Goal: Task Accomplishment & Management: Use online tool/utility

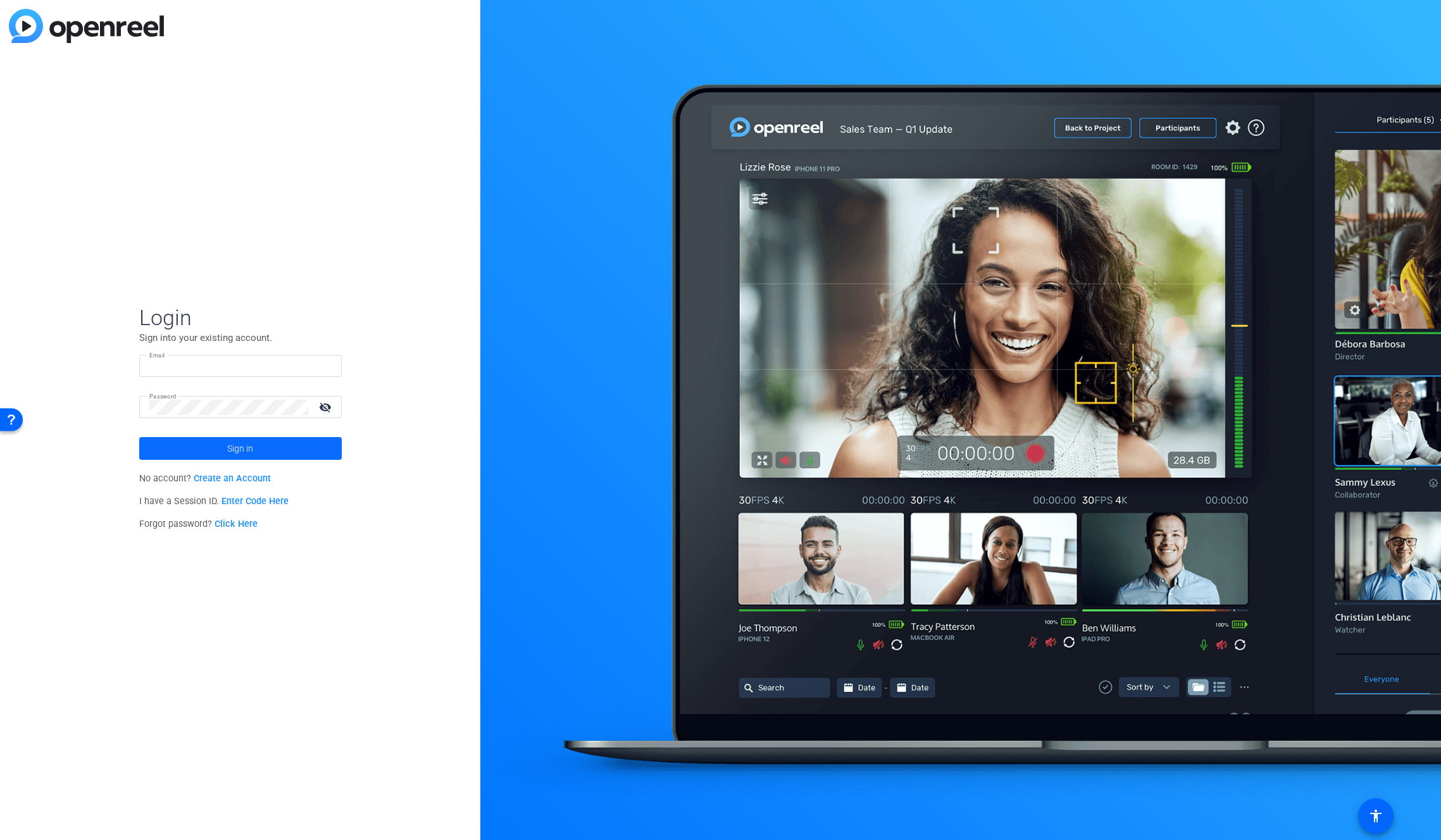
type input "bcurp@broadstreet.com"
click at [269, 455] on span at bounding box center [240, 449] width 203 height 30
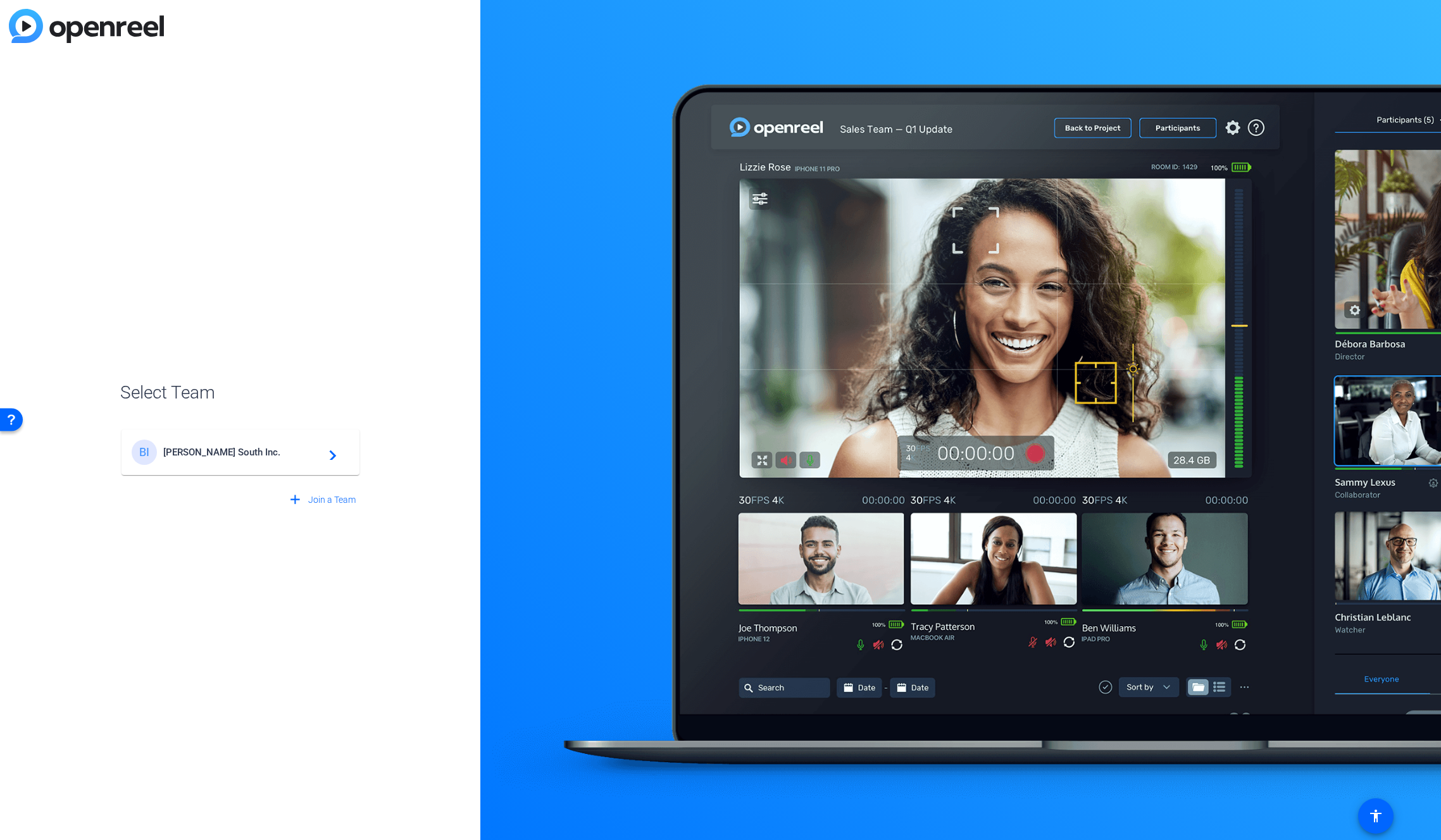
click at [273, 448] on span "Broadstreet South Inc." at bounding box center [242, 453] width 158 height 12
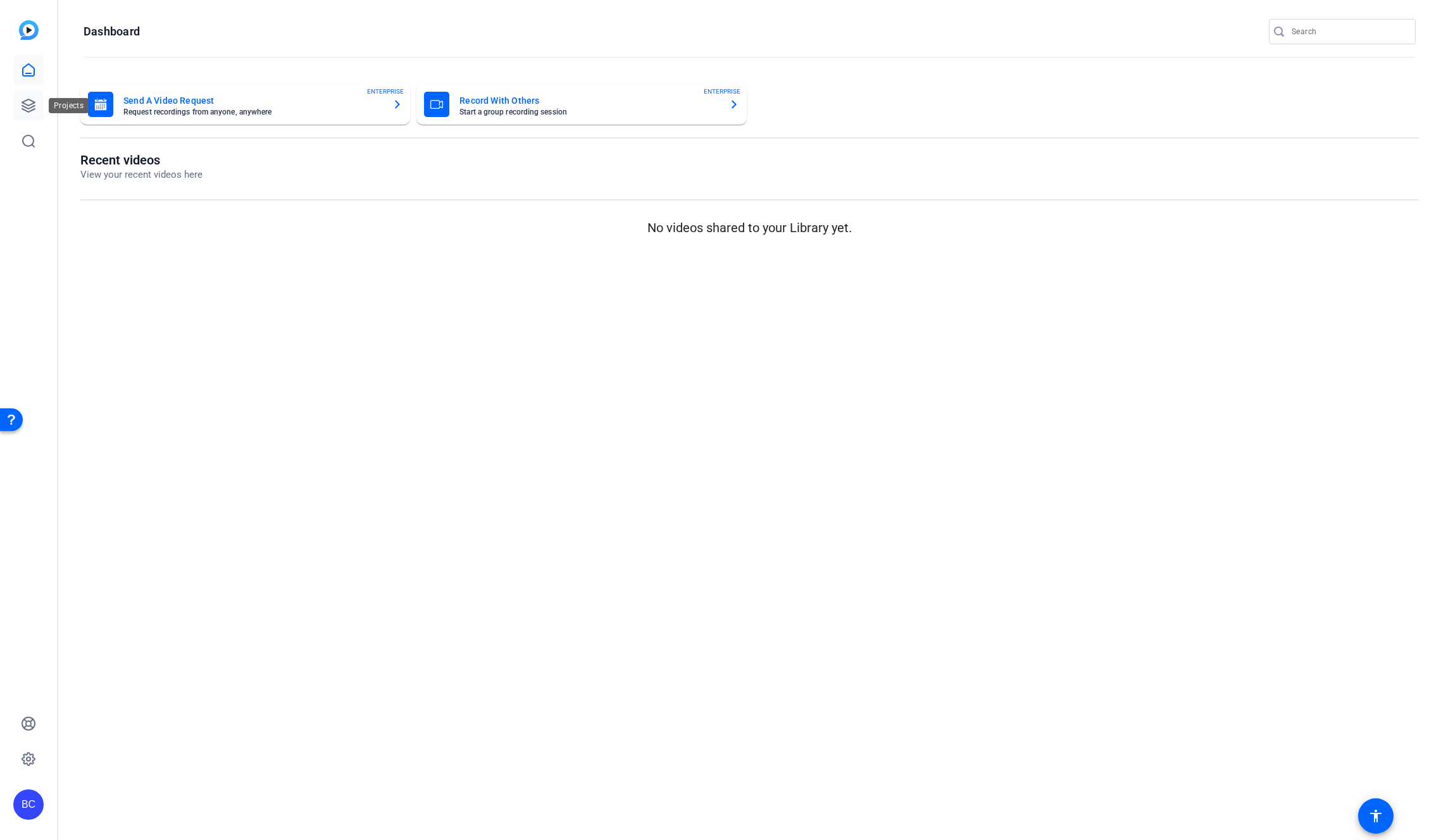
click at [35, 108] on icon at bounding box center [28, 105] width 12 height 12
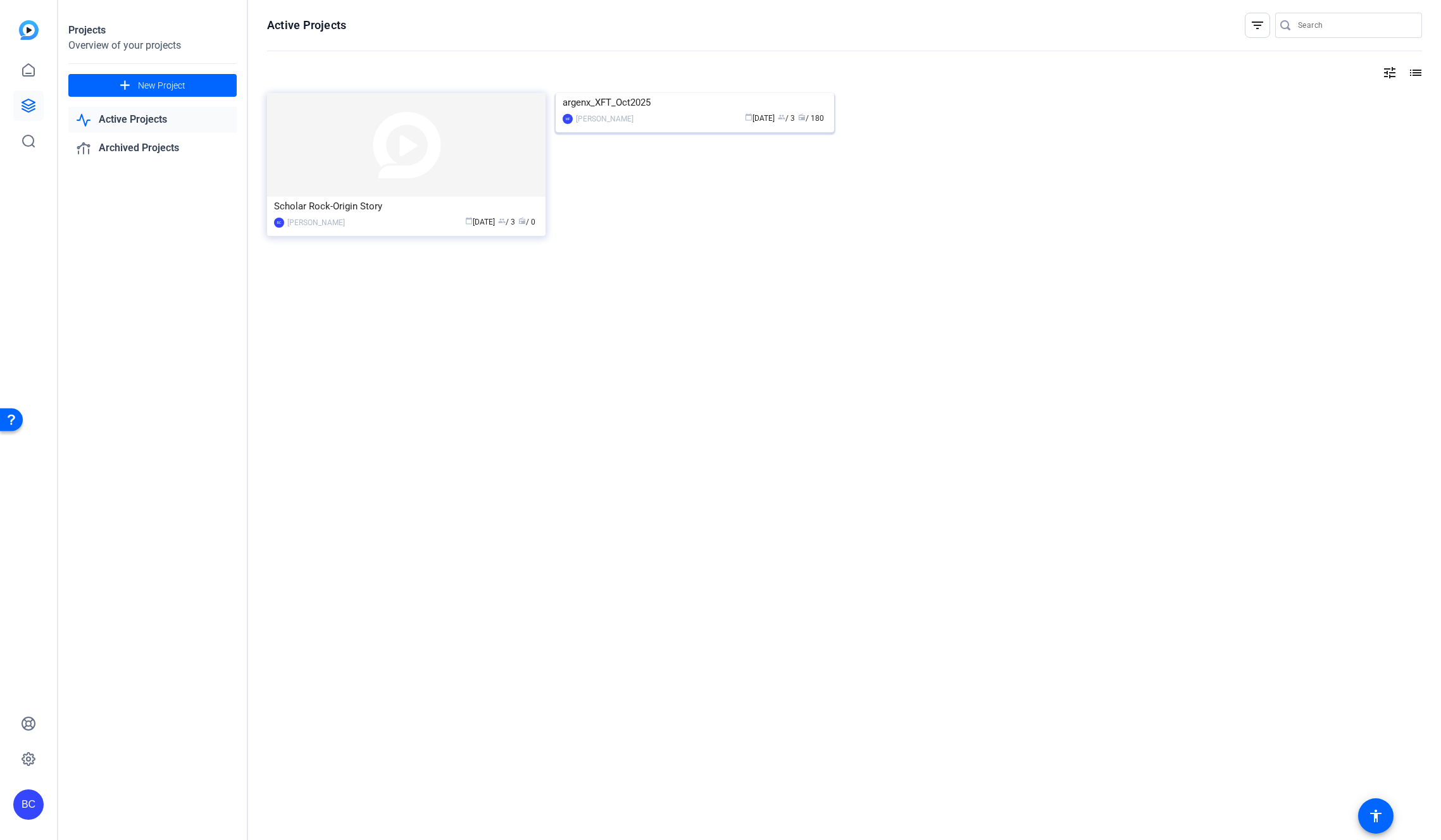
click at [670, 112] on div "argenx_XFT_Oct2025" at bounding box center [694, 102] width 264 height 19
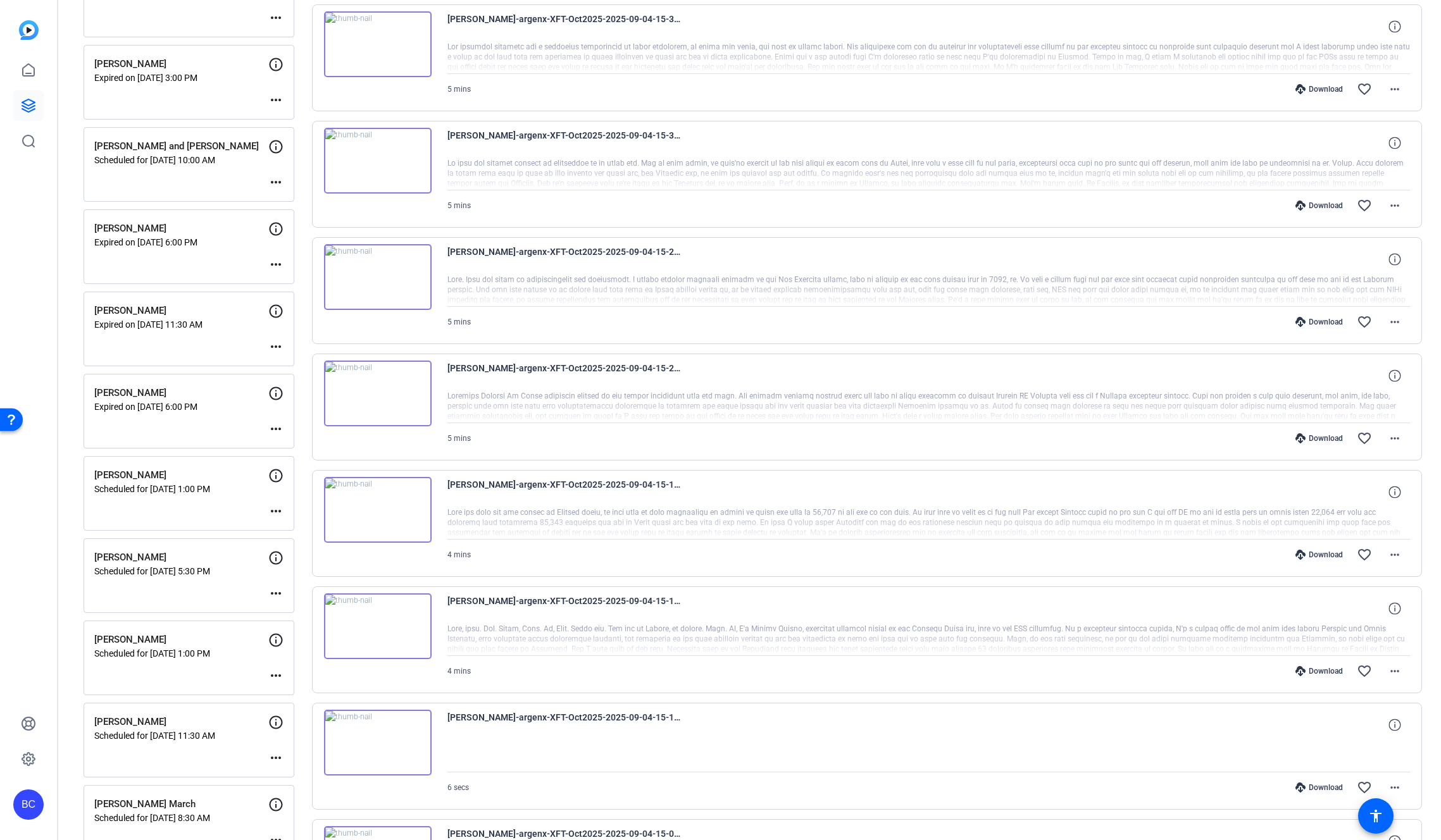
scroll to position [392, 0]
click at [277, 429] on mat-icon "more_horiz" at bounding box center [275, 431] width 15 height 15
click at [295, 449] on span "Edit Session" at bounding box center [307, 450] width 58 height 15
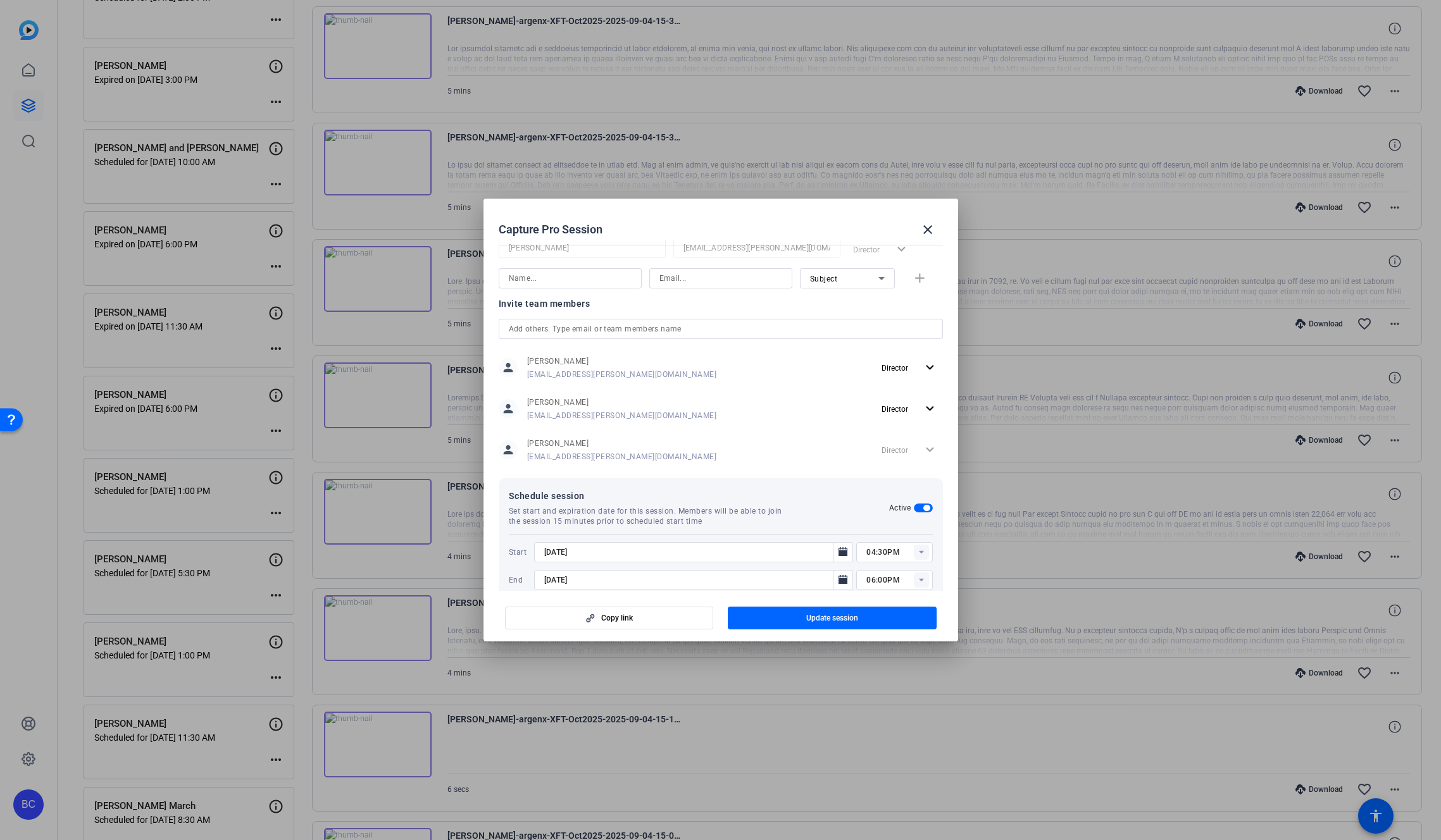
scroll to position [312, 0]
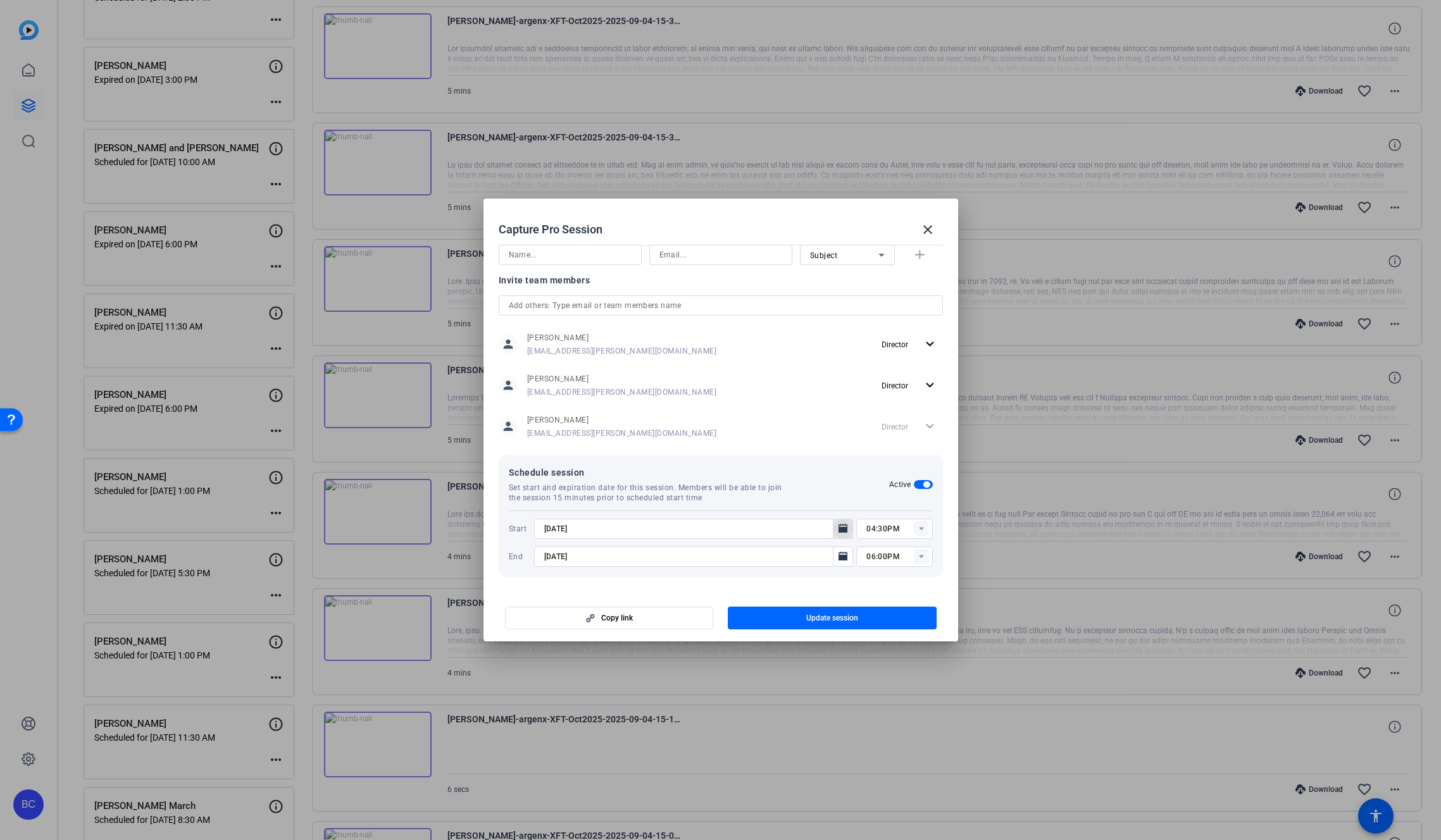
click at [839, 528] on icon "Open calendar" at bounding box center [843, 529] width 9 height 9
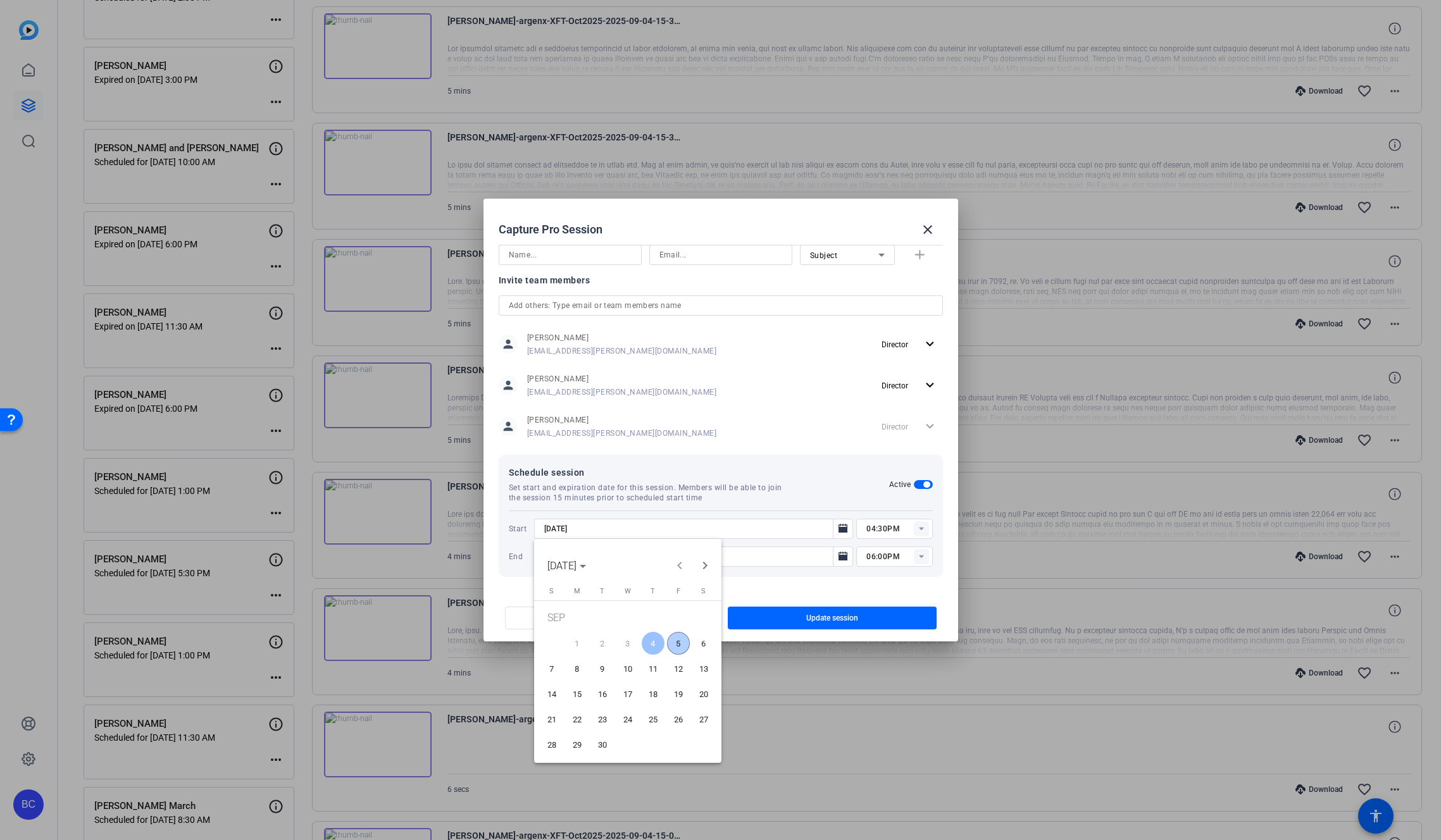
click at [673, 643] on span "5" at bounding box center [678, 643] width 22 height 22
type input "9/5/2025"
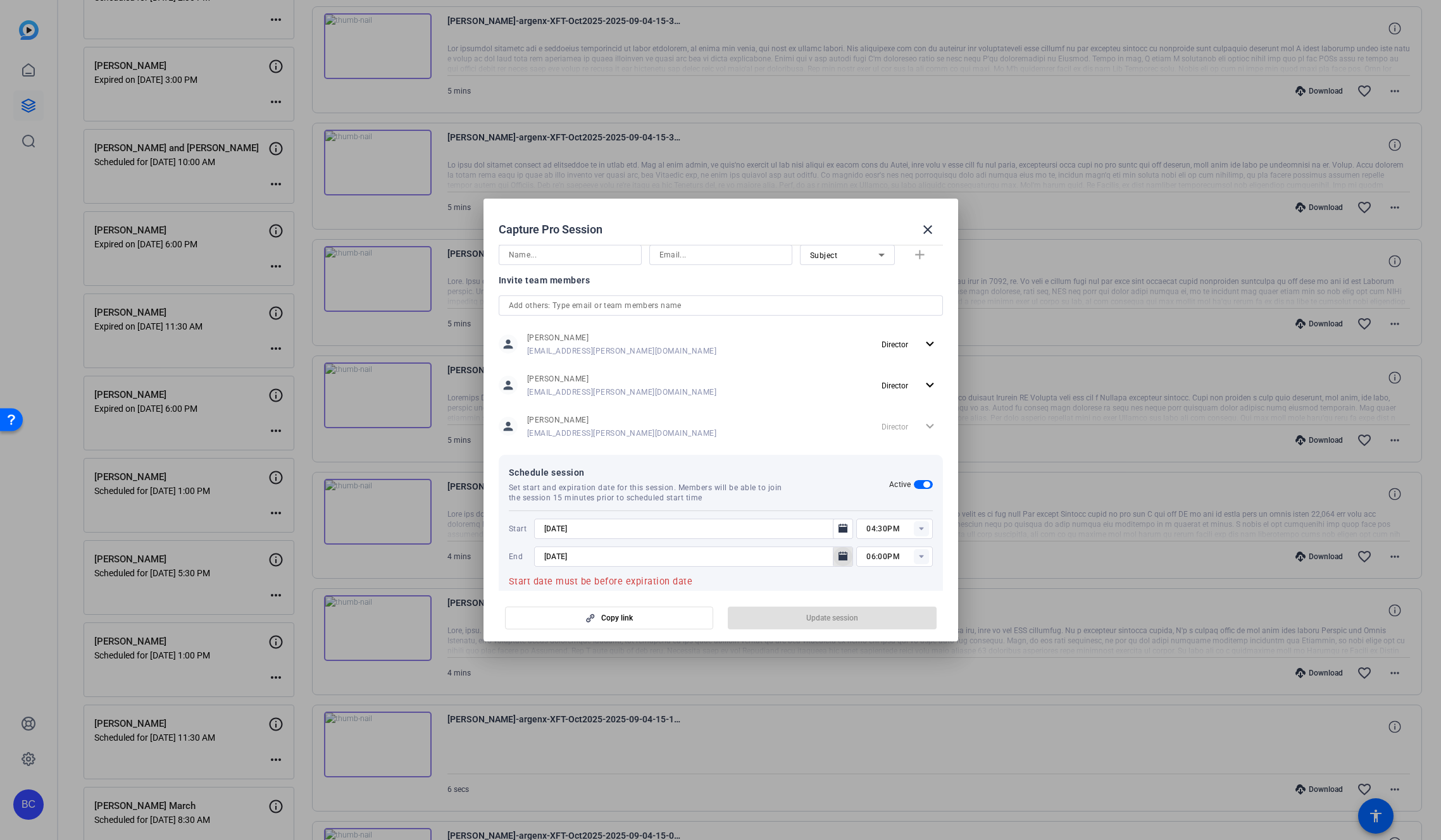
click at [839, 557] on icon "Open calendar" at bounding box center [843, 556] width 9 height 9
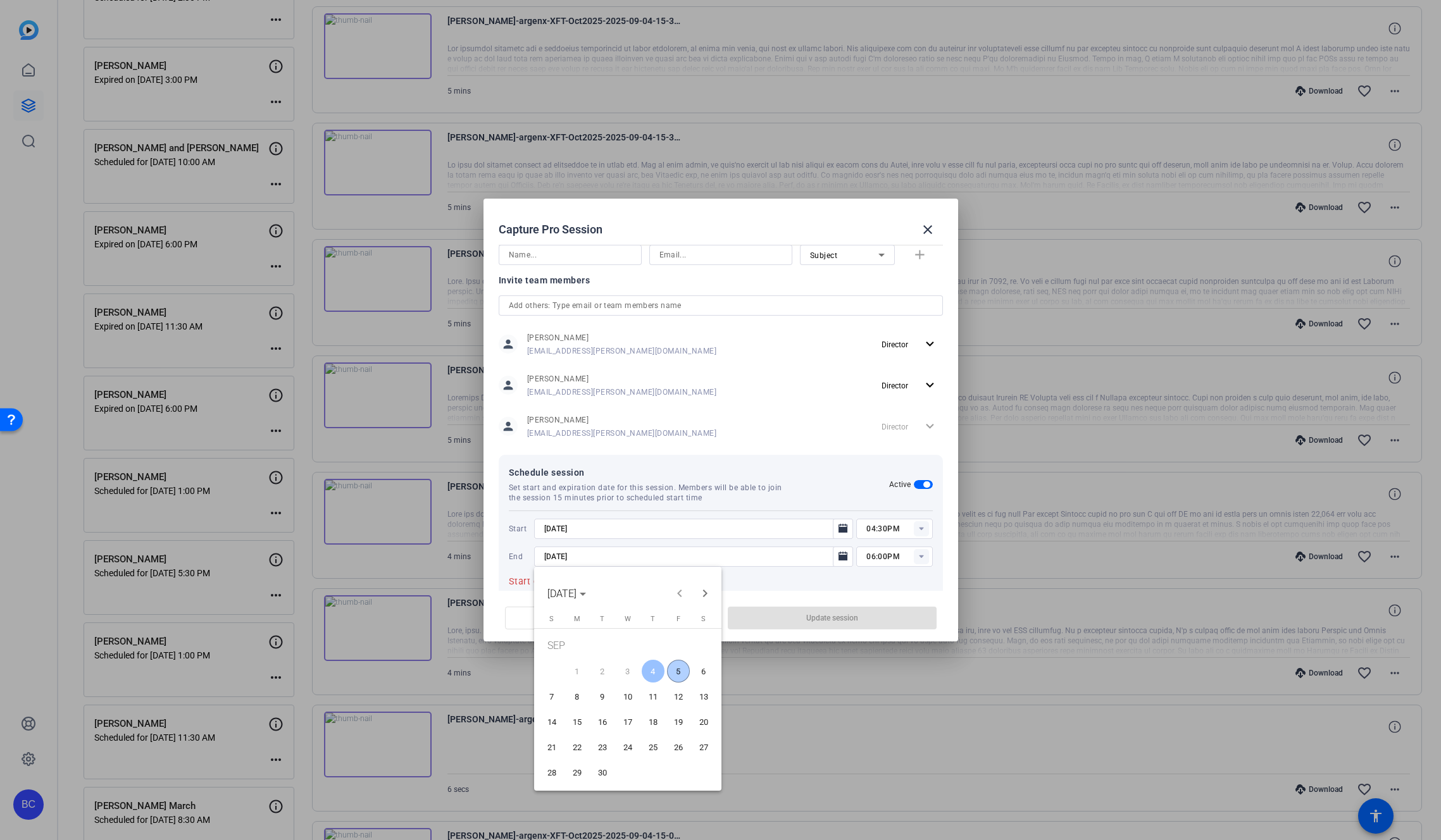
click at [675, 668] on span "5" at bounding box center [678, 671] width 22 height 22
type input "9/5/2025"
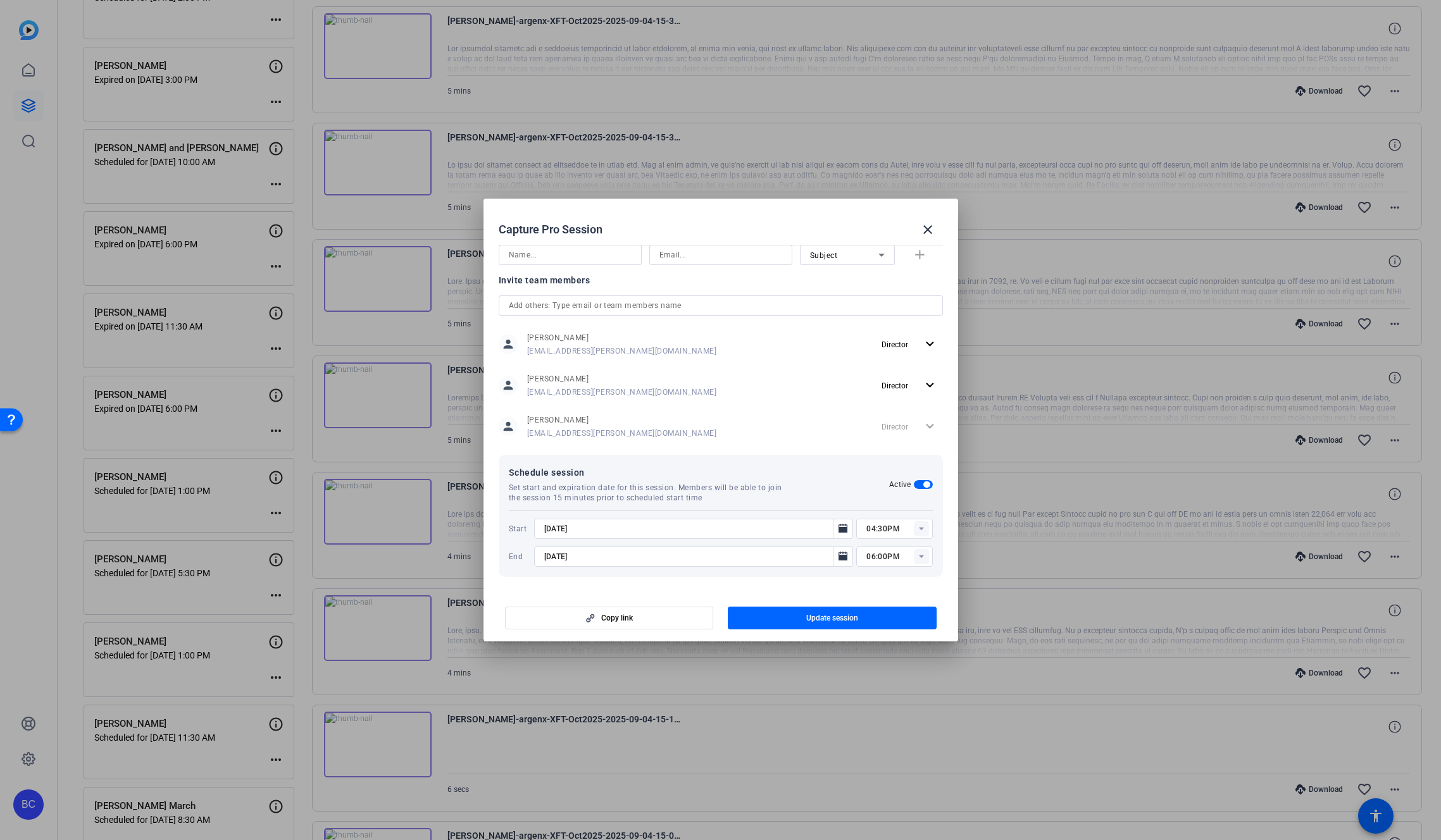
click at [914, 527] on rect at bounding box center [921, 529] width 15 height 15
click at [890, 604] on span "08:30AM" at bounding box center [876, 604] width 33 height 9
type input "08:30AM"
click at [914, 554] on rect at bounding box center [921, 556] width 15 height 15
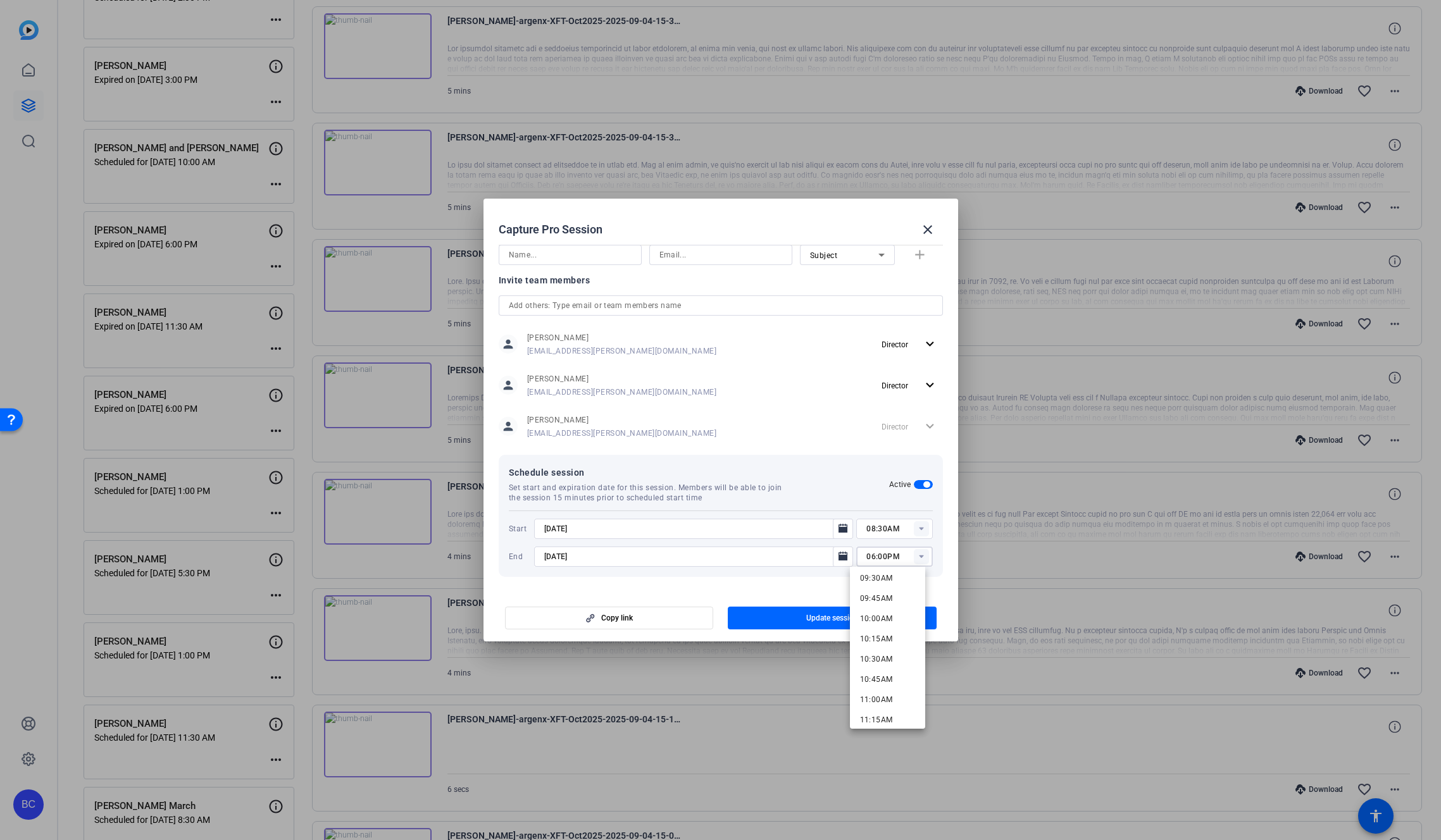
scroll to position [775, 0]
click at [888, 674] on span "10:45AM" at bounding box center [876, 679] width 33 height 9
type input "10:45AM"
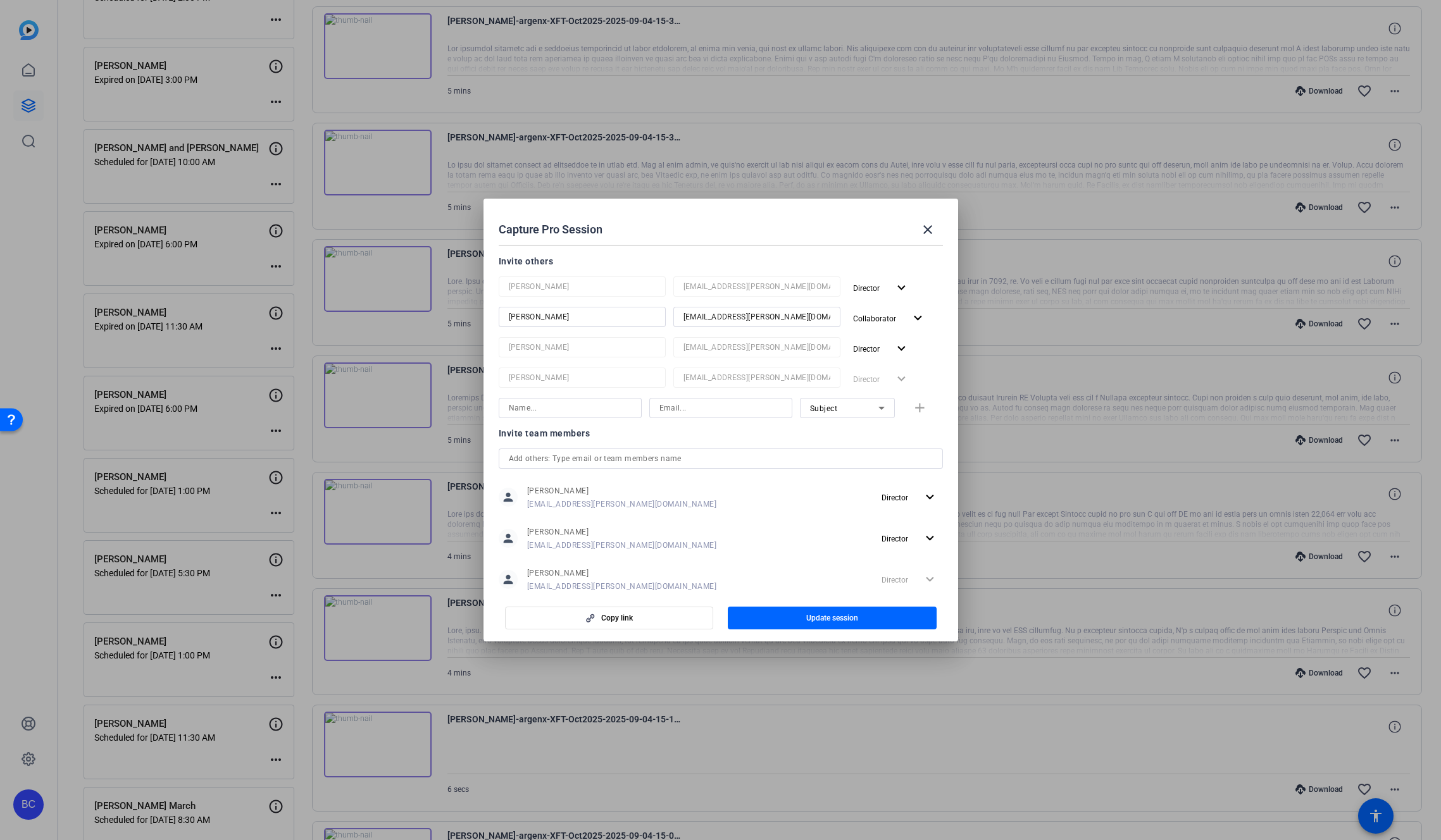
scroll to position [156, 0]
click at [831, 620] on span "Update session" at bounding box center [832, 618] width 52 height 10
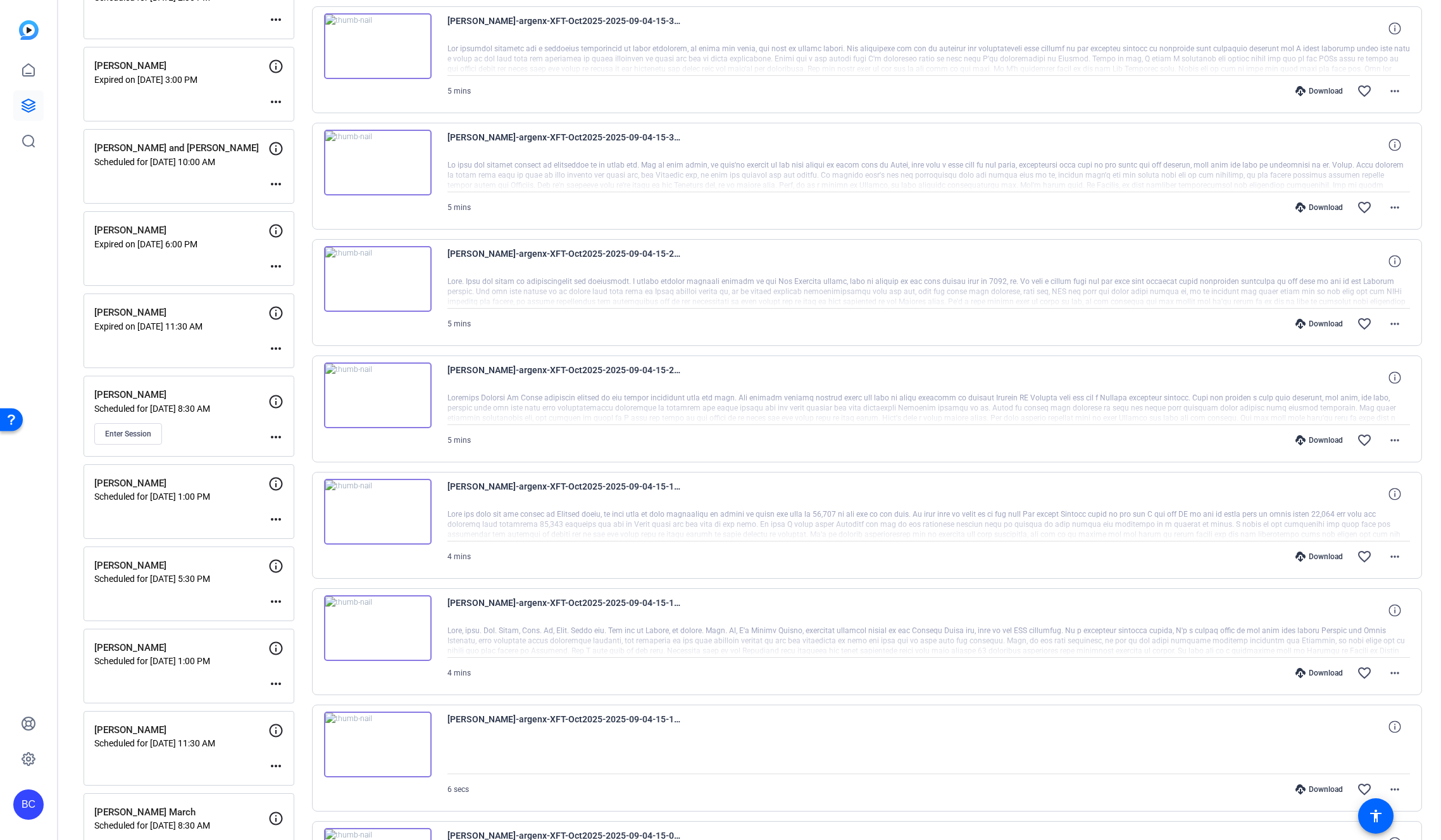
click at [277, 433] on mat-icon "more_horiz" at bounding box center [275, 437] width 15 height 15
click at [285, 449] on span "Edit Session" at bounding box center [307, 455] width 58 height 15
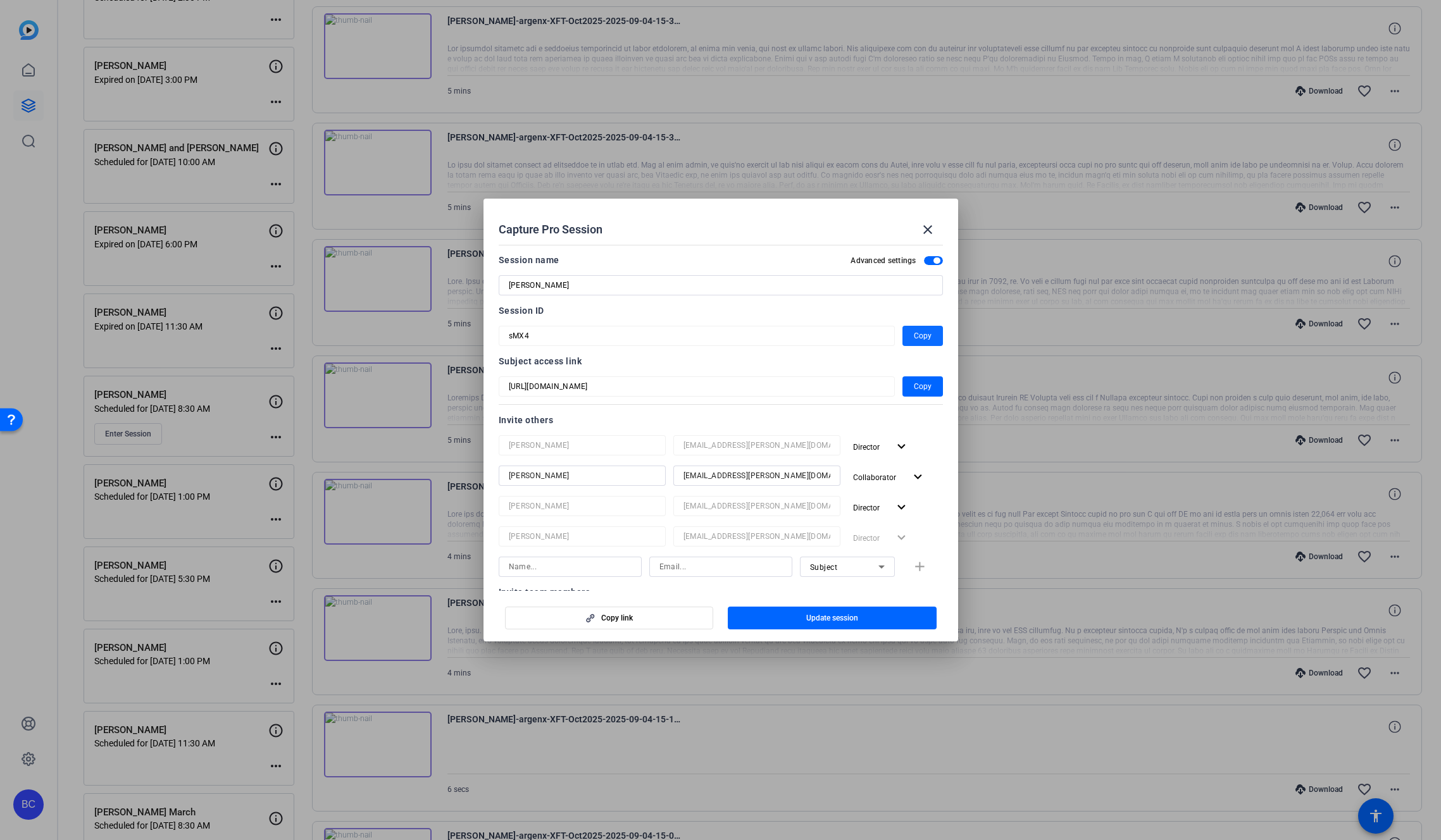
click at [920, 331] on span "Copy" at bounding box center [923, 336] width 17 height 15
click at [782, 620] on span "button" at bounding box center [832, 618] width 209 height 30
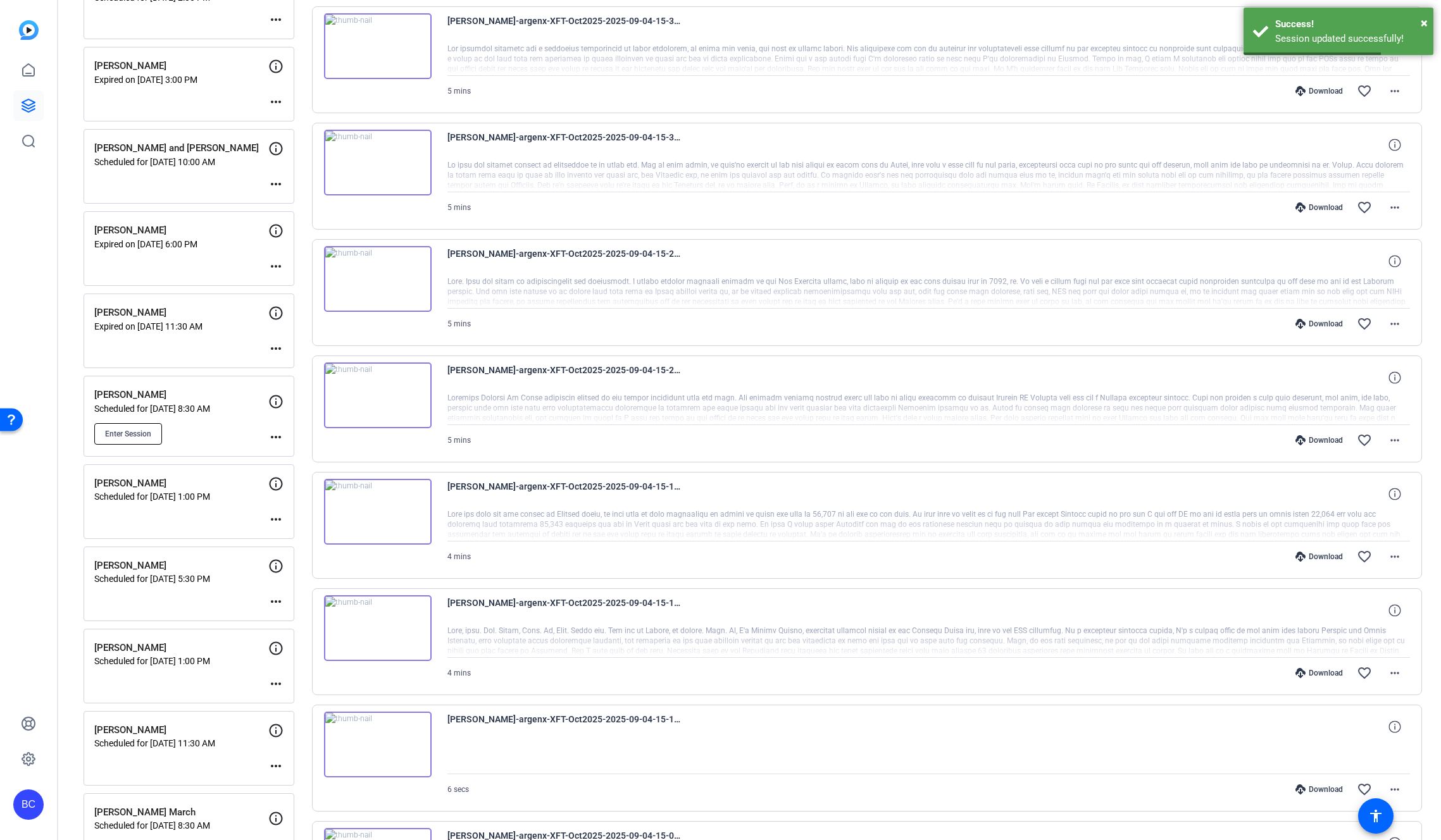
click at [127, 437] on span "Enter Session" at bounding box center [128, 434] width 46 height 10
click at [284, 434] on div "Jim Gianfelice Scheduled for Sep 05, 2025 @ 8:30 AM Enter Session more_horiz" at bounding box center [188, 416] width 211 height 81
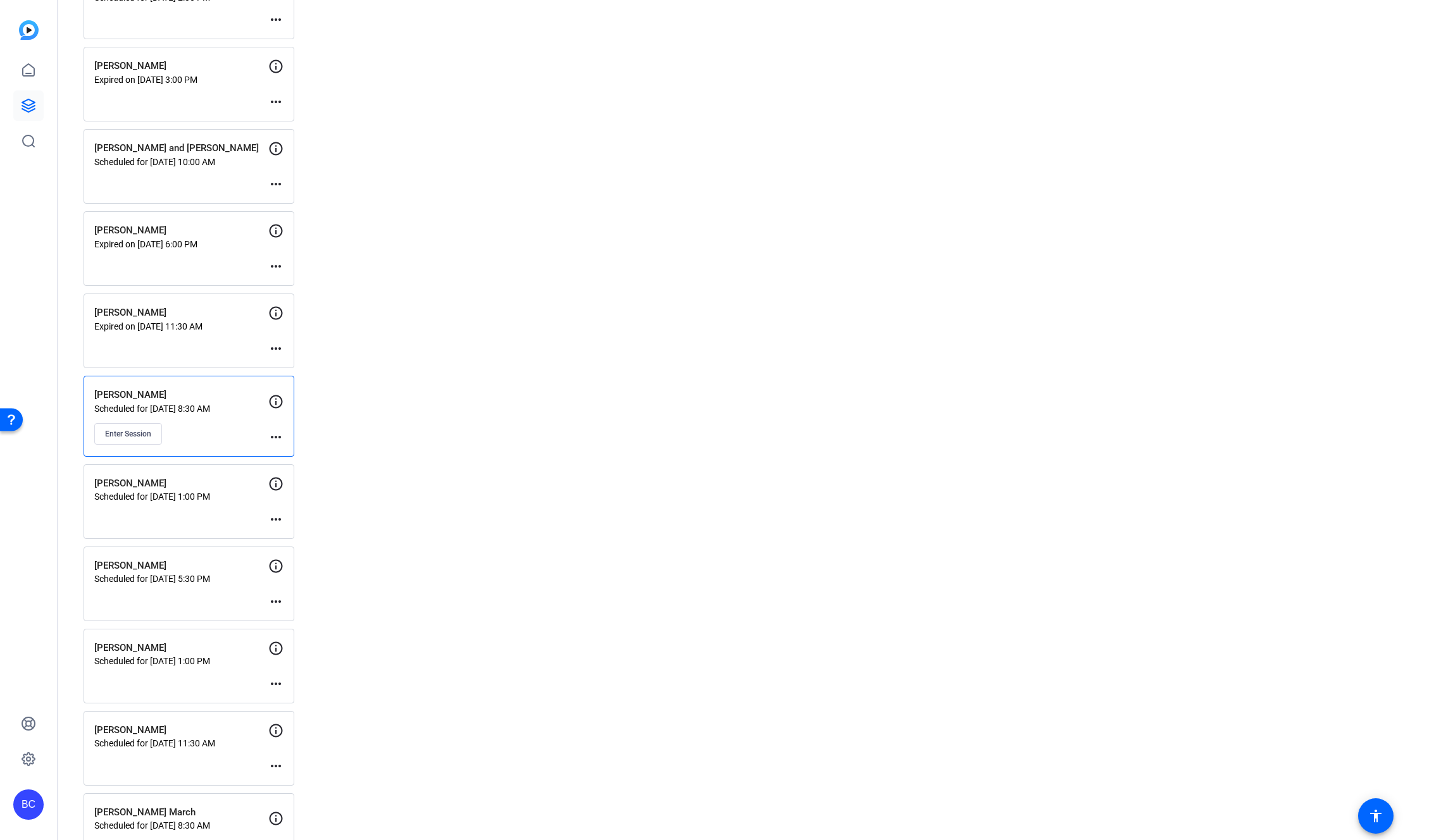
click at [277, 436] on mat-icon "more_horiz" at bounding box center [275, 437] width 15 height 15
click at [295, 455] on span "Edit Session" at bounding box center [307, 455] width 58 height 15
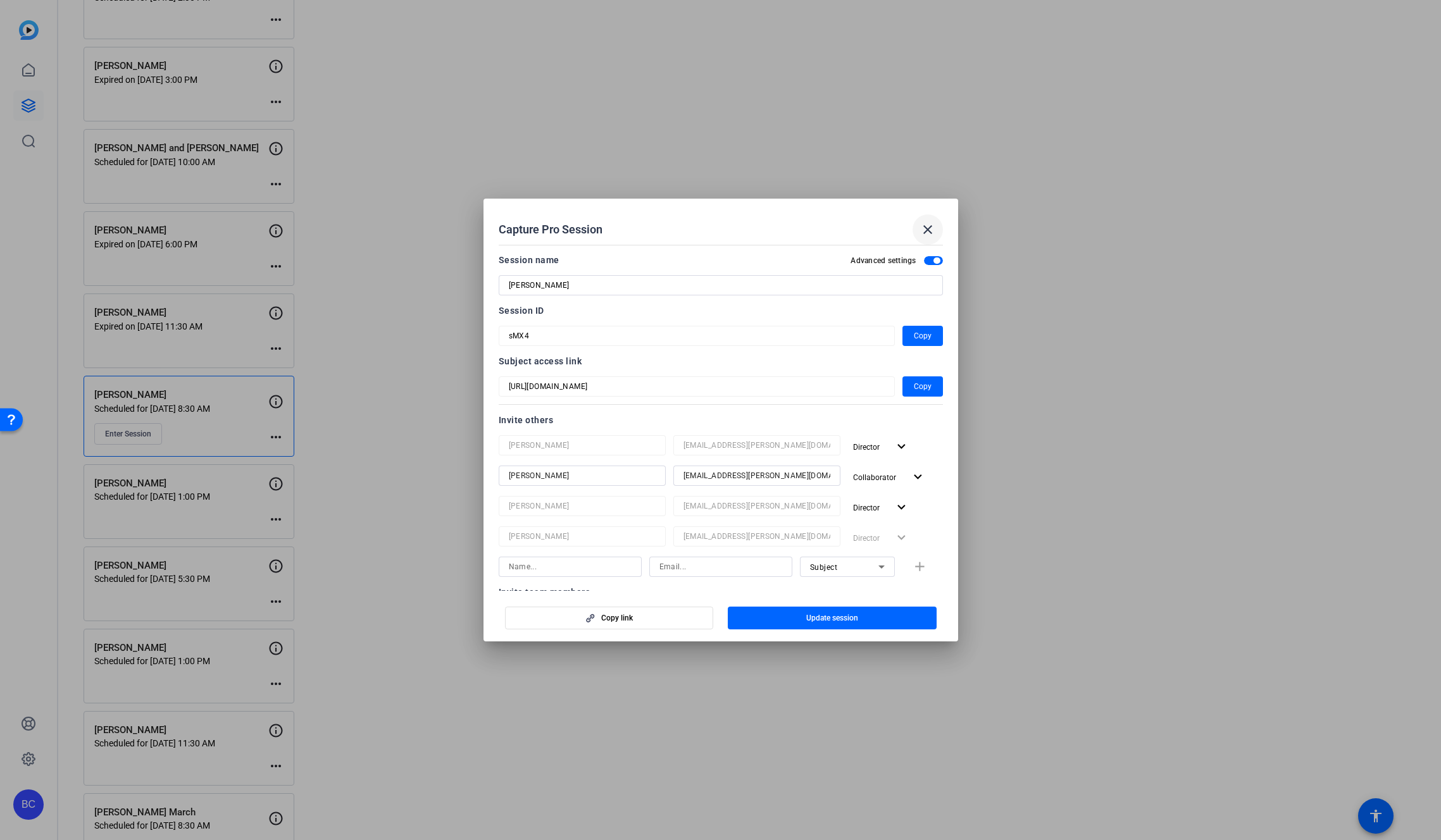
click at [930, 232] on mat-icon "close" at bounding box center [928, 230] width 15 height 15
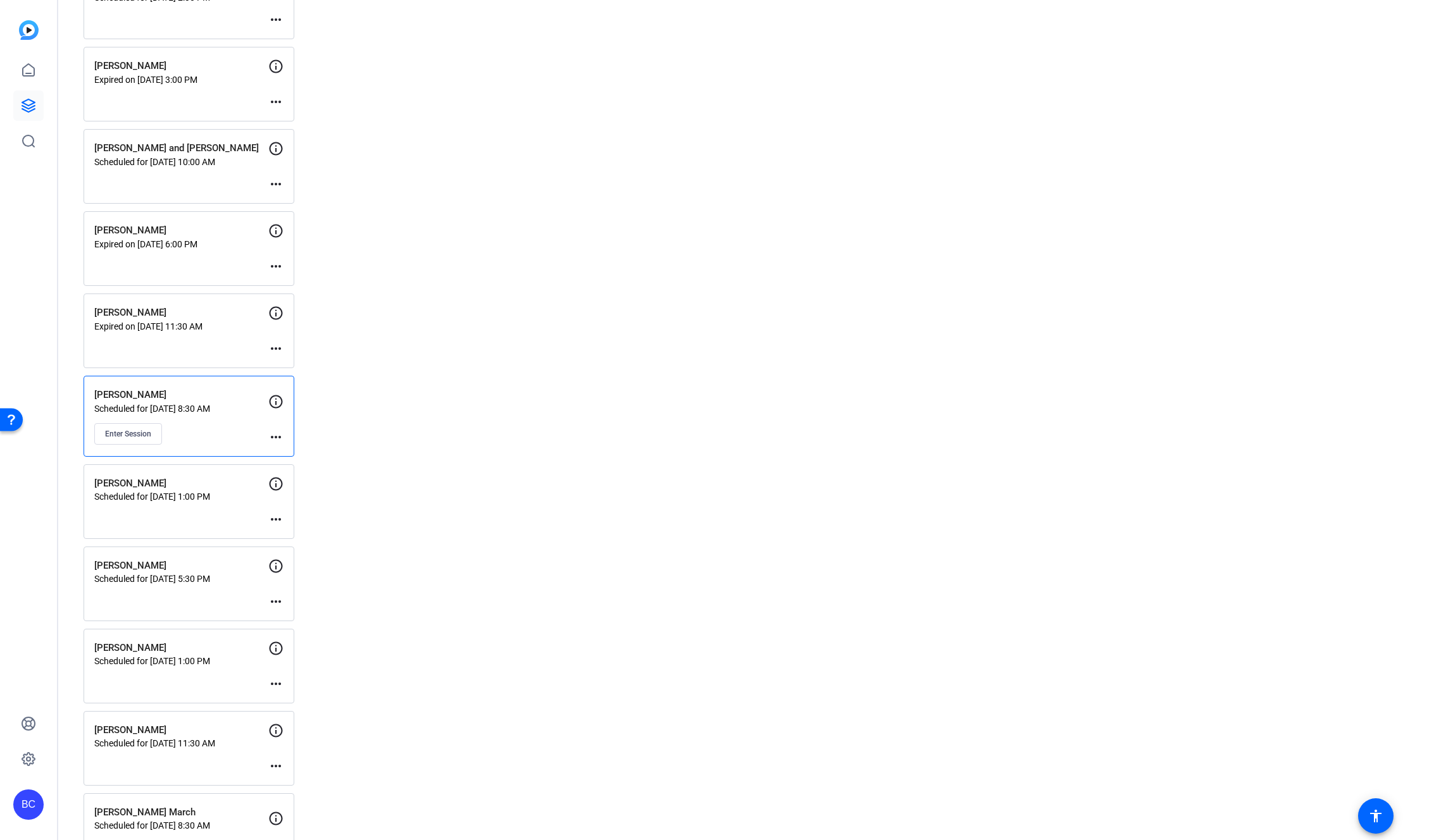
click at [276, 438] on mat-icon "more_horiz" at bounding box center [275, 437] width 15 height 15
click at [290, 454] on span "Edit Session" at bounding box center [307, 455] width 58 height 15
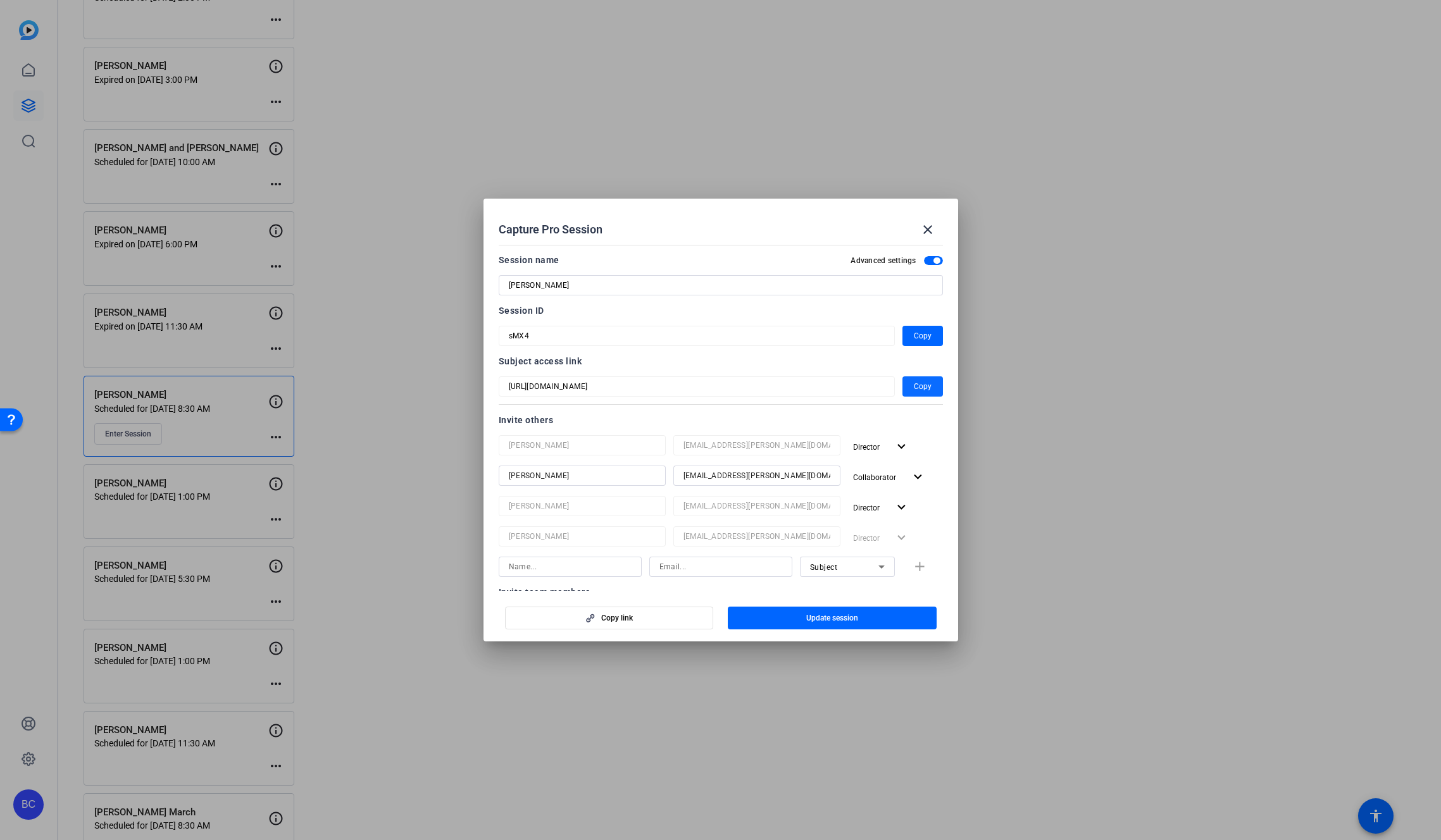
click at [914, 387] on span "Copy" at bounding box center [923, 386] width 17 height 15
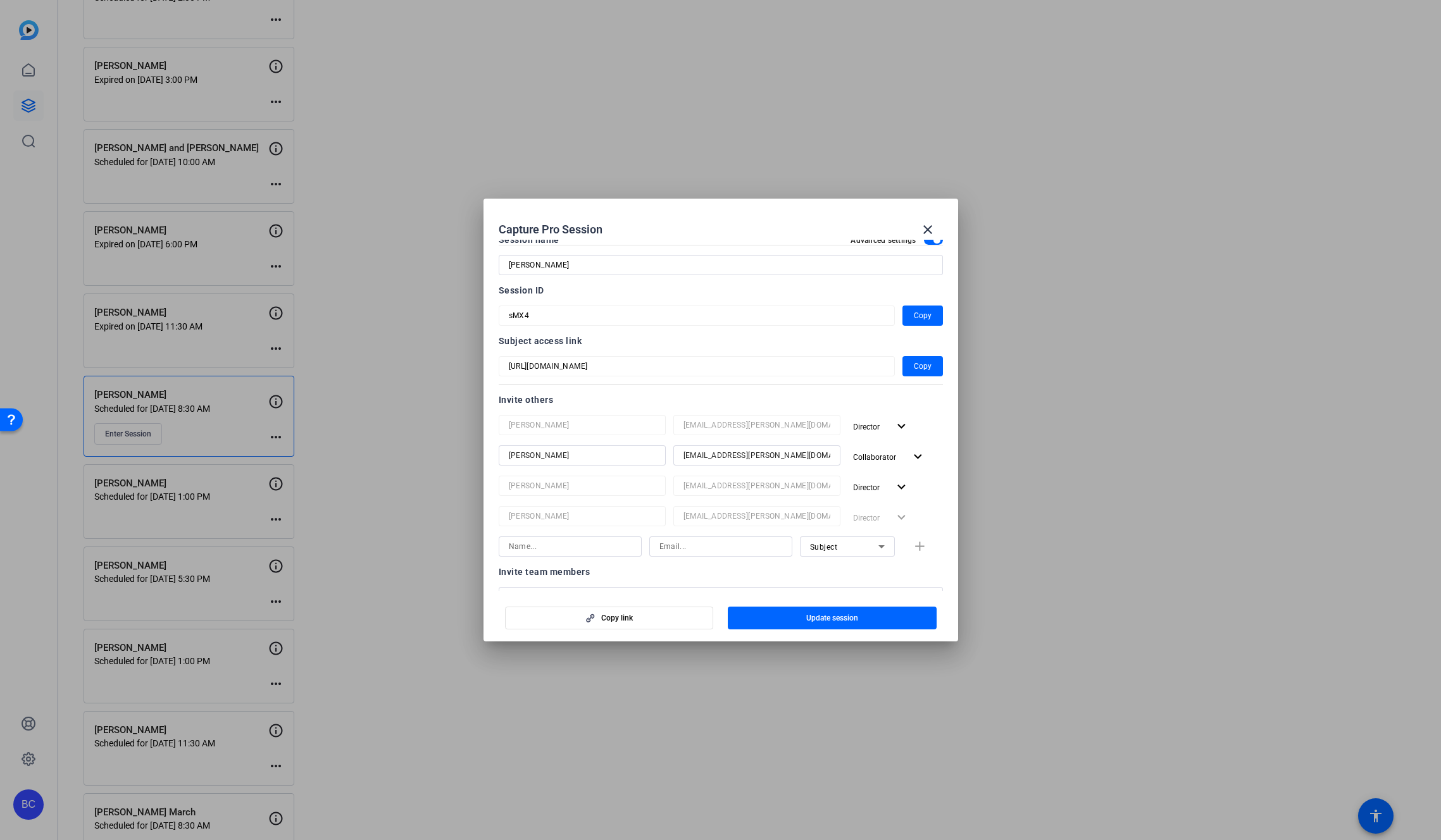
scroll to position [0, 0]
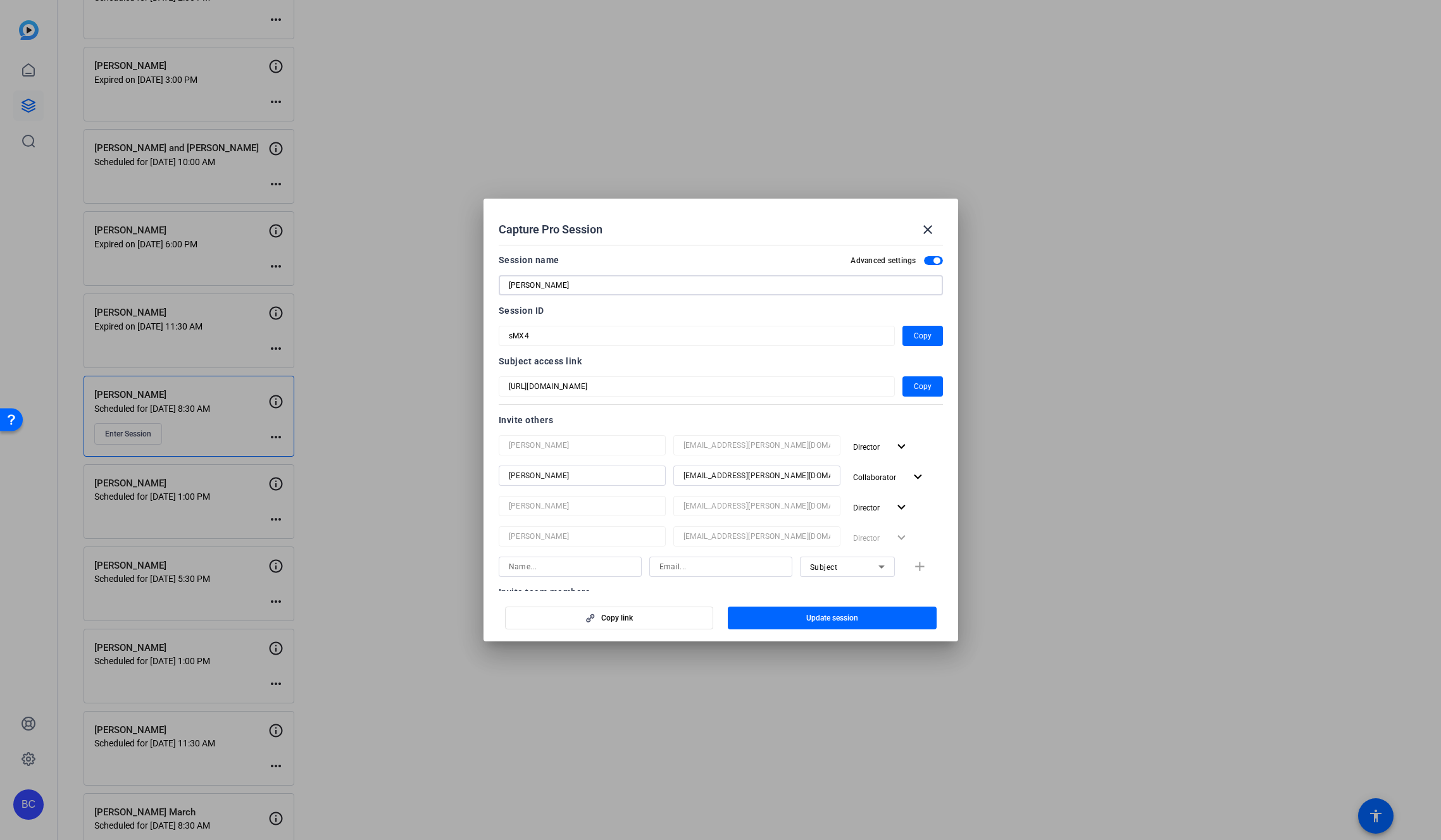
drag, startPoint x: 584, startPoint y: 283, endPoint x: 469, endPoint y: 281, distance: 115.0
click at [0, 0] on div "Capture Pro Session close Session name Advanced settings Jim Gianfelice Session…" at bounding box center [0, 0] width 0 height 0
click at [579, 285] on input "[PERSON_NAME]" at bounding box center [720, 285] width 424 height 15
drag, startPoint x: 579, startPoint y: 285, endPoint x: 482, endPoint y: 282, distance: 97.0
click at [0, 0] on div "Capture Pro Session close Session name Advanced settings Jim Gianfelice Session…" at bounding box center [0, 0] width 0 height 0
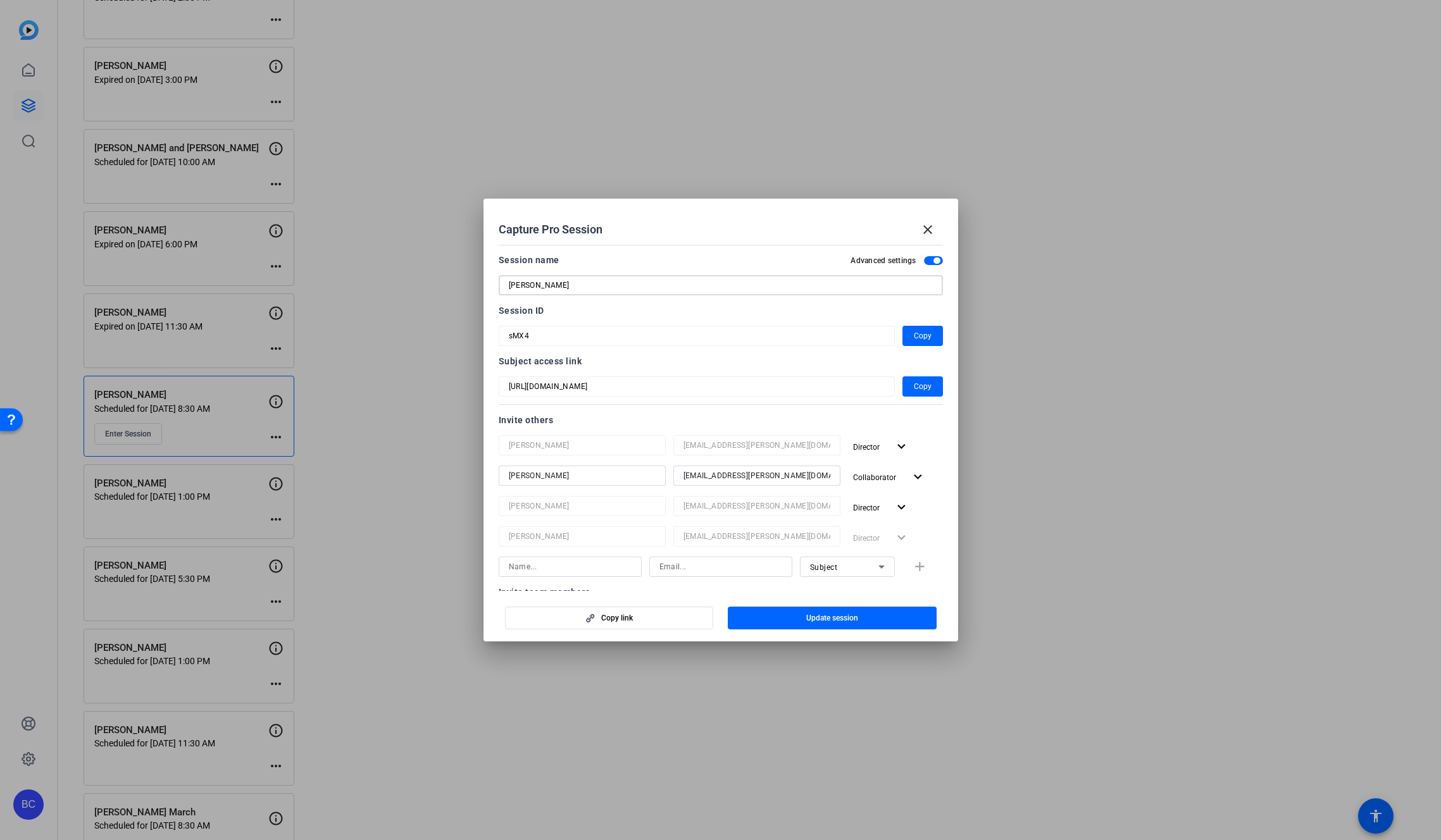
click at [929, 228] on mat-icon "close" at bounding box center [928, 230] width 15 height 15
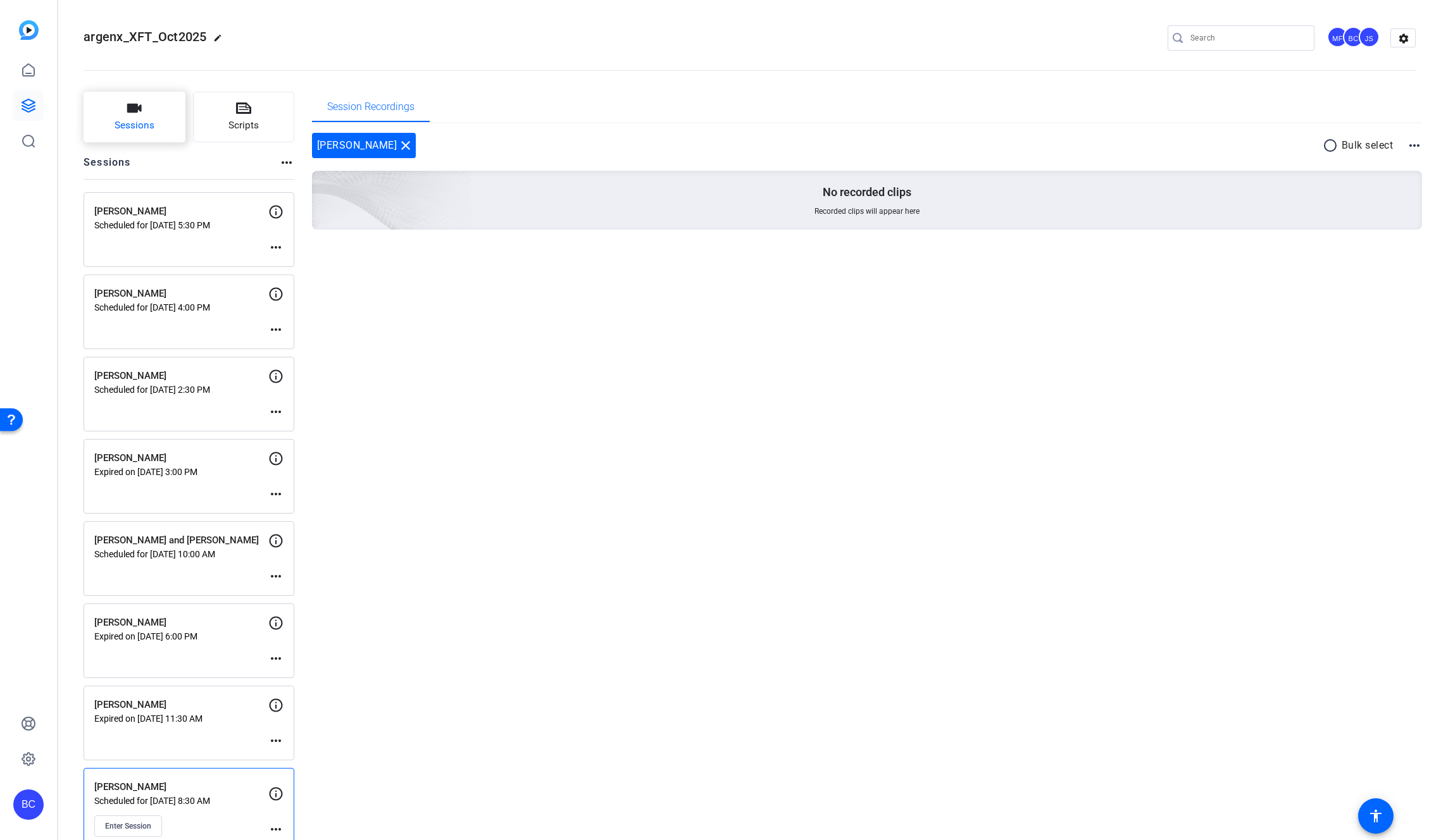
click at [159, 112] on button "Sessions" at bounding box center [134, 117] width 102 height 51
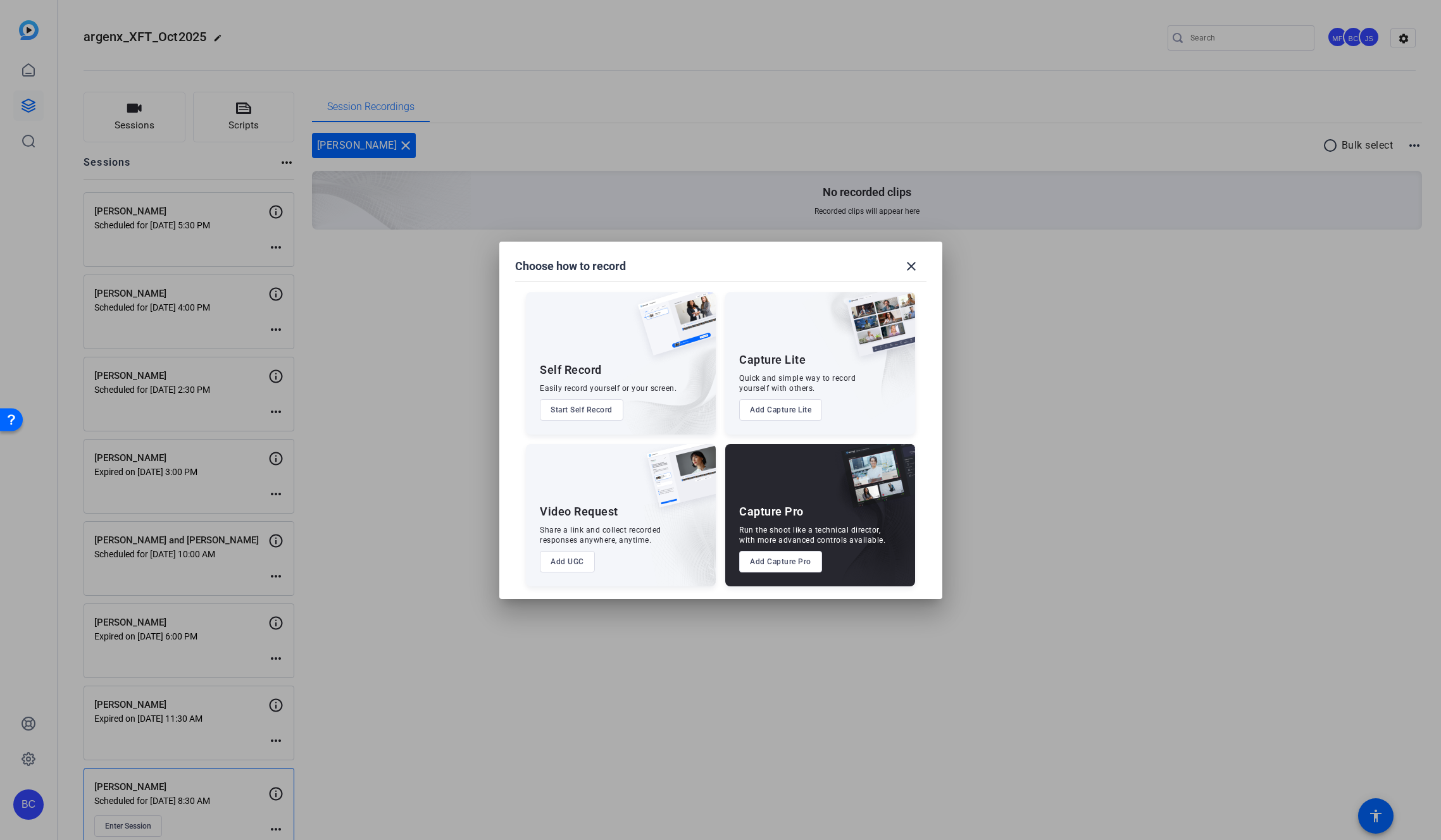
click at [794, 558] on button "Add Capture Pro" at bounding box center [781, 562] width 83 height 22
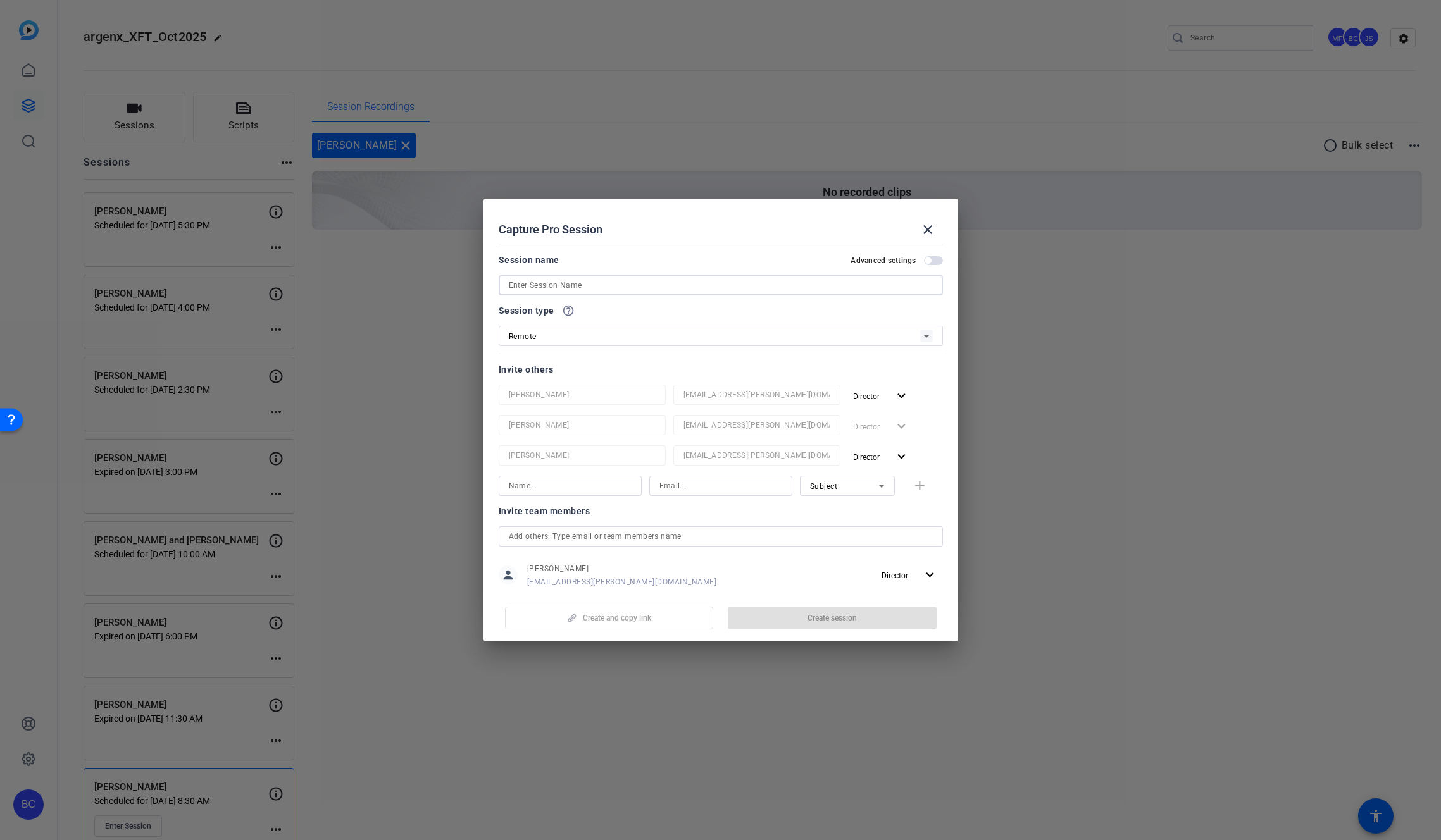
click at [584, 285] on input at bounding box center [720, 285] width 424 height 15
paste input "[PERSON_NAME]"
type input "[PERSON_NAME]"
click at [925, 259] on span "button" at bounding box center [928, 261] width 7 height 7
click at [565, 484] on input at bounding box center [571, 486] width 123 height 15
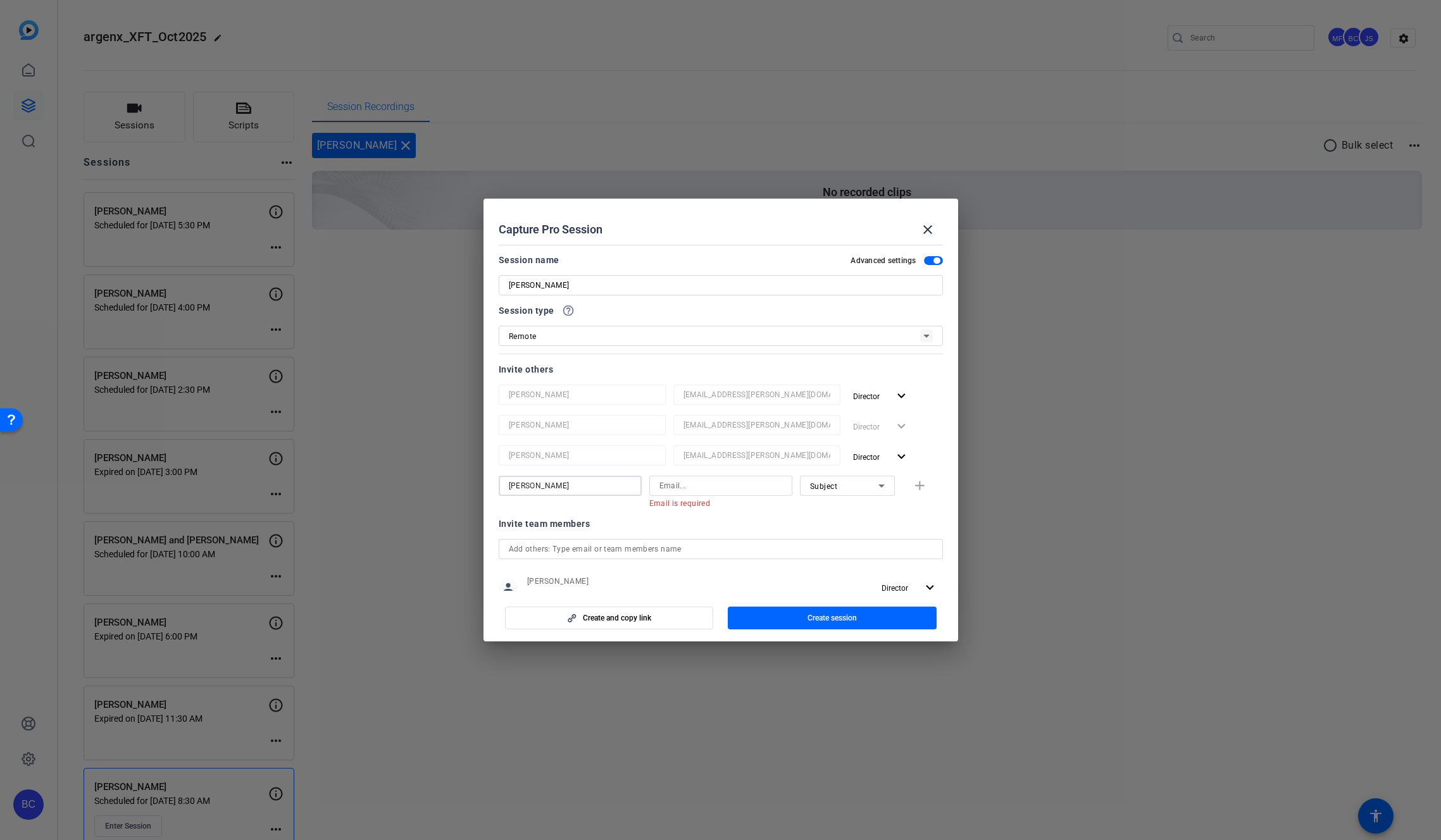
type input "Souzan Alavi"
drag, startPoint x: 707, startPoint y: 488, endPoint x: 613, endPoint y: 484, distance: 94.1
click at [613, 484] on div "Souzan Alavi salavi@ Email must be a valid email address. Subject add" at bounding box center [720, 492] width 444 height 33
paste input "[PERSON_NAME]"
drag, startPoint x: 715, startPoint y: 488, endPoint x: 593, endPoint y: 476, distance: 122.6
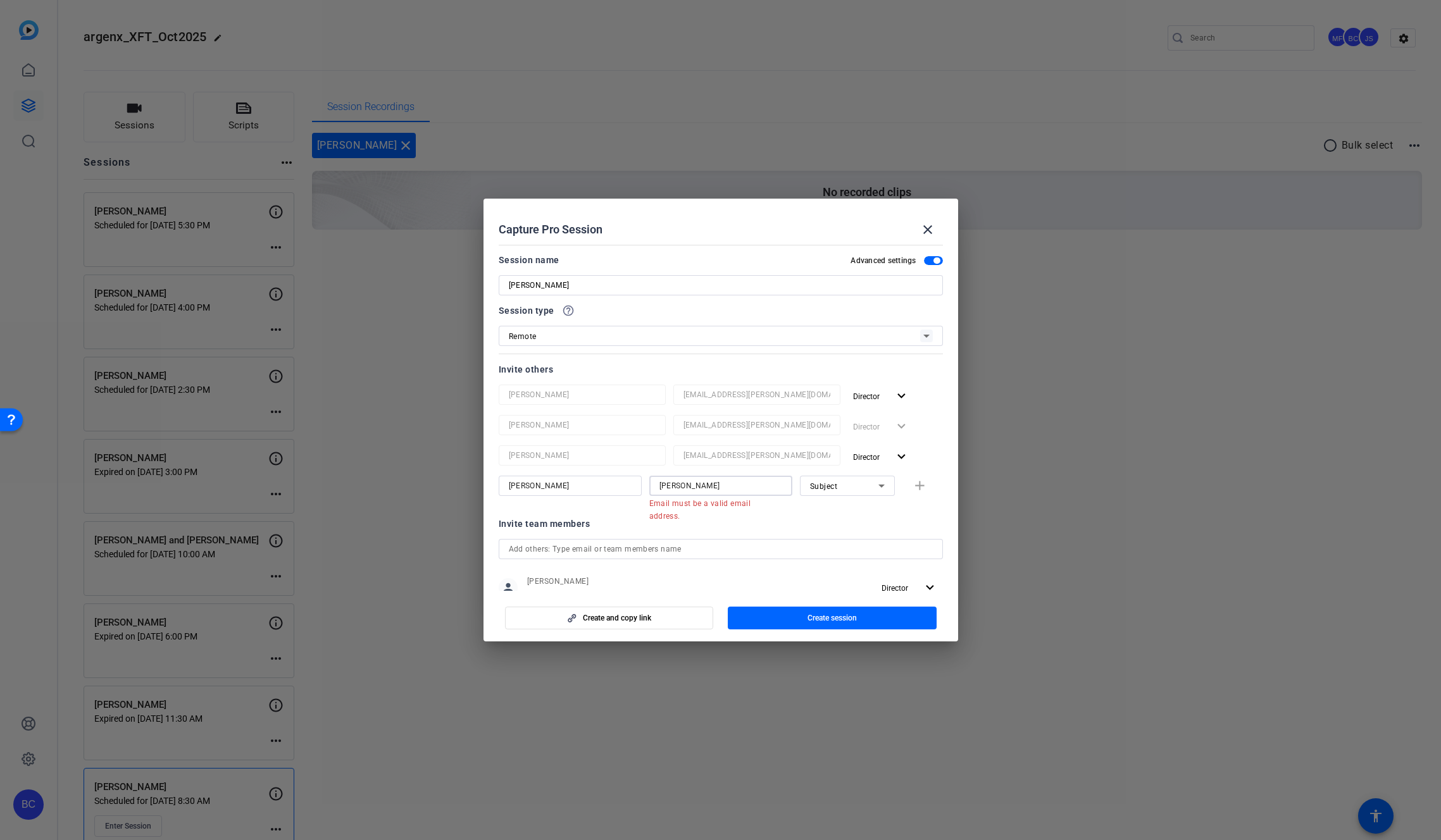
click at [595, 476] on div "Souzan Alavi Jim Gianfelice Email must be a valid email address. Subject add" at bounding box center [720, 492] width 444 height 33
paste input "salavi@broadstreet.com"
type input "salavi@broadstreet.com"
click at [846, 490] on div "Subject" at bounding box center [844, 487] width 68 height 16
click at [842, 507] on span "Collaborator" at bounding box center [826, 511] width 46 height 15
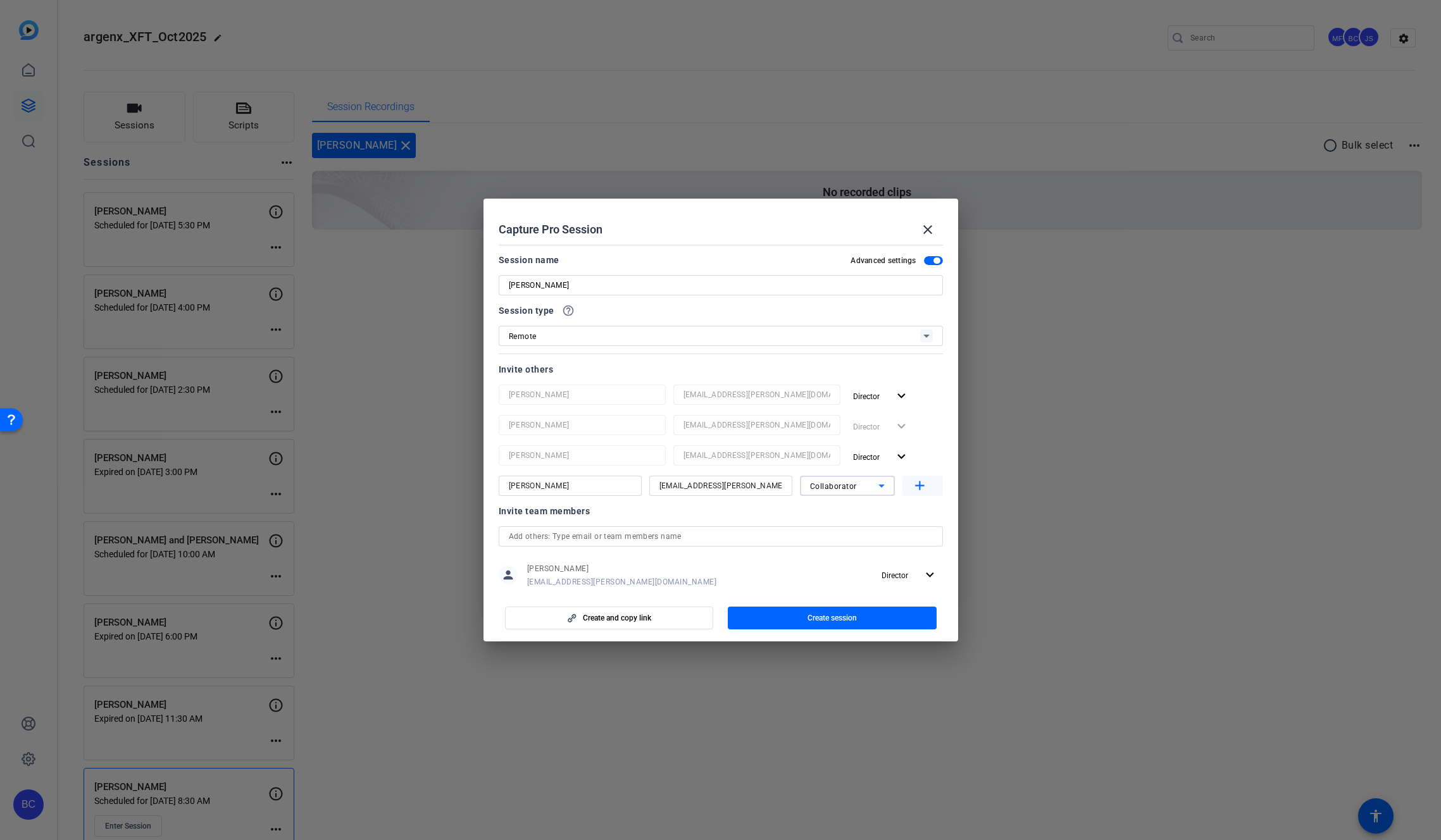
click at [912, 486] on mat-icon "add" at bounding box center [920, 487] width 16 height 16
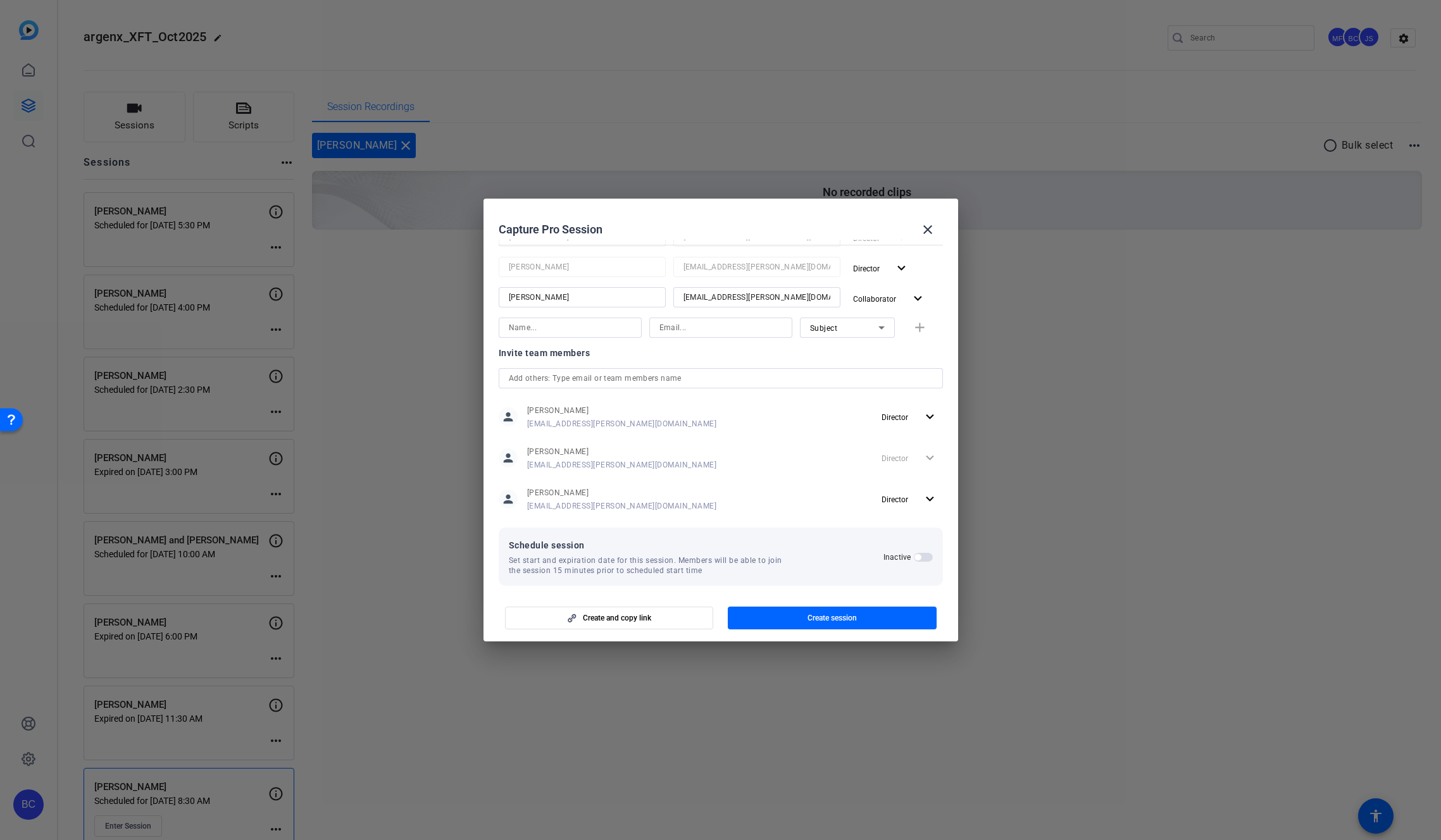
scroll to position [198, 0]
click at [918, 550] on span "button" at bounding box center [923, 548] width 19 height 9
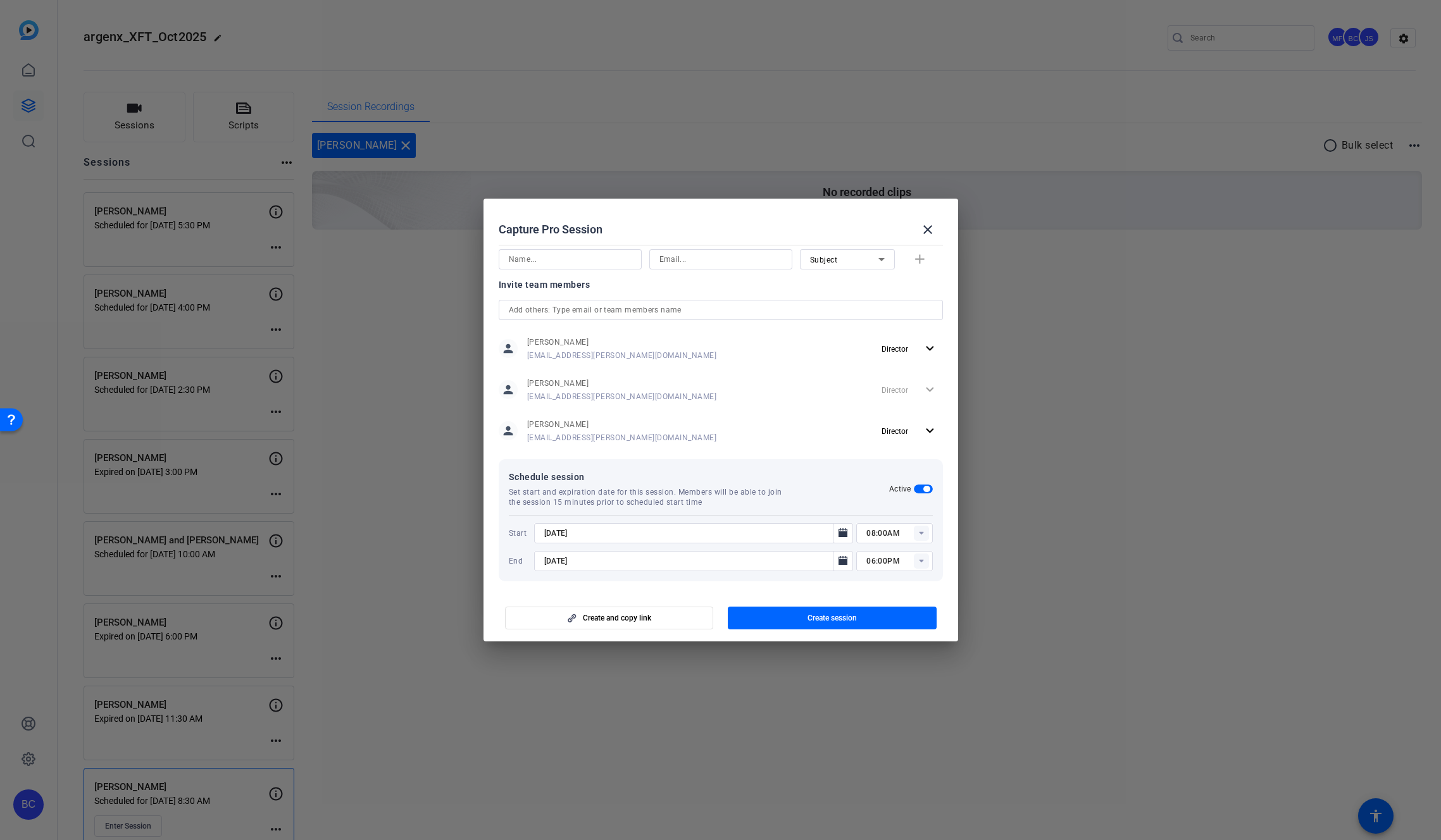
scroll to position [261, 0]
click at [920, 529] on rect at bounding box center [921, 529] width 15 height 15
click at [876, 639] on span "08:30AM" at bounding box center [876, 643] width 33 height 9
type input "08:30AM"
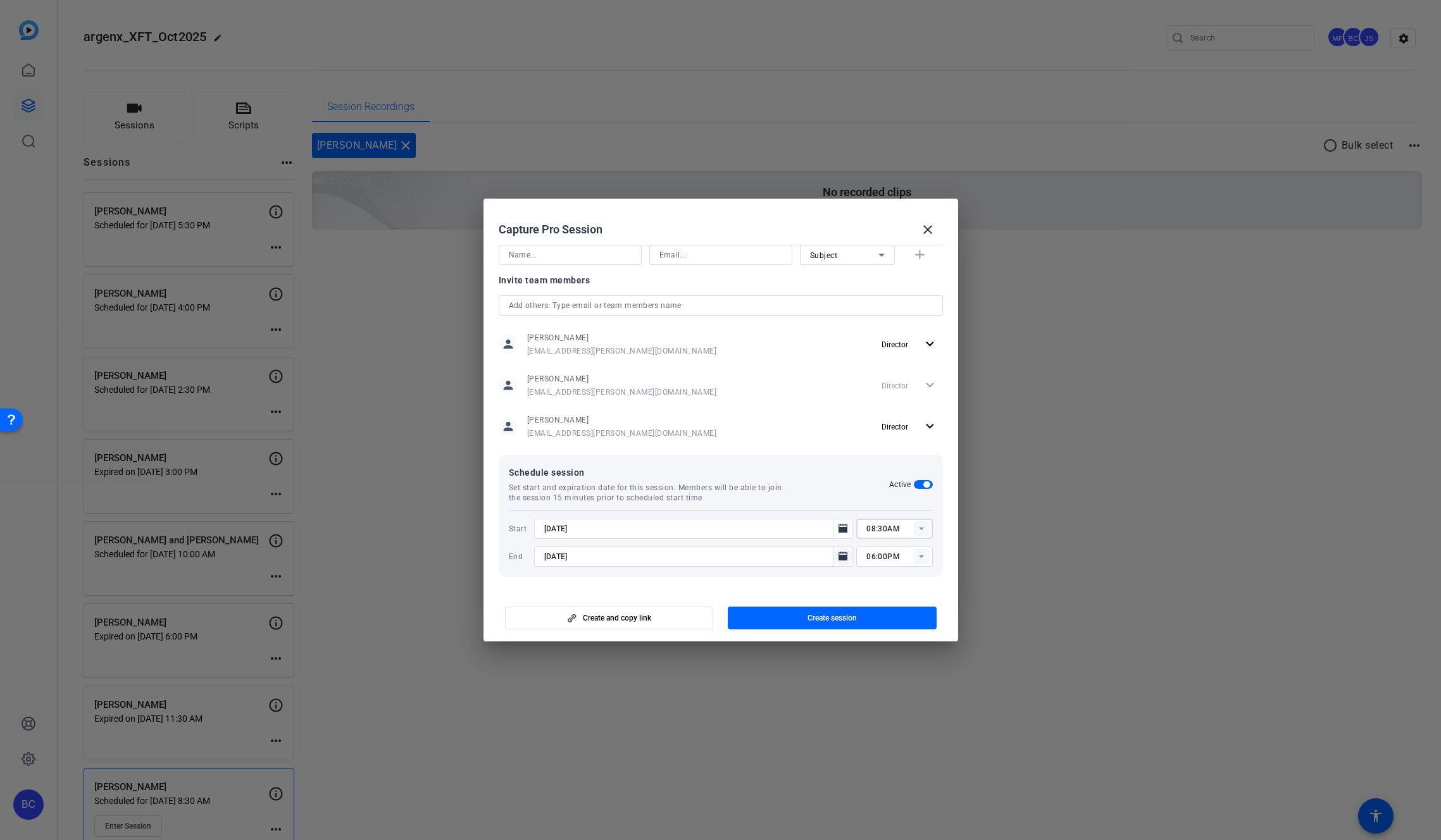
click at [839, 558] on icon "Open calendar" at bounding box center [843, 556] width 9 height 9
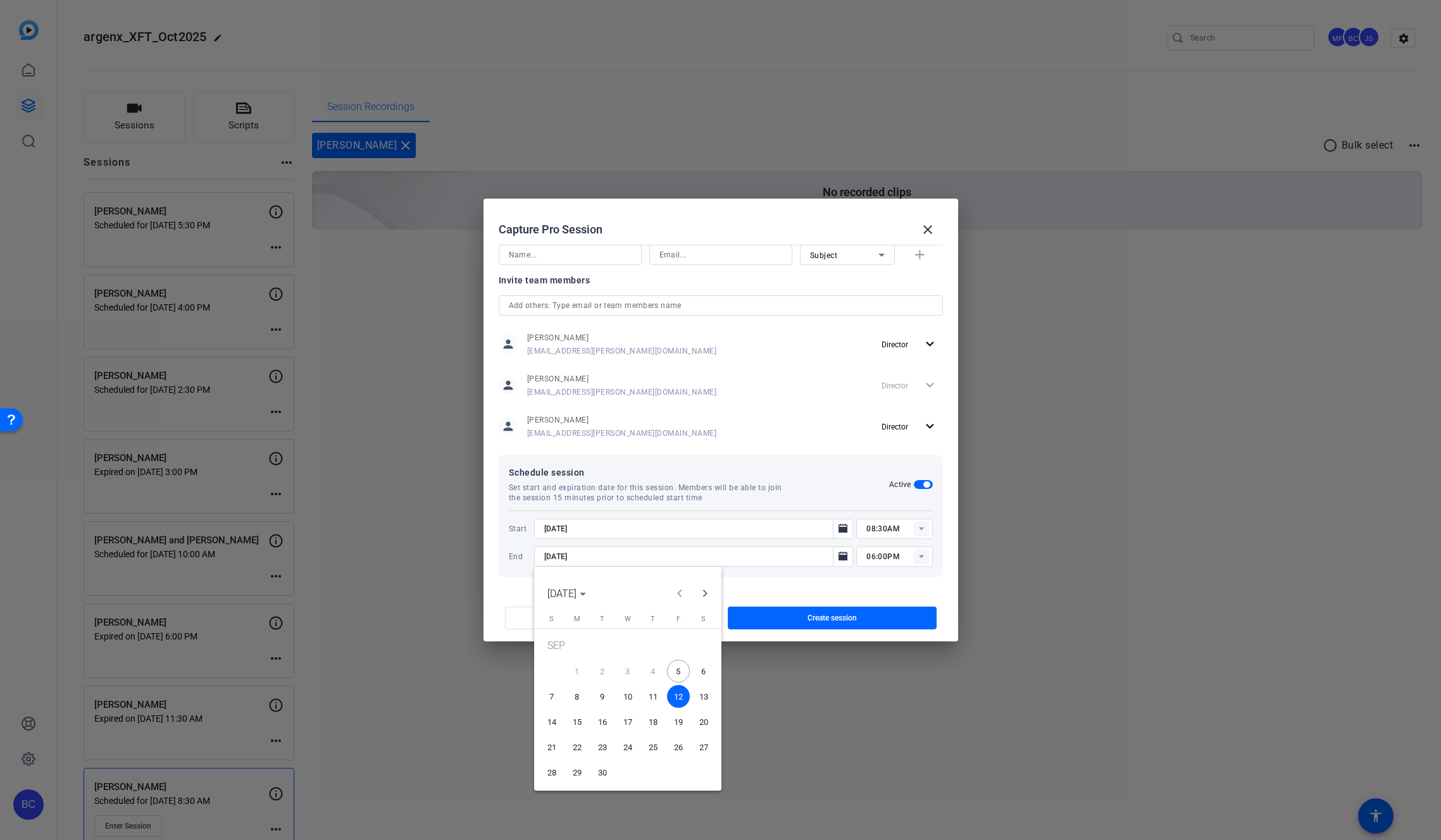
click at [673, 672] on span "5" at bounding box center [678, 671] width 22 height 22
type input "9/5/2025"
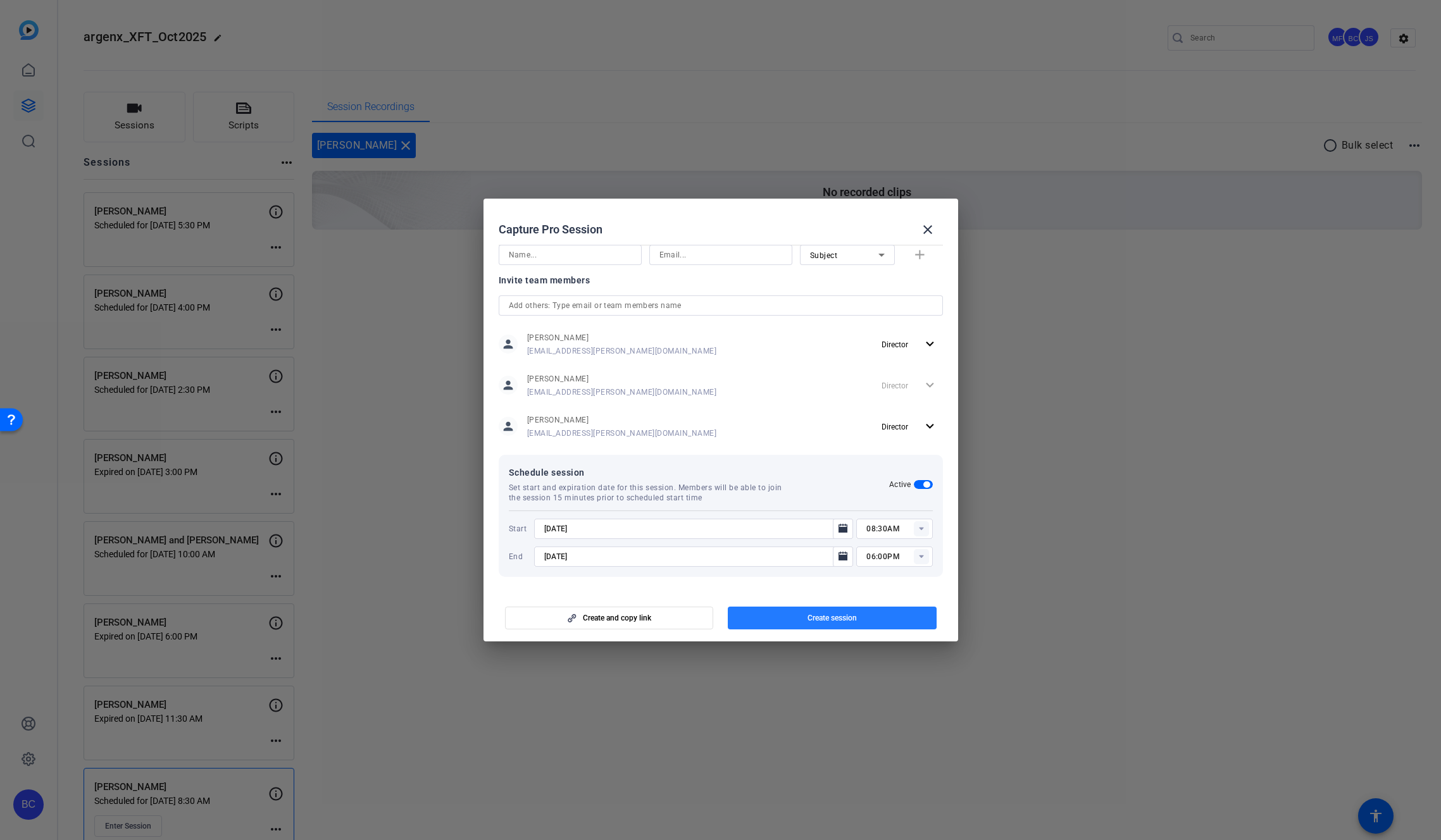
click at [807, 613] on span "Create session" at bounding box center [832, 618] width 49 height 10
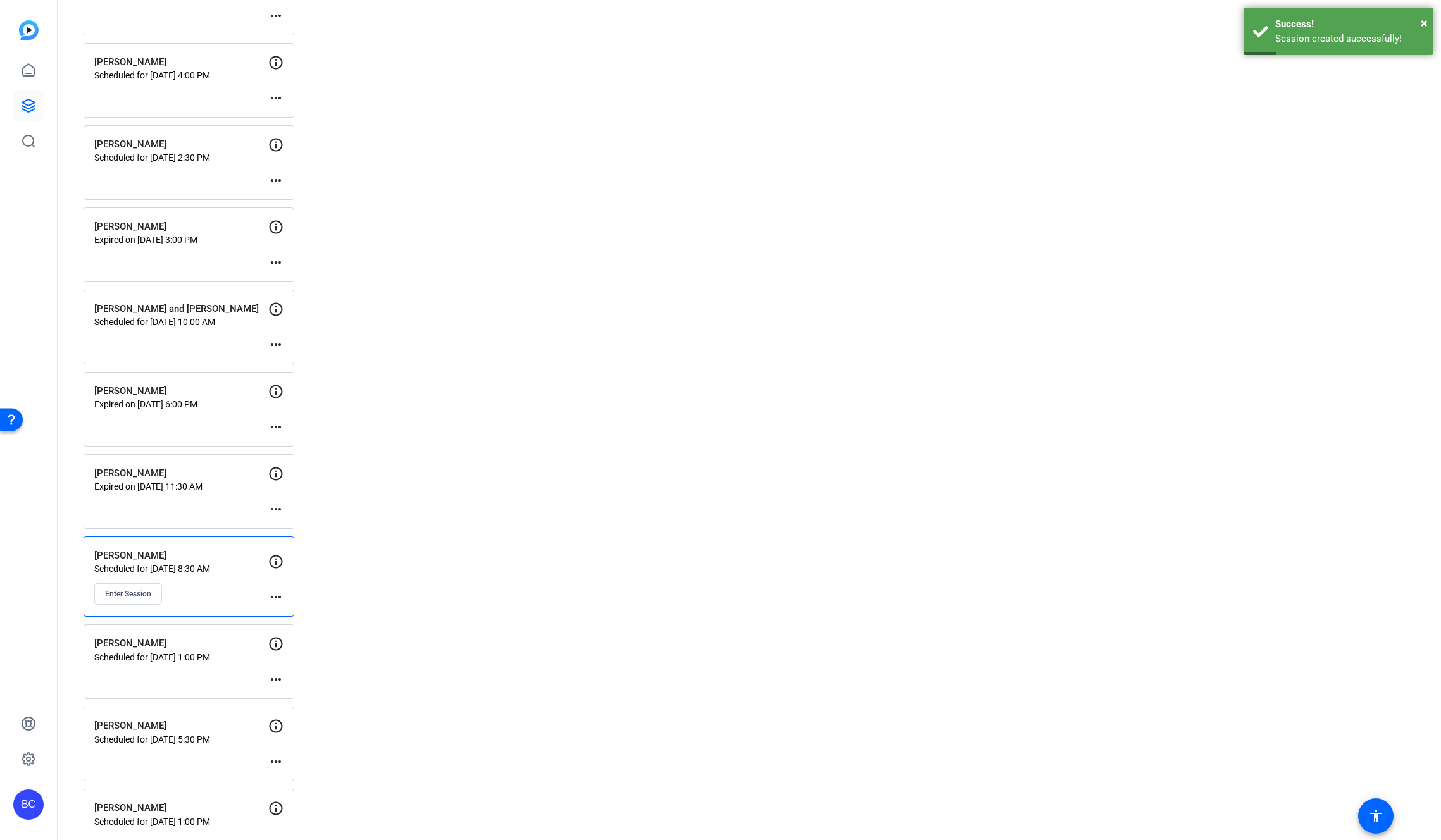
scroll to position [322, 0]
click at [283, 595] on mat-icon "more_horiz" at bounding box center [275, 595] width 15 height 15
click at [302, 615] on span "Edit Session" at bounding box center [307, 614] width 58 height 15
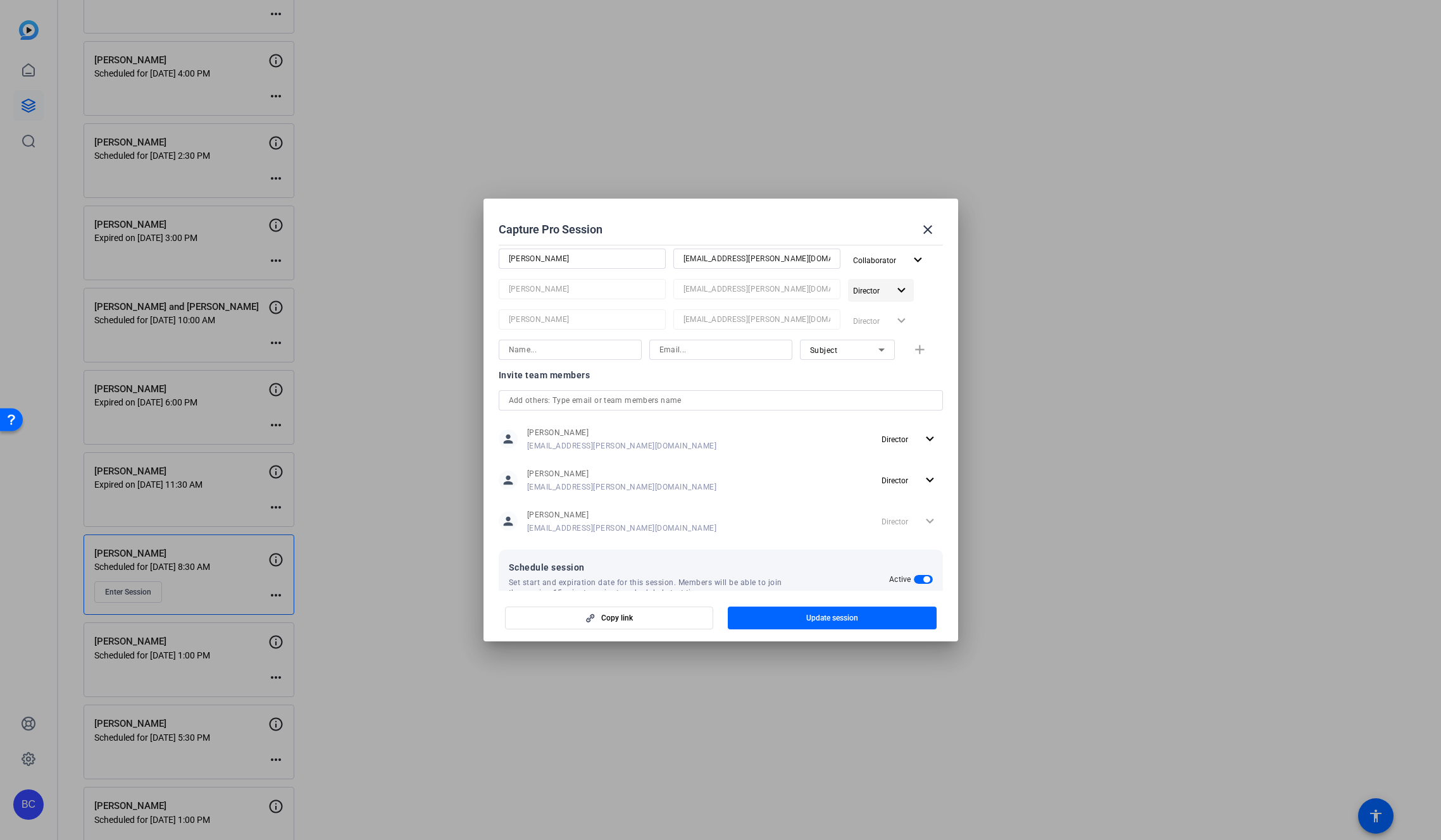
scroll to position [312, 0]
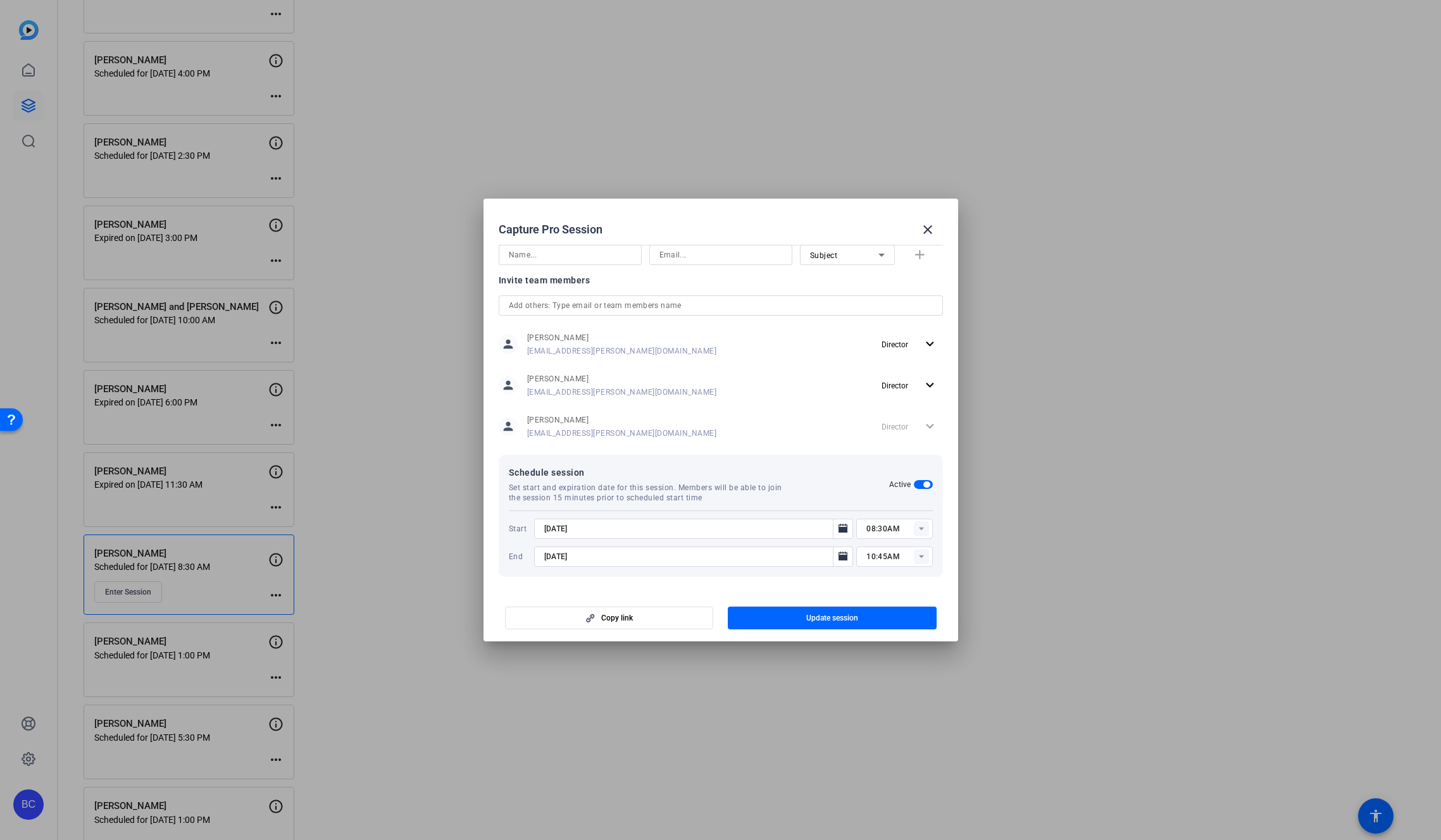
click at [914, 484] on span "button" at bounding box center [923, 484] width 19 height 9
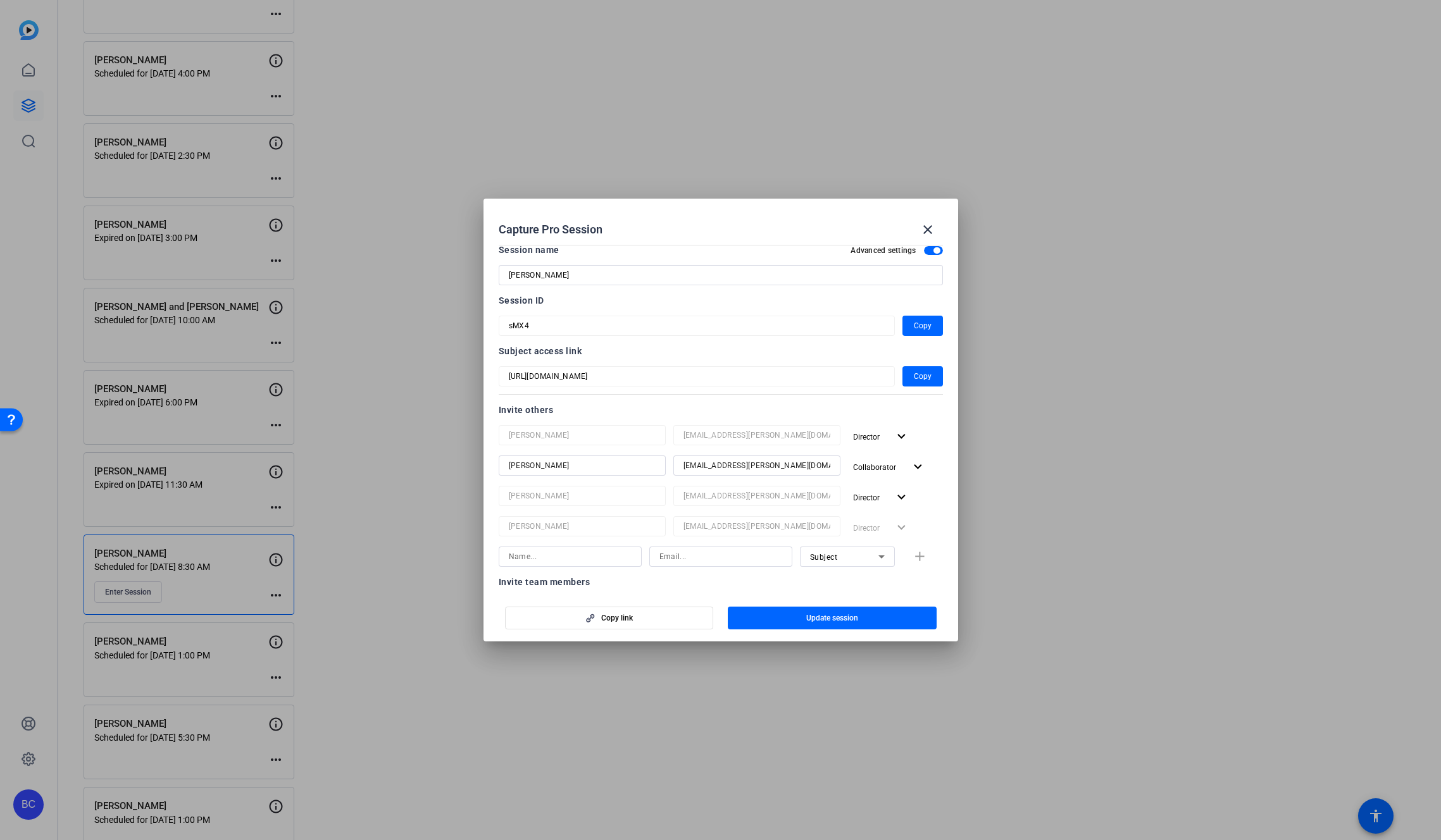
scroll to position [0, 0]
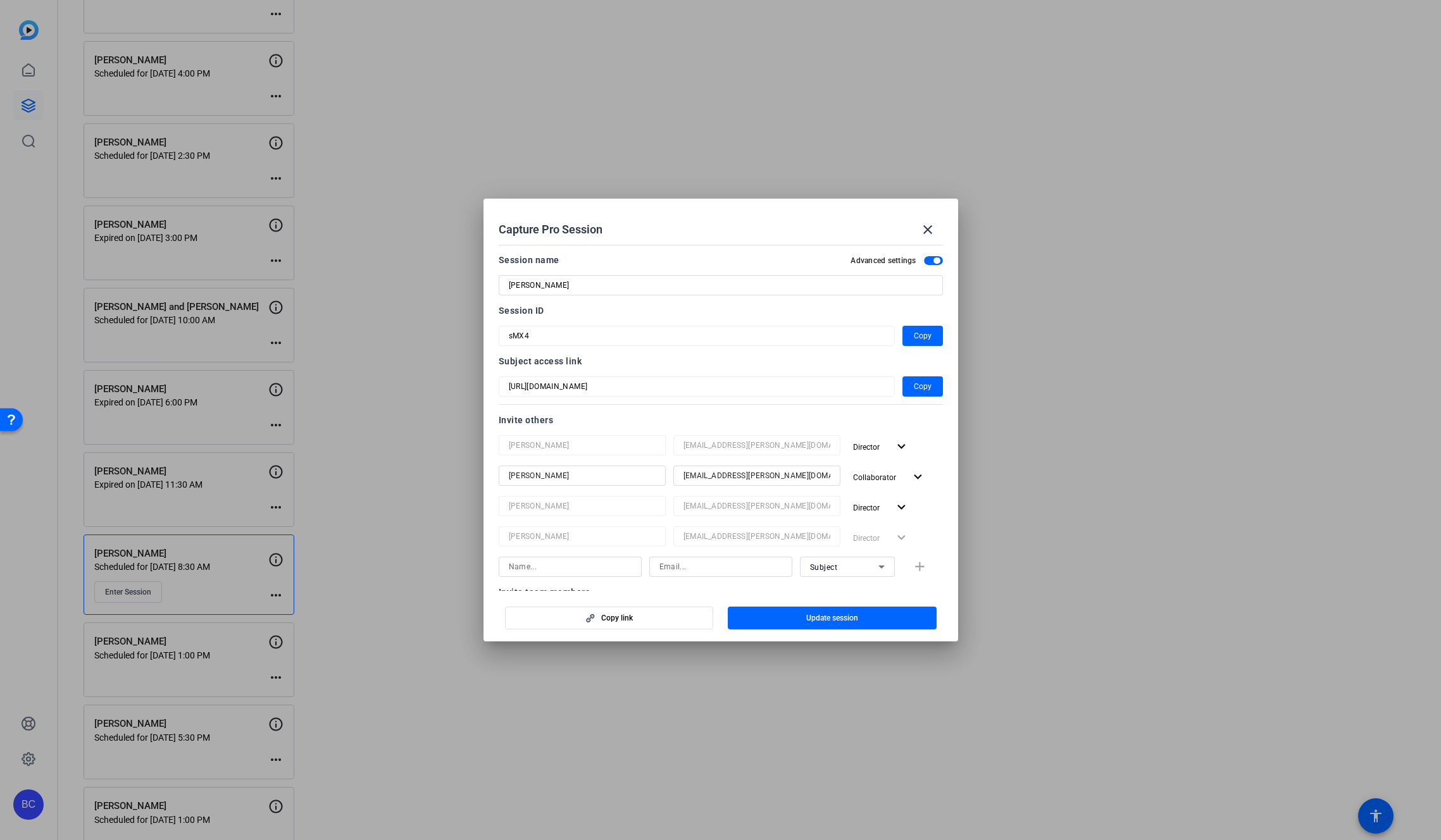
click at [924, 259] on span "button" at bounding box center [933, 261] width 19 height 9
click at [804, 619] on span "button" at bounding box center [832, 618] width 209 height 30
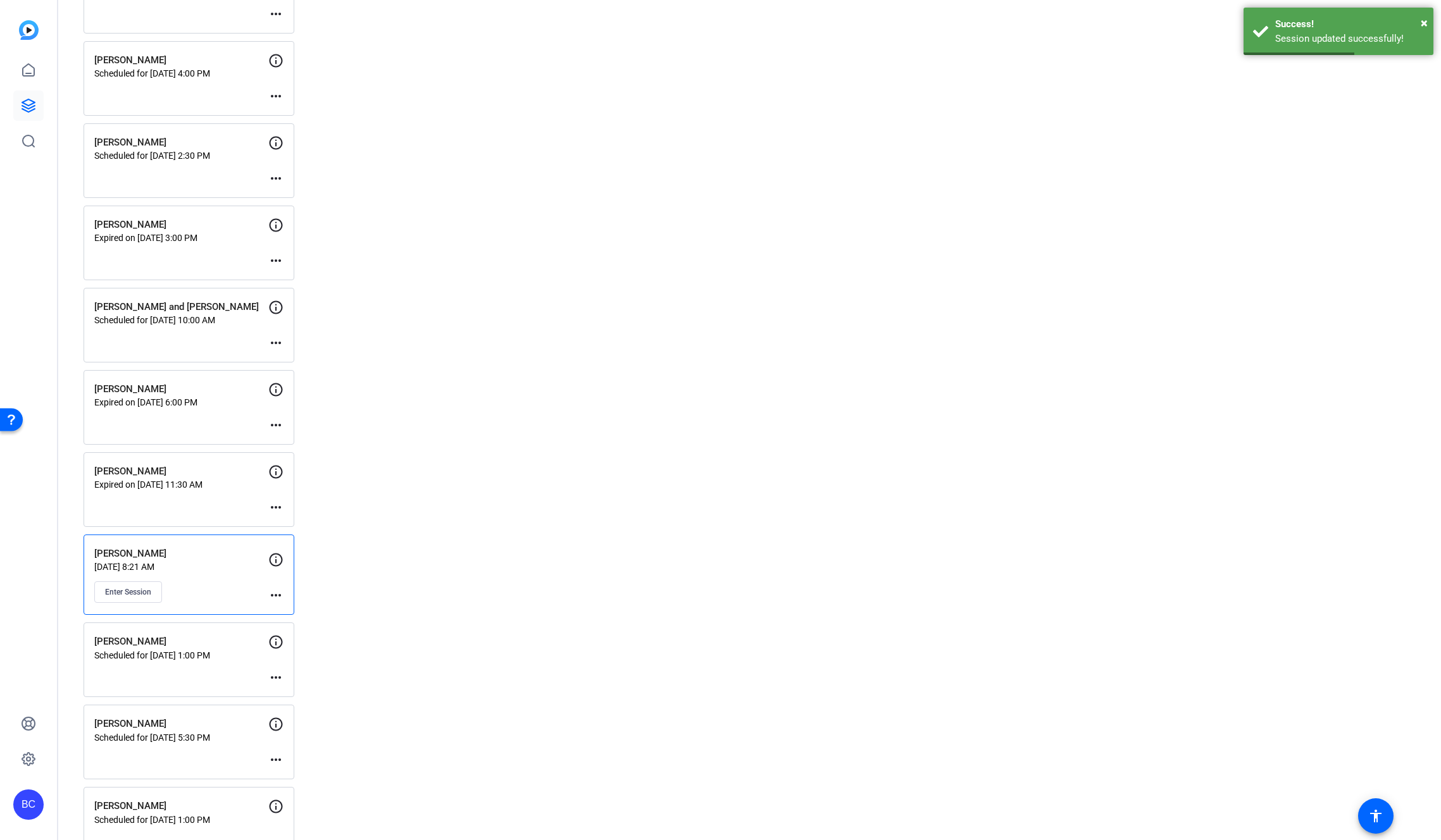
click at [278, 596] on mat-icon "more_horiz" at bounding box center [275, 595] width 15 height 15
click at [301, 625] on span "Archive Session" at bounding box center [307, 630] width 58 height 15
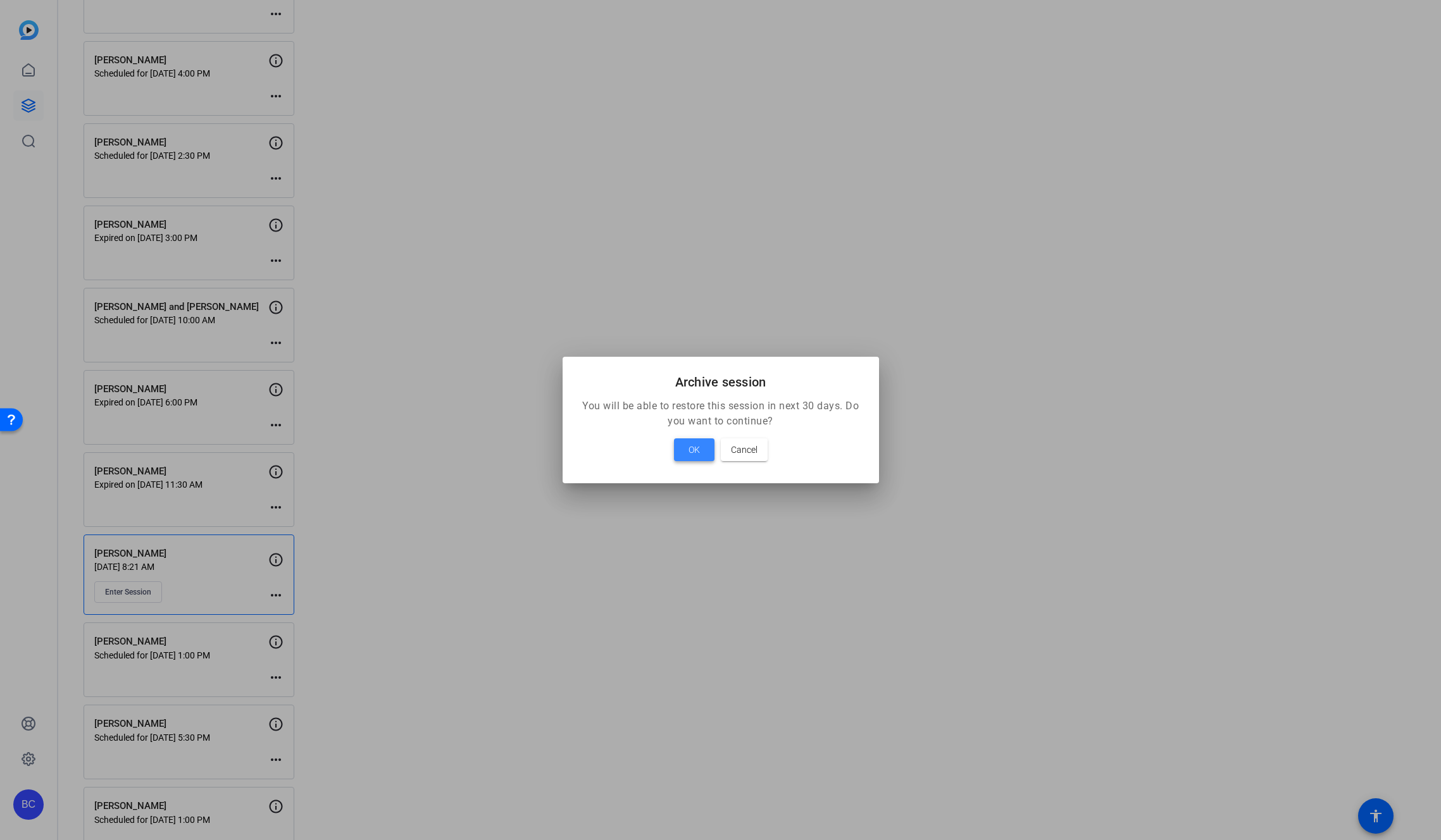
click at [696, 452] on span "OK" at bounding box center [694, 450] width 12 height 15
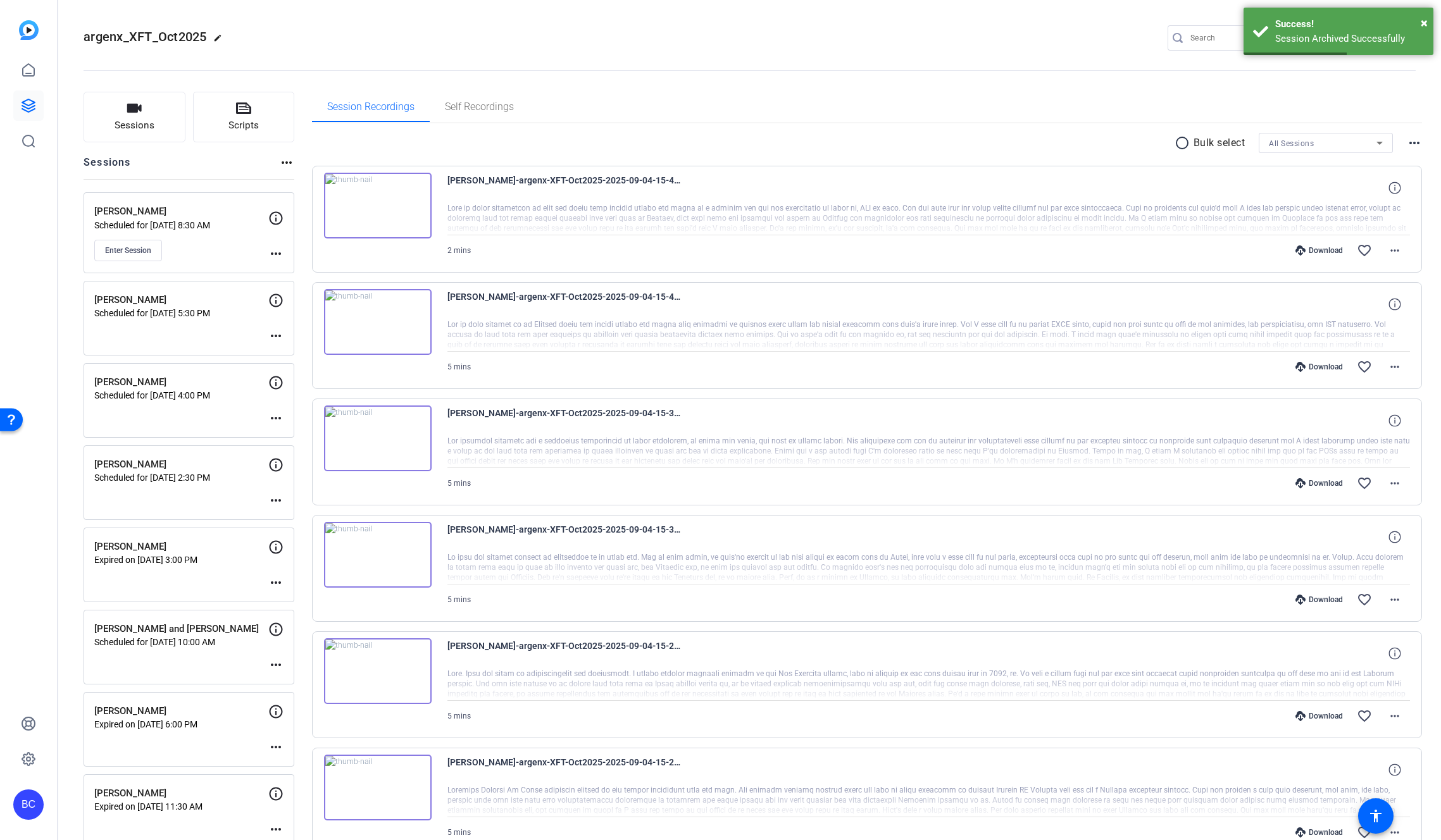
click at [274, 255] on mat-icon "more_horiz" at bounding box center [275, 253] width 15 height 15
click at [287, 268] on span "Edit Session" at bounding box center [307, 272] width 58 height 15
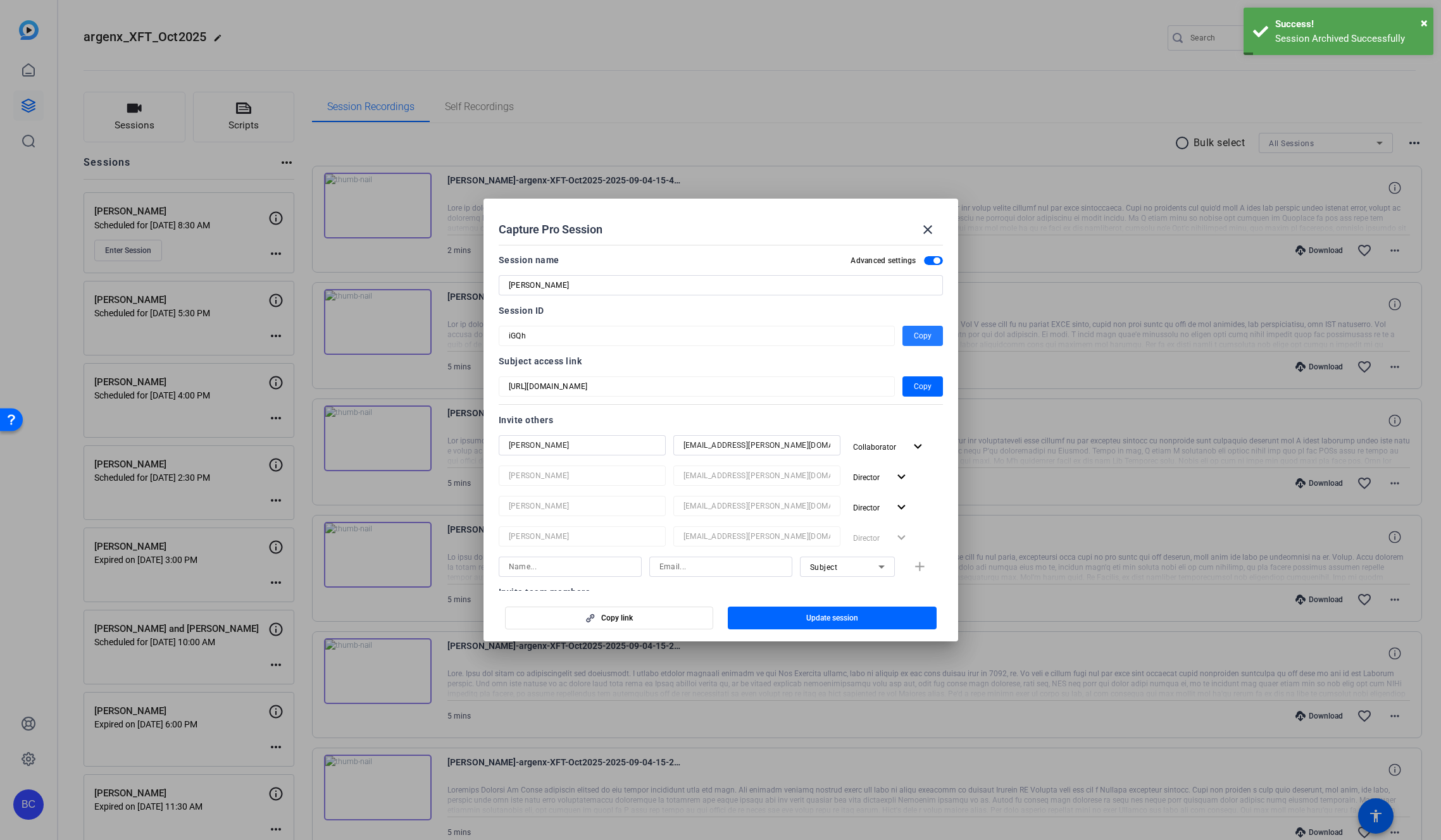
click at [914, 339] on span "Copy" at bounding box center [923, 336] width 17 height 15
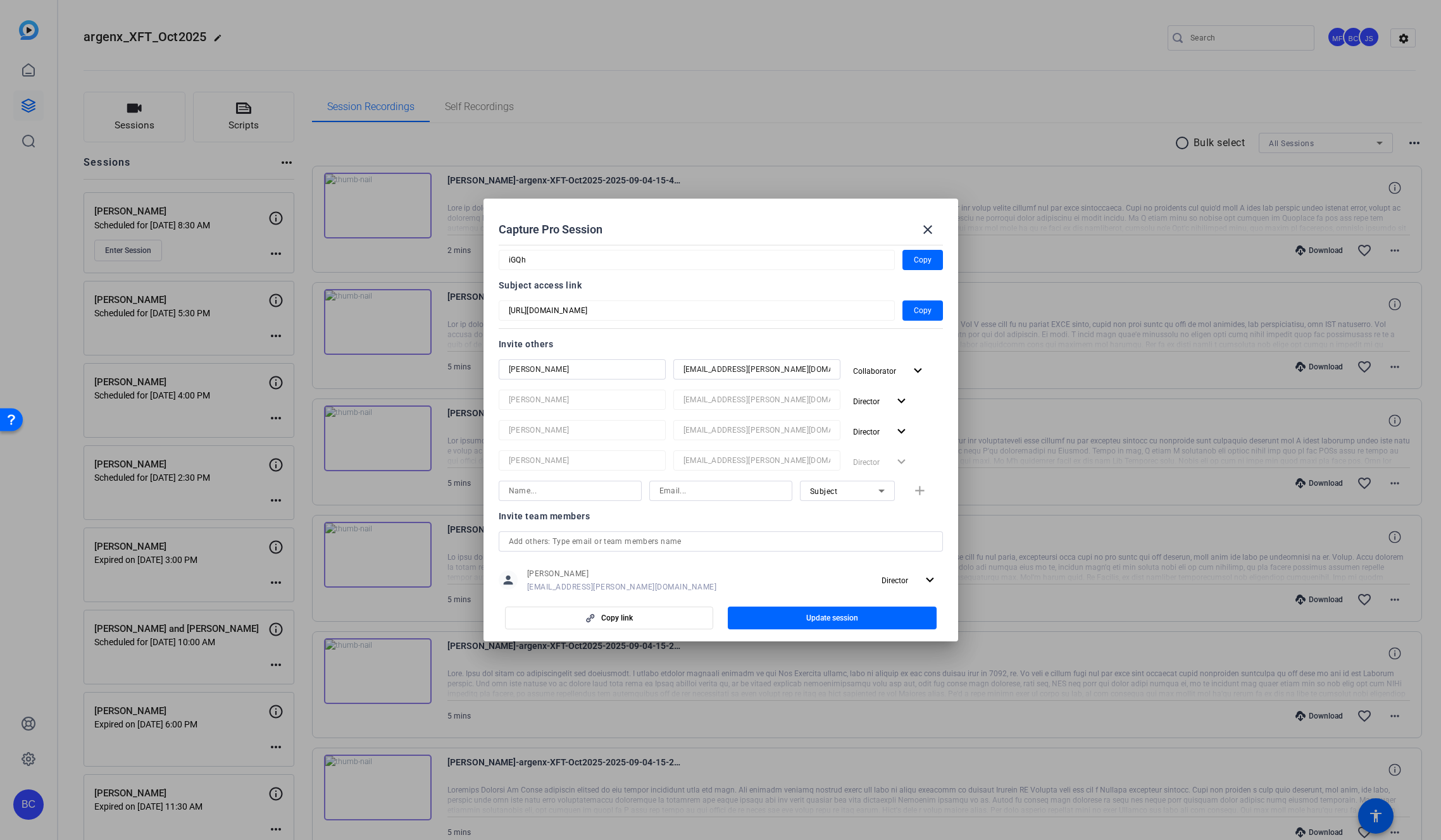
scroll to position [79, 0]
click at [830, 616] on span "Update session" at bounding box center [832, 618] width 52 height 10
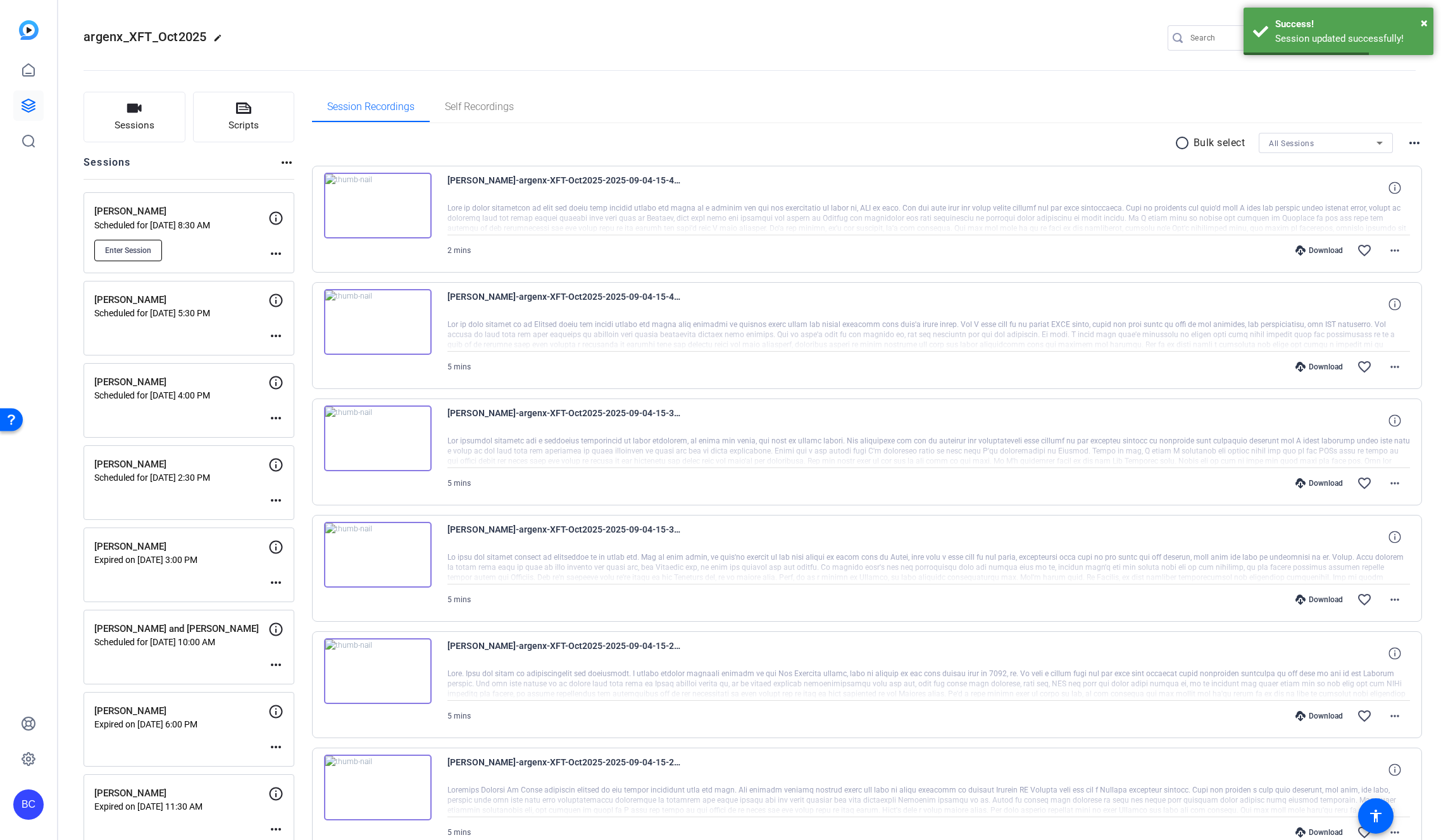
click at [136, 251] on span "Enter Session" at bounding box center [128, 251] width 46 height 10
click at [276, 253] on mat-icon "more_horiz" at bounding box center [275, 253] width 15 height 15
click at [319, 274] on span "Edit Session" at bounding box center [307, 272] width 58 height 15
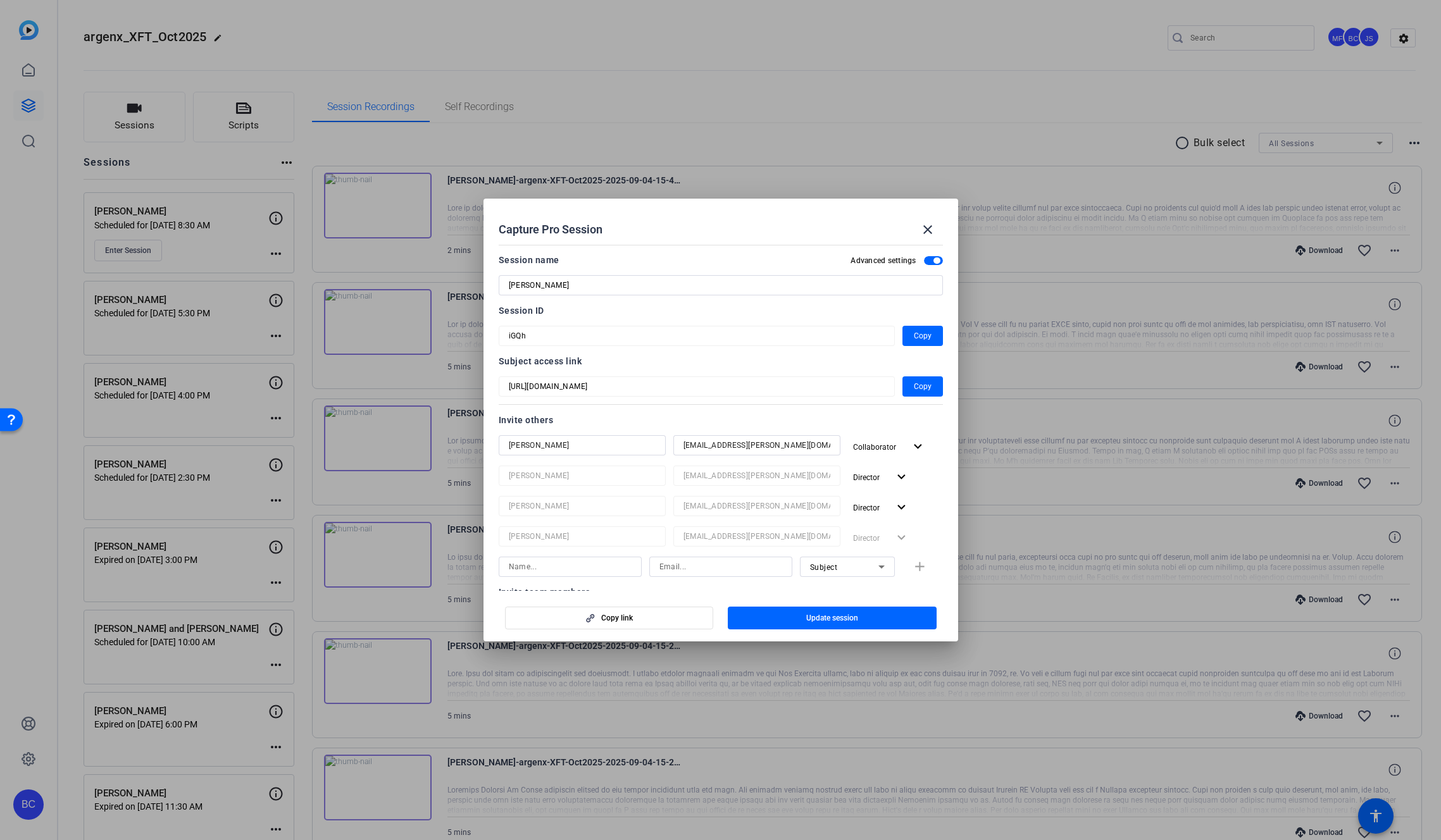
click at [687, 226] on div "Capture Pro Session close" at bounding box center [720, 230] width 444 height 30
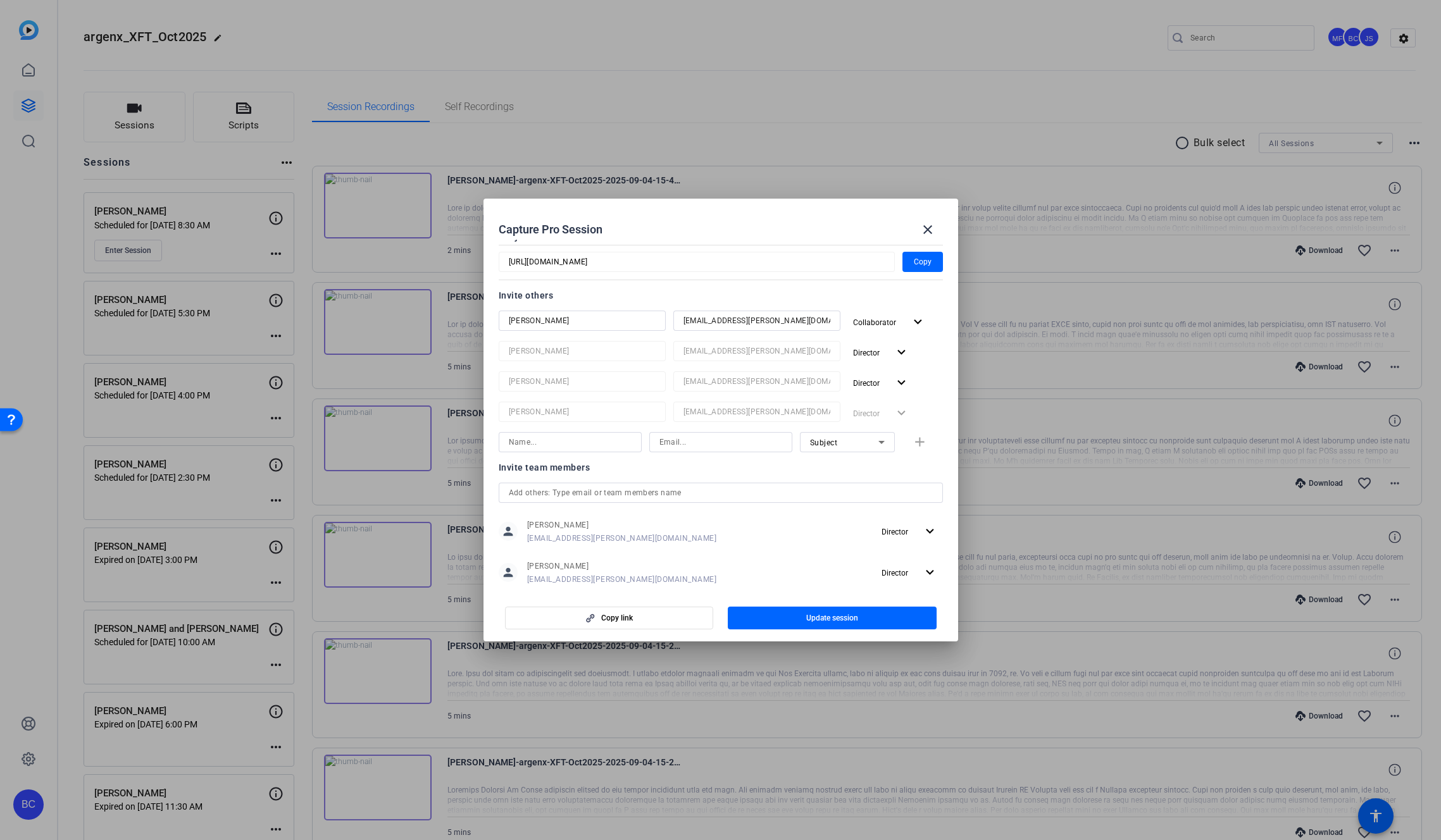
scroll to position [0, 0]
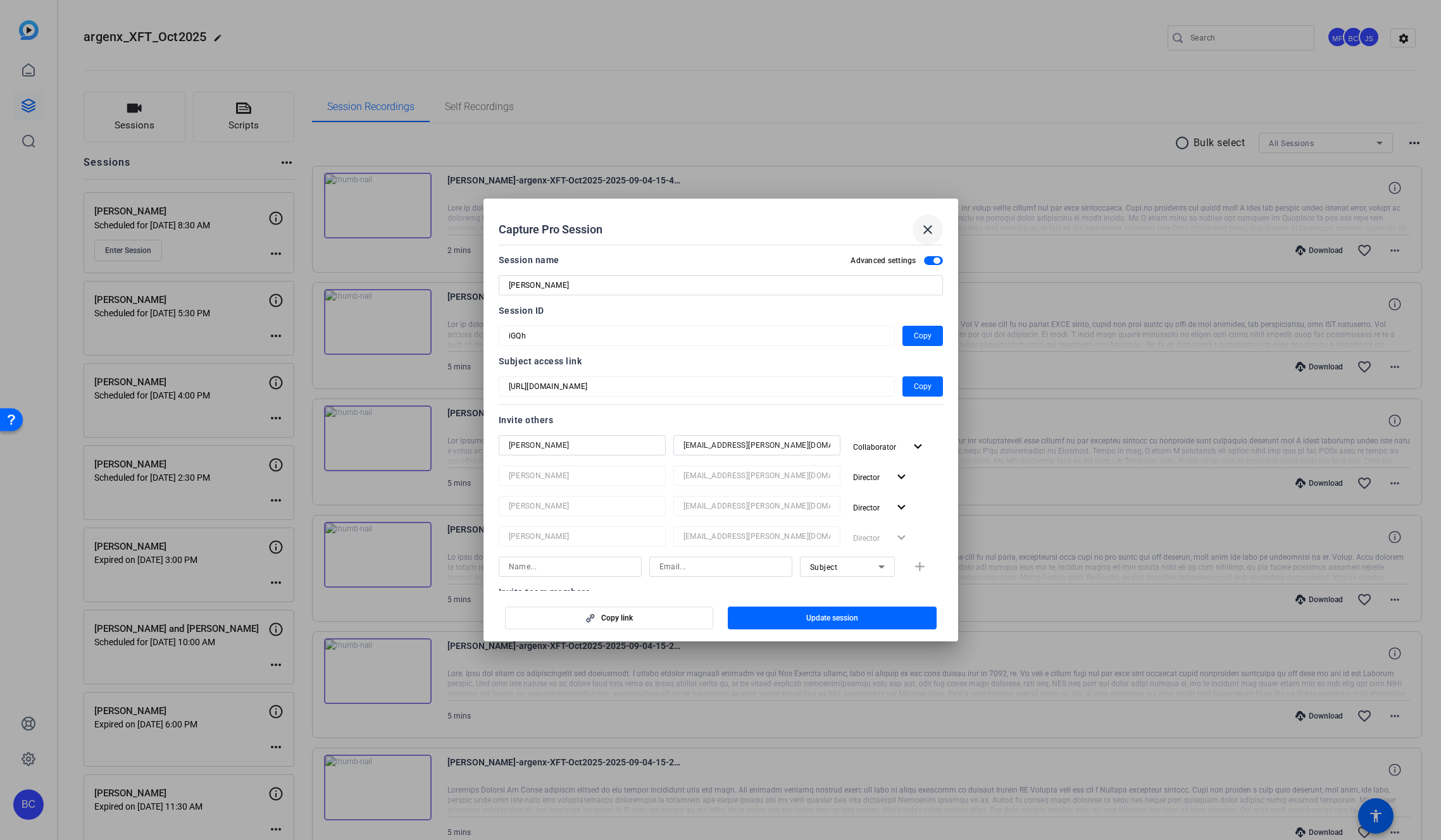
click at [924, 224] on mat-icon "close" at bounding box center [928, 230] width 15 height 15
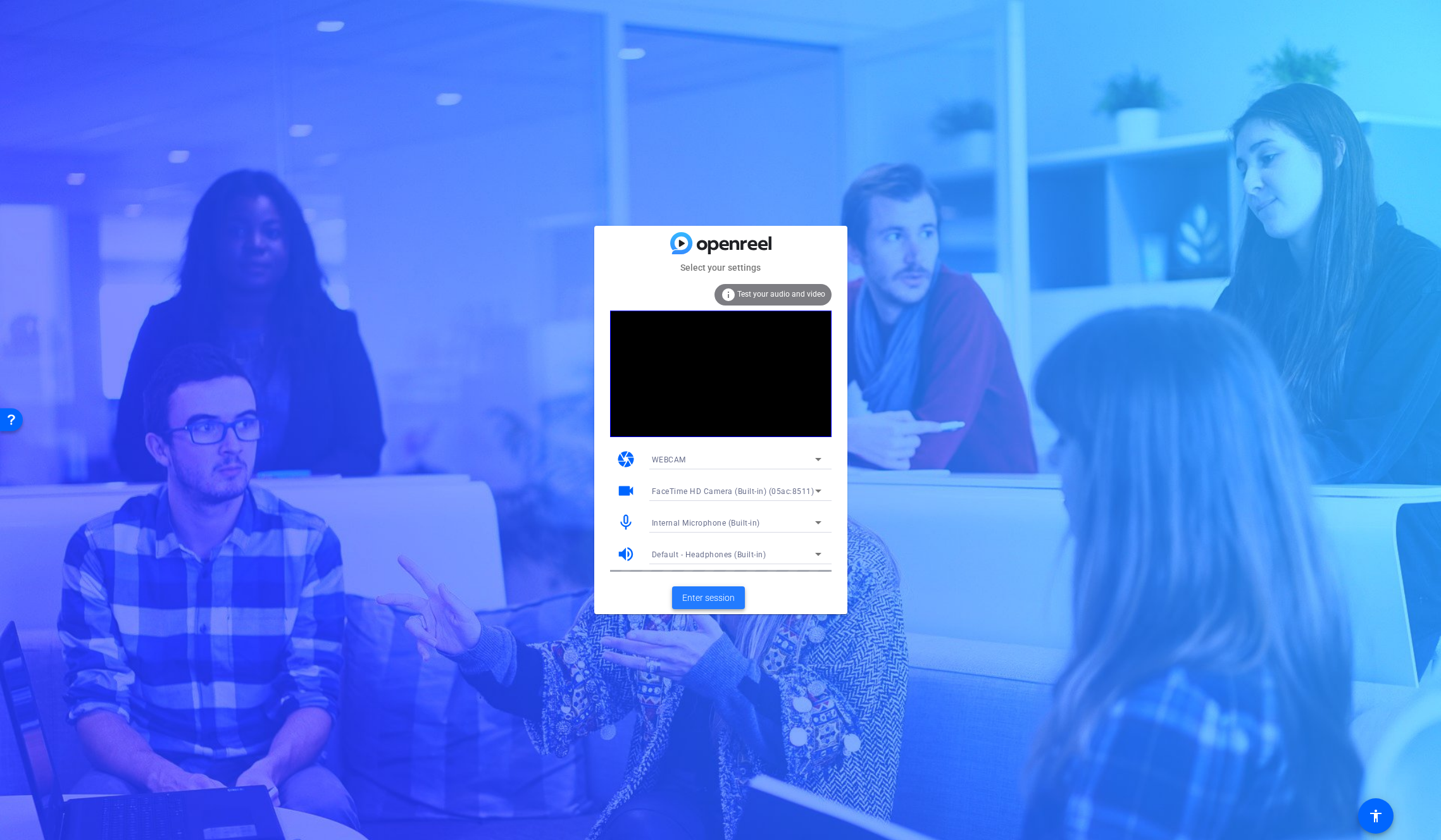
click at [720, 601] on span "Enter session" at bounding box center [708, 598] width 53 height 13
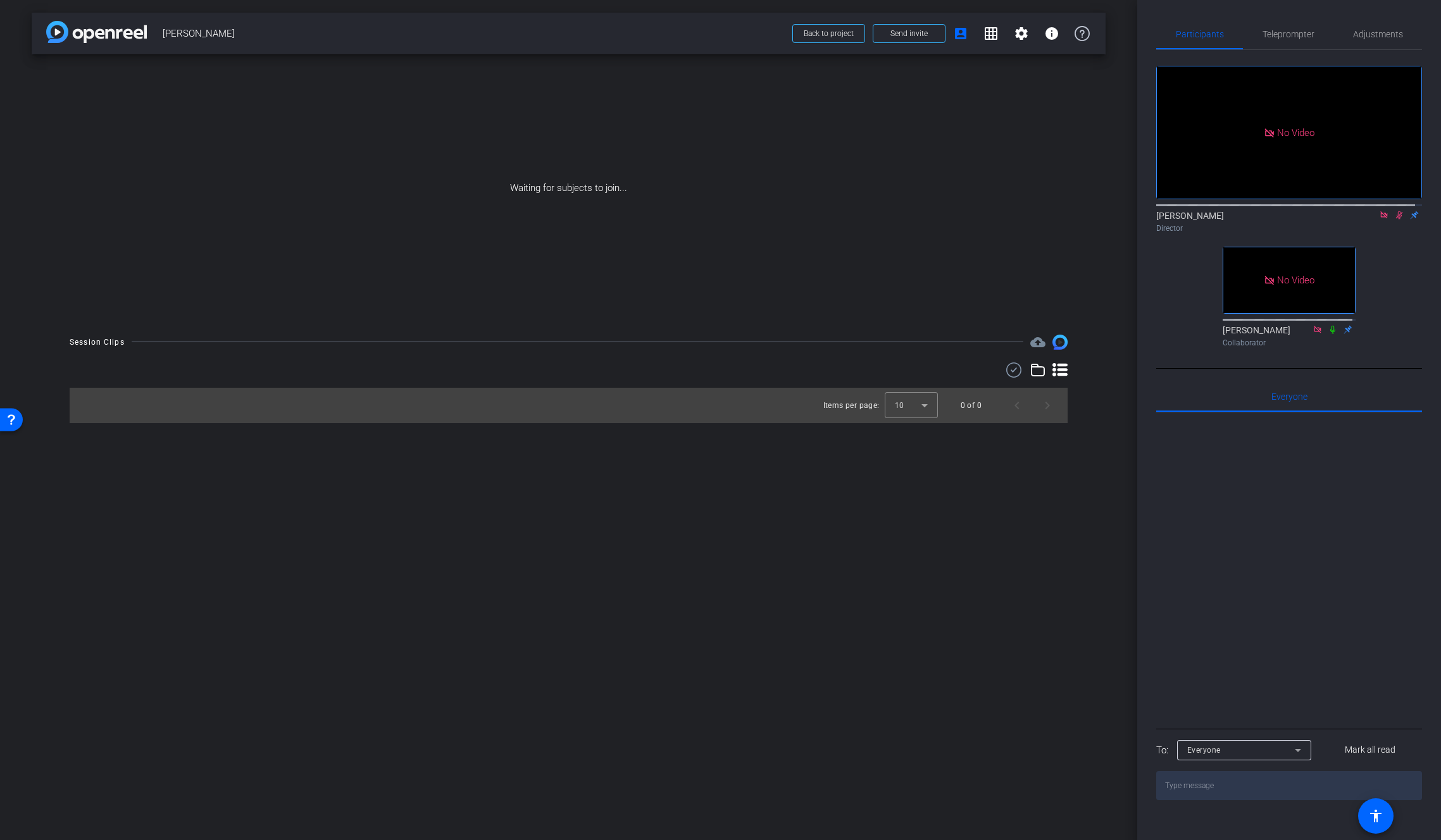
click at [1394, 219] on icon at bounding box center [1399, 215] width 10 height 9
click at [832, 35] on span "Back to project" at bounding box center [828, 33] width 50 height 9
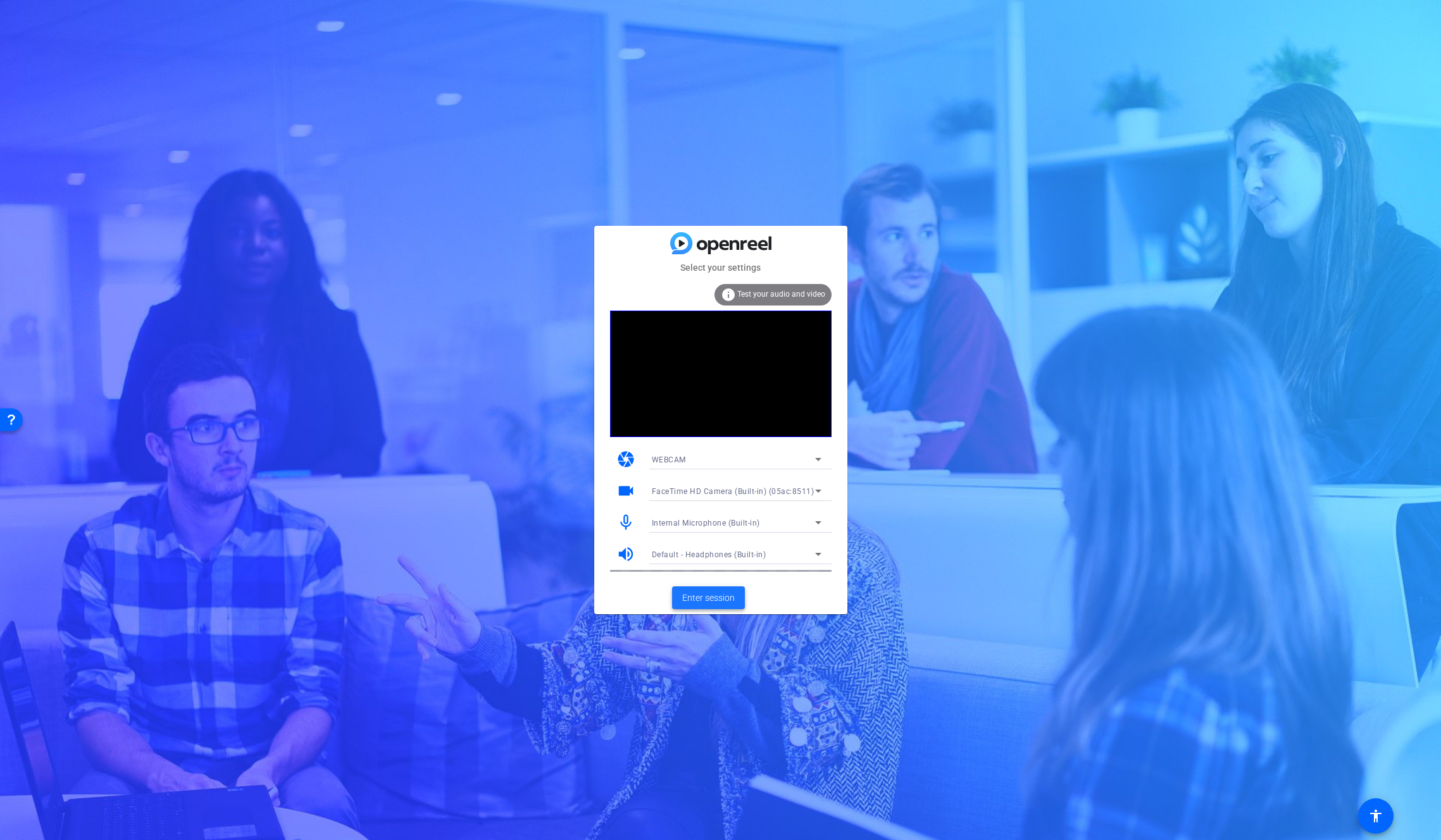
click at [705, 595] on span "Enter session" at bounding box center [708, 598] width 53 height 13
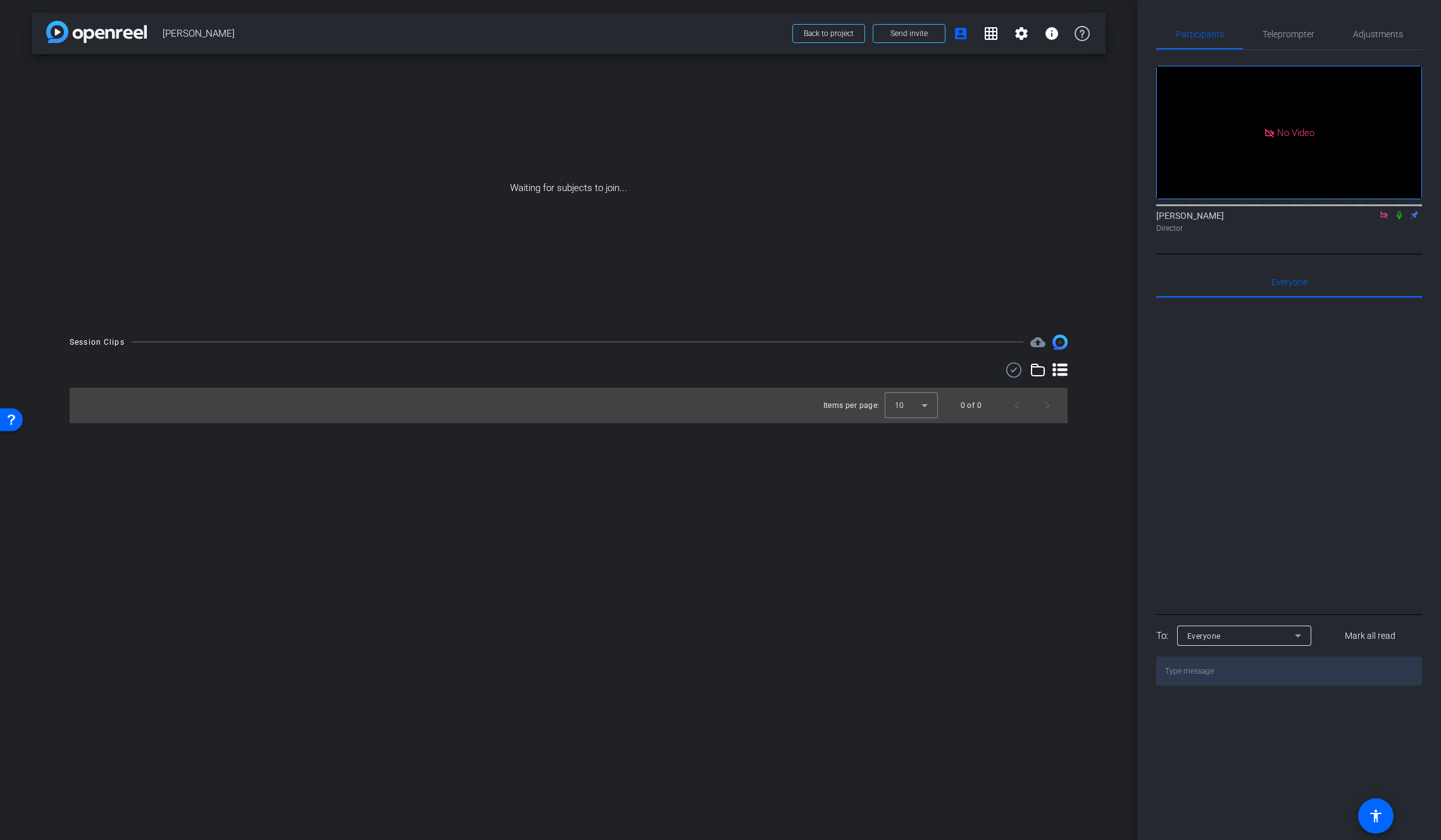
click at [1398, 219] on icon at bounding box center [1399, 215] width 5 height 8
click at [1385, 219] on icon at bounding box center [1384, 215] width 10 height 9
click at [1398, 220] on mat-icon "flip" at bounding box center [1399, 214] width 15 height 12
click at [1385, 219] on icon at bounding box center [1385, 215] width 7 height 8
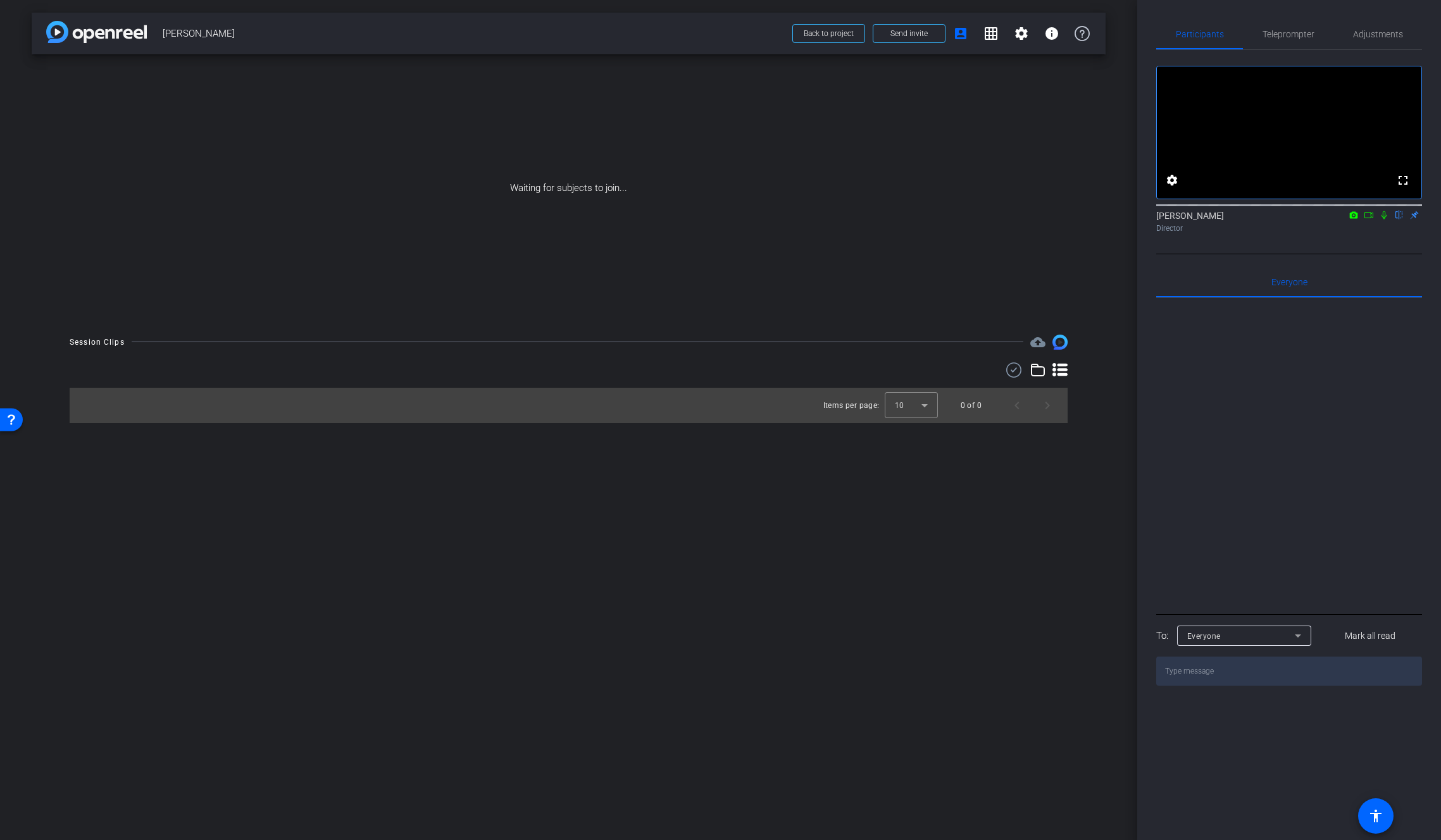
click at [1384, 219] on icon at bounding box center [1384, 215] width 5 height 8
click at [840, 33] on span "Back to project" at bounding box center [828, 33] width 50 height 9
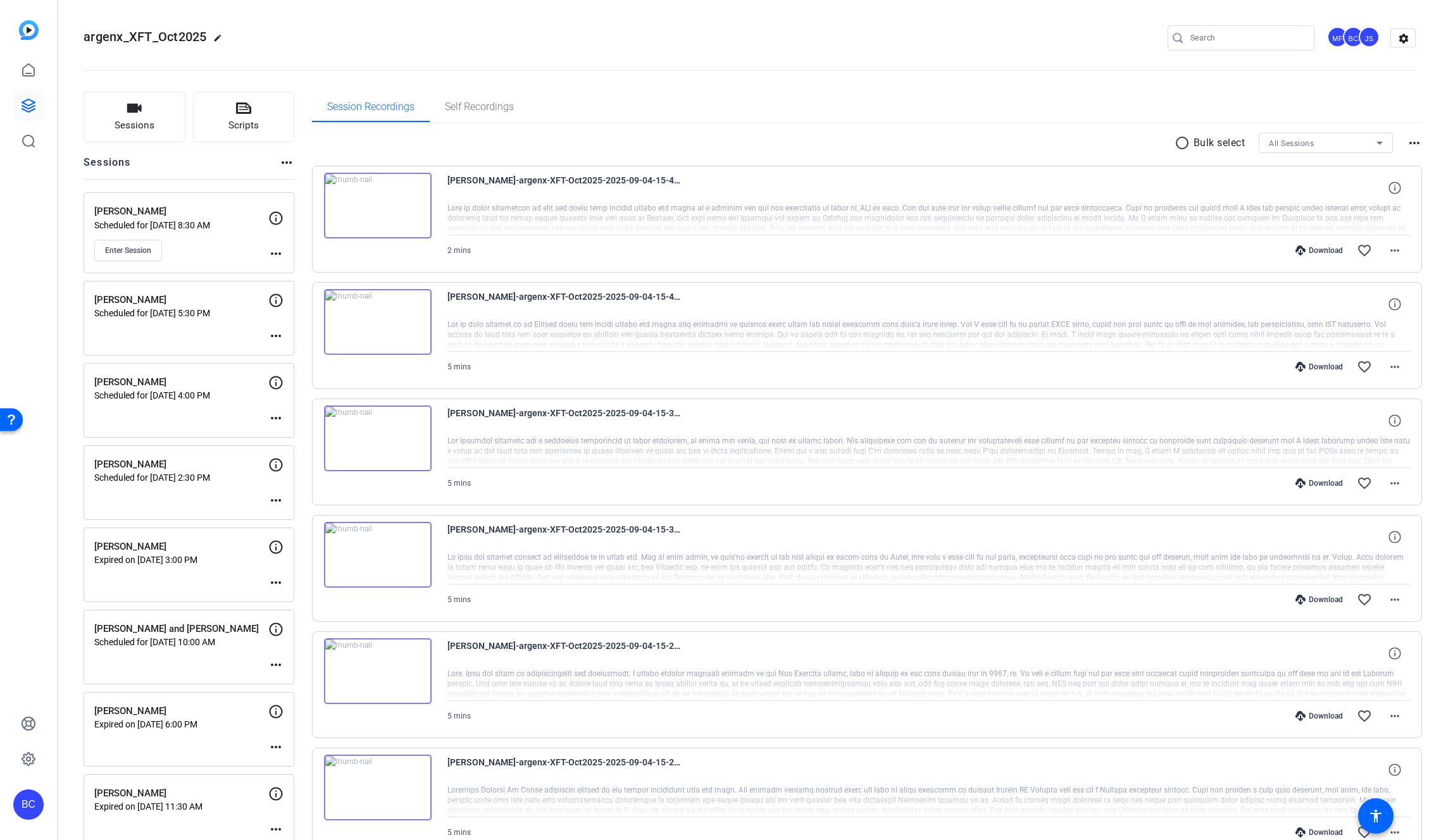
click at [19, 813] on div "BC" at bounding box center [28, 805] width 30 height 30
click at [173, 785] on mat-icon "logout" at bounding box center [167, 786] width 15 height 15
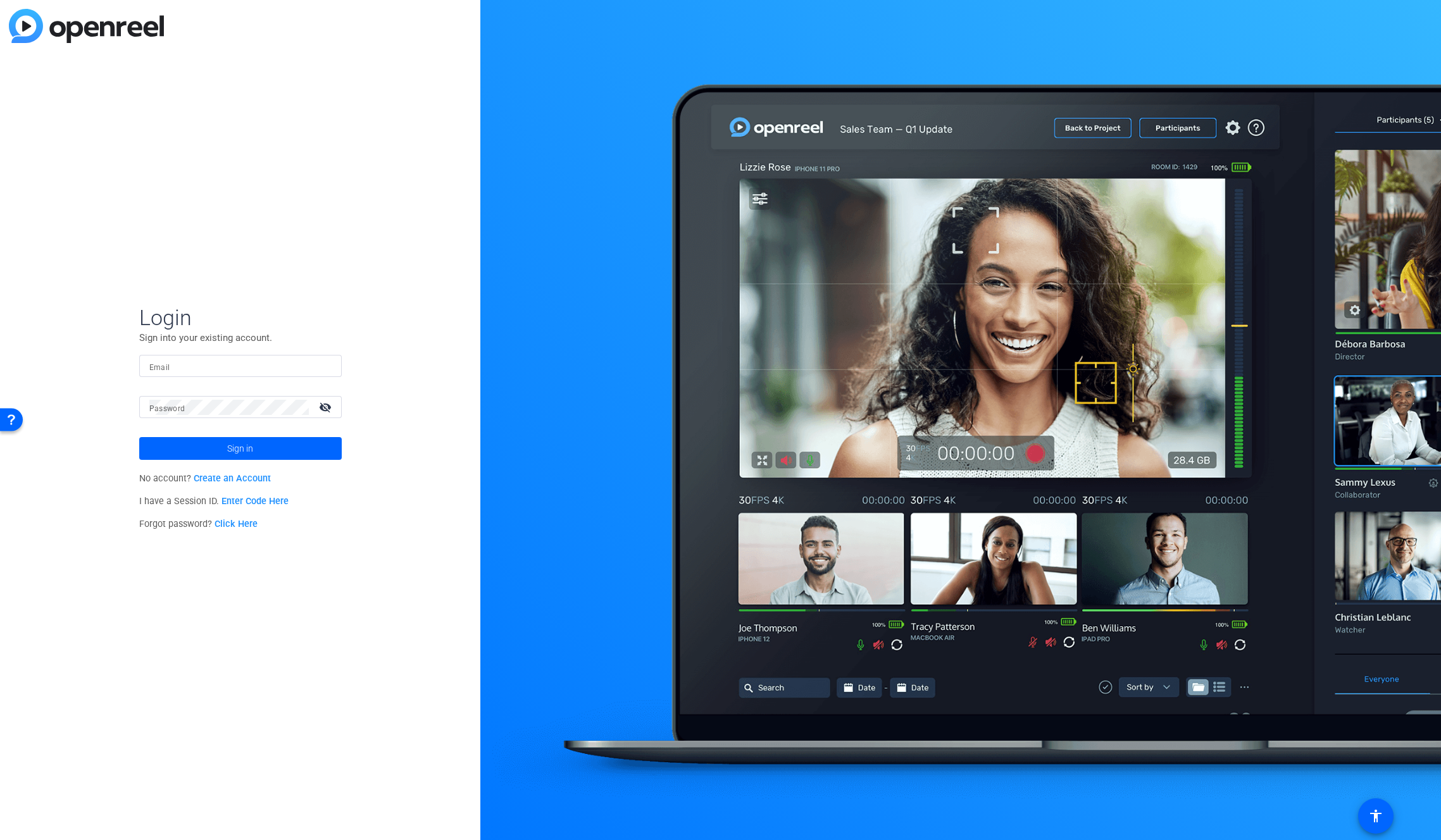
type input "bcurp@broadstreet.com"
click at [278, 453] on span at bounding box center [240, 449] width 203 height 30
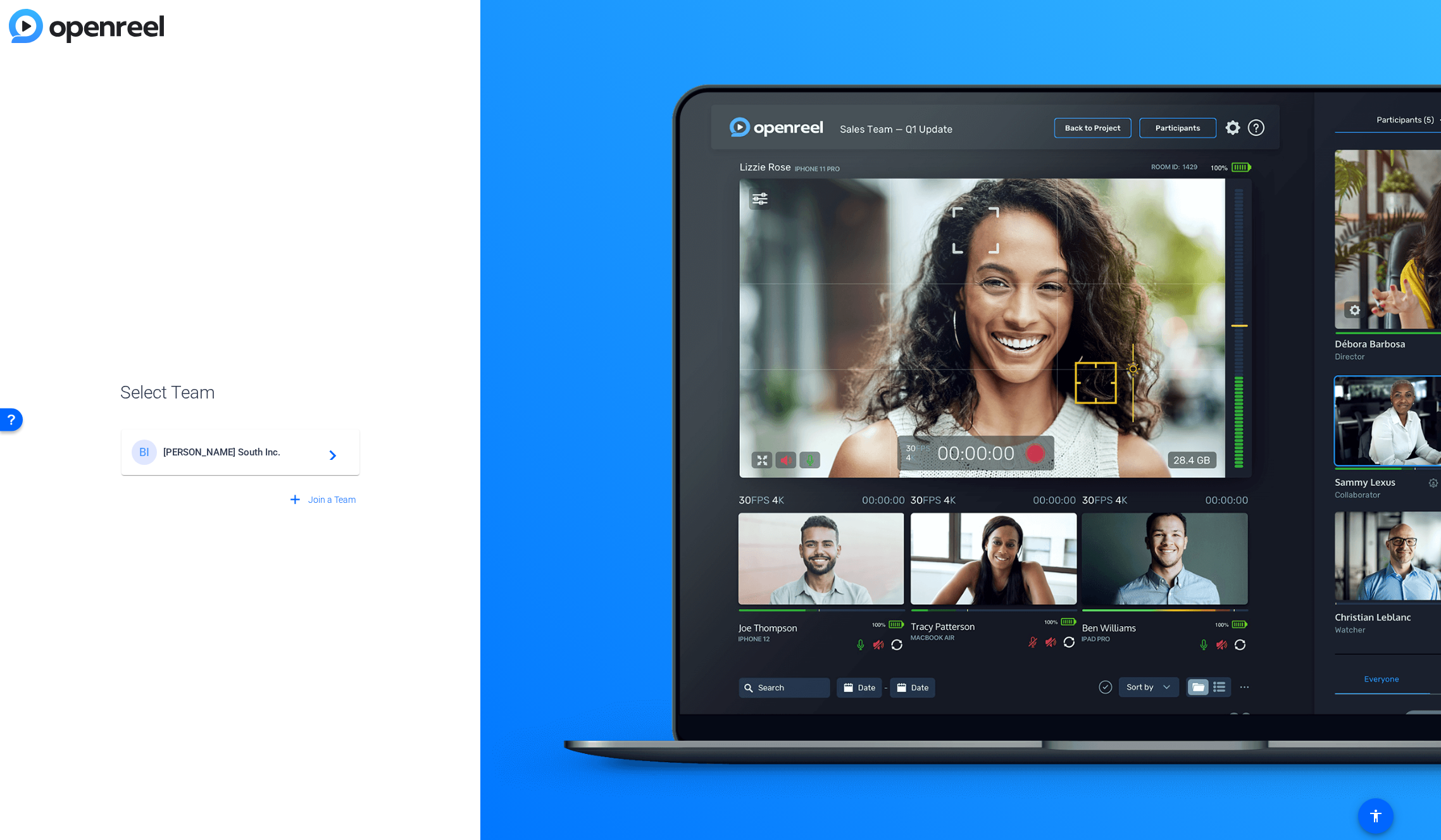
click at [276, 452] on span "Broadstreet South Inc." at bounding box center [242, 453] width 158 height 12
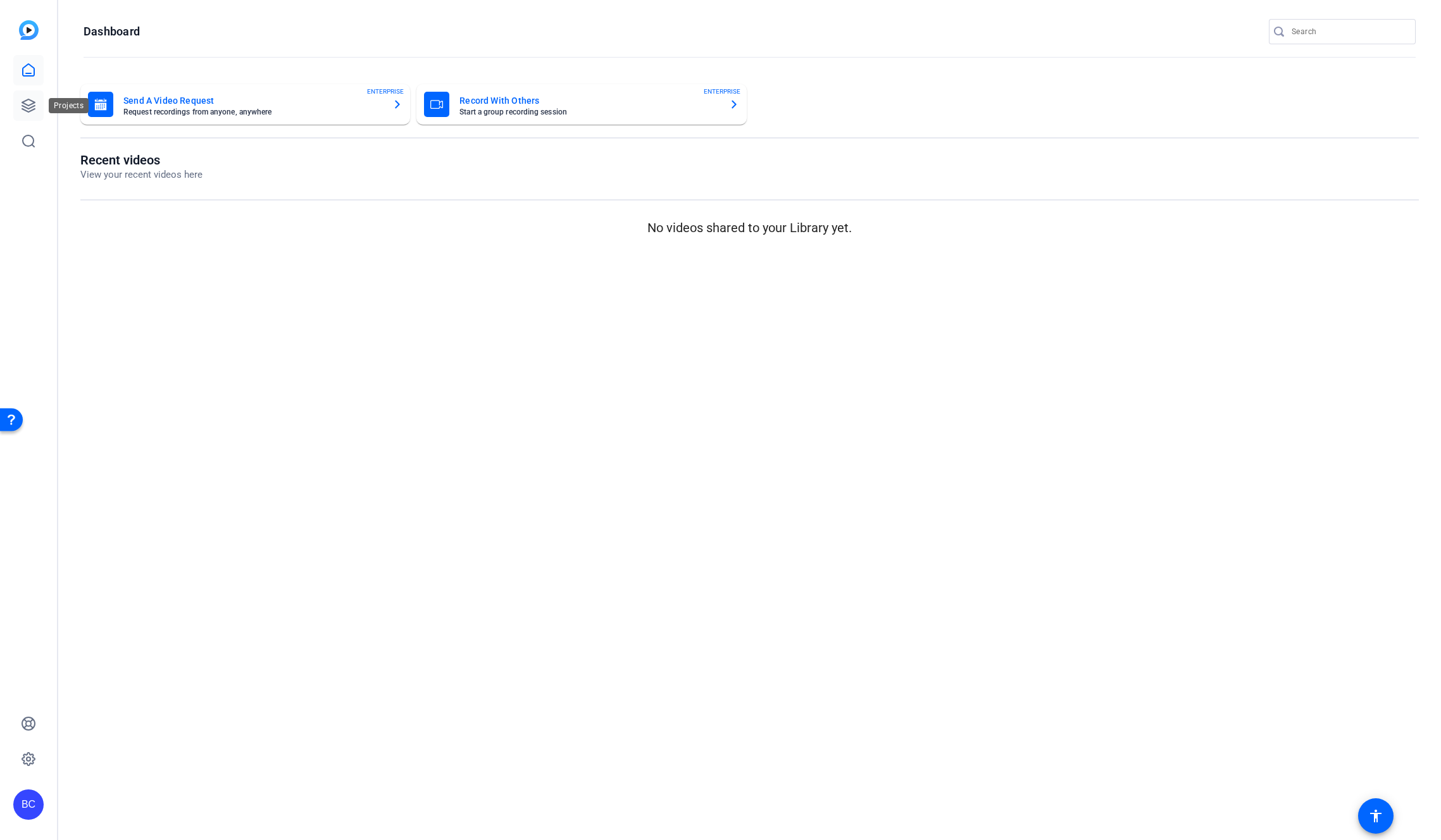
click at [29, 106] on icon at bounding box center [28, 105] width 15 height 15
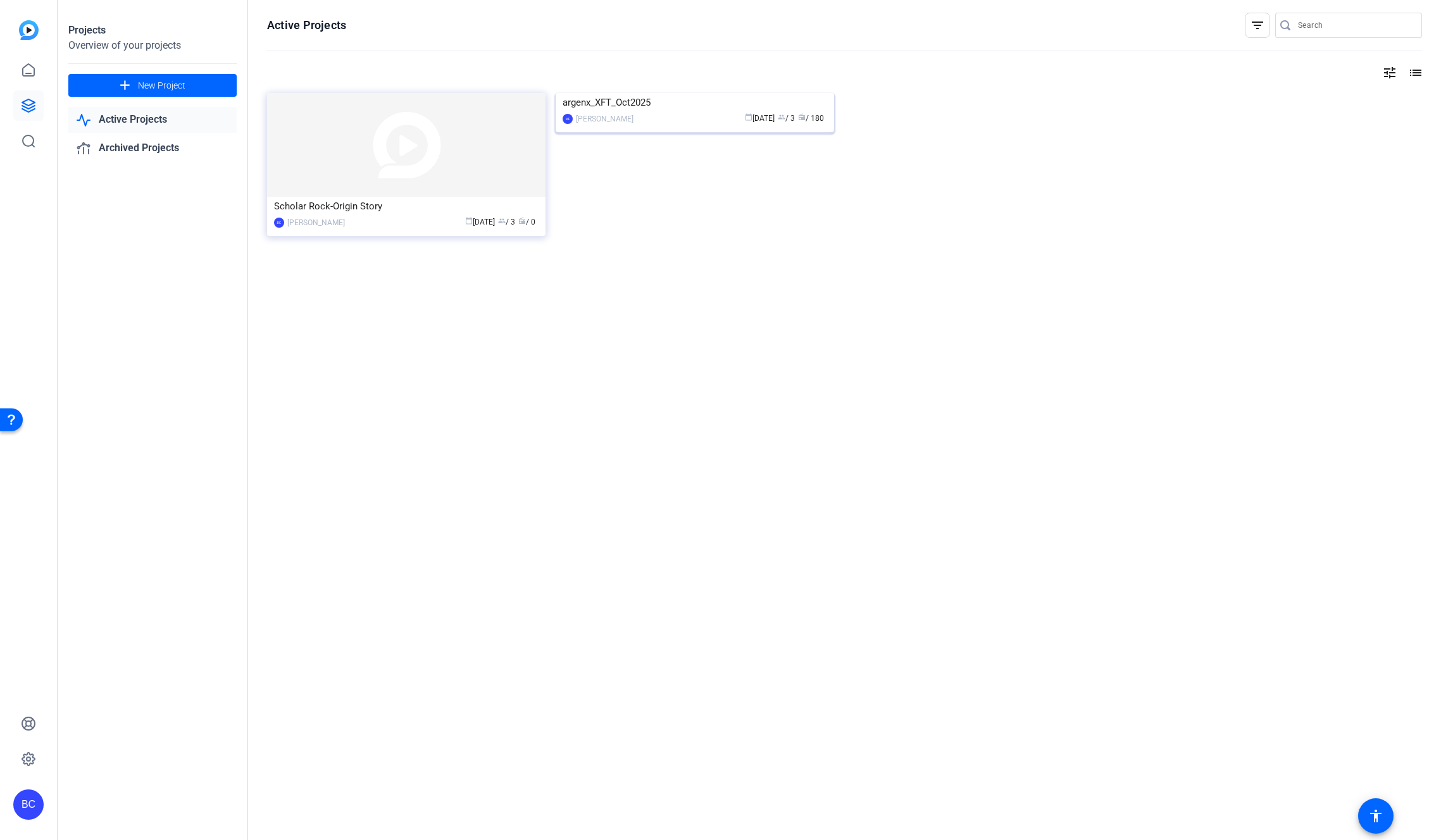
click at [643, 93] on img at bounding box center [694, 93] width 278 height 0
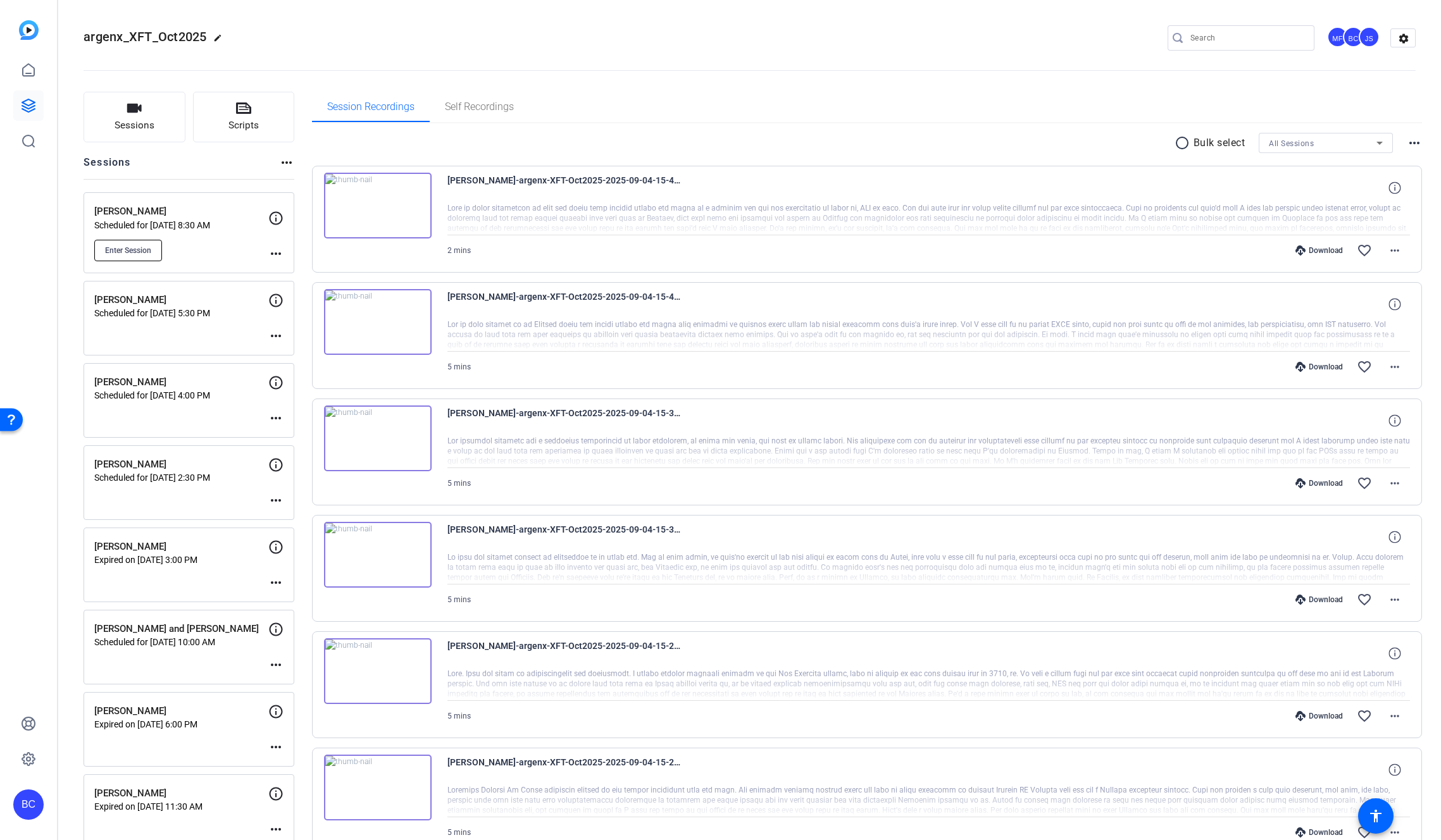
click at [138, 248] on span "Enter Session" at bounding box center [128, 251] width 46 height 10
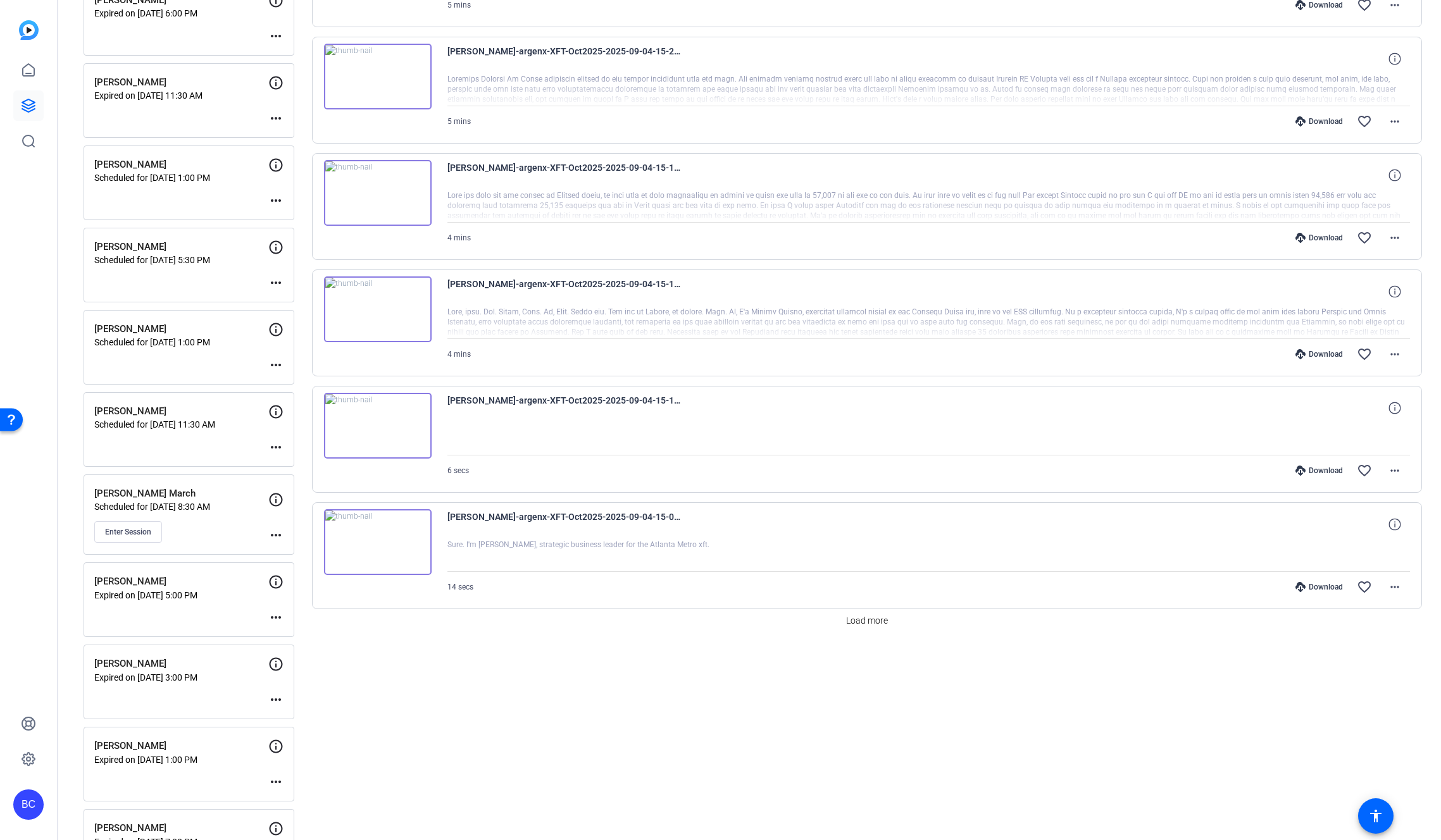
scroll to position [713, 0]
click at [274, 533] on mat-icon "more_horiz" at bounding box center [275, 533] width 15 height 15
click at [308, 551] on span "Edit Session" at bounding box center [307, 552] width 58 height 15
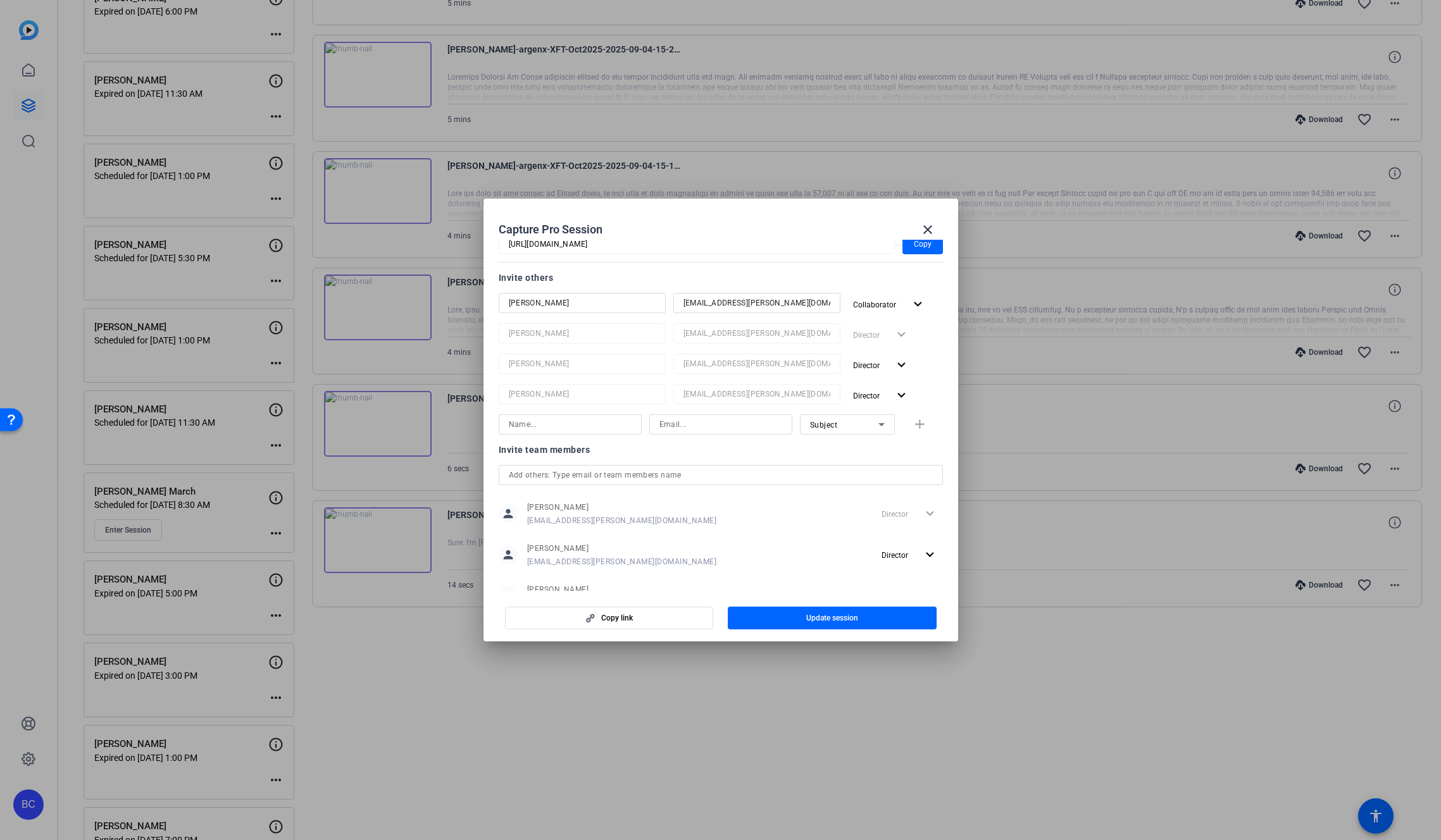
scroll to position [312, 0]
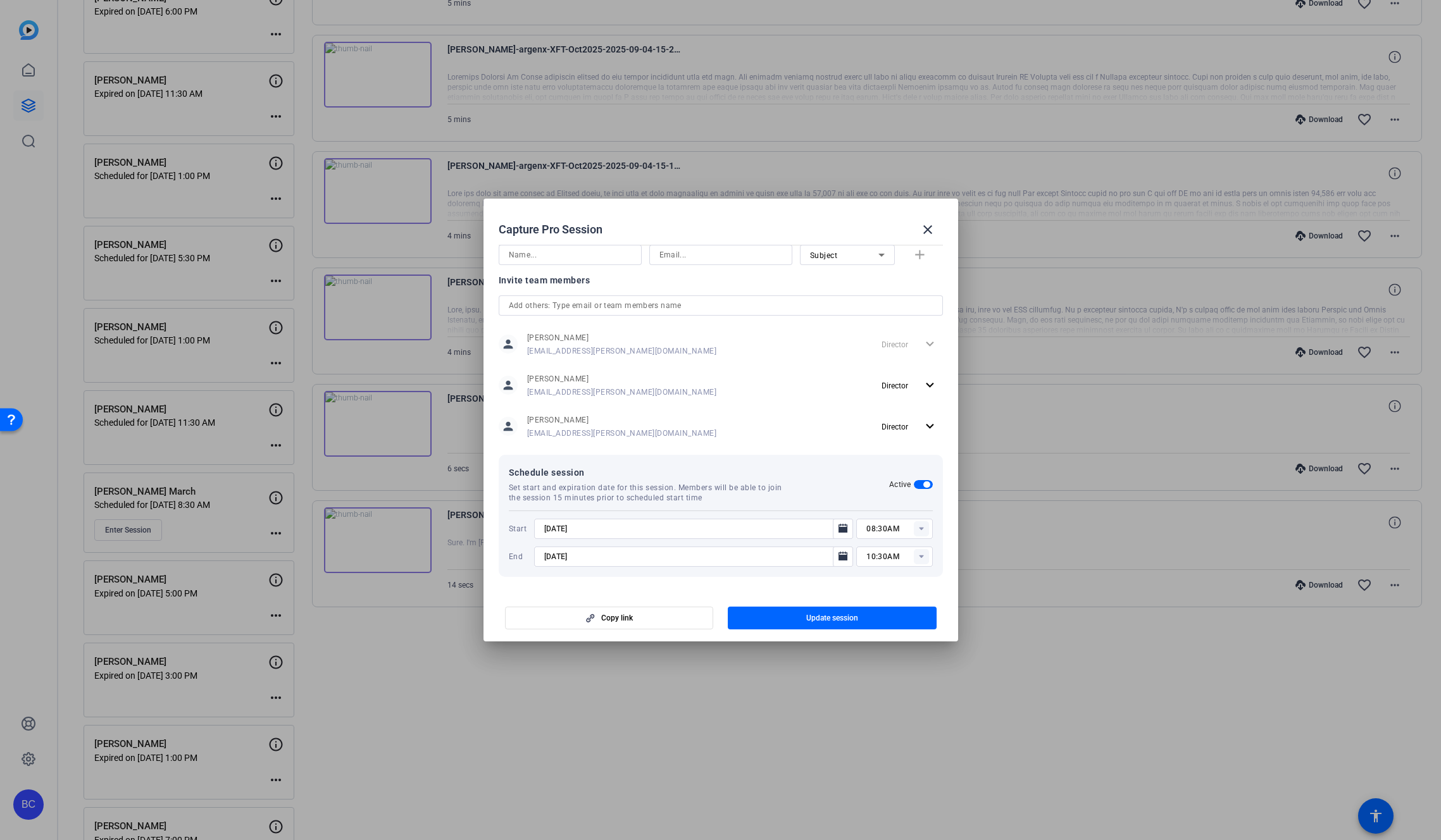
click at [914, 531] on rect at bounding box center [921, 529] width 15 height 15
click at [883, 631] on span "04:00PM" at bounding box center [876, 629] width 33 height 9
type input "04:00PM"
click at [919, 558] on icon at bounding box center [921, 557] width 4 height 3
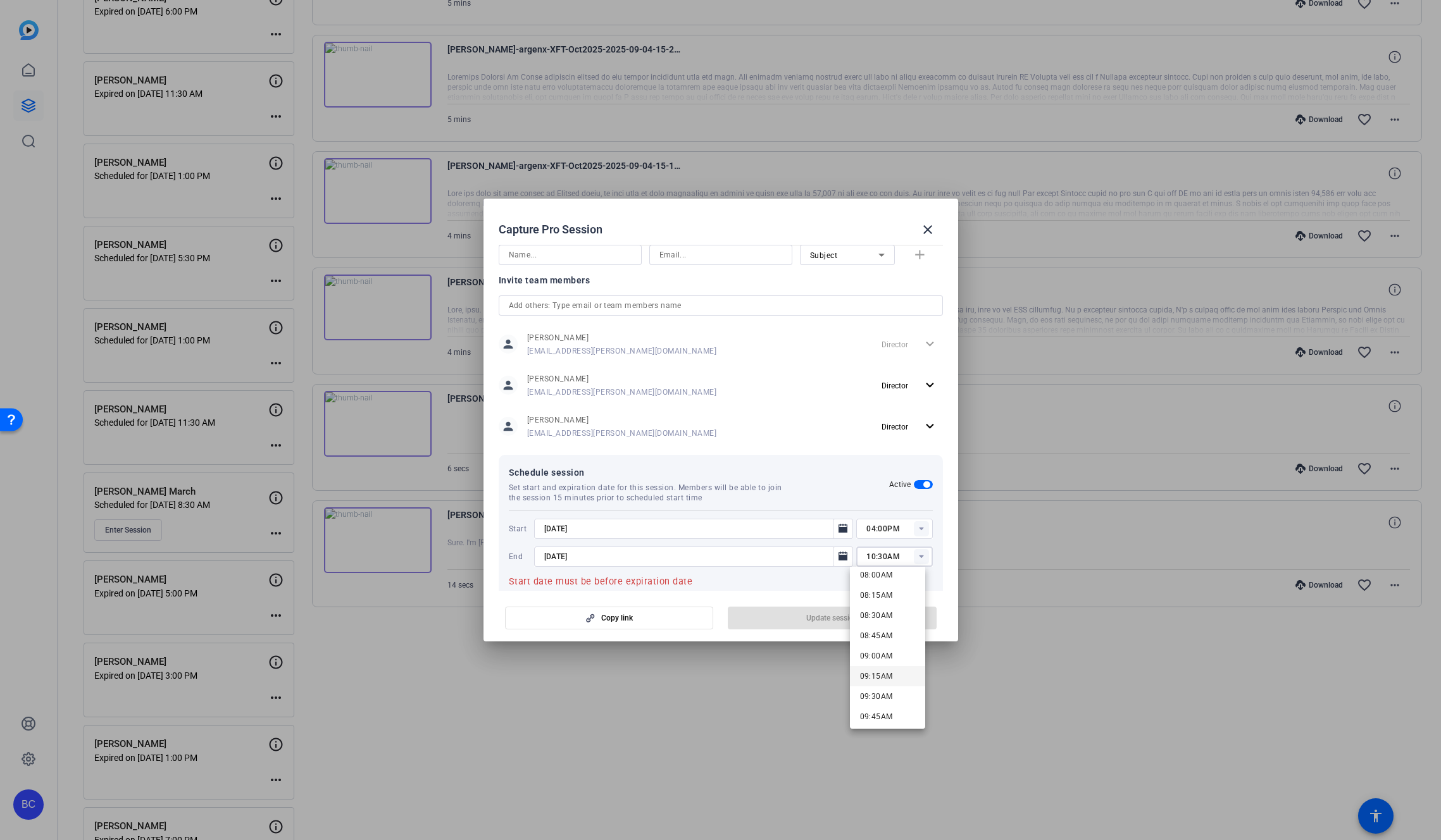
scroll to position [705, 0]
click at [880, 623] on span "06:00PM" at bounding box center [876, 618] width 33 height 15
type input "06:00PM"
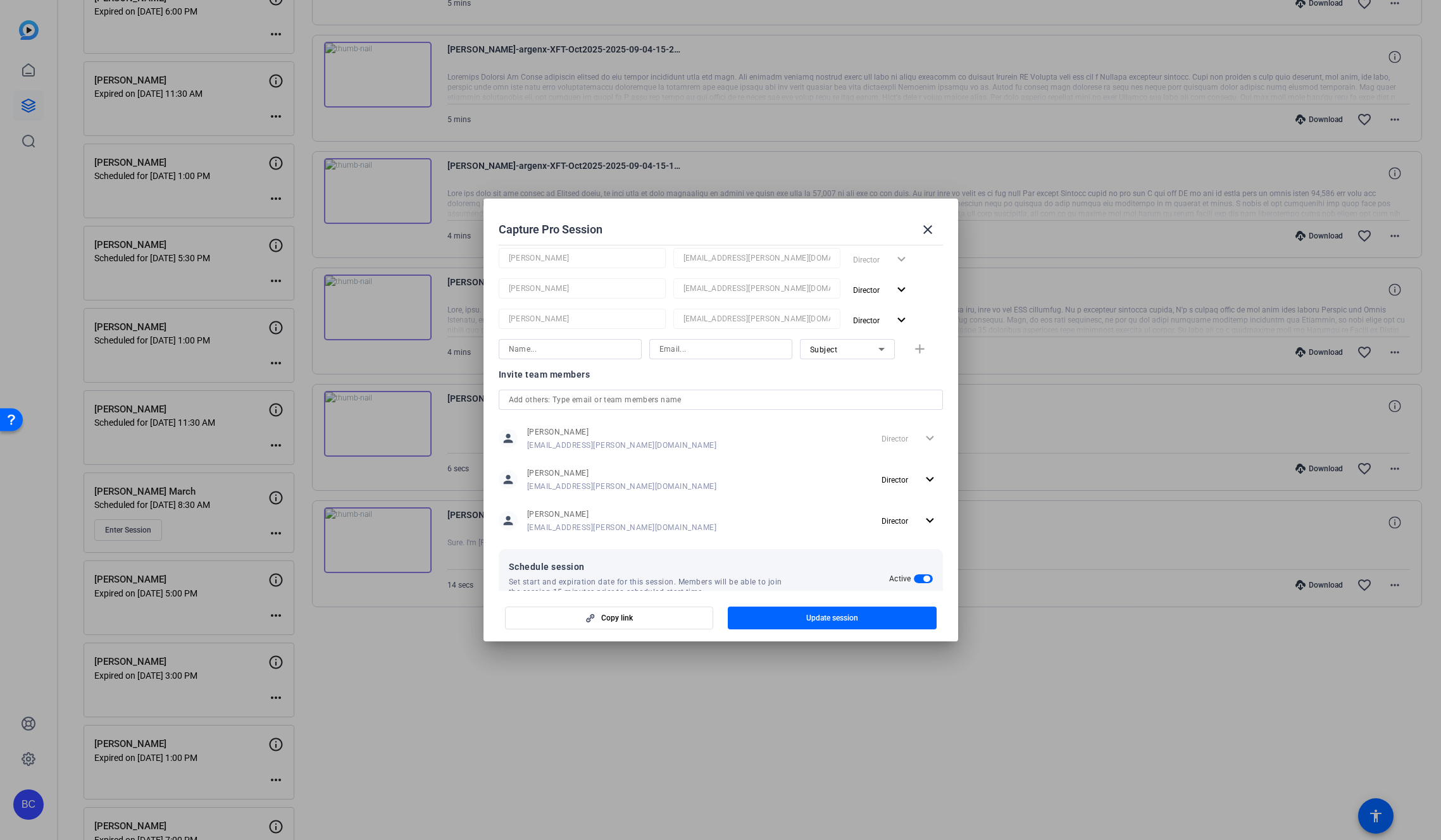
scroll to position [312, 0]
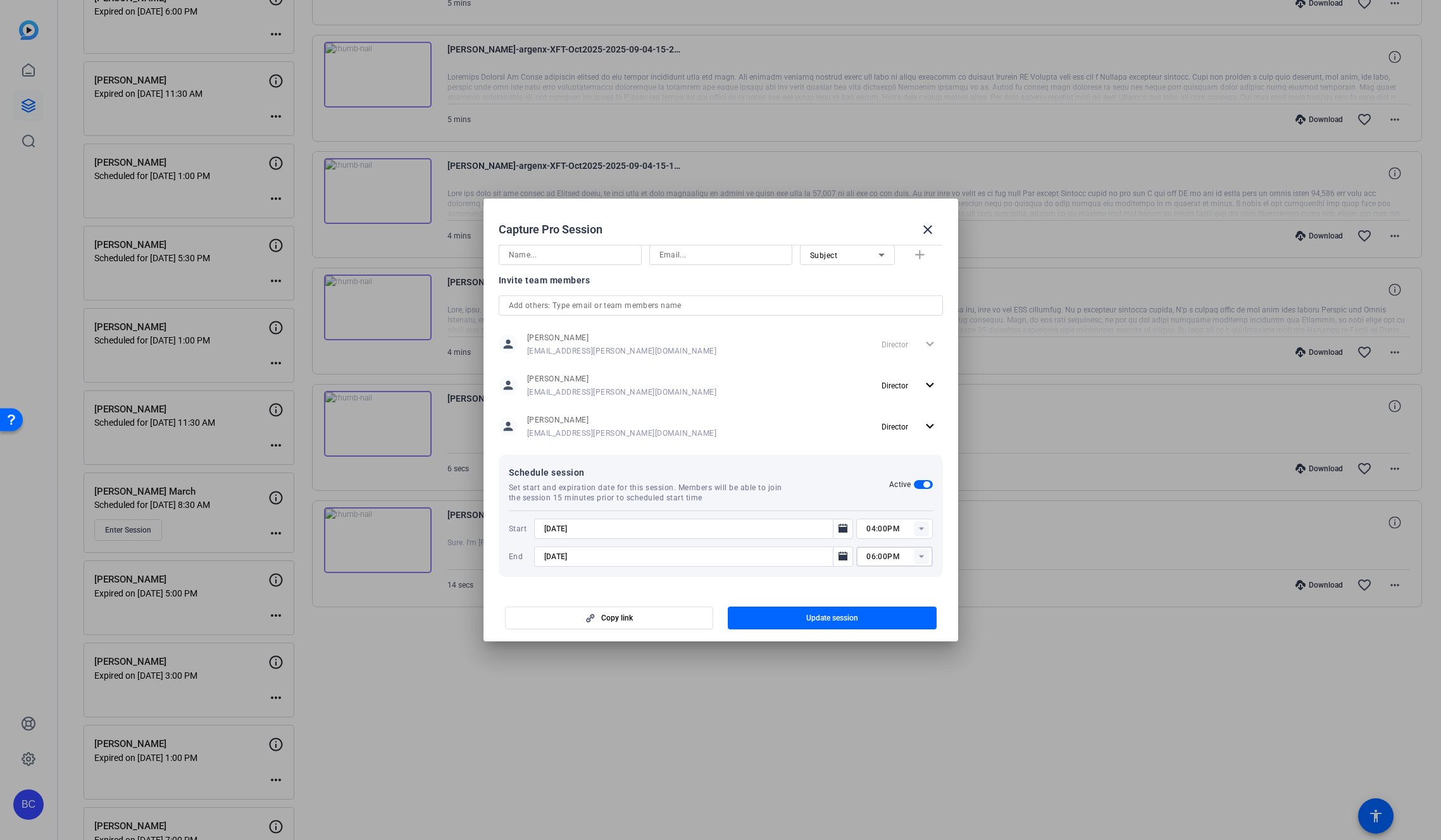
click at [839, 616] on span "Update session" at bounding box center [832, 618] width 52 height 10
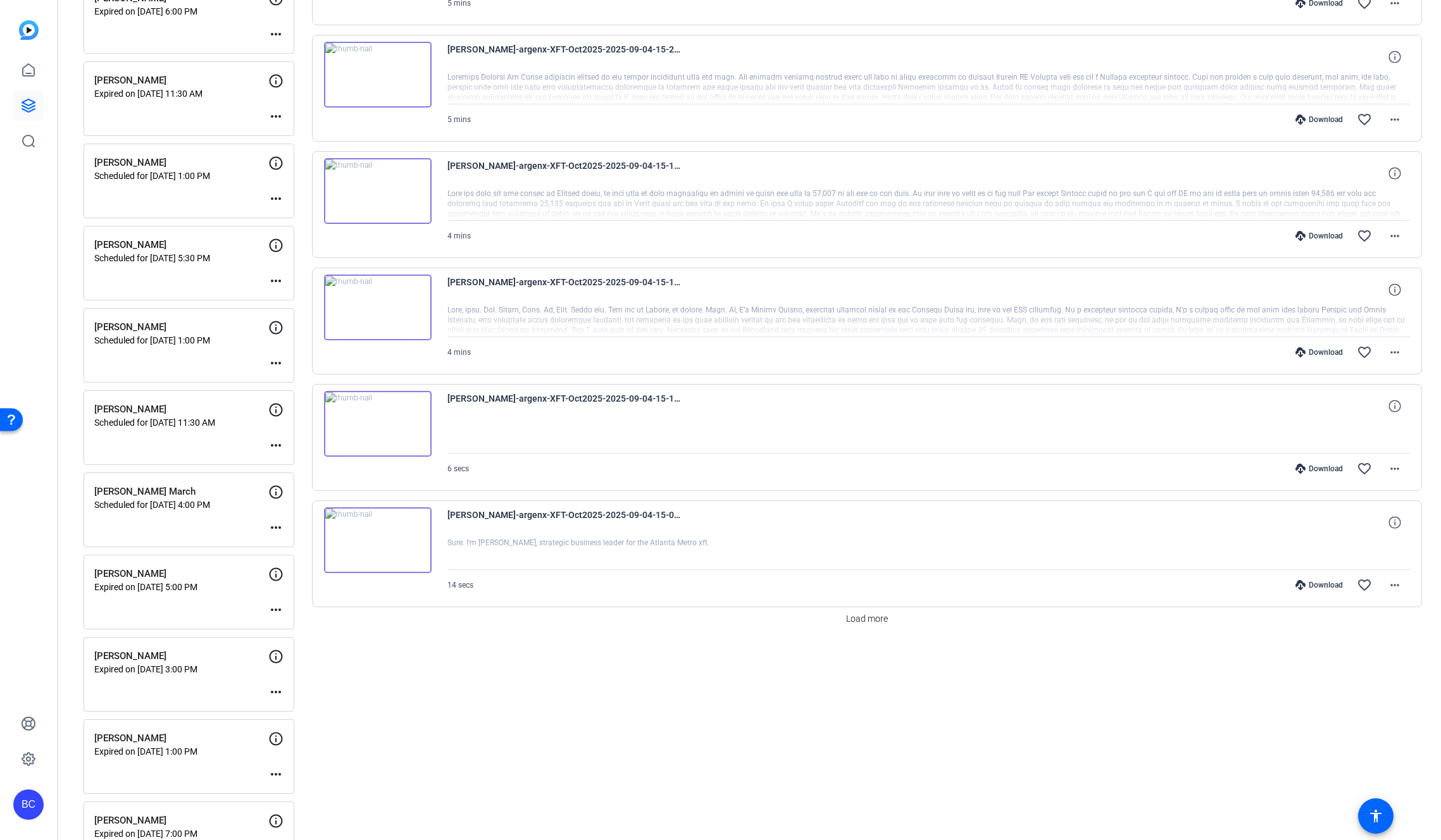
click at [276, 524] on mat-icon "more_horiz" at bounding box center [275, 527] width 15 height 15
click at [303, 541] on span "Edit Session" at bounding box center [307, 546] width 58 height 15
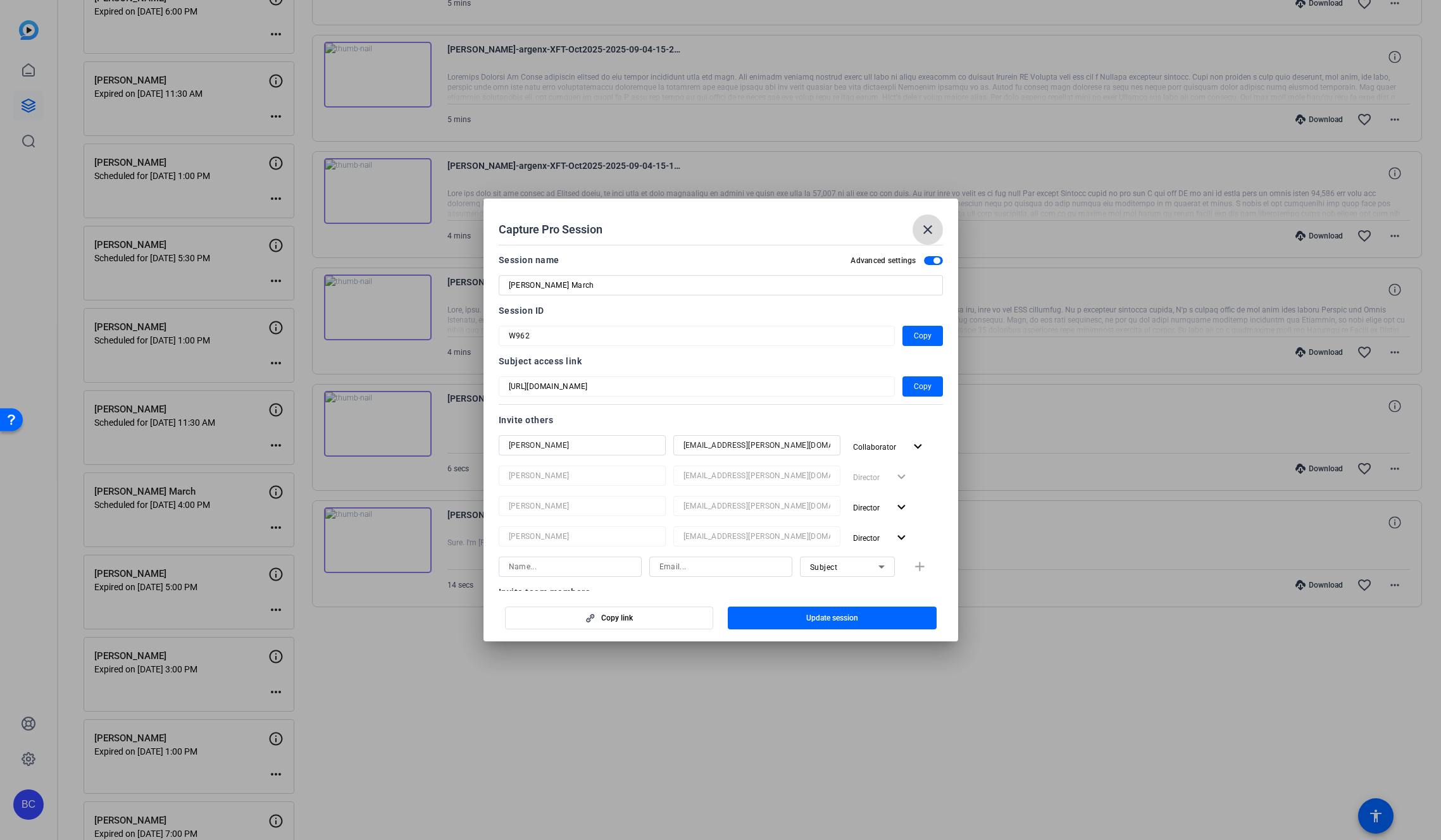
click at [928, 229] on mat-icon "close" at bounding box center [928, 230] width 15 height 15
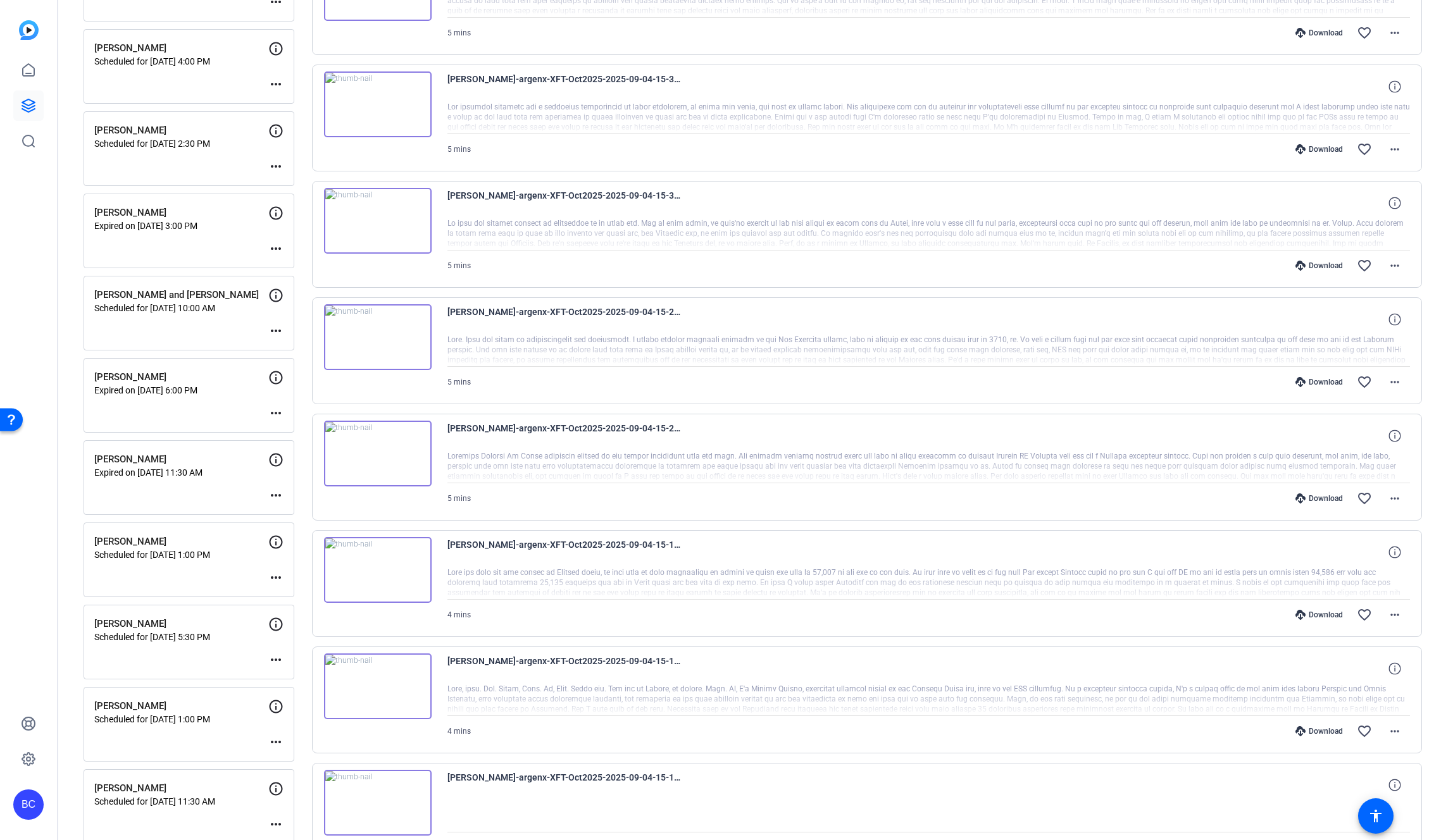
scroll to position [0, 0]
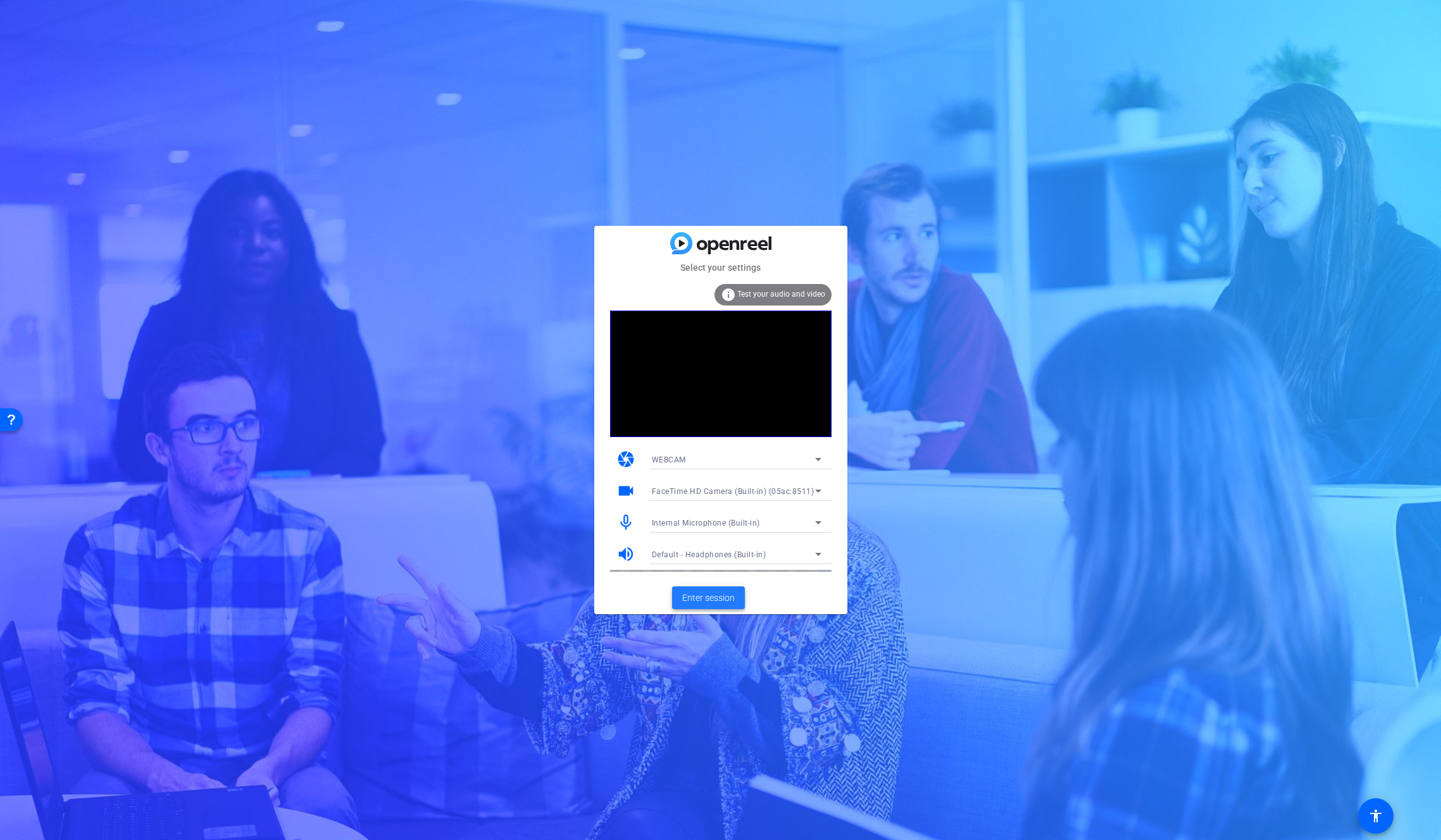
click at [700, 595] on span "Enter session" at bounding box center [708, 598] width 53 height 13
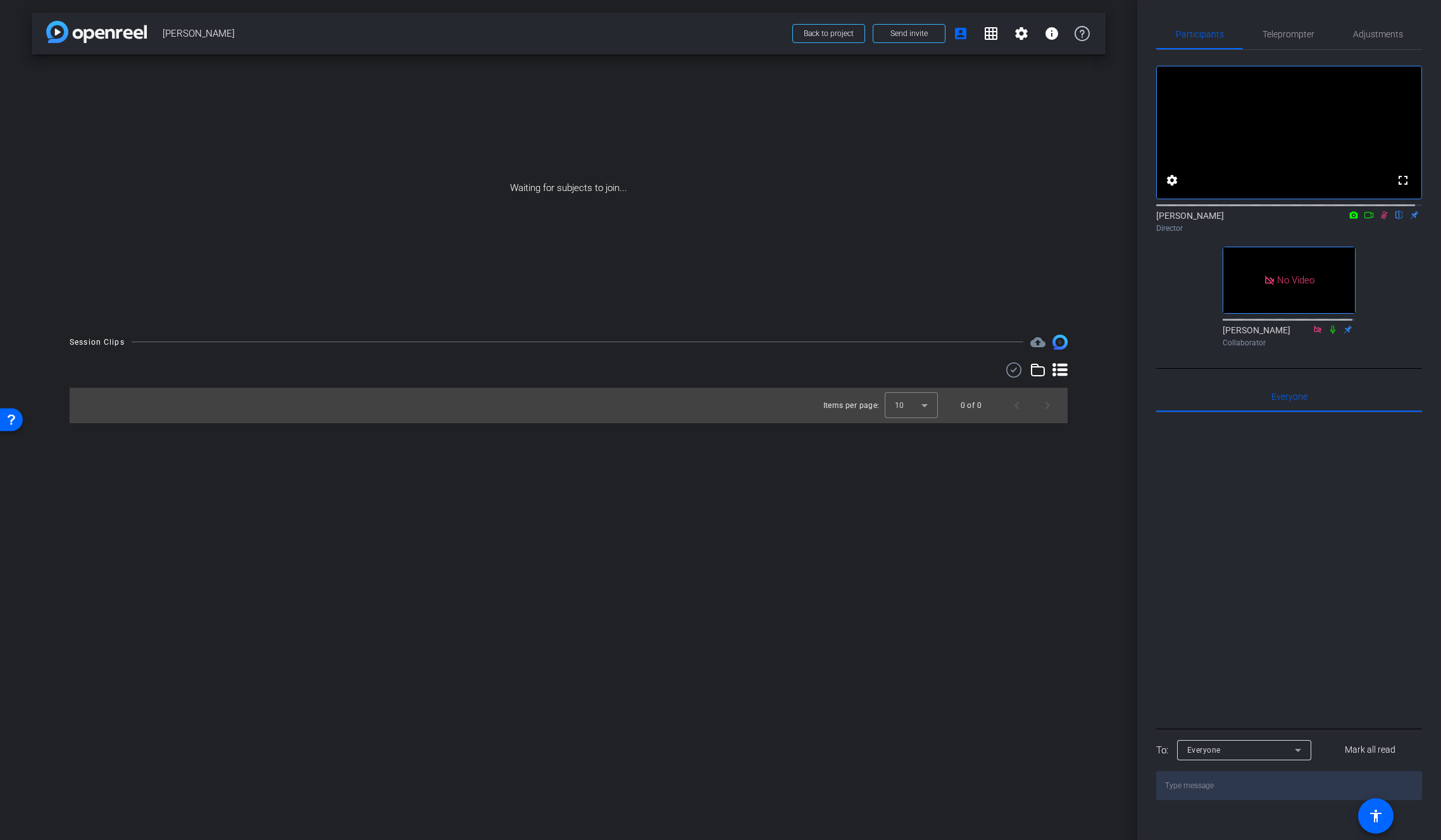
click at [1379, 219] on icon at bounding box center [1384, 215] width 10 height 9
click at [1382, 219] on icon at bounding box center [1384, 215] width 5 height 8
click at [1382, 221] on mat-icon at bounding box center [1384, 215] width 15 height 12
click at [1381, 219] on icon at bounding box center [1384, 215] width 10 height 9
click at [1364, 219] on icon at bounding box center [1369, 215] width 10 height 9
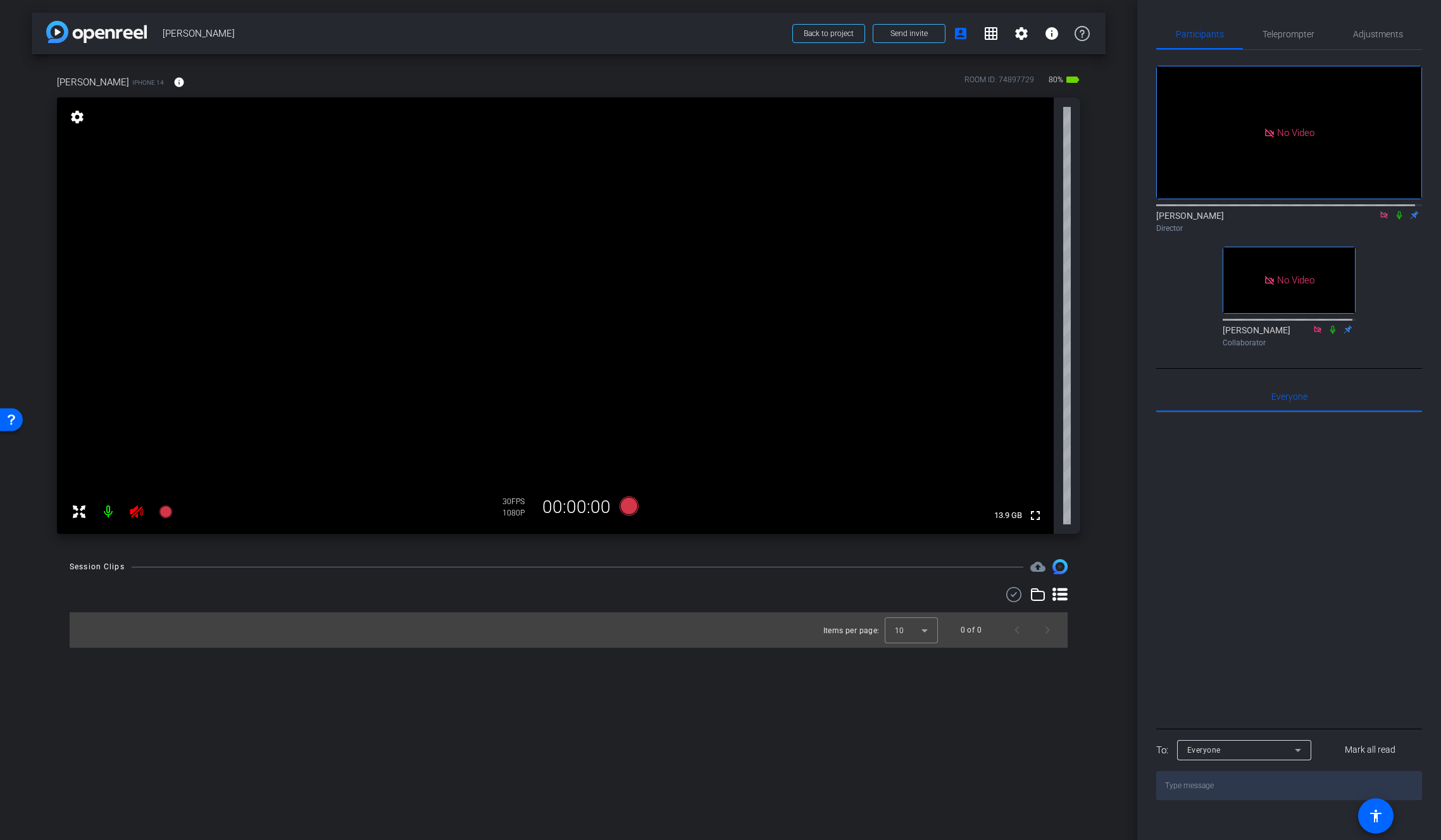
click at [138, 515] on icon at bounding box center [136, 511] width 15 height 15
click at [173, 83] on mat-icon "info" at bounding box center [179, 83] width 12 height 12
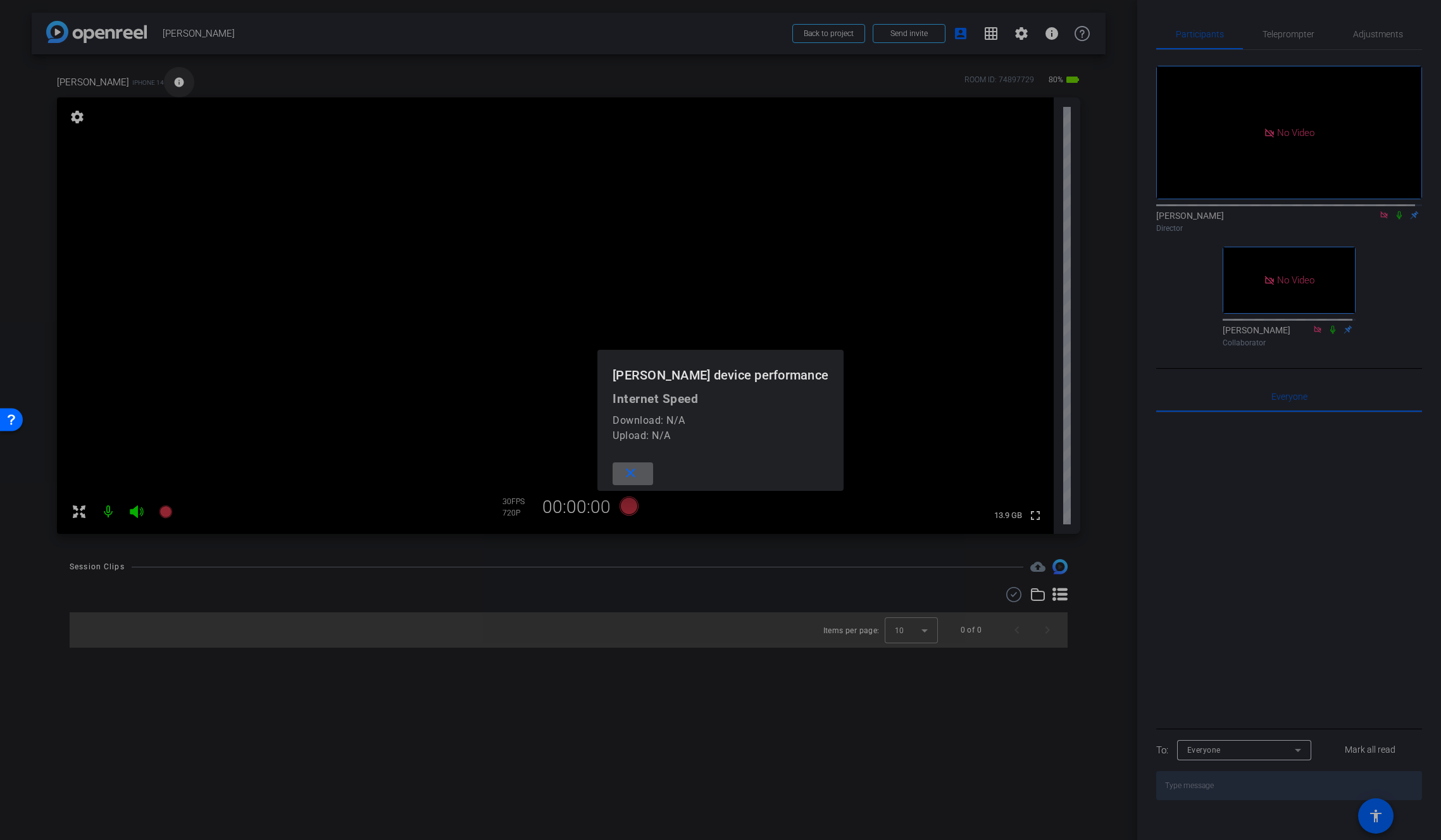
click at [163, 83] on div at bounding box center [720, 420] width 1441 height 840
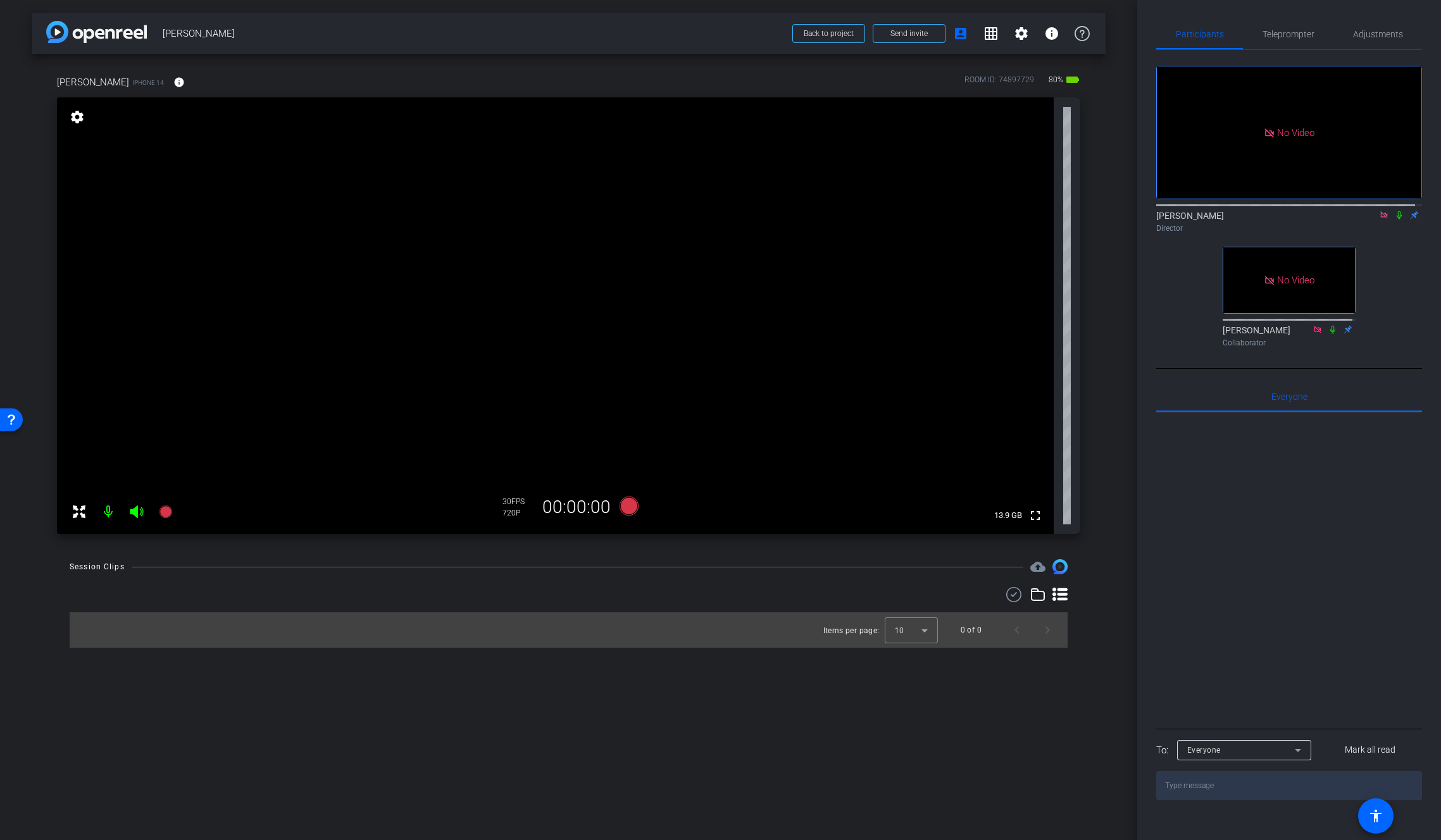
click at [1380, 218] on icon at bounding box center [1384, 215] width 7 height 7
click at [1386, 34] on span "Adjustments" at bounding box center [1377, 34] width 50 height 9
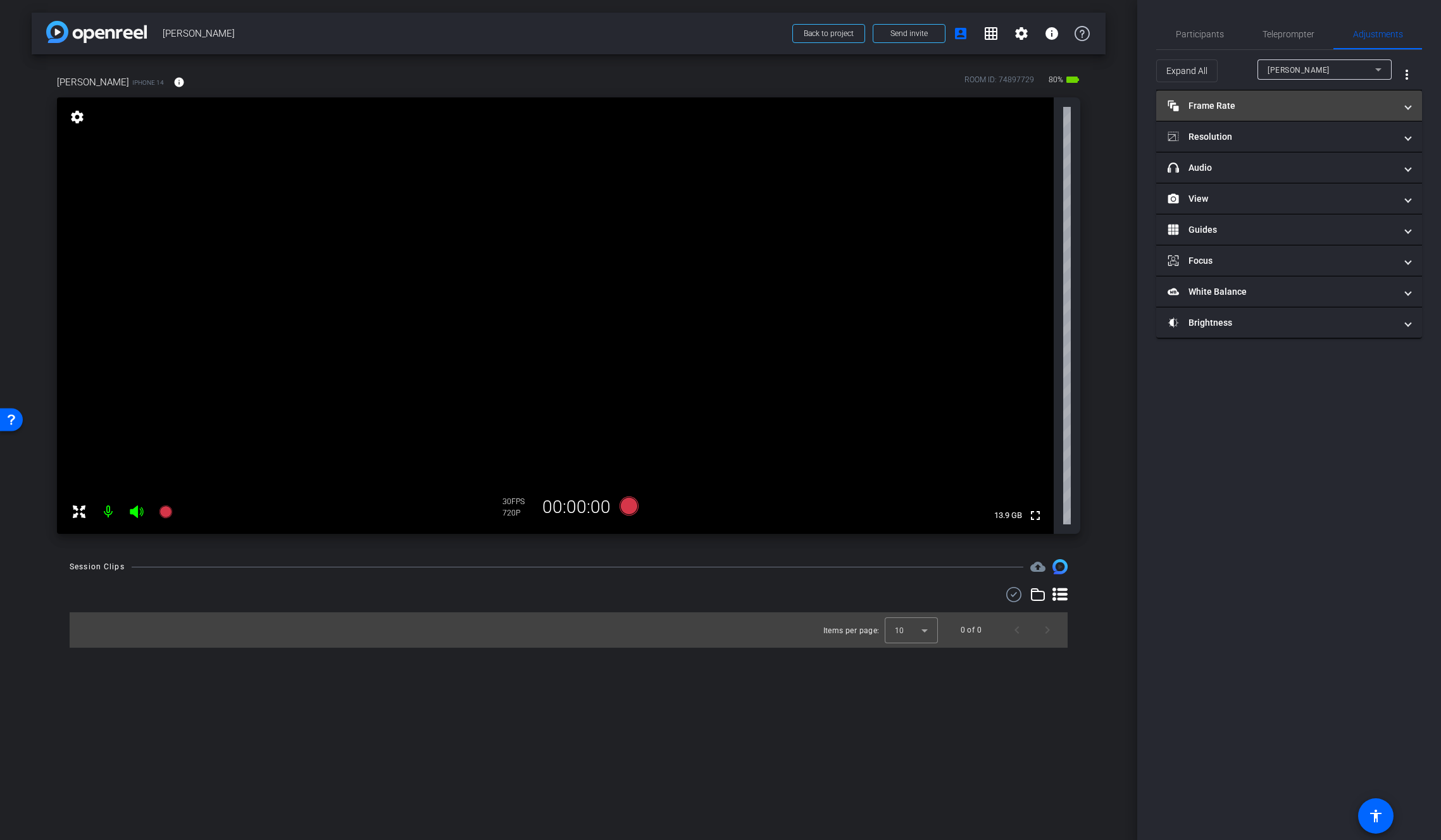
click at [1310, 99] on mat-panel-title "Frame Rate Frame Rate" at bounding box center [1281, 106] width 228 height 13
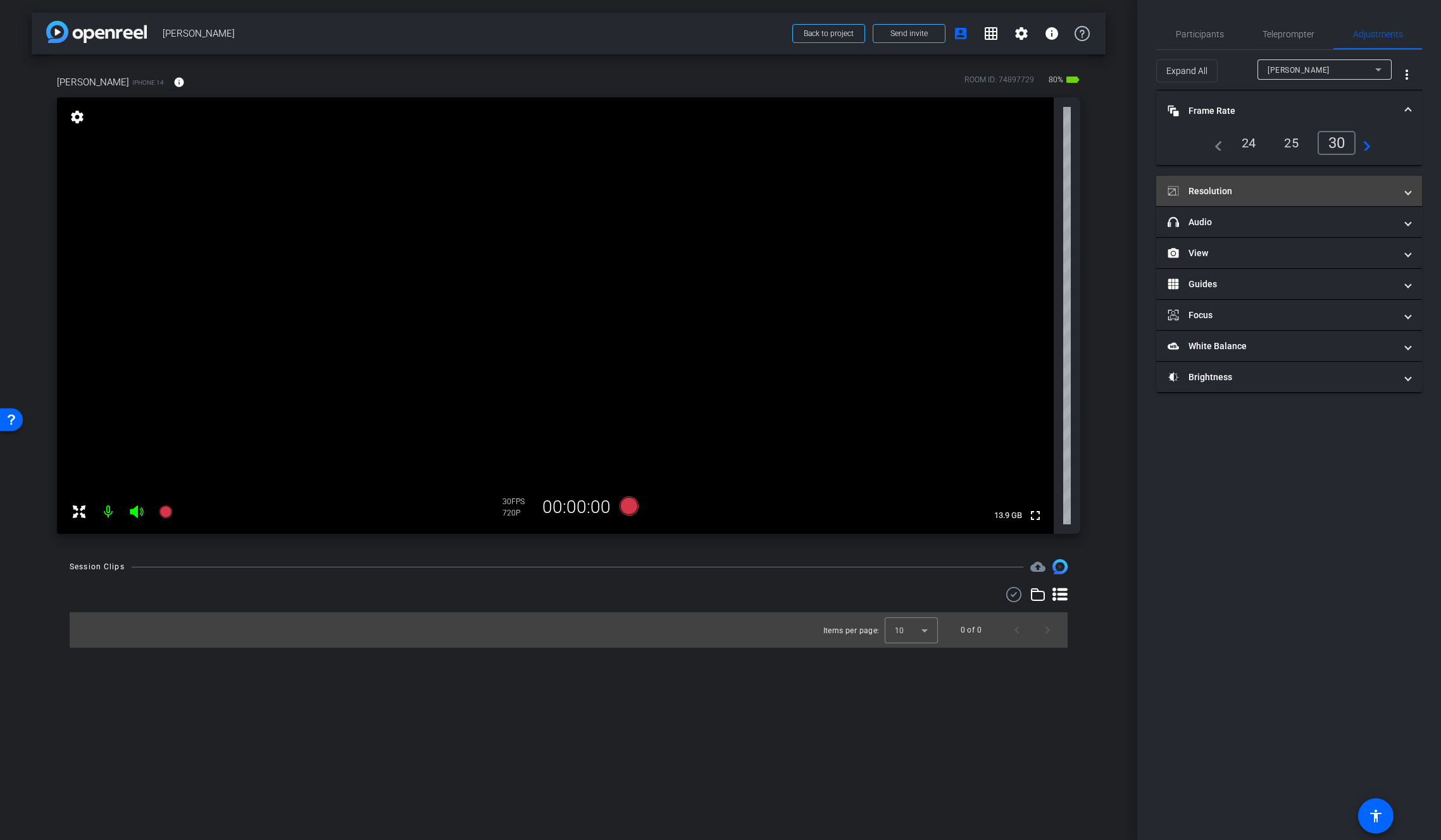
click at [1257, 185] on mat-panel-title "Resolution" at bounding box center [1281, 191] width 228 height 13
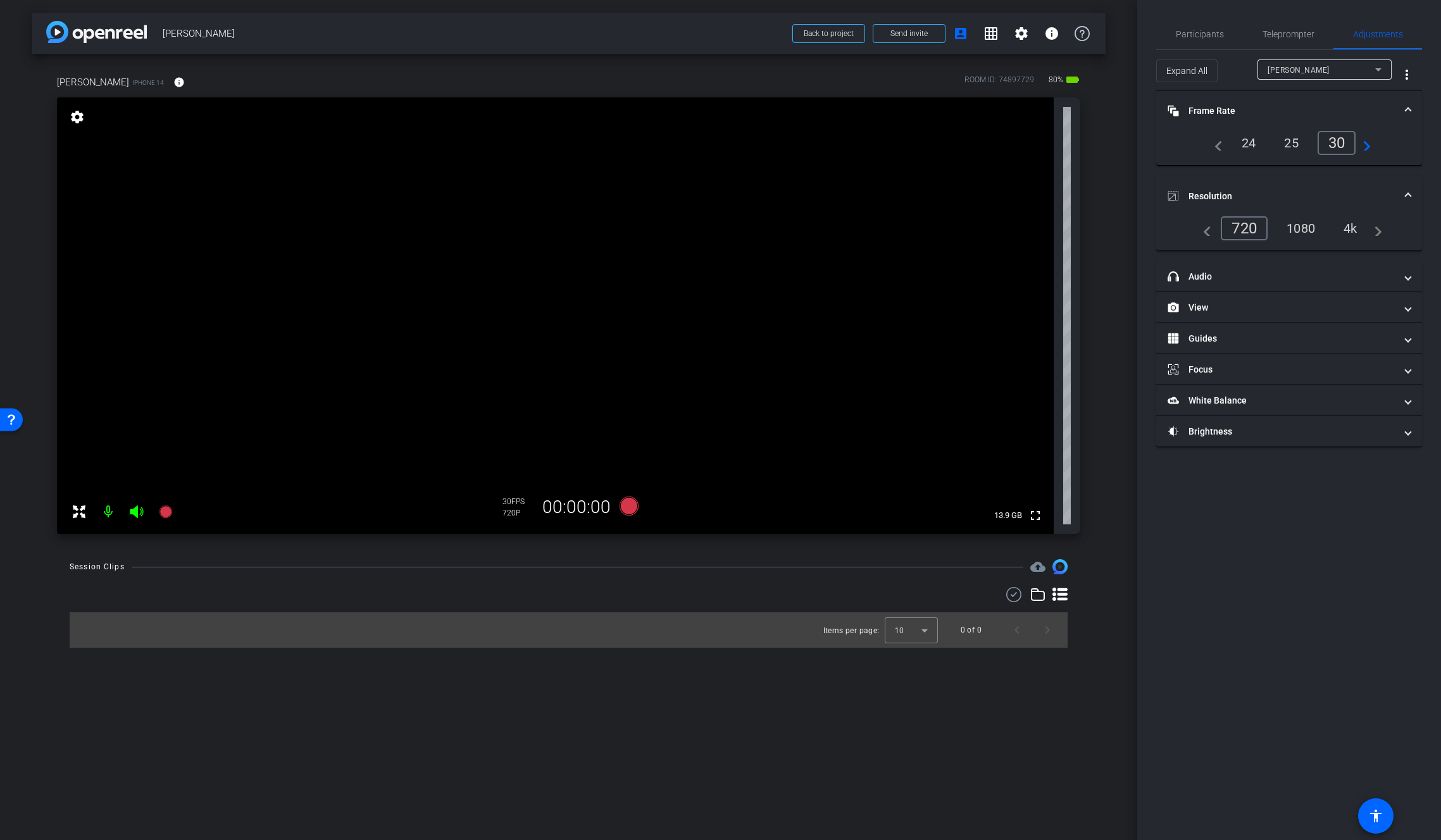
click at [1351, 228] on div "4k" at bounding box center [1350, 229] width 33 height 22
click at [1209, 108] on mat-panel-title "Frame Rate Frame Rate" at bounding box center [1281, 111] width 228 height 13
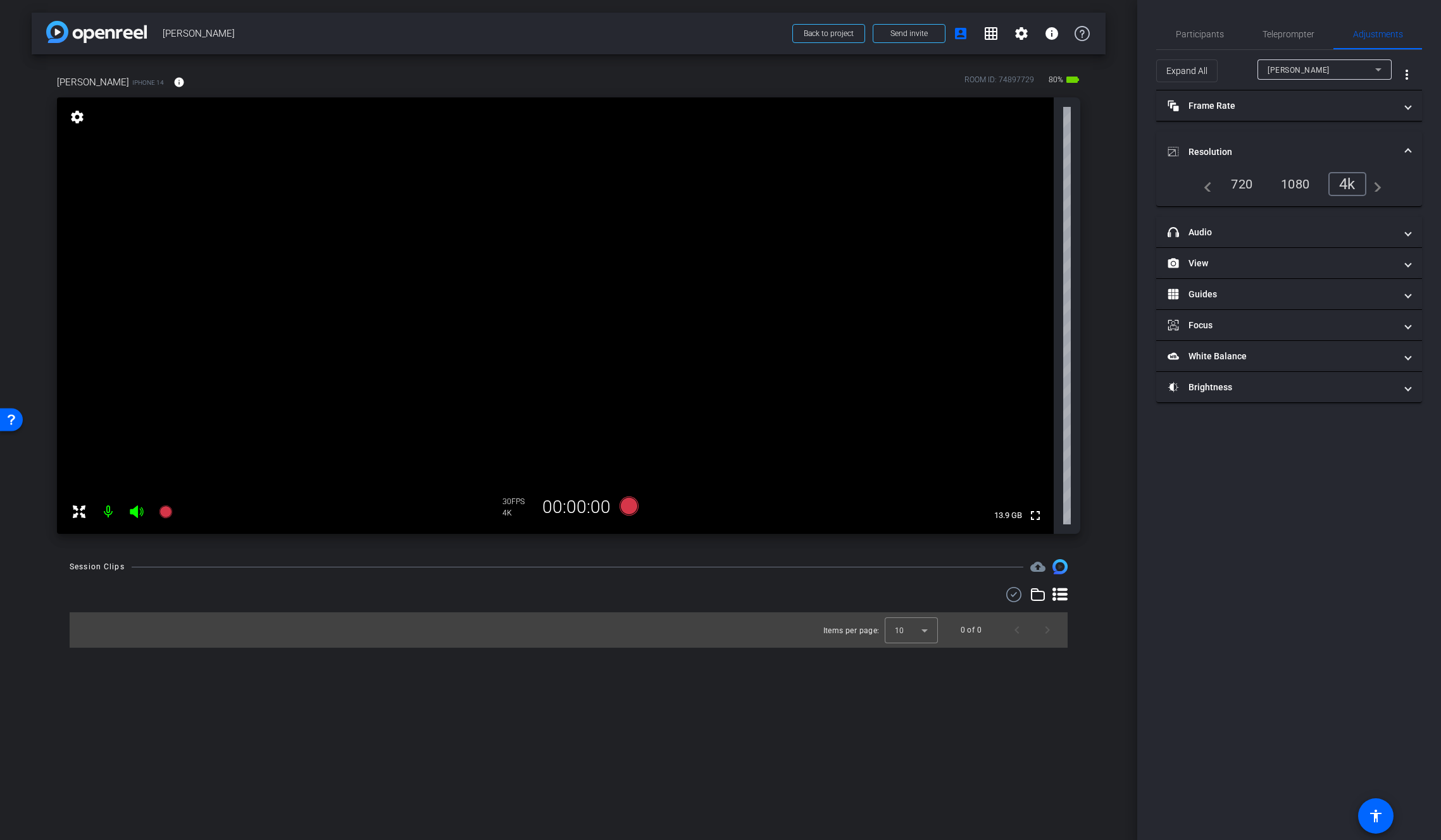
click at [1206, 142] on mat-expansion-panel-header "Resolution" at bounding box center [1288, 152] width 266 height 41
click at [1193, 30] on span "Participants" at bounding box center [1200, 34] width 48 height 9
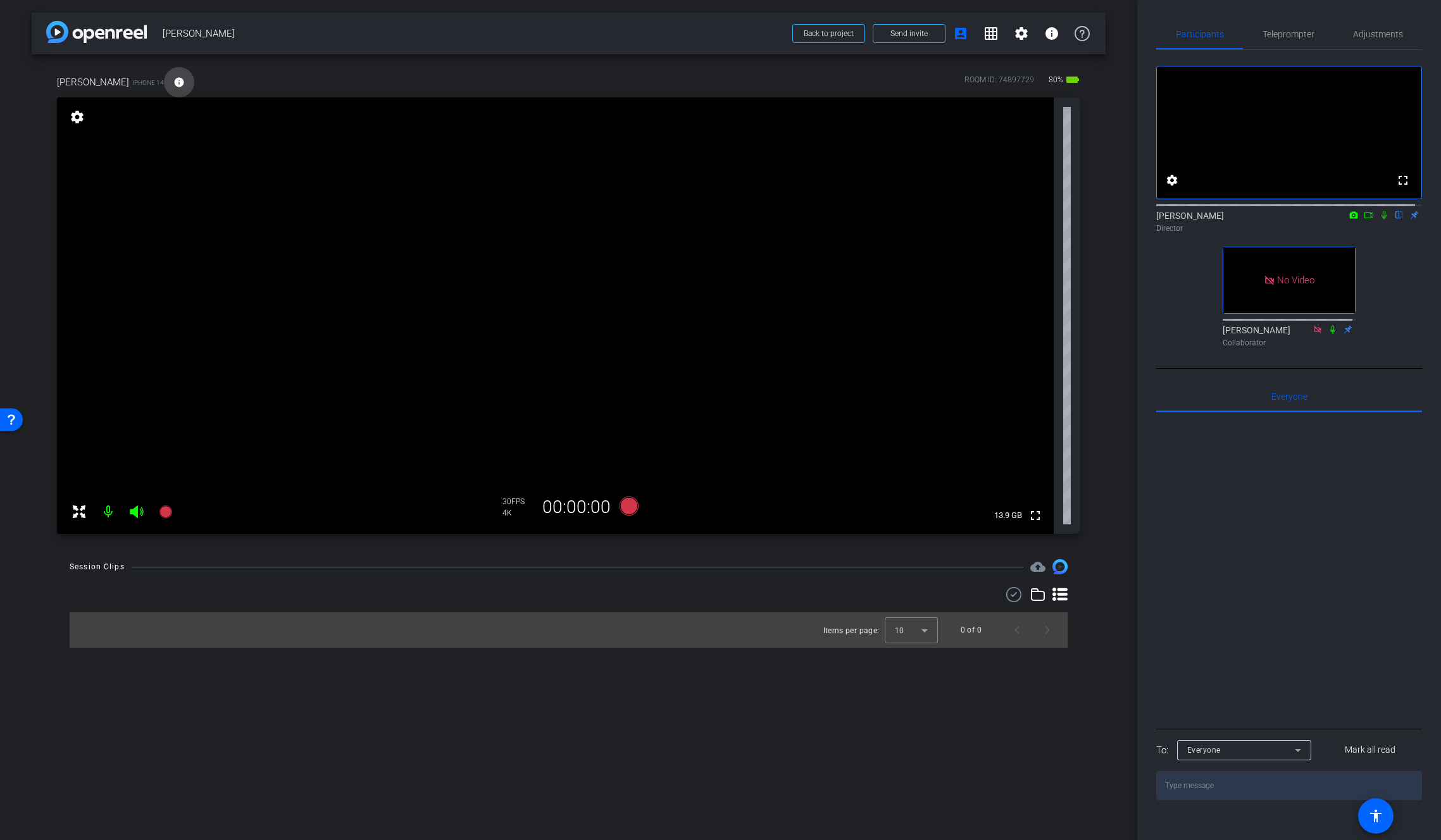
click at [173, 85] on mat-icon "info" at bounding box center [179, 83] width 12 height 12
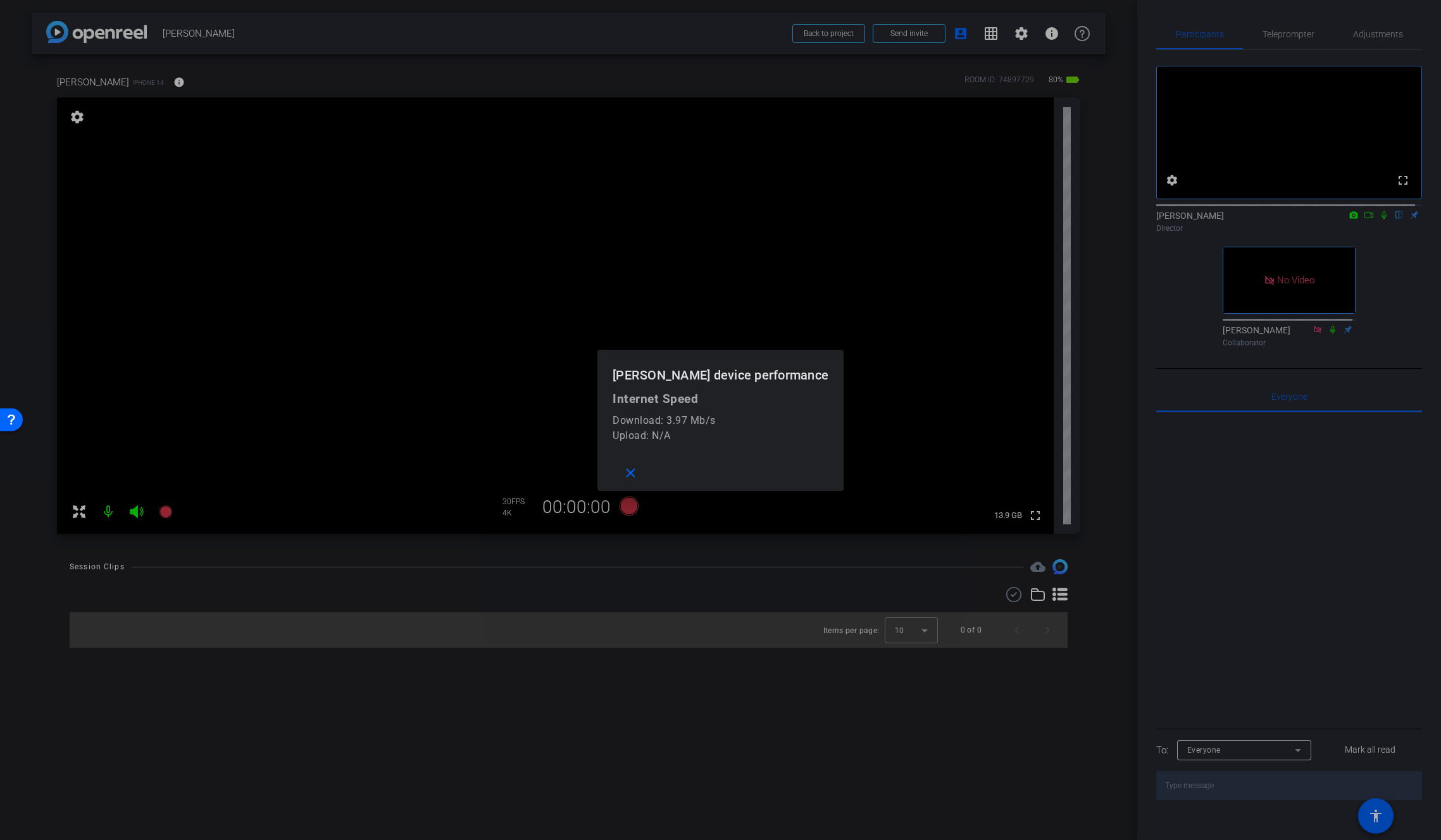
click at [167, 85] on div at bounding box center [720, 420] width 1441 height 840
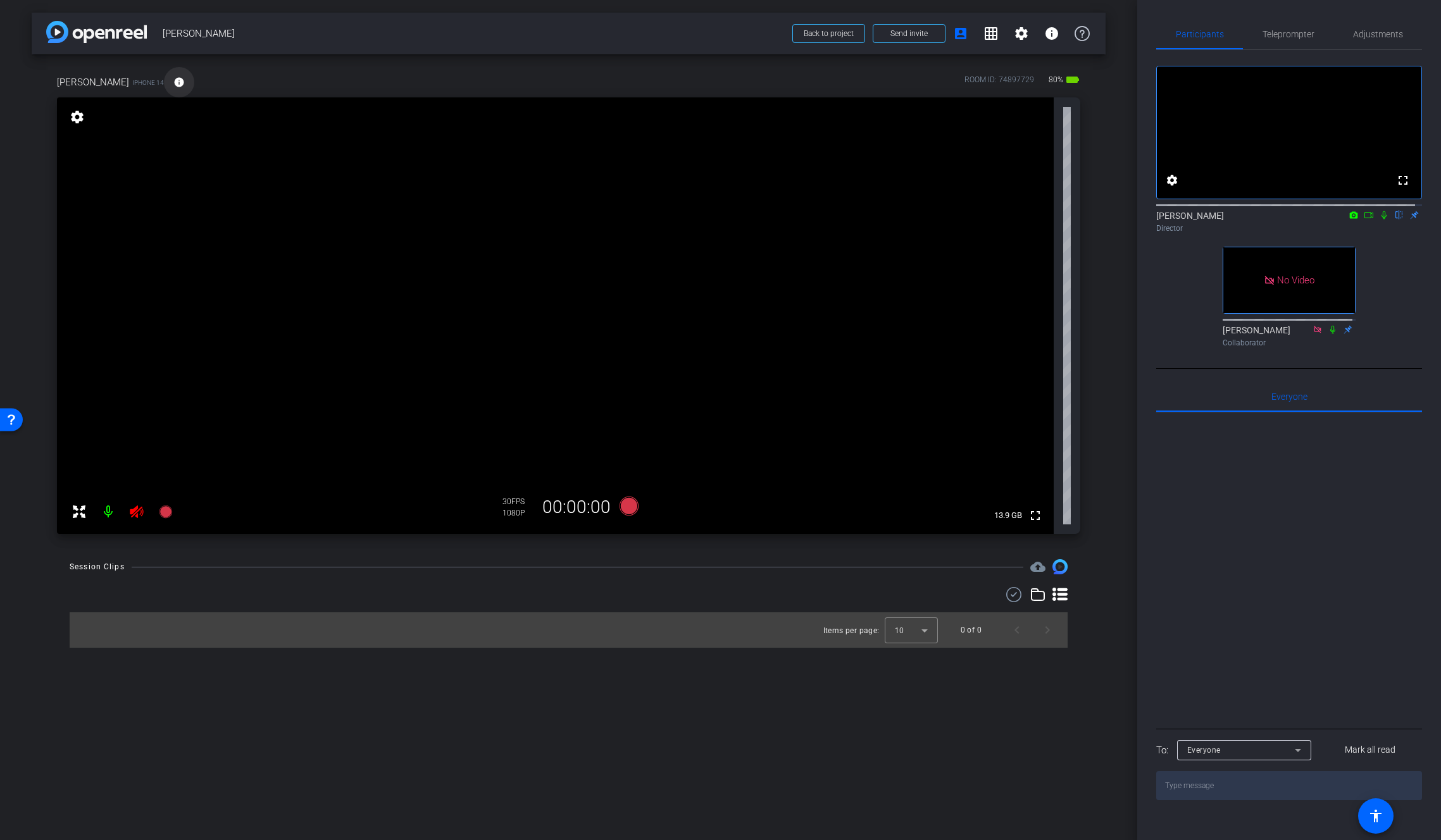
click at [170, 92] on span at bounding box center [179, 83] width 30 height 30
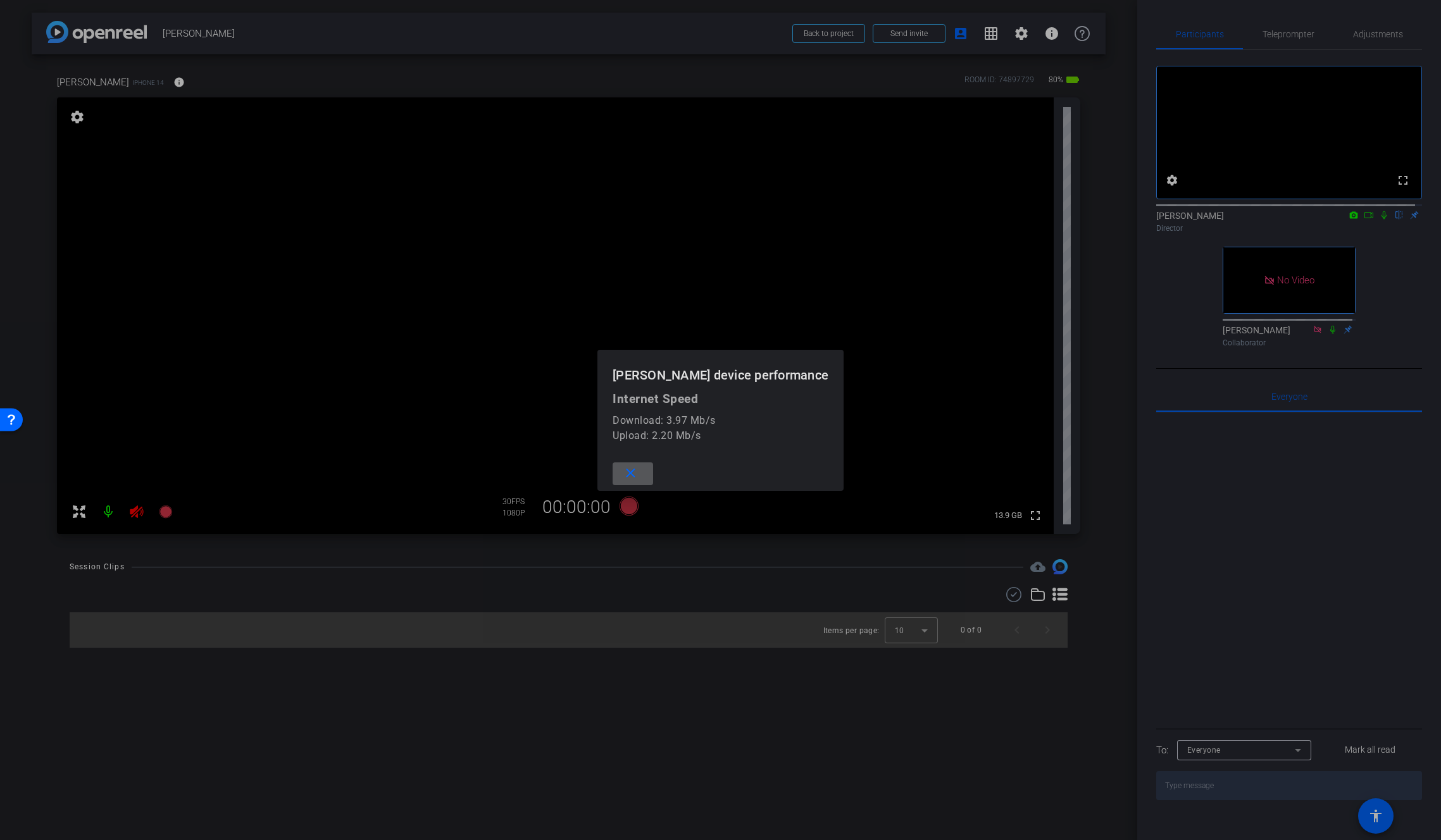
click at [170, 92] on div at bounding box center [720, 420] width 1441 height 840
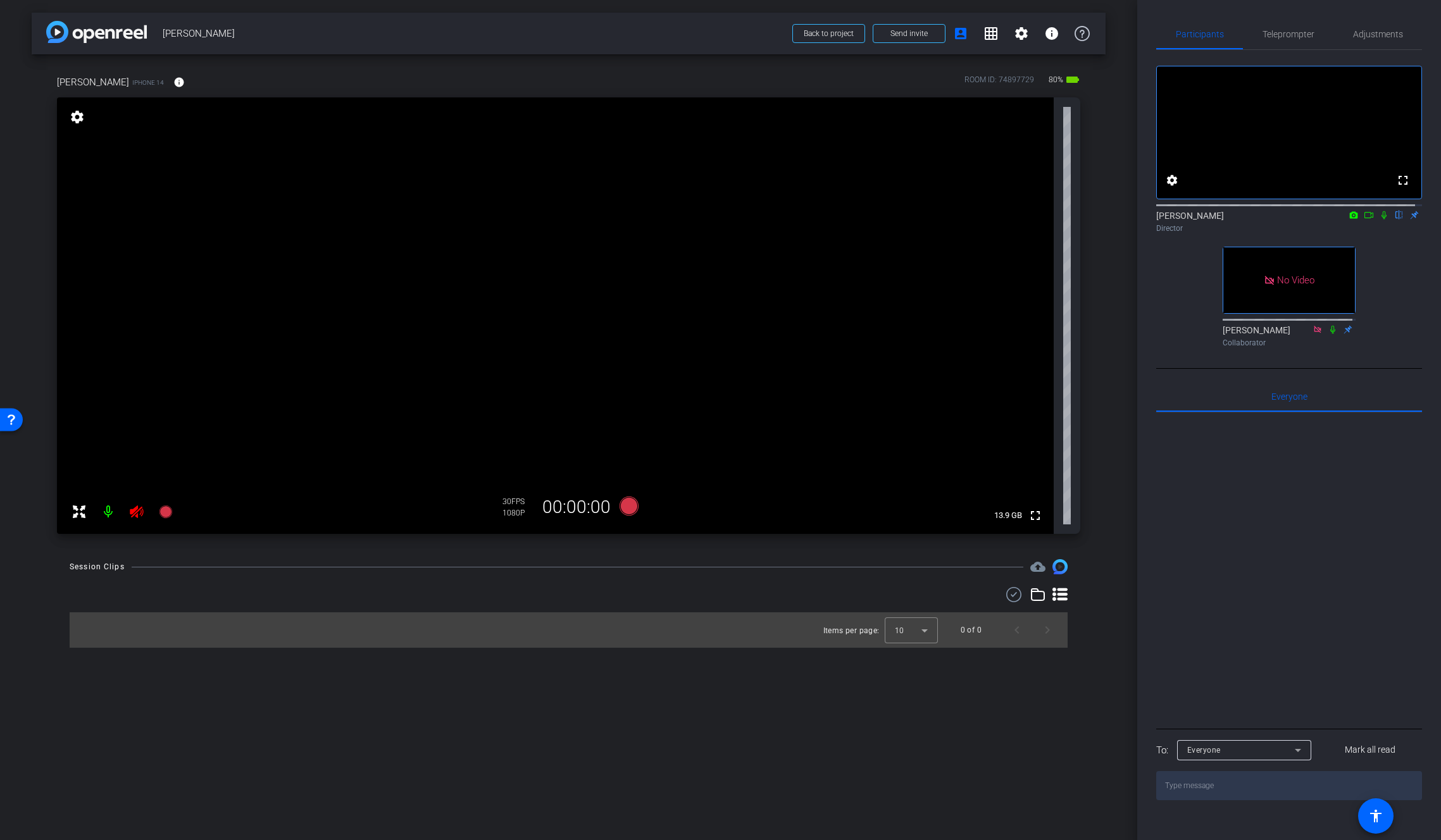
click at [135, 514] on icon at bounding box center [136, 511] width 15 height 15
click at [1354, 40] on span "Adjustments" at bounding box center [1377, 34] width 50 height 30
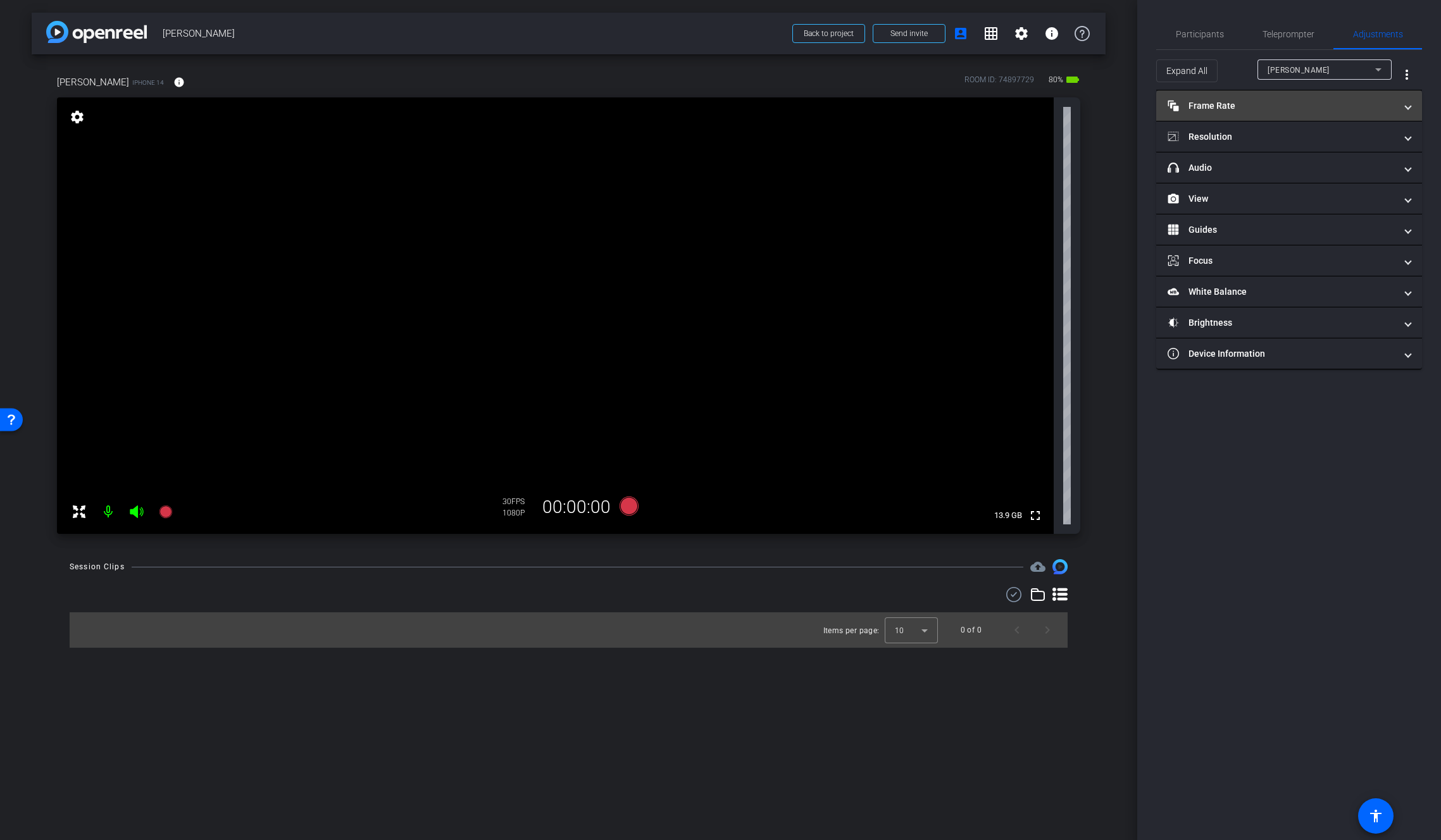
click at [1271, 109] on mat-panel-title "Frame Rate Frame Rate" at bounding box center [1281, 106] width 228 height 13
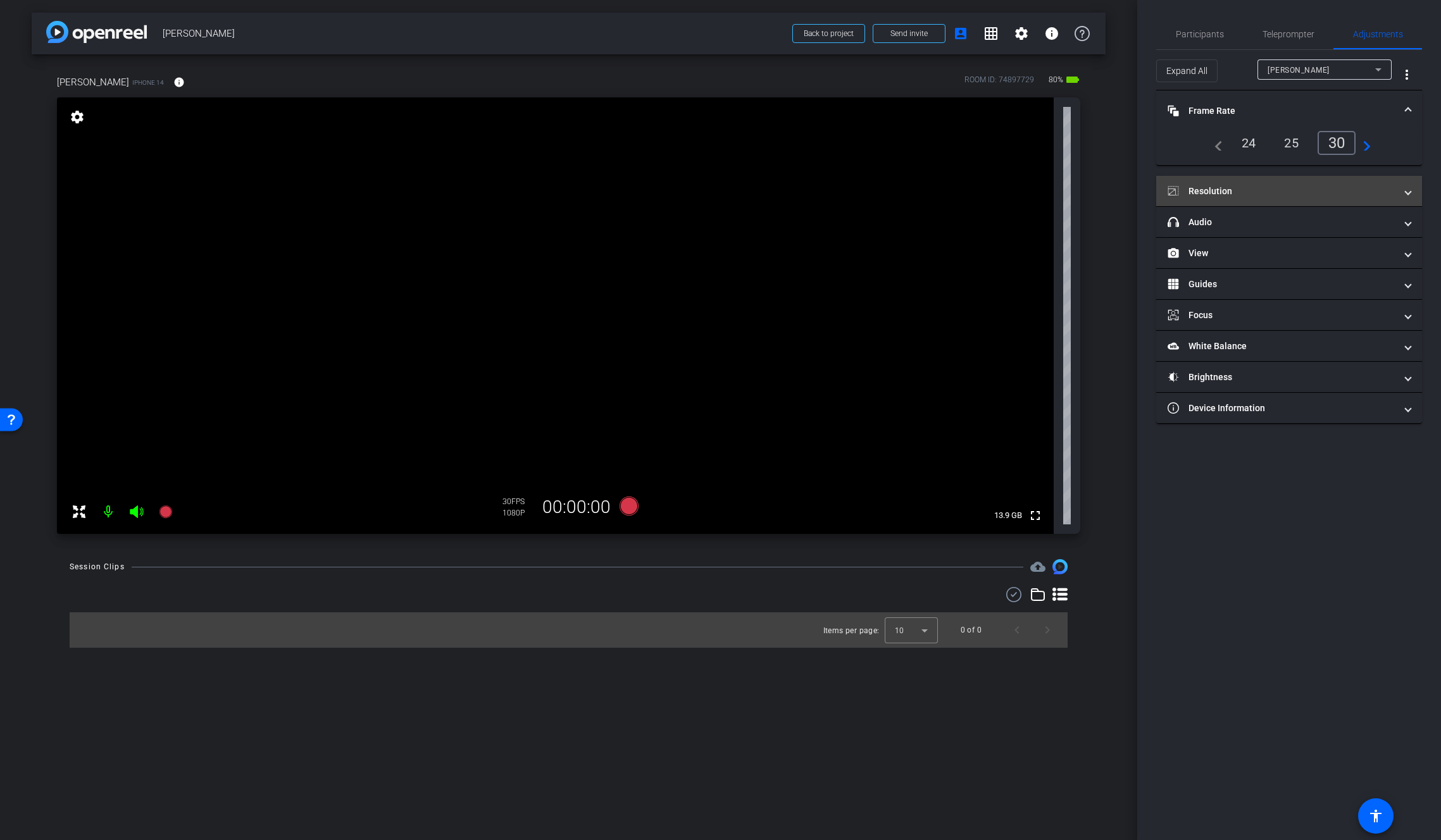
click at [1236, 190] on mat-panel-title "Resolution" at bounding box center [1281, 191] width 228 height 13
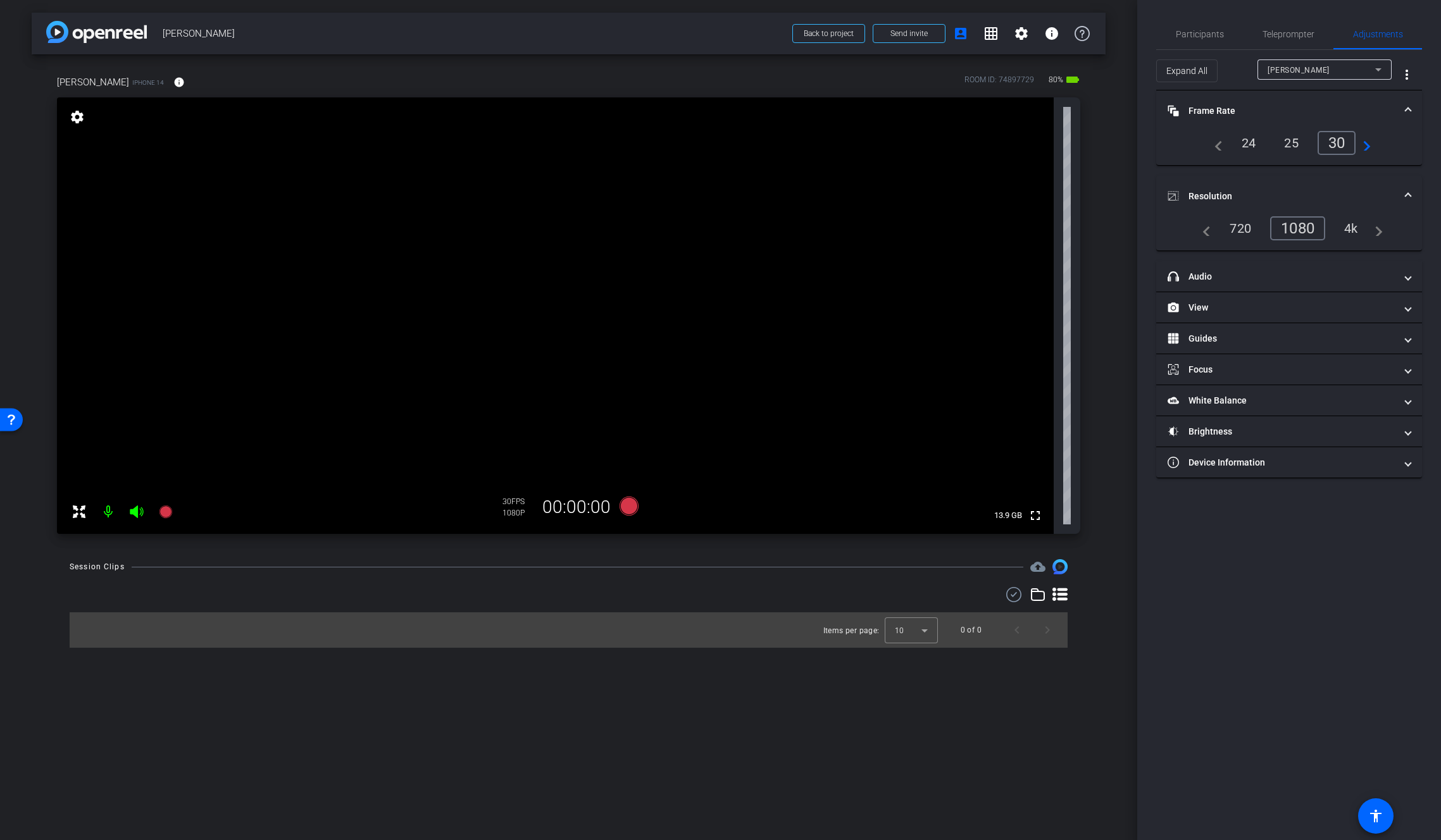
click at [1349, 227] on div "4k" at bounding box center [1350, 229] width 33 height 22
click at [1240, 194] on mat-panel-title "Resolution" at bounding box center [1281, 196] width 228 height 13
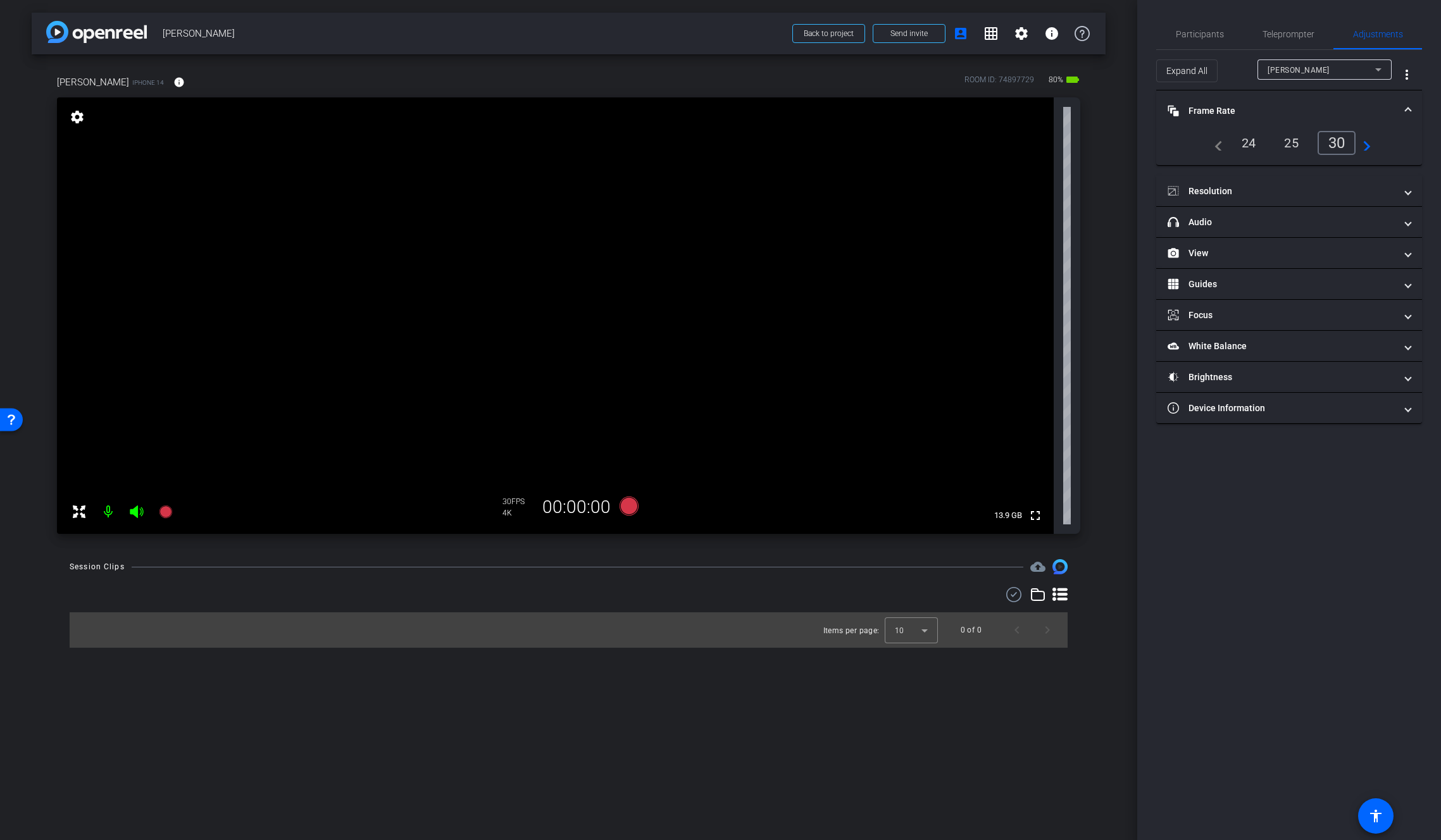
click at [1215, 109] on mat-panel-title "Frame Rate Frame Rate" at bounding box center [1281, 111] width 228 height 13
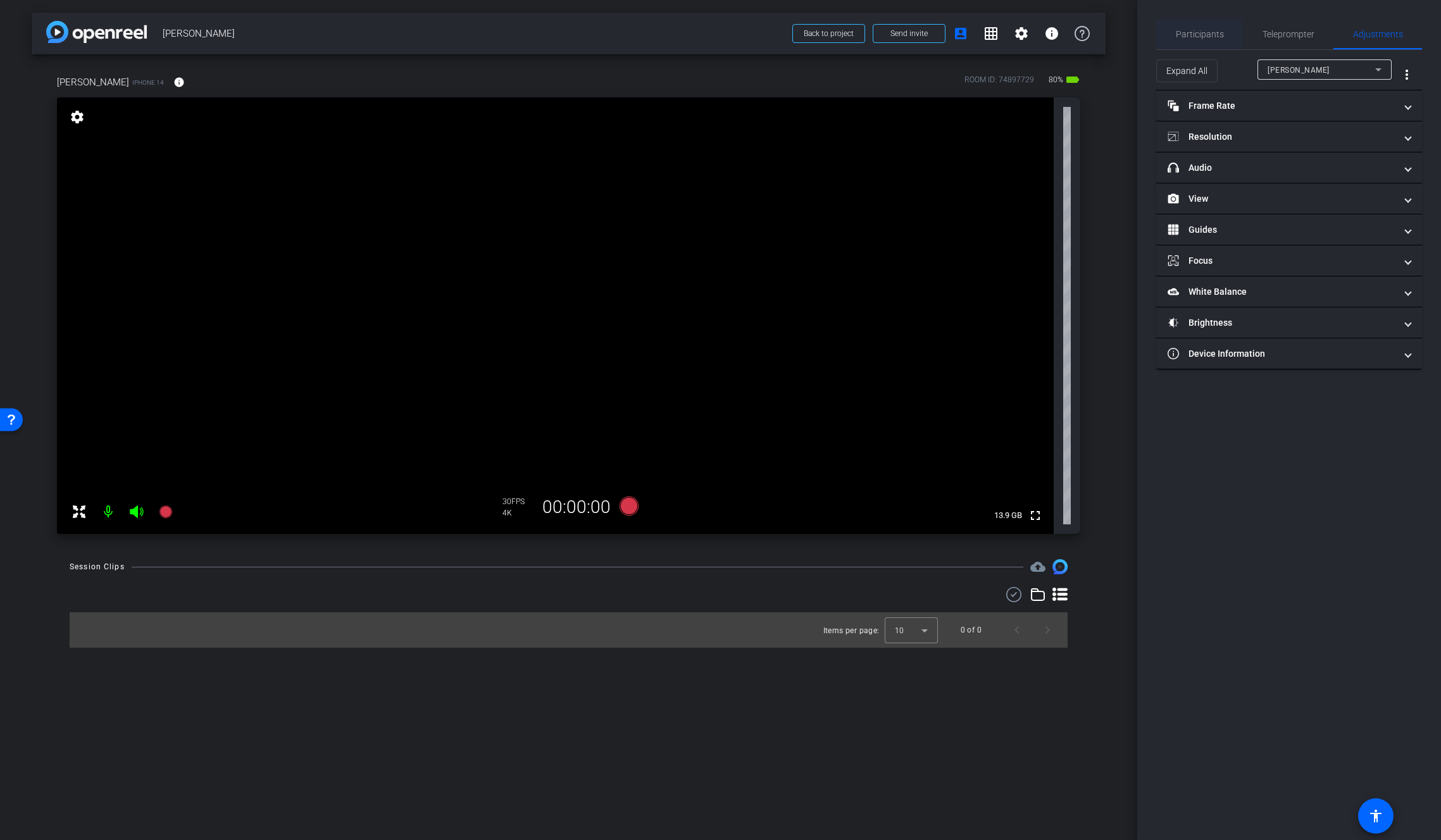
click at [1203, 38] on span "Participants" at bounding box center [1200, 34] width 48 height 9
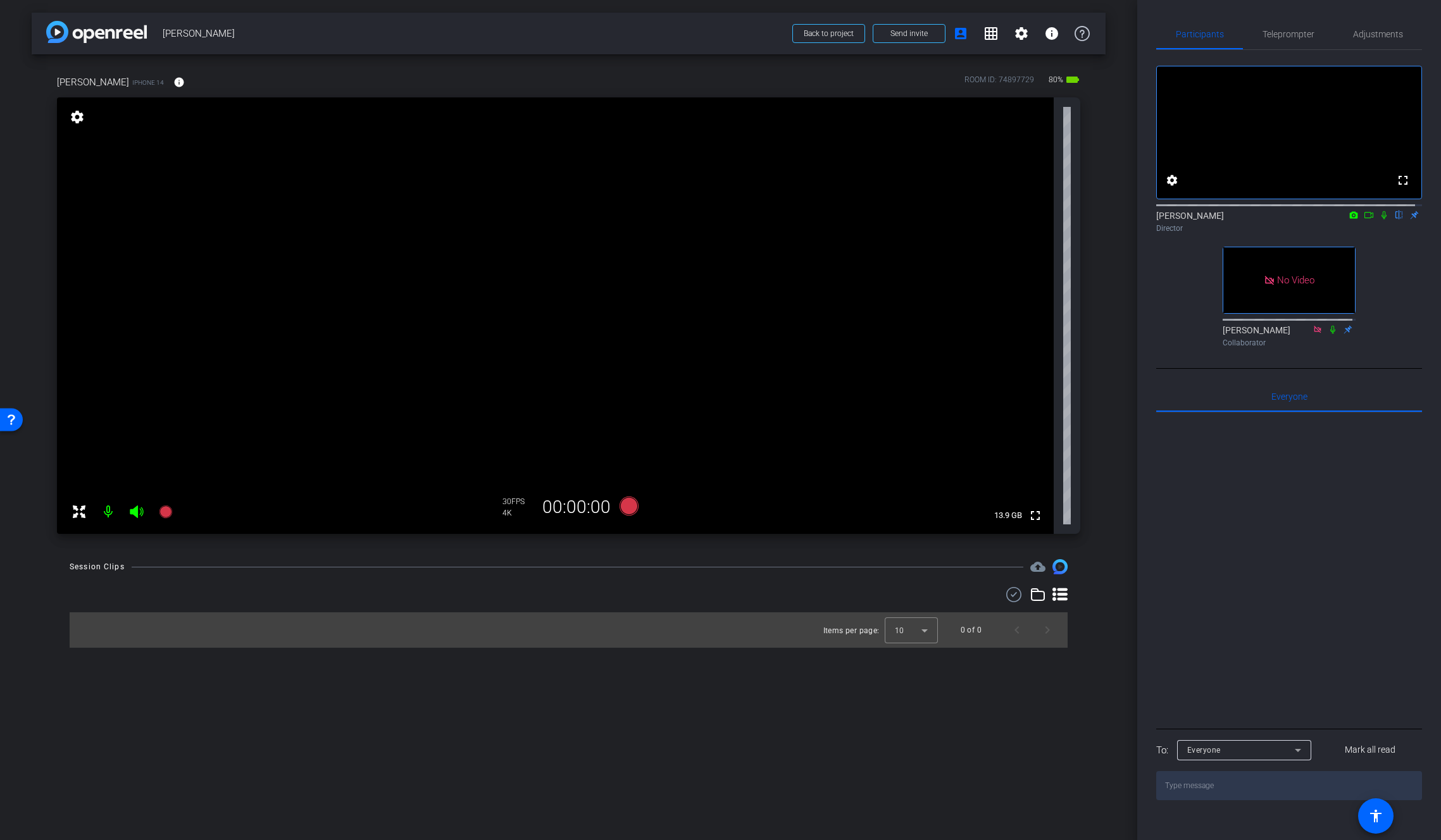
click at [1367, 221] on mat-icon at bounding box center [1369, 215] width 15 height 12
click at [1380, 218] on icon at bounding box center [1384, 215] width 7 height 7
click at [1364, 219] on icon at bounding box center [1369, 215] width 10 height 9
click at [1379, 219] on icon at bounding box center [1384, 215] width 10 height 9
click at [1366, 219] on icon at bounding box center [1369, 215] width 10 height 9
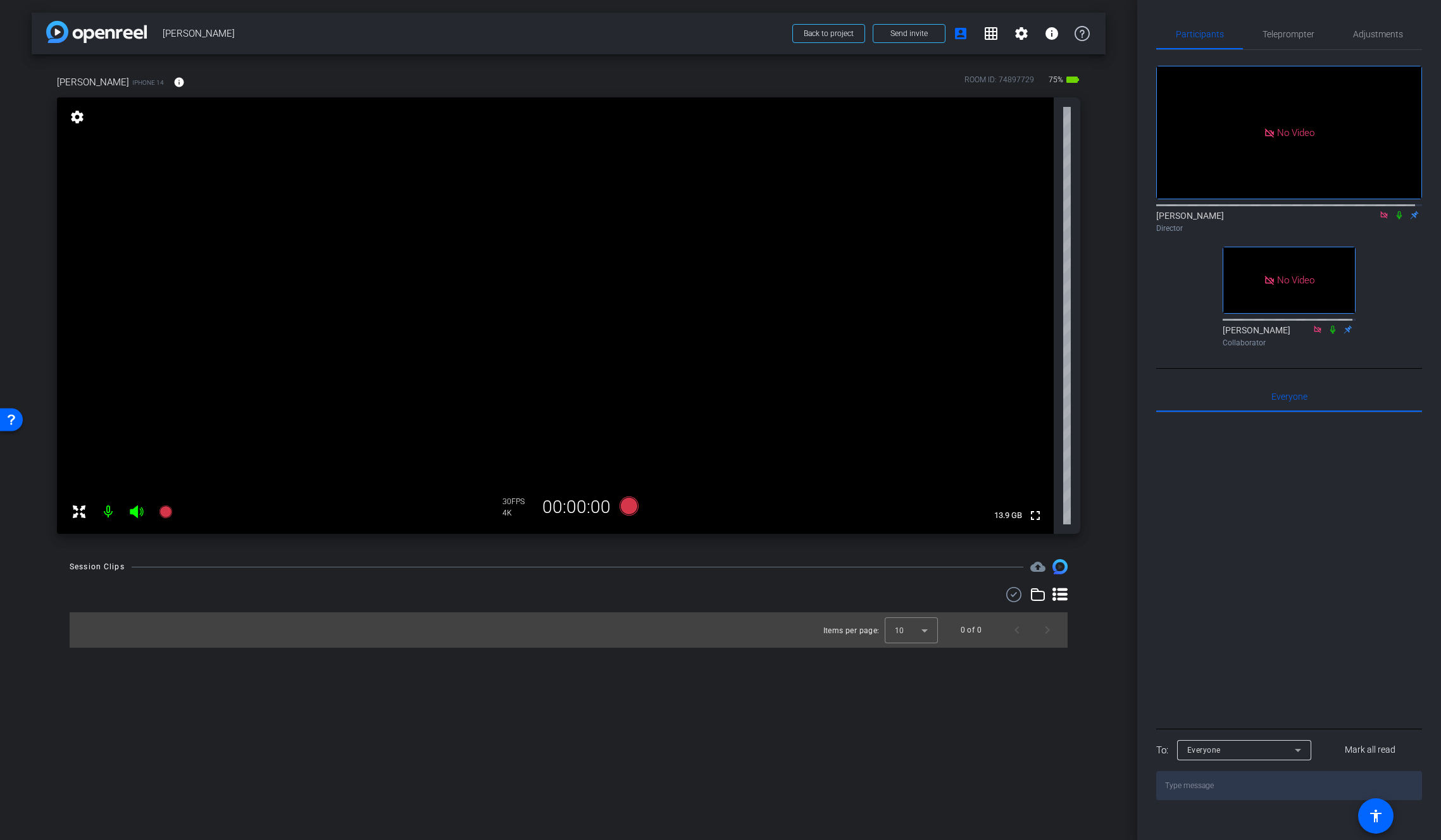
click at [1379, 219] on icon at bounding box center [1384, 215] width 10 height 9
click at [509, 363] on video at bounding box center [555, 316] width 996 height 437
click at [1366, 33] on span "Adjustments" at bounding box center [1377, 34] width 50 height 9
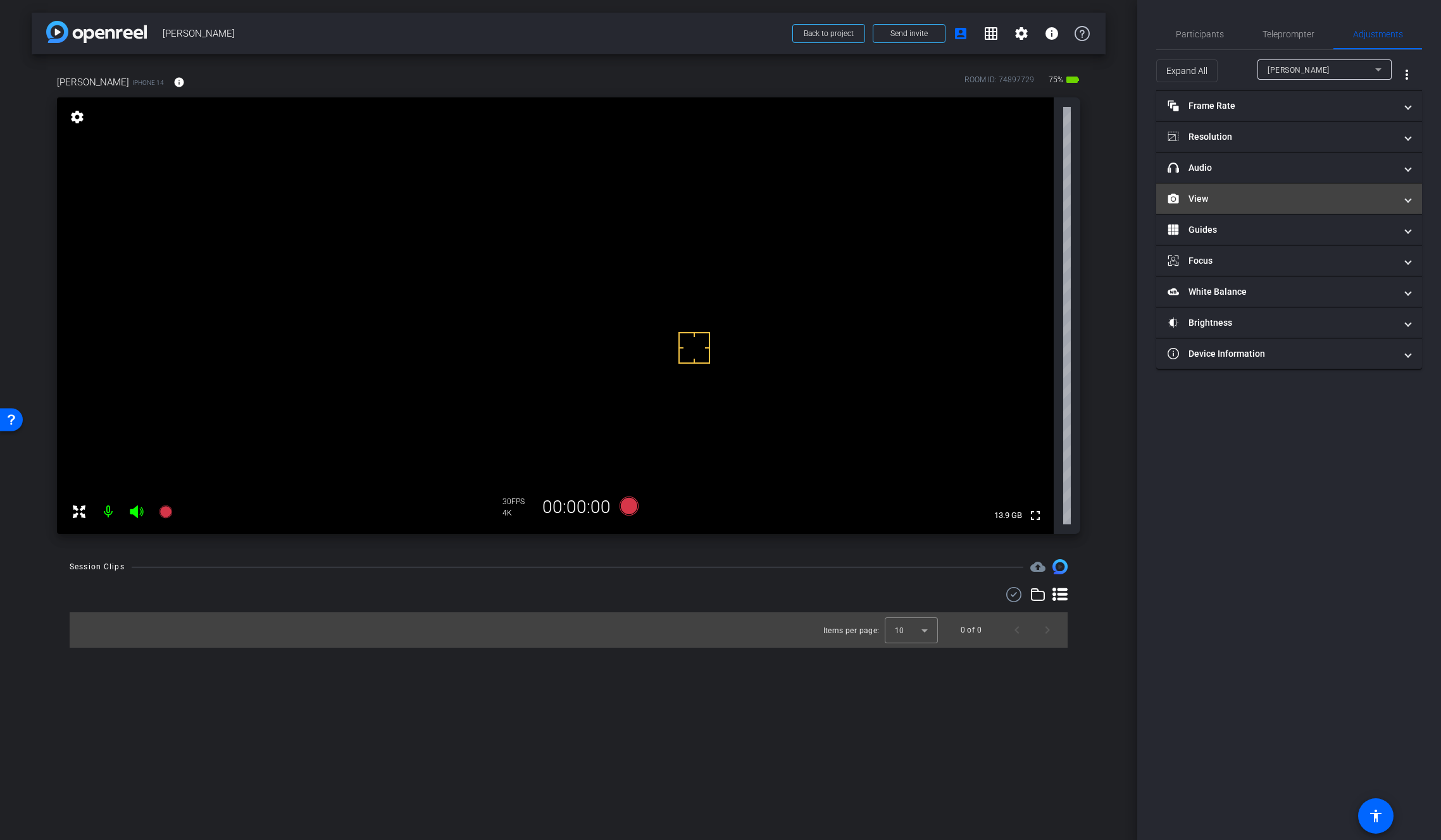
click at [1196, 203] on mat-panel-title "View" at bounding box center [1281, 199] width 228 height 13
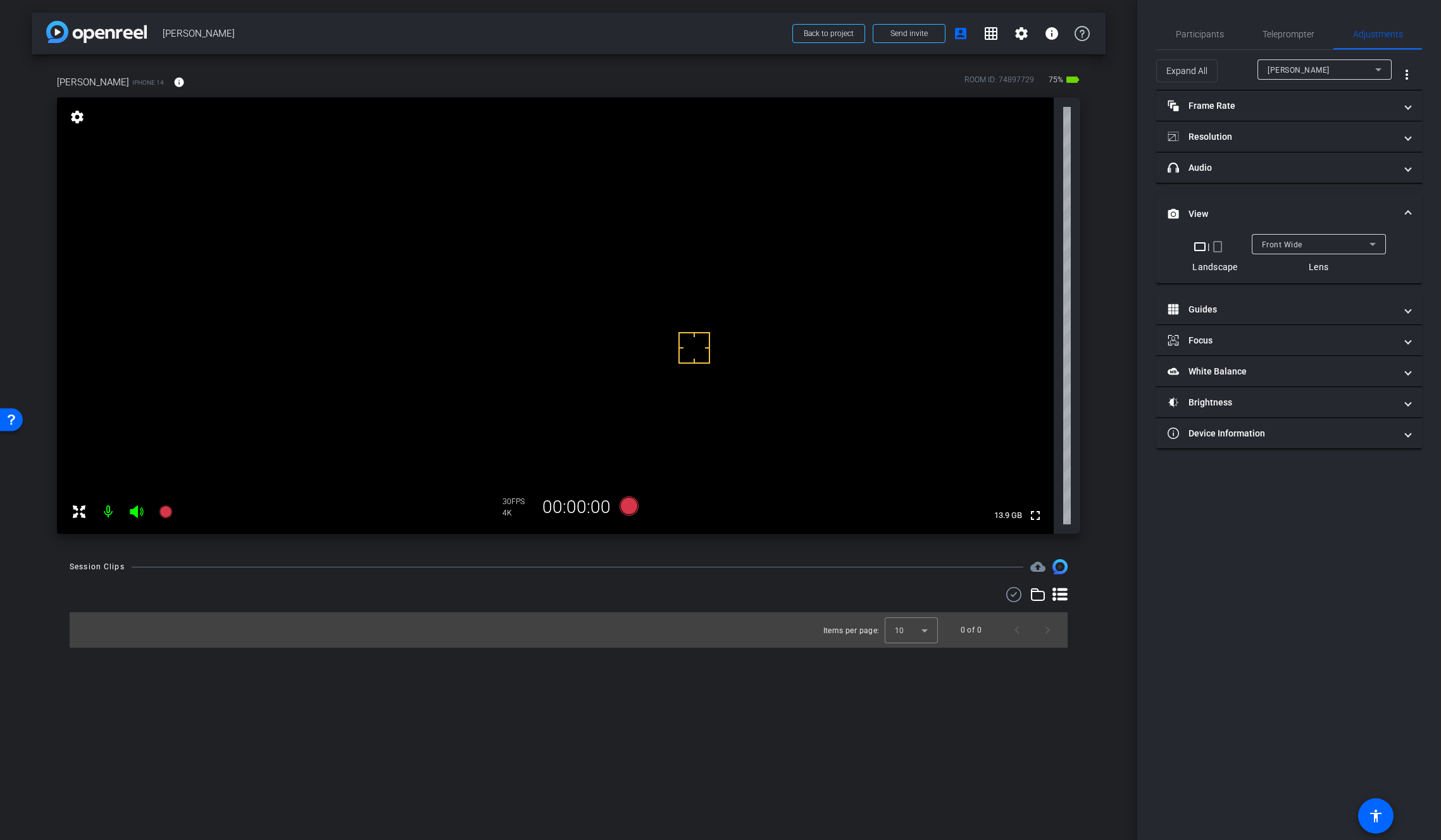
click at [1289, 240] on span "Front Wide" at bounding box center [1282, 245] width 41 height 9
click at [1315, 268] on mat-option "Back Wide" at bounding box center [1318, 269] width 134 height 20
click at [1209, 34] on span "Participants" at bounding box center [1200, 34] width 48 height 9
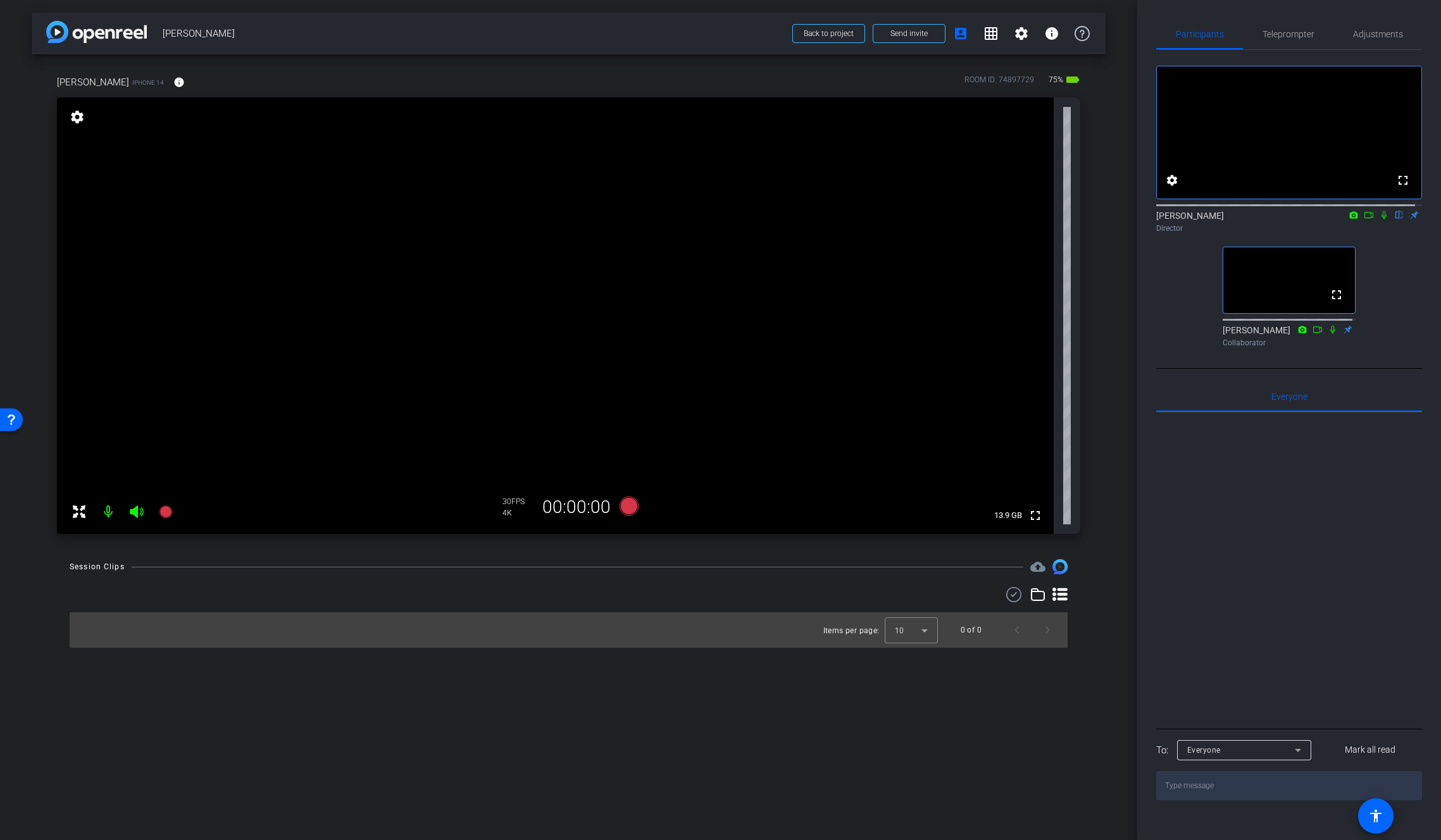
click at [494, 302] on video at bounding box center [555, 316] width 996 height 437
click at [1373, 35] on span "Adjustments" at bounding box center [1377, 34] width 50 height 9
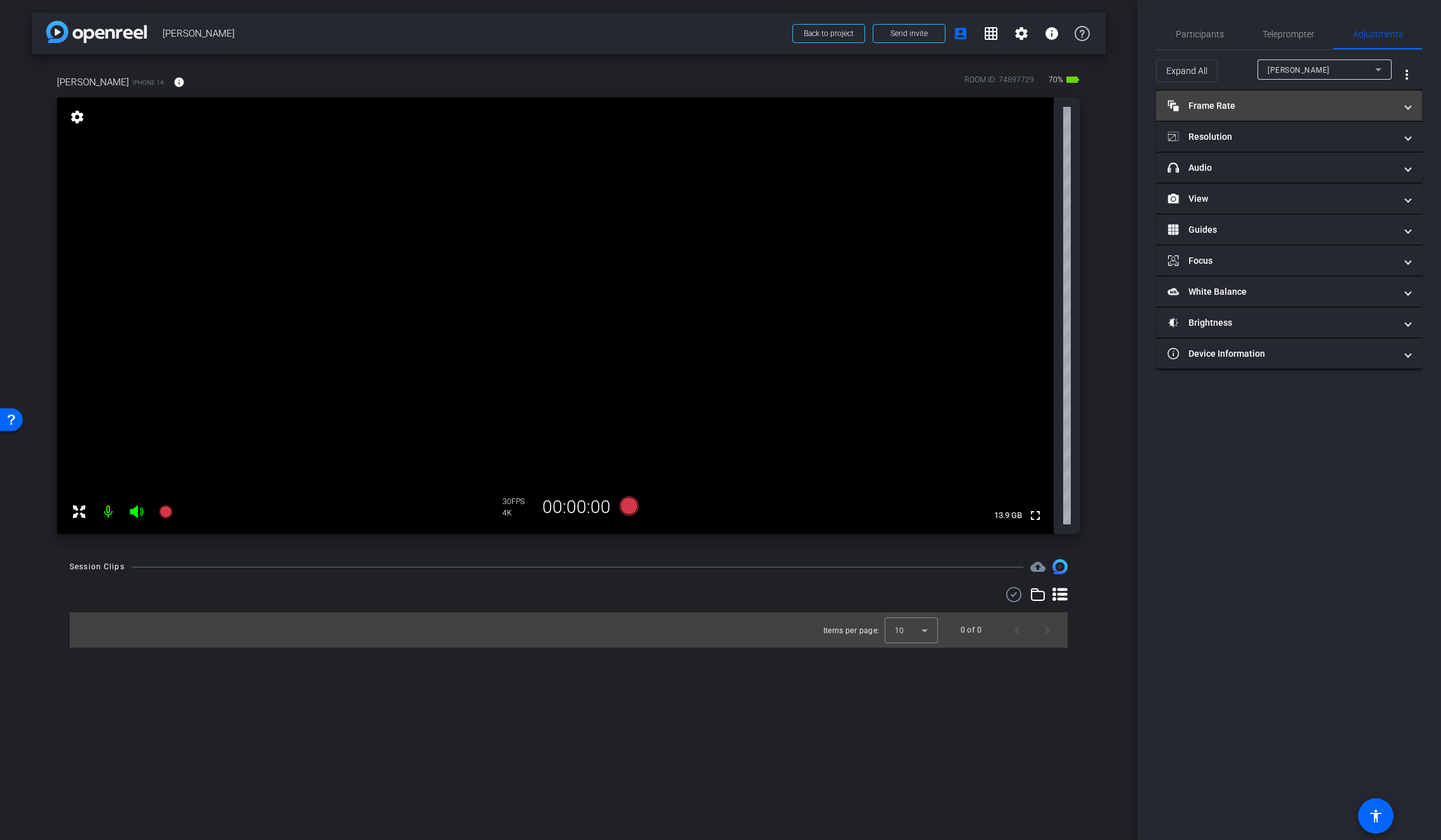
click at [1225, 109] on mat-panel-title "Frame Rate Frame Rate" at bounding box center [1281, 106] width 228 height 13
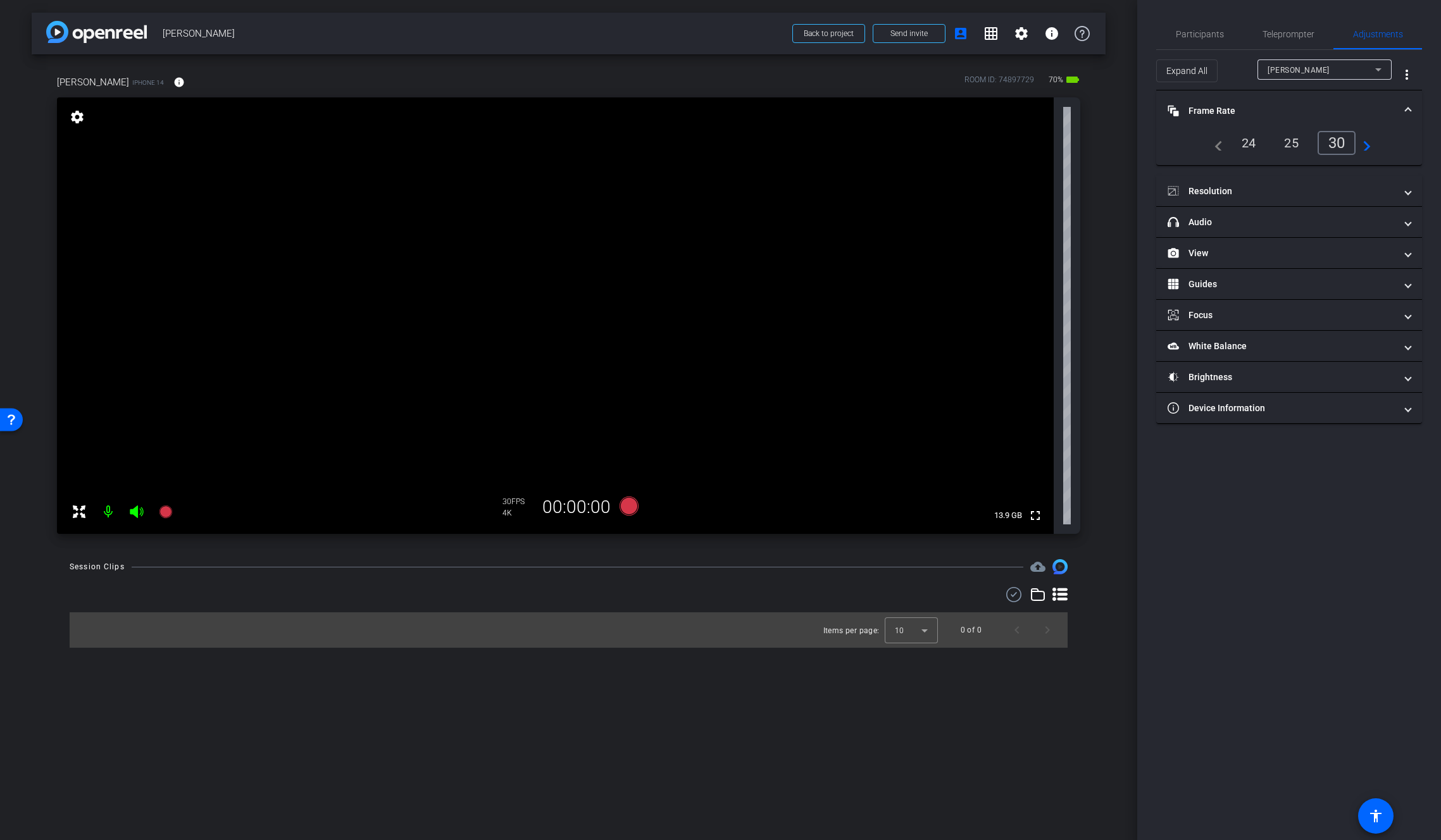
click at [1224, 109] on mat-panel-title "Frame Rate Frame Rate" at bounding box center [1281, 111] width 228 height 13
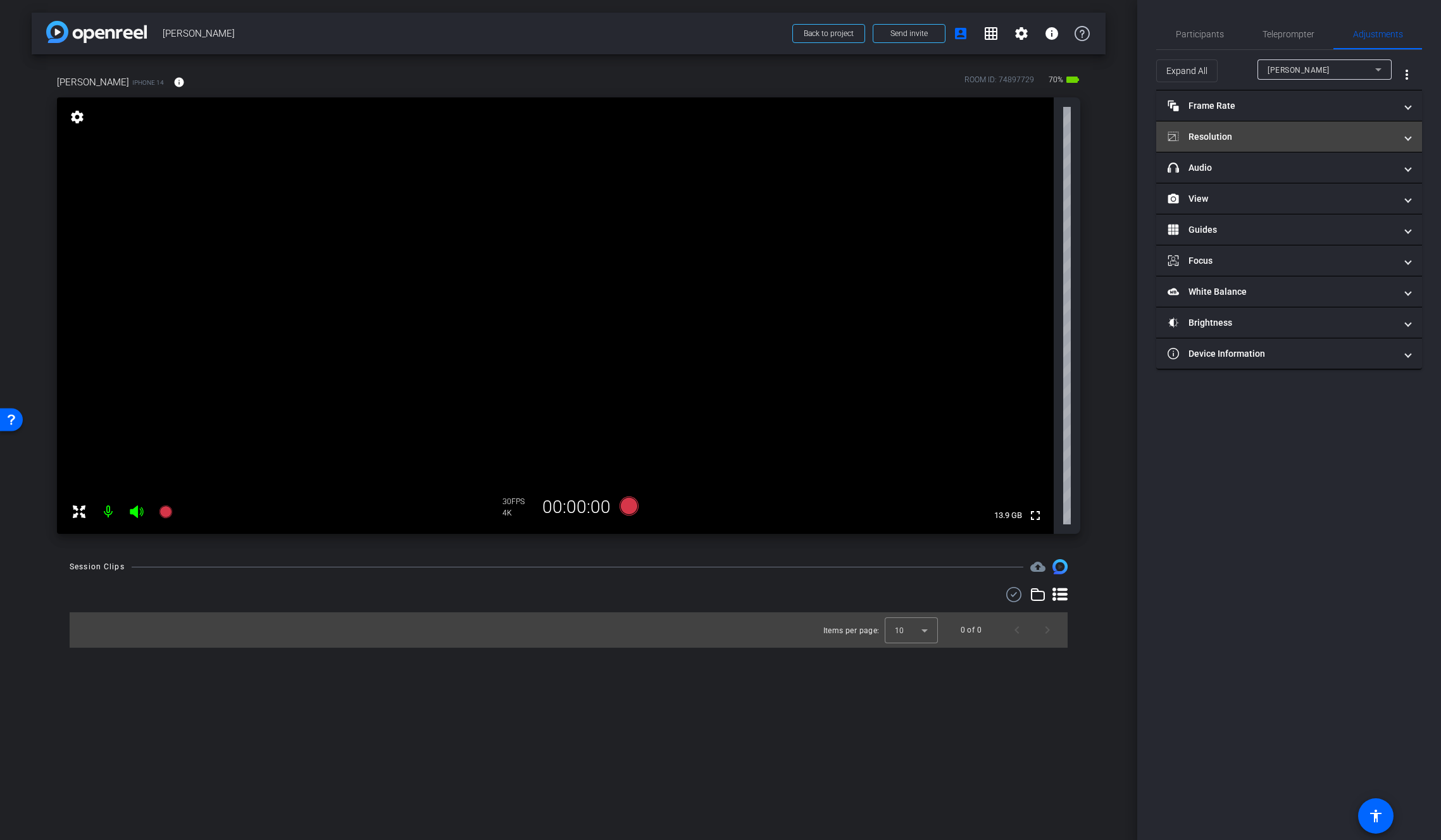
click at [1219, 132] on mat-panel-title "Resolution" at bounding box center [1281, 137] width 228 height 13
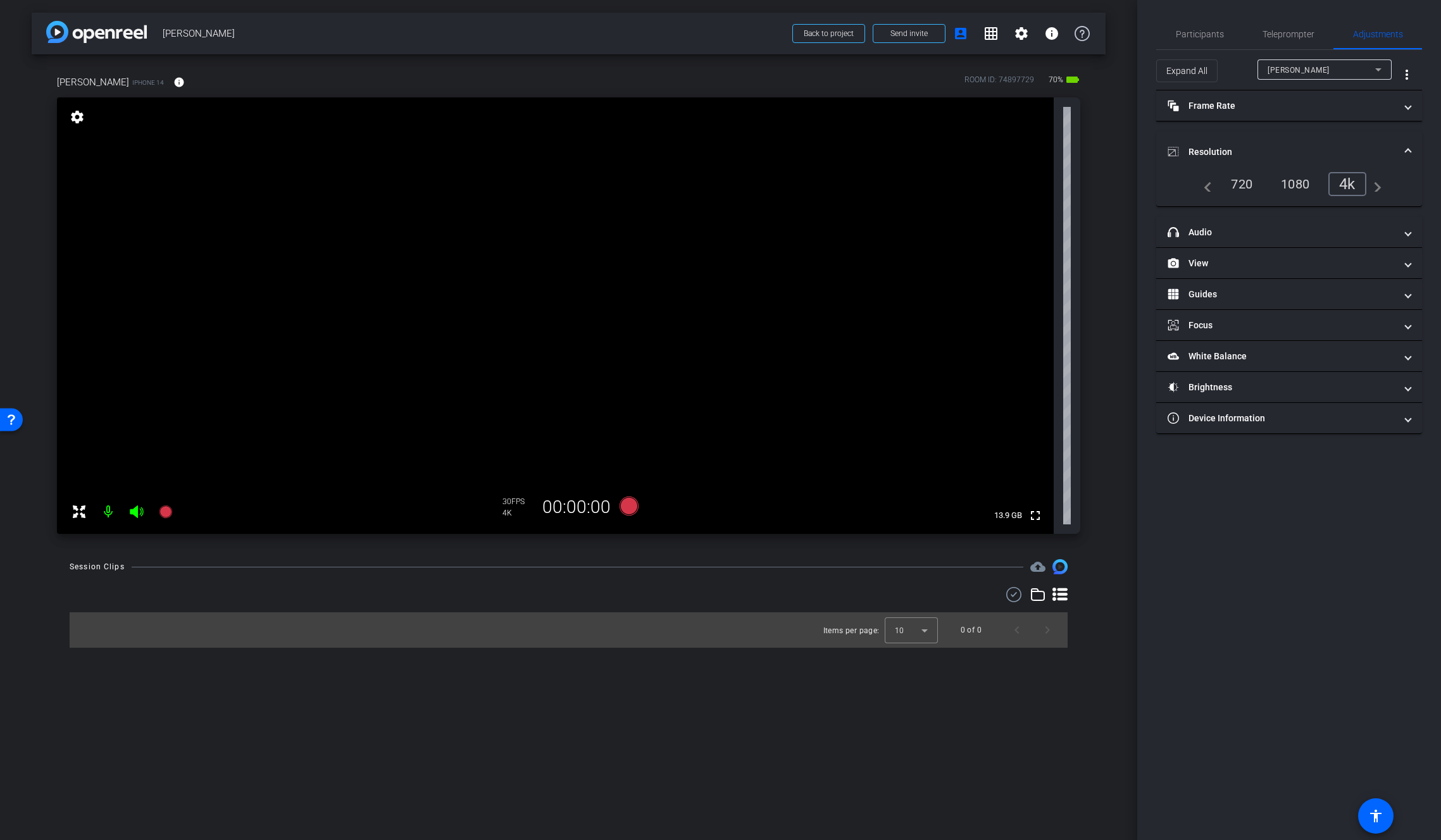
click at [1219, 132] on mat-expansion-panel-header "Resolution" at bounding box center [1288, 152] width 266 height 41
click at [1198, 33] on span "Participants" at bounding box center [1200, 34] width 48 height 9
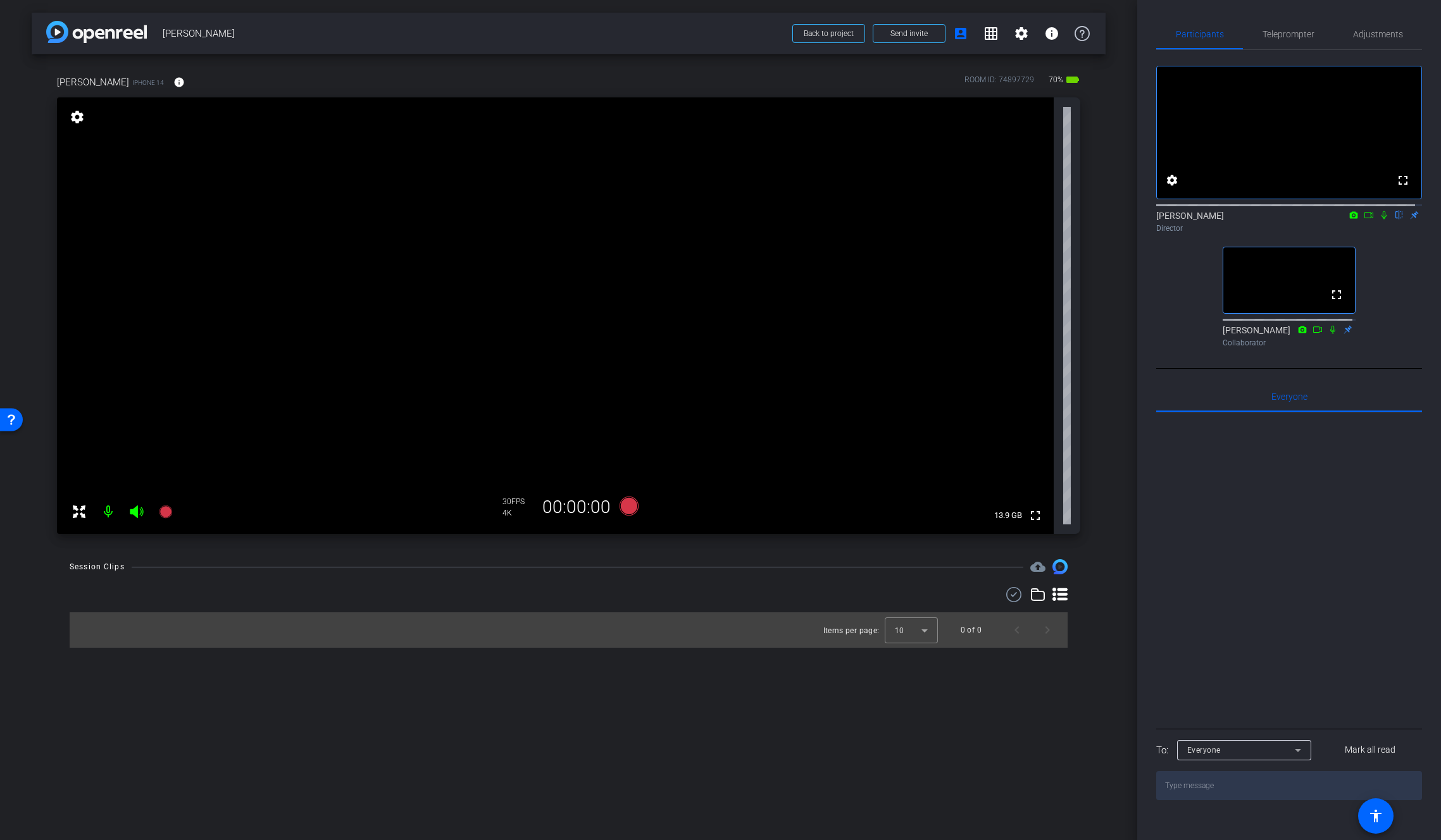
click at [1364, 218] on icon at bounding box center [1369, 215] width 9 height 7
click at [621, 314] on video at bounding box center [555, 316] width 996 height 437
click at [650, 268] on video at bounding box center [555, 316] width 996 height 437
click at [1238, 758] on div "Everyone" at bounding box center [1240, 750] width 108 height 16
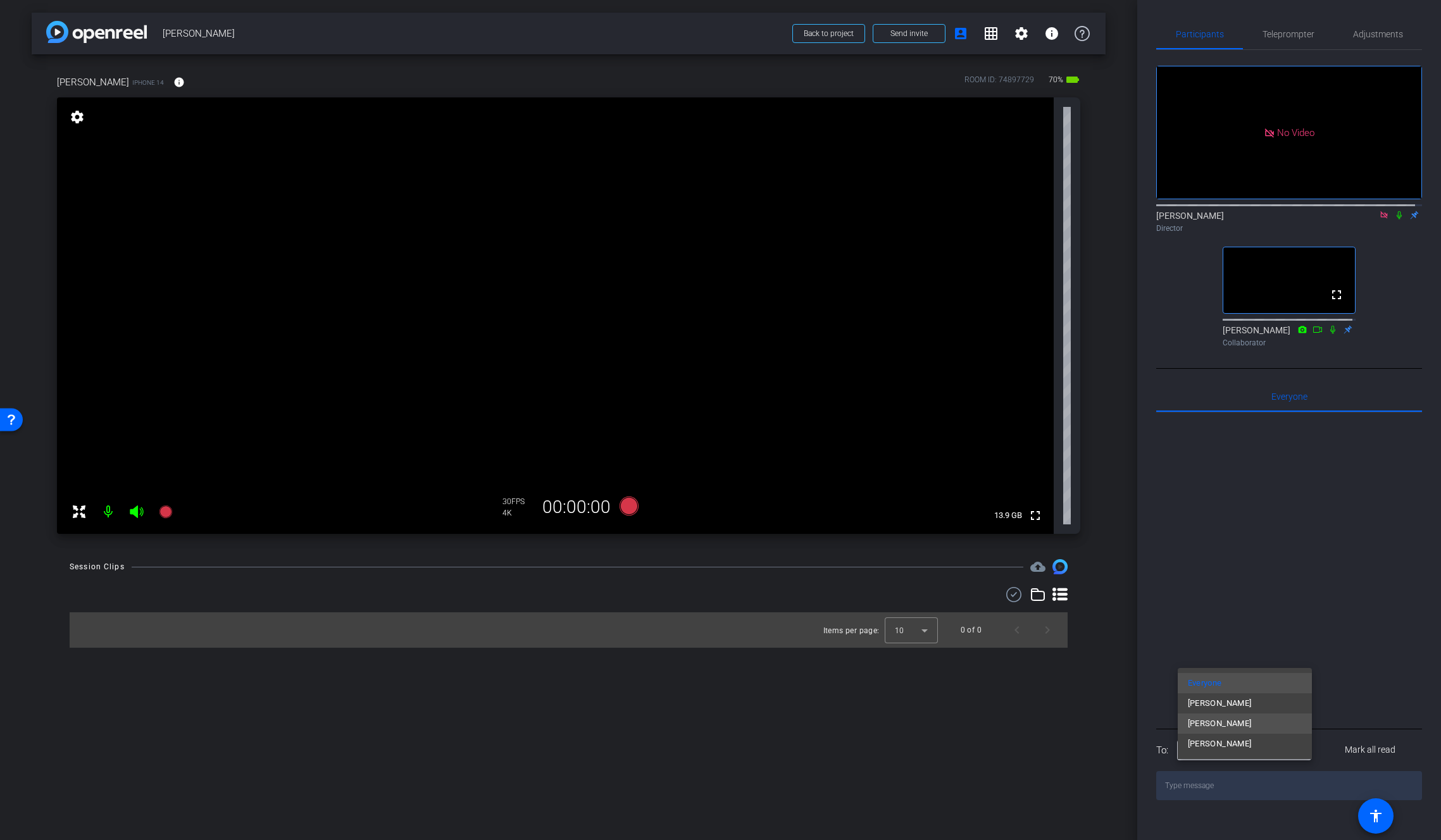
drag, startPoint x: 1245, startPoint y: 702, endPoint x: 1235, endPoint y: 717, distance: 18.0
click at [1236, 705] on span "Souzan Alavi" at bounding box center [1219, 703] width 64 height 15
click at [1203, 800] on textarea at bounding box center [1288, 786] width 266 height 29
type textarea "hello"
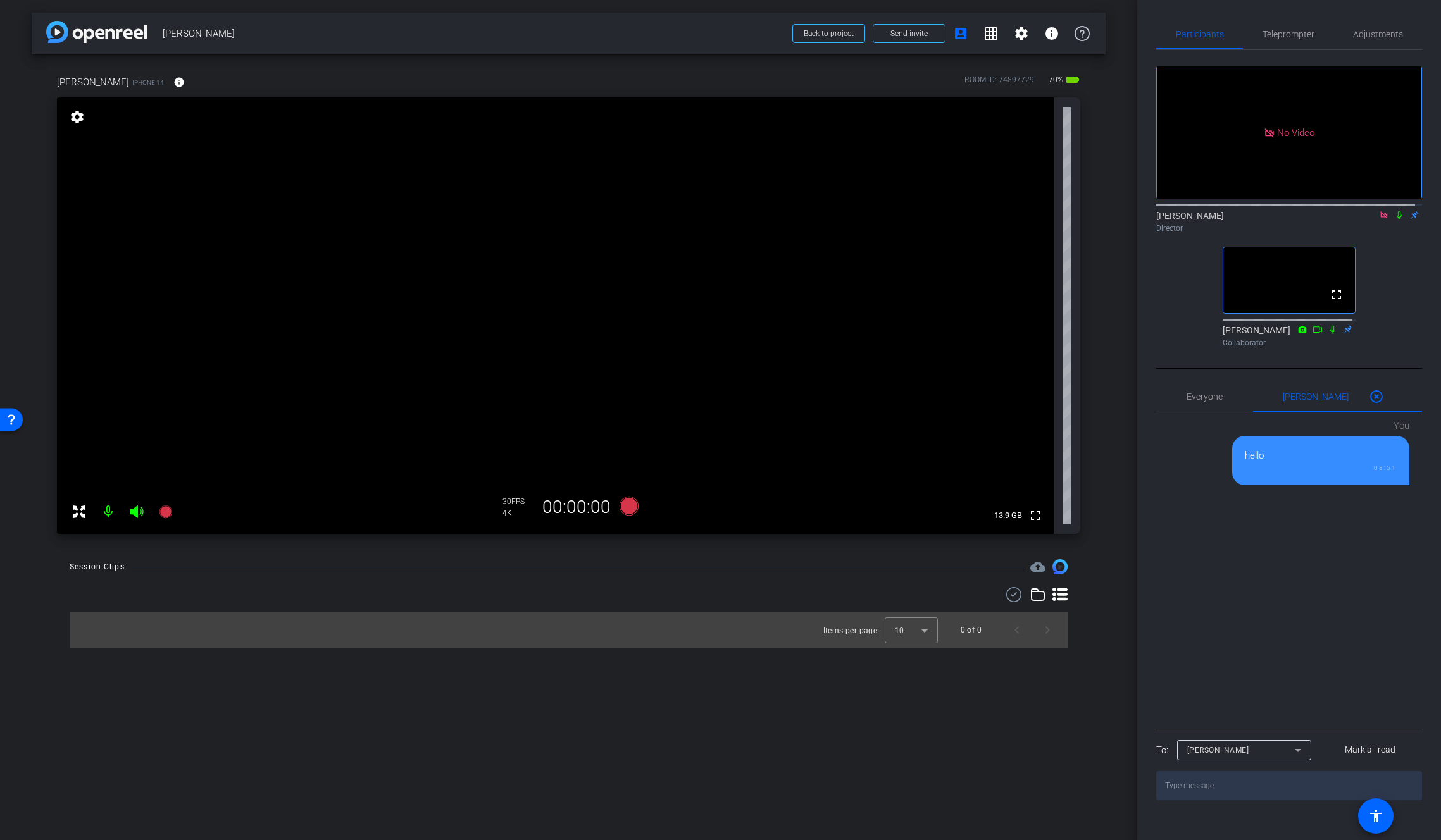
click at [612, 274] on video at bounding box center [555, 316] width 996 height 437
click at [611, 276] on video at bounding box center [555, 316] width 996 height 437
click at [629, 505] on icon at bounding box center [629, 506] width 19 height 19
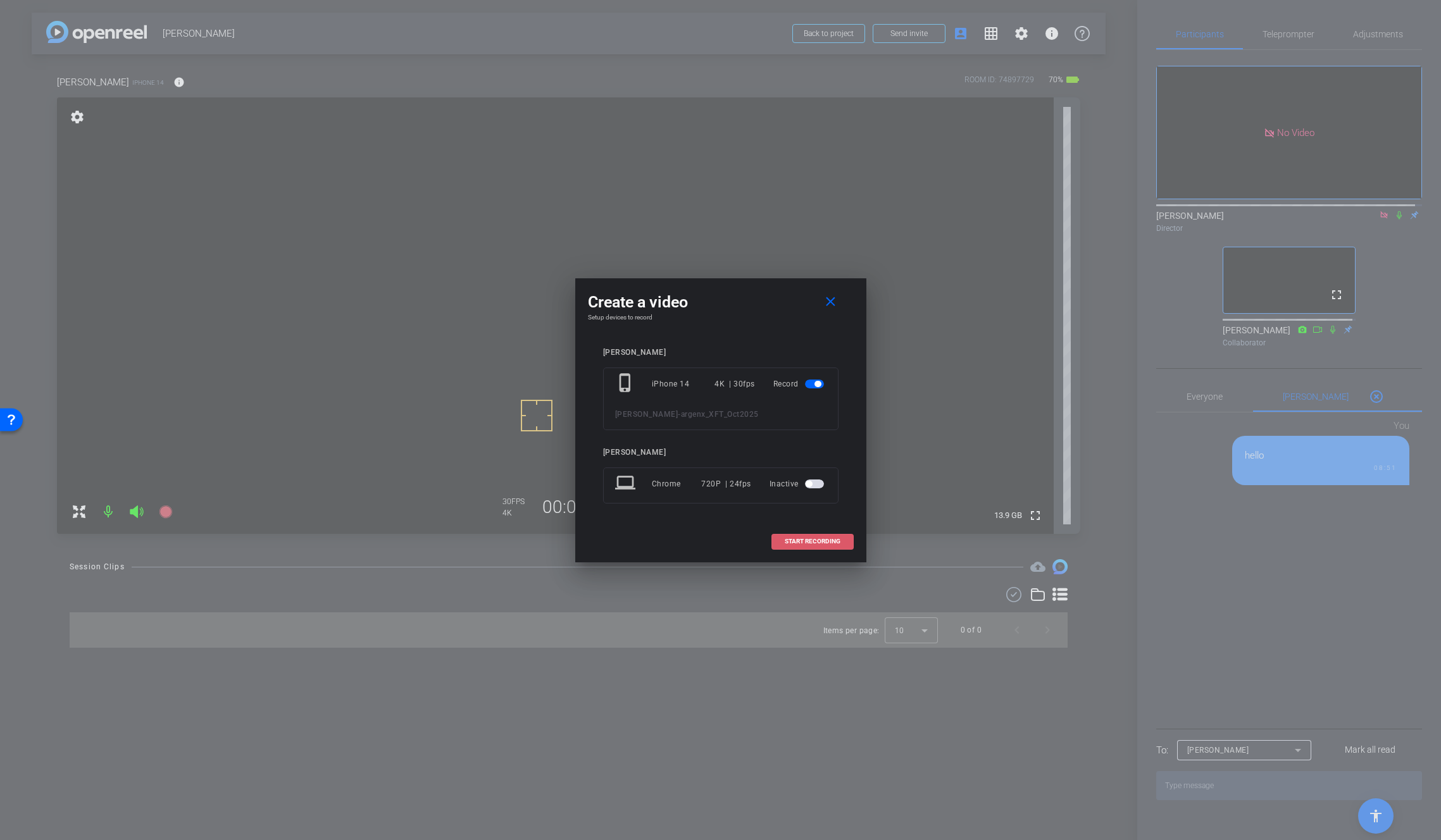
click at [807, 543] on span "START RECORDING" at bounding box center [812, 542] width 56 height 7
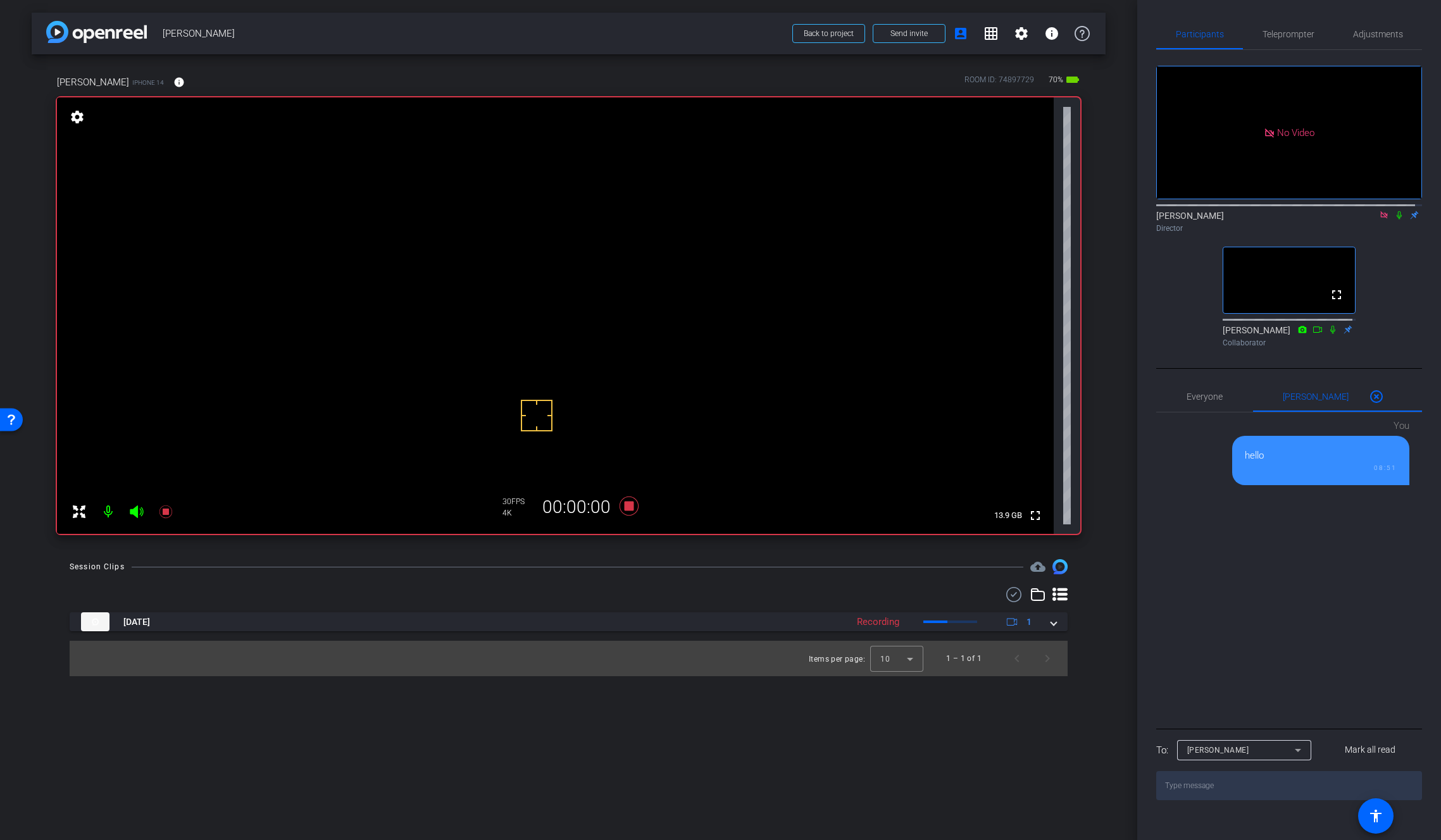
click at [1394, 219] on icon at bounding box center [1399, 215] width 10 height 9
click at [1052, 622] on span at bounding box center [1053, 622] width 5 height 13
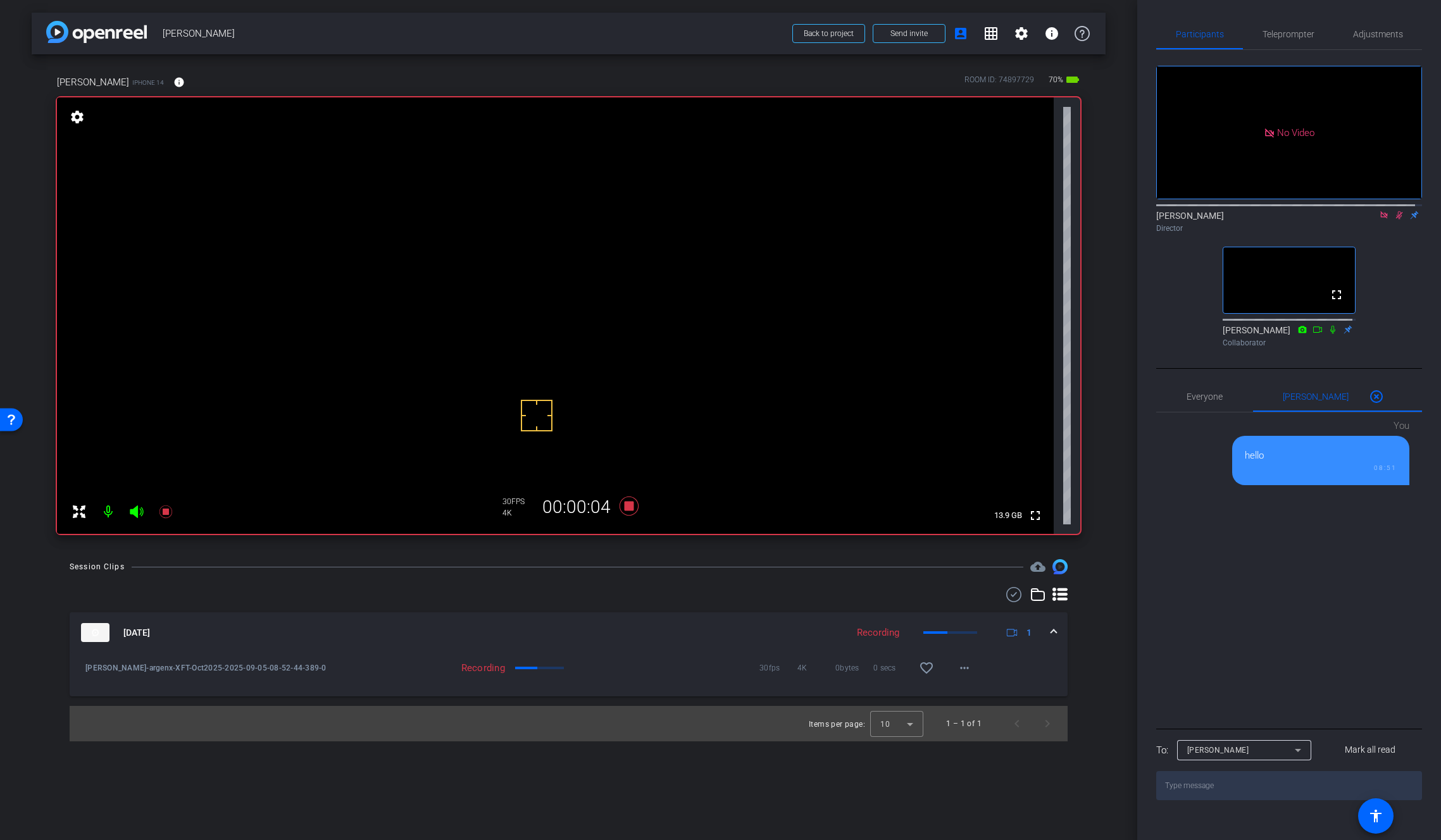
click at [1395, 219] on icon at bounding box center [1399, 215] width 10 height 9
click at [1397, 219] on icon at bounding box center [1399, 215] width 5 height 8
drag, startPoint x: 1393, startPoint y: 227, endPoint x: 1191, endPoint y: 398, distance: 264.7
click at [1394, 219] on icon at bounding box center [1399, 215] width 10 height 9
click at [629, 507] on icon at bounding box center [629, 506] width 19 height 19
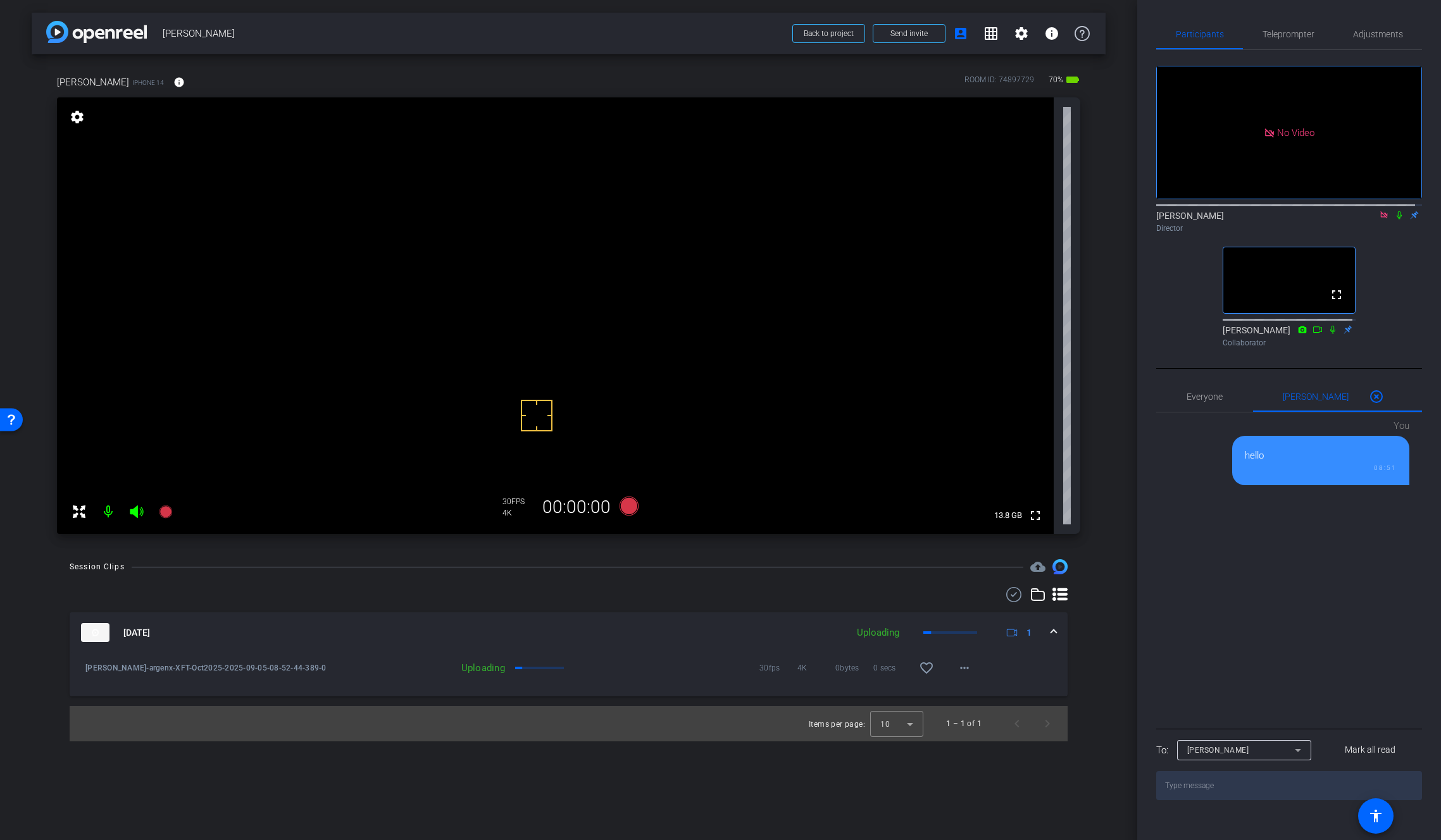
click at [1394, 219] on icon at bounding box center [1399, 215] width 10 height 9
click at [173, 82] on mat-icon "info" at bounding box center [179, 83] width 12 height 12
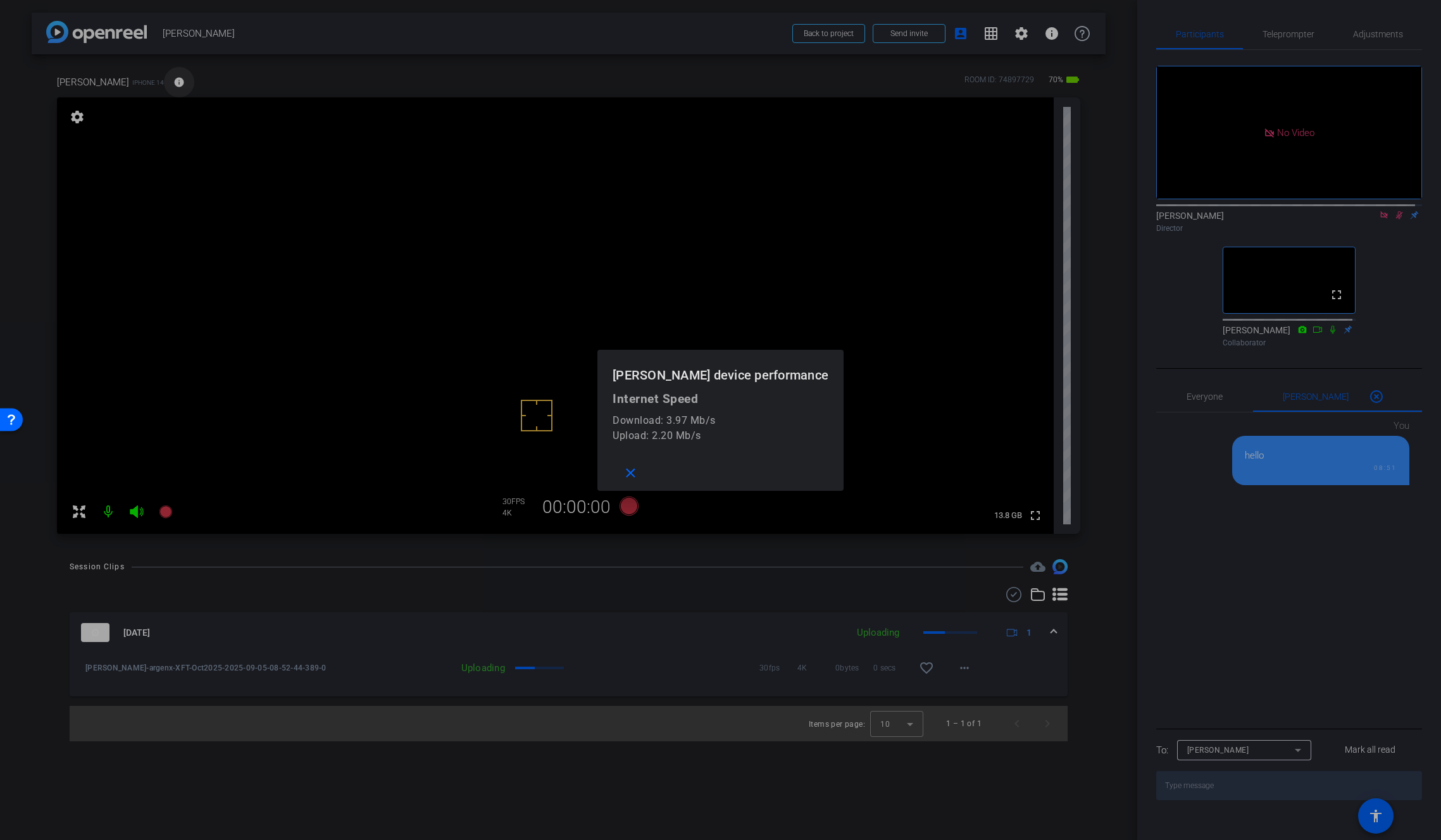
click at [170, 82] on div at bounding box center [720, 420] width 1441 height 840
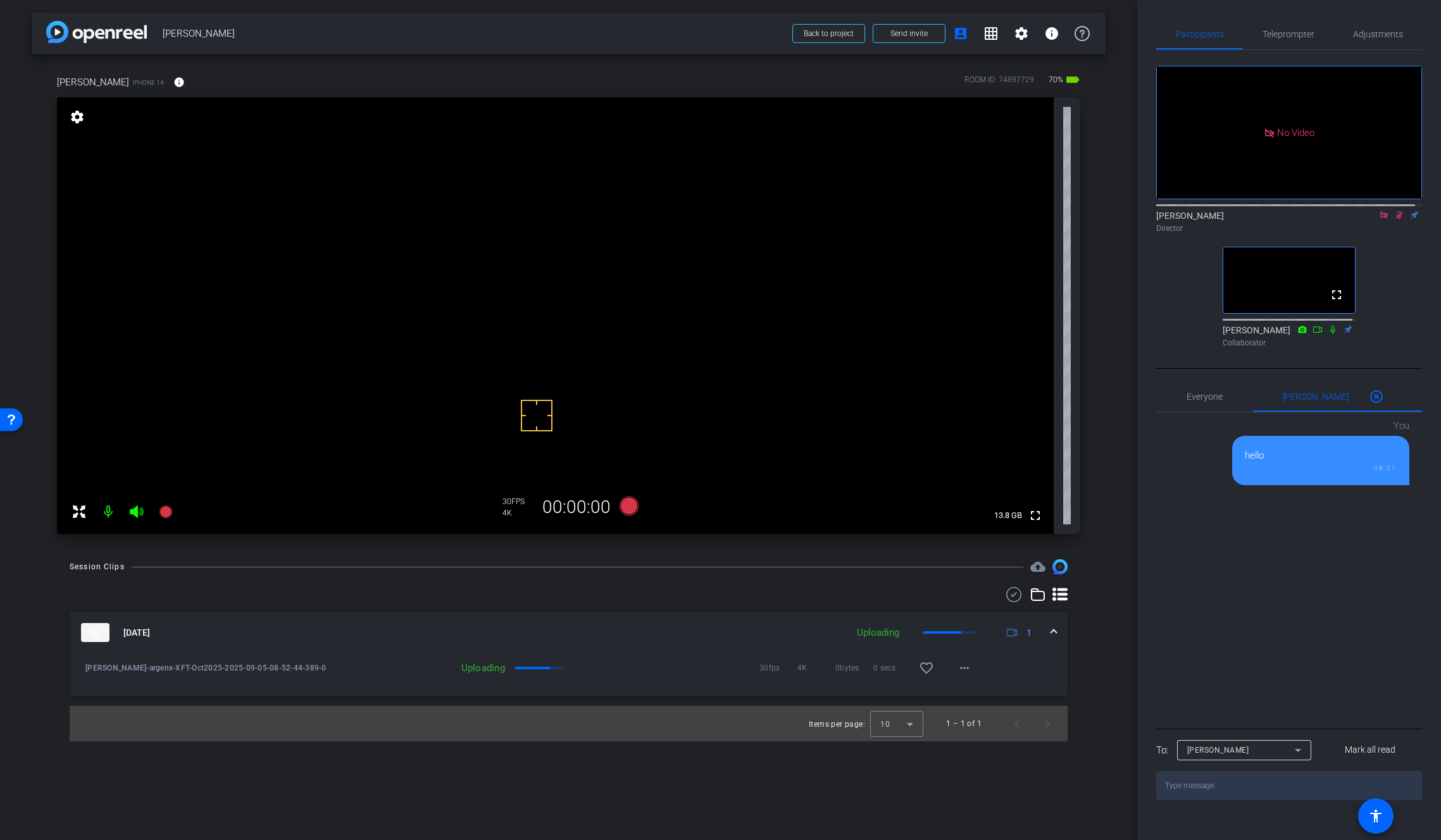
click at [1394, 219] on icon at bounding box center [1399, 215] width 10 height 9
click at [1397, 219] on icon at bounding box center [1399, 215] width 5 height 8
click at [957, 668] on mat-icon "more_horiz" at bounding box center [964, 668] width 15 height 15
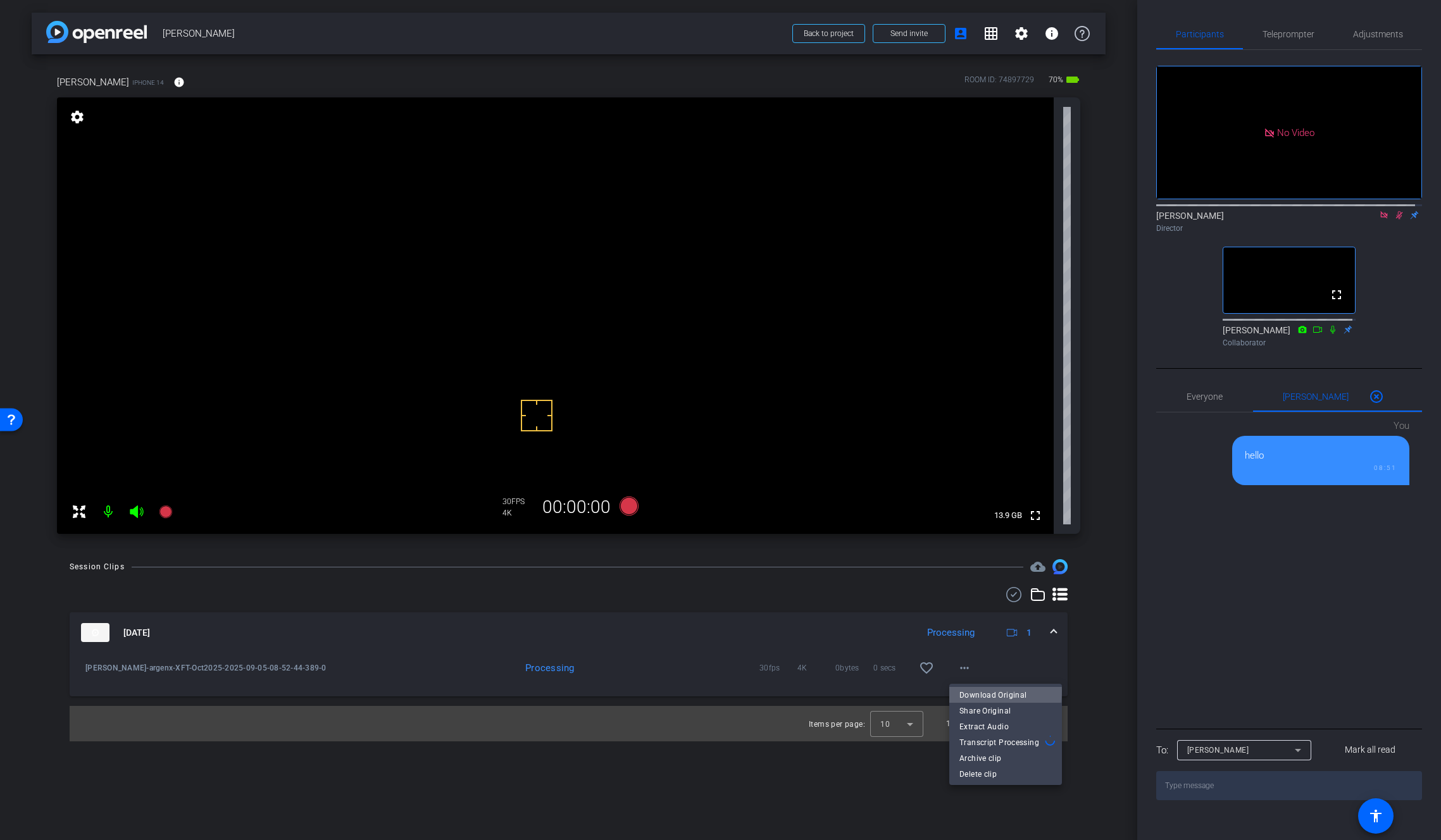
click at [998, 691] on span "Download Original" at bounding box center [1006, 694] width 93 height 15
click at [1396, 219] on icon at bounding box center [1400, 215] width 7 height 8
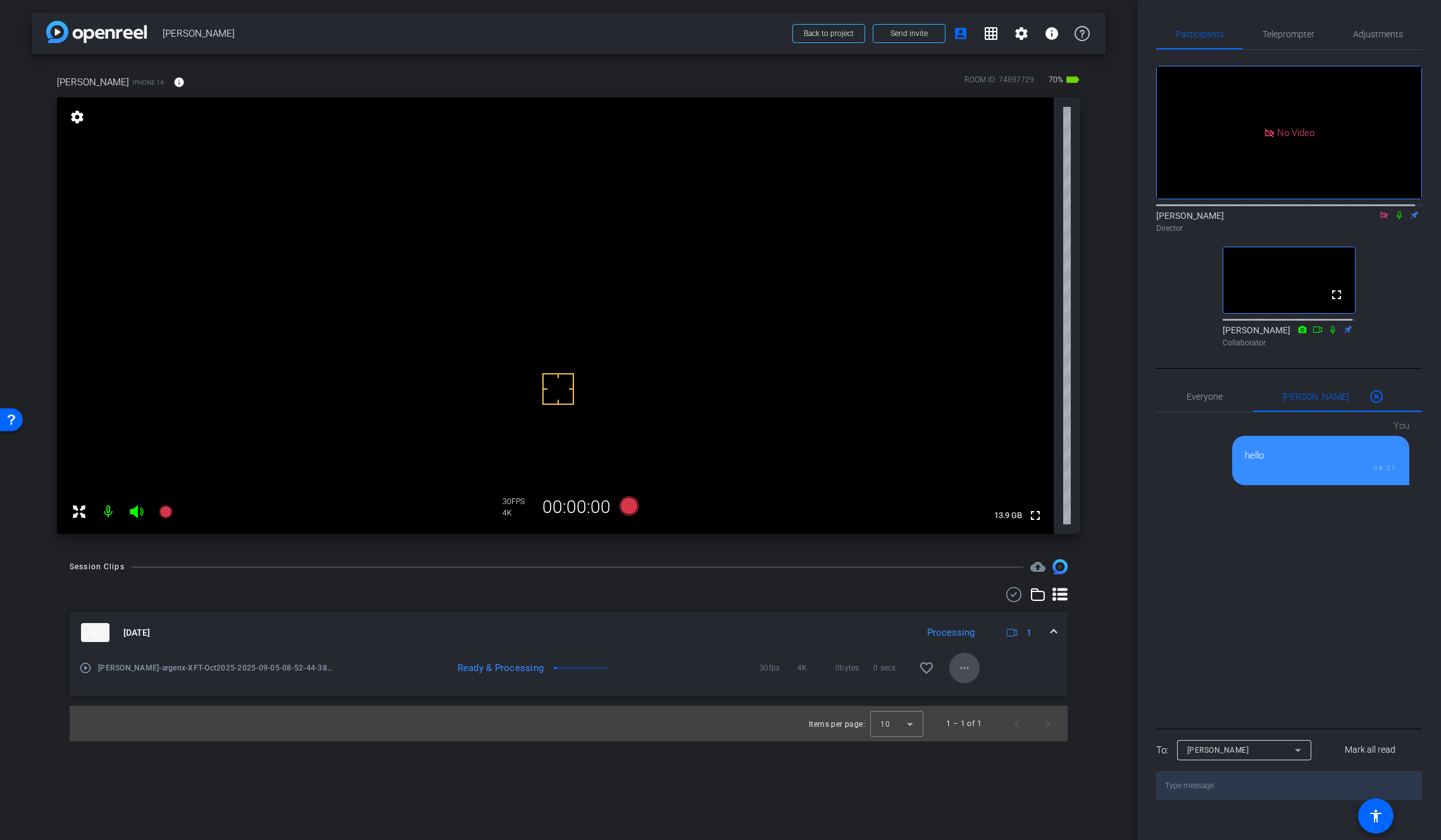
click at [959, 670] on mat-icon "more_horiz" at bounding box center [964, 668] width 15 height 15
click at [982, 689] on span "Download Original" at bounding box center [997, 694] width 76 height 15
click at [1012, 595] on icon at bounding box center [1014, 595] width 19 height 15
click at [95, 632] on icon at bounding box center [88, 635] width 15 height 15
click at [629, 511] on icon at bounding box center [629, 506] width 19 height 19
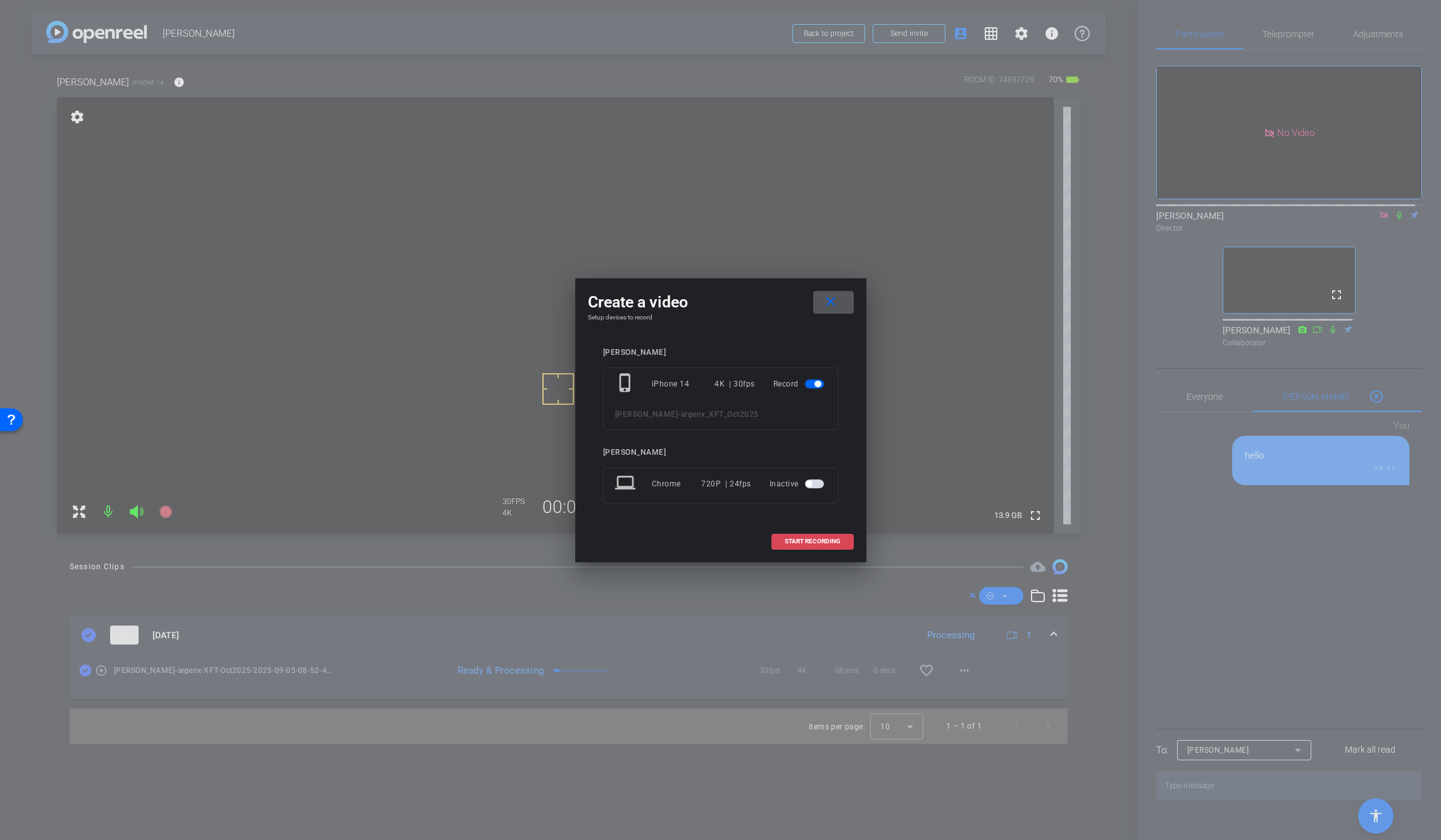
click at [818, 541] on span "START RECORDING" at bounding box center [812, 542] width 56 height 7
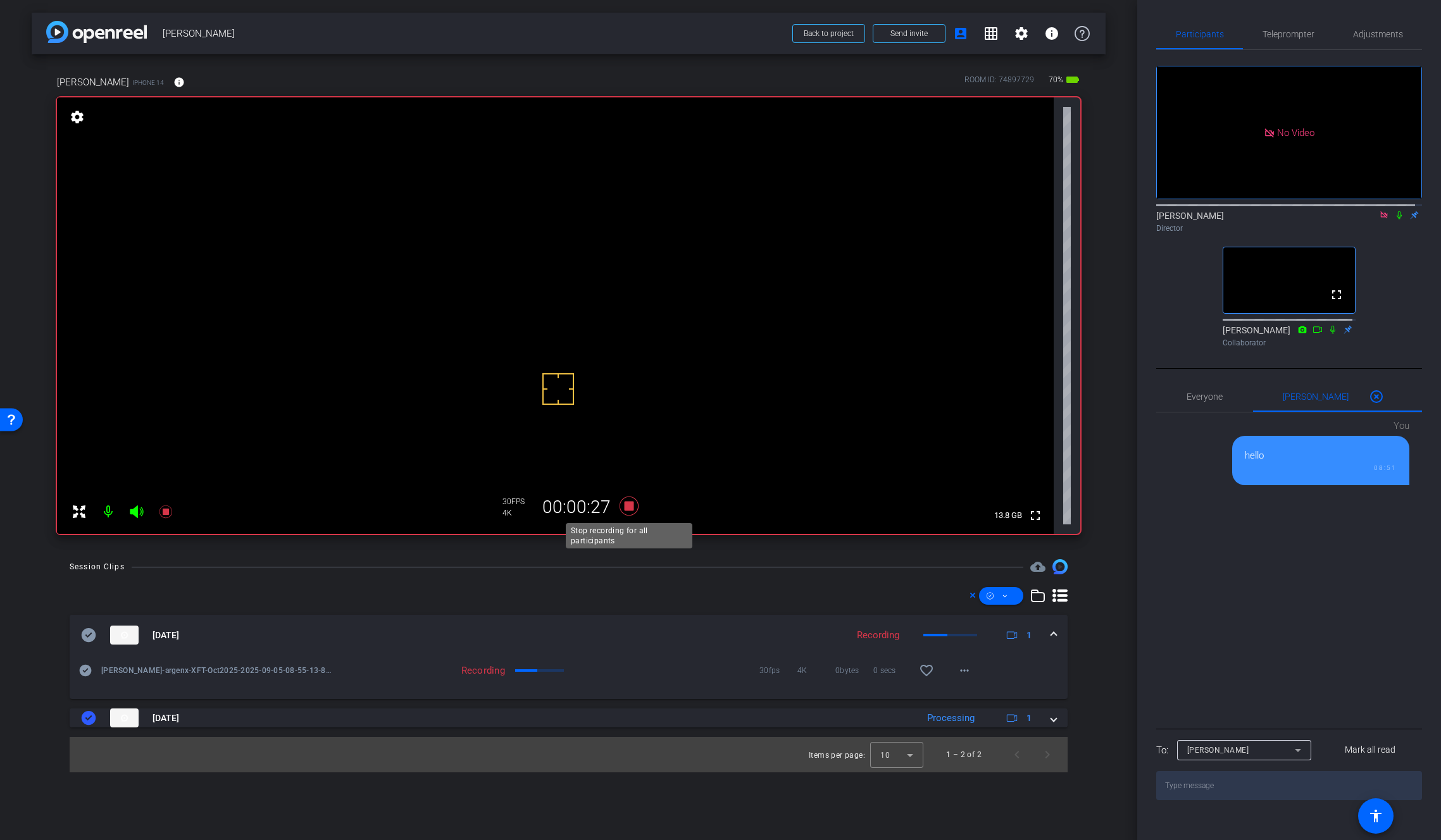
click at [634, 509] on icon at bounding box center [629, 505] width 30 height 22
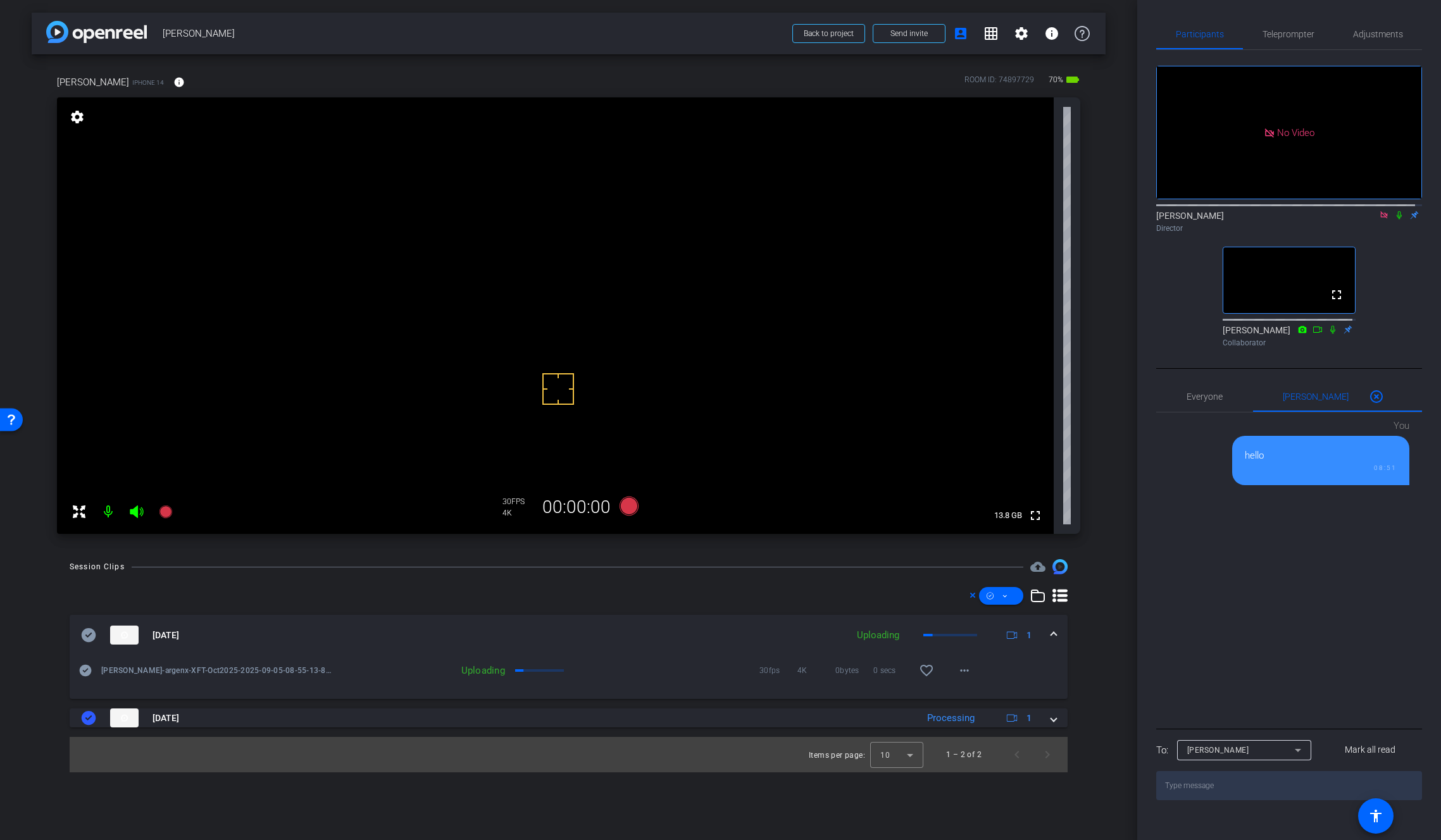
click at [1394, 219] on icon at bounding box center [1399, 215] width 10 height 9
click at [632, 504] on icon at bounding box center [629, 506] width 19 height 19
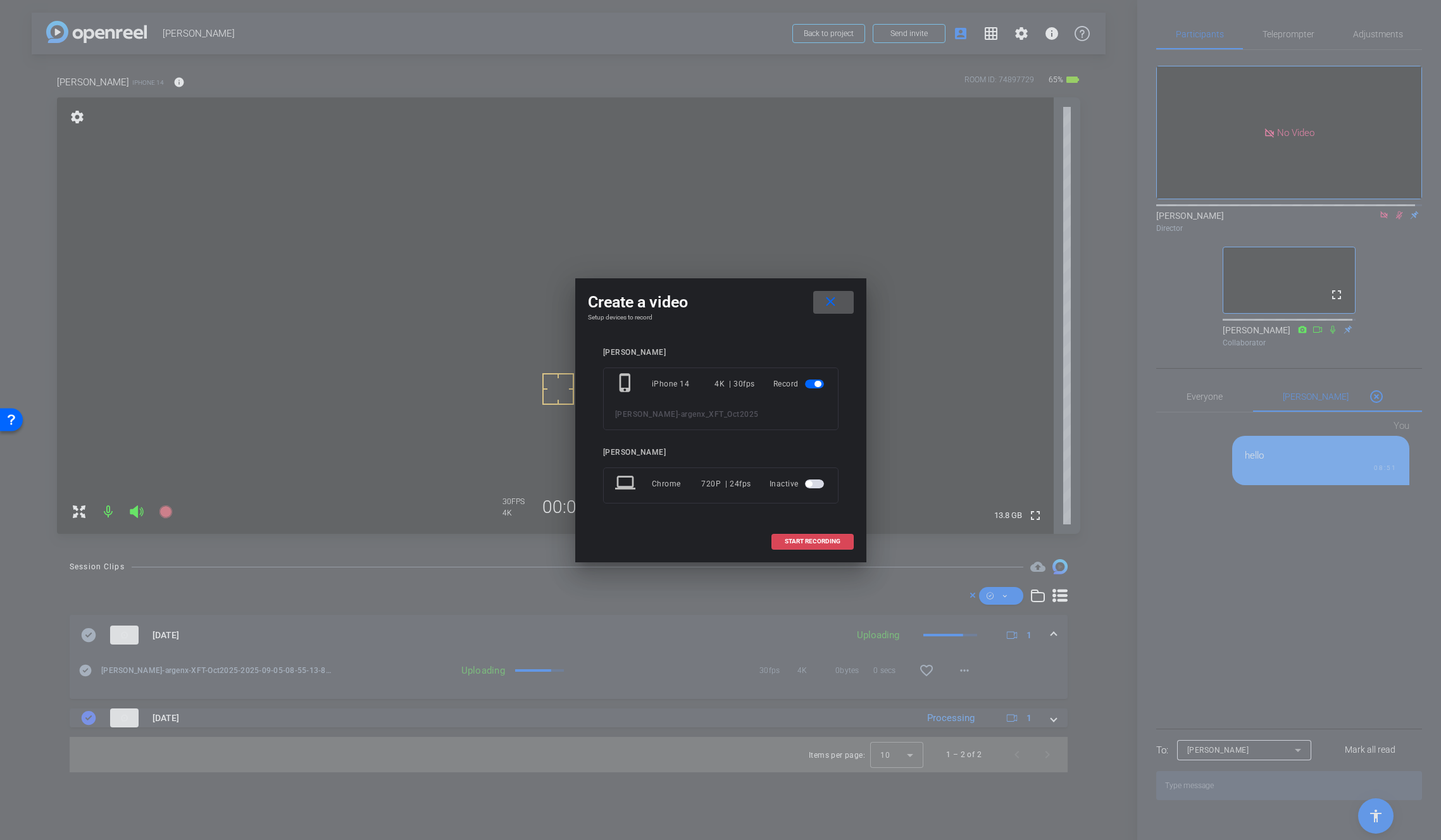
click at [814, 541] on span "START RECORDING" at bounding box center [812, 542] width 56 height 7
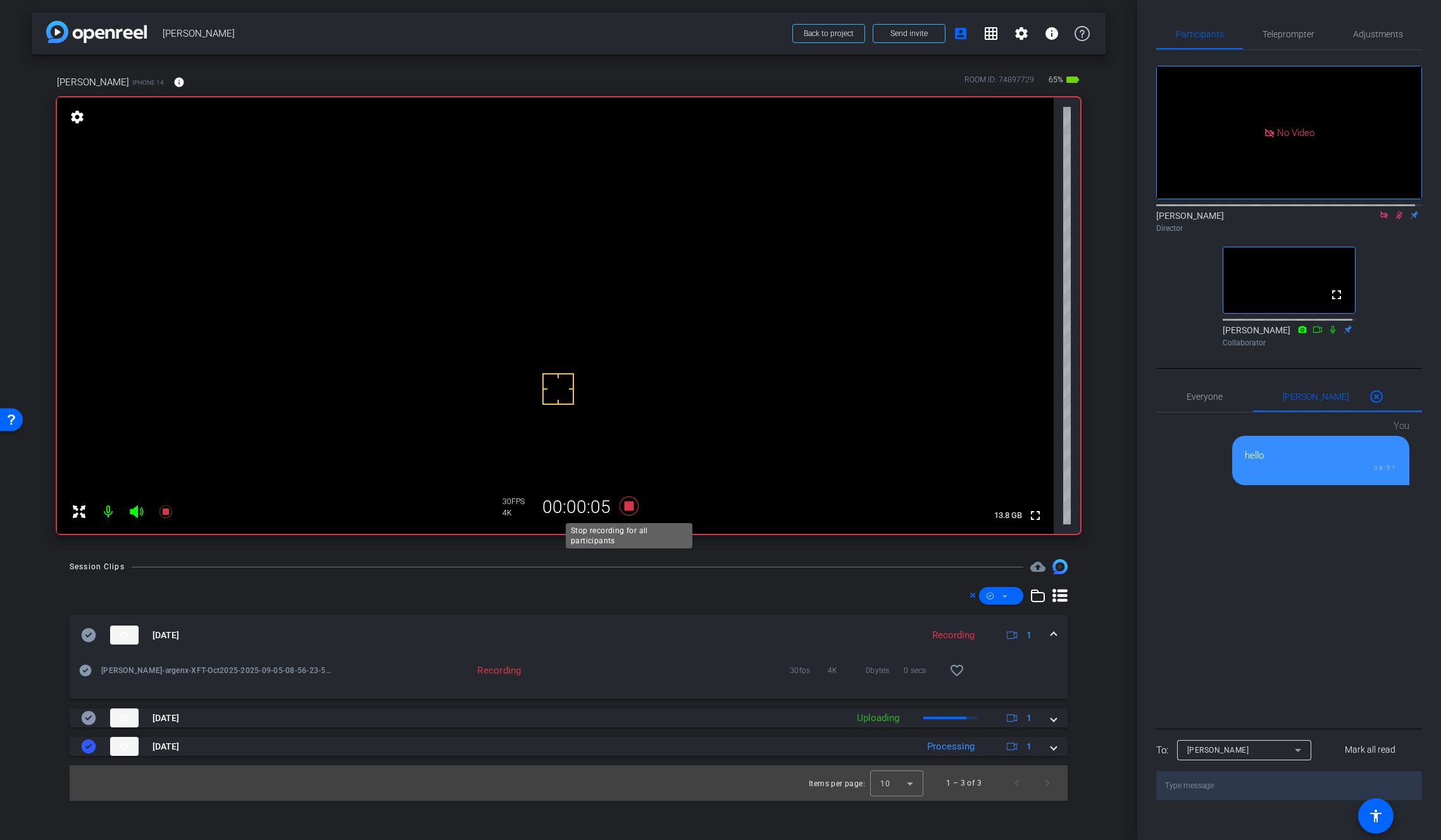
click at [630, 505] on icon at bounding box center [629, 506] width 19 height 19
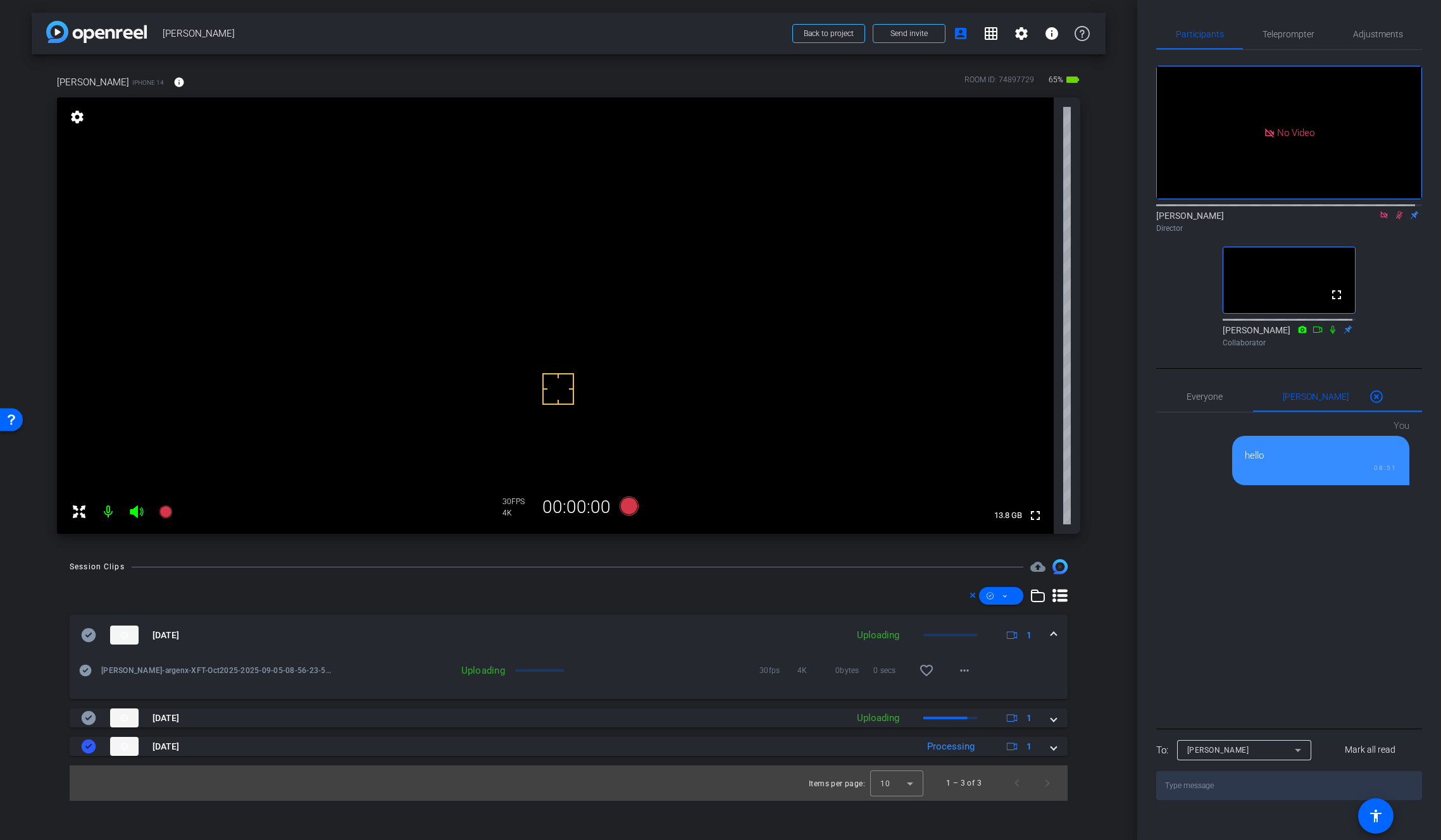
click at [1054, 629] on span at bounding box center [1053, 636] width 5 height 13
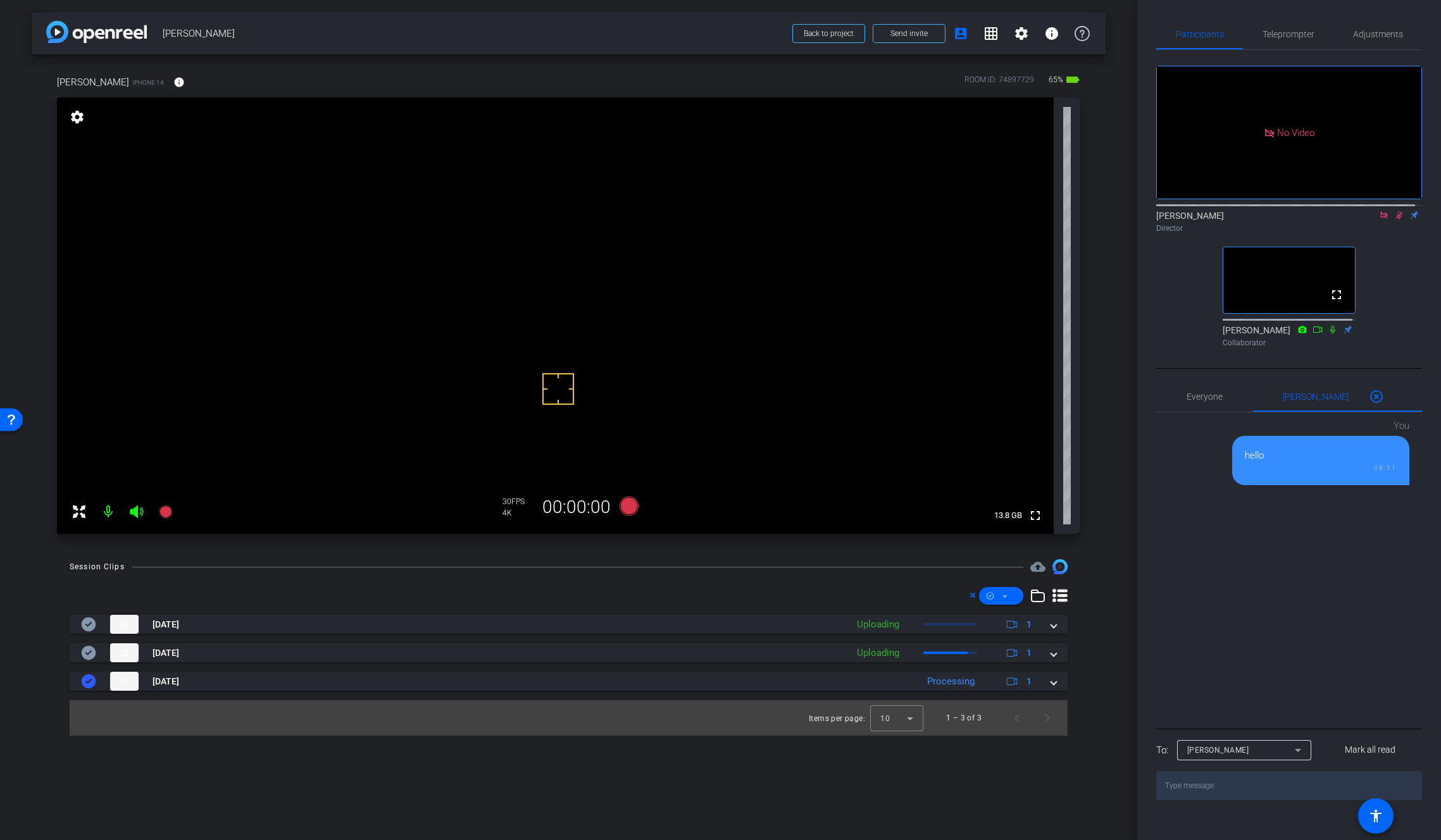
click at [1395, 219] on icon at bounding box center [1399, 215] width 10 height 9
click at [1051, 656] on span at bounding box center [1053, 653] width 5 height 13
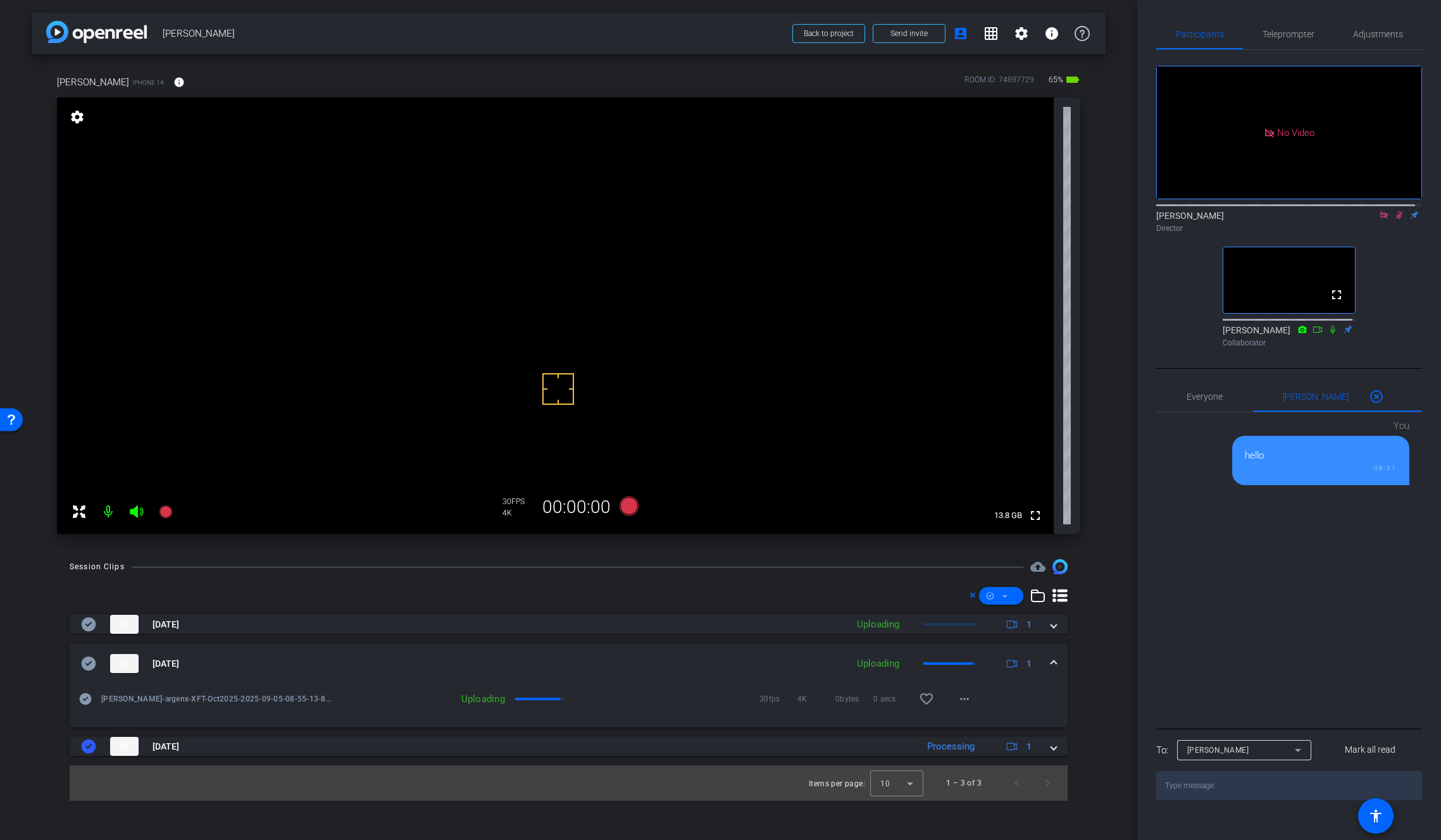
click at [1239, 800] on textarea at bounding box center [1288, 786] width 266 height 29
type textarea "slow internet. let's do shorter takes."
click at [967, 701] on mat-icon "more_horiz" at bounding box center [964, 699] width 15 height 15
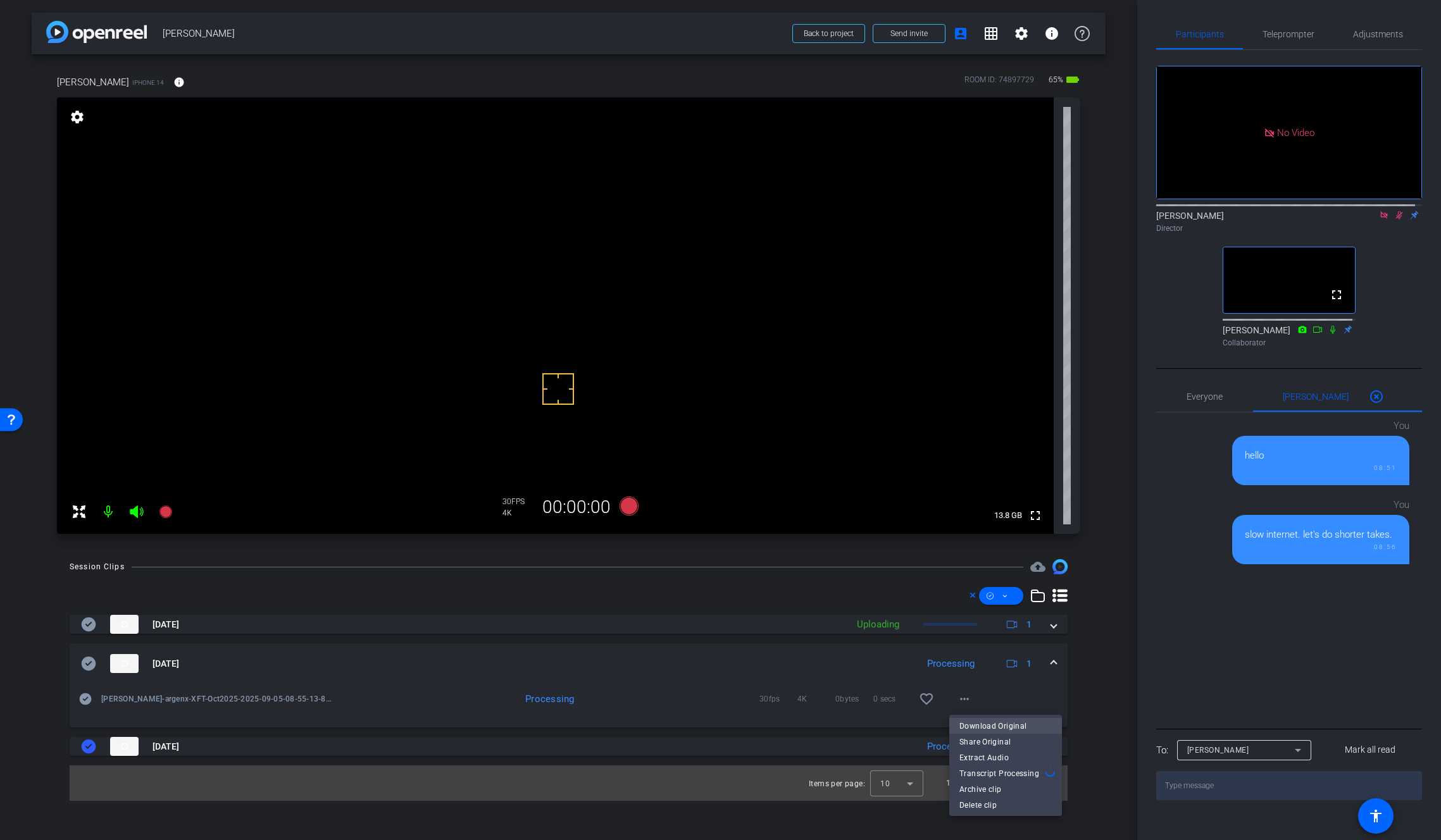
click at [1007, 726] on span "Download Original" at bounding box center [1006, 726] width 93 height 15
click at [970, 698] on mat-icon "more_horiz" at bounding box center [964, 699] width 15 height 15
click at [986, 720] on span "Download Original" at bounding box center [997, 726] width 76 height 15
click at [91, 667] on icon at bounding box center [89, 663] width 14 height 14
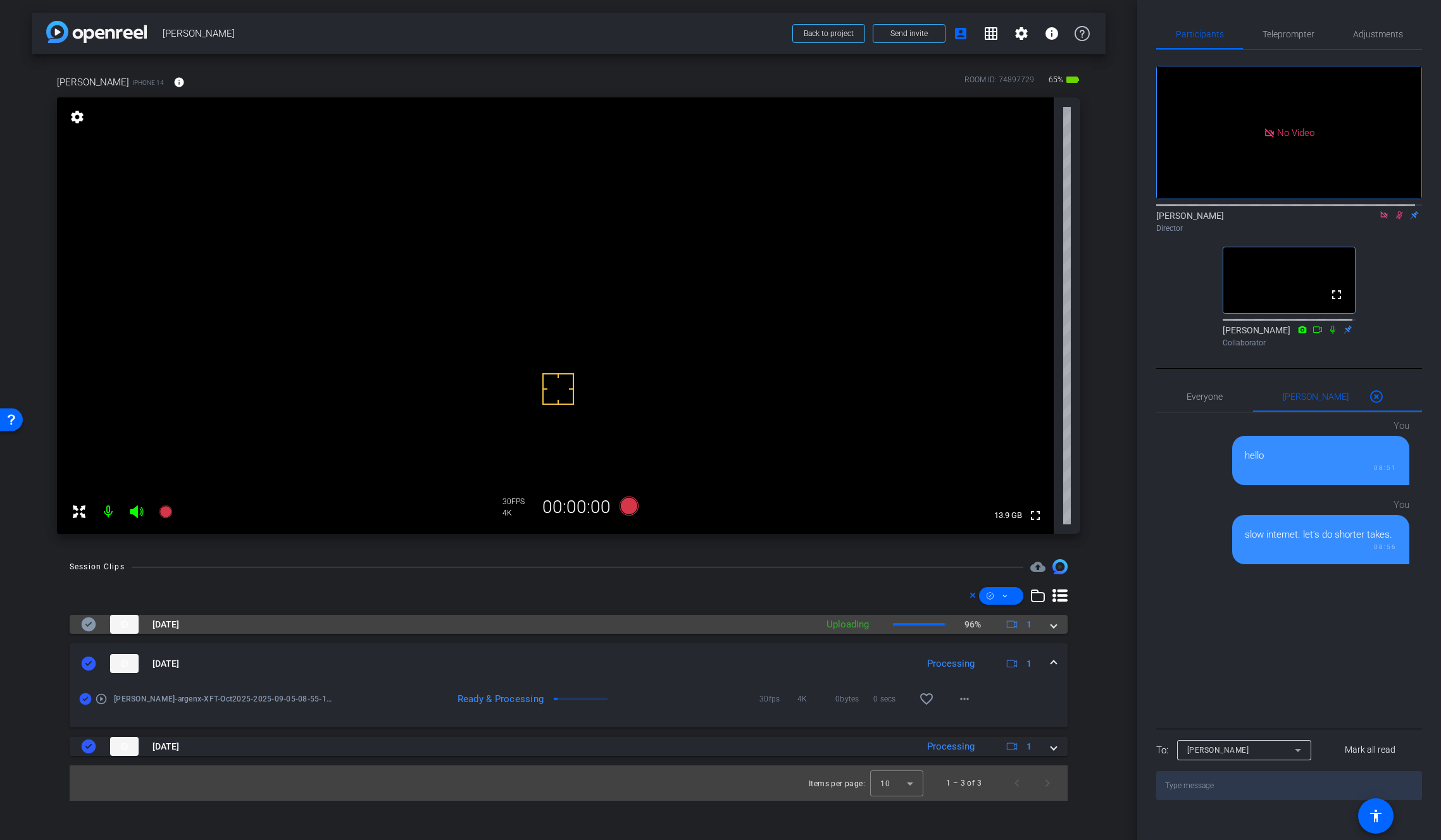
click at [1051, 628] on span at bounding box center [1053, 625] width 5 height 13
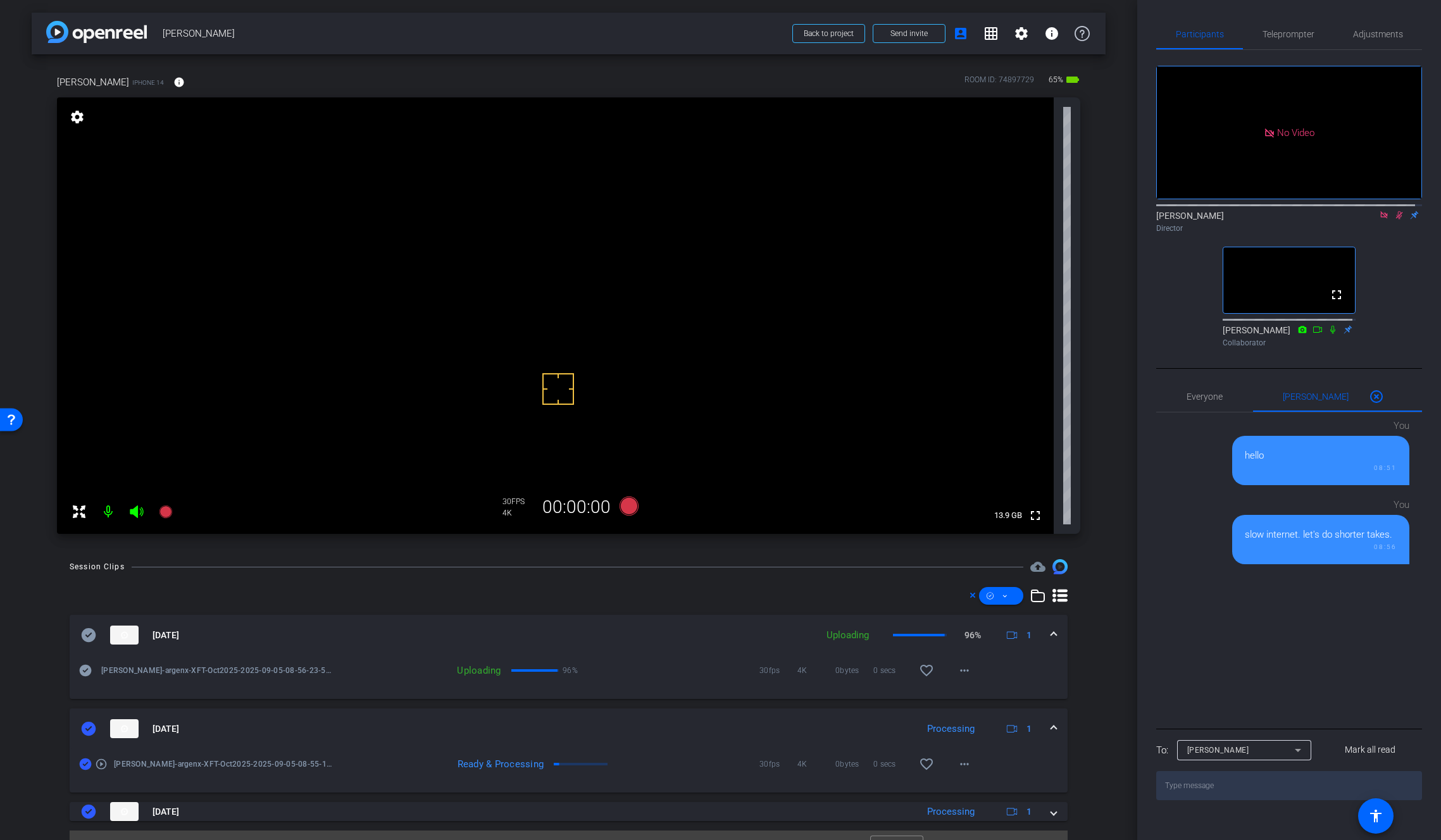
click at [1396, 219] on icon at bounding box center [1400, 215] width 7 height 8
click at [1397, 219] on icon at bounding box center [1399, 215] width 5 height 8
click at [957, 675] on mat-icon "more_horiz" at bounding box center [964, 671] width 15 height 15
click at [978, 700] on span "Download Original" at bounding box center [999, 697] width 93 height 15
click at [1394, 219] on icon at bounding box center [1399, 215] width 10 height 9
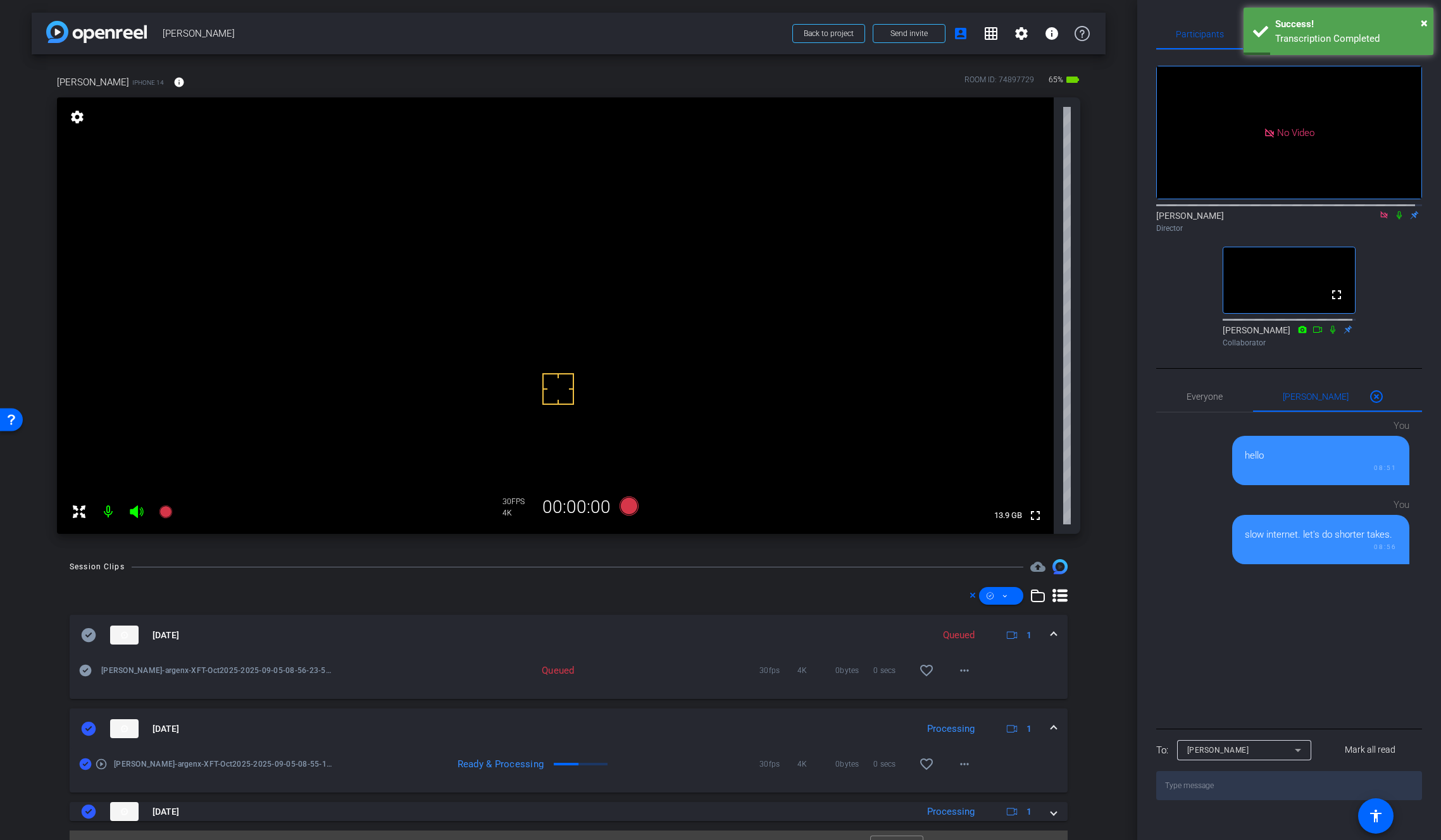
click at [1051, 724] on span at bounding box center [1053, 729] width 5 height 13
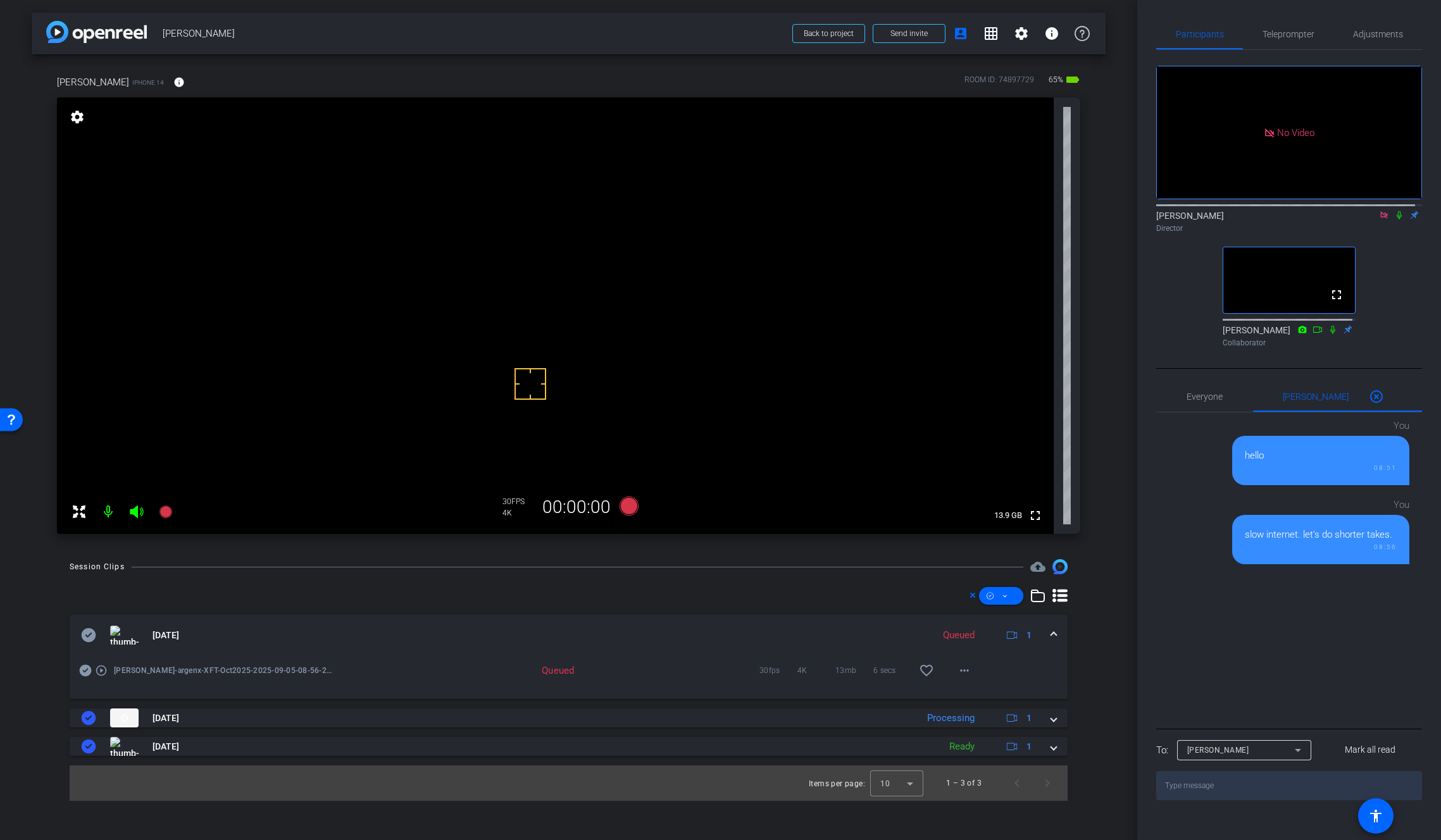
click at [1394, 219] on icon at bounding box center [1399, 215] width 10 height 9
click at [962, 674] on mat-icon "more_horiz" at bounding box center [964, 671] width 15 height 15
click at [1004, 697] on span "Download Original" at bounding box center [997, 697] width 76 height 15
click at [91, 634] on icon at bounding box center [89, 635] width 14 height 14
click at [606, 285] on video at bounding box center [555, 316] width 996 height 437
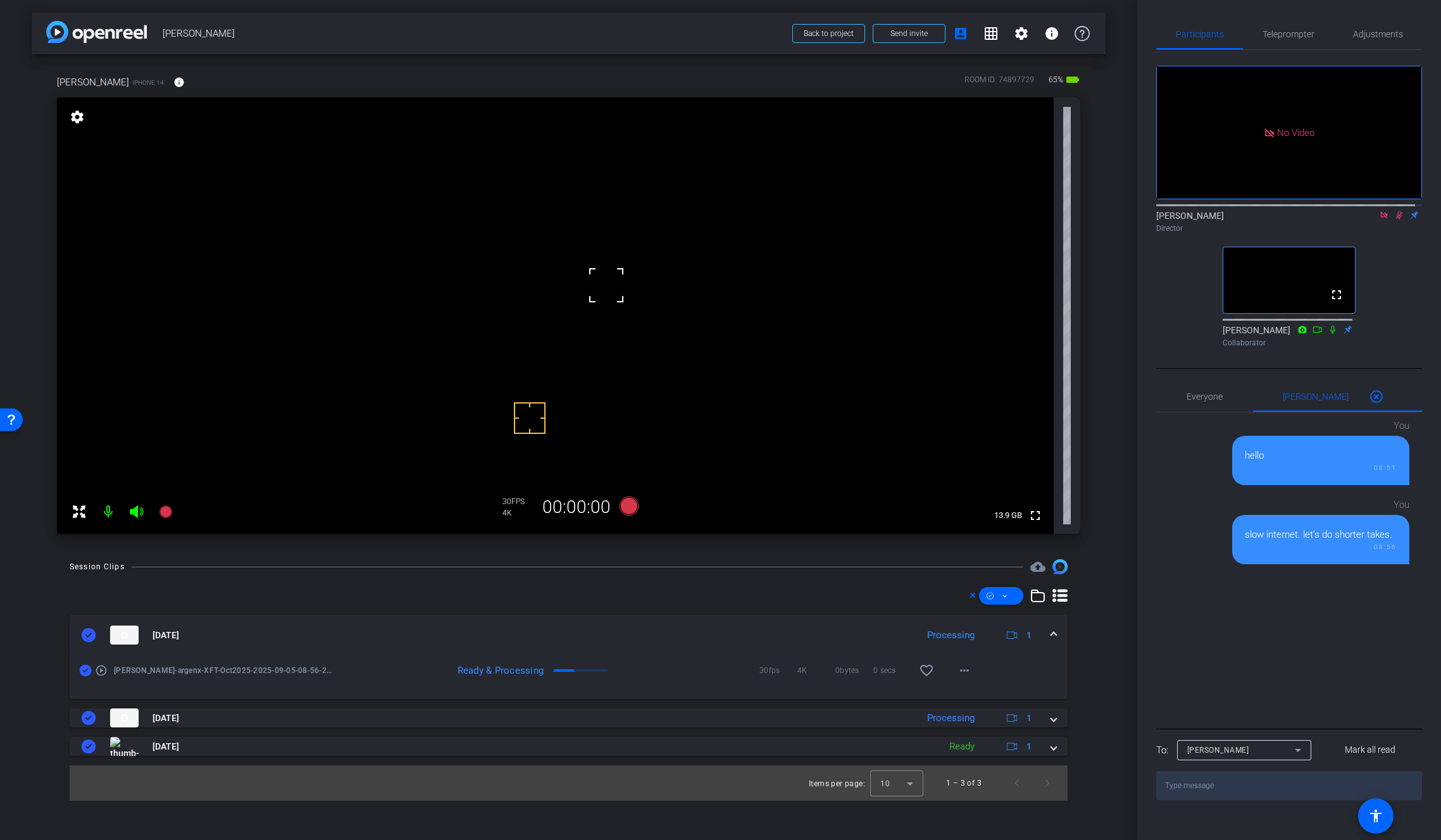
click at [610, 258] on video at bounding box center [555, 316] width 996 height 437
click at [1051, 635] on span at bounding box center [1053, 636] width 5 height 13
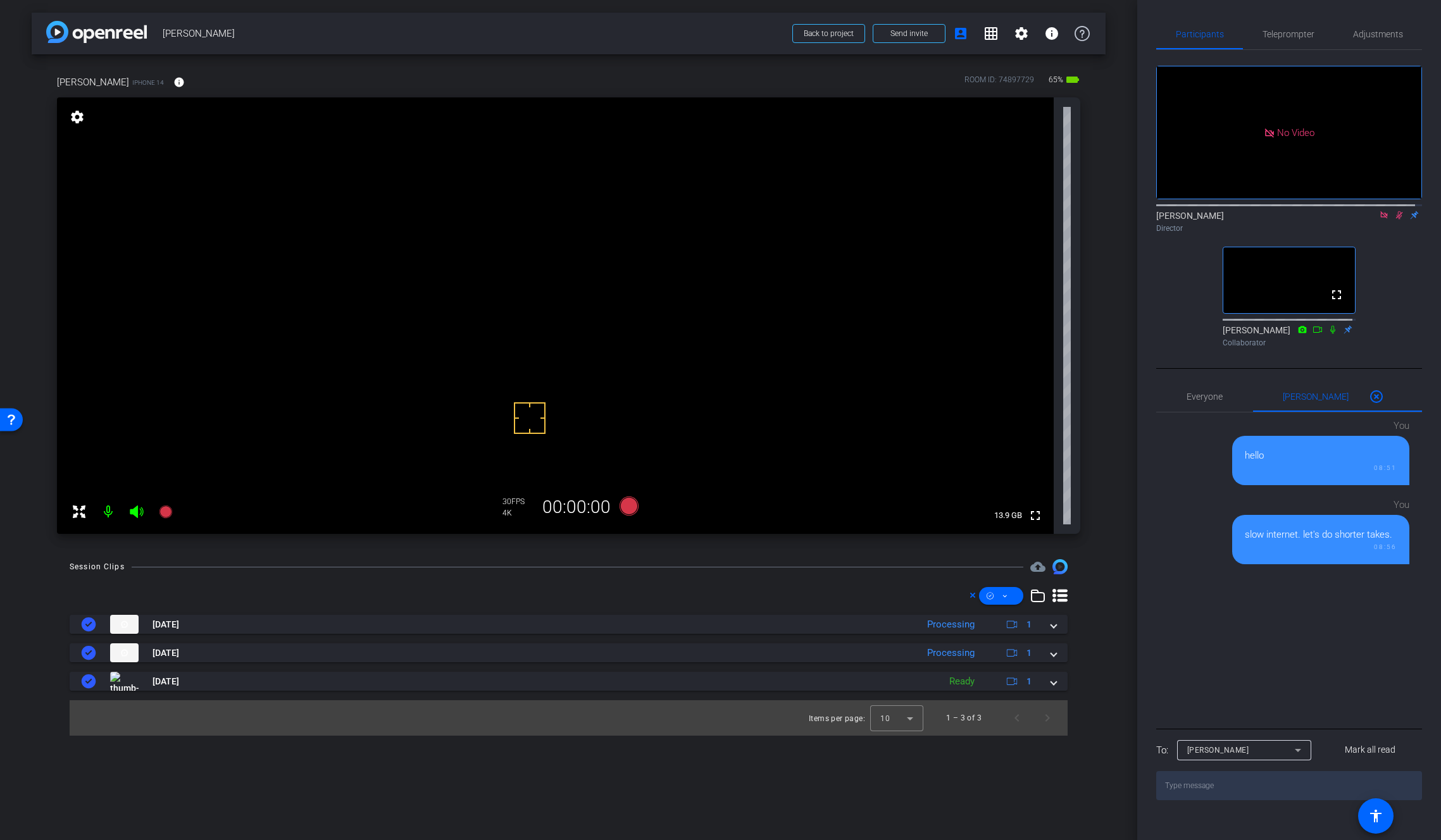
click at [1394, 219] on icon at bounding box center [1399, 215] width 10 height 9
click at [626, 504] on icon at bounding box center [629, 506] width 19 height 19
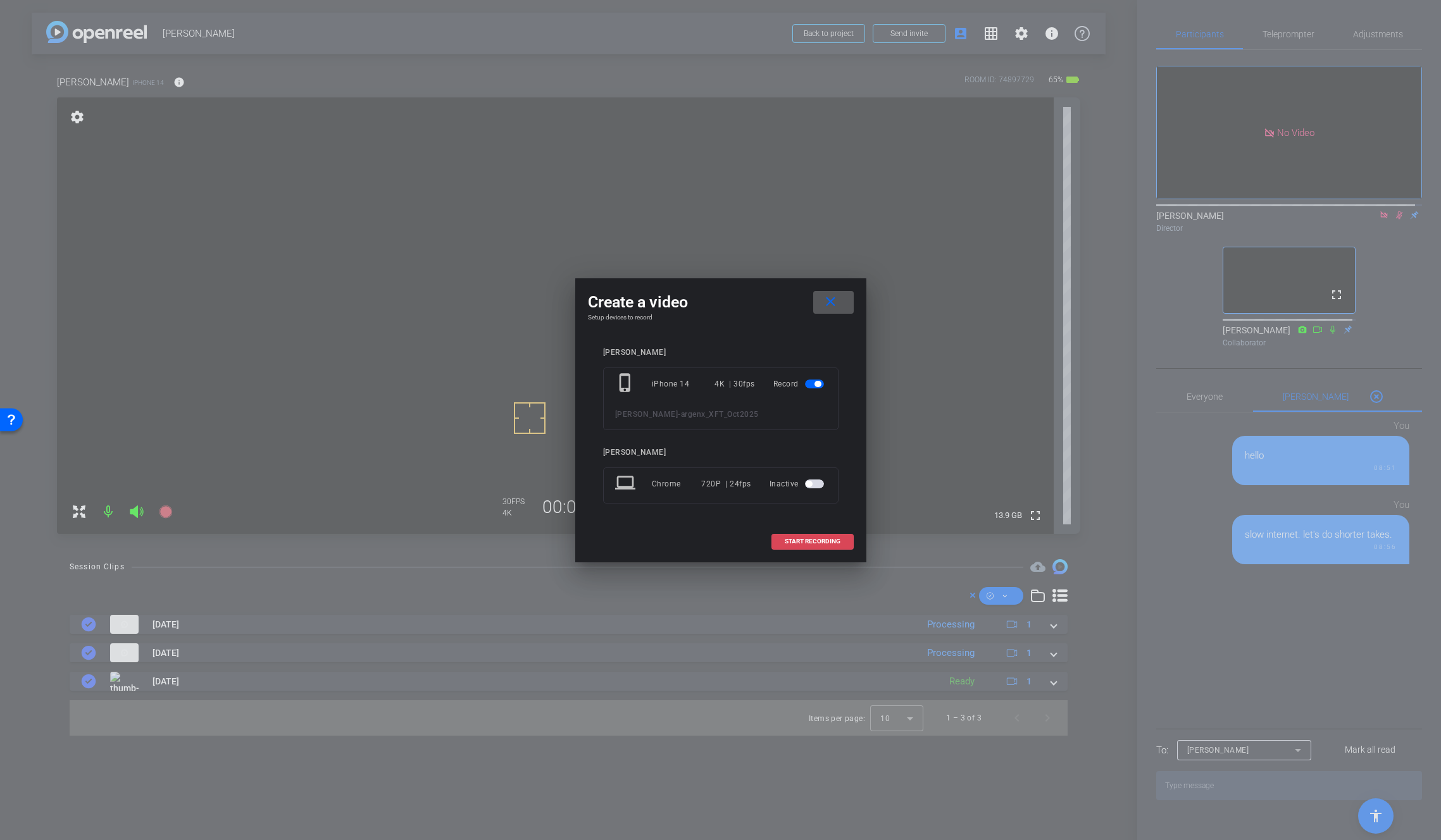
click at [821, 541] on span "START RECORDING" at bounding box center [812, 542] width 56 height 7
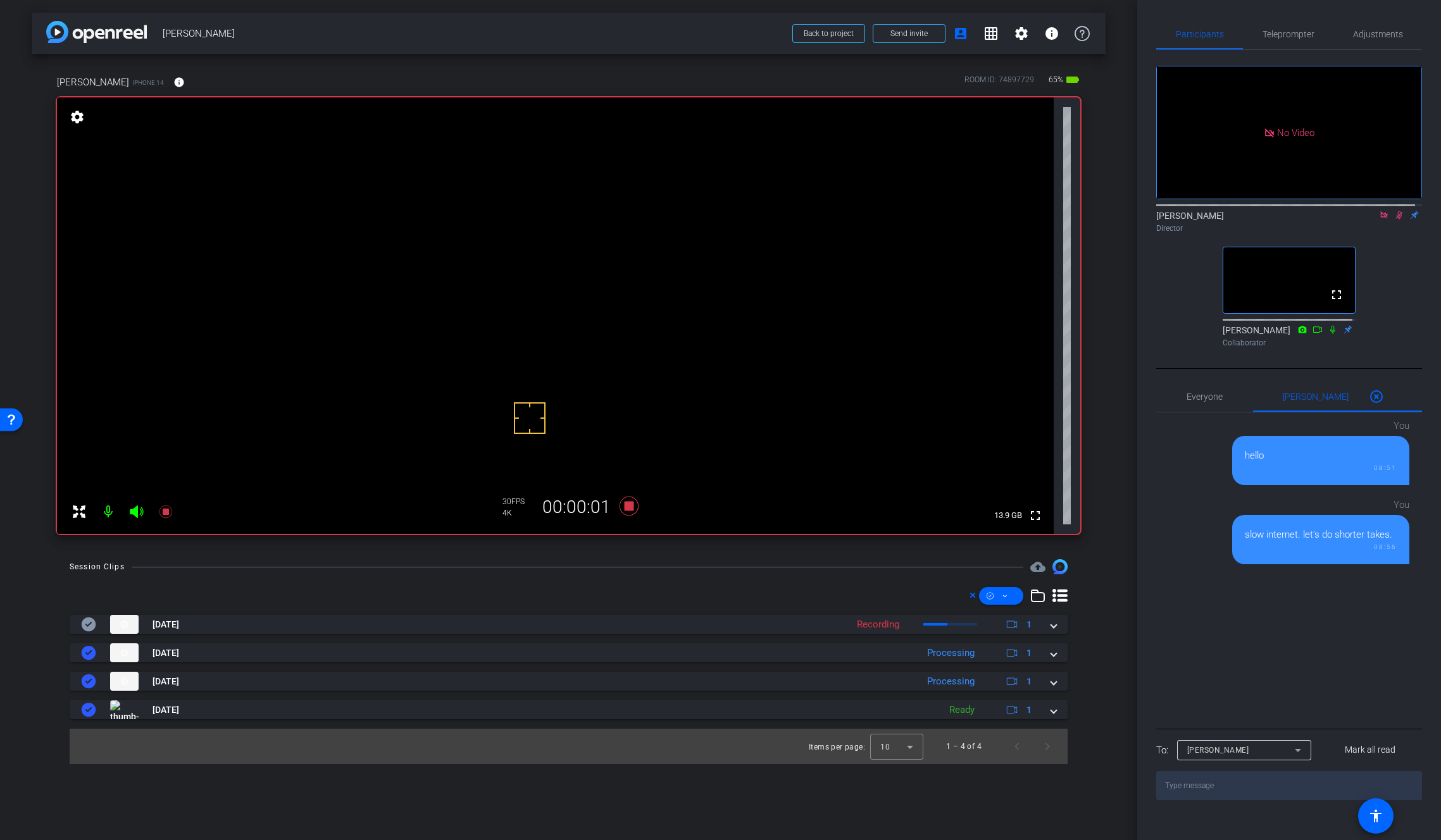
click at [615, 273] on video at bounding box center [555, 316] width 996 height 437
click at [1396, 219] on icon at bounding box center [1400, 215] width 7 height 8
click at [1397, 219] on icon at bounding box center [1399, 215] width 5 height 8
click at [604, 272] on video at bounding box center [555, 316] width 996 height 437
click at [611, 273] on video at bounding box center [555, 316] width 996 height 437
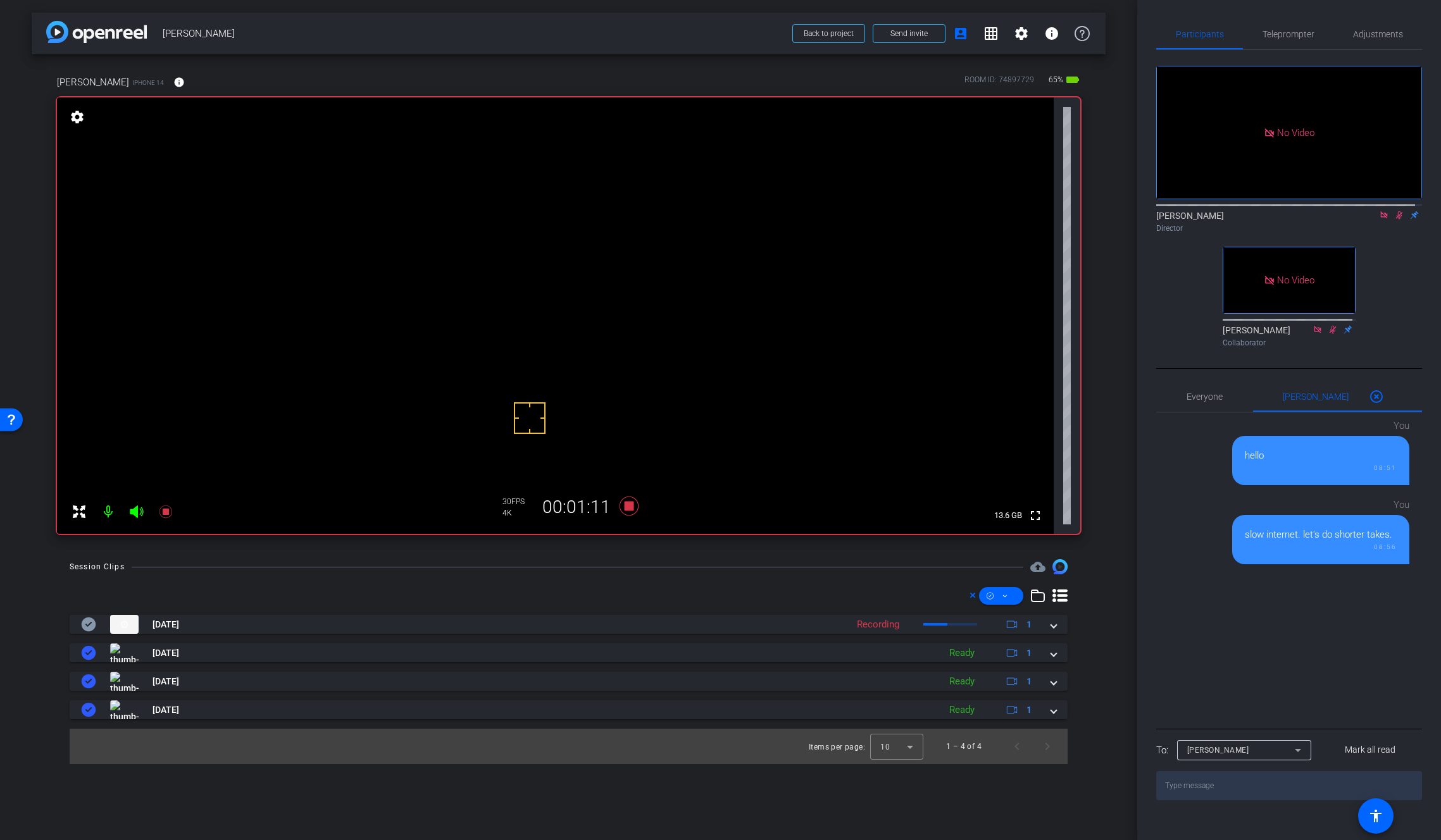
click at [1266, 800] on textarea at bounding box center [1288, 786] width 266 height 29
type textarea "muted"
click at [1394, 219] on icon at bounding box center [1399, 215] width 10 height 9
click at [1397, 219] on icon at bounding box center [1399, 215] width 5 height 8
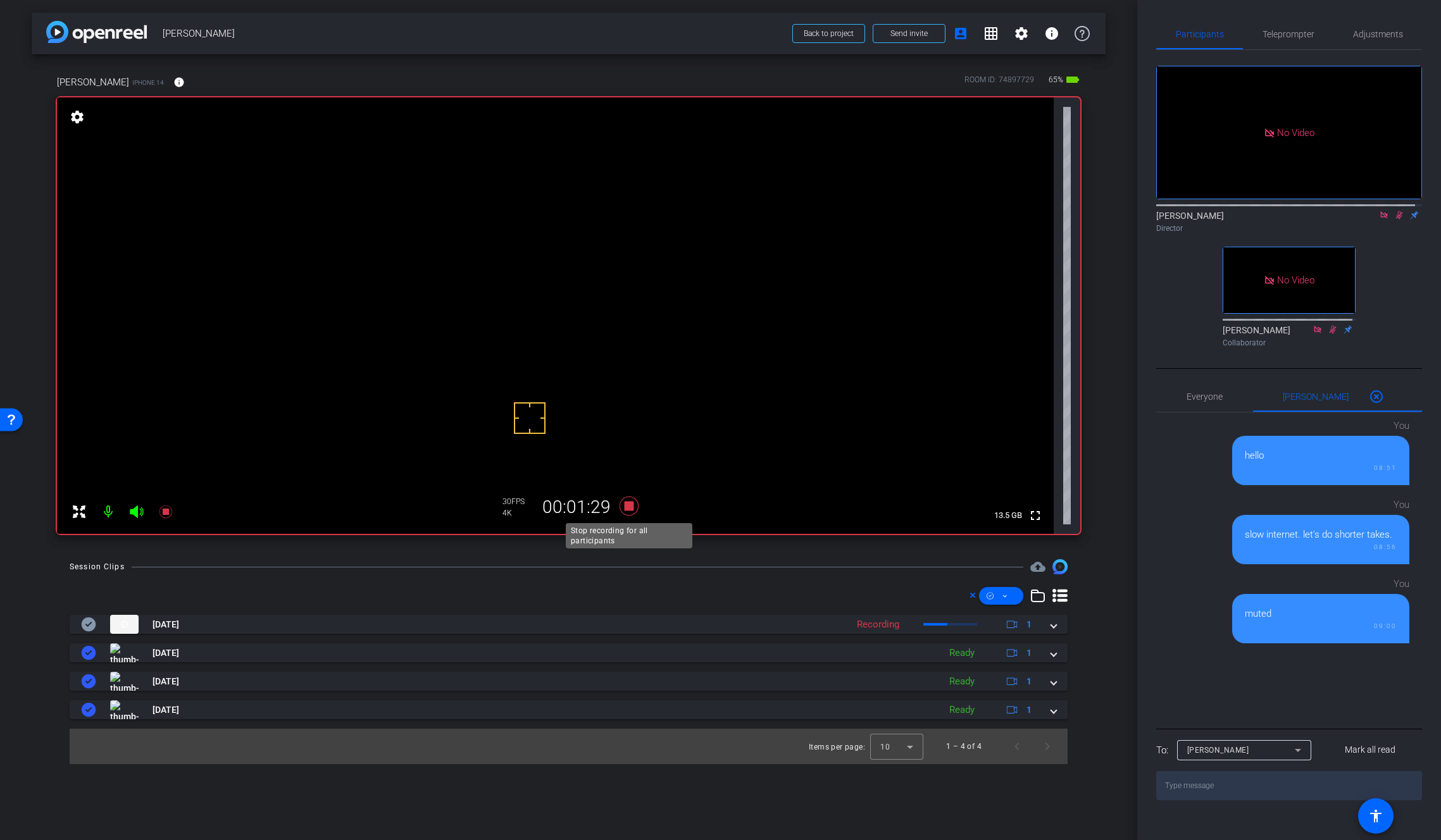
click at [634, 508] on icon at bounding box center [629, 505] width 30 height 22
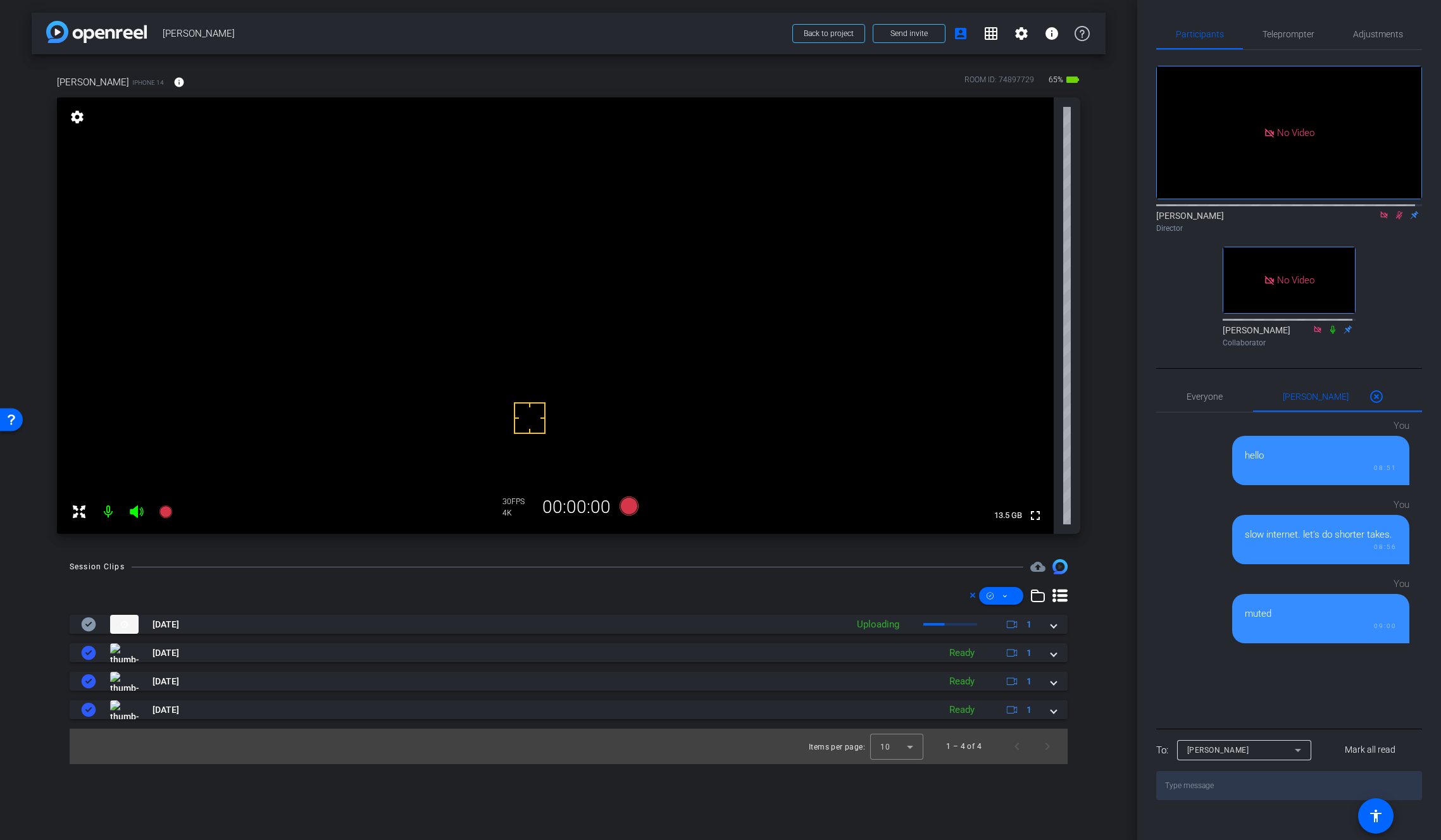
click at [1394, 219] on icon at bounding box center [1399, 215] width 10 height 9
click at [629, 508] on icon at bounding box center [629, 506] width 19 height 19
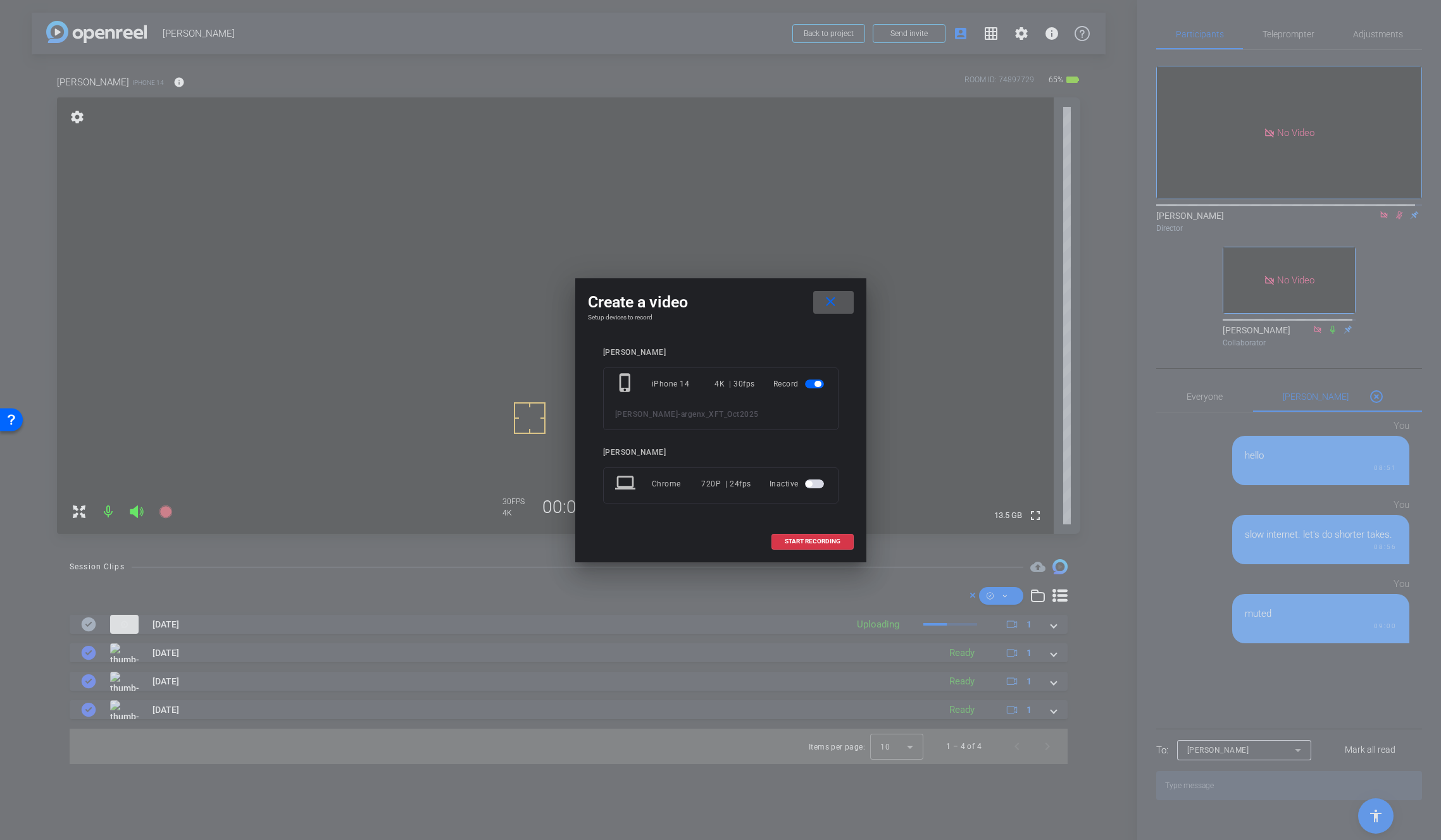
click at [830, 541] on span "START RECORDING" at bounding box center [812, 542] width 56 height 7
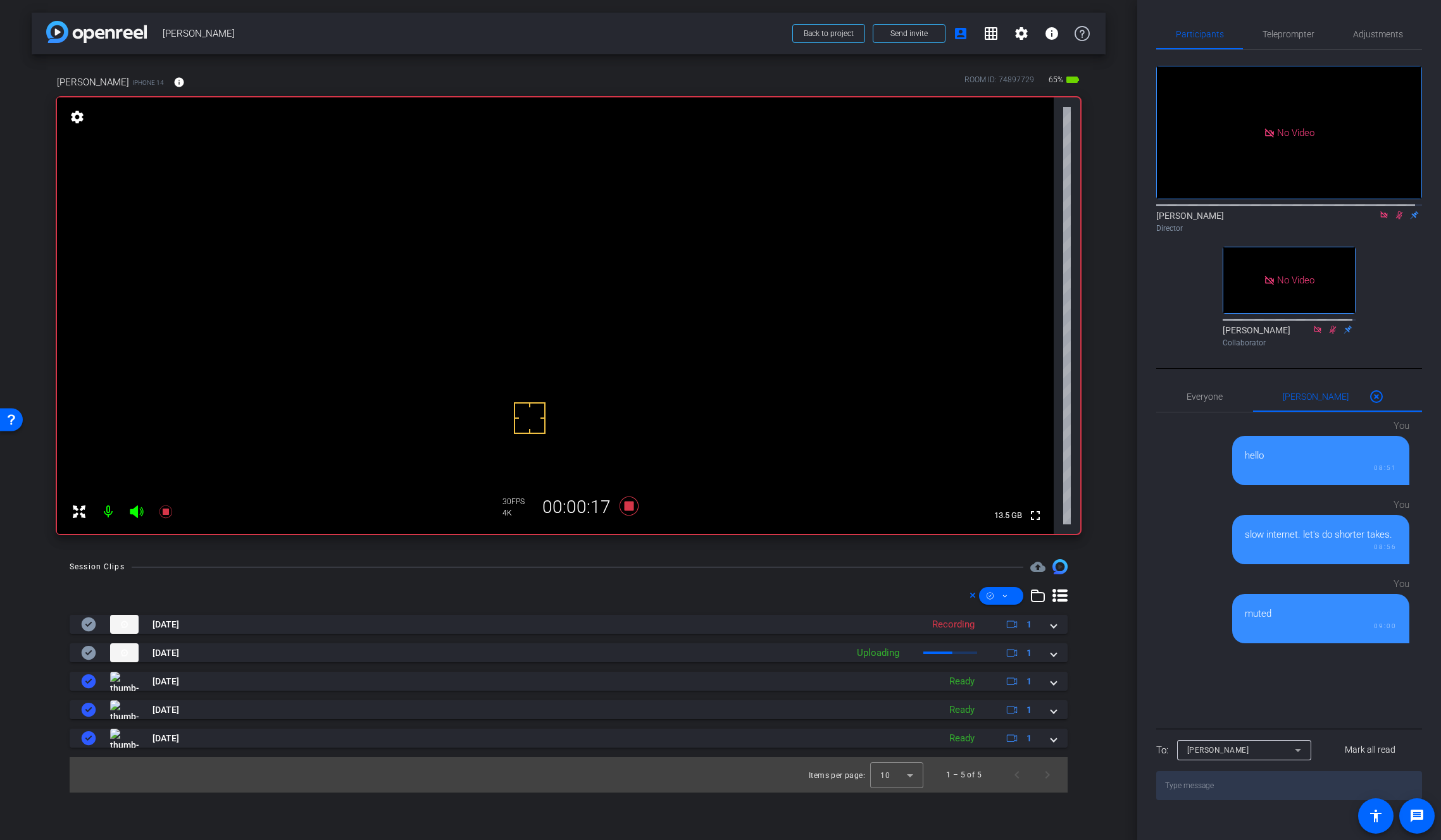
click at [604, 277] on video at bounding box center [555, 316] width 996 height 437
click at [1206, 800] on textarea at bounding box center [1288, 786] width 266 height 29
type textarea "e"
type textarea "eyes seem too high to me"
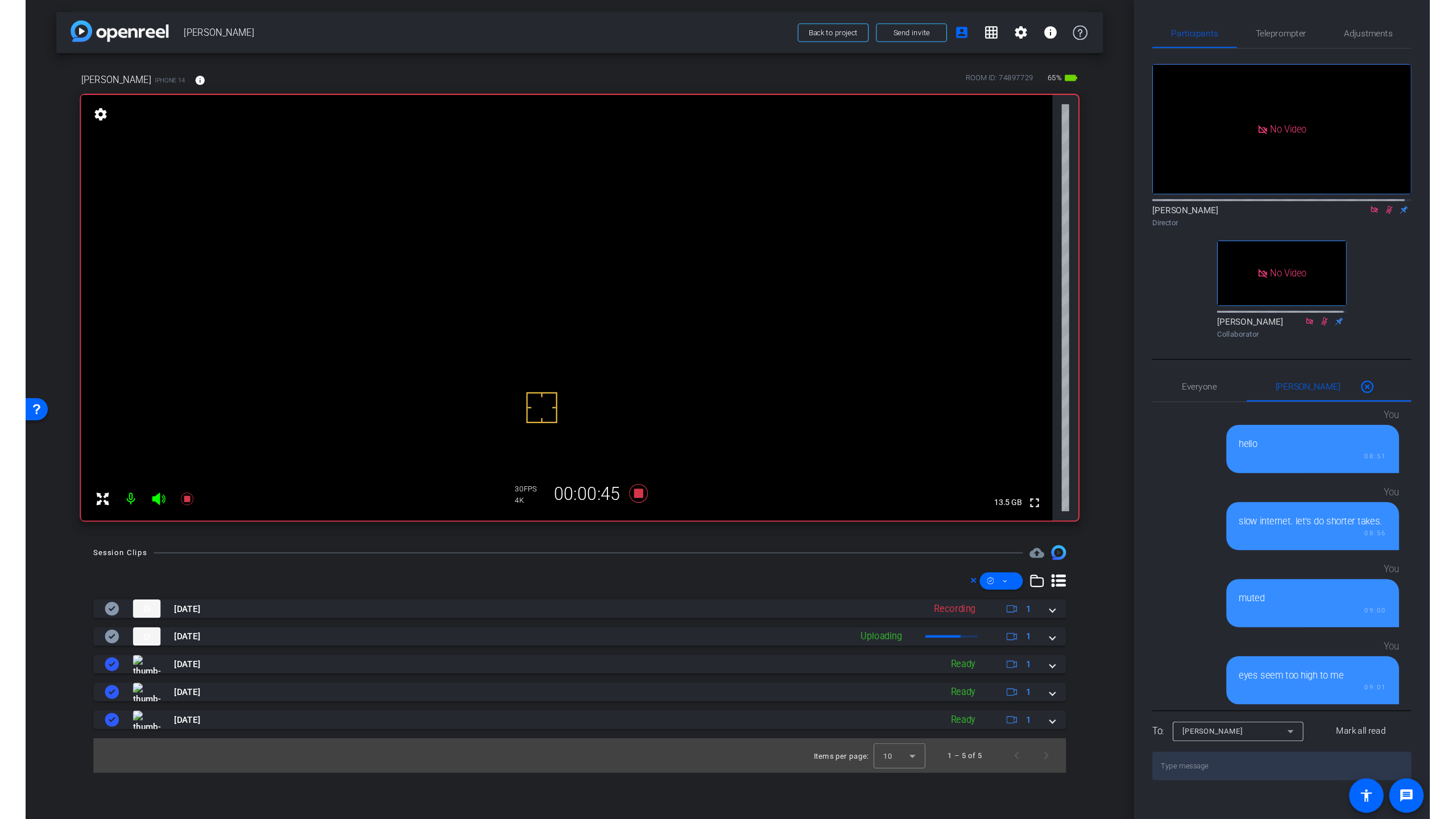
scroll to position [16, 0]
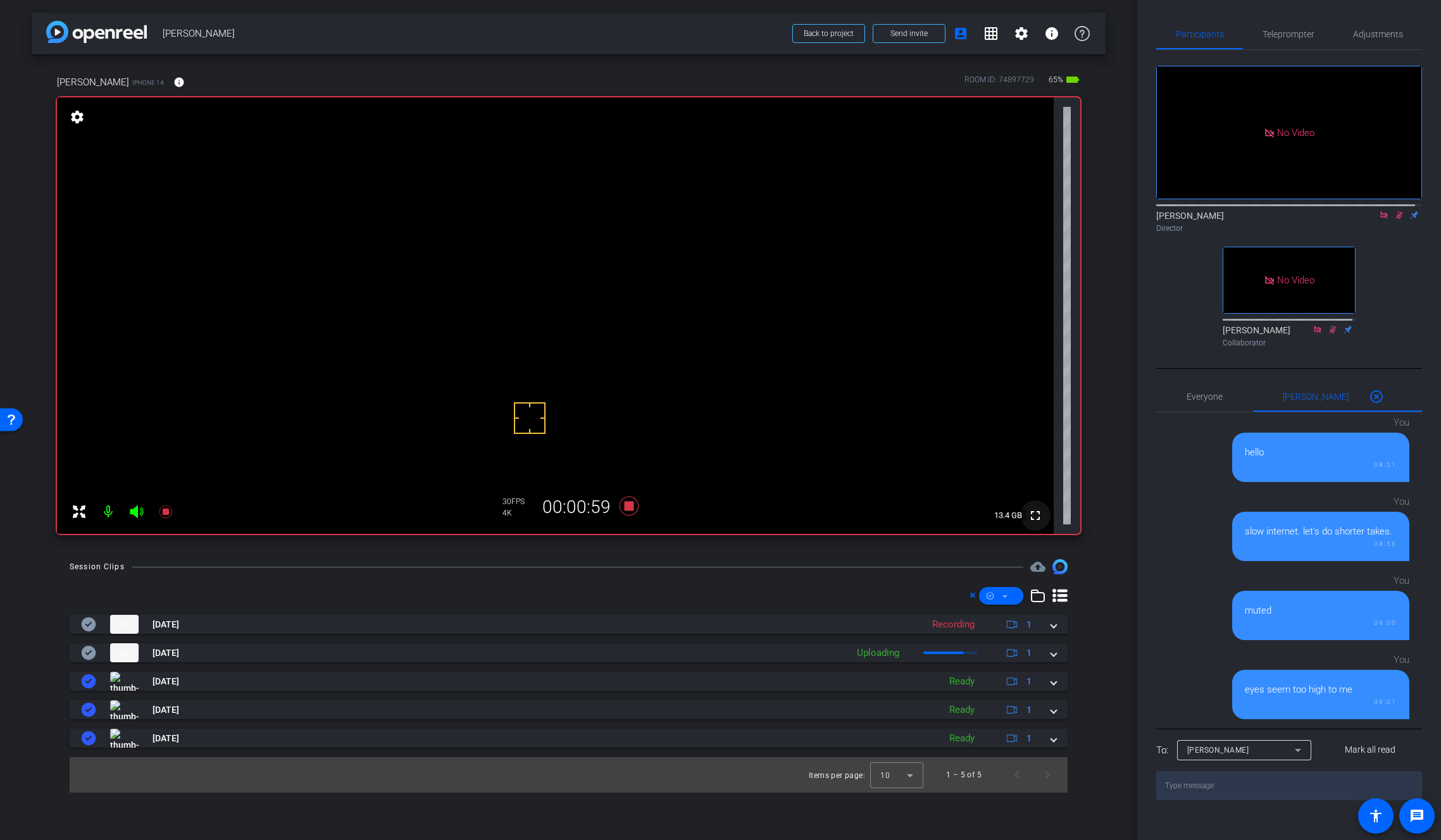
click at [1036, 517] on mat-icon "fullscreen" at bounding box center [1035, 516] width 15 height 15
click at [633, 511] on icon at bounding box center [629, 505] width 30 height 22
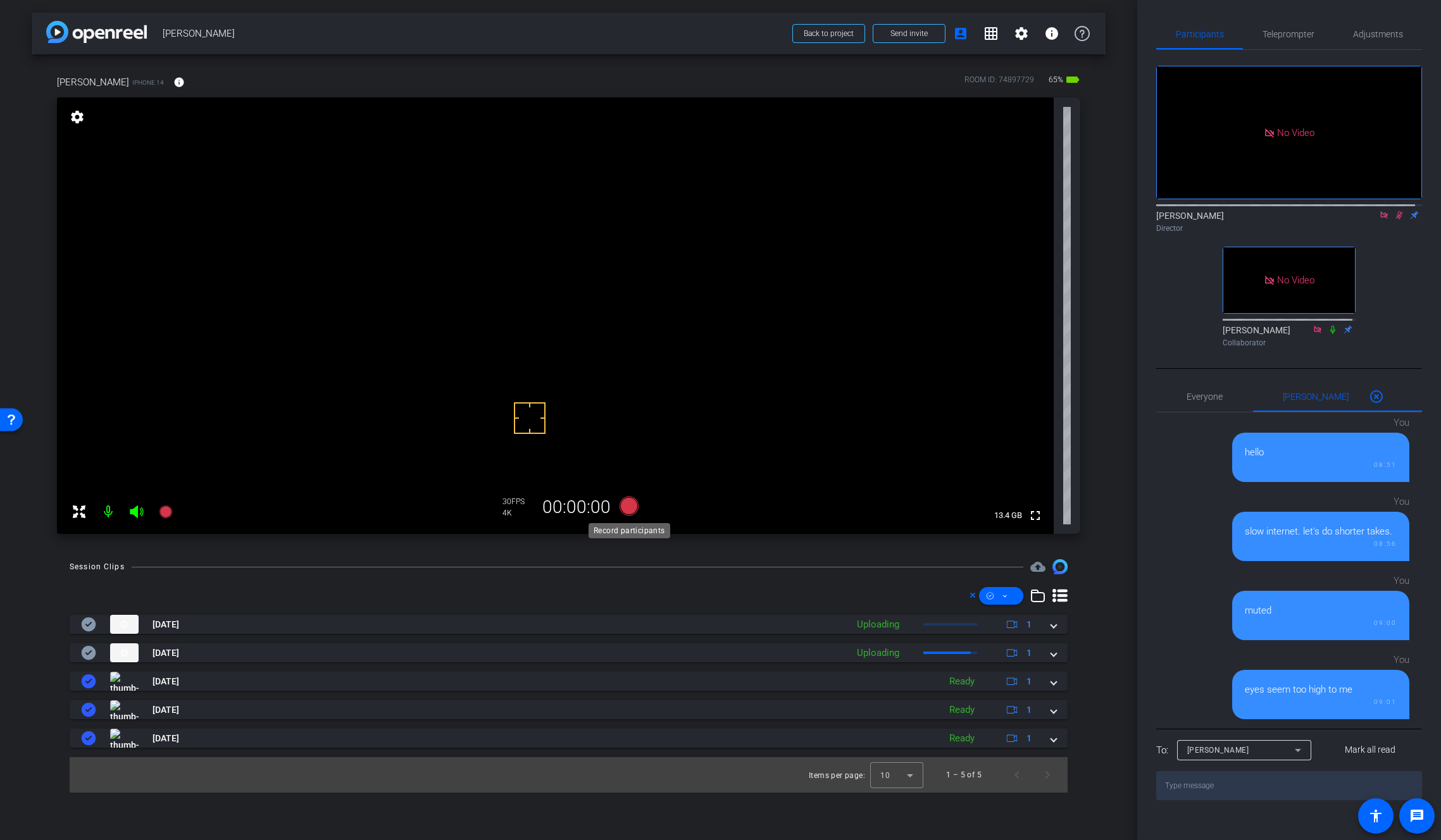
click at [634, 509] on icon at bounding box center [629, 506] width 19 height 19
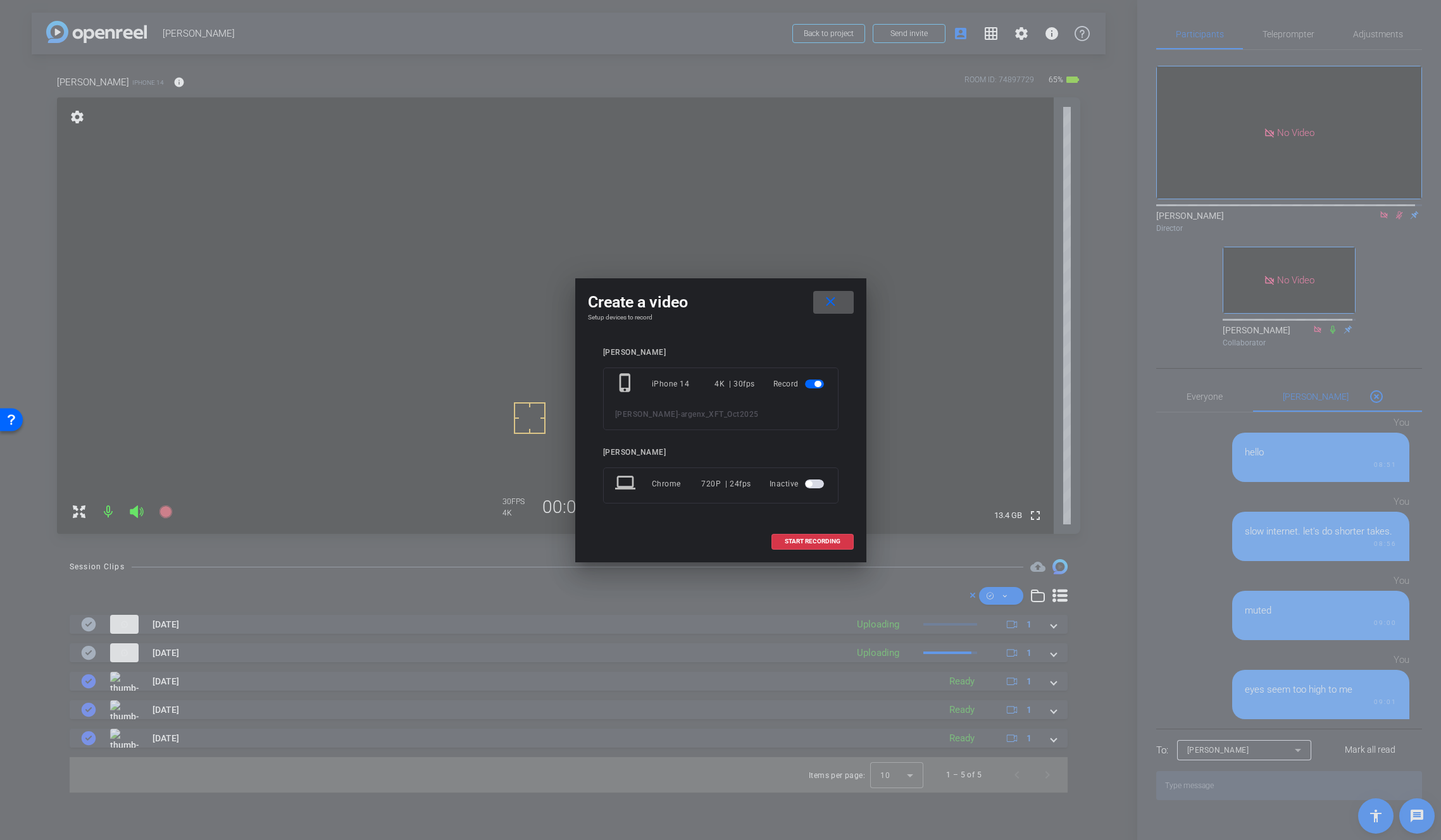
click at [822, 300] on span at bounding box center [833, 303] width 41 height 30
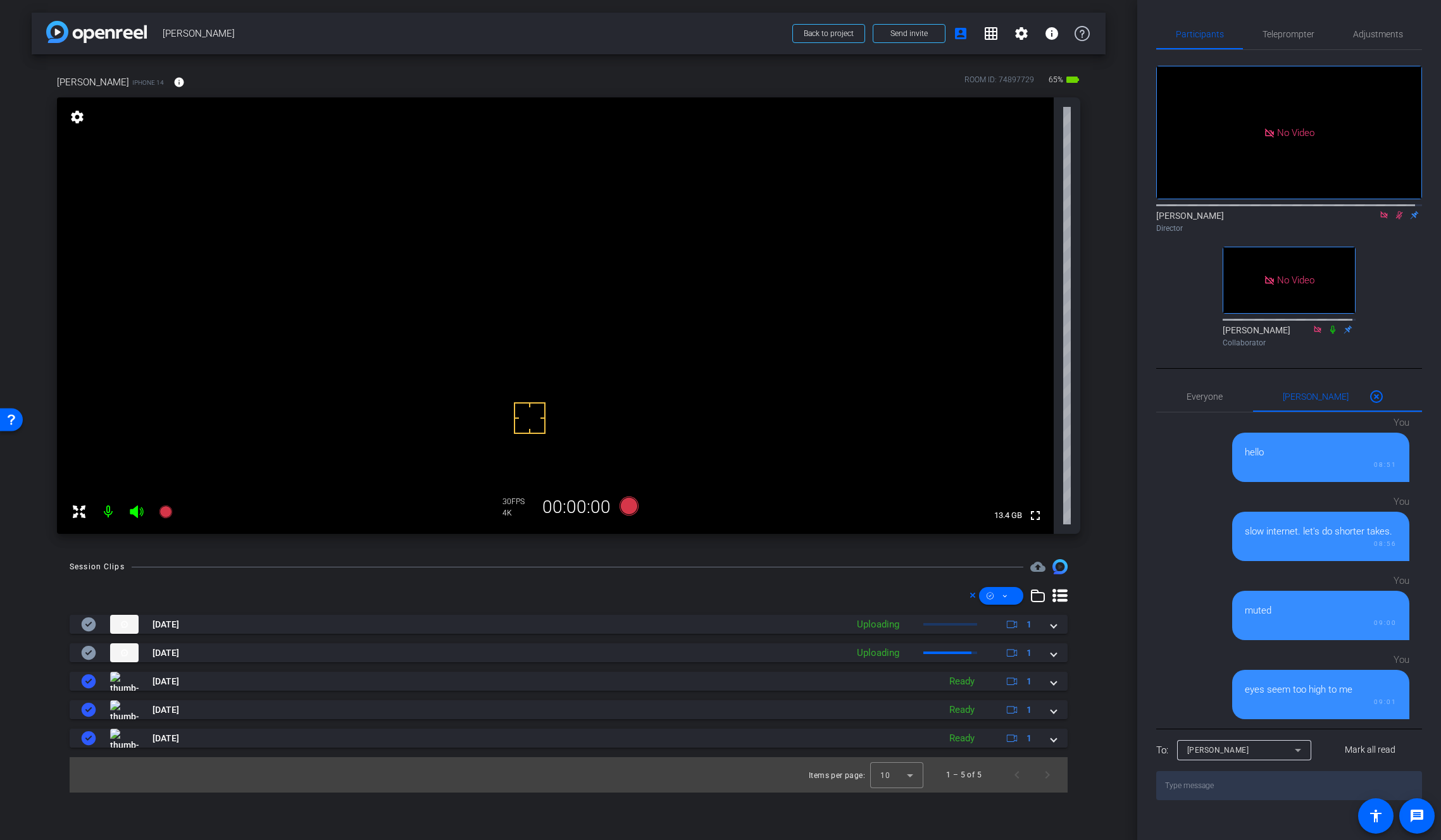
click at [1396, 219] on icon at bounding box center [1400, 215] width 7 height 8
click at [1034, 518] on mat-icon "fullscreen" at bounding box center [1035, 516] width 15 height 15
click at [1397, 219] on icon at bounding box center [1399, 215] width 10 height 9
click at [625, 508] on icon at bounding box center [629, 506] width 19 height 19
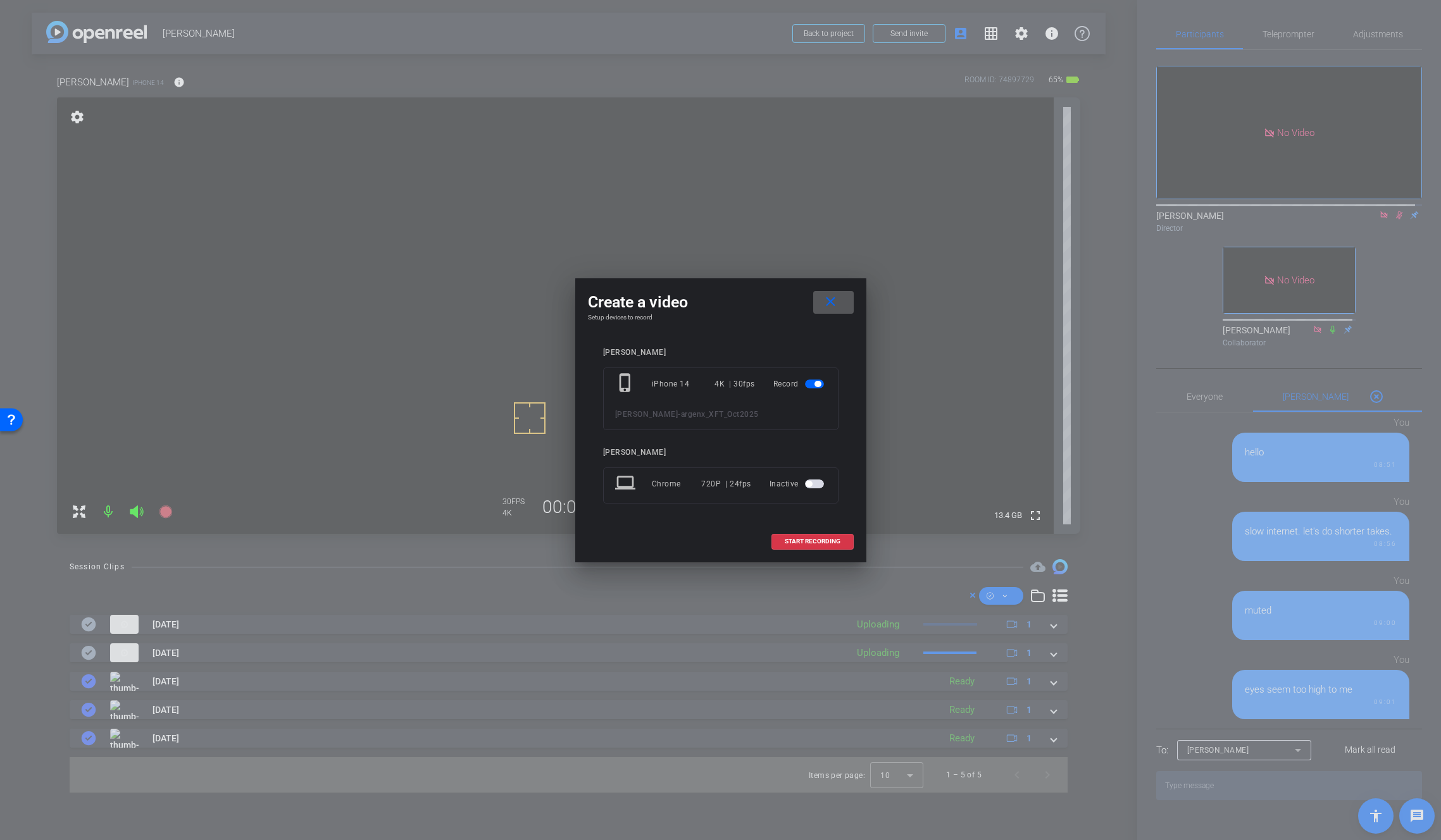
click at [845, 544] on span at bounding box center [812, 542] width 81 height 30
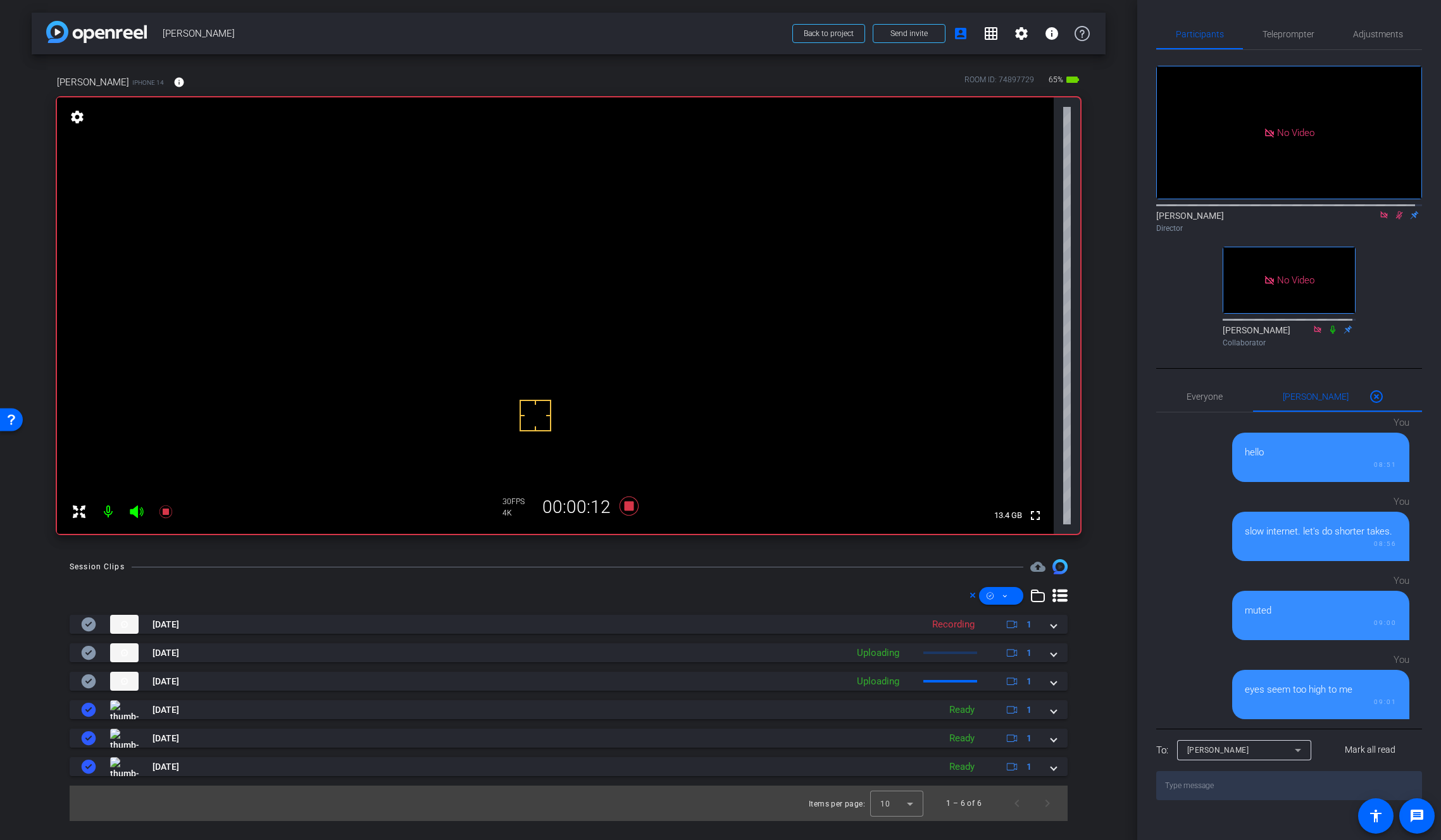
click at [602, 245] on video at bounding box center [555, 316] width 996 height 437
click at [1033, 517] on mat-icon "fullscreen" at bounding box center [1035, 516] width 15 height 15
click at [1237, 800] on textarea at bounding box center [1288, 786] width 266 height 29
type textarea "e"
type textarea "eyes still too high"
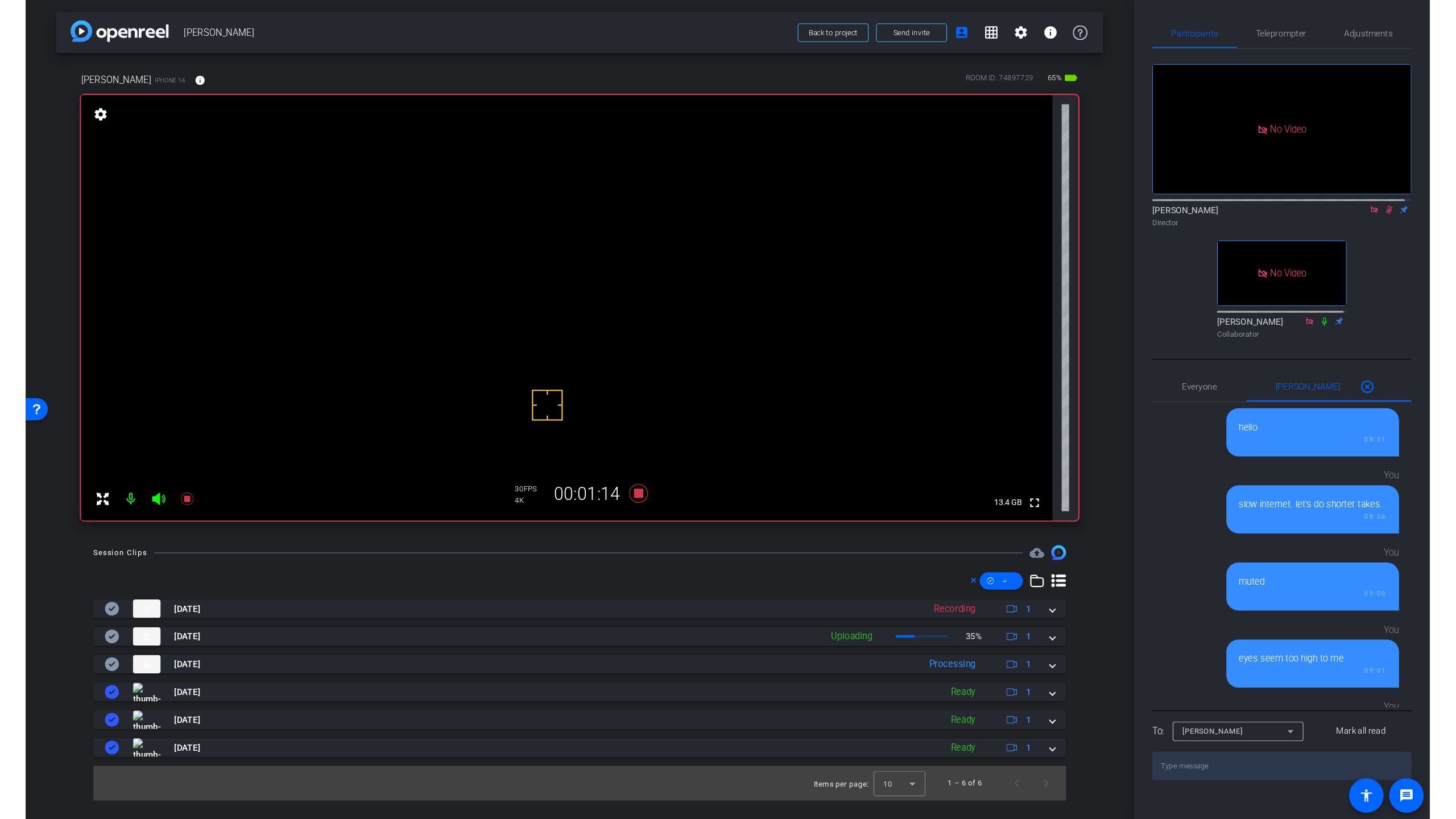
scroll to position [87, 0]
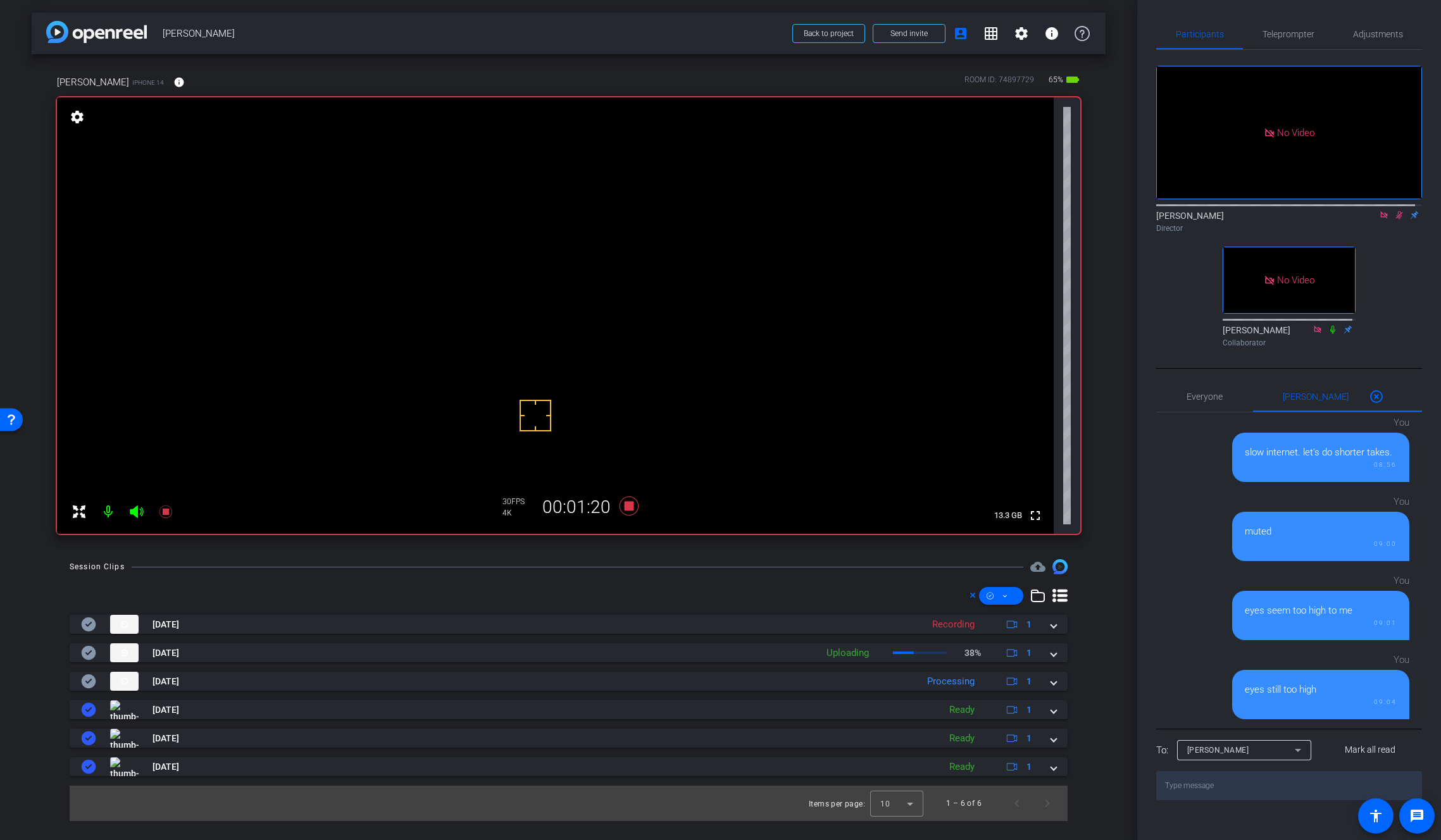
click at [1395, 219] on icon at bounding box center [1399, 215] width 10 height 9
click at [1035, 516] on mat-icon "fullscreen" at bounding box center [1035, 516] width 15 height 15
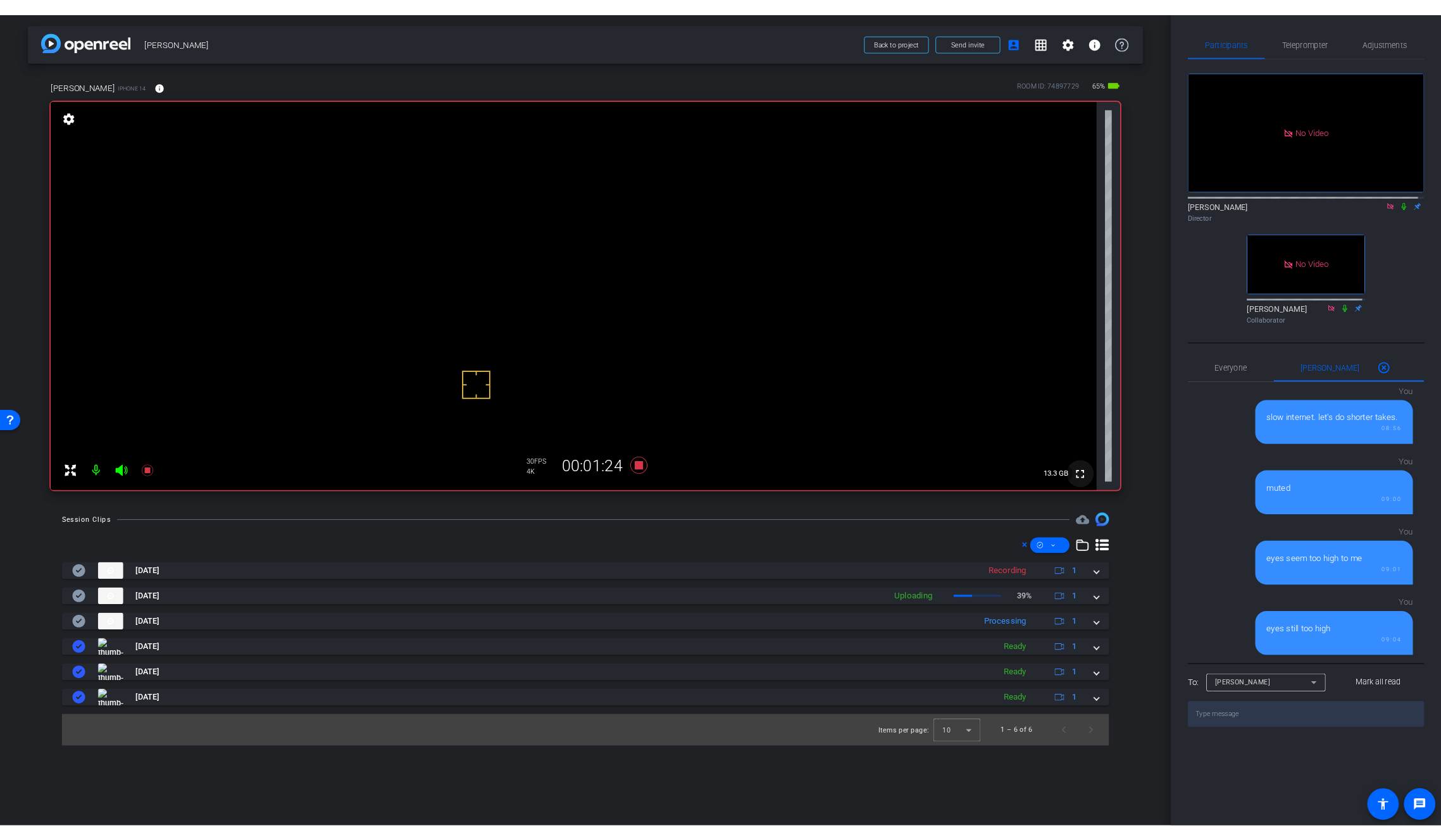
scroll to position [83, 0]
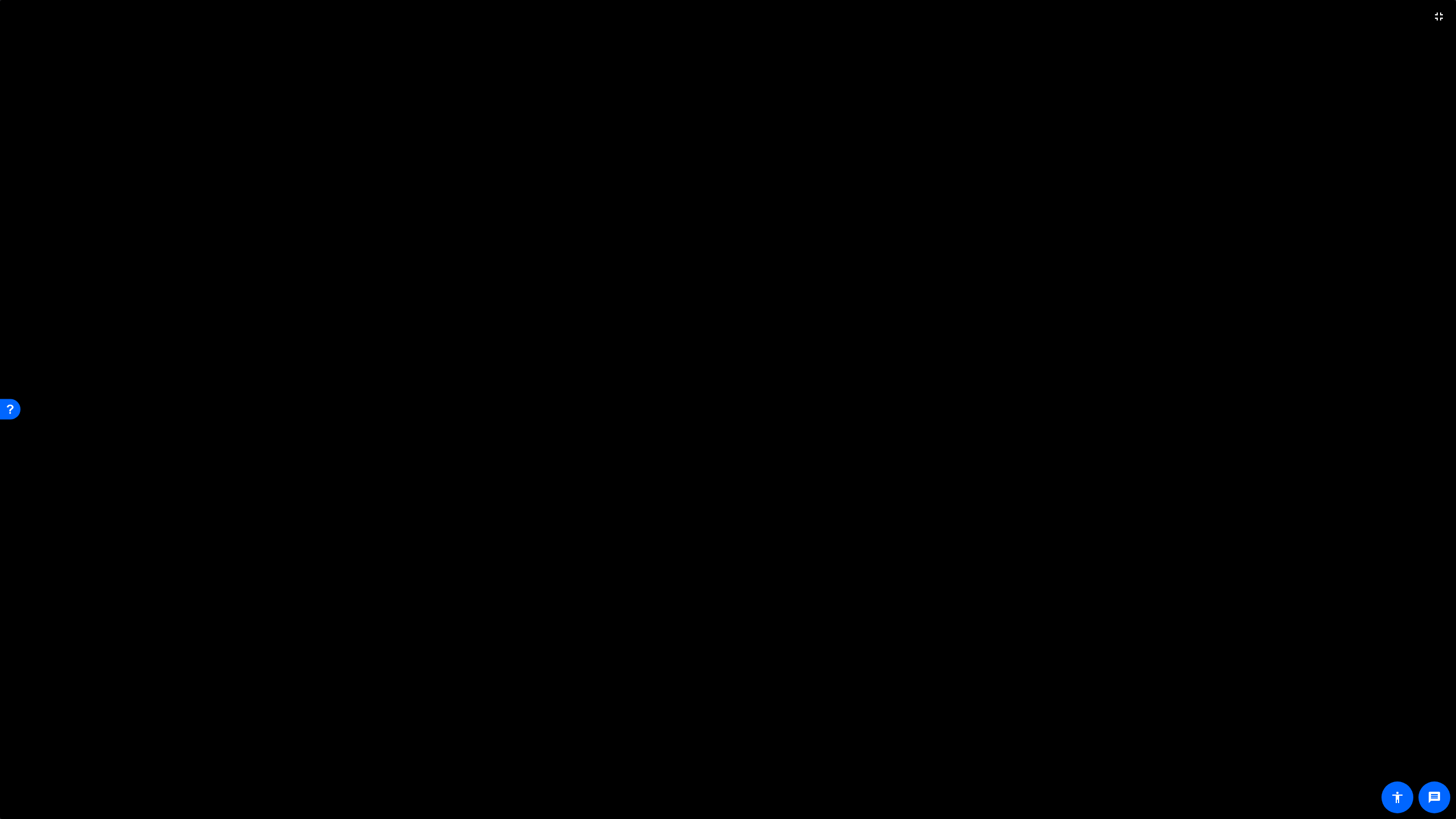
click at [1119, 360] on video at bounding box center [728, 410] width 1456 height 819
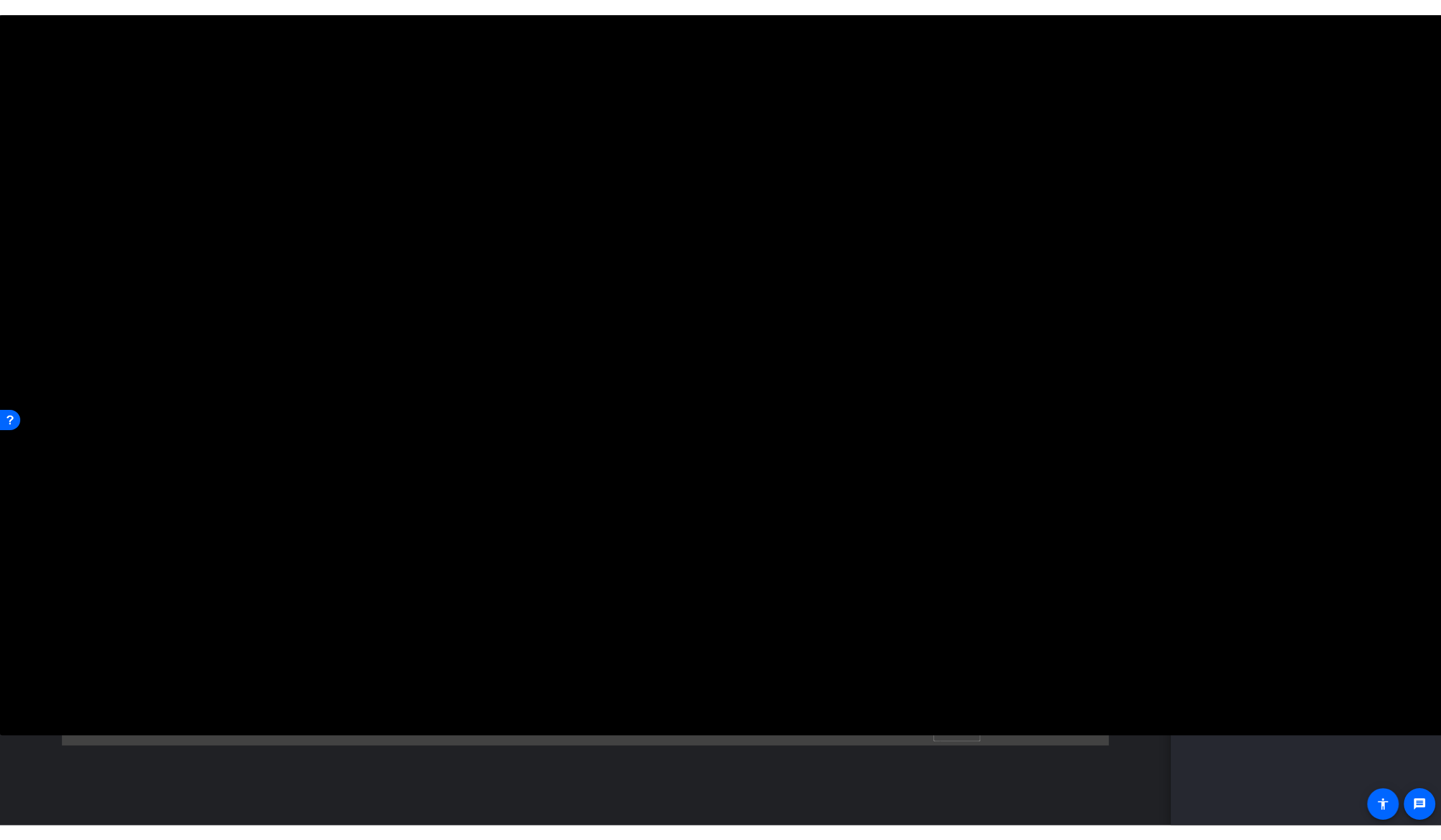
scroll to position [96, 0]
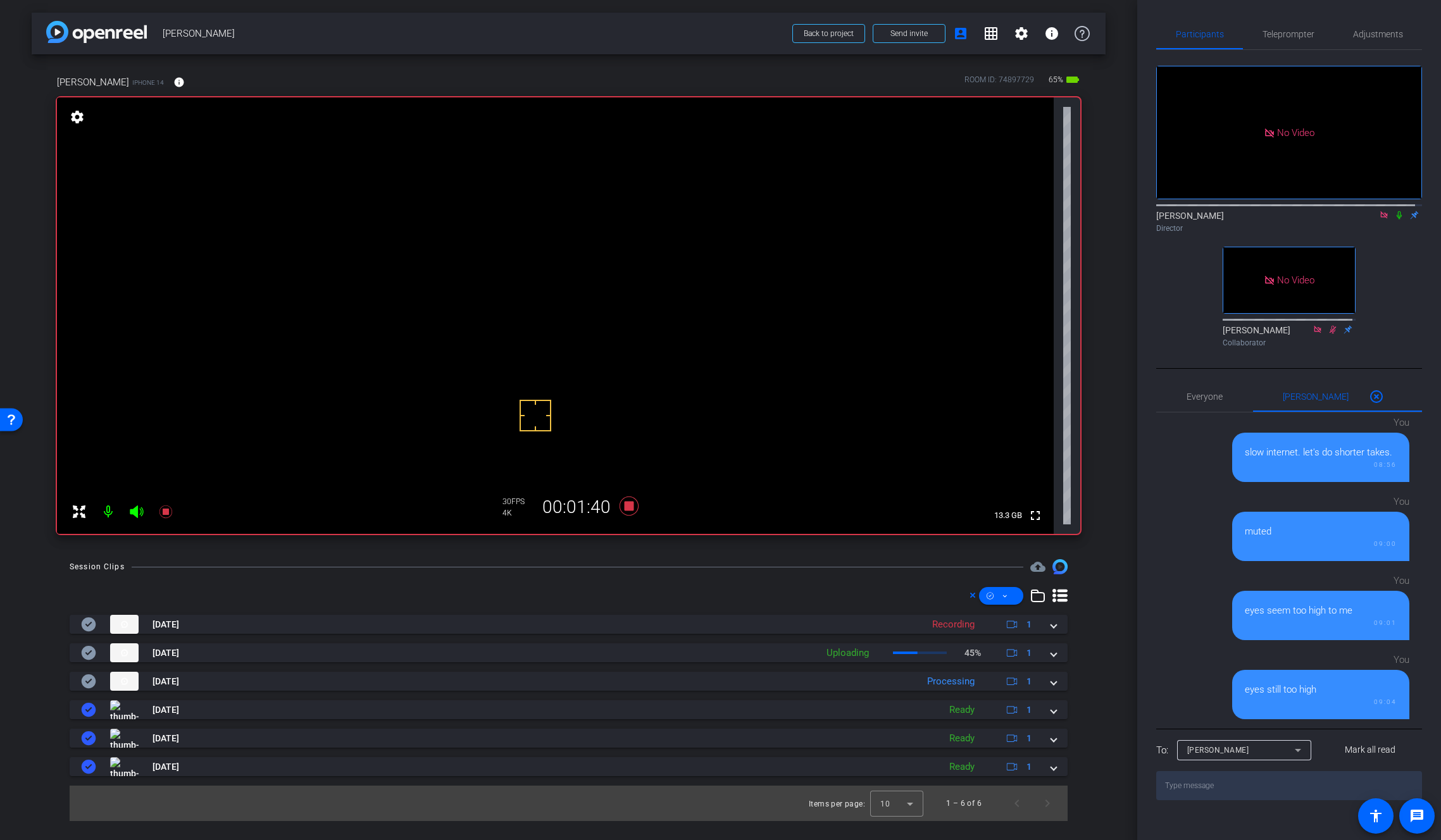
click at [1394, 219] on icon at bounding box center [1399, 215] width 10 height 9
click at [598, 264] on video at bounding box center [555, 316] width 996 height 437
click at [608, 255] on video at bounding box center [555, 316] width 996 height 437
click at [631, 505] on icon at bounding box center [629, 506] width 19 height 19
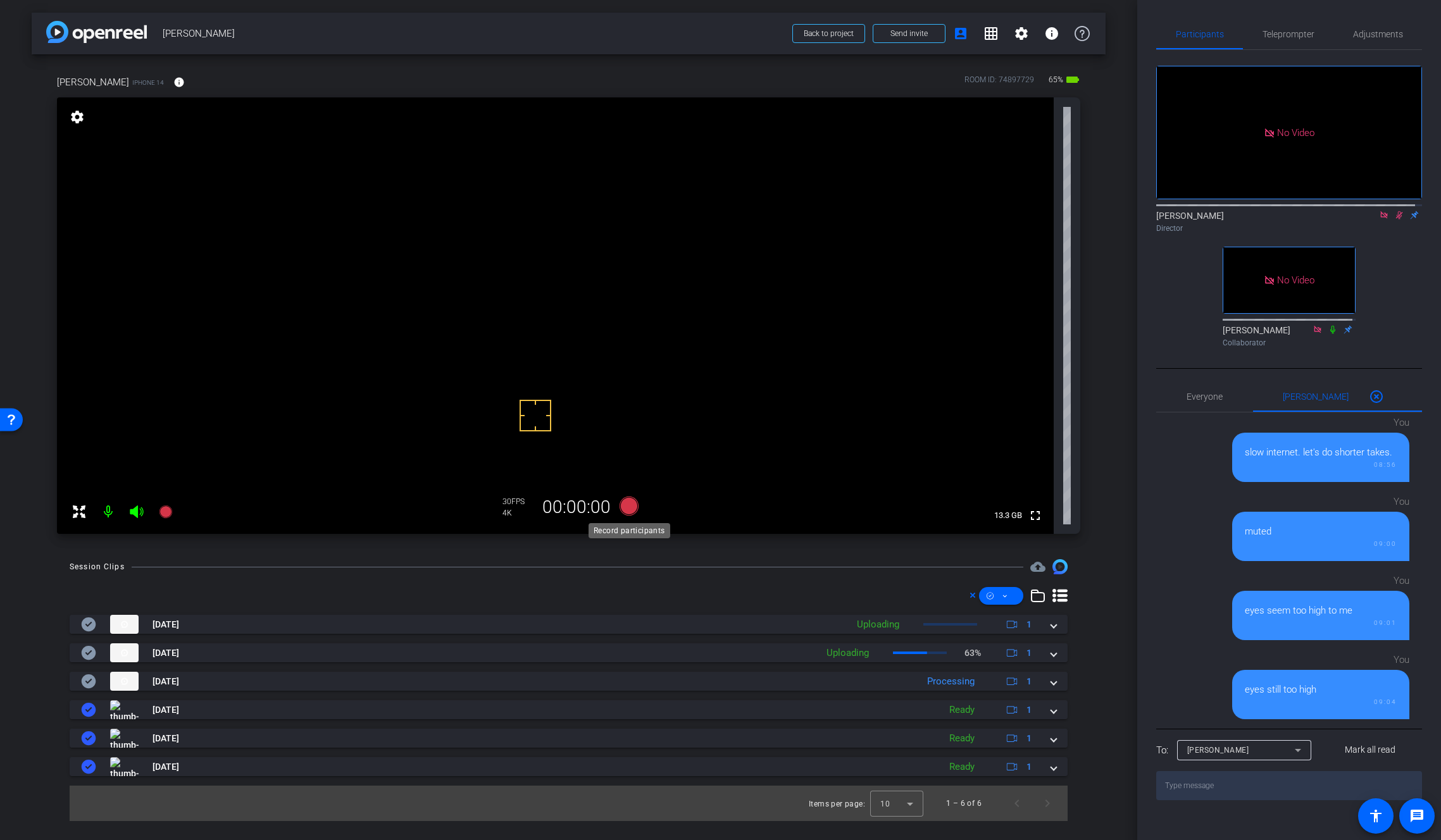
click at [627, 504] on icon at bounding box center [629, 506] width 19 height 19
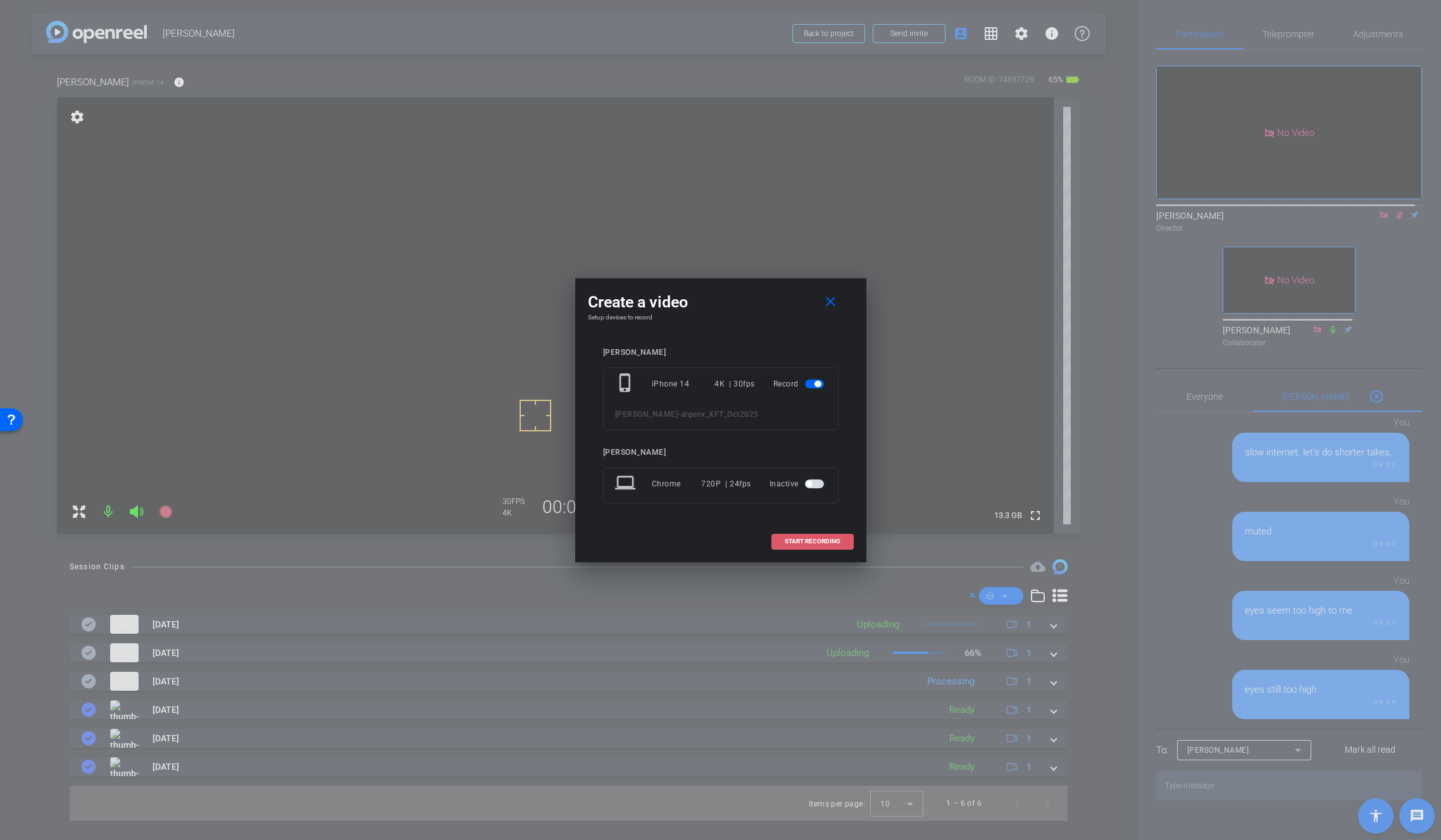
click at [802, 539] on span "START RECORDING" at bounding box center [812, 542] width 56 height 7
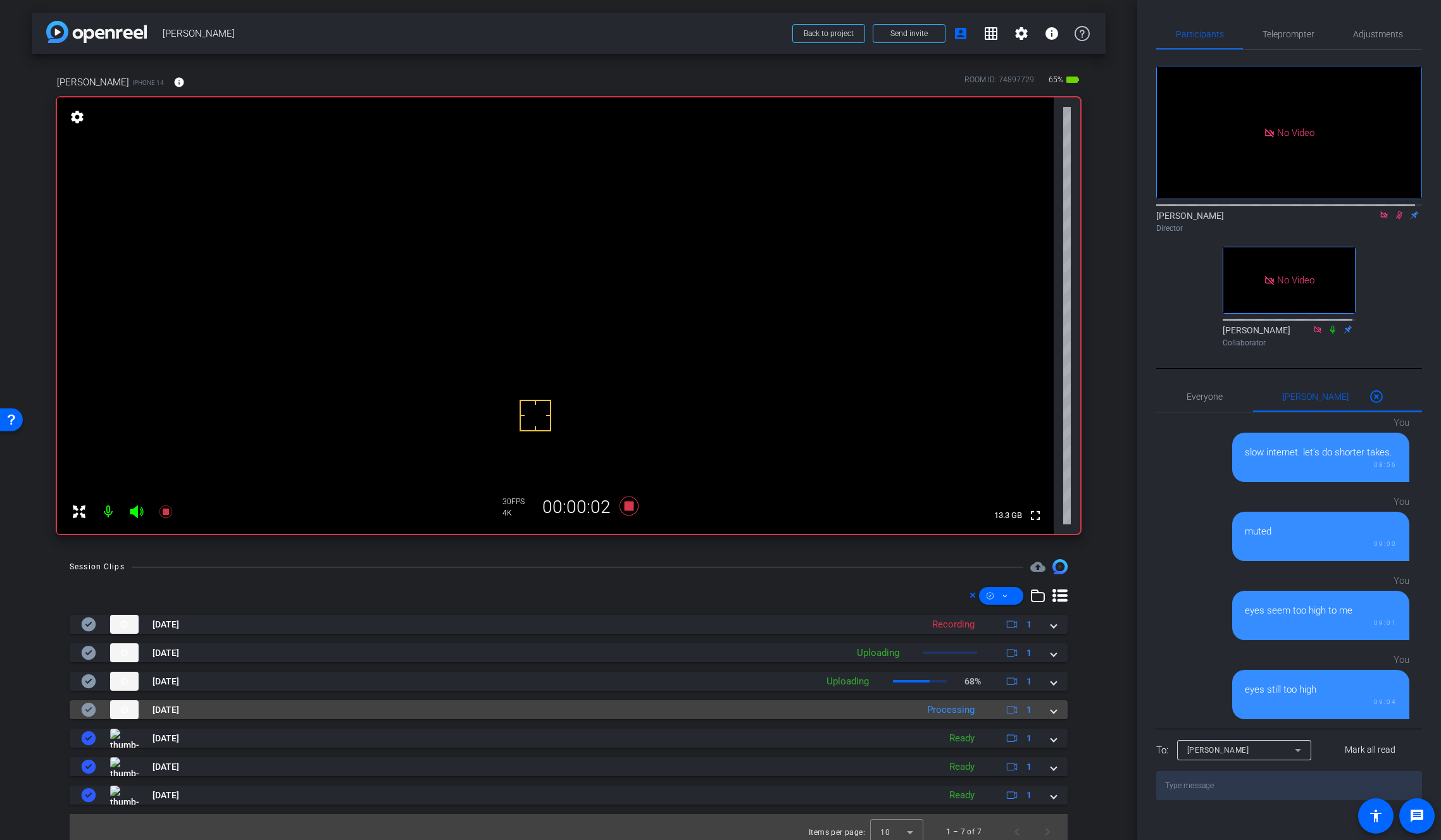
click at [1043, 708] on div "Sep 5, 2025 Processing 1" at bounding box center [566, 710] width 970 height 19
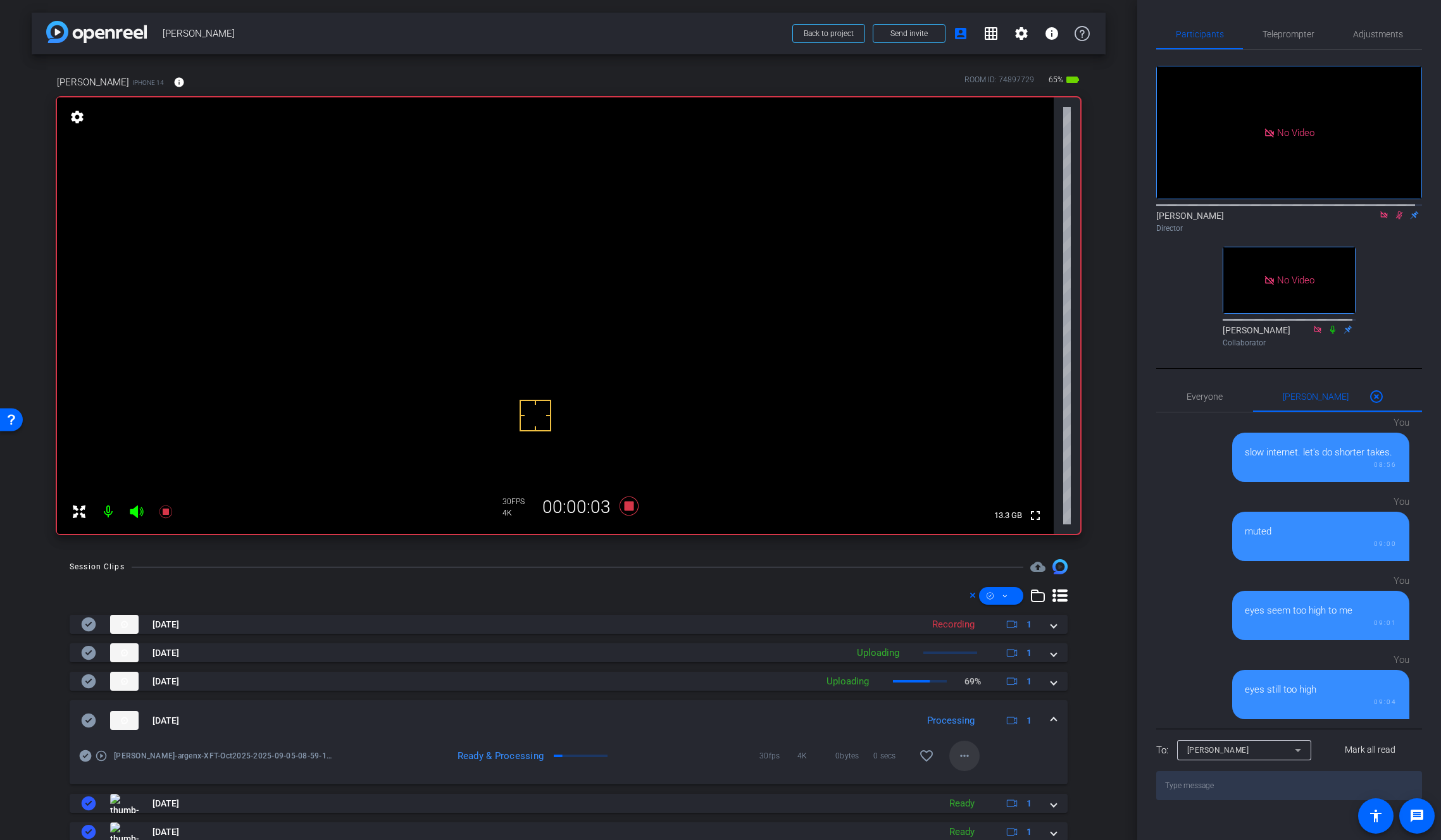
click at [957, 756] on mat-icon "more_horiz" at bounding box center [964, 756] width 15 height 15
click at [981, 635] on span "Download Original" at bounding box center [991, 635] width 76 height 15
click at [87, 721] on icon at bounding box center [88, 721] width 15 height 15
click at [1051, 718] on span at bounding box center [1053, 721] width 5 height 13
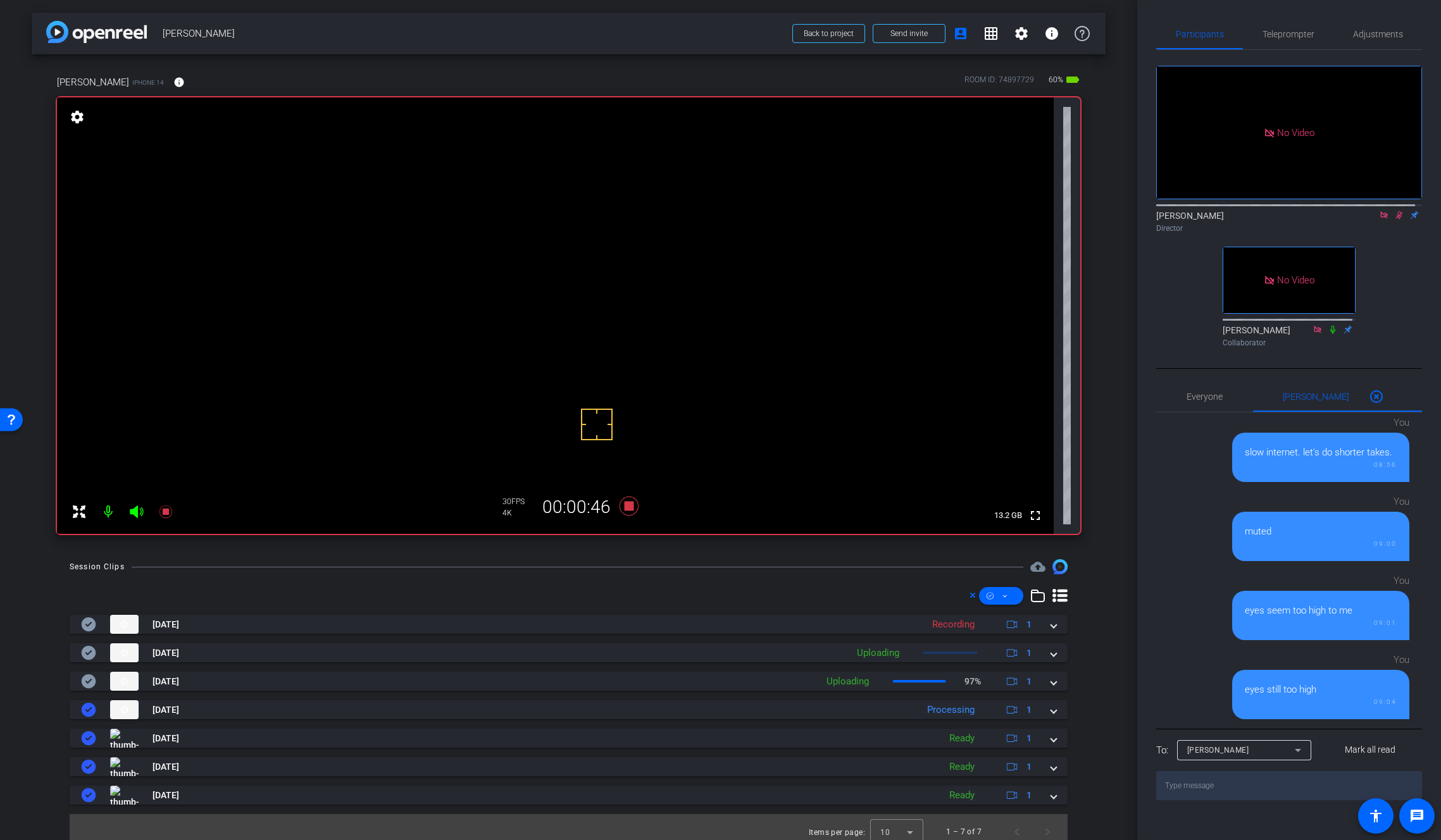
click at [600, 253] on video at bounding box center [555, 316] width 996 height 437
click at [590, 259] on video at bounding box center [555, 316] width 996 height 437
click at [629, 502] on icon at bounding box center [629, 506] width 19 height 19
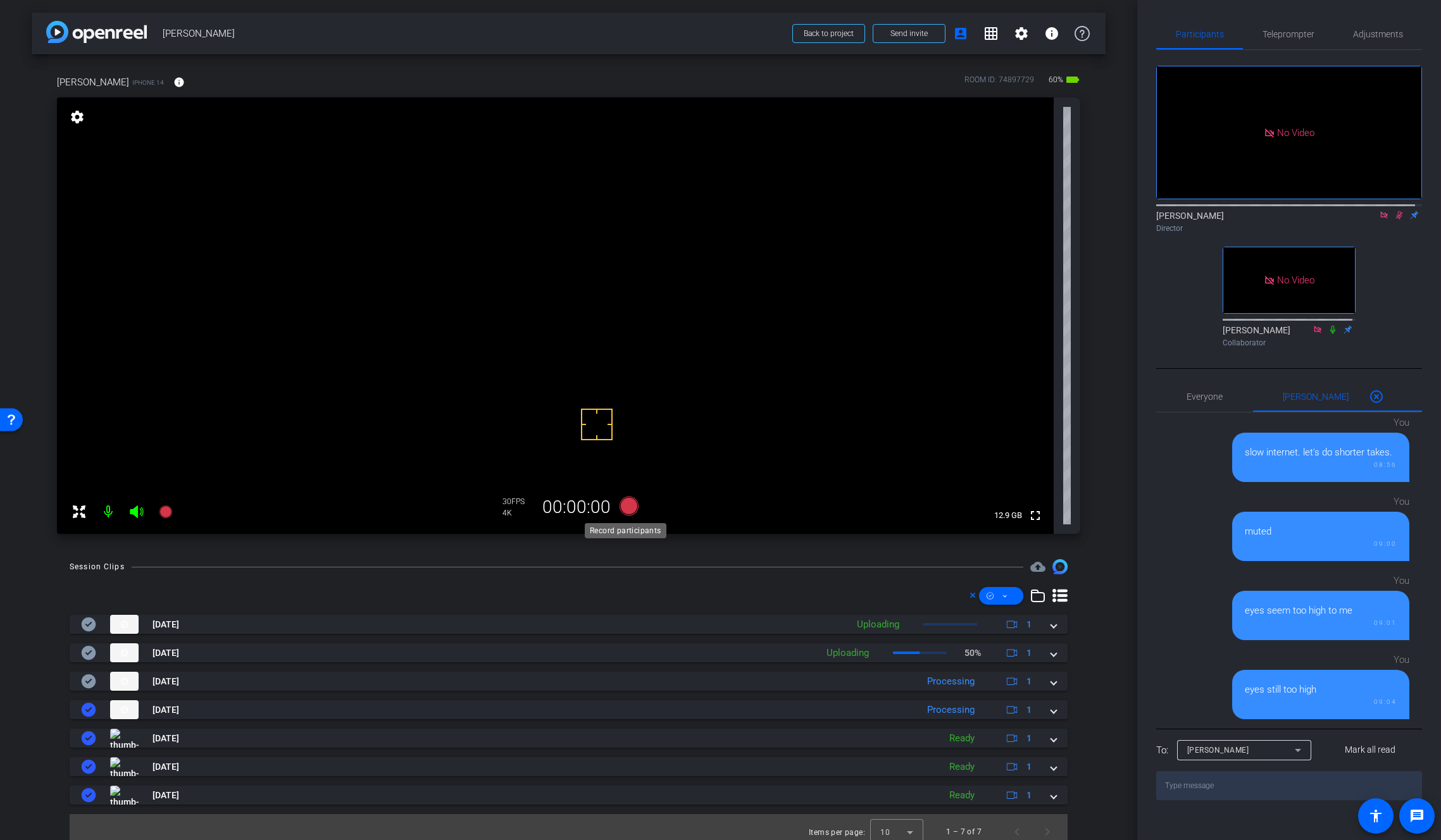
click at [625, 509] on icon at bounding box center [629, 506] width 19 height 19
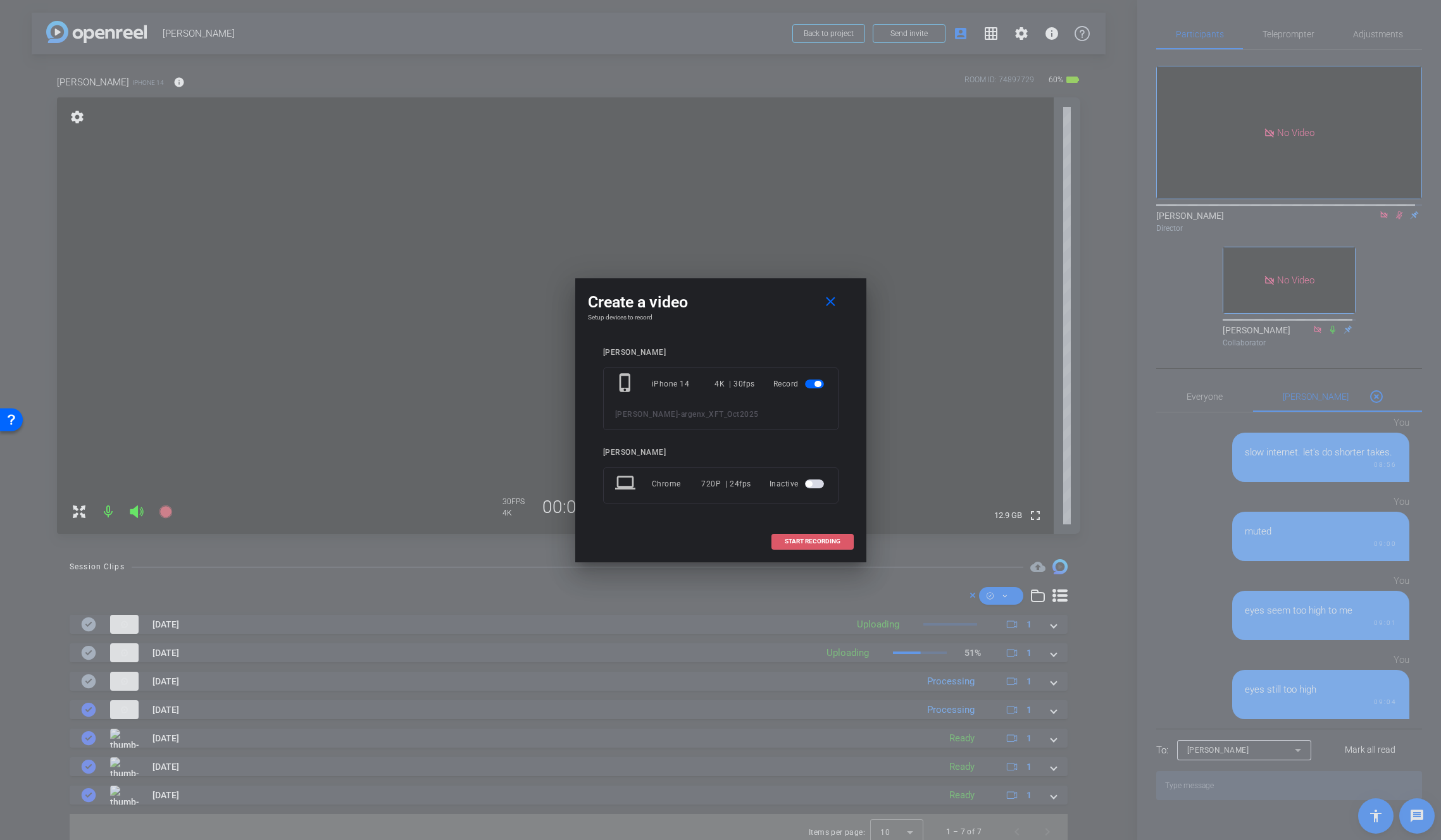
click at [806, 540] on span "START RECORDING" at bounding box center [812, 542] width 56 height 7
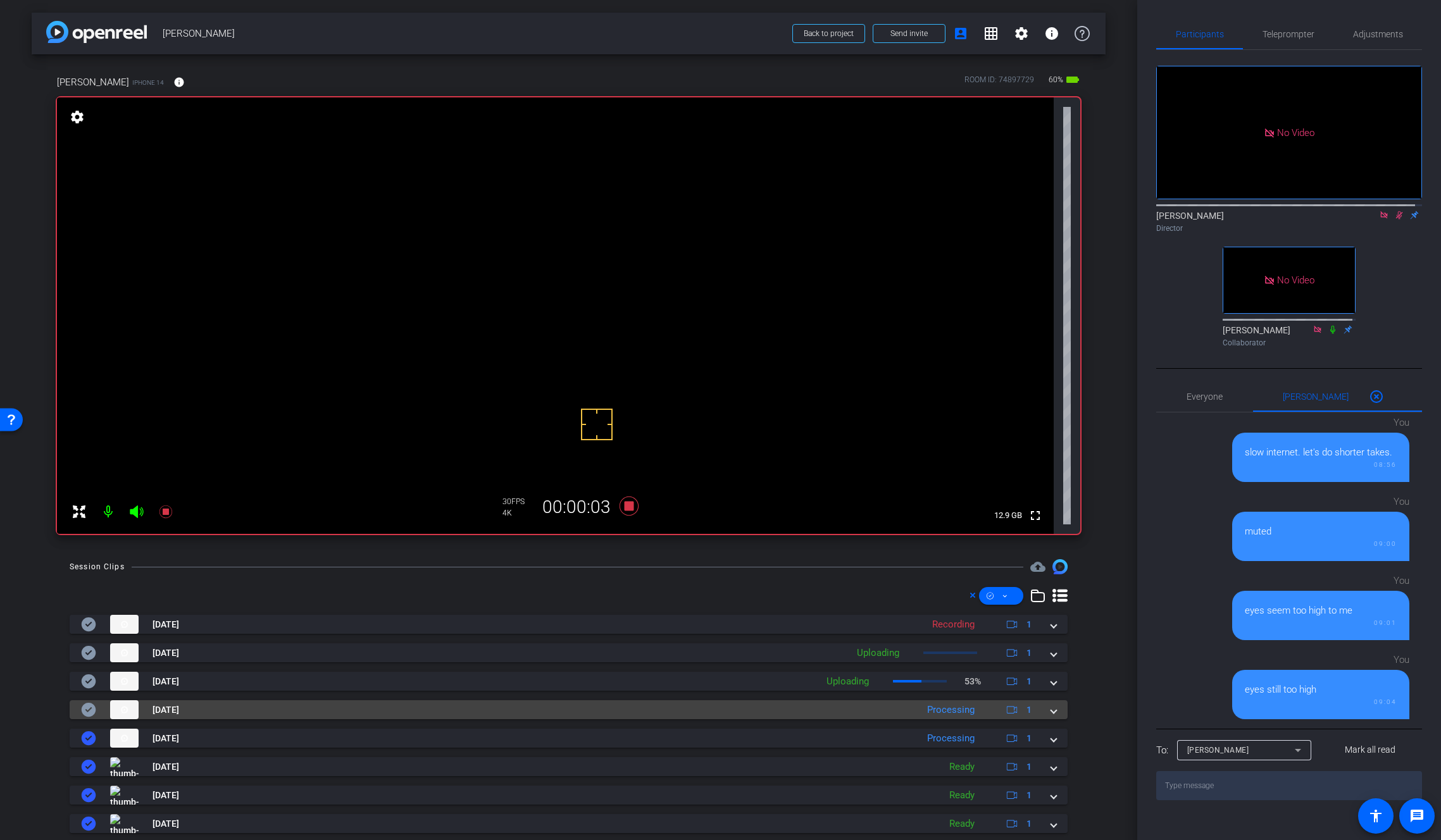
click at [1051, 710] on span at bounding box center [1053, 710] width 5 height 13
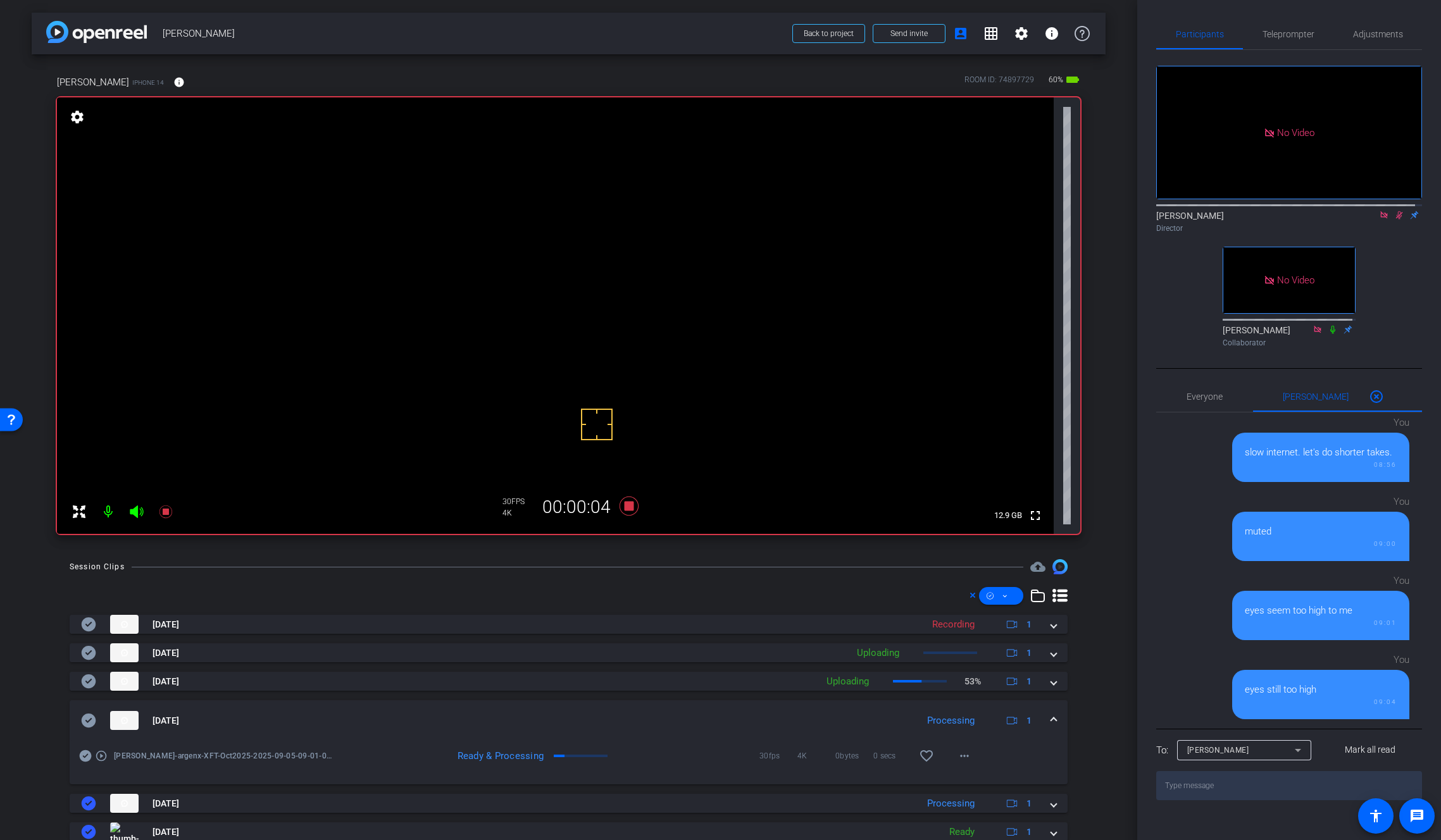
click at [1046, 710] on mat-expansion-panel-header "Sep 5, 2025 Processing 1" at bounding box center [568, 721] width 998 height 41
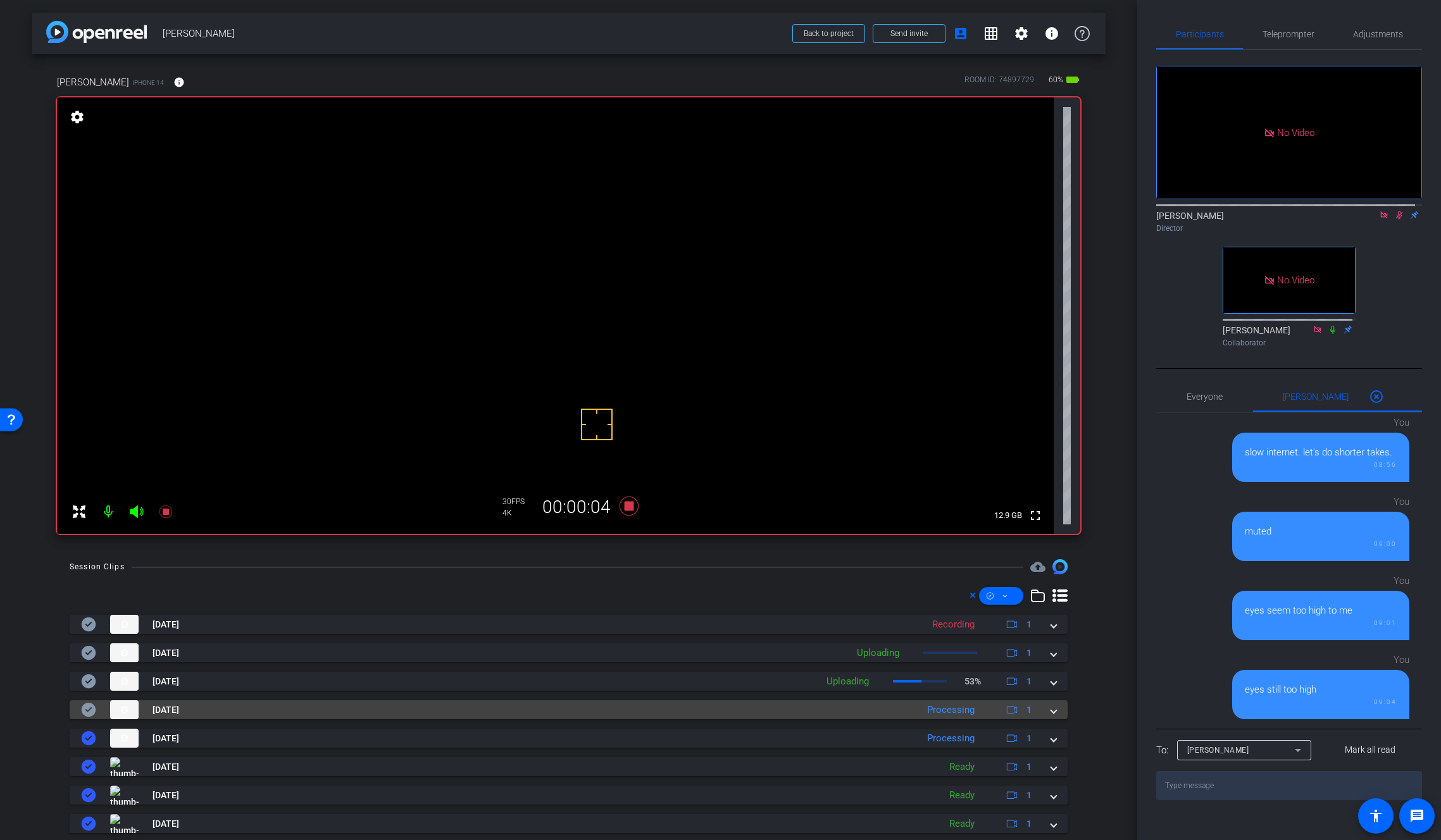
click at [1051, 710] on span at bounding box center [1053, 710] width 5 height 13
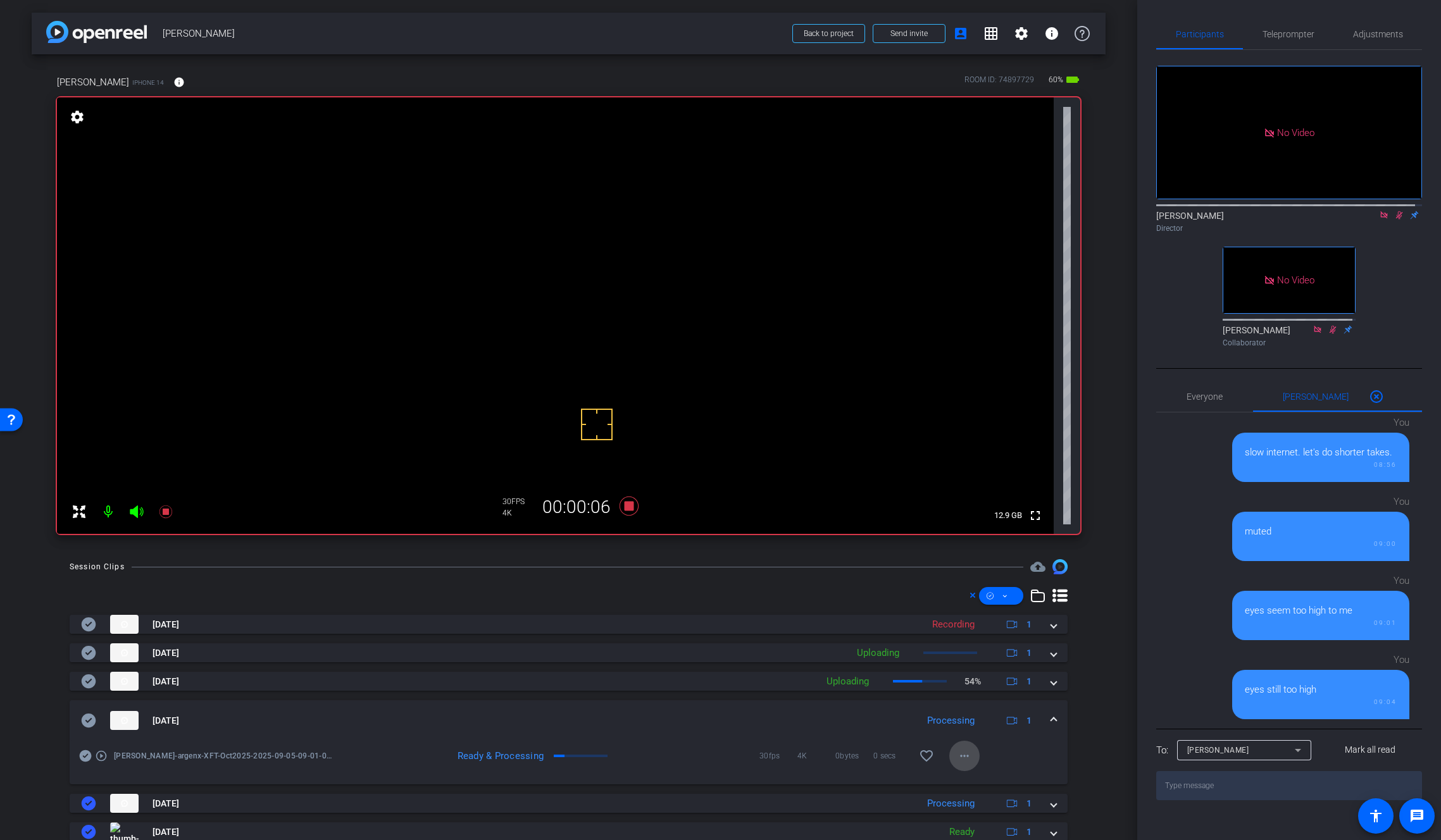
click at [961, 761] on mat-icon "more_horiz" at bounding box center [964, 756] width 15 height 15
click at [990, 631] on span "Download Original" at bounding box center [991, 635] width 76 height 15
click at [91, 719] on icon at bounding box center [89, 721] width 14 height 14
click at [1051, 720] on span at bounding box center [1053, 721] width 5 height 13
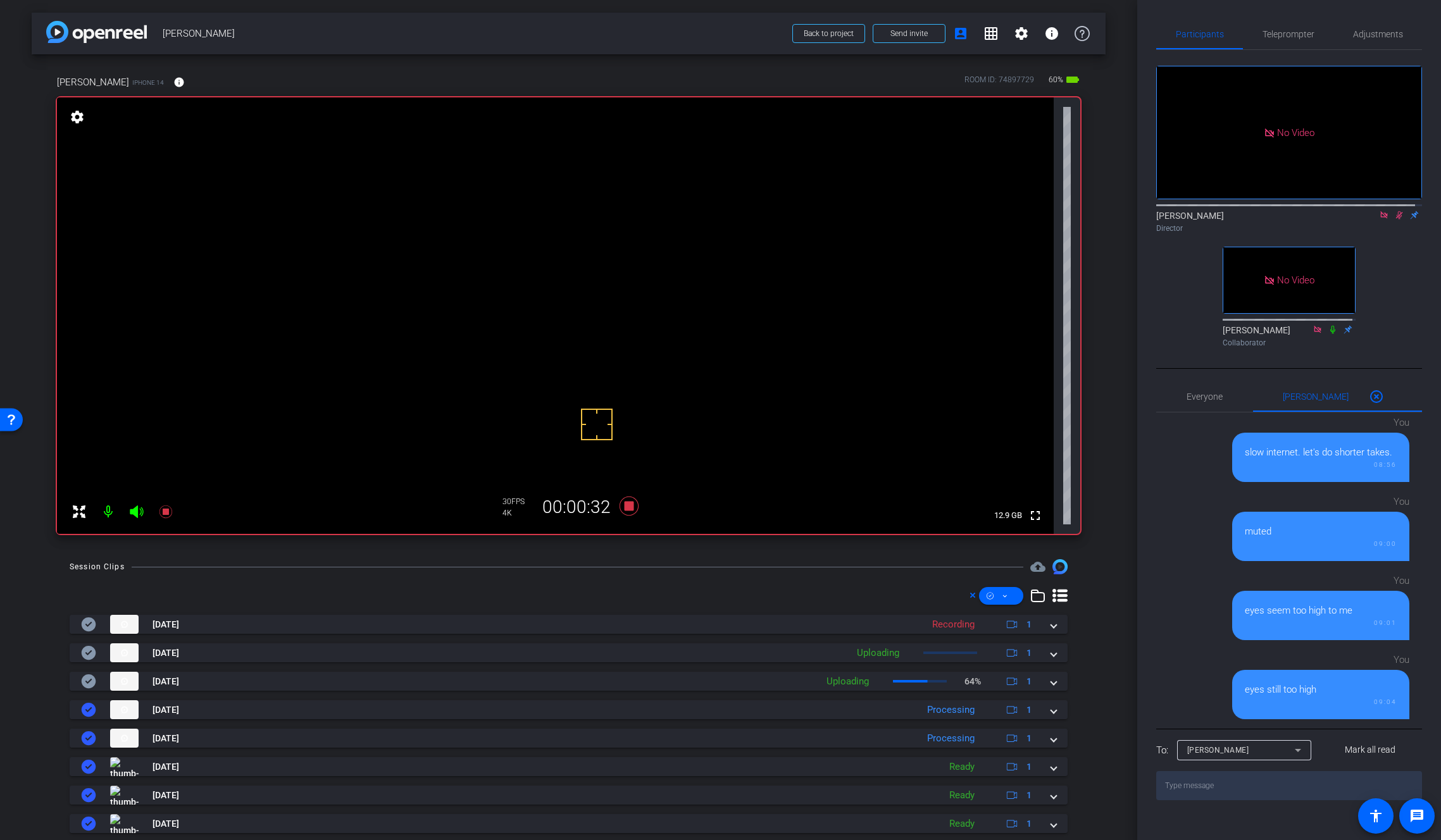
click at [594, 264] on video at bounding box center [555, 316] width 996 height 437
click at [586, 260] on video at bounding box center [555, 316] width 996 height 437
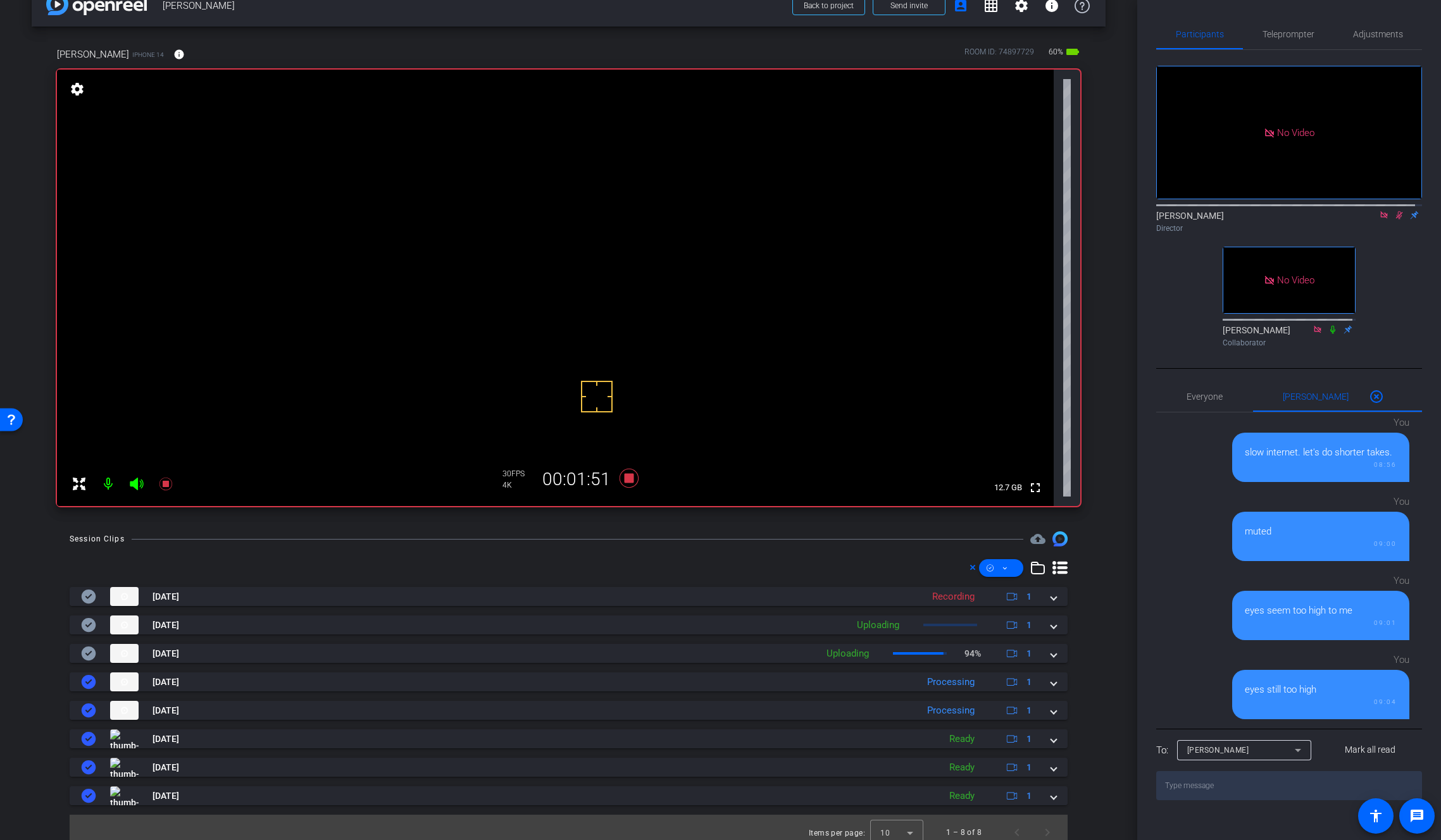
scroll to position [38, 0]
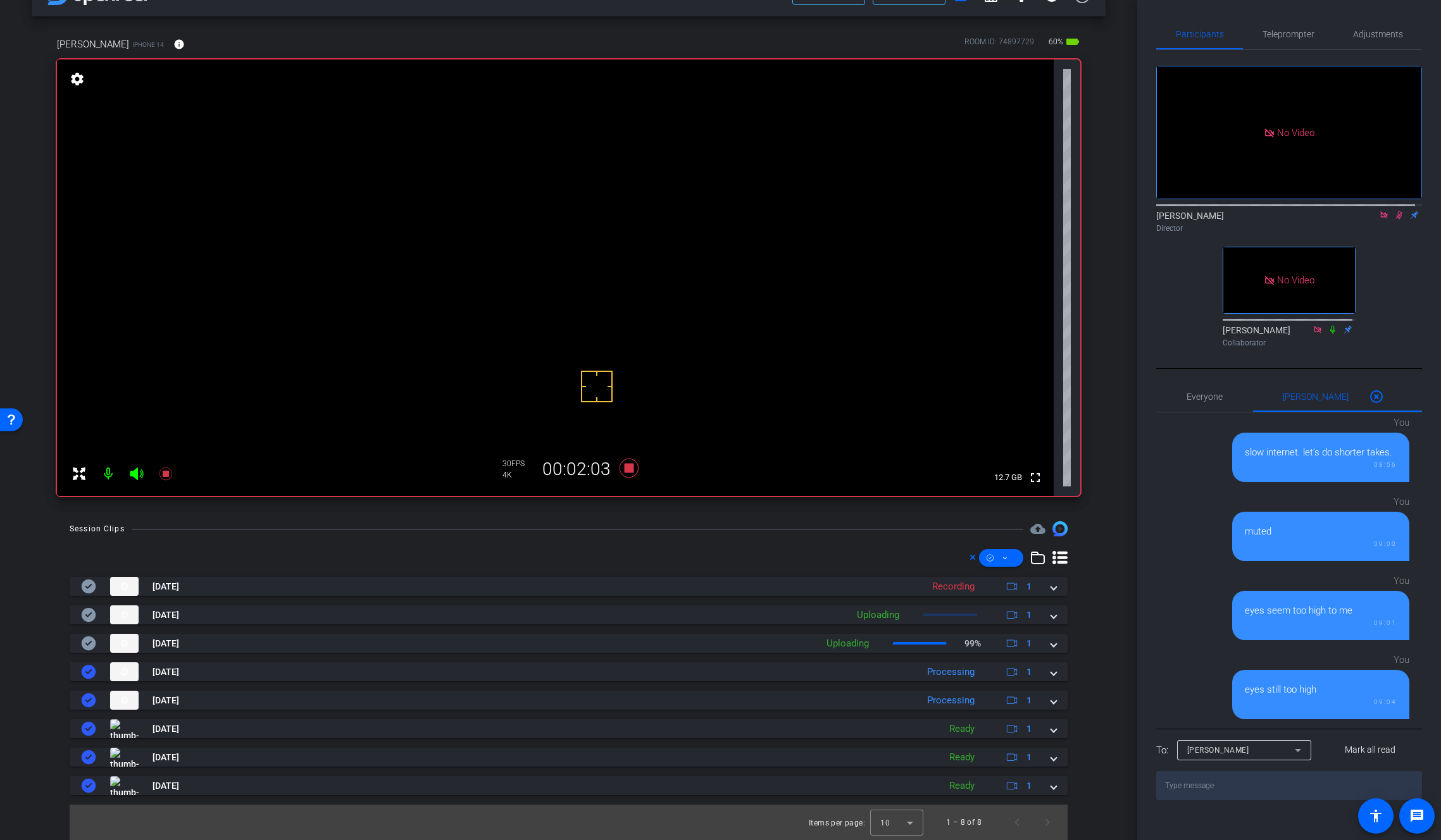
click at [602, 218] on video at bounding box center [555, 277] width 996 height 437
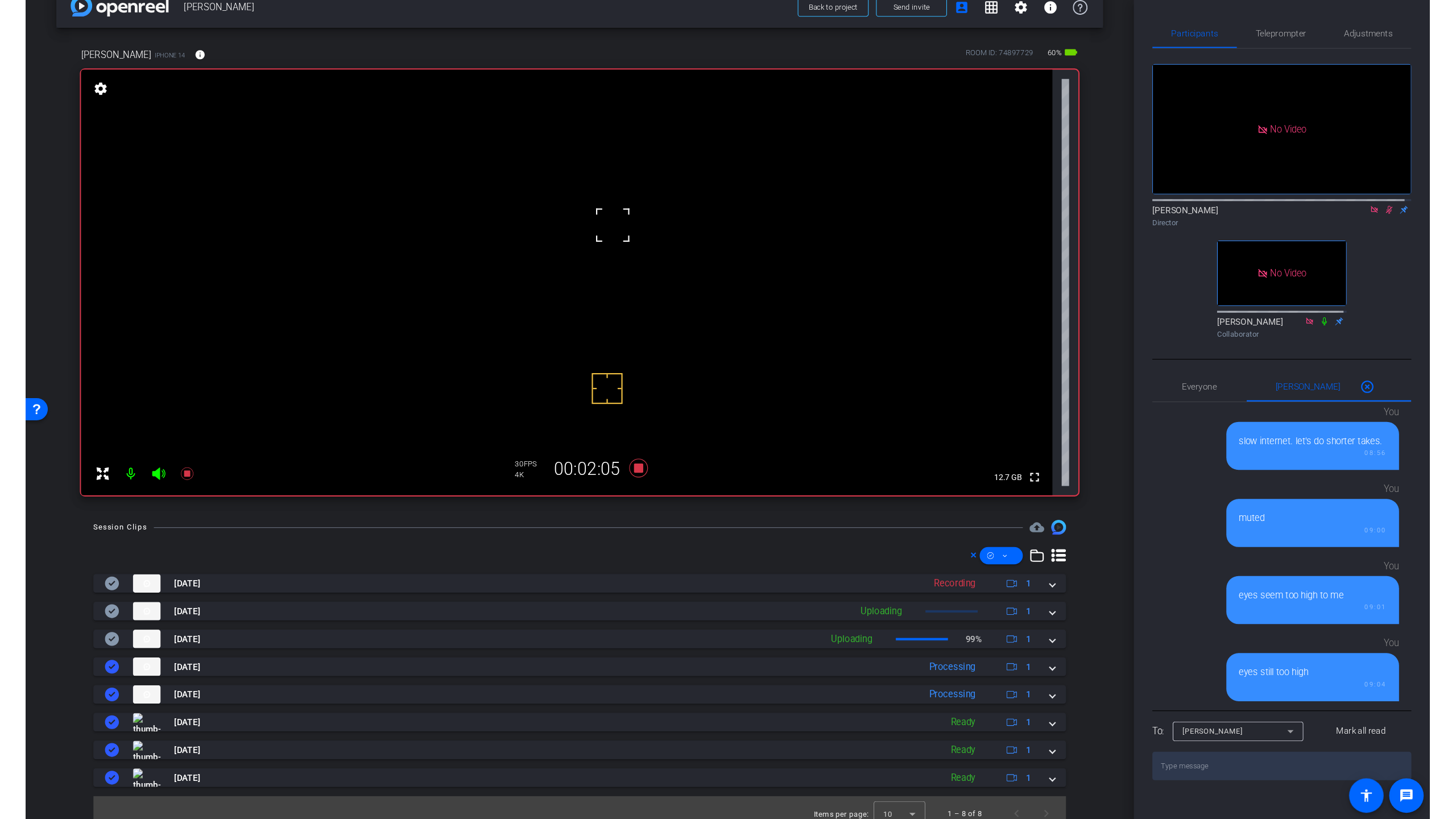
scroll to position [0, 0]
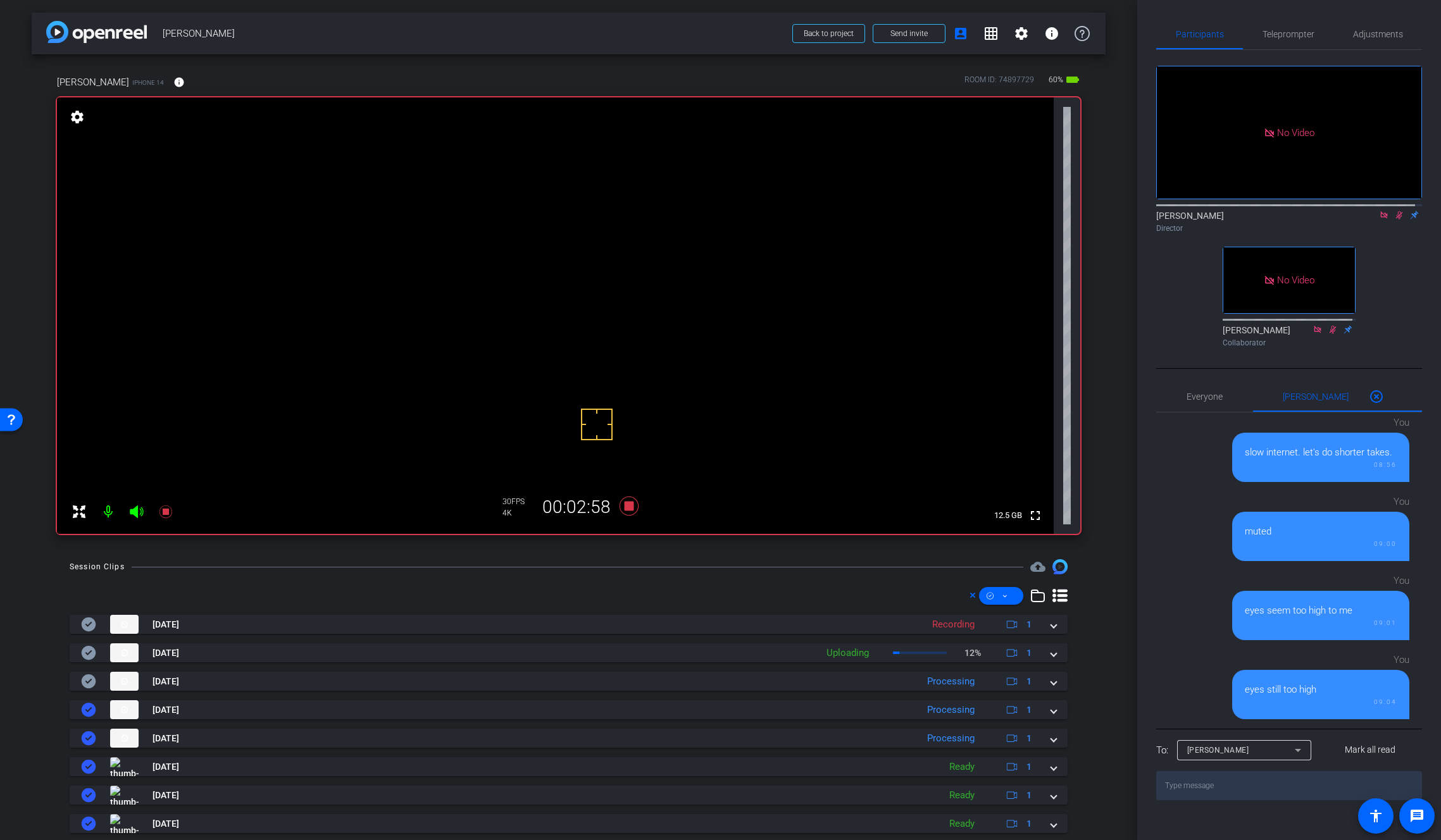
click at [605, 259] on video at bounding box center [555, 316] width 996 height 437
click at [608, 263] on video at bounding box center [555, 316] width 996 height 437
click at [624, 505] on icon at bounding box center [629, 506] width 19 height 19
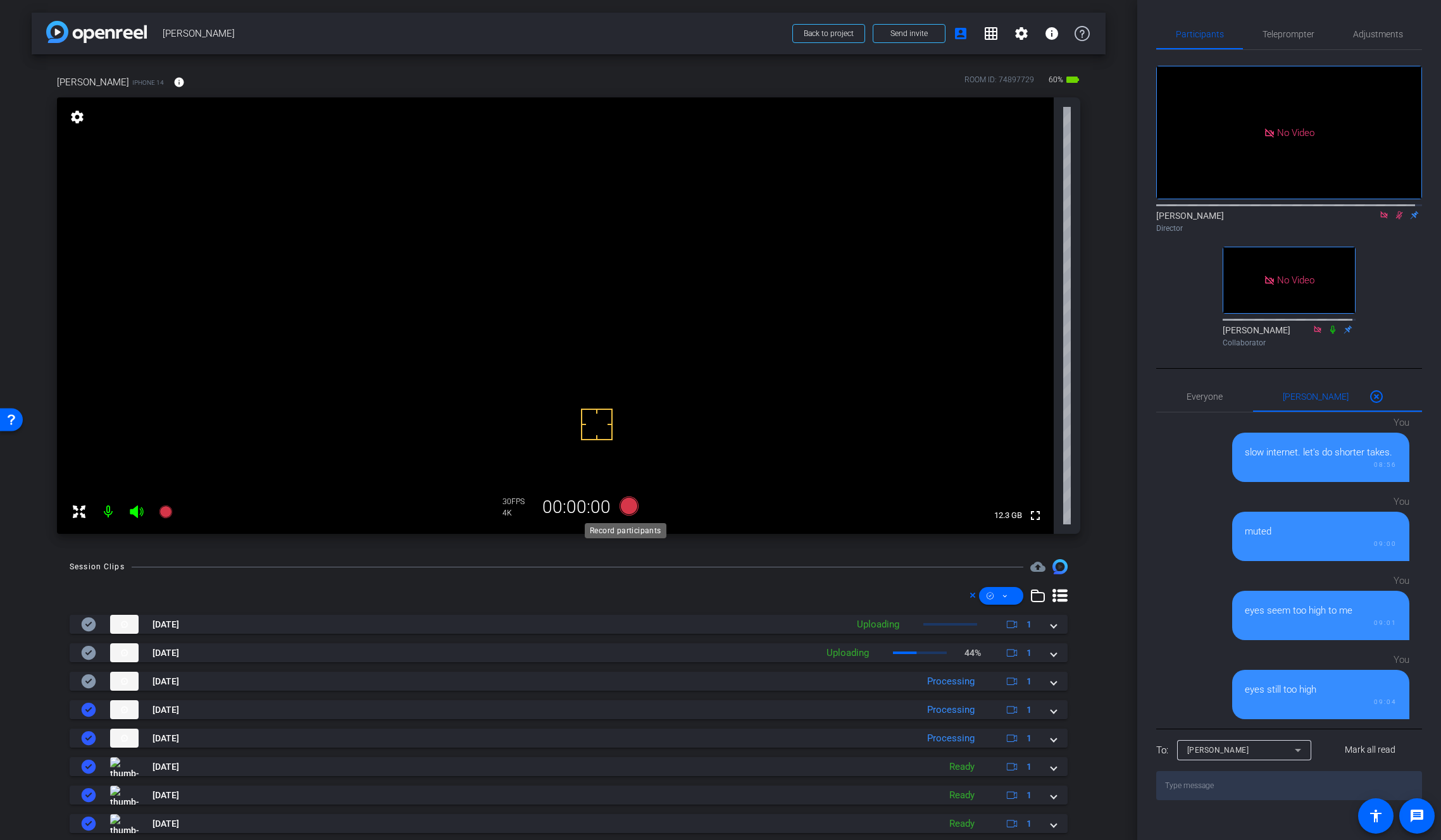
click at [626, 507] on icon at bounding box center [629, 506] width 19 height 19
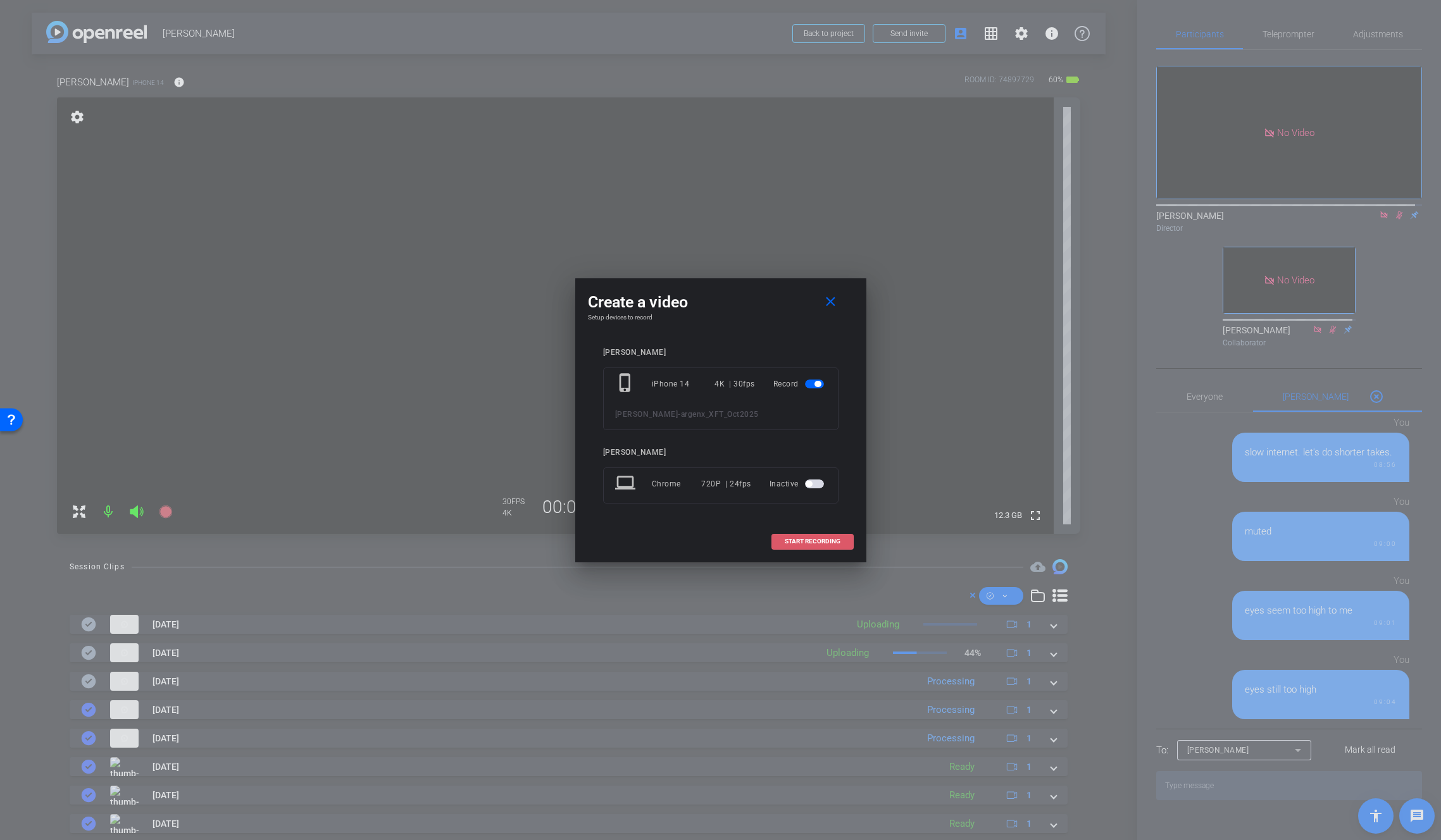
click at [814, 542] on span "START RECORDING" at bounding box center [812, 542] width 56 height 7
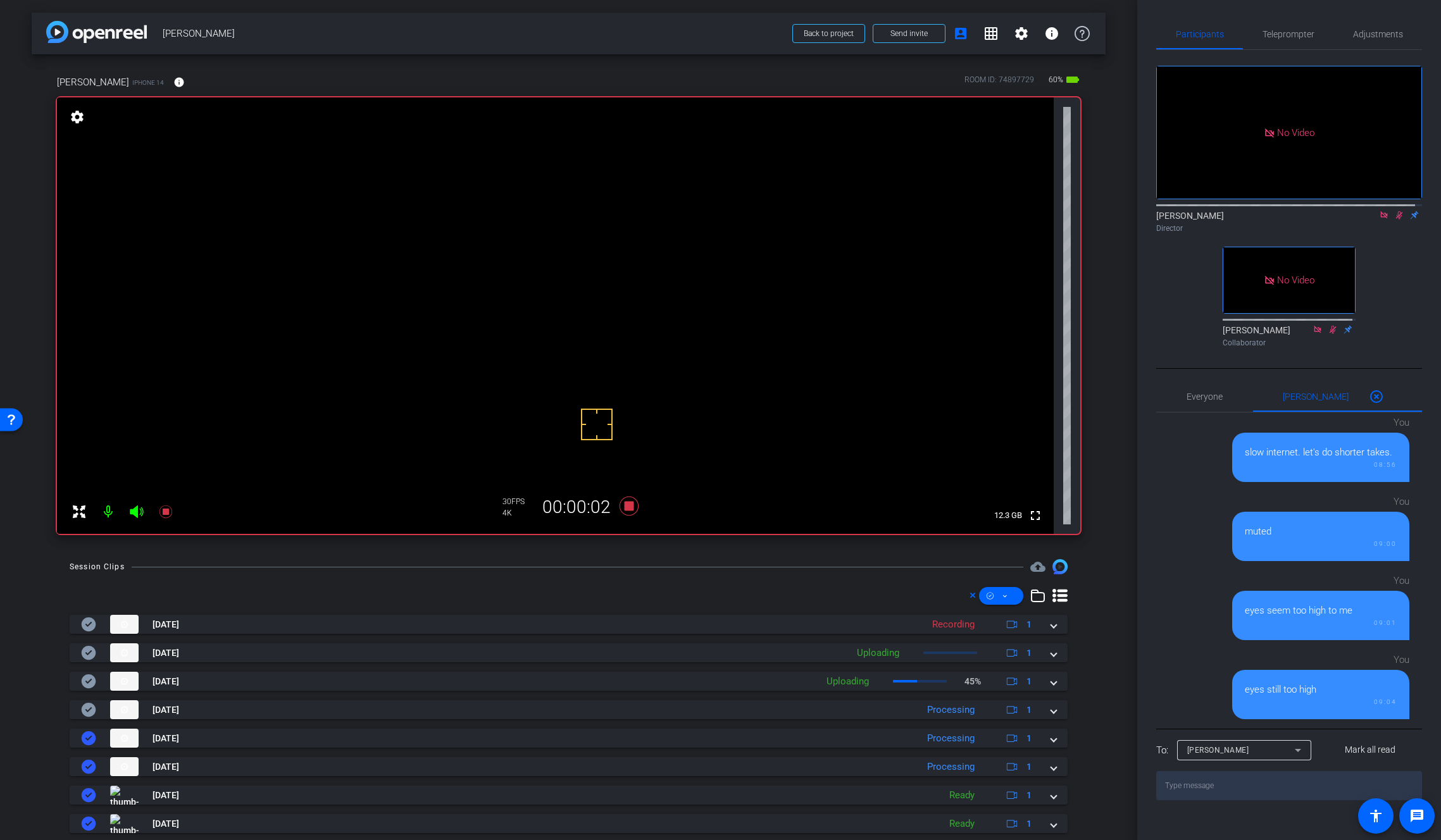
click at [605, 264] on video at bounding box center [555, 316] width 996 height 437
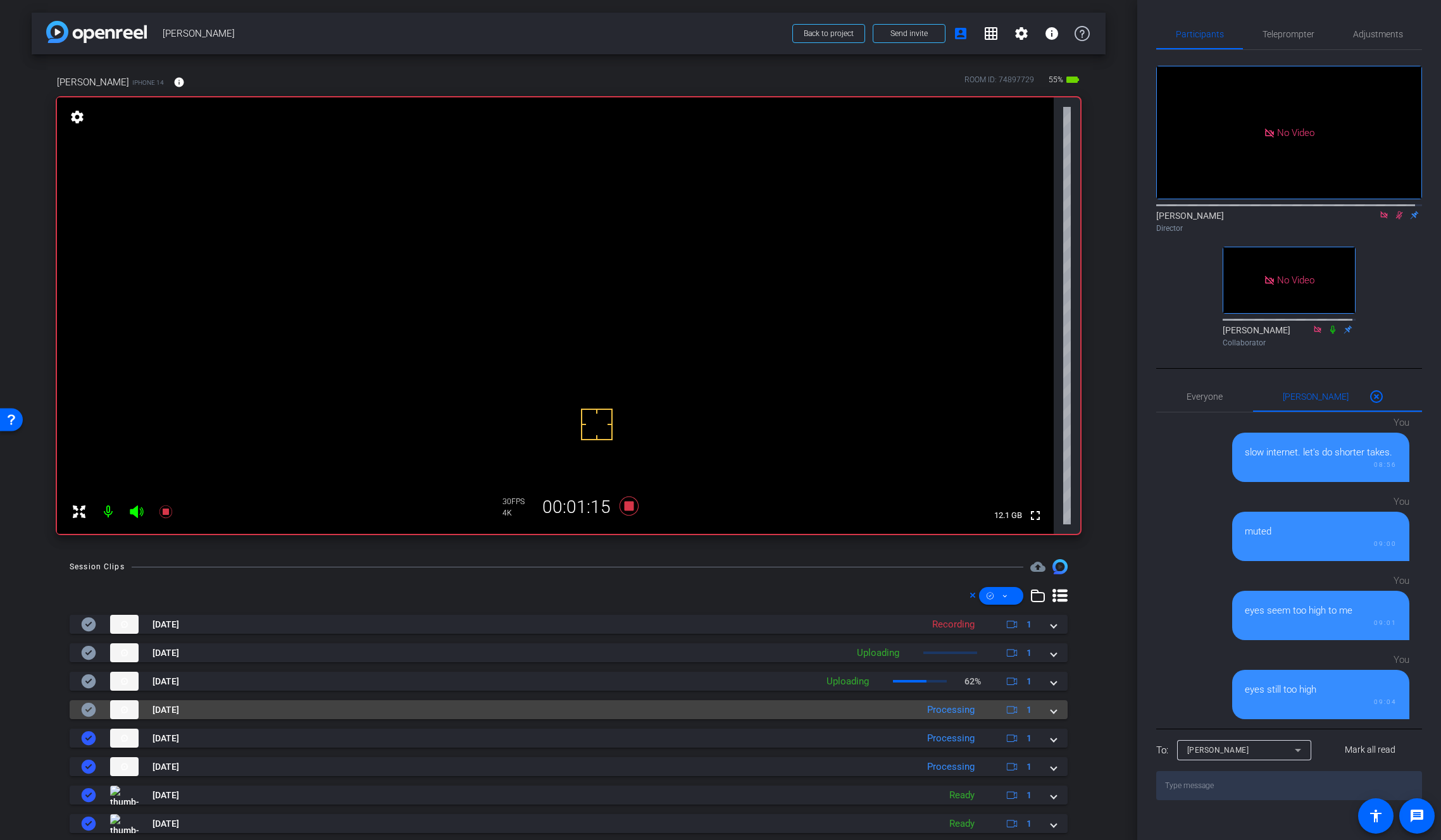
click at [1051, 715] on span at bounding box center [1053, 710] width 5 height 13
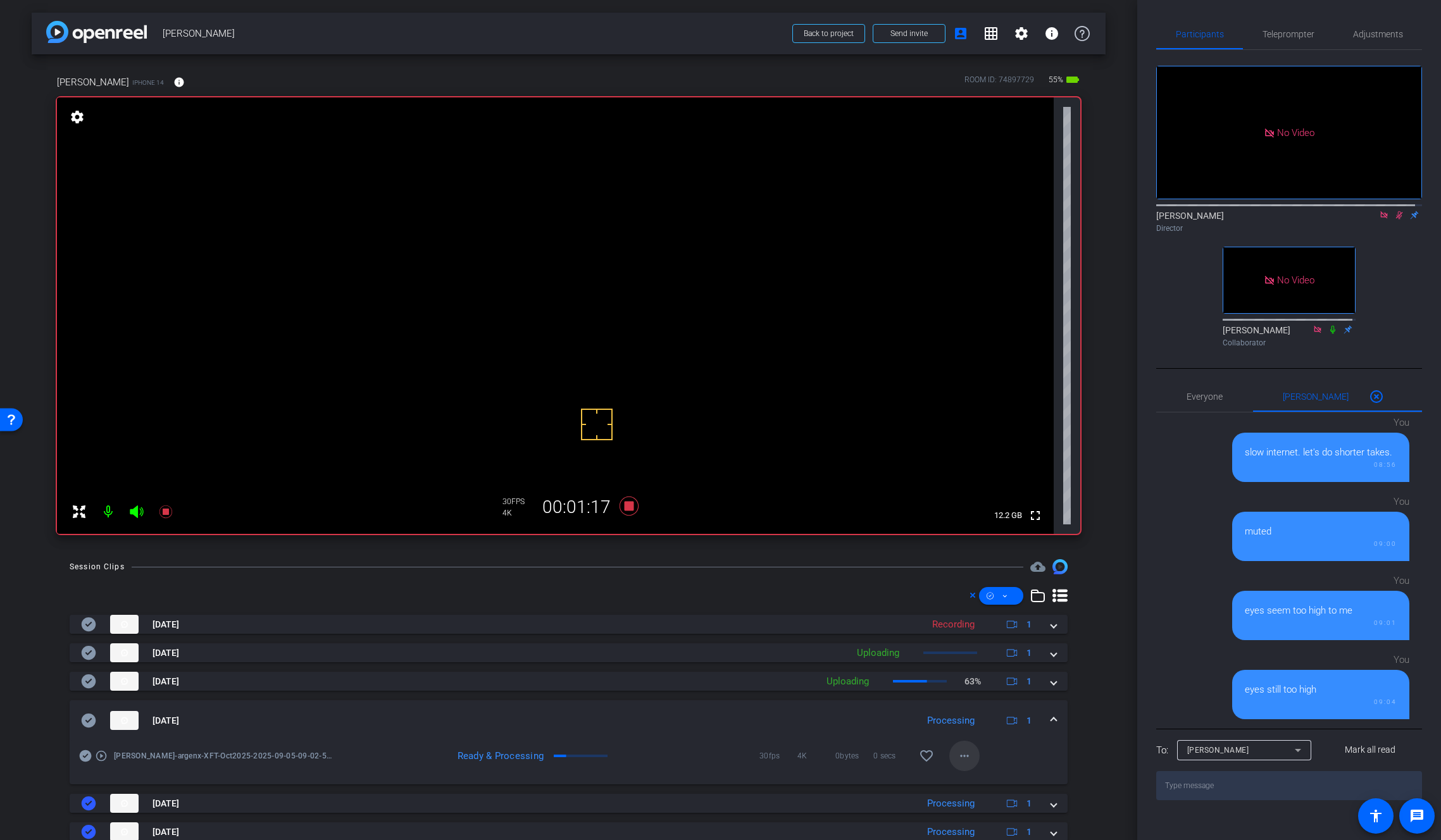
click at [957, 757] on mat-icon "more_horiz" at bounding box center [964, 756] width 15 height 15
click at [1001, 634] on span "Download Original" at bounding box center [991, 635] width 76 height 15
click at [86, 720] on icon at bounding box center [89, 721] width 14 height 14
click at [1051, 718] on span at bounding box center [1053, 721] width 5 height 13
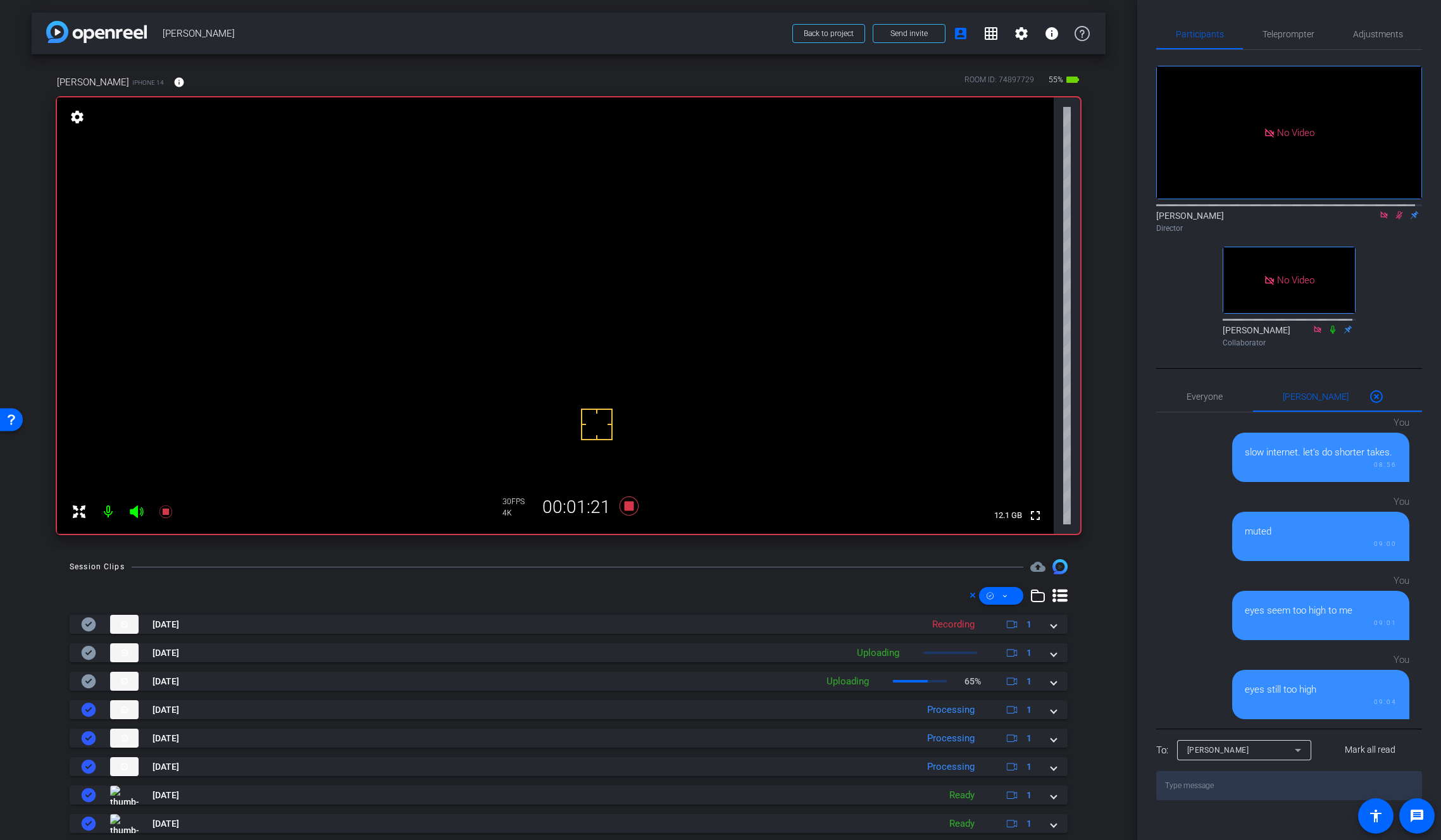
click at [609, 264] on video at bounding box center [555, 316] width 996 height 437
click at [604, 260] on video at bounding box center [555, 316] width 996 height 437
click at [1028, 516] on mat-icon "fullscreen" at bounding box center [1035, 516] width 15 height 15
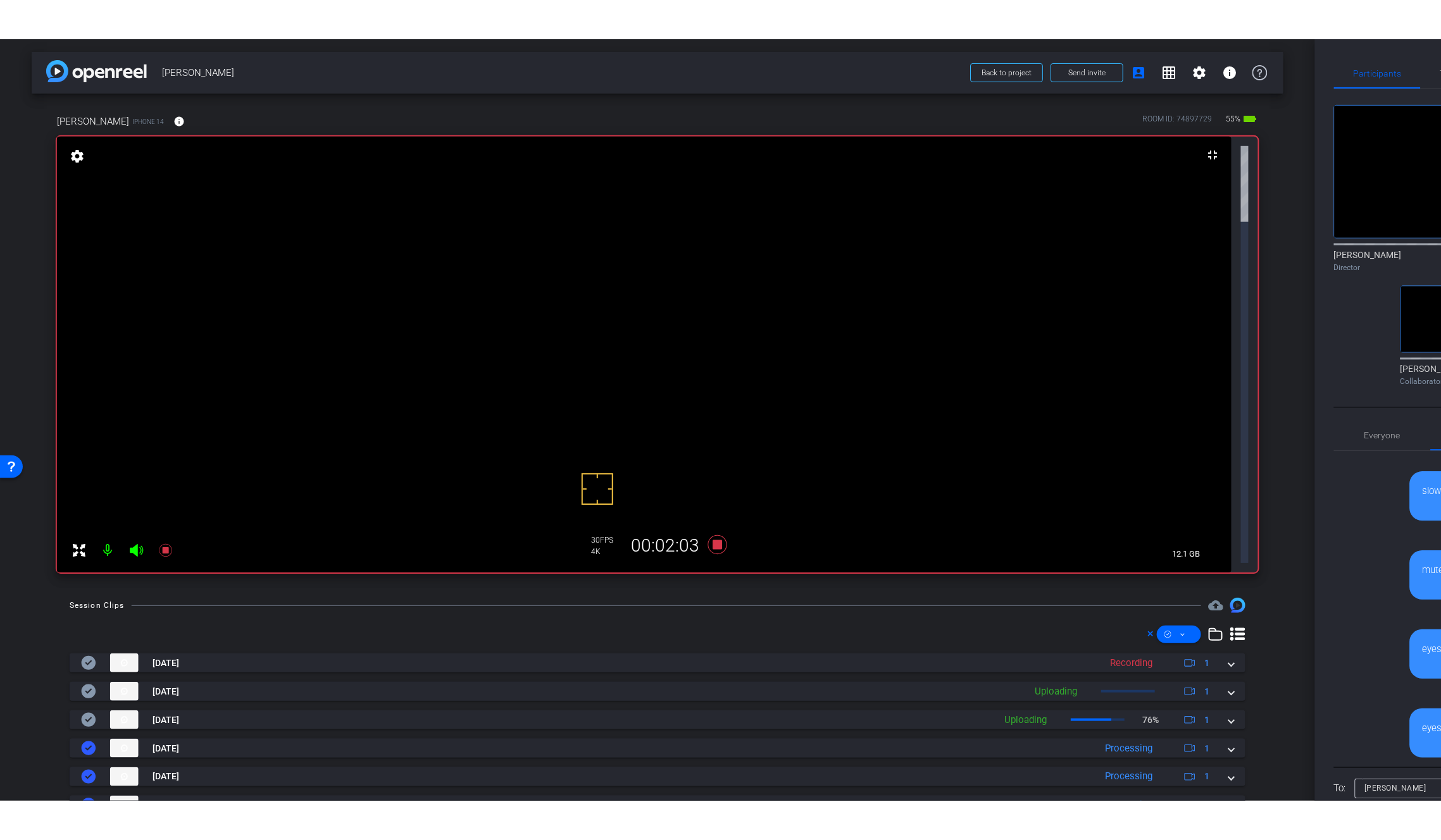
scroll to position [96, 0]
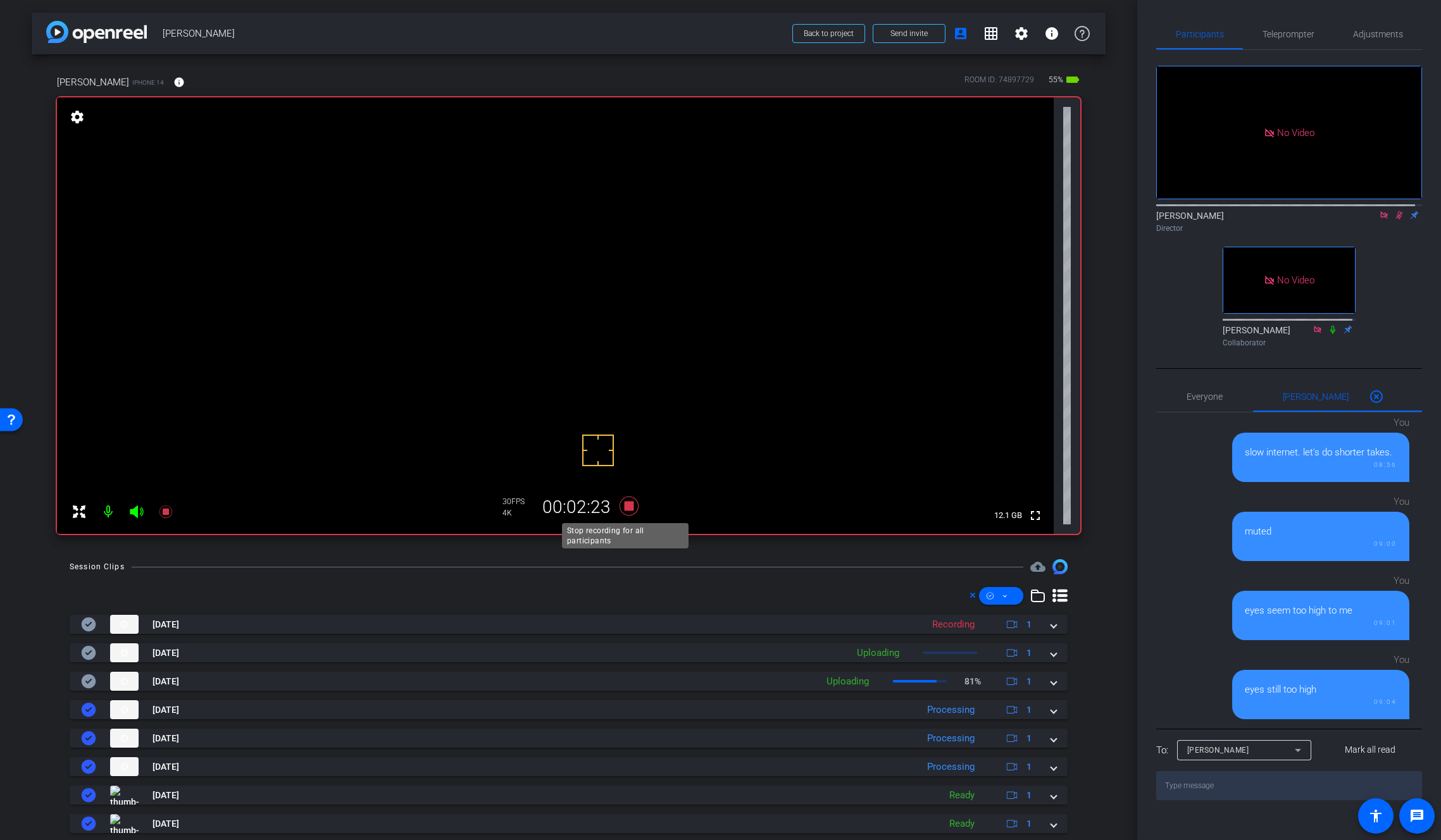
click at [624, 508] on icon at bounding box center [629, 506] width 19 height 19
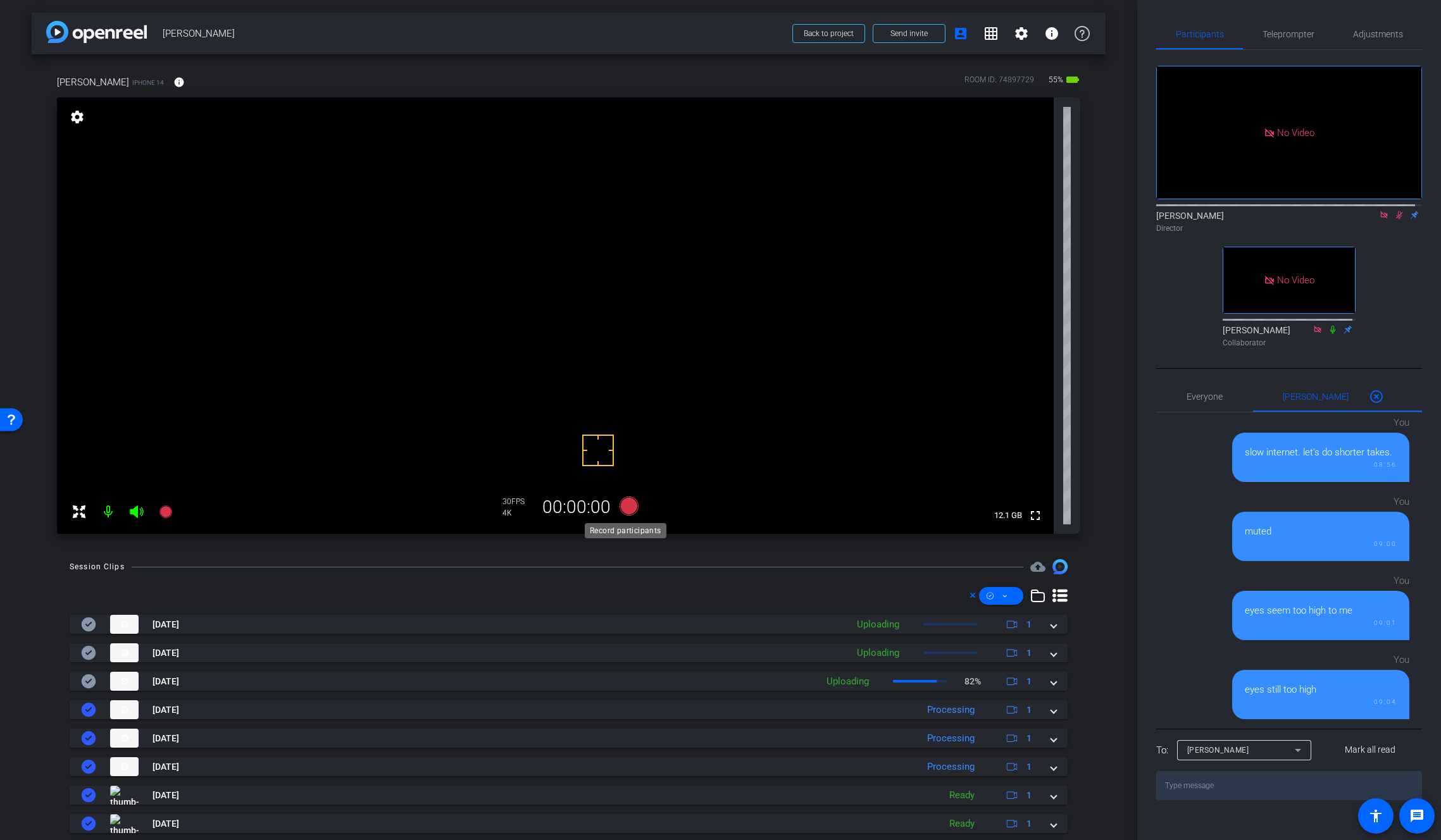
click at [623, 508] on icon at bounding box center [629, 506] width 19 height 19
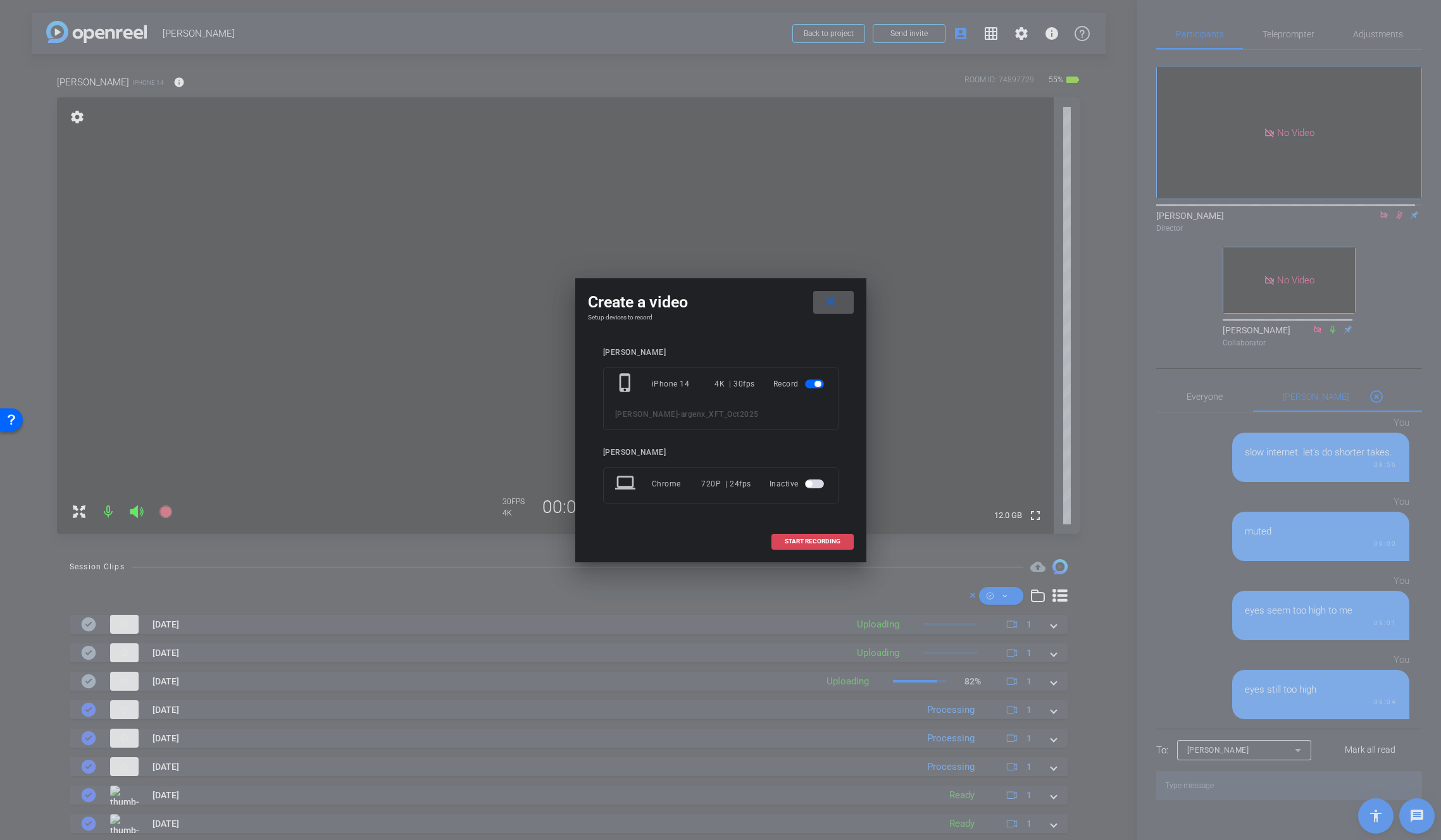
click at [804, 542] on span "START RECORDING" at bounding box center [812, 542] width 56 height 7
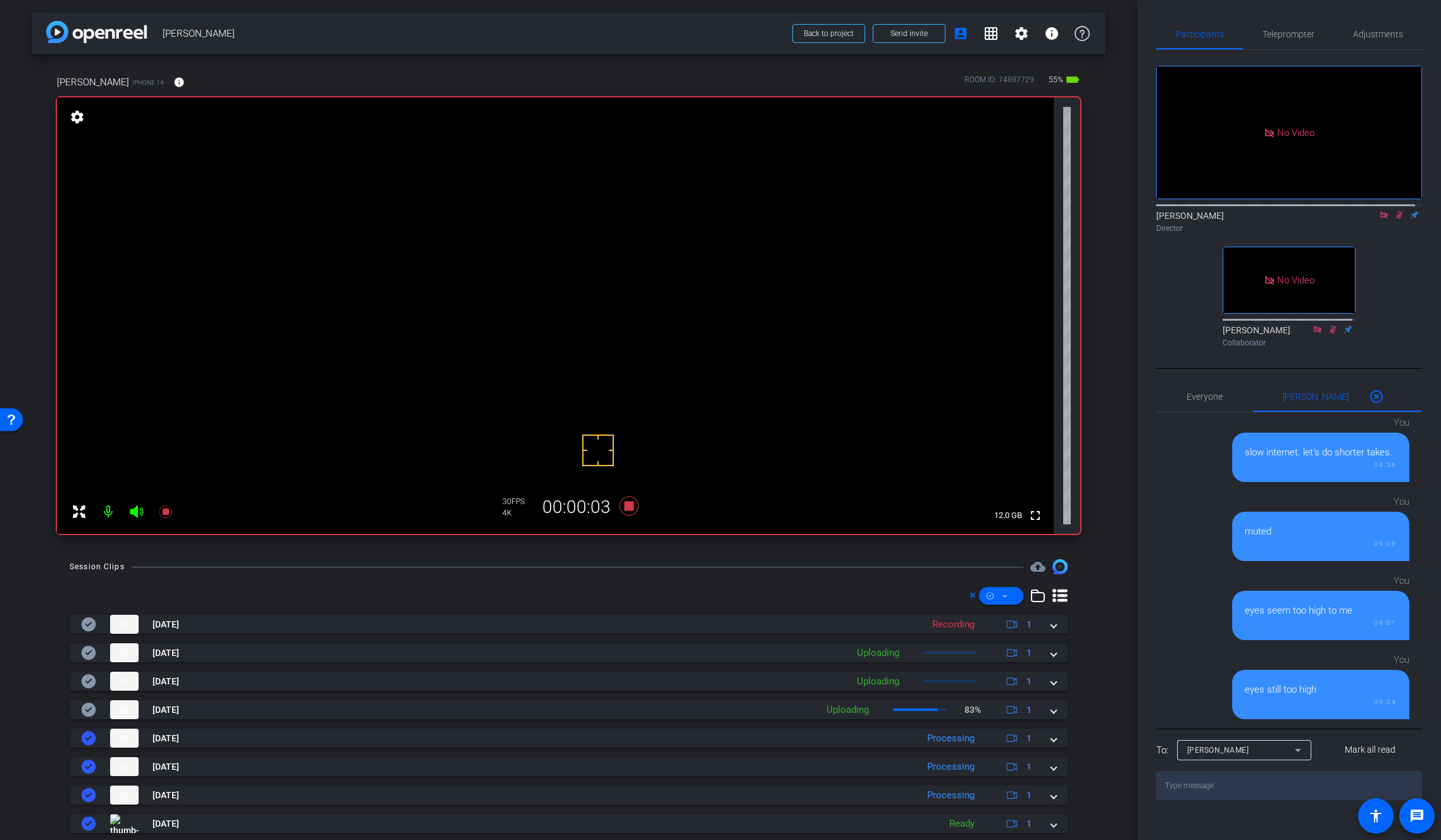
click at [592, 259] on video at bounding box center [555, 316] width 996 height 437
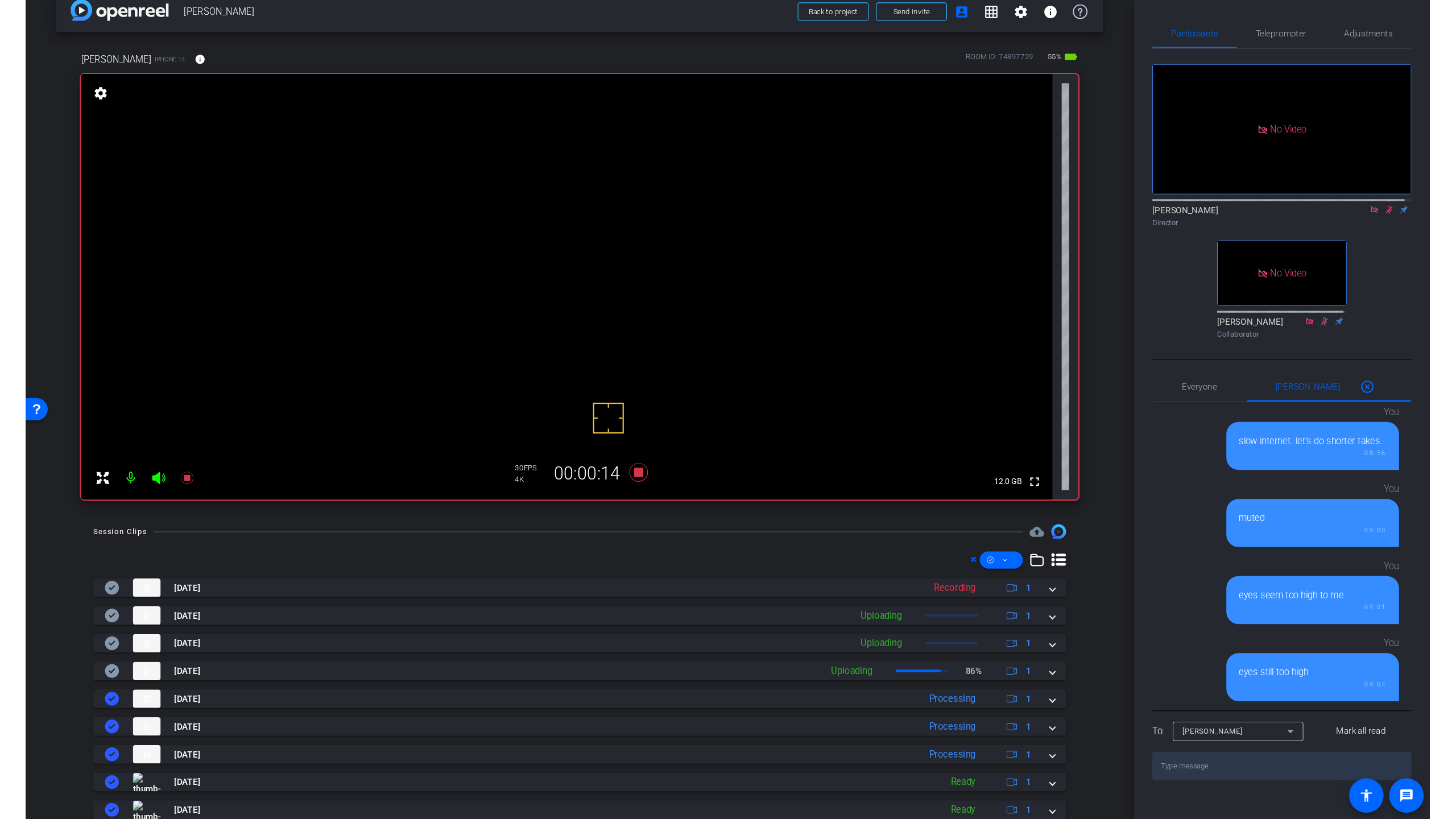
scroll to position [0, 0]
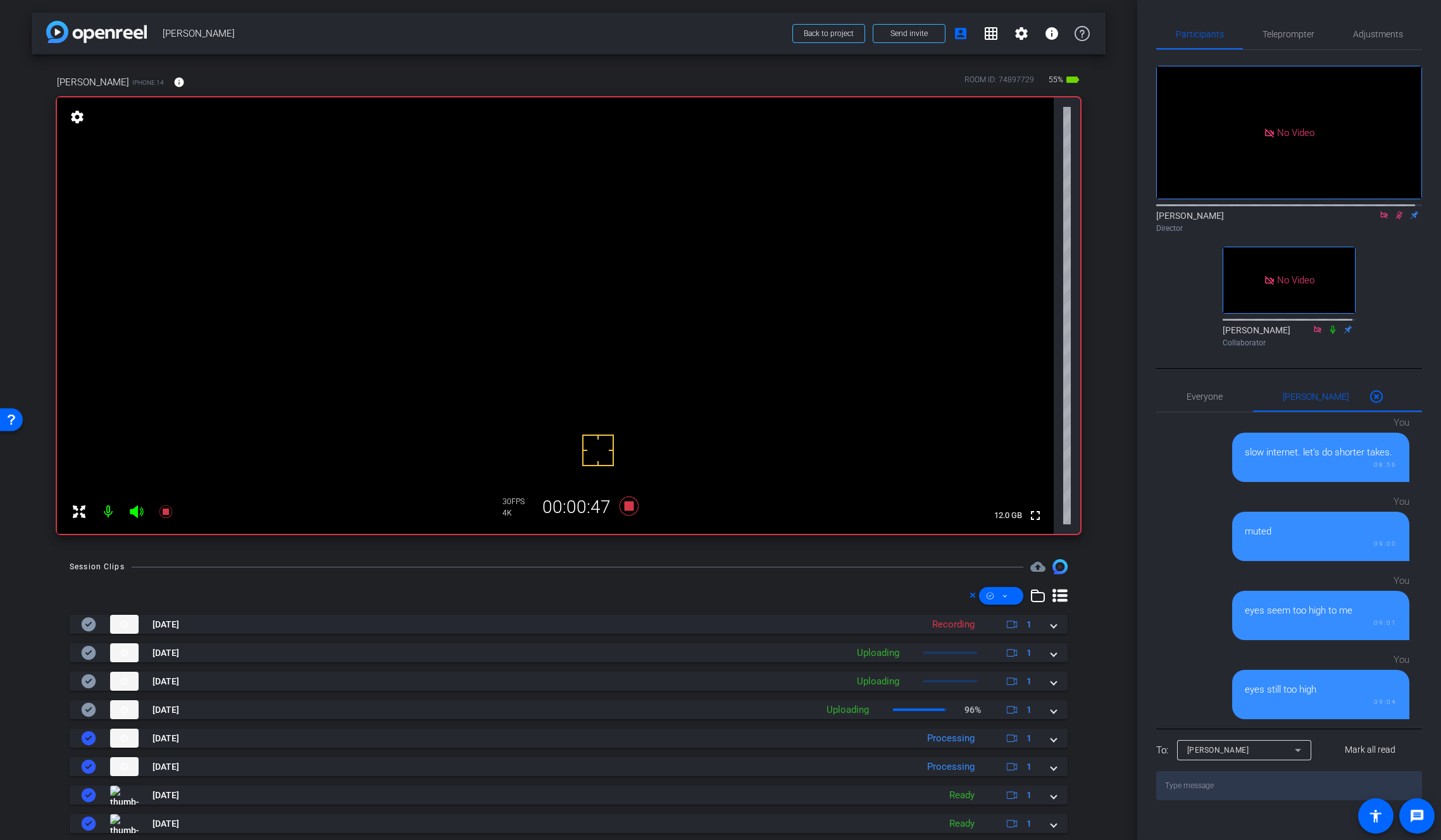
click at [608, 266] on video at bounding box center [555, 316] width 996 height 437
click at [605, 268] on video at bounding box center [555, 316] width 996 height 437
click at [589, 259] on video at bounding box center [555, 316] width 996 height 437
click at [629, 507] on icon at bounding box center [629, 506] width 19 height 19
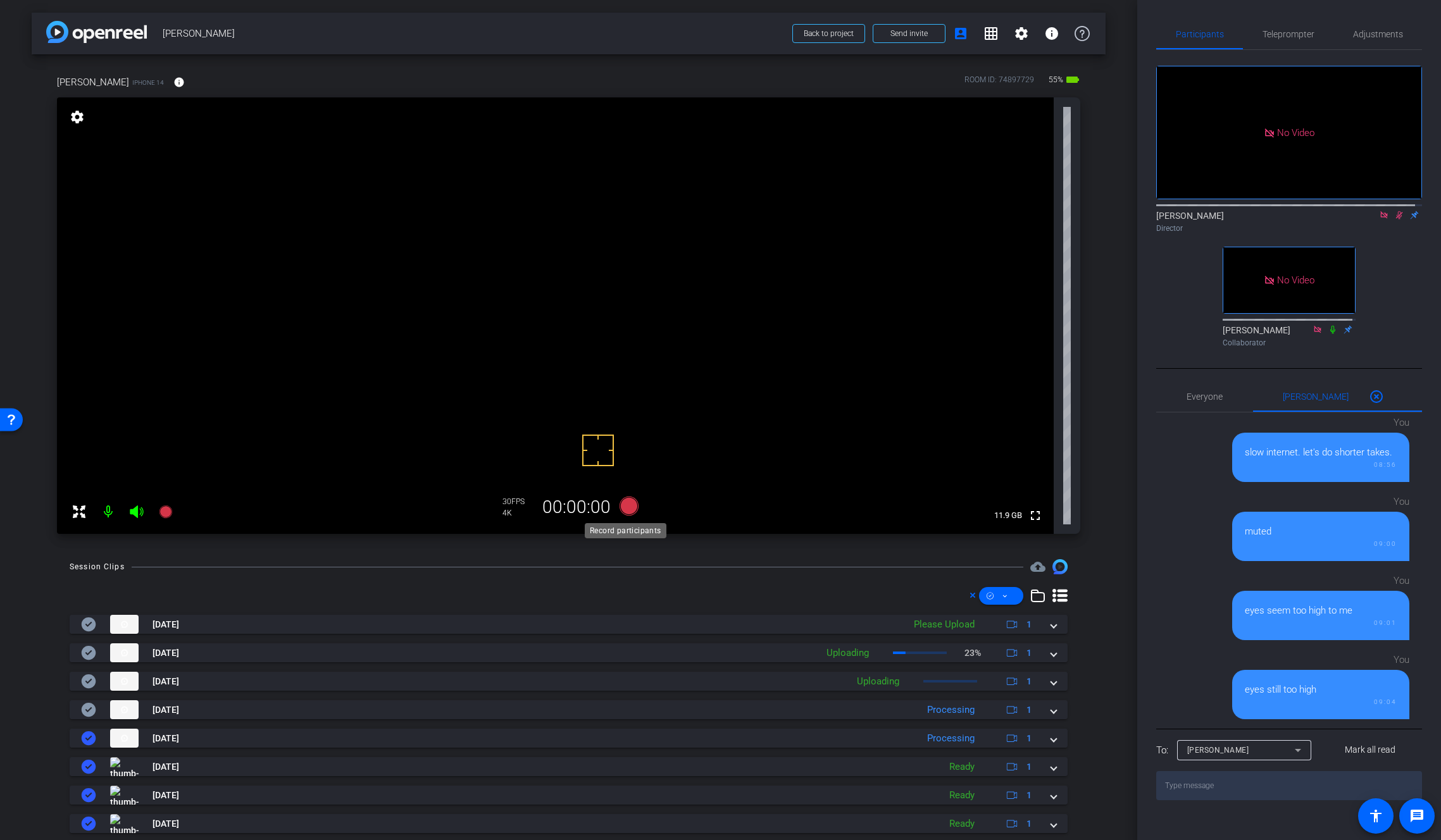
click at [626, 505] on icon at bounding box center [629, 506] width 19 height 19
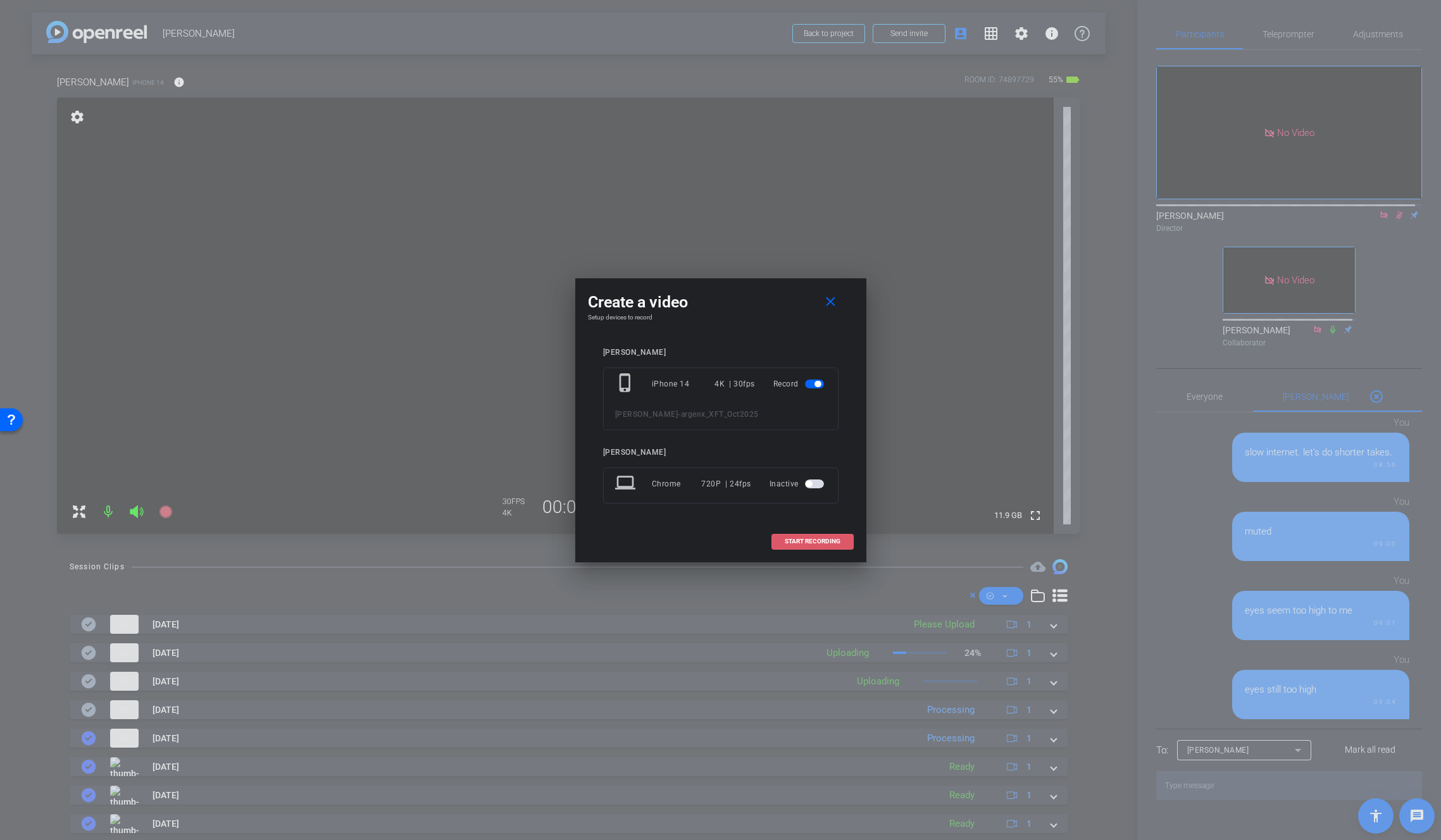
click at [815, 540] on span "START RECORDING" at bounding box center [812, 542] width 56 height 7
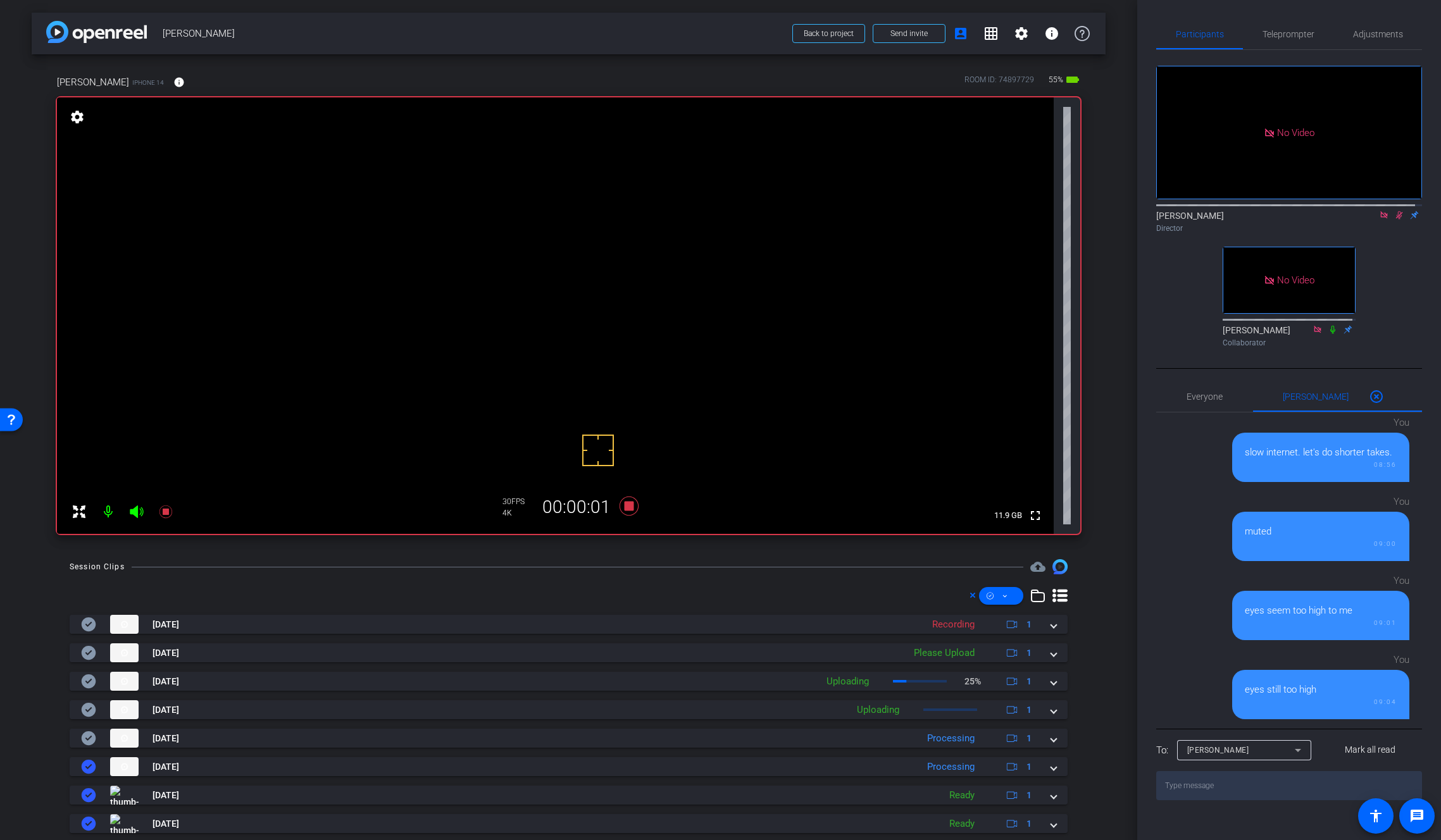
click at [604, 264] on video at bounding box center [555, 316] width 996 height 437
click at [164, 72] on span at bounding box center [179, 83] width 30 height 30
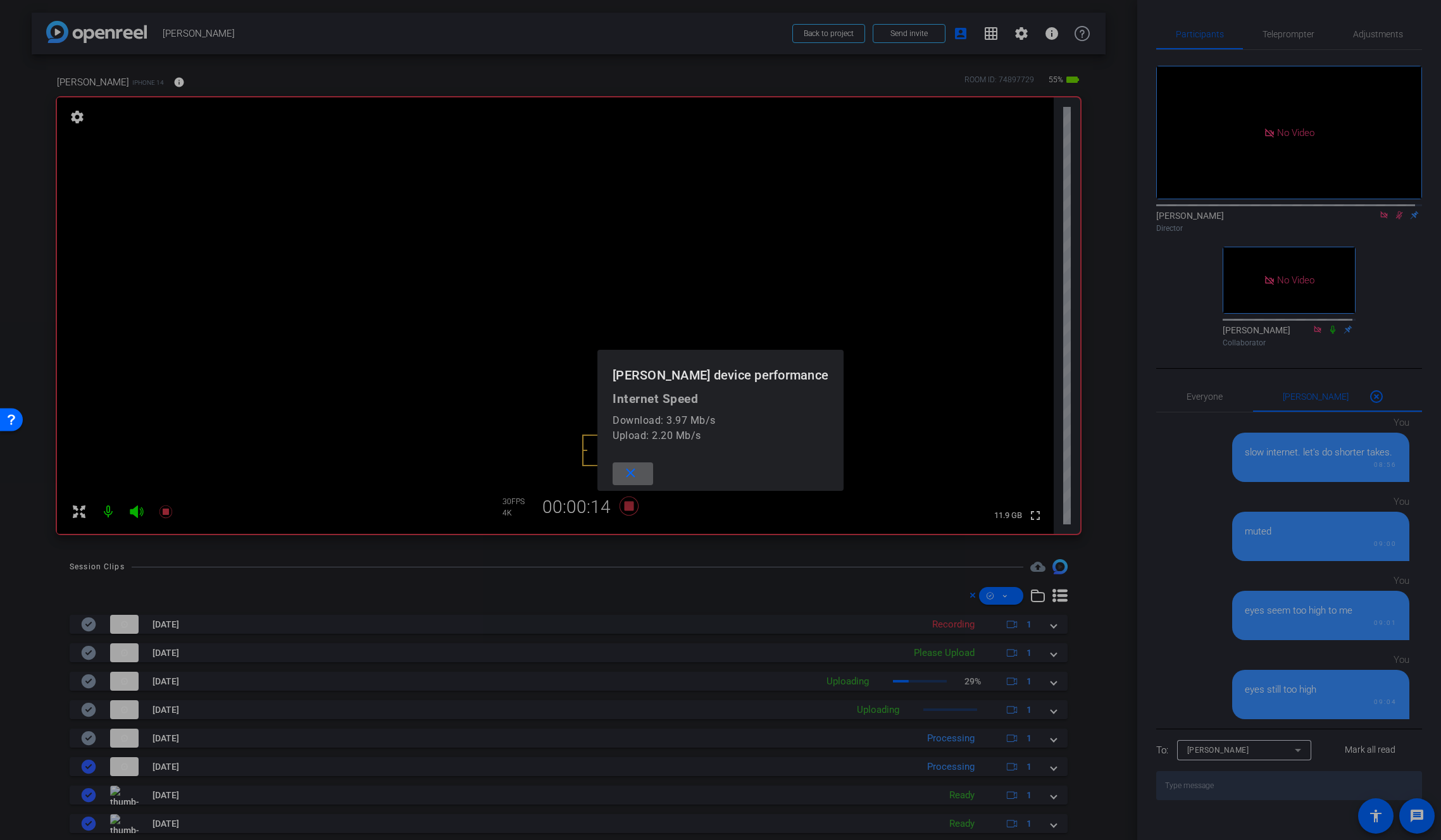
click at [160, 72] on div at bounding box center [720, 420] width 1441 height 840
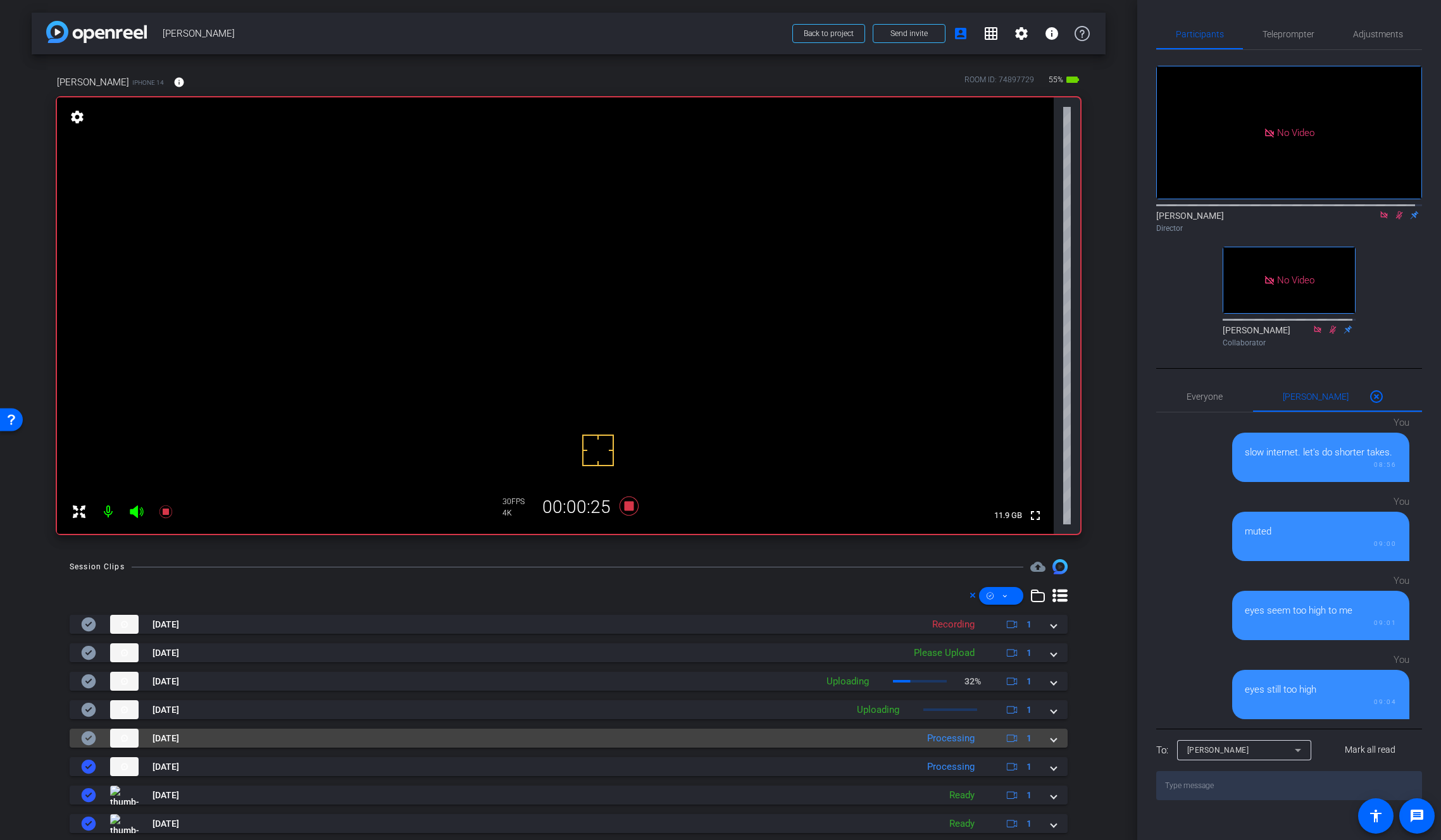
click at [1051, 739] on span at bounding box center [1053, 739] width 5 height 13
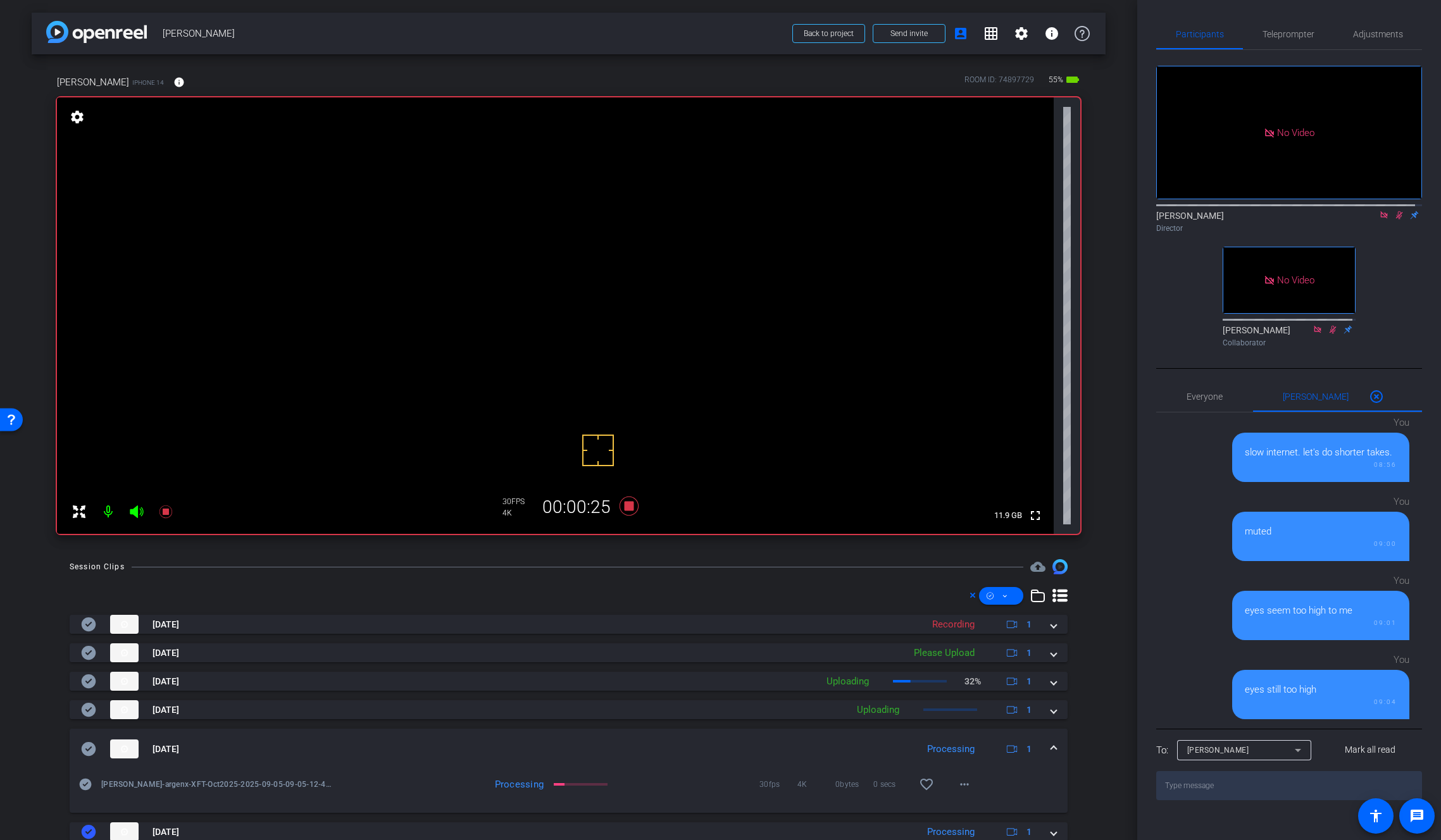
click at [1049, 739] on mat-expansion-panel-header "Sep 5, 2025 Processing 1" at bounding box center [568, 749] width 998 height 41
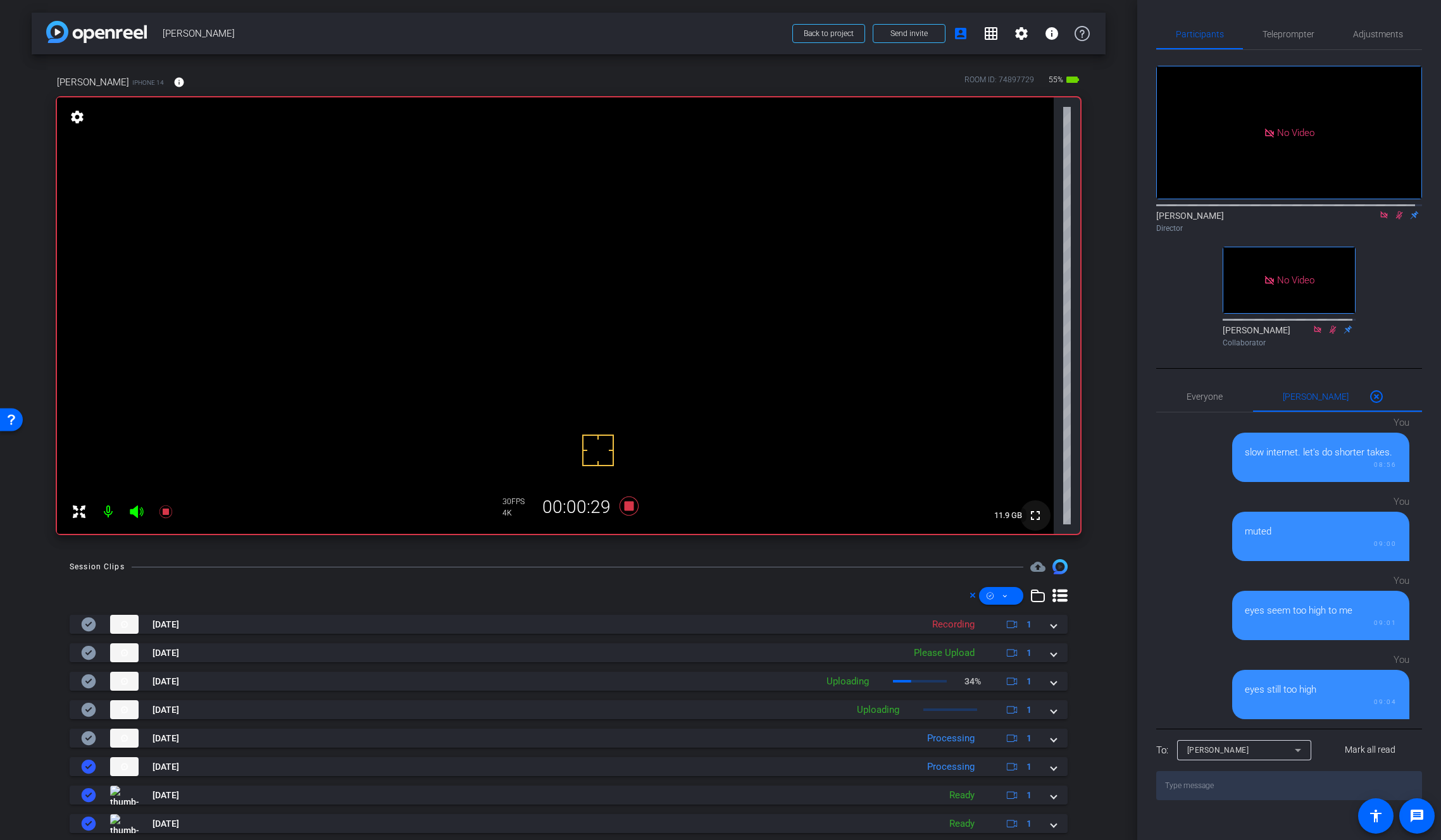
click at [1031, 522] on mat-icon "fullscreen" at bounding box center [1035, 516] width 15 height 15
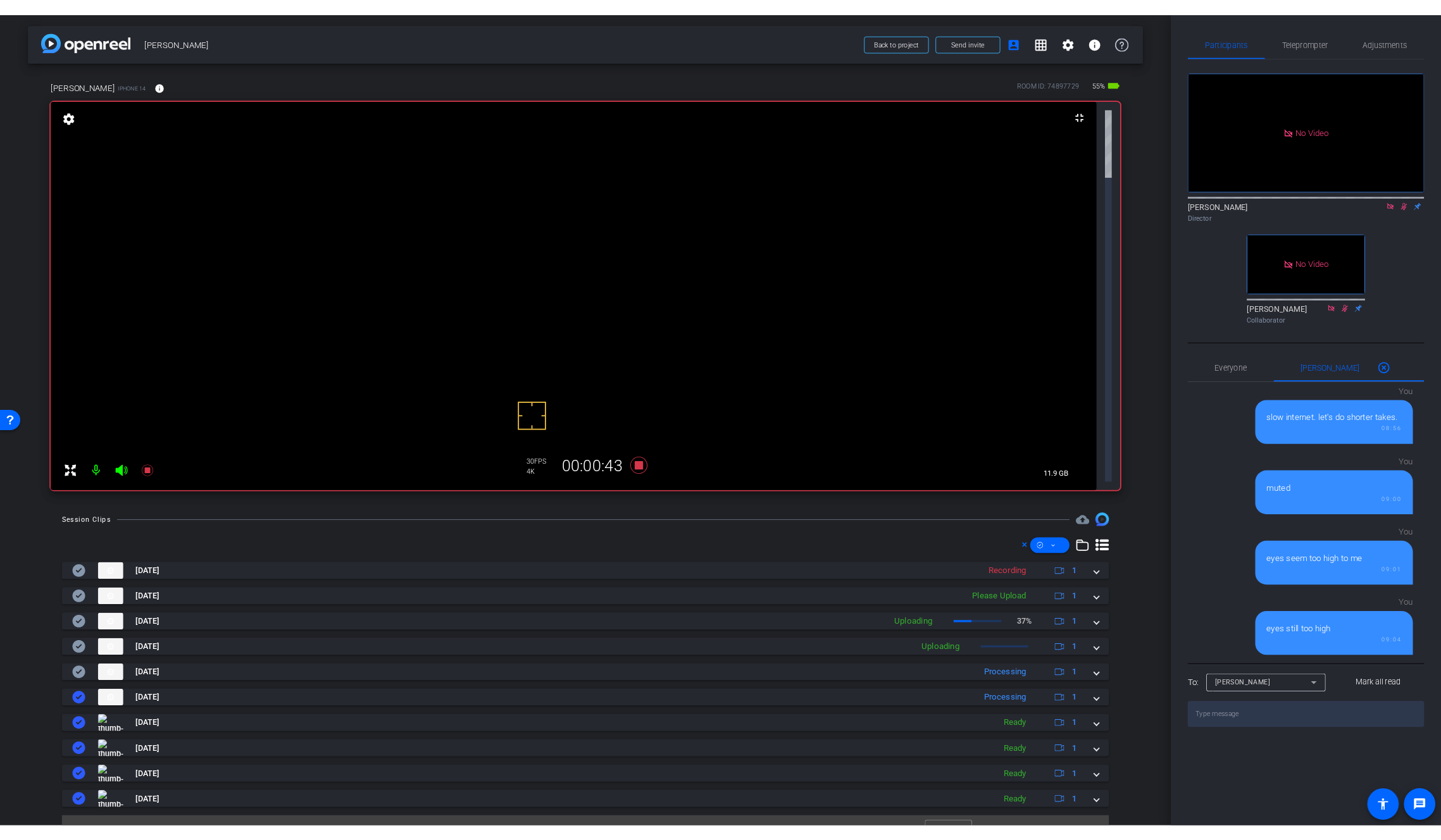
scroll to position [96, 0]
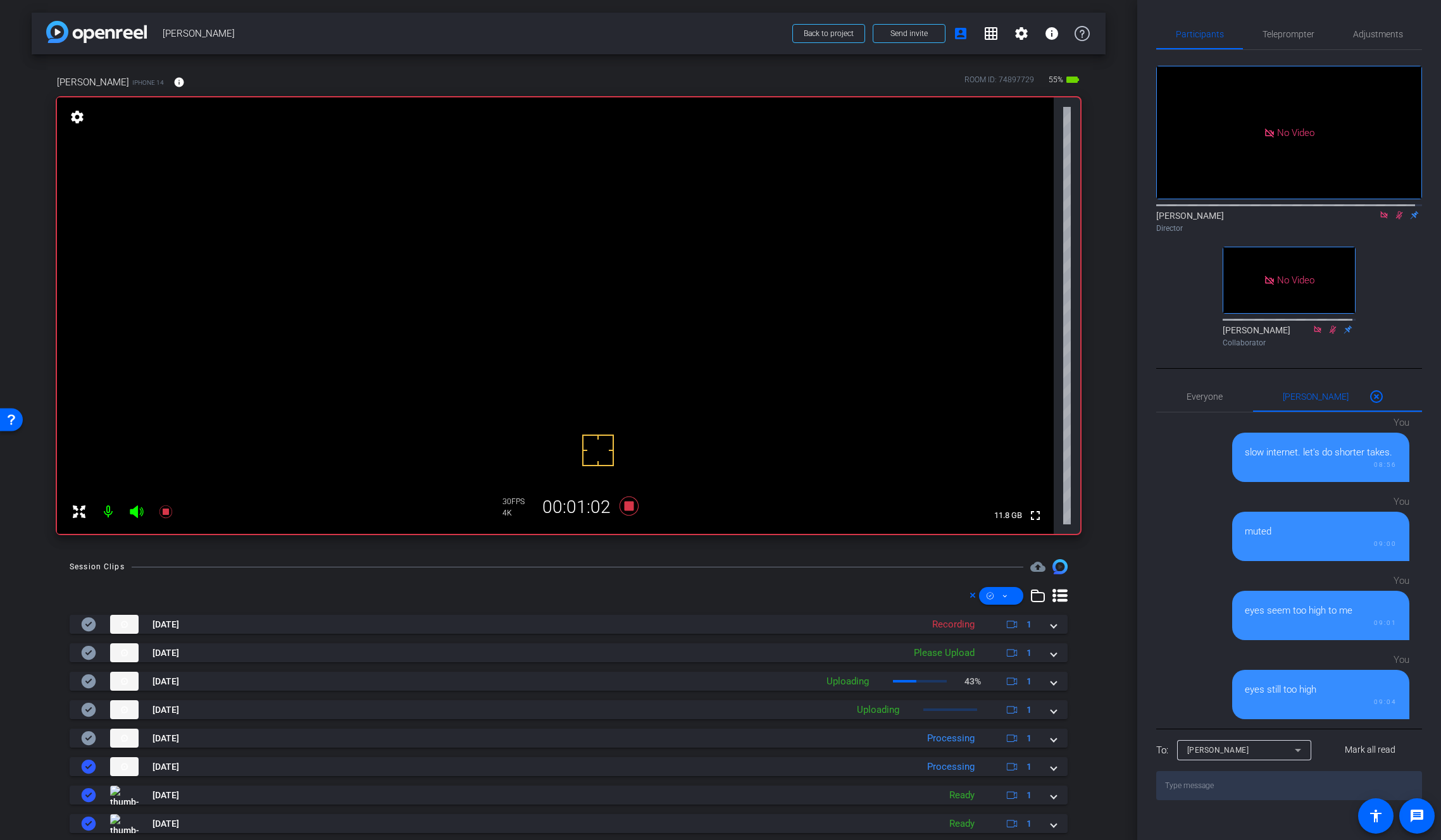
click at [604, 271] on video at bounding box center [555, 316] width 996 height 437
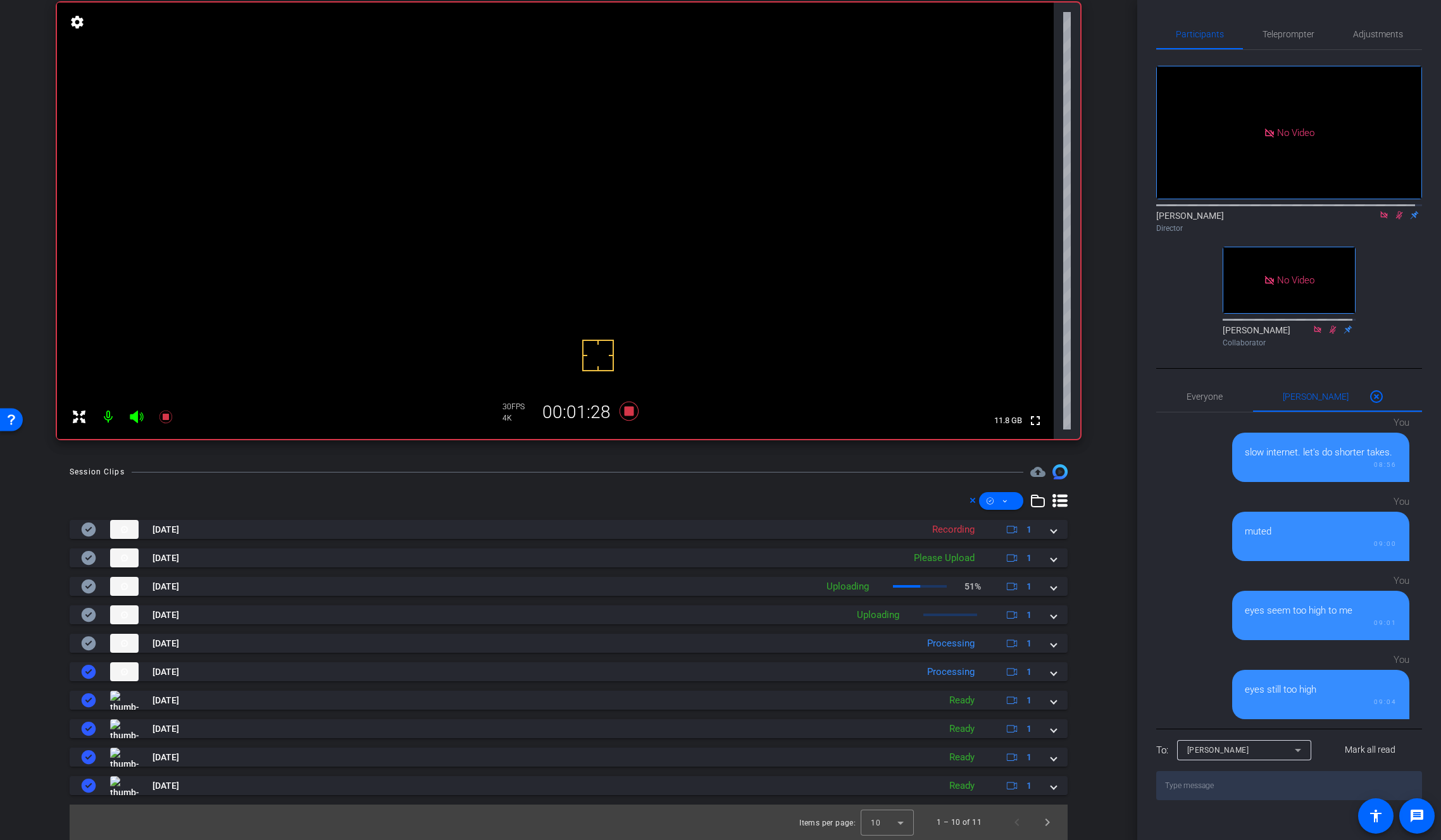
scroll to position [28, 0]
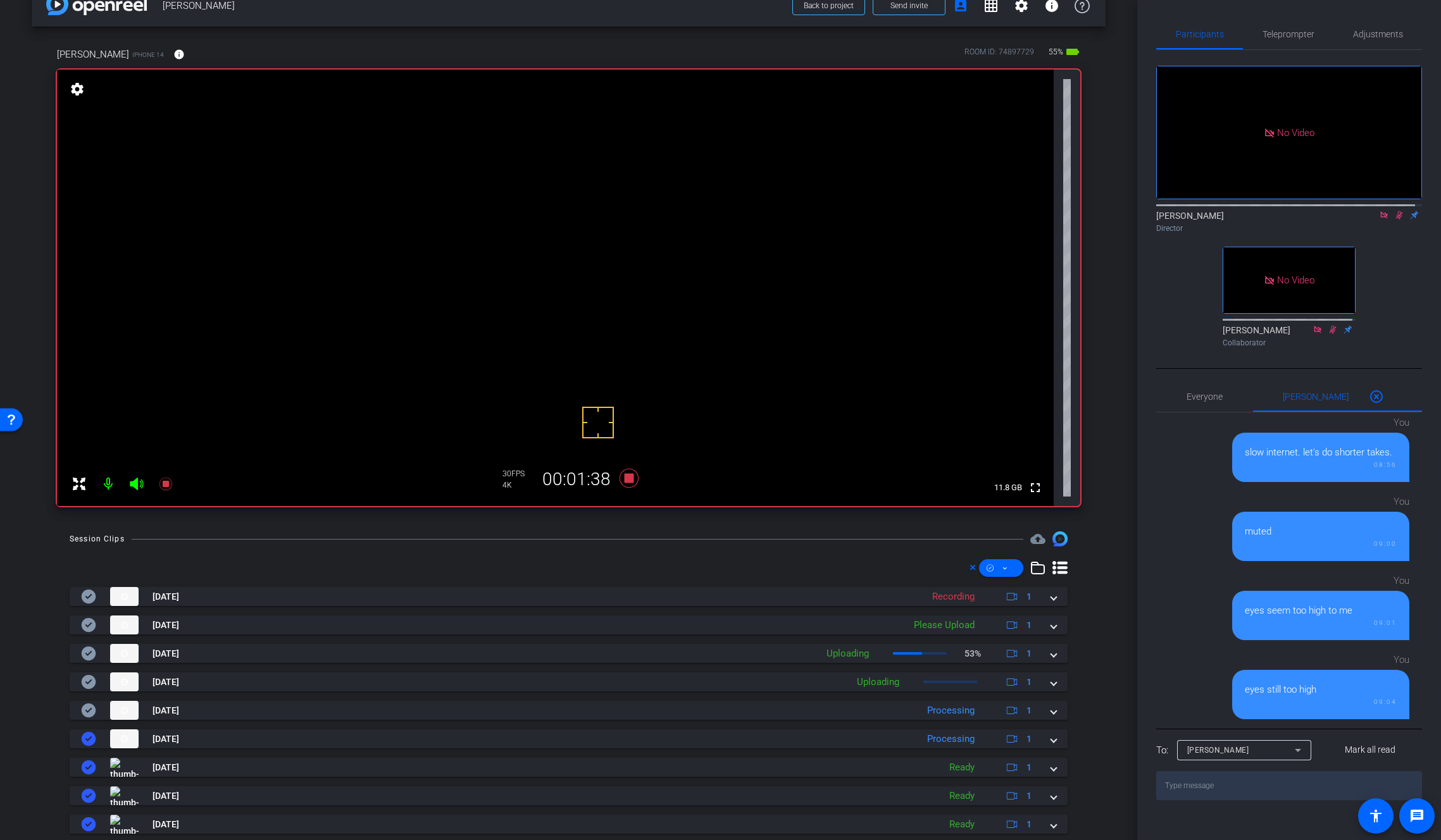
click at [1192, 800] on textarea at bounding box center [1288, 786] width 266 height 29
click at [1406, 234] on div "Director" at bounding box center [1288, 229] width 266 height 12
click at [1395, 219] on icon at bounding box center [1399, 215] width 10 height 9
click at [1396, 219] on icon at bounding box center [1400, 215] width 7 height 8
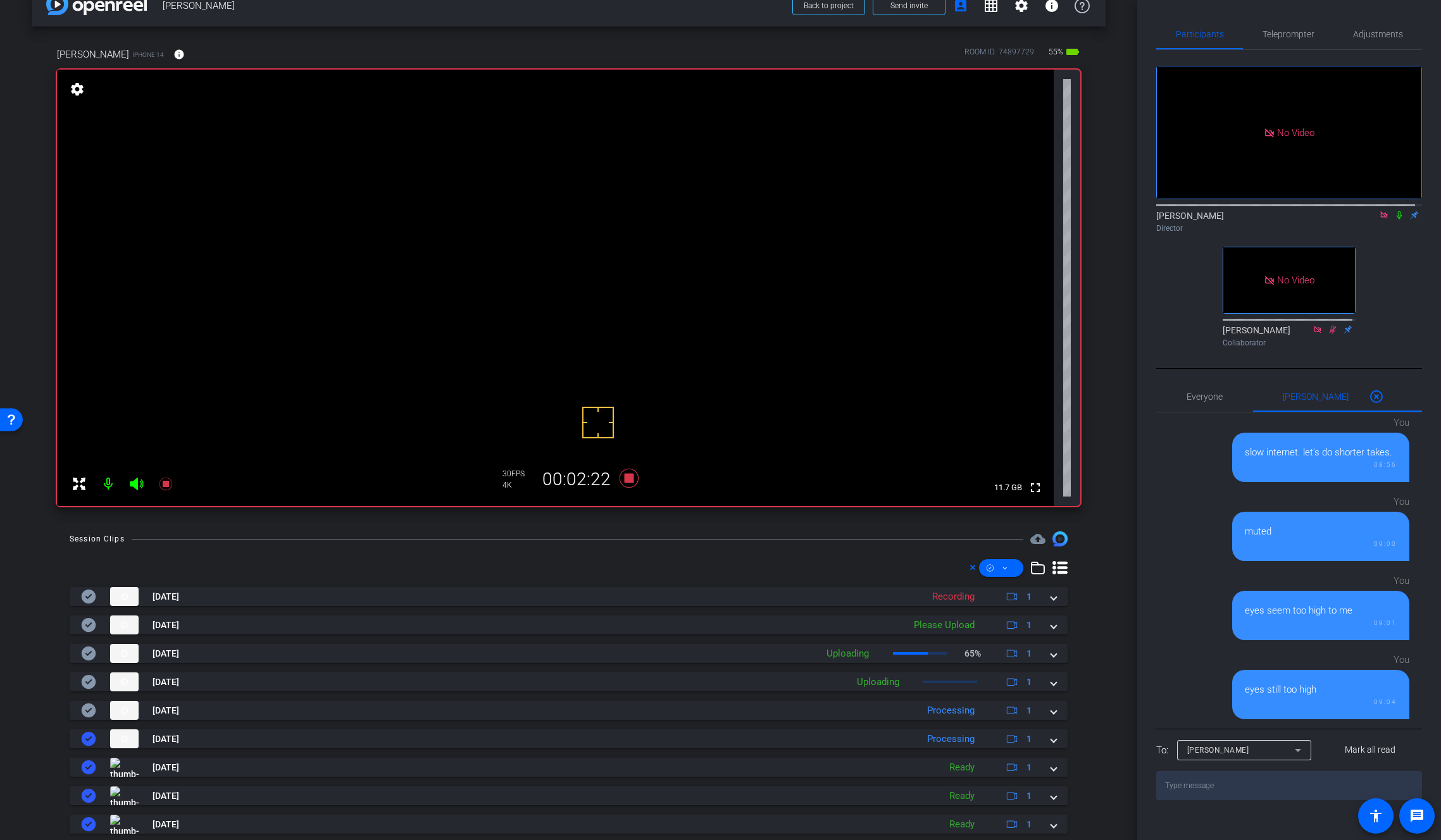
click at [1394, 219] on icon at bounding box center [1399, 215] width 10 height 9
click at [607, 258] on video at bounding box center [555, 287] width 996 height 437
click at [629, 481] on icon at bounding box center [629, 478] width 30 height 22
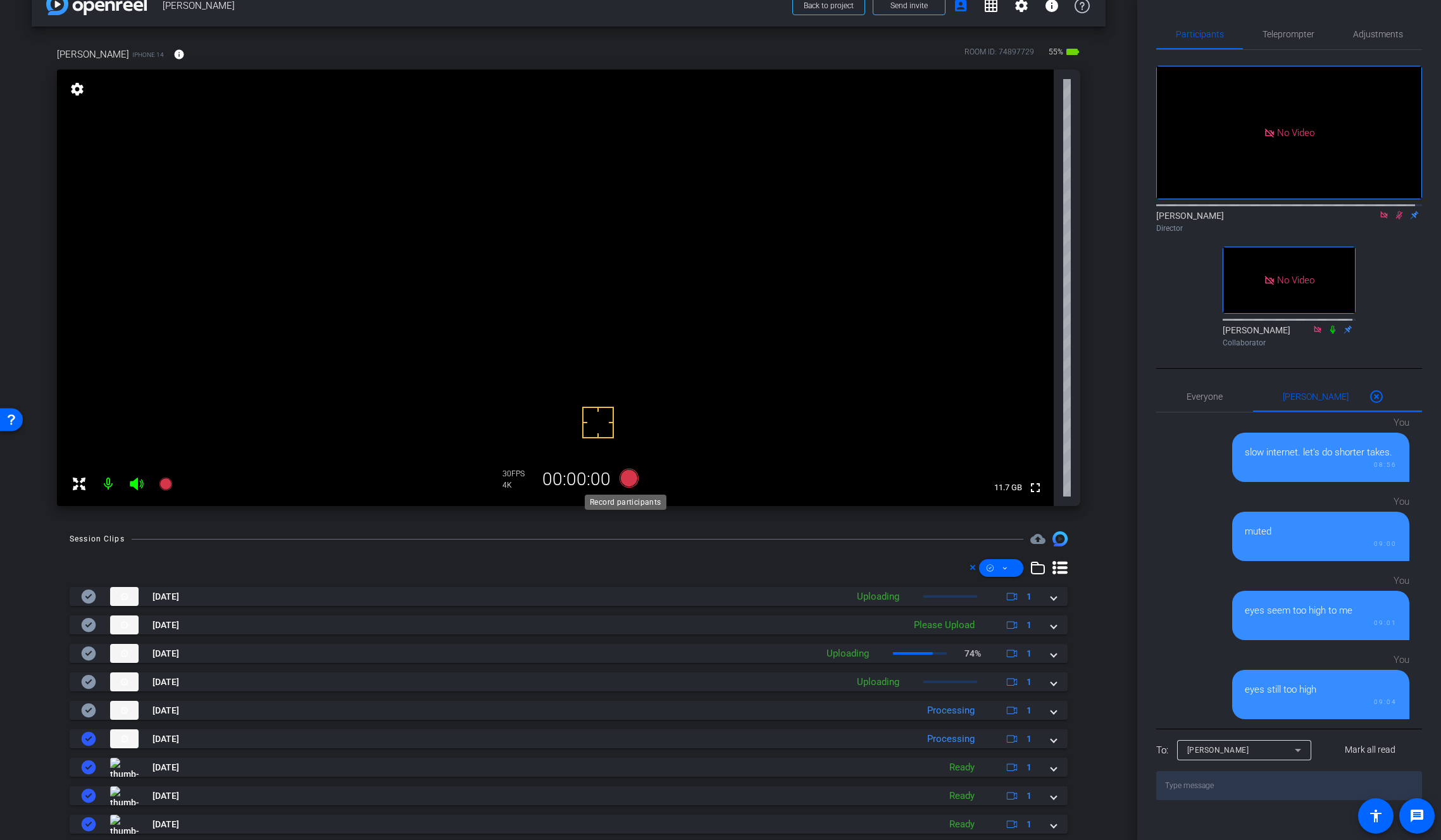
click at [629, 481] on icon at bounding box center [629, 479] width 19 height 19
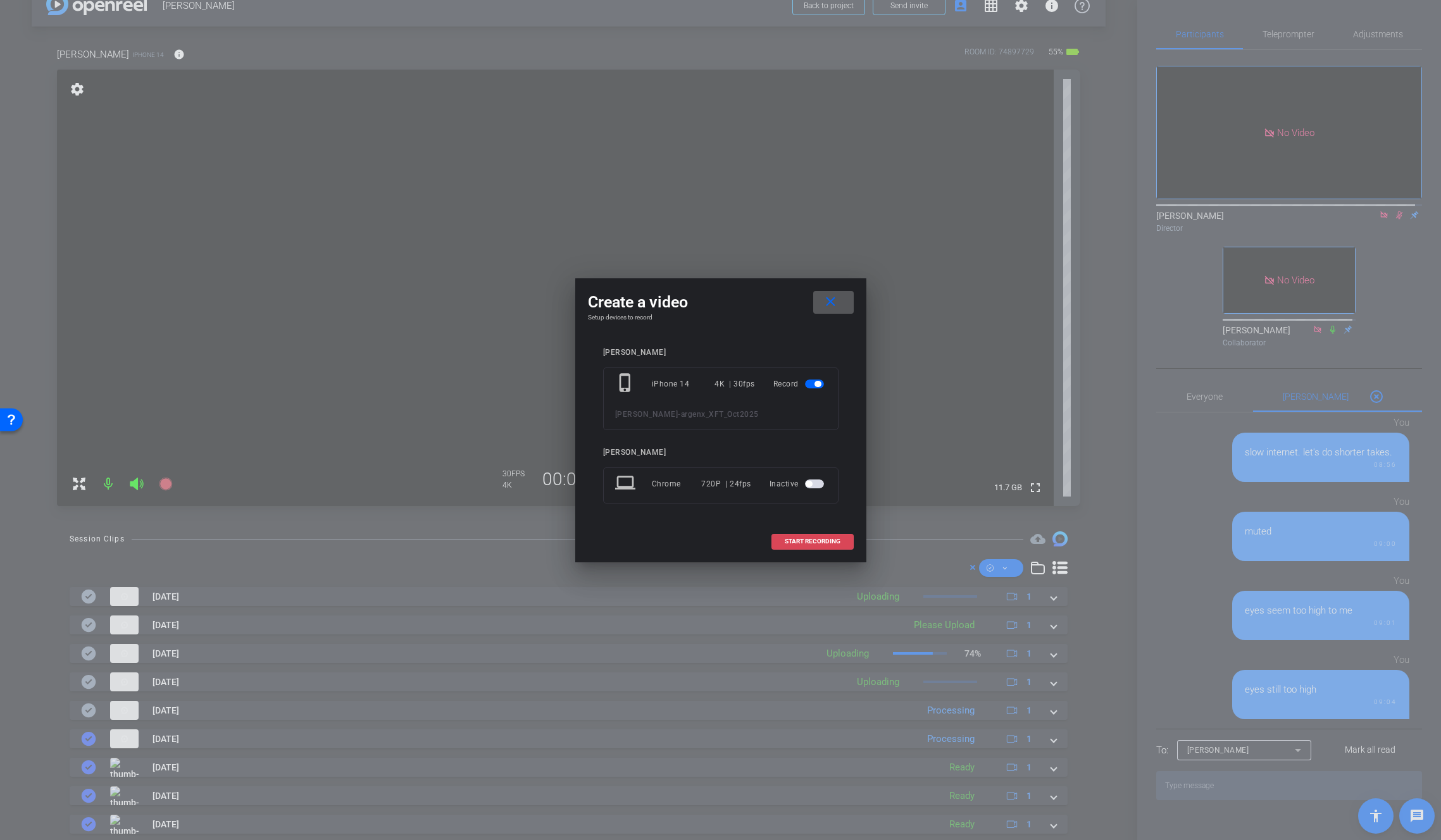
click at [800, 537] on span at bounding box center [812, 542] width 81 height 30
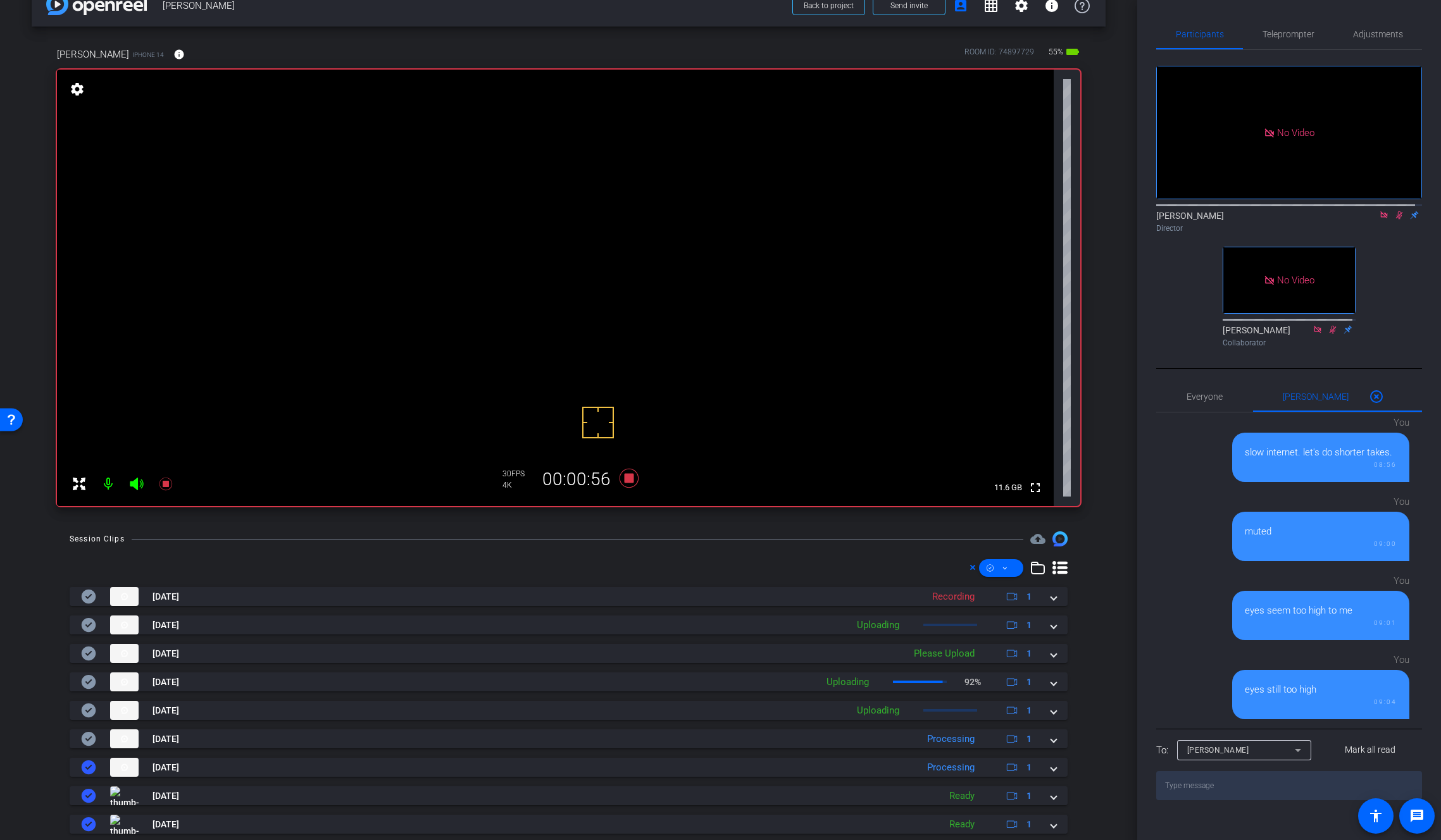
click at [591, 240] on video at bounding box center [555, 287] width 996 height 437
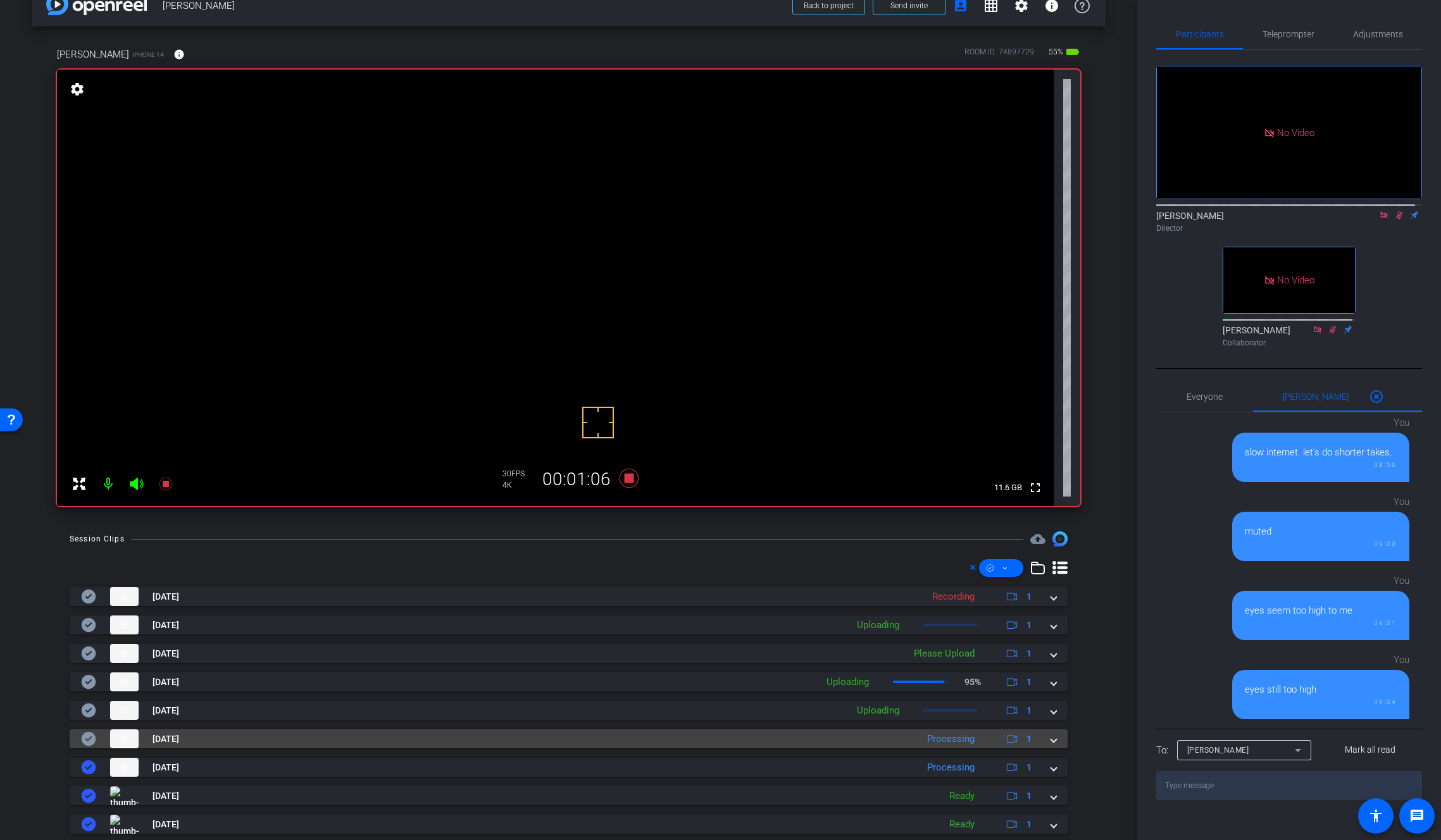
click at [1051, 743] on span at bounding box center [1053, 739] width 5 height 13
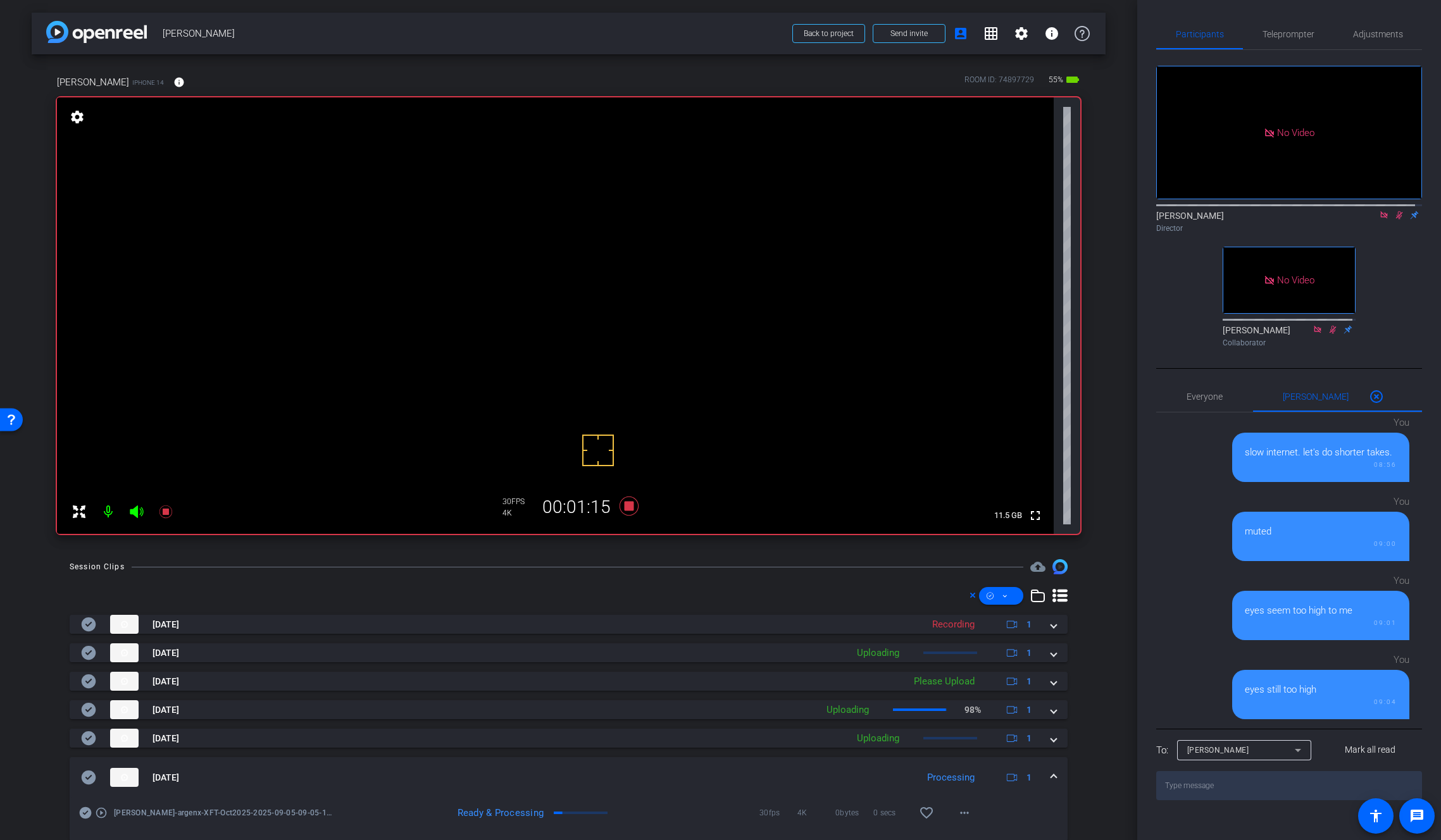
scroll to position [0, 0]
click at [961, 816] on mat-icon "more_horiz" at bounding box center [964, 812] width 15 height 15
click at [995, 686] on span "Download Original" at bounding box center [991, 692] width 76 height 15
click at [83, 778] on icon at bounding box center [89, 777] width 14 height 14
click at [1051, 772] on span at bounding box center [1053, 778] width 5 height 13
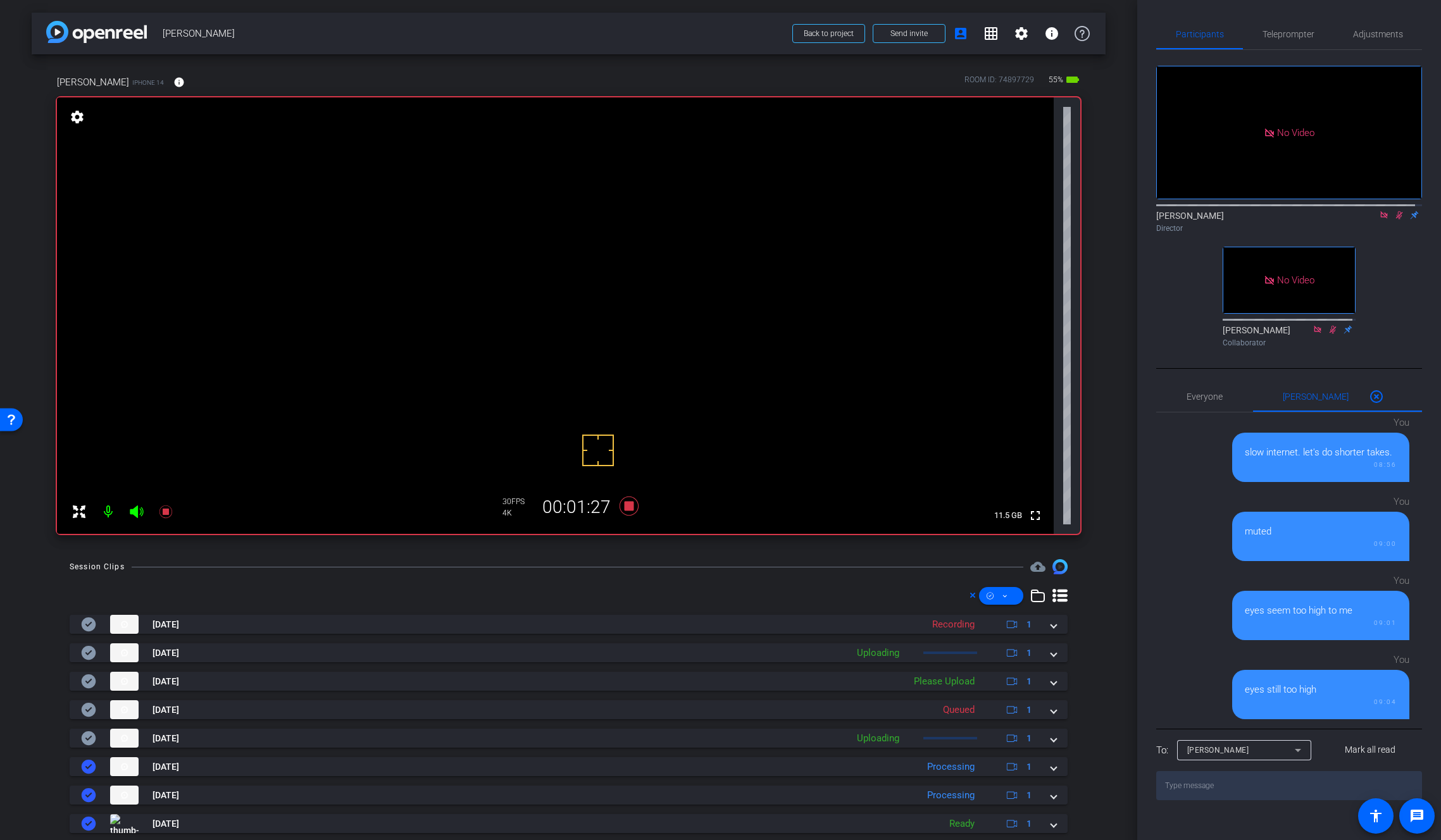
click at [591, 278] on video at bounding box center [555, 316] width 996 height 437
click at [1211, 755] on span "Souzan Alavi" at bounding box center [1218, 750] width 62 height 9
click at [1211, 768] on div at bounding box center [720, 420] width 1441 height 840
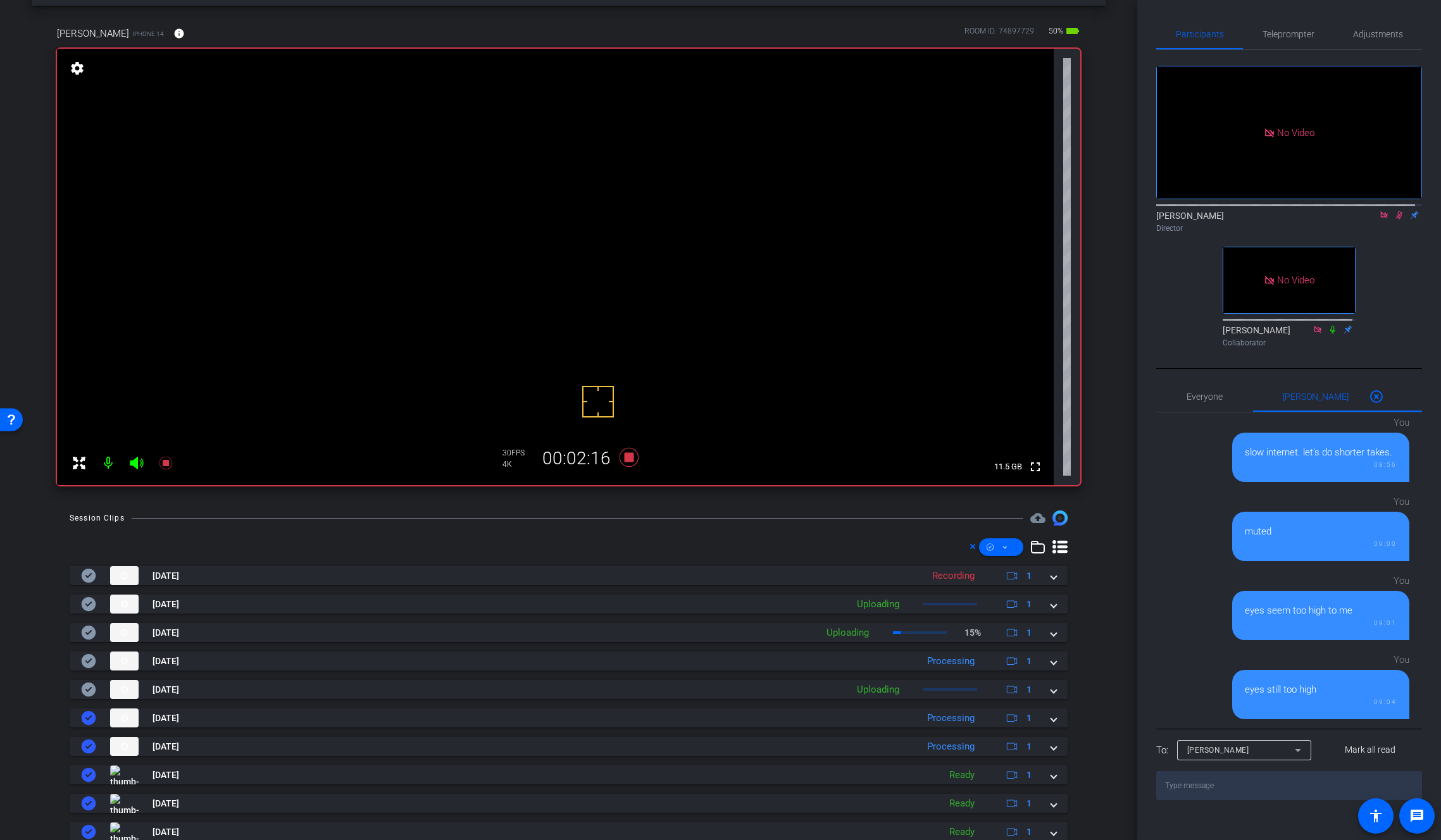
scroll to position [46, 0]
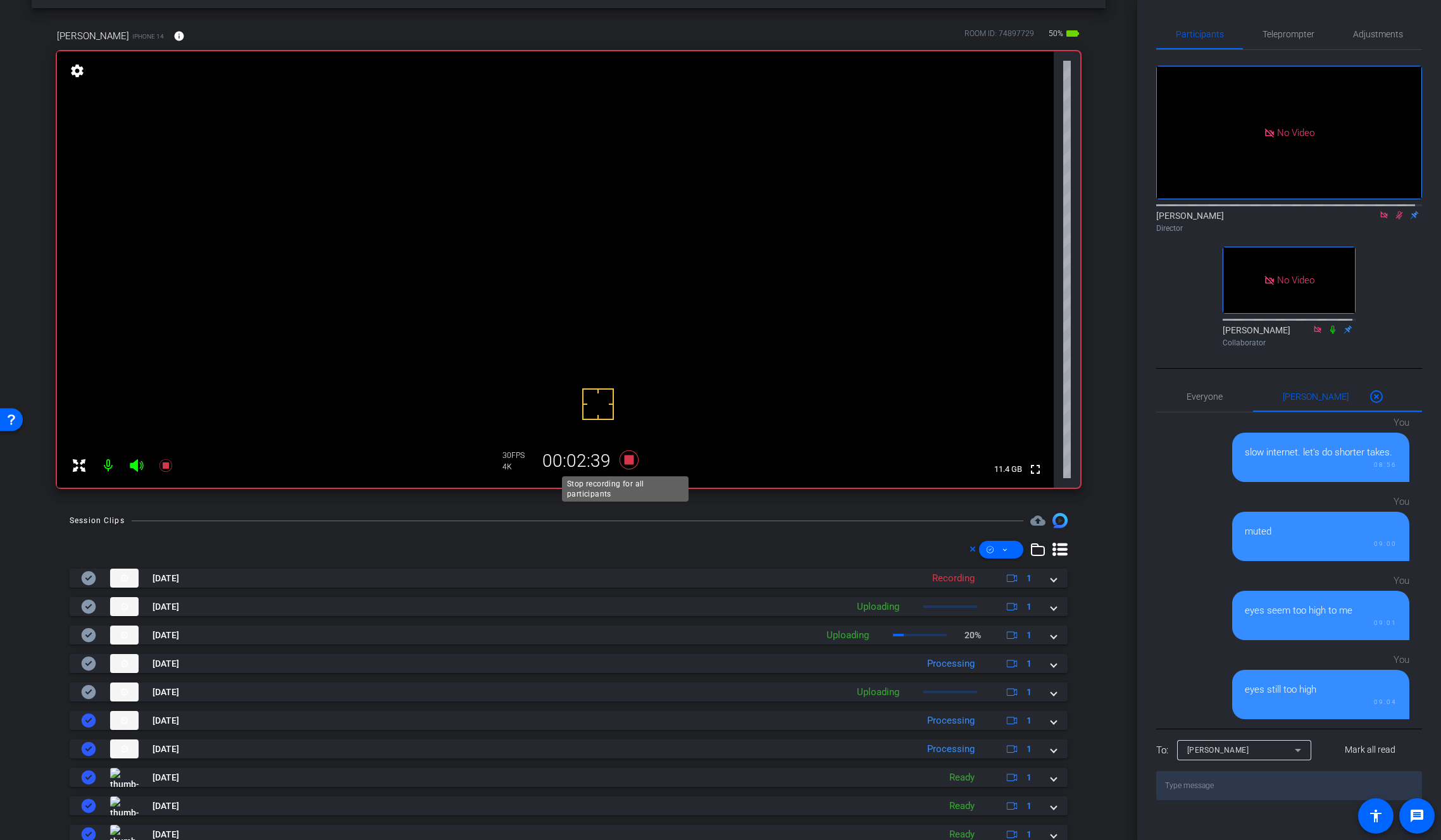
click at [628, 461] on icon at bounding box center [629, 460] width 19 height 19
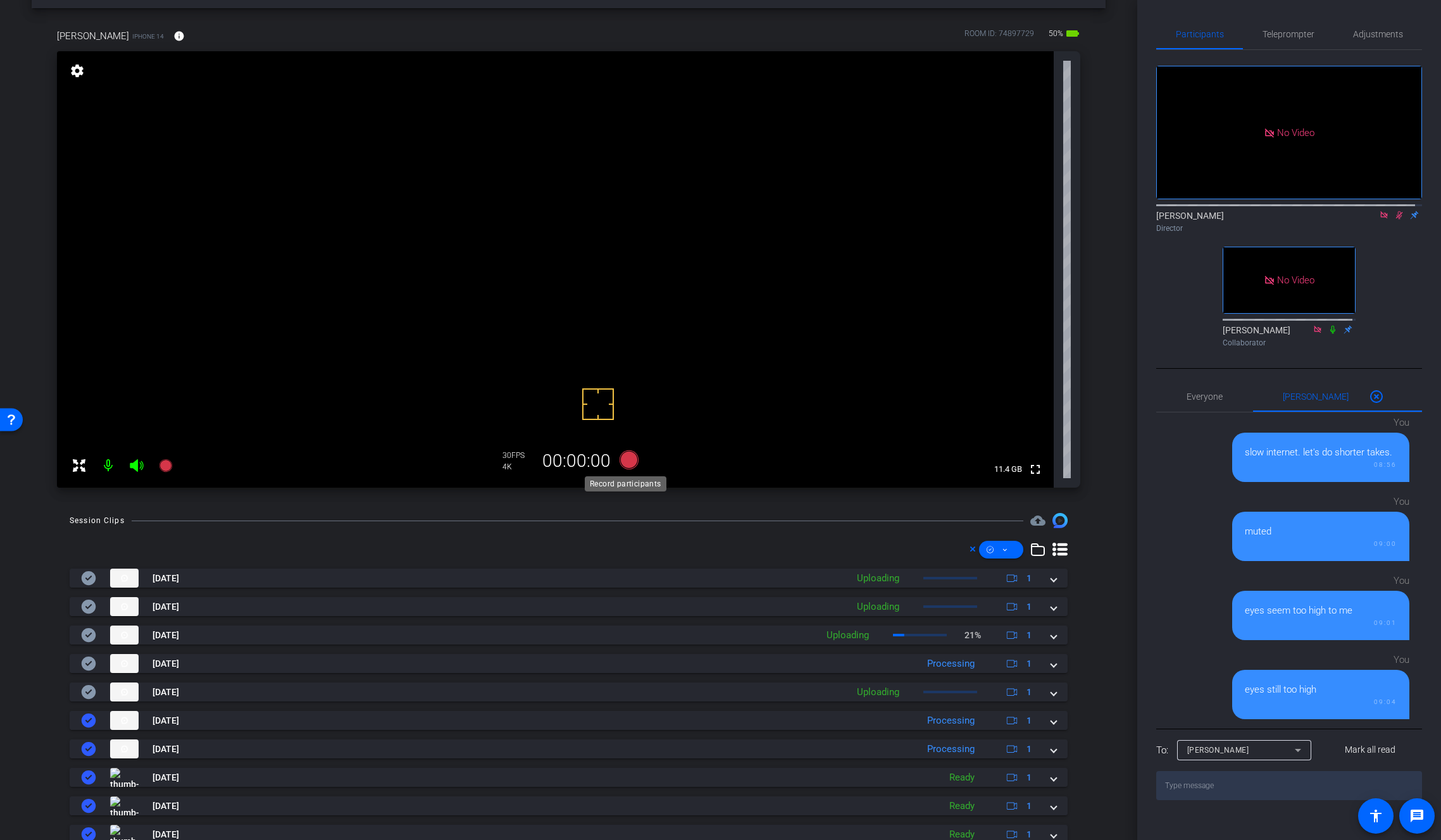
click at [626, 461] on icon at bounding box center [629, 460] width 19 height 19
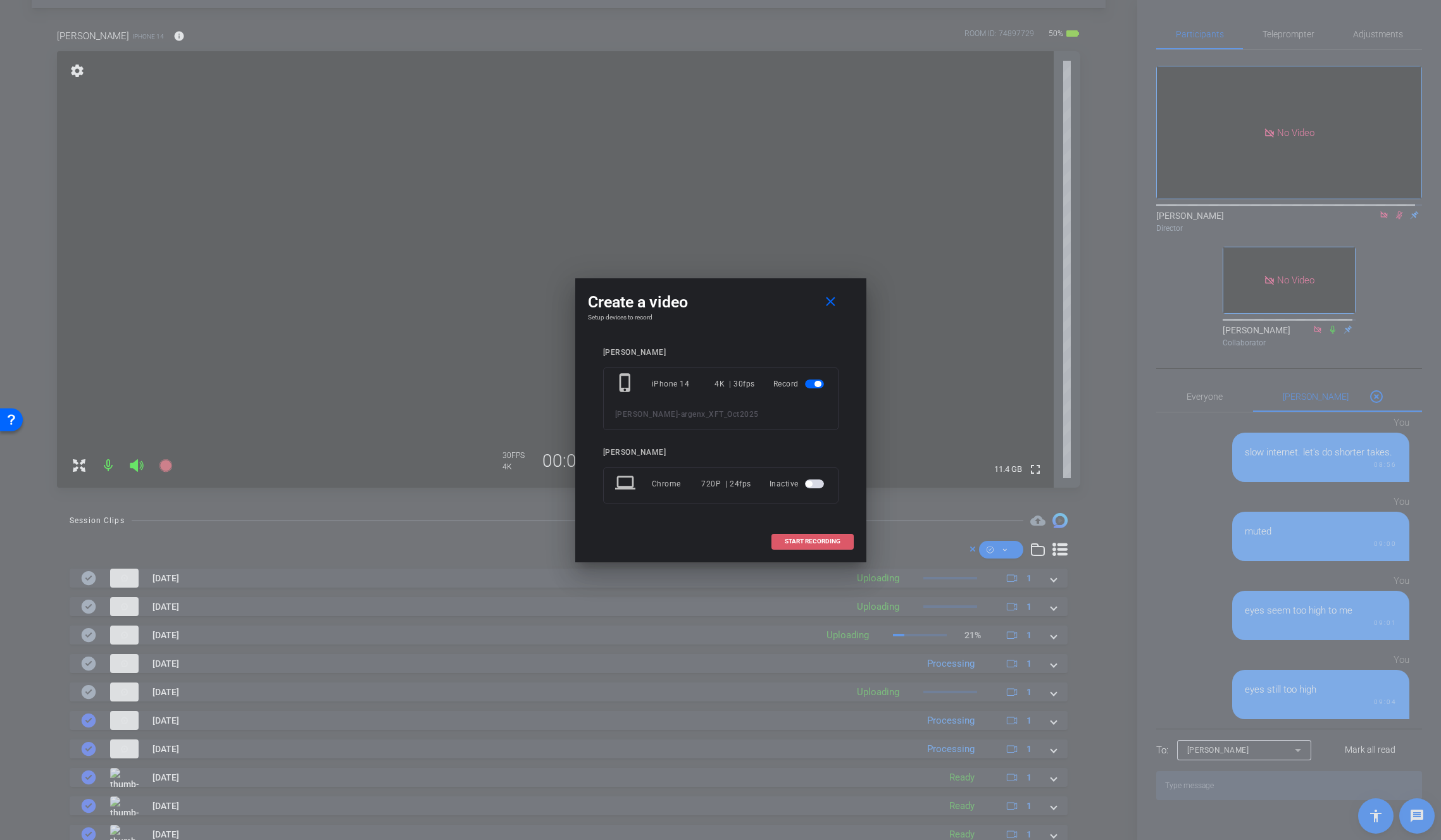
click at [782, 537] on span at bounding box center [812, 542] width 81 height 30
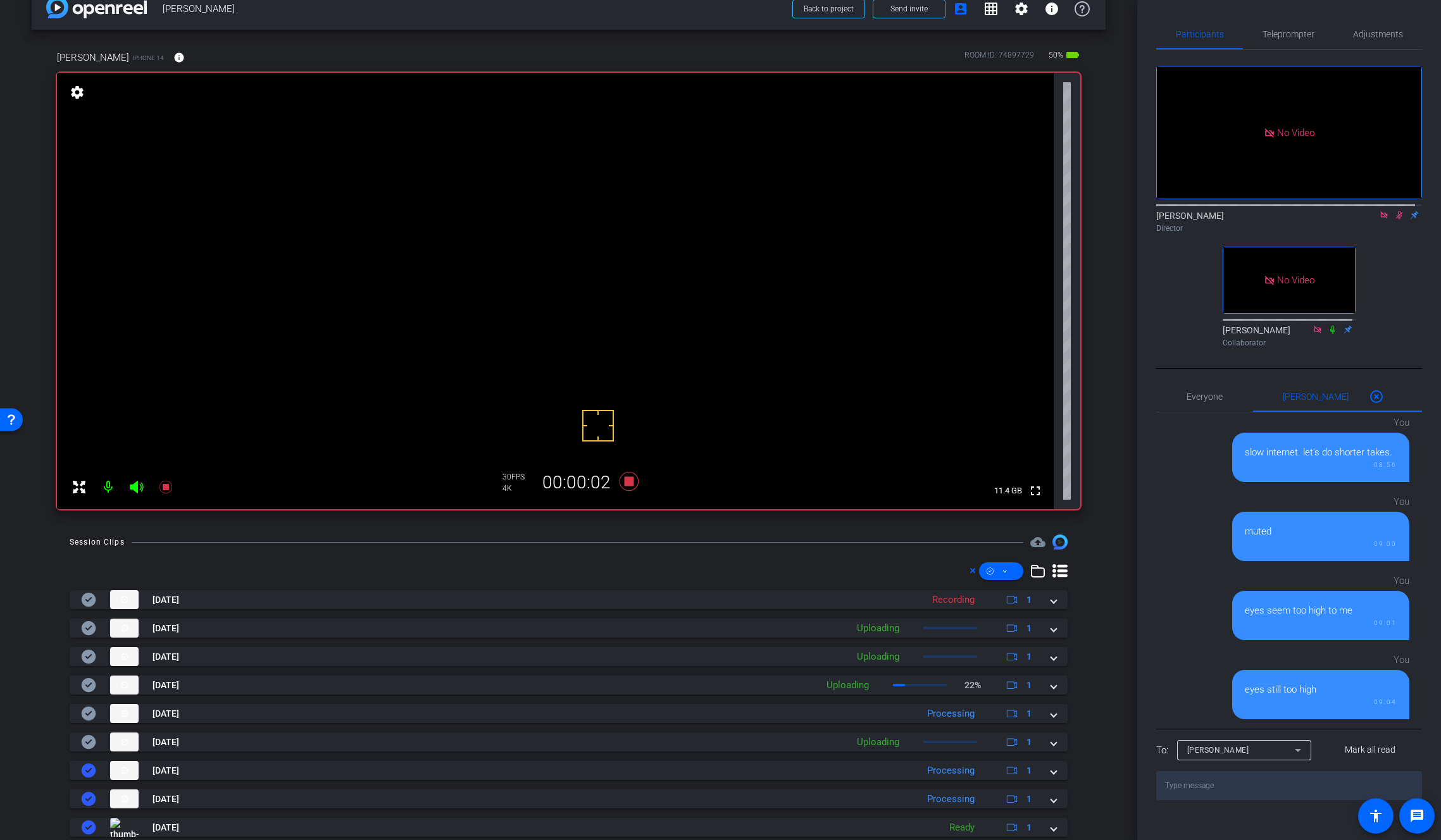
scroll to position [22, 0]
click at [593, 228] on video at bounding box center [555, 293] width 996 height 437
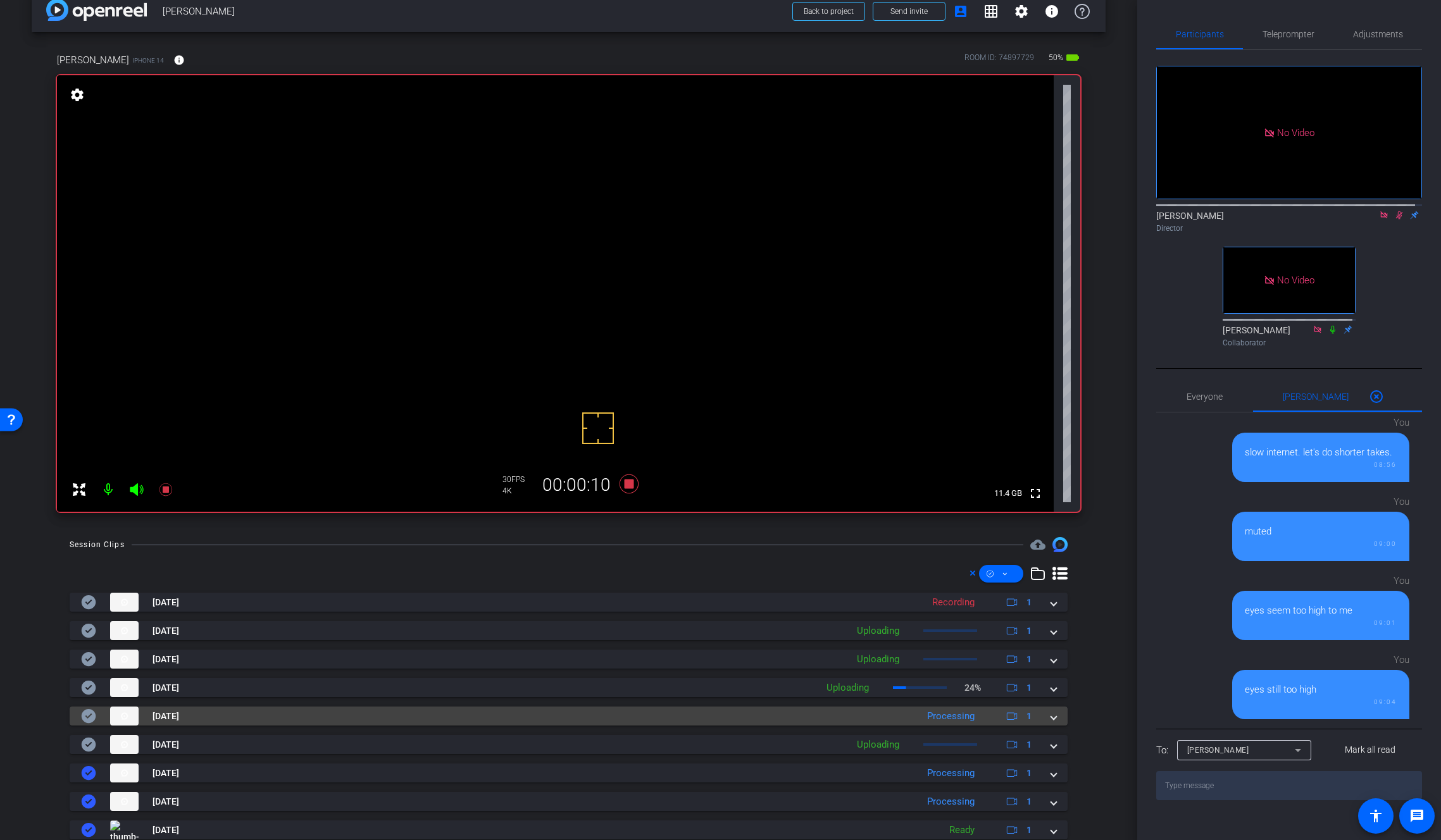
click at [1051, 716] on span at bounding box center [1053, 716] width 5 height 13
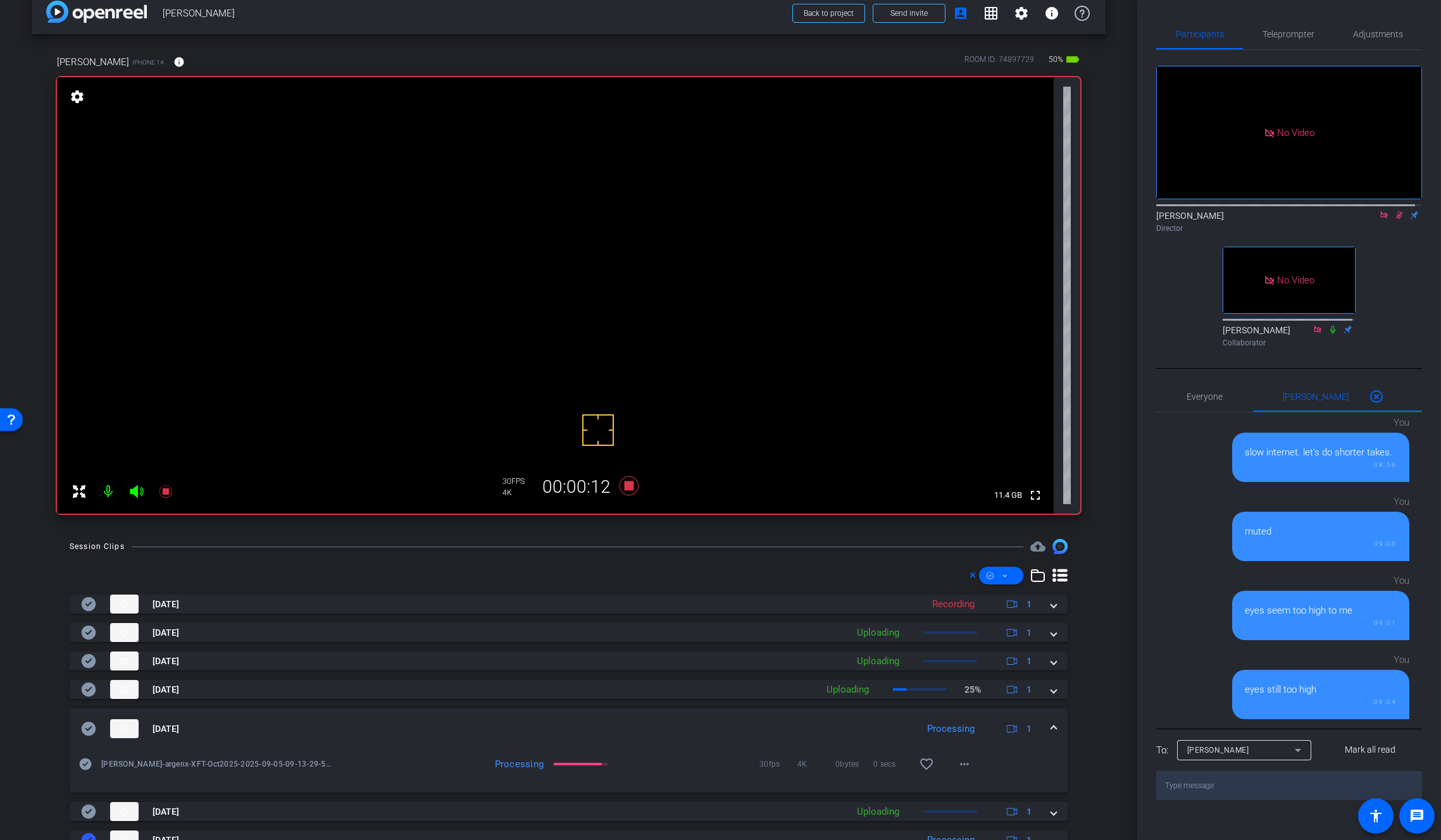
scroll to position [20, 0]
click at [963, 767] on mat-icon "more_horiz" at bounding box center [964, 765] width 15 height 15
click at [1001, 642] on span "Download Original" at bounding box center [991, 644] width 76 height 15
click at [96, 733] on mat-panel-title "Sep 5, 2025" at bounding box center [496, 729] width 830 height 19
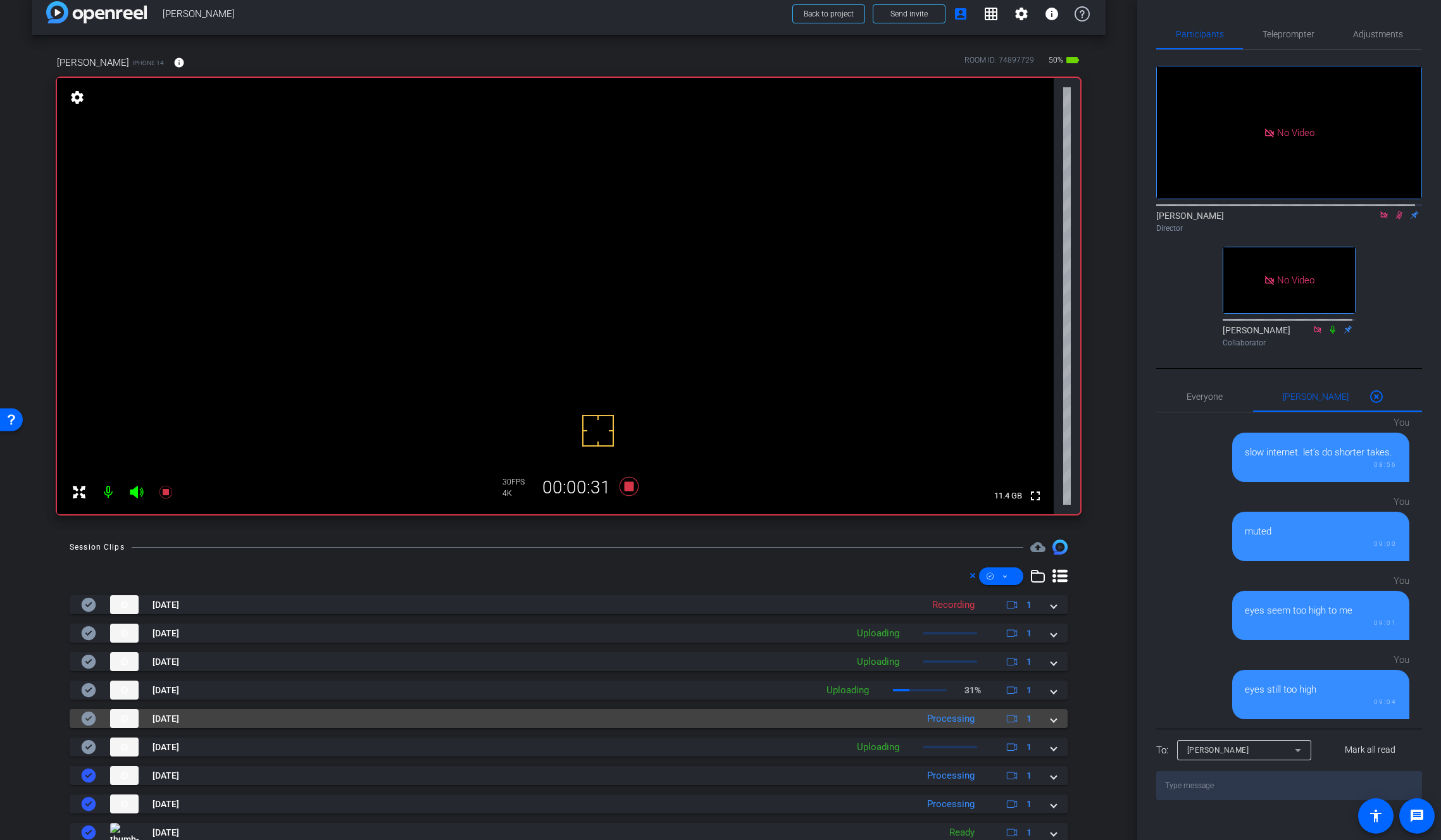
click at [89, 725] on icon at bounding box center [89, 718] width 14 height 14
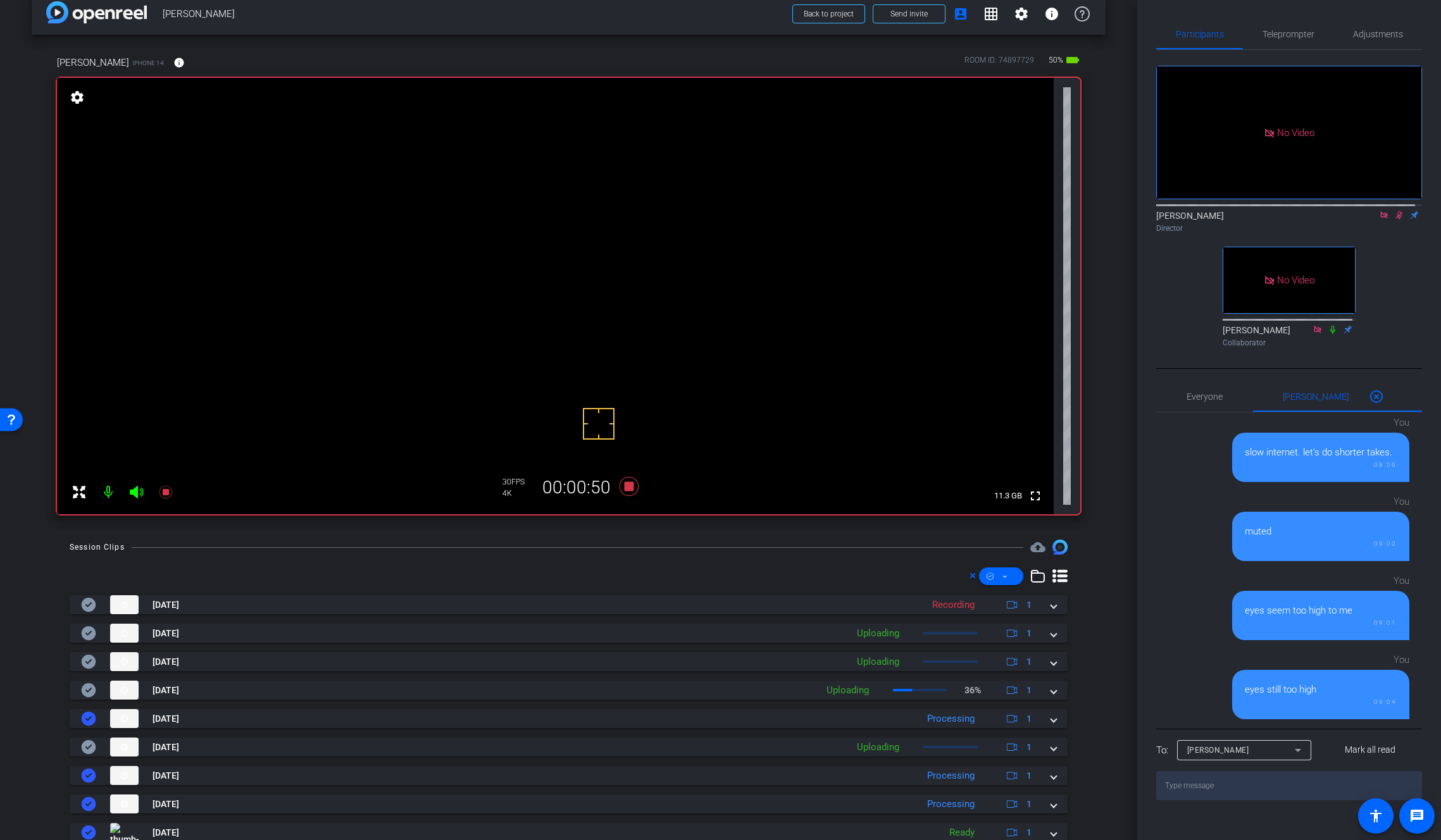
click at [600, 243] on video at bounding box center [555, 295] width 996 height 437
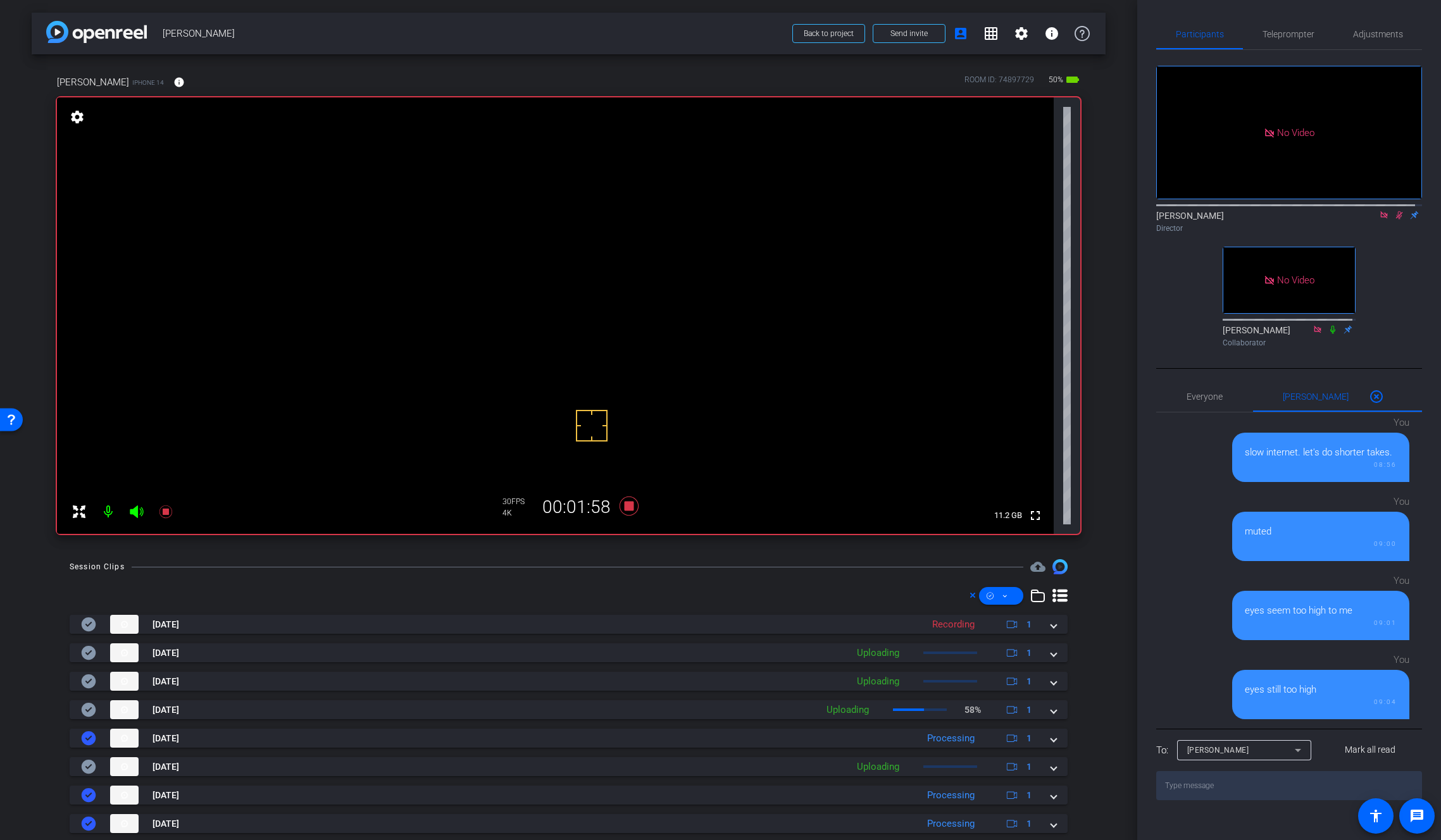
click at [595, 287] on video at bounding box center [555, 316] width 996 height 437
click at [596, 252] on video at bounding box center [555, 316] width 996 height 437
drag, startPoint x: 544, startPoint y: 398, endPoint x: 579, endPoint y: 403, distance: 35.4
click at [625, 507] on icon at bounding box center [629, 506] width 19 height 19
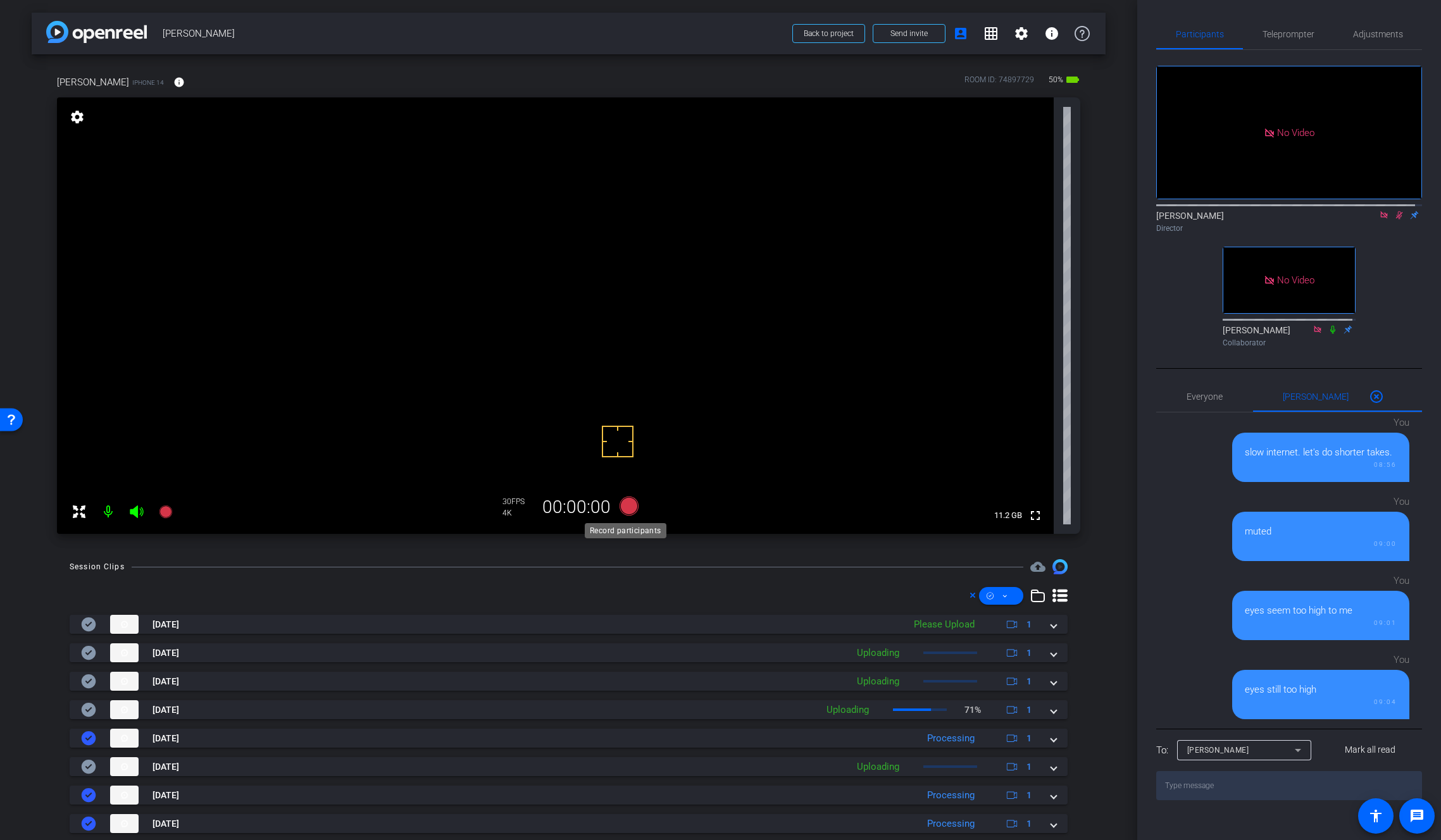
click at [625, 507] on icon at bounding box center [629, 506] width 19 height 19
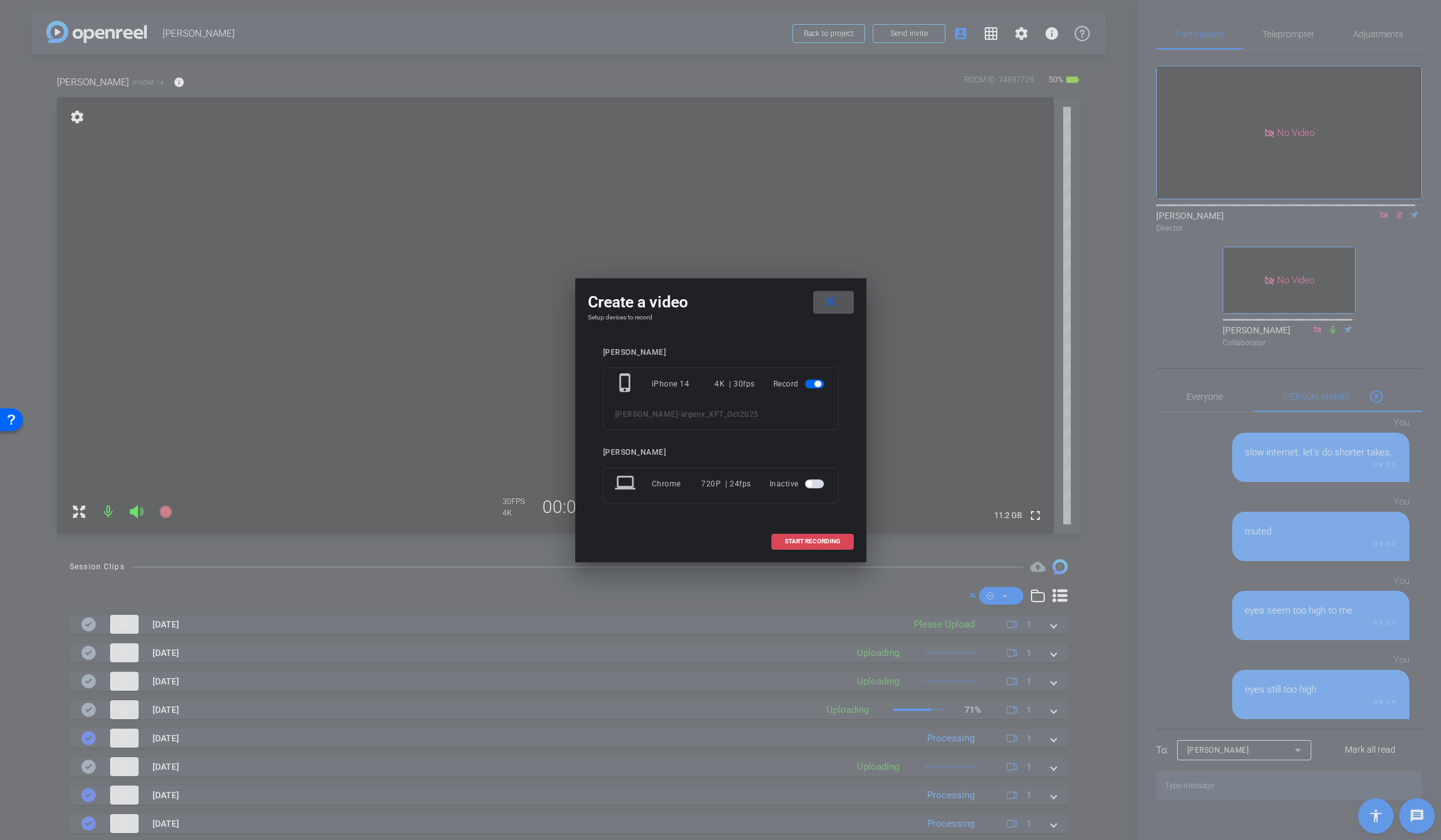
click at [802, 541] on span "START RECORDING" at bounding box center [812, 542] width 56 height 7
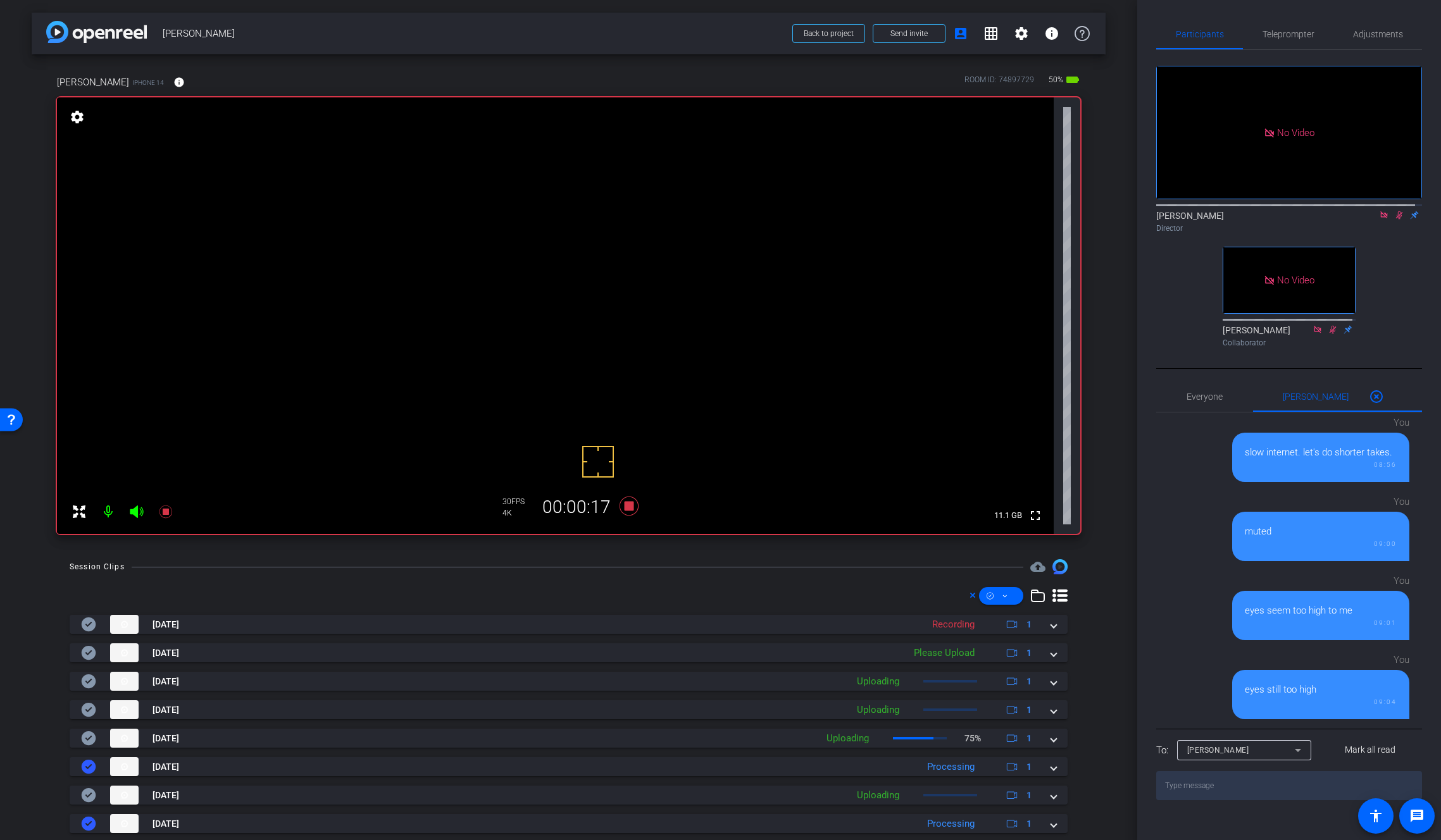
click at [610, 270] on video at bounding box center [555, 316] width 996 height 437
click at [173, 82] on mat-icon "info" at bounding box center [179, 83] width 12 height 12
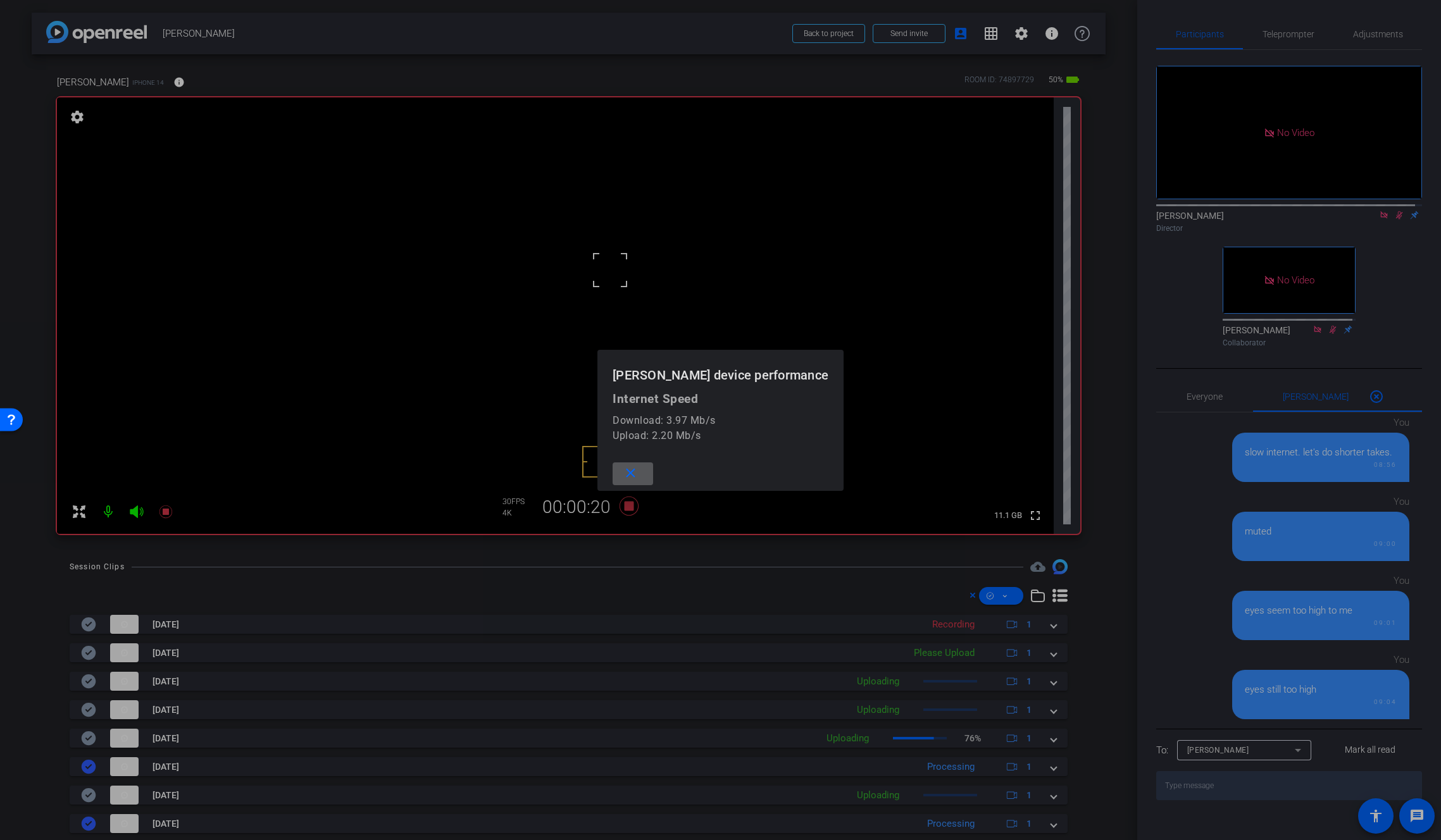
click at [169, 82] on div at bounding box center [720, 420] width 1441 height 840
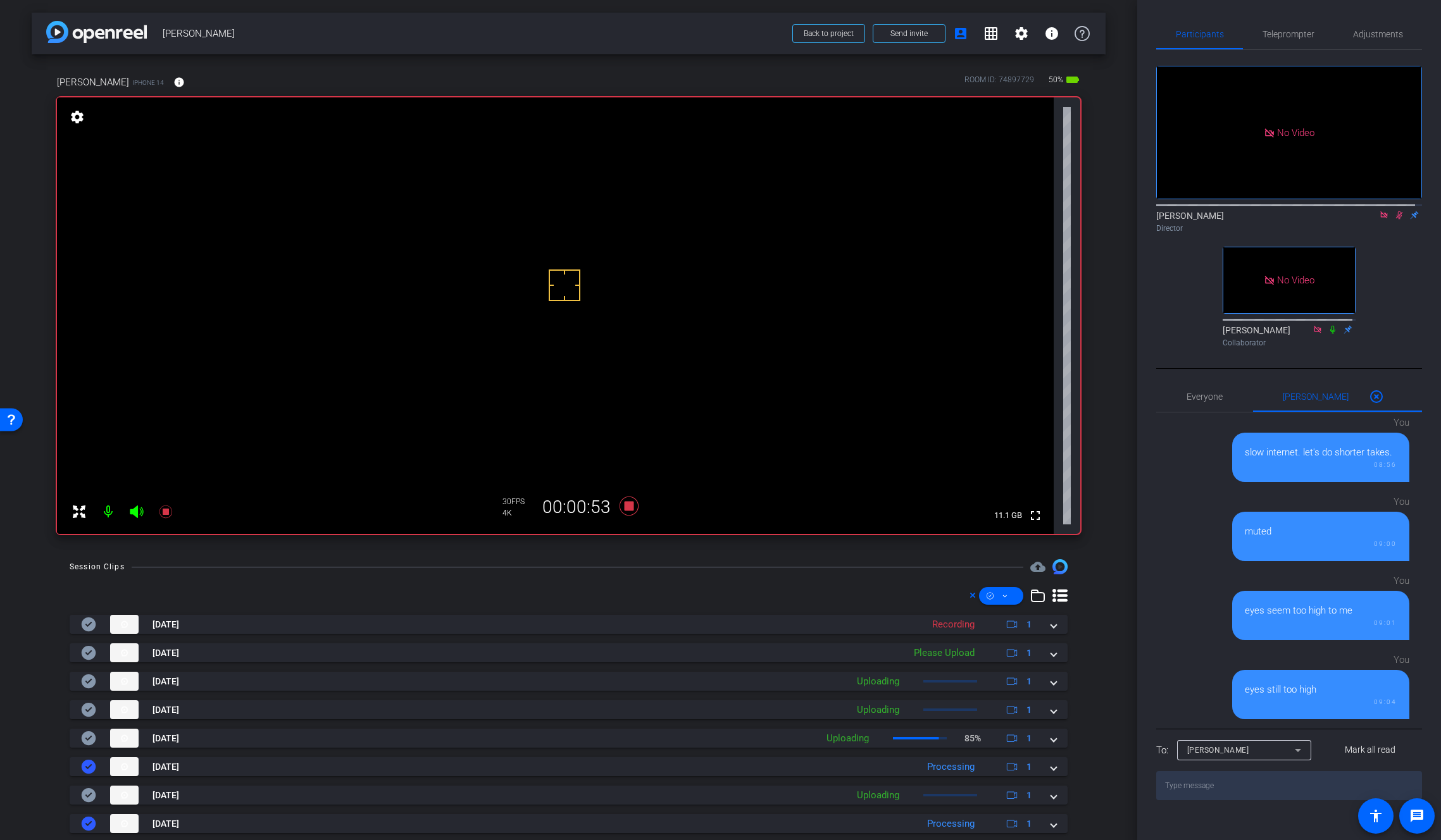
scroll to position [1, 0]
click at [595, 253] on video at bounding box center [555, 315] width 996 height 437
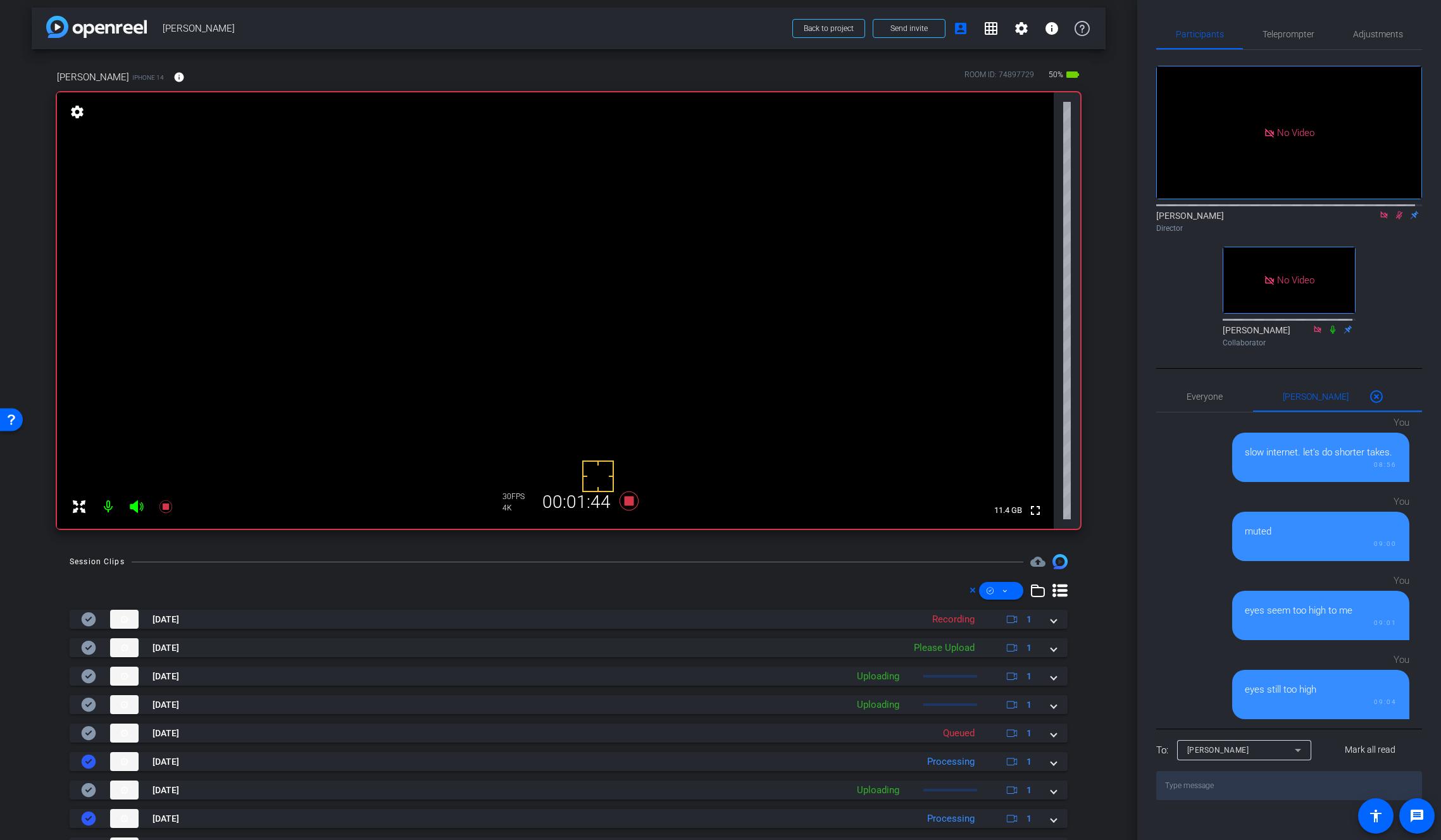
click at [597, 244] on video at bounding box center [555, 311] width 996 height 437
click at [610, 268] on video at bounding box center [555, 311] width 996 height 437
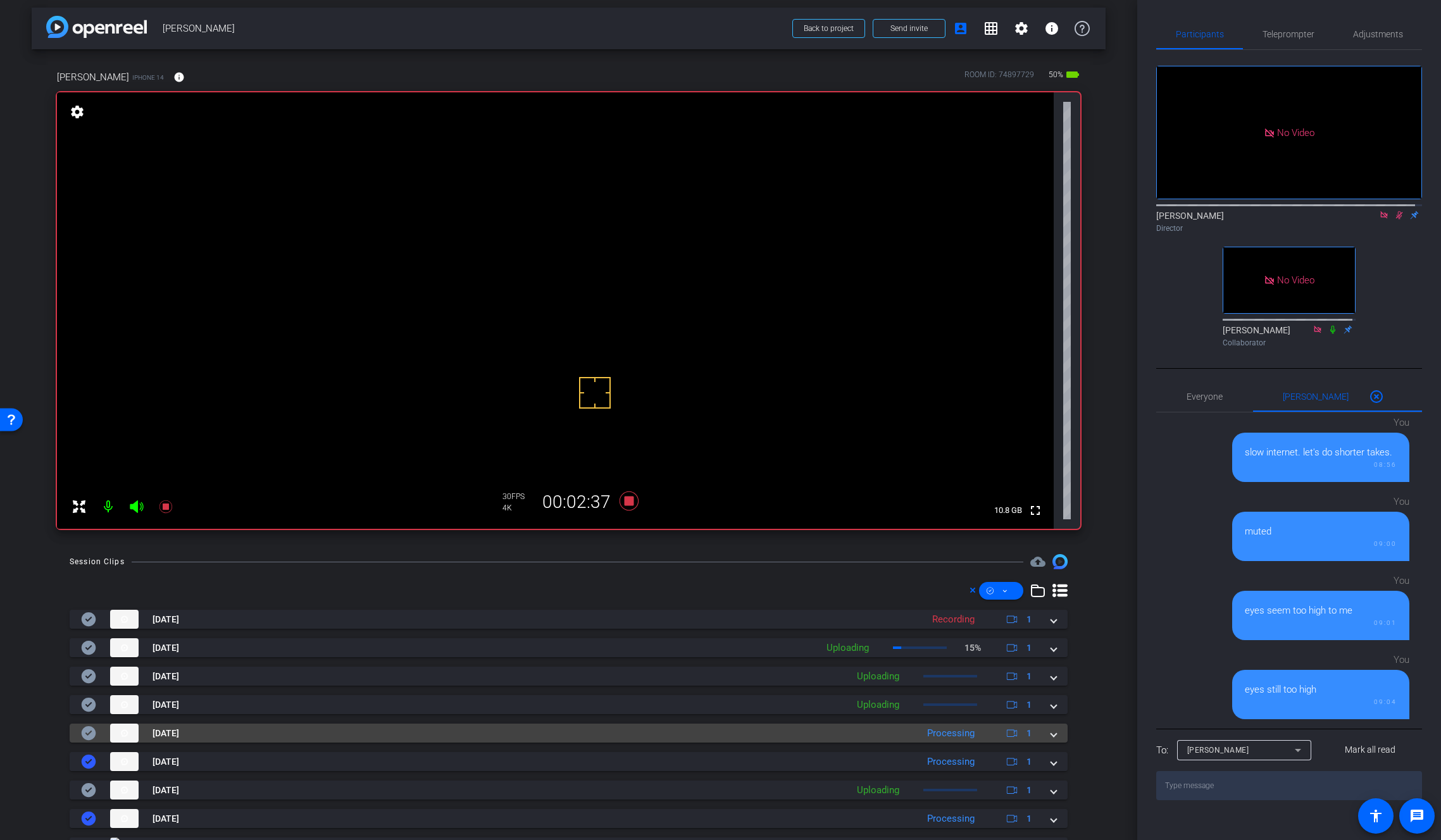
click at [1051, 735] on span at bounding box center [1053, 734] width 5 height 13
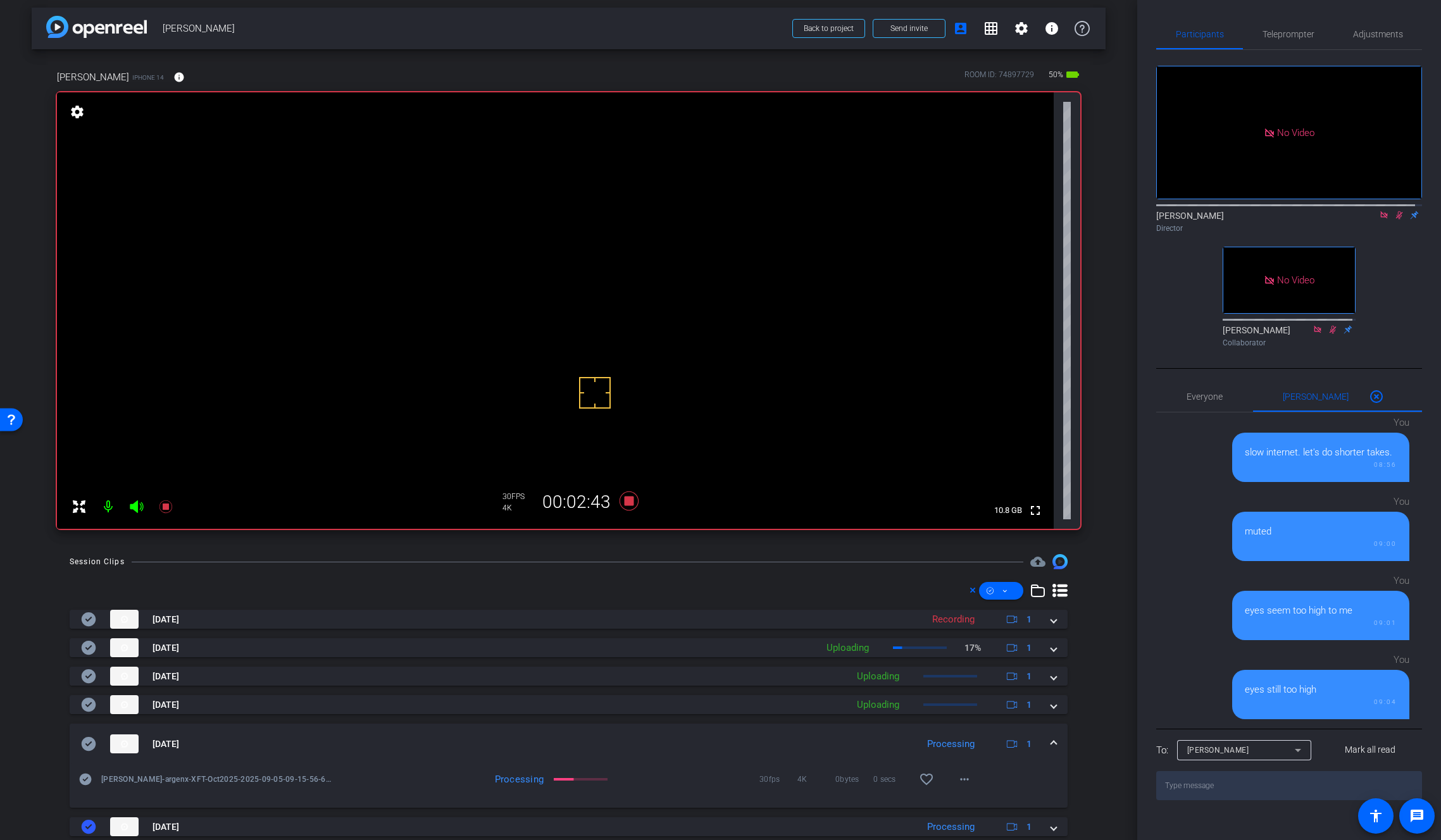
click at [1051, 745] on span at bounding box center [1053, 744] width 5 height 13
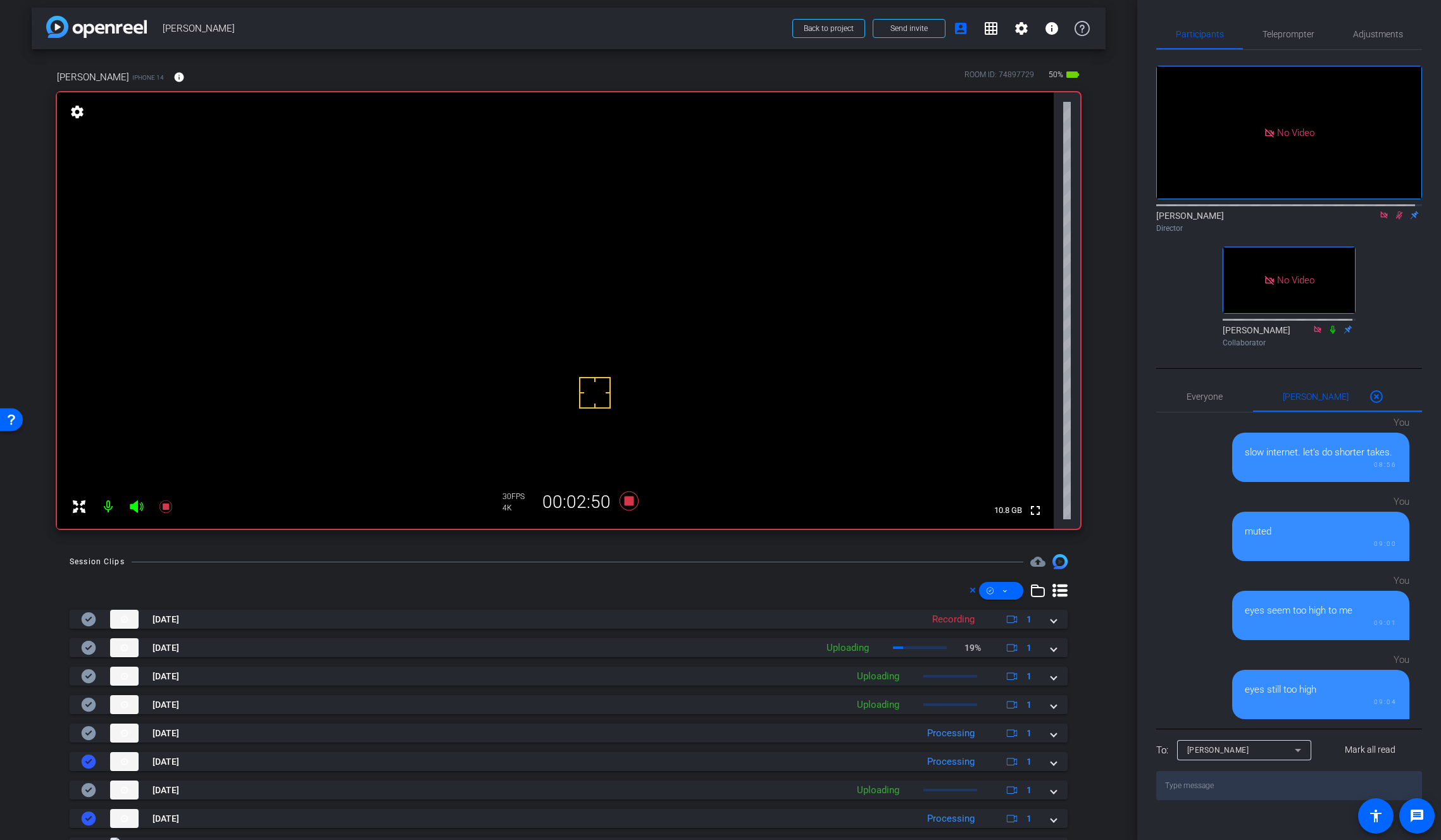
click at [598, 260] on video at bounding box center [555, 311] width 996 height 437
click at [629, 501] on icon at bounding box center [629, 501] width 19 height 19
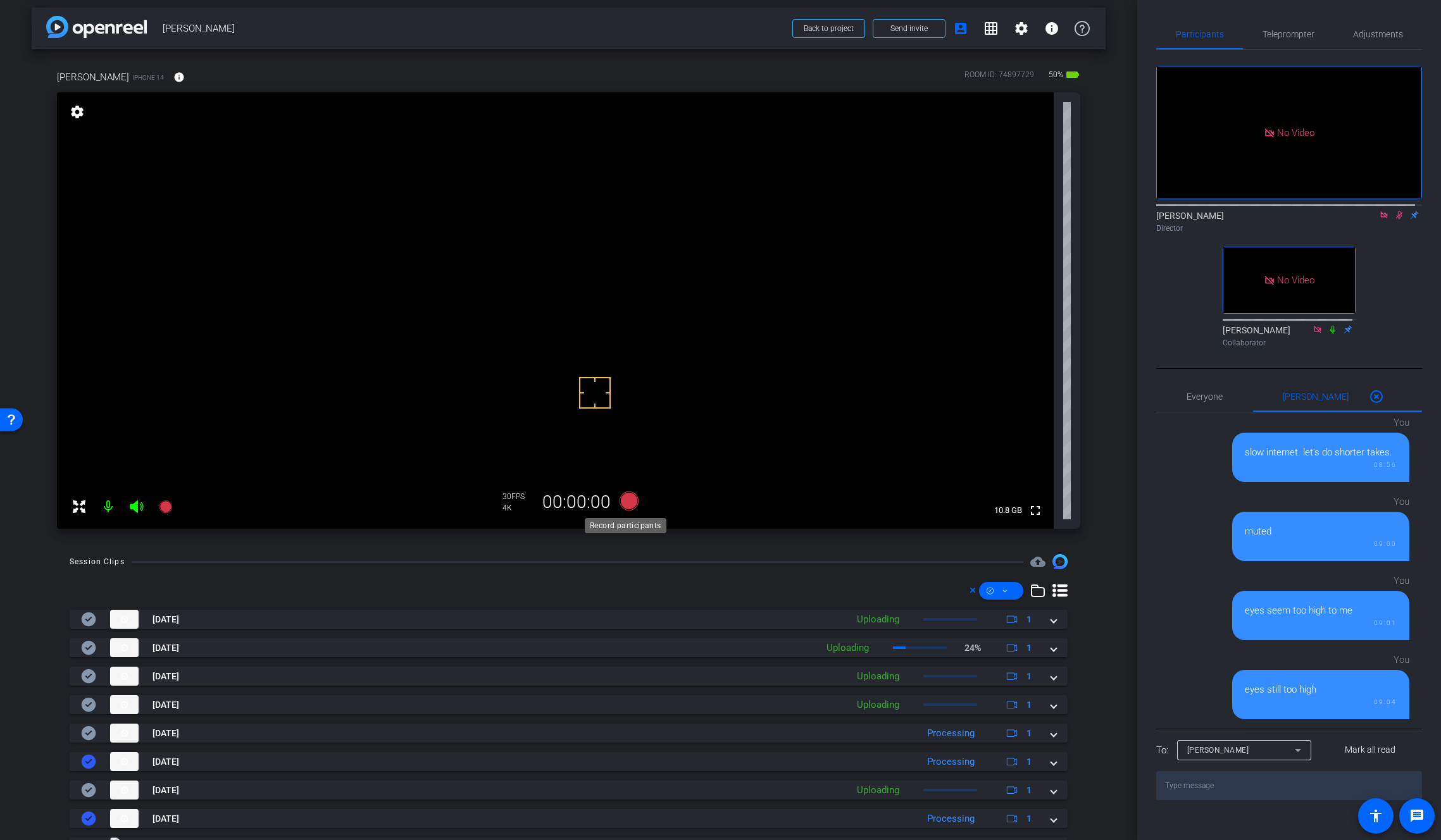
click at [629, 501] on icon at bounding box center [629, 501] width 19 height 19
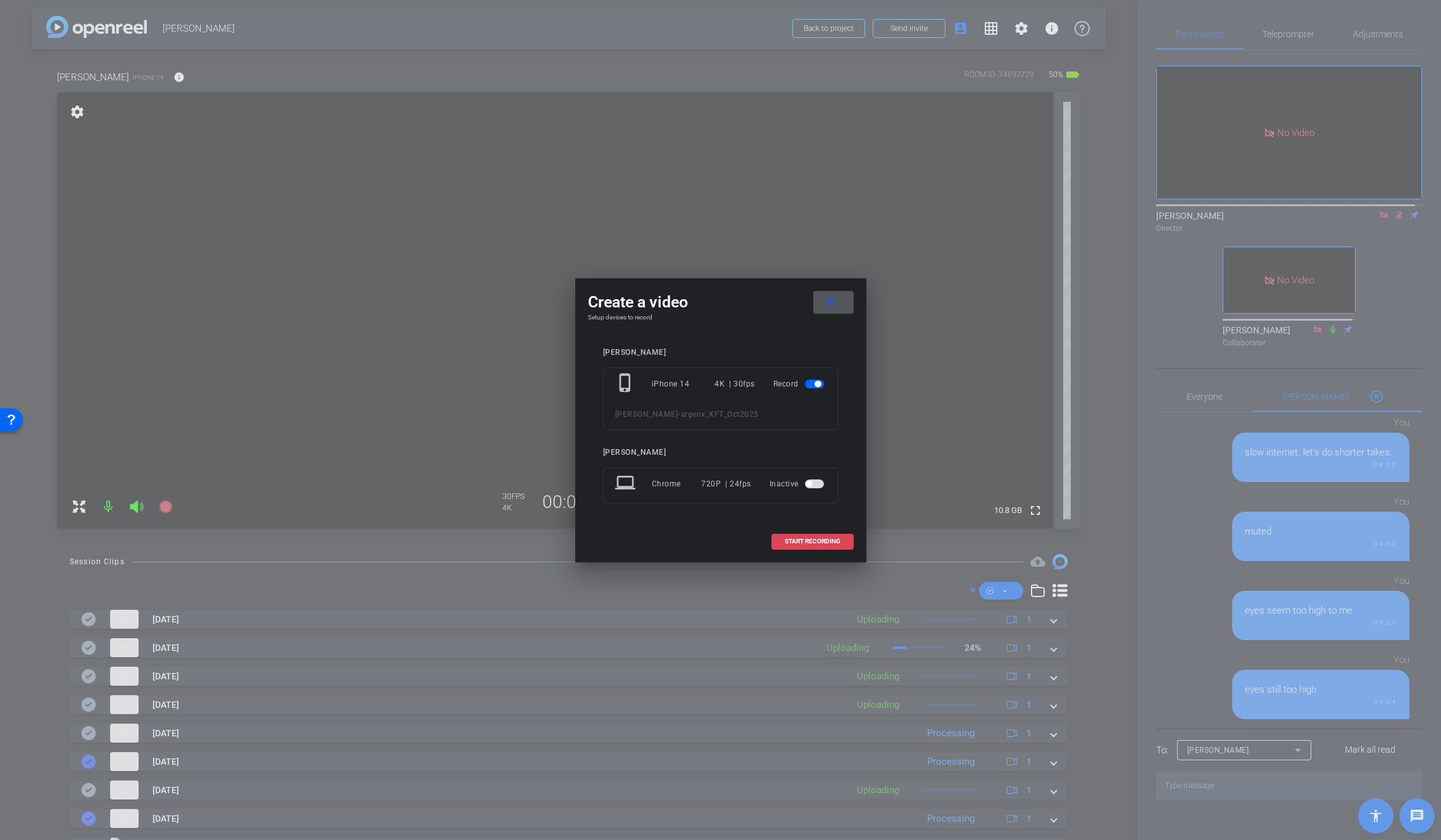
click at [842, 544] on span at bounding box center [812, 542] width 81 height 30
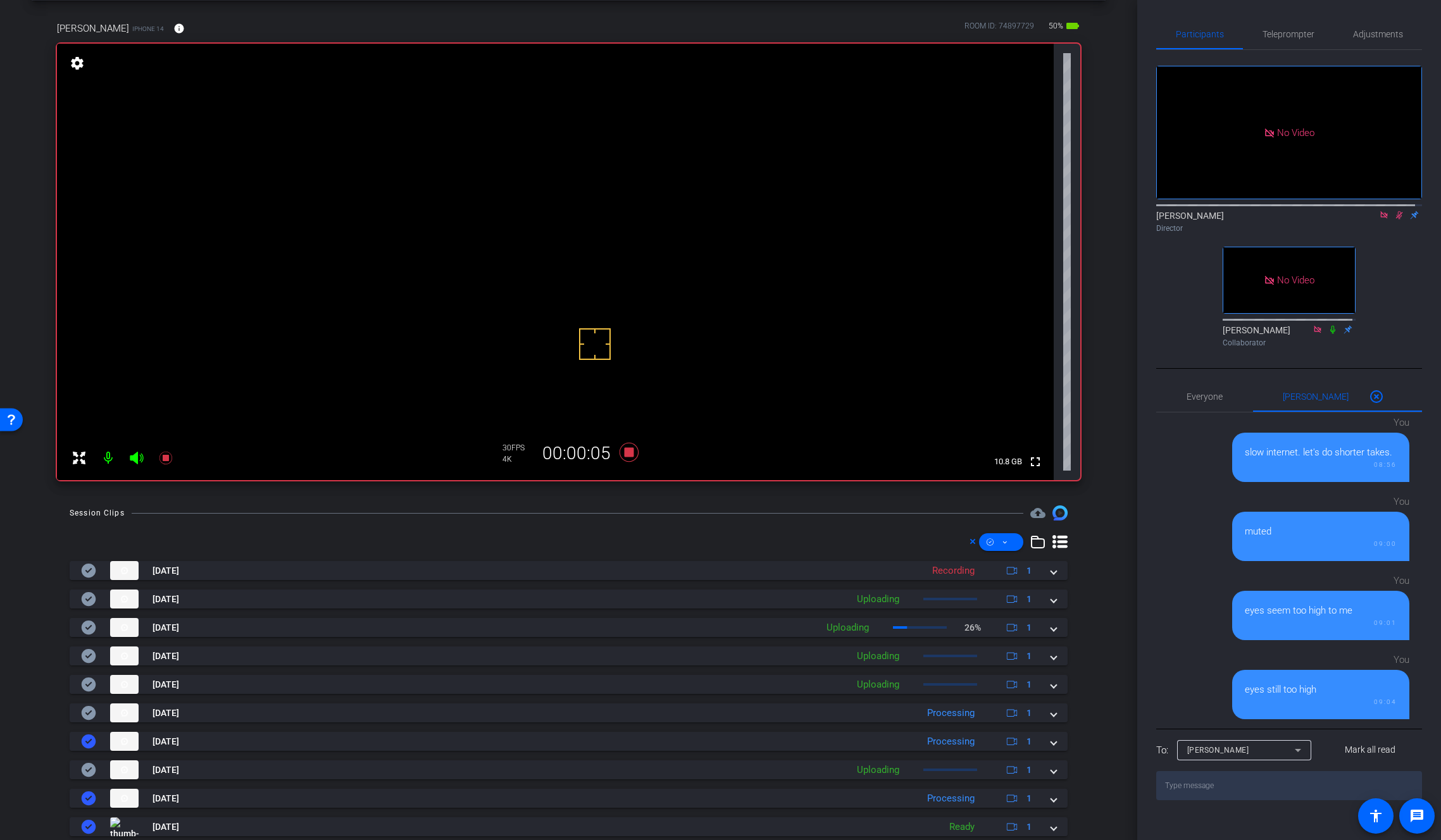
scroll to position [65, 0]
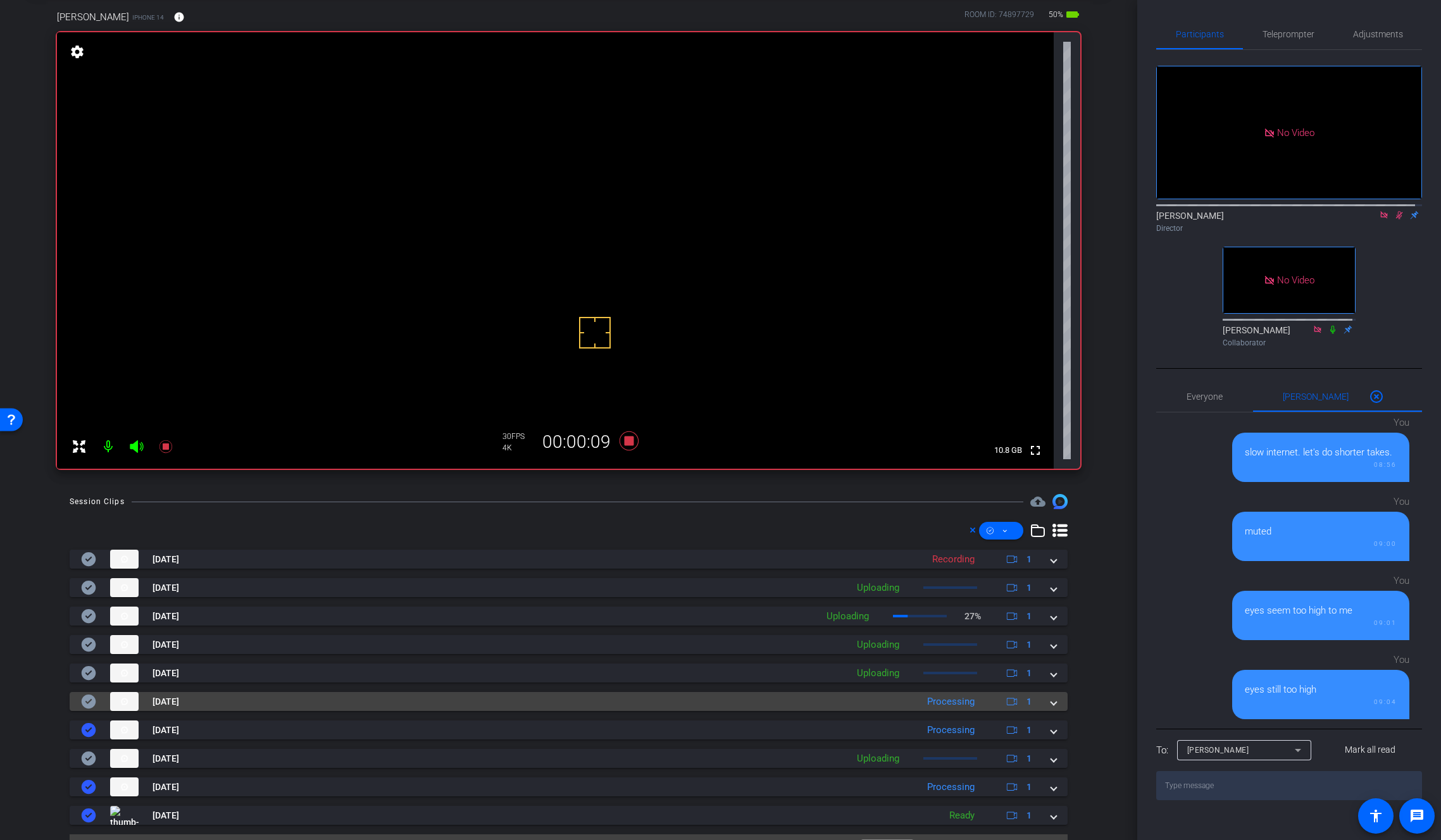
click at [1051, 703] on span at bounding box center [1053, 702] width 5 height 13
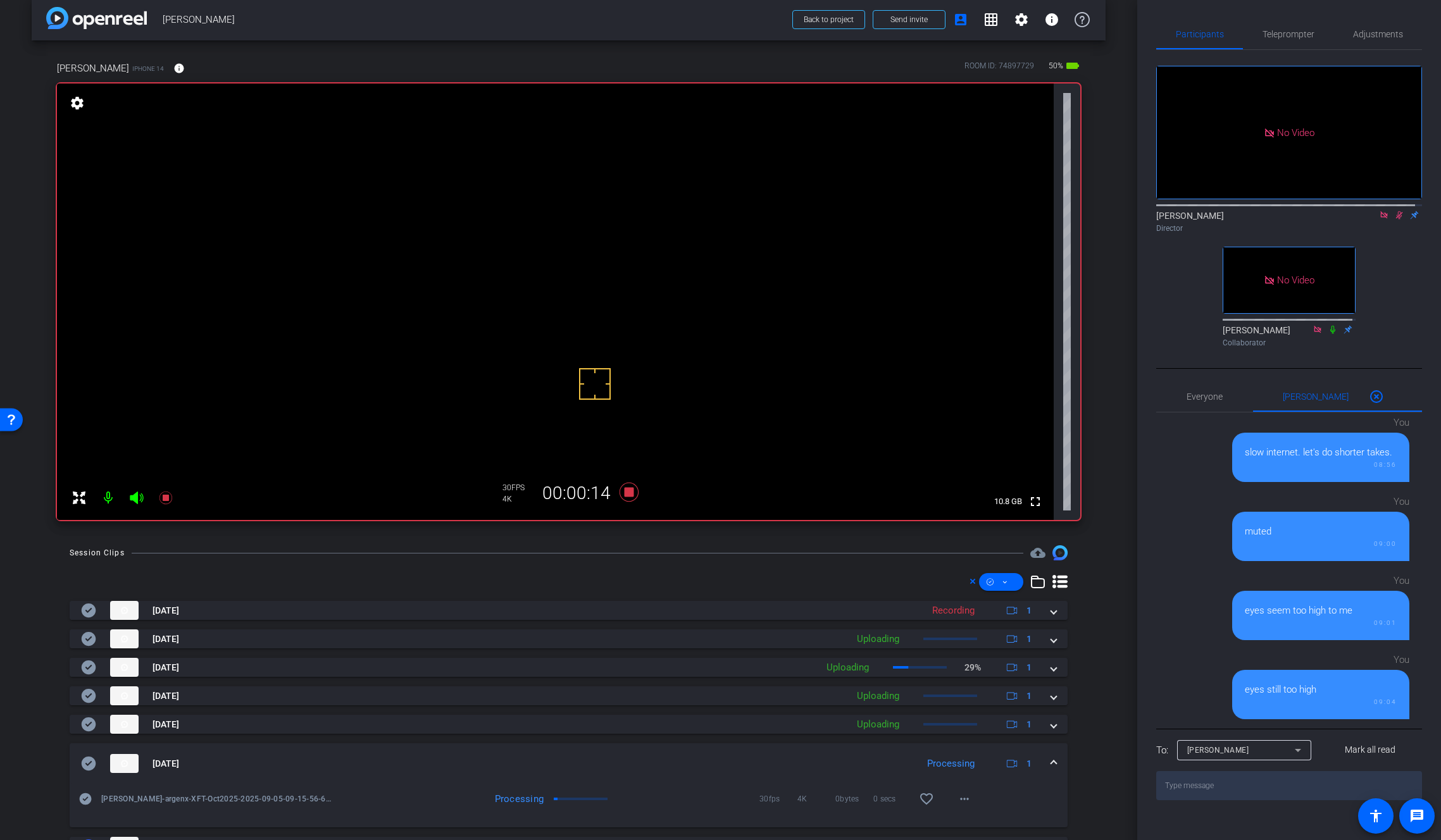
scroll to position [0, 0]
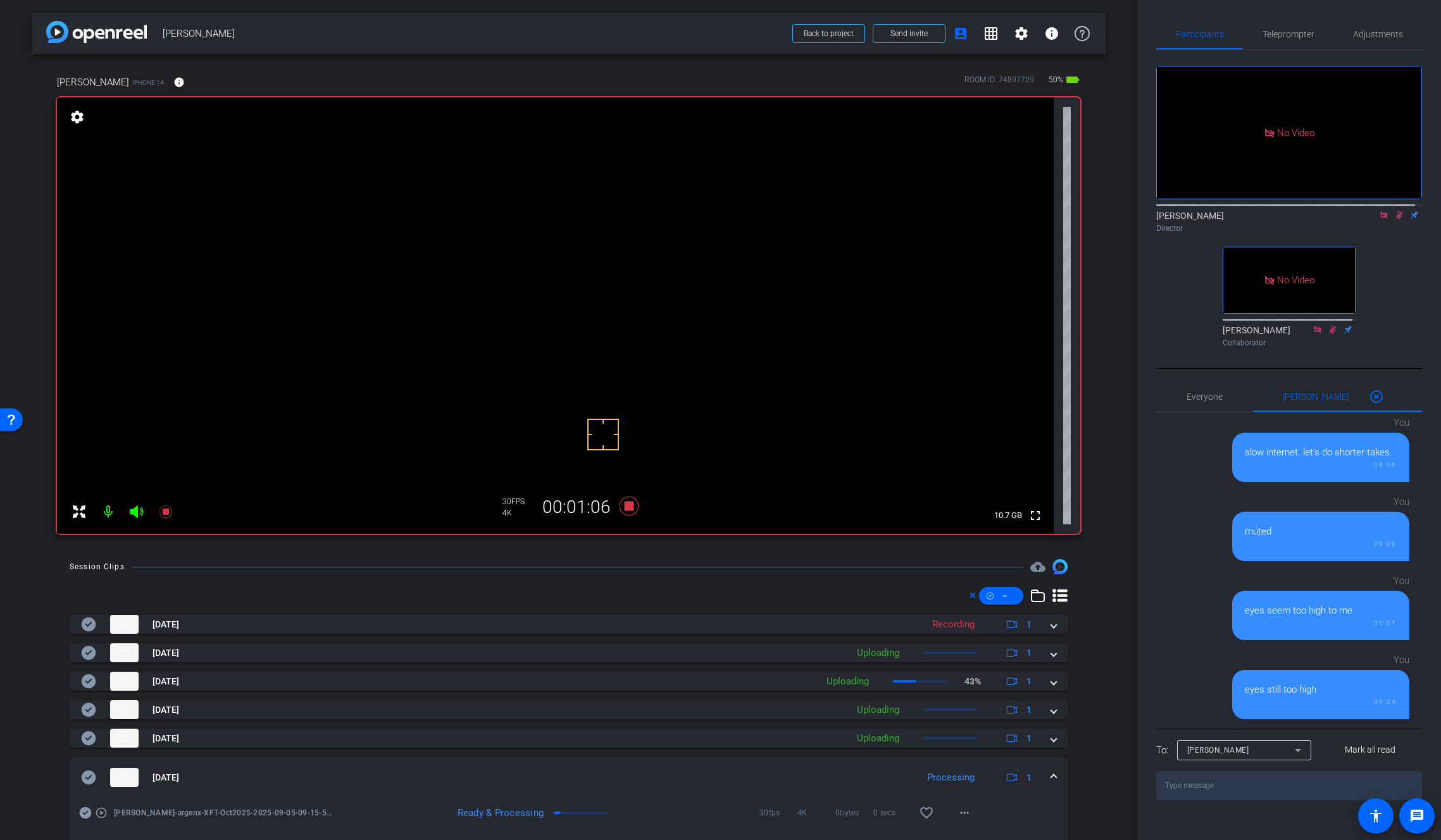
click at [587, 282] on video at bounding box center [555, 316] width 996 height 437
click at [958, 819] on mat-icon "more_horiz" at bounding box center [964, 812] width 15 height 15
click at [991, 694] on span "Download Original" at bounding box center [991, 692] width 76 height 15
click at [89, 777] on icon at bounding box center [88, 777] width 15 height 15
click at [1051, 776] on span at bounding box center [1053, 778] width 5 height 13
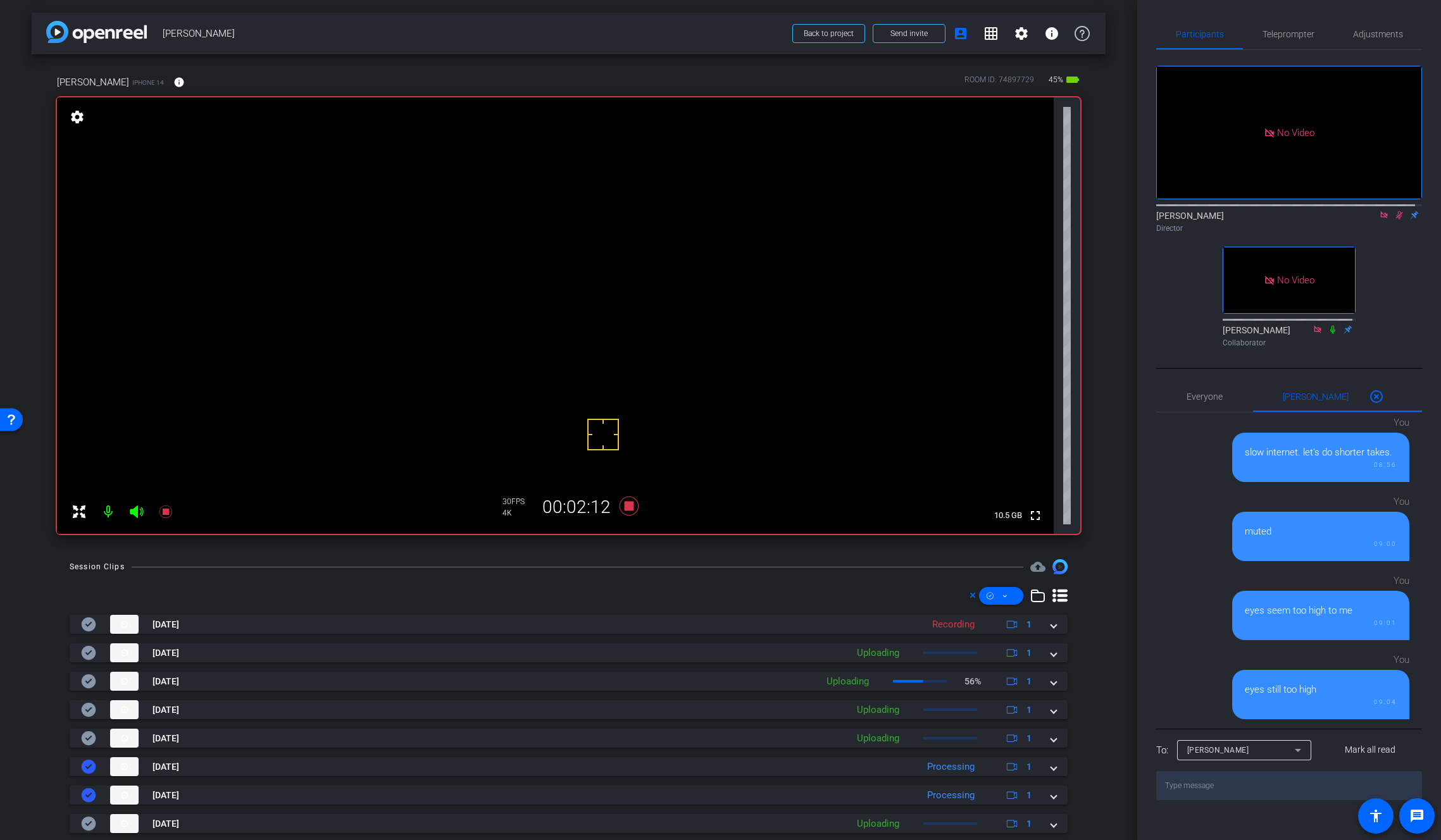
click at [592, 264] on video at bounding box center [555, 316] width 996 height 437
click at [597, 256] on video at bounding box center [555, 316] width 996 height 437
click at [625, 508] on icon at bounding box center [629, 506] width 19 height 19
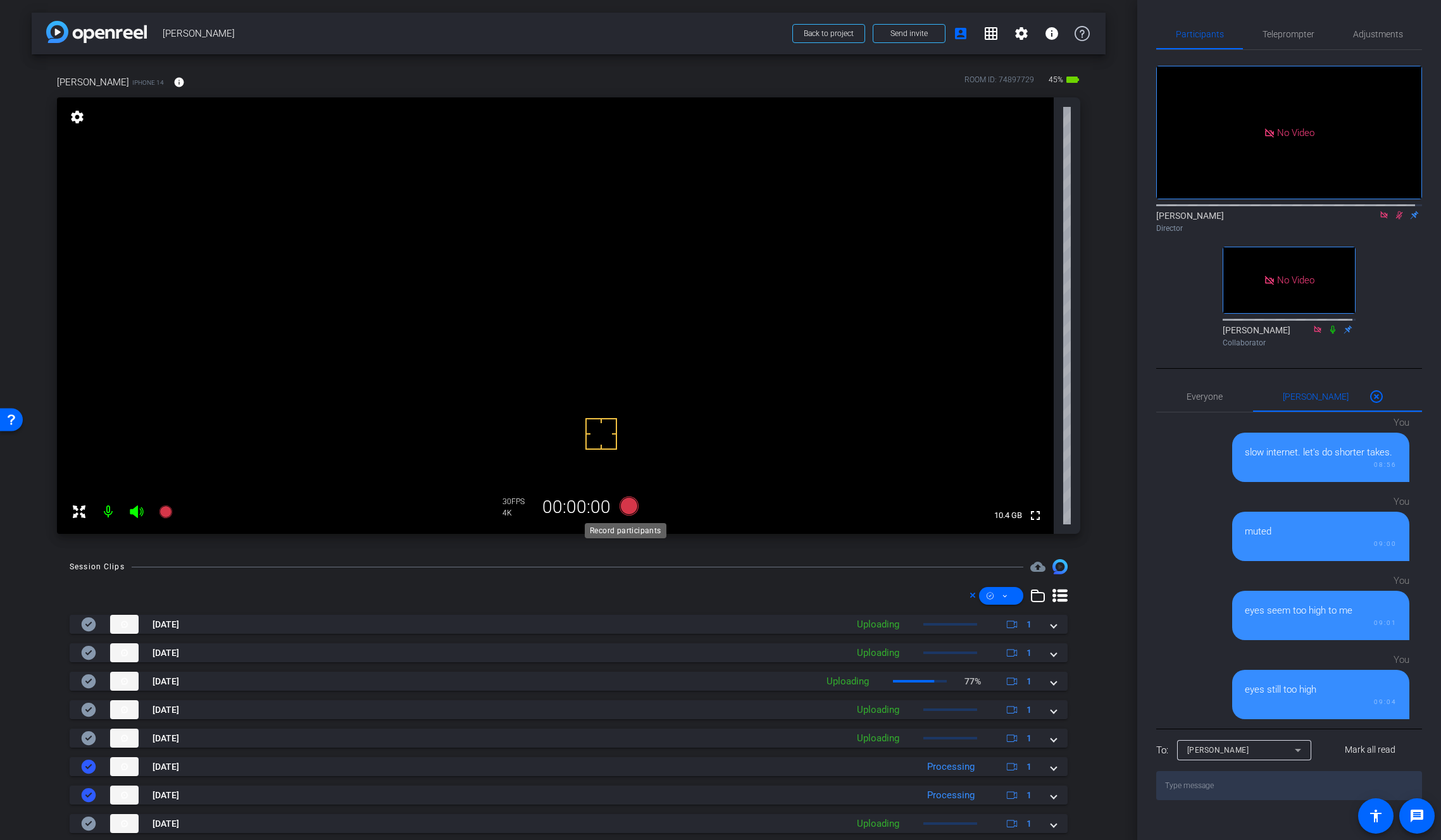
click at [625, 508] on icon at bounding box center [629, 506] width 19 height 19
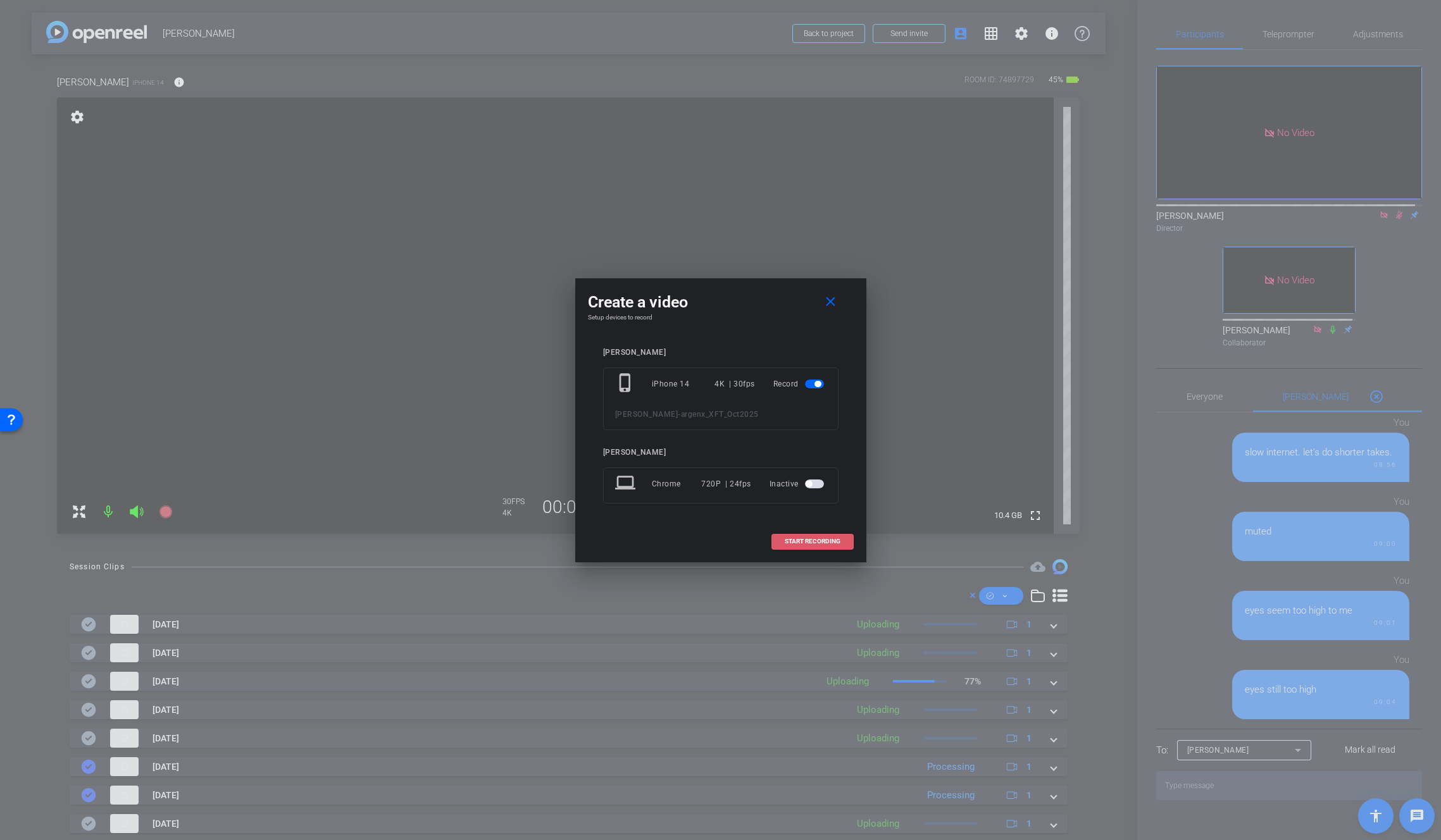
click at [818, 539] on span "START RECORDING" at bounding box center [812, 542] width 56 height 7
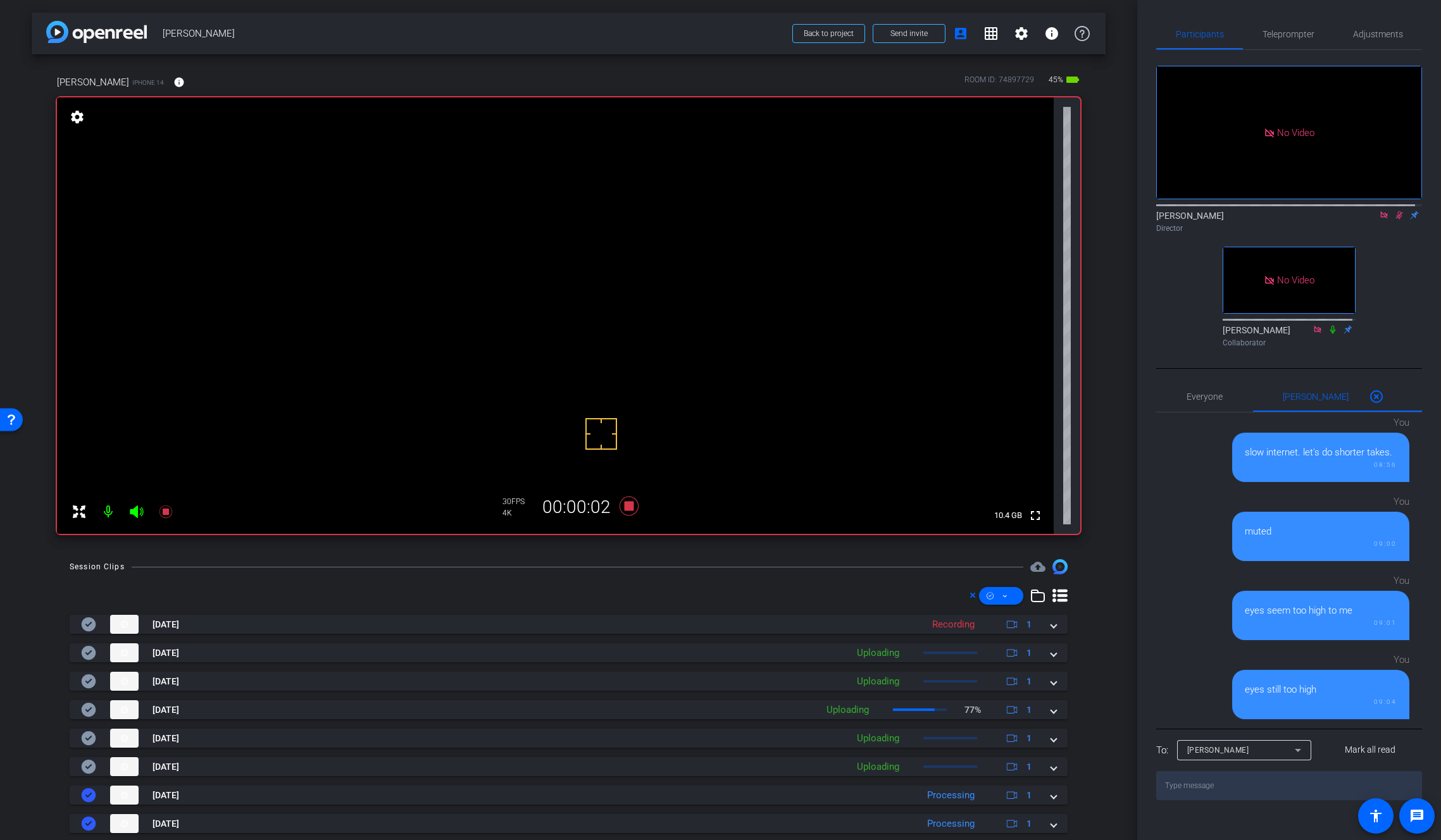
click at [613, 284] on video at bounding box center [555, 316] width 996 height 437
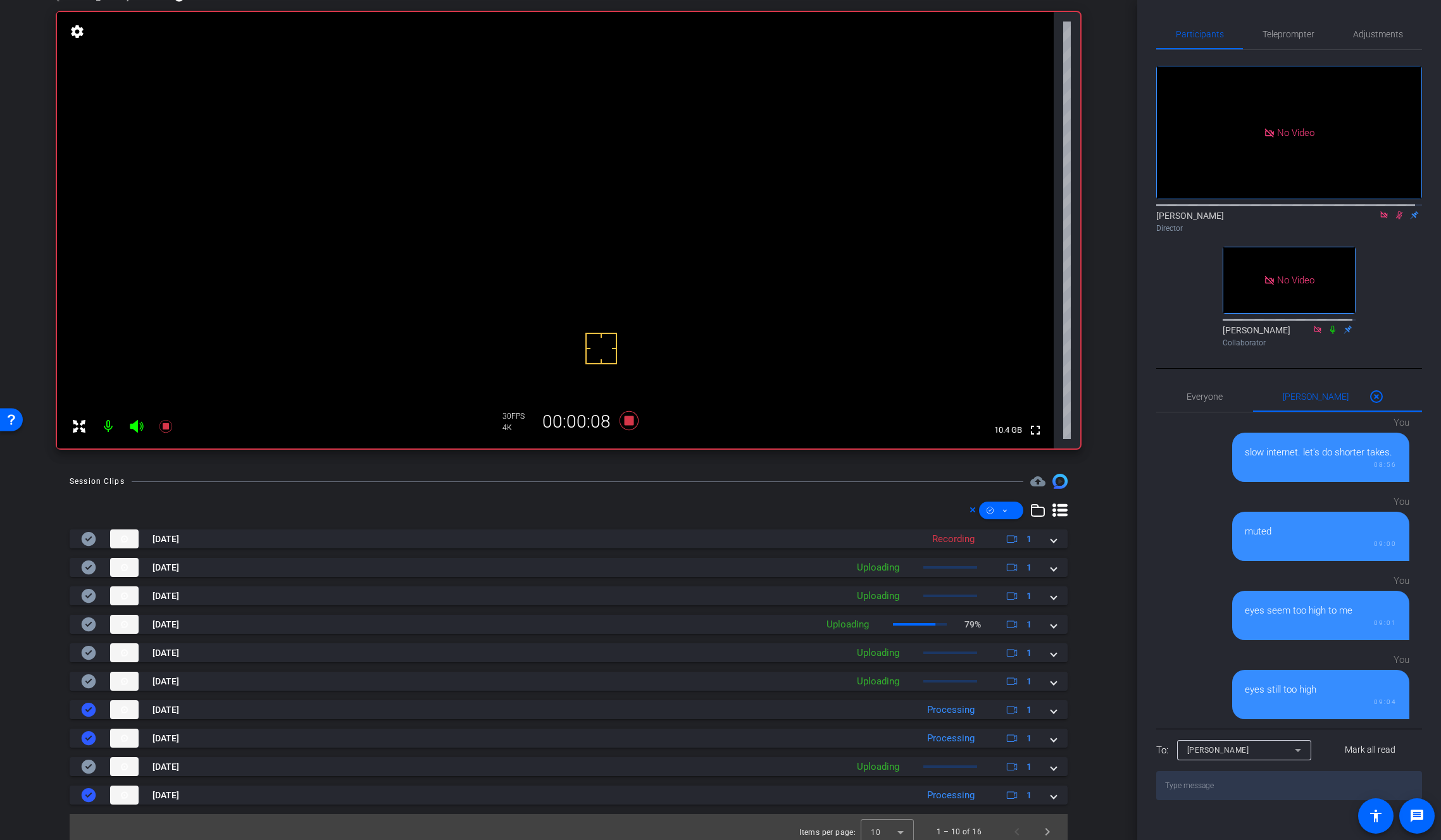
scroll to position [87, 0]
click at [1041, 825] on span "Next page" at bounding box center [1047, 831] width 30 height 30
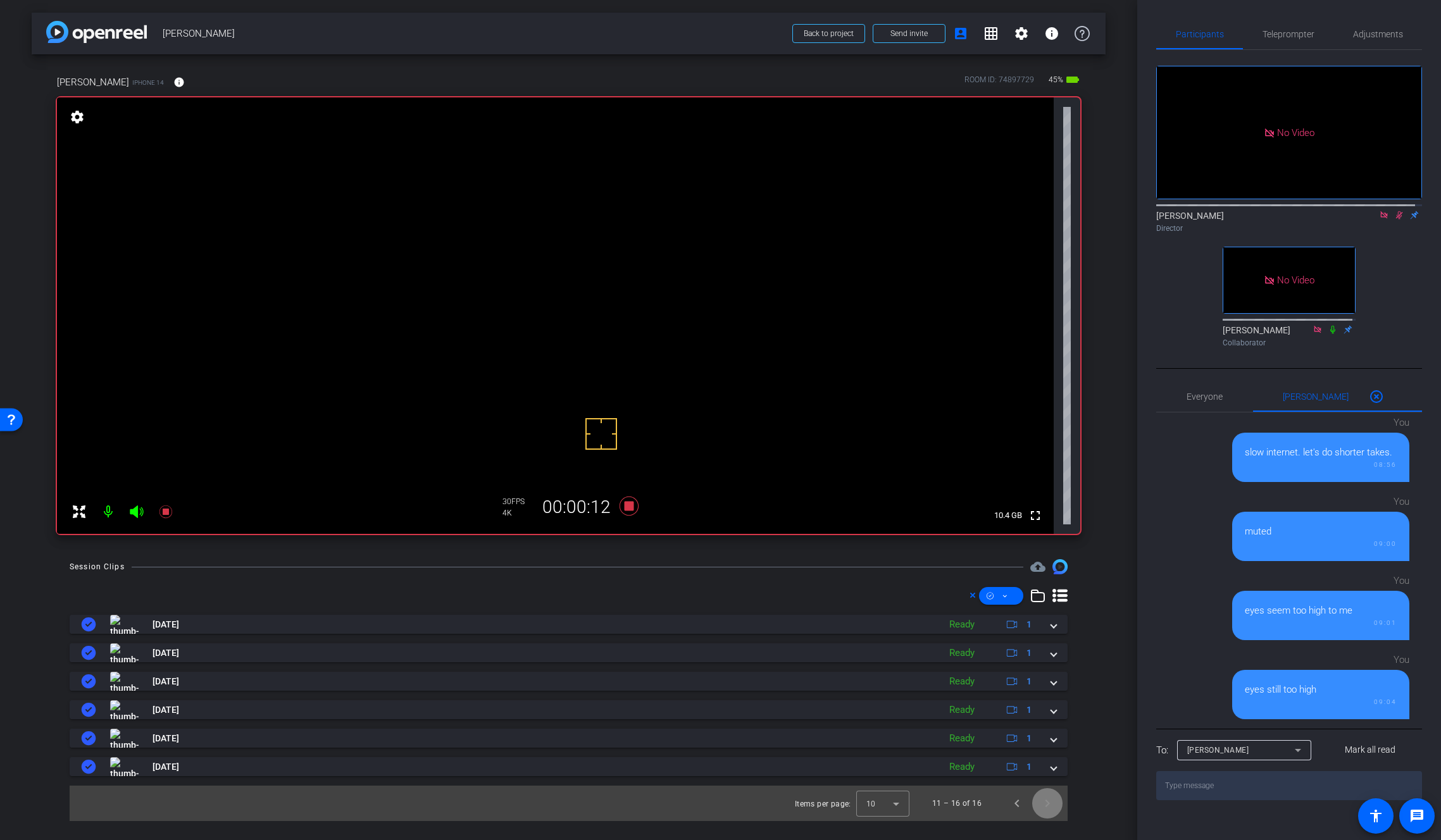
scroll to position [0, 0]
click at [1017, 808] on span "Previous page" at bounding box center [1017, 804] width 30 height 30
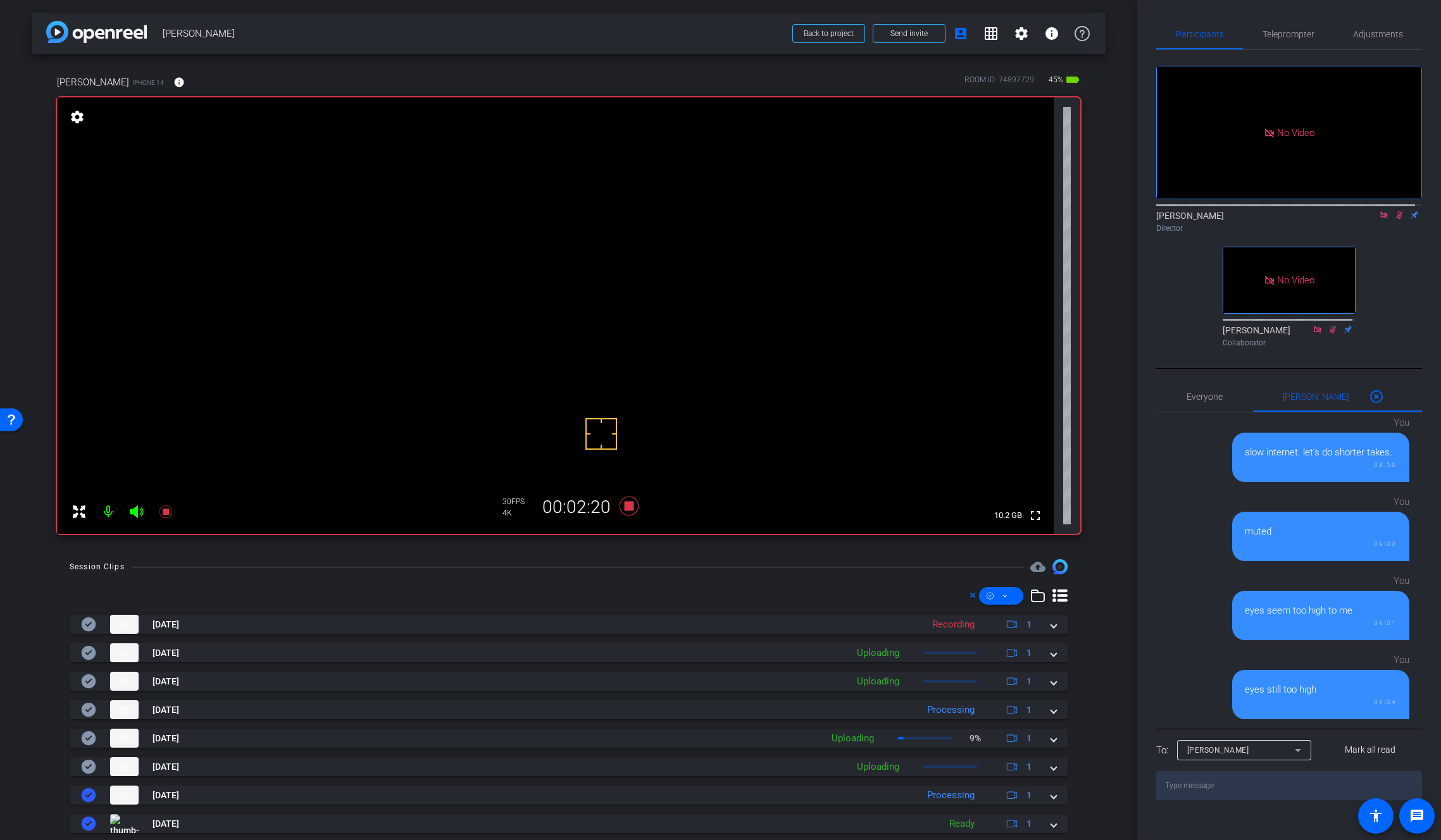
click at [579, 261] on video at bounding box center [555, 316] width 996 height 437
click at [589, 278] on video at bounding box center [555, 316] width 996 height 437
click at [571, 277] on video at bounding box center [555, 316] width 996 height 437
click at [1394, 219] on icon at bounding box center [1399, 215] width 10 height 9
click at [631, 508] on icon at bounding box center [629, 505] width 30 height 22
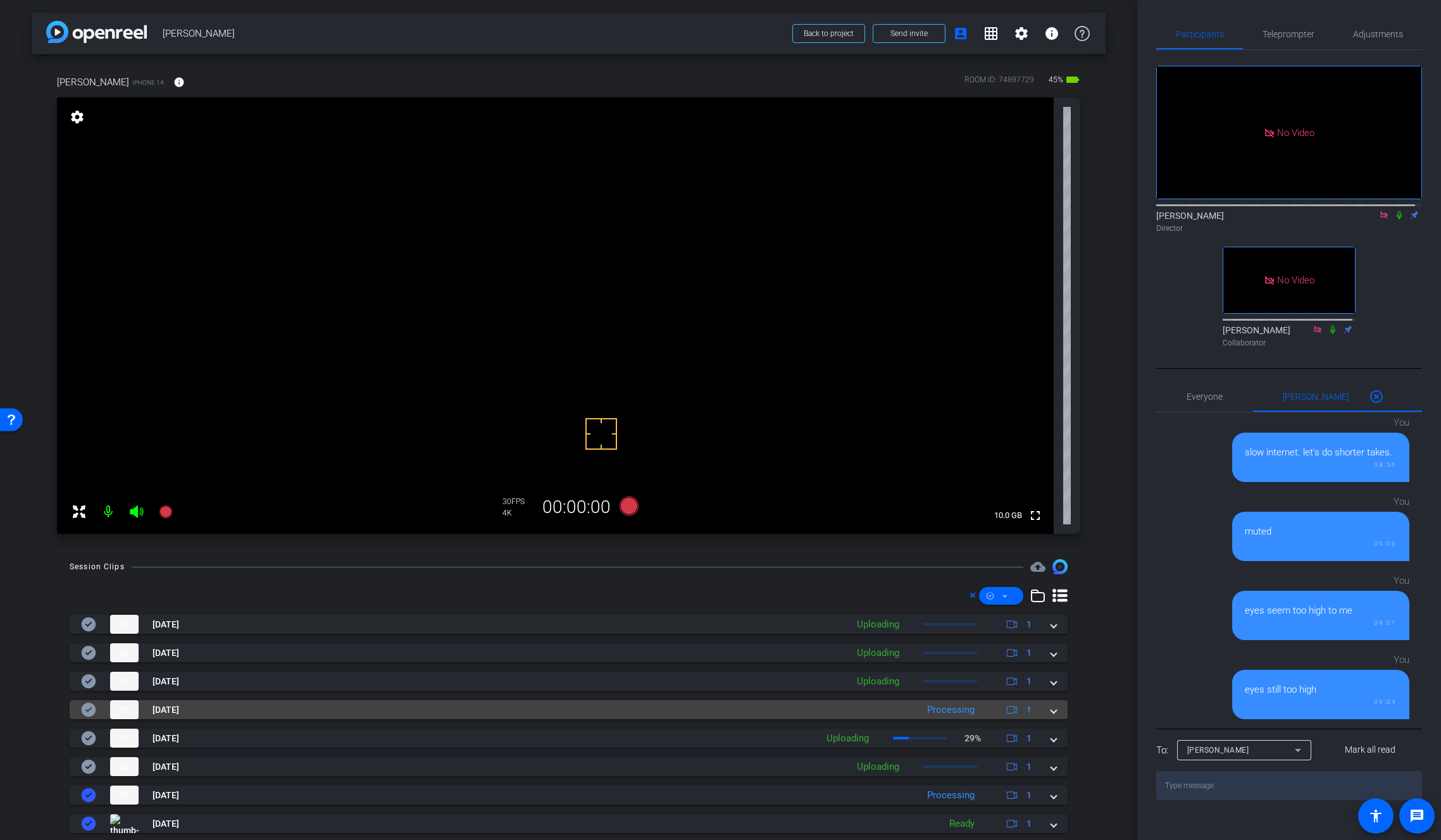
click at [1042, 712] on div "Sep 5, 2025 Processing 1" at bounding box center [566, 710] width 970 height 19
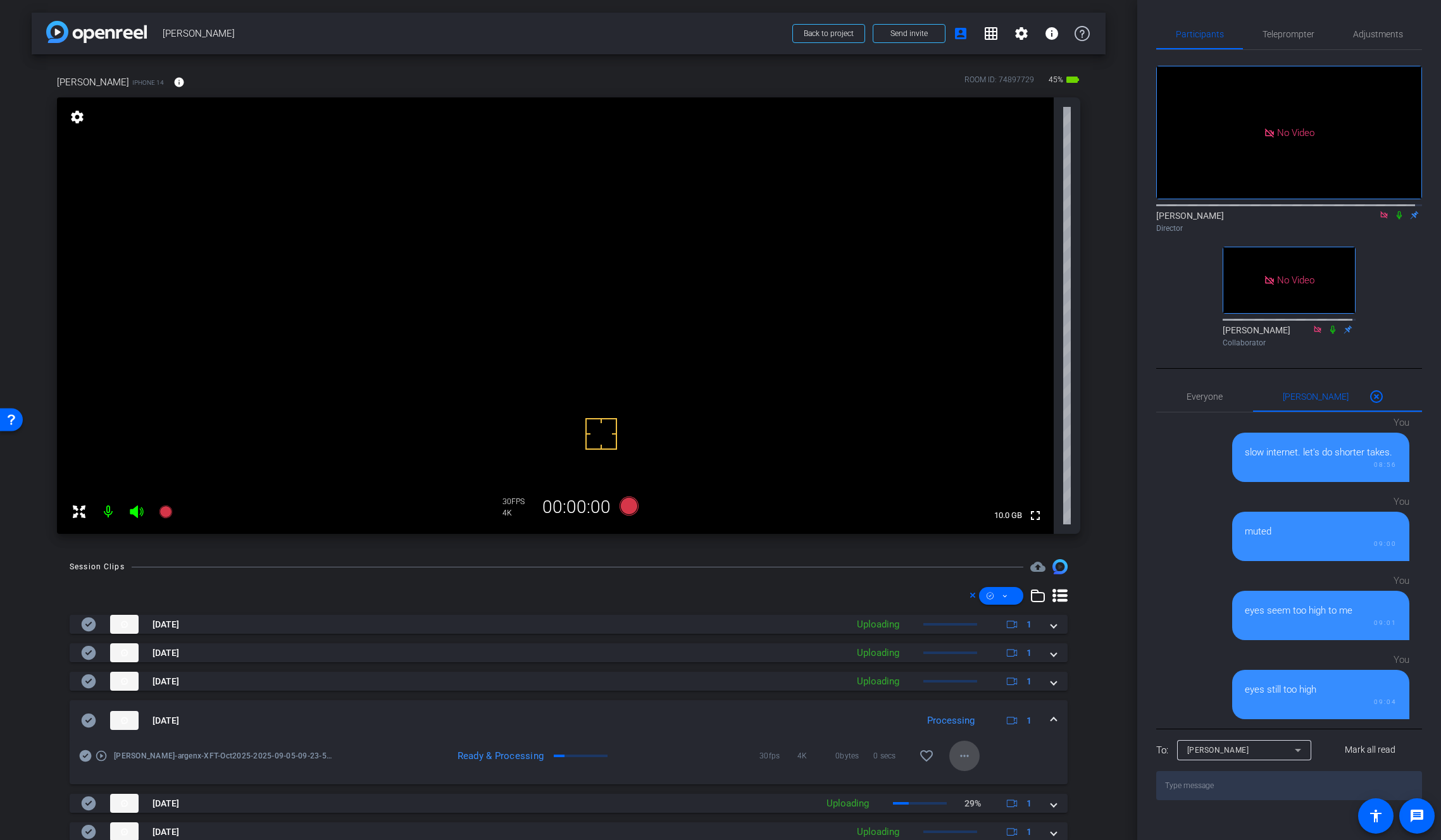
click at [960, 757] on mat-icon "more_horiz" at bounding box center [964, 756] width 15 height 15
click at [983, 634] on span "Download Original" at bounding box center [991, 635] width 76 height 15
click at [89, 723] on icon at bounding box center [89, 721] width 14 height 14
click at [1051, 720] on span at bounding box center [1053, 721] width 5 height 13
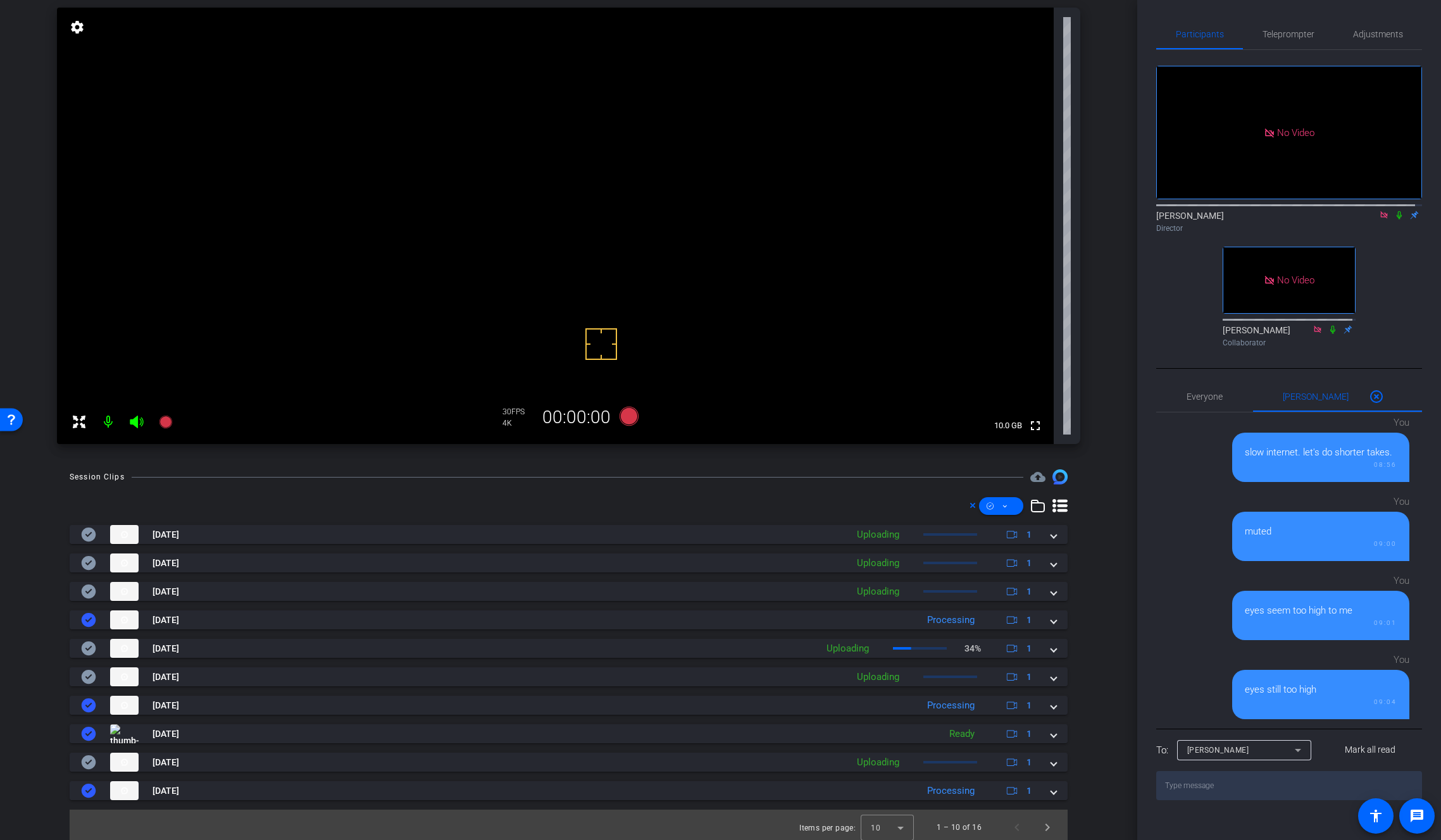
scroll to position [91, 0]
click at [1041, 826] on span "Next page" at bounding box center [1047, 827] width 30 height 30
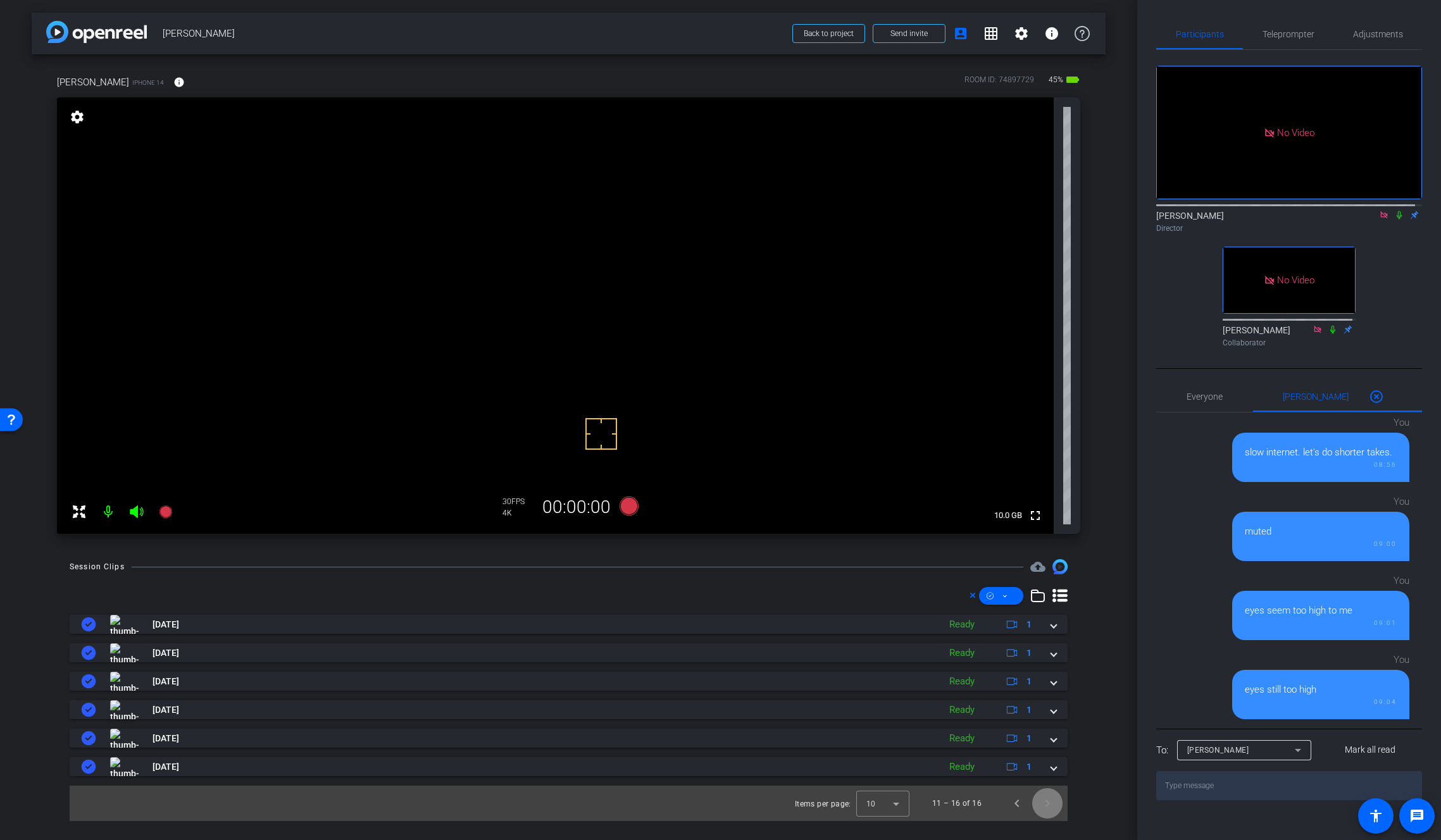
scroll to position [0, 0]
click at [1015, 801] on span "Previous page" at bounding box center [1017, 804] width 30 height 30
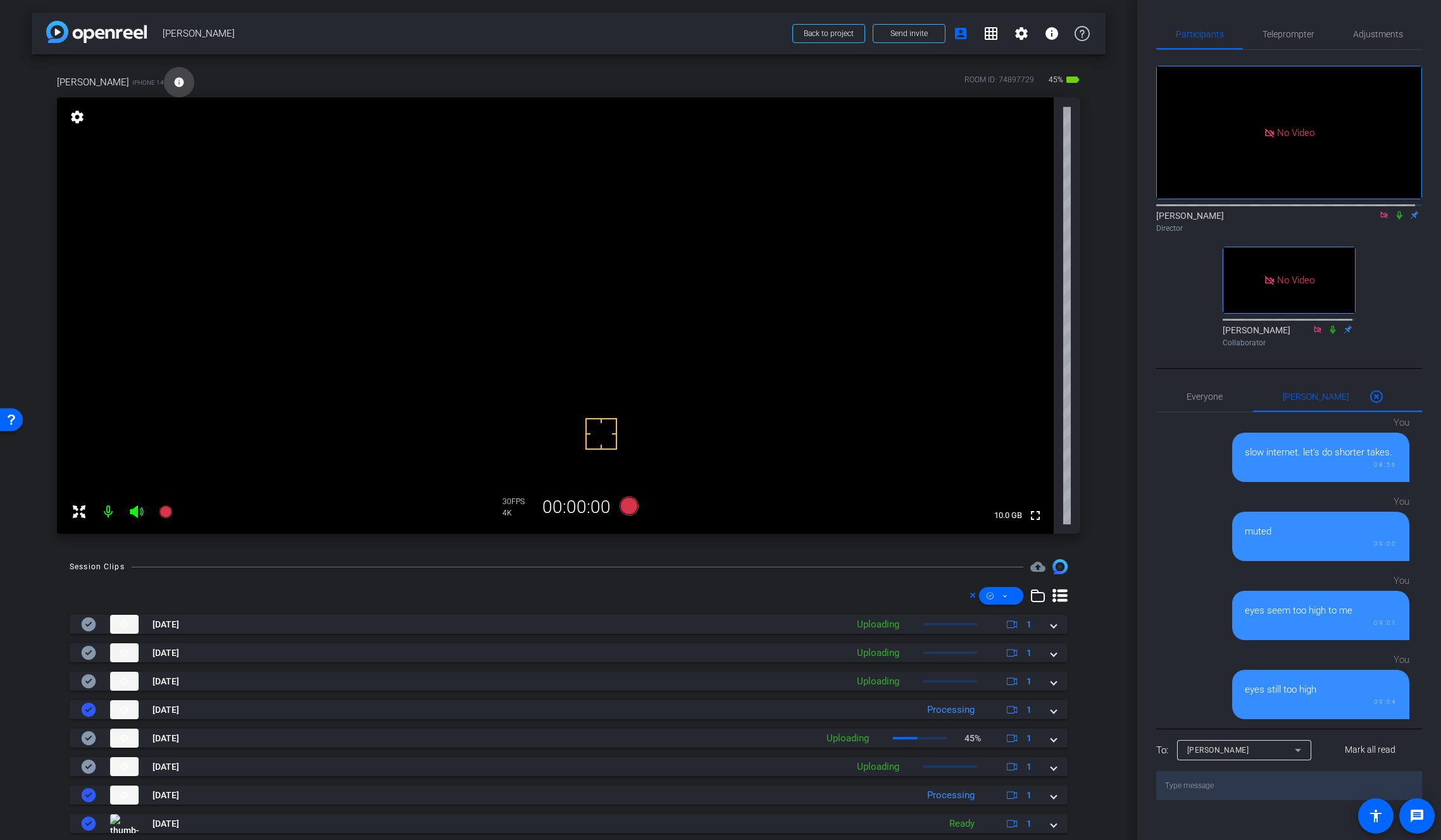
click at [173, 81] on mat-icon "info" at bounding box center [179, 83] width 12 height 12
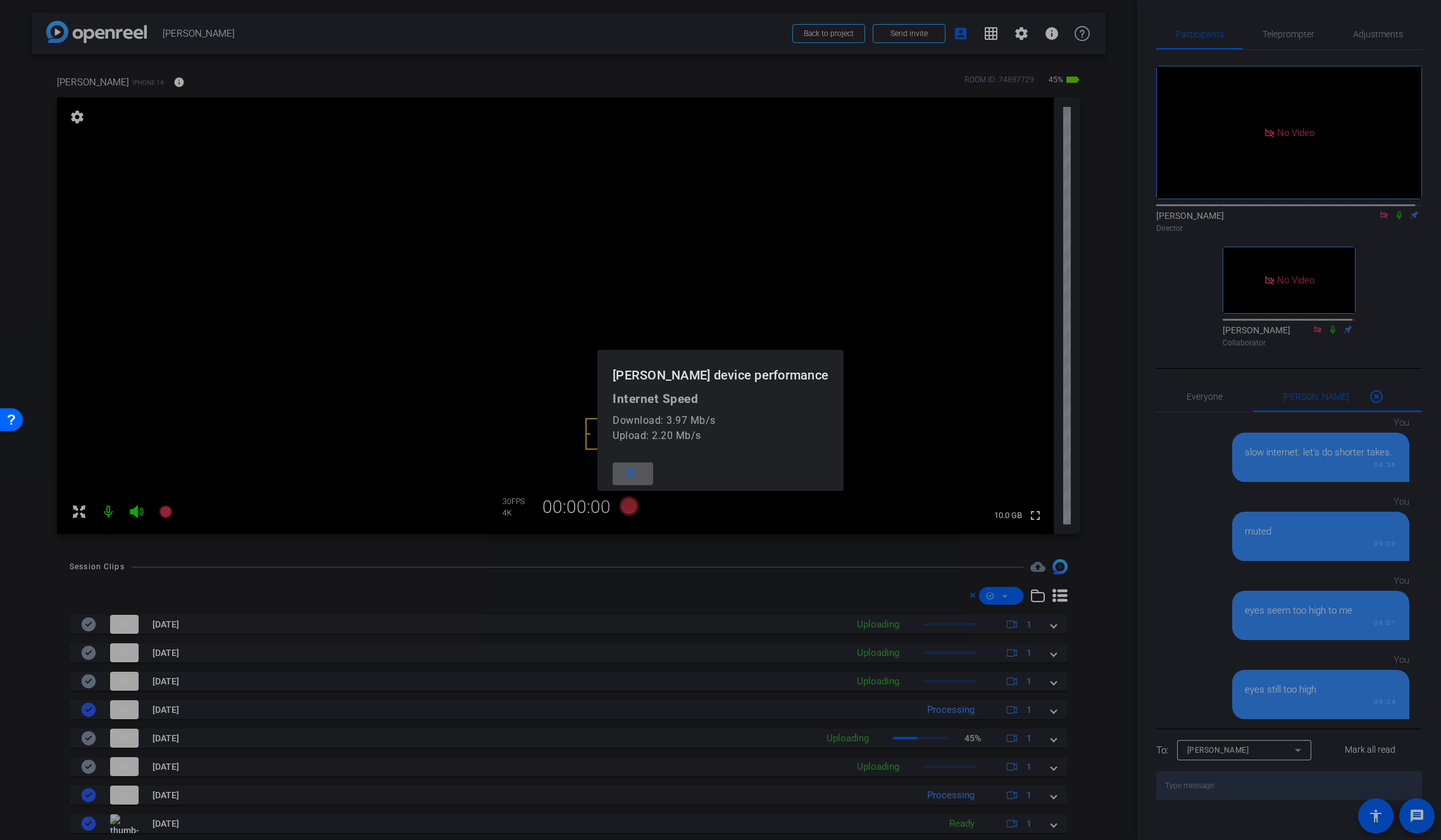
click at [163, 81] on div at bounding box center [720, 420] width 1441 height 840
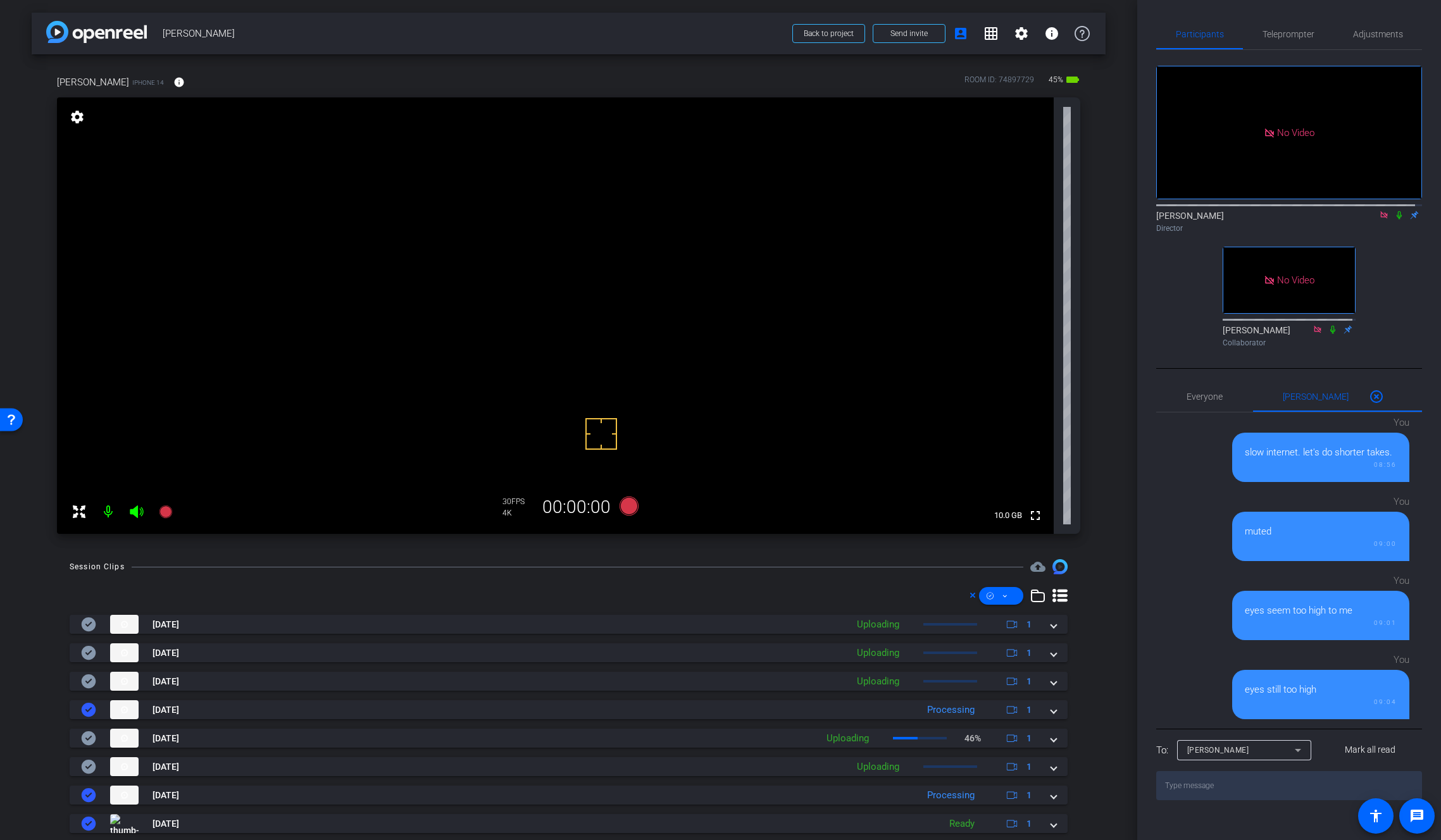
click at [1394, 219] on icon at bounding box center [1399, 215] width 10 height 9
click at [1396, 219] on icon at bounding box center [1399, 215] width 10 height 9
click at [1375, 32] on span "Adjustments" at bounding box center [1377, 34] width 50 height 9
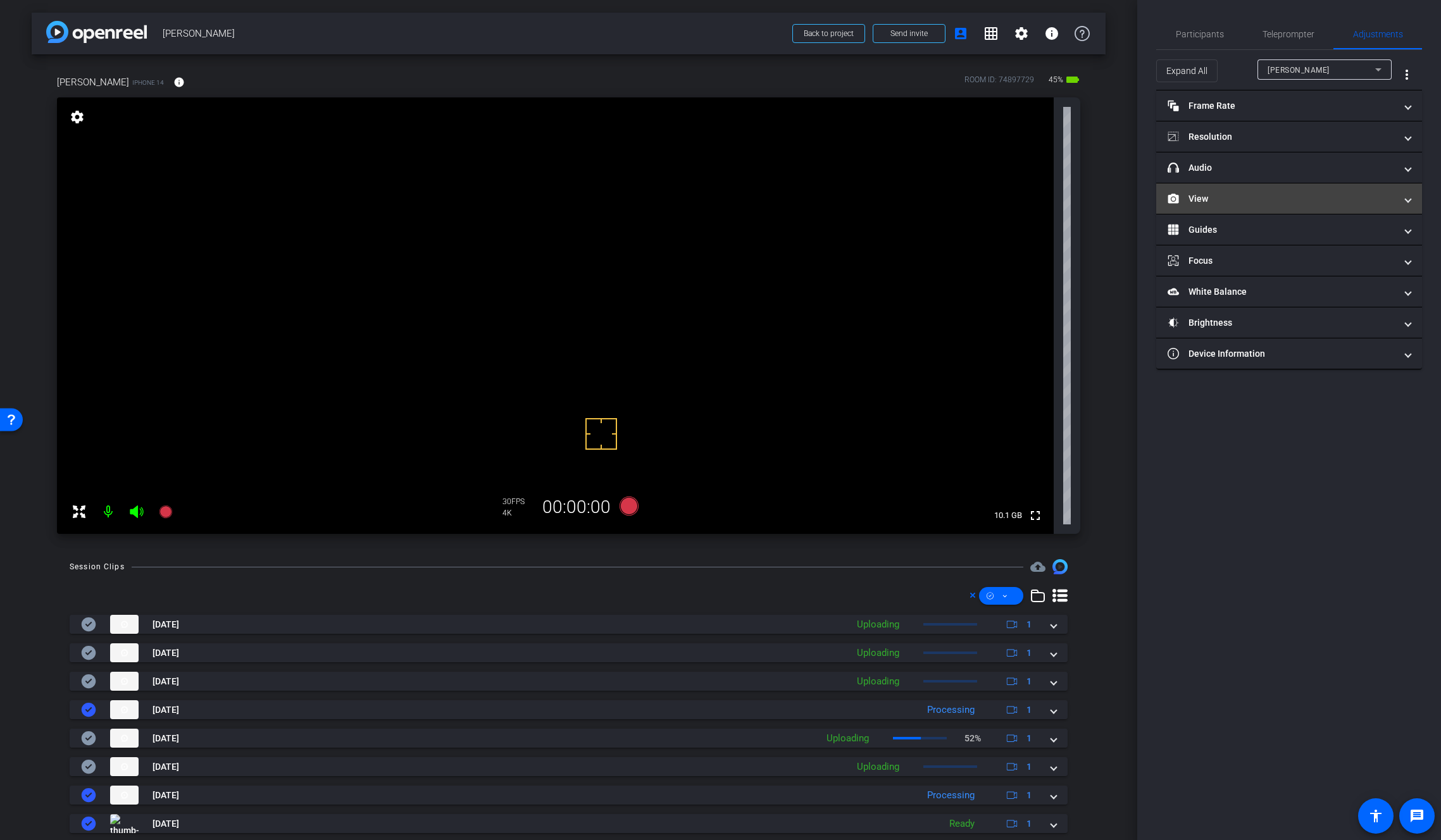
click at [1236, 191] on mat-expansion-panel-header "View" at bounding box center [1288, 198] width 266 height 30
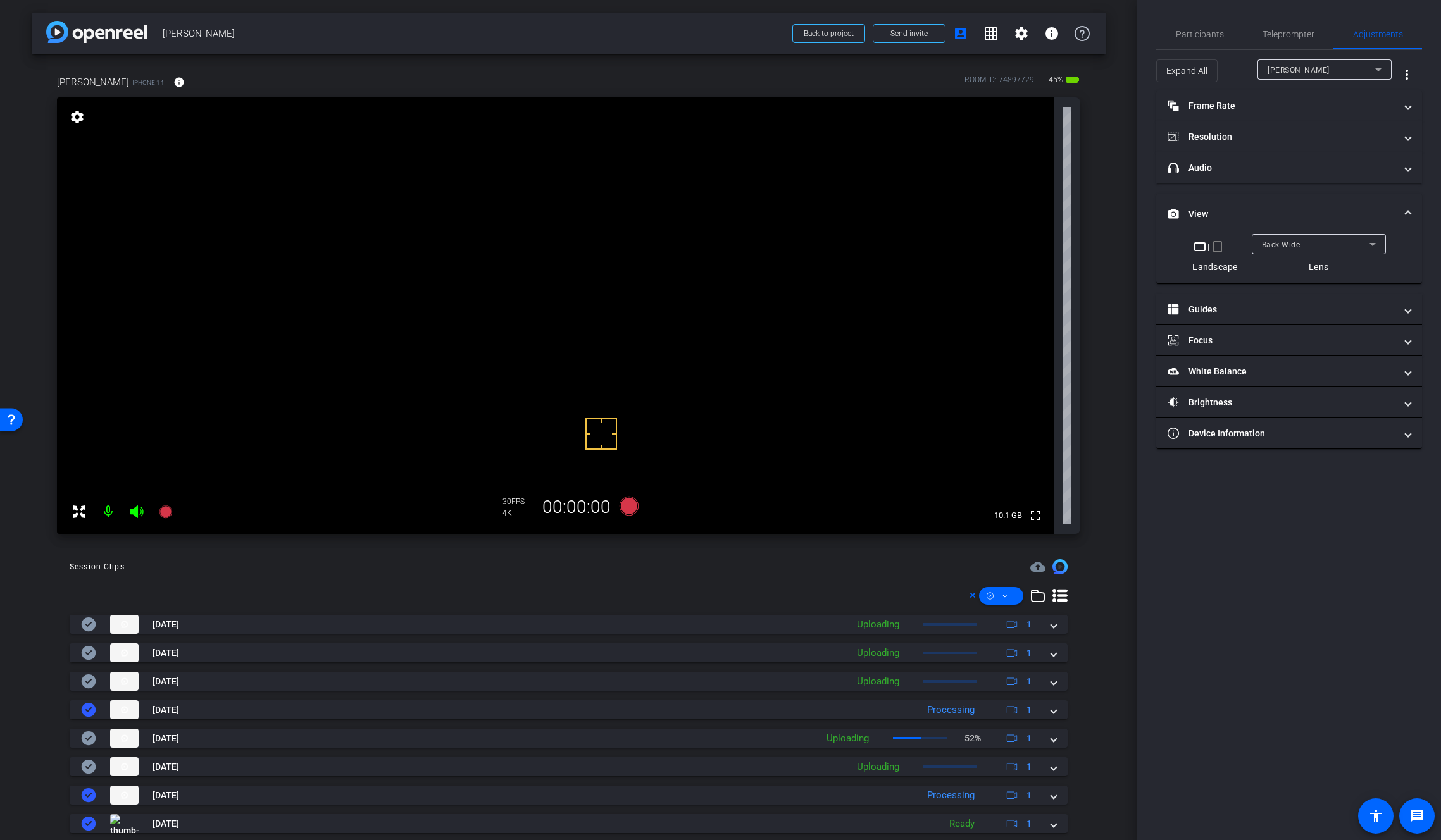
click at [1285, 248] on span "Back Wide" at bounding box center [1280, 245] width 38 height 9
click at [1312, 290] on mat-option "Front Wide" at bounding box center [1318, 290] width 134 height 20
click at [1203, 38] on span "Participants" at bounding box center [1200, 34] width 48 height 9
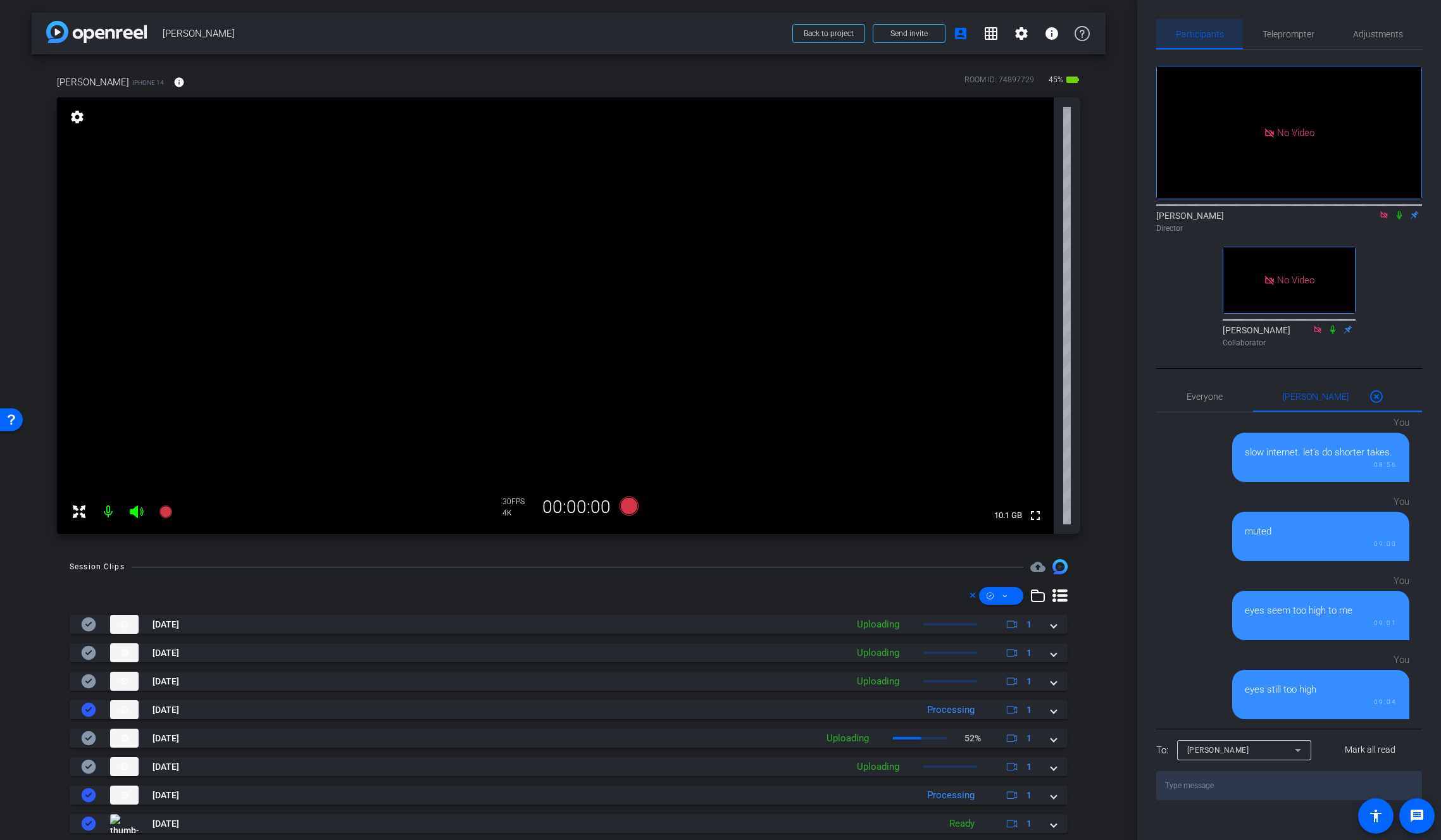
scroll to position [83, 0]
click at [1388, 211] on icon at bounding box center [1384, 215] width 10 height 9
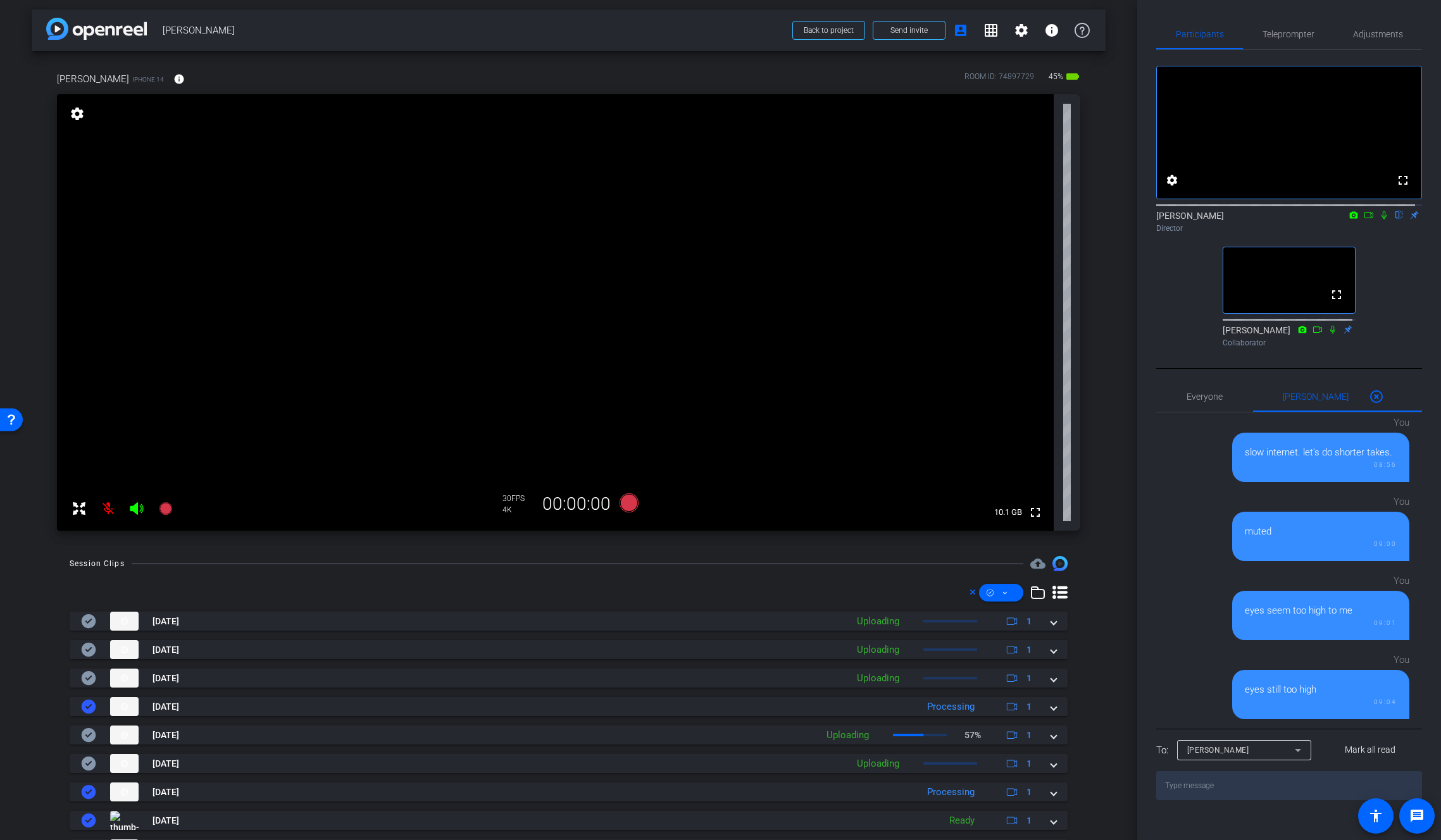
scroll to position [0, 0]
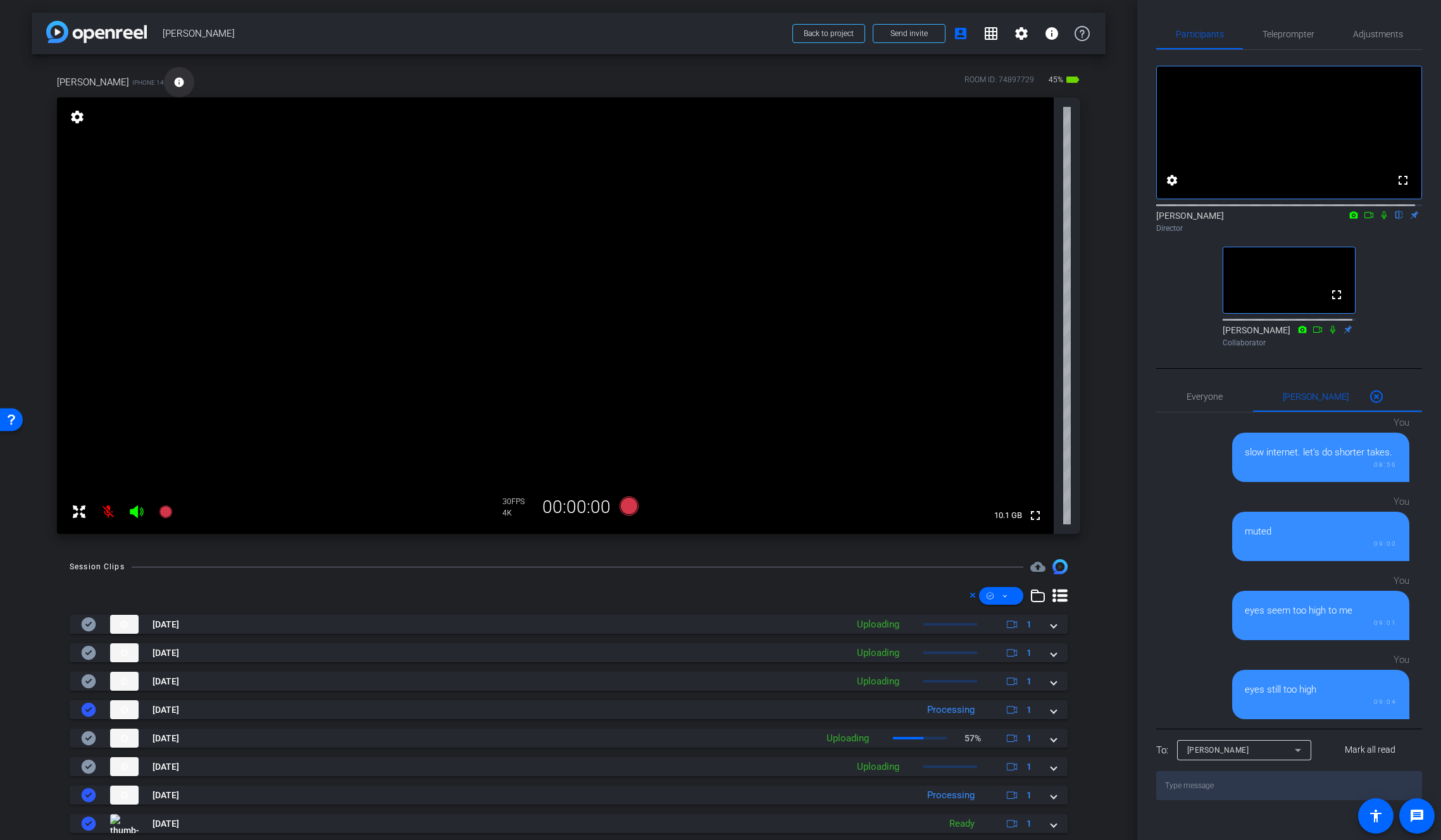
click at [173, 83] on mat-icon "info" at bounding box center [179, 83] width 12 height 12
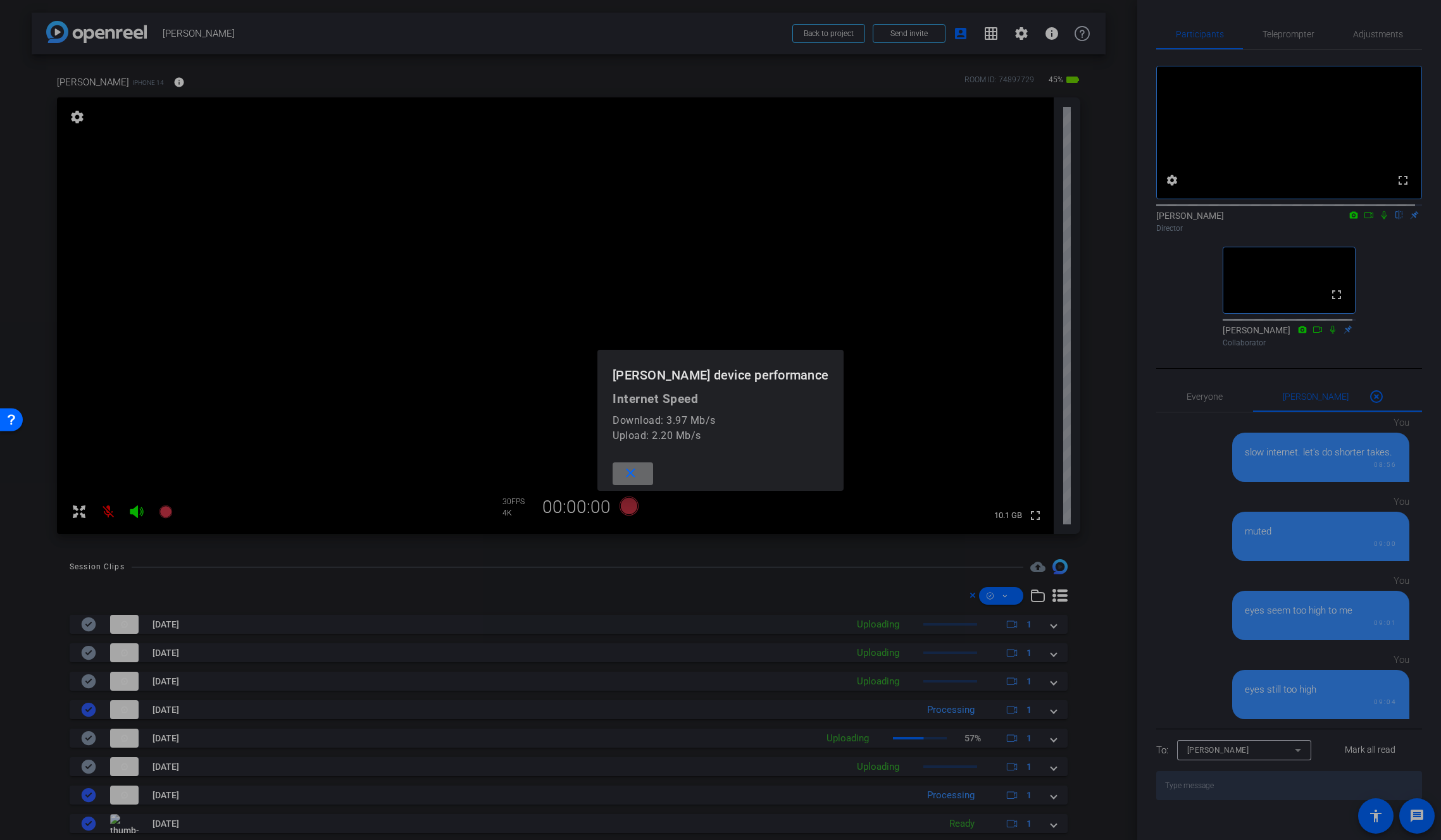
click at [639, 474] on mat-icon "close" at bounding box center [631, 474] width 16 height 16
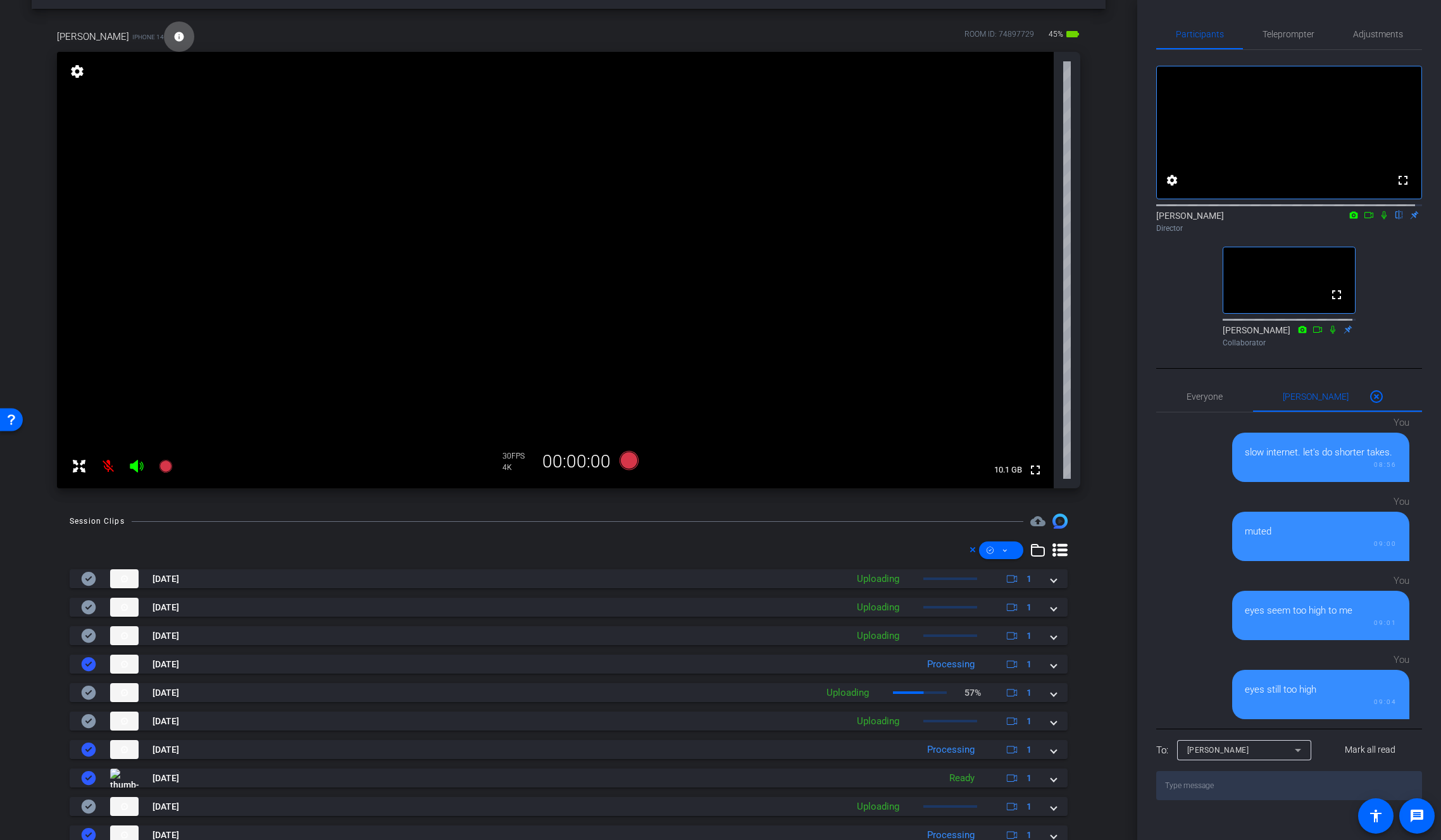
scroll to position [95, 0]
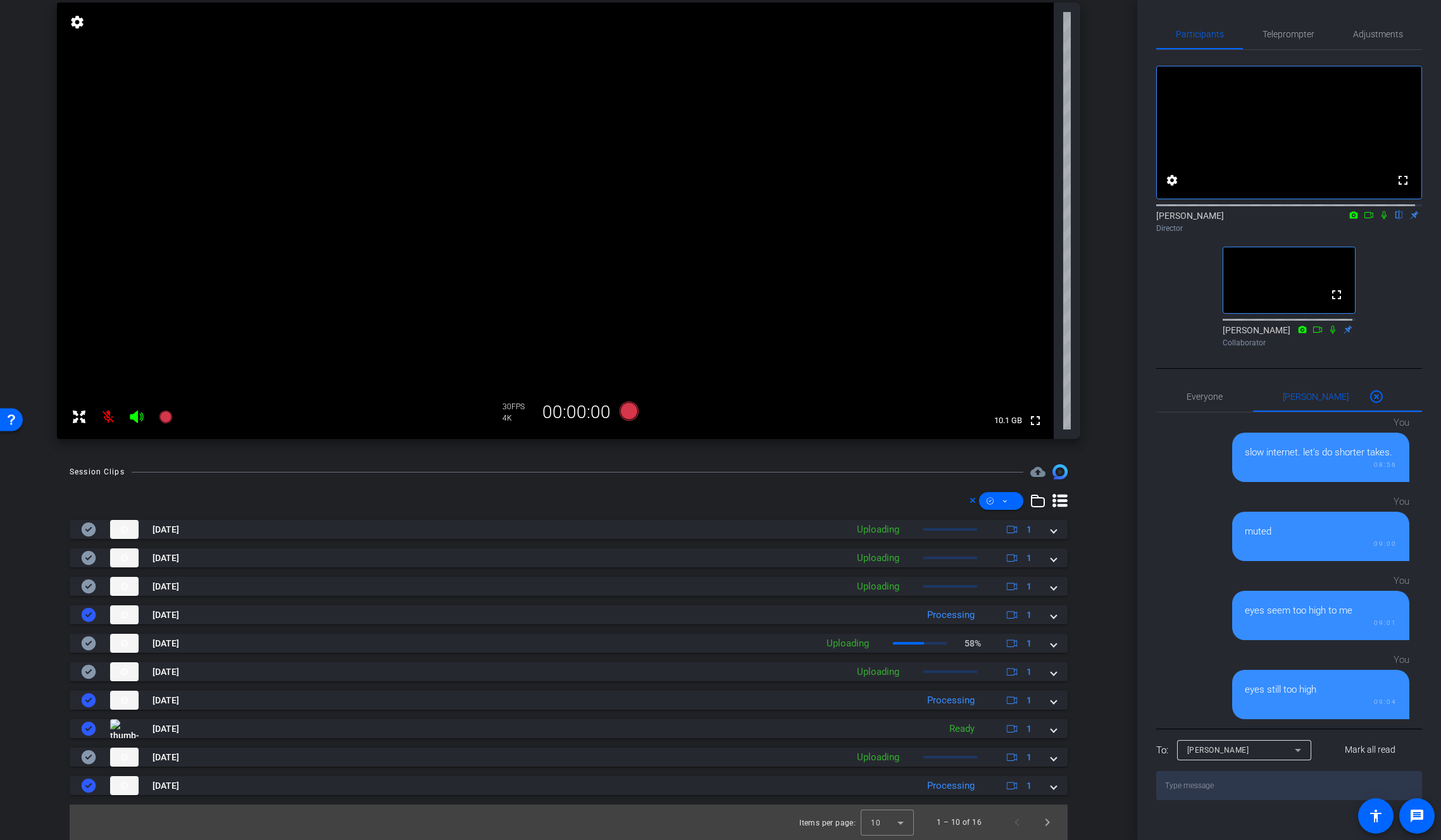
click at [132, 414] on icon at bounding box center [136, 416] width 13 height 12
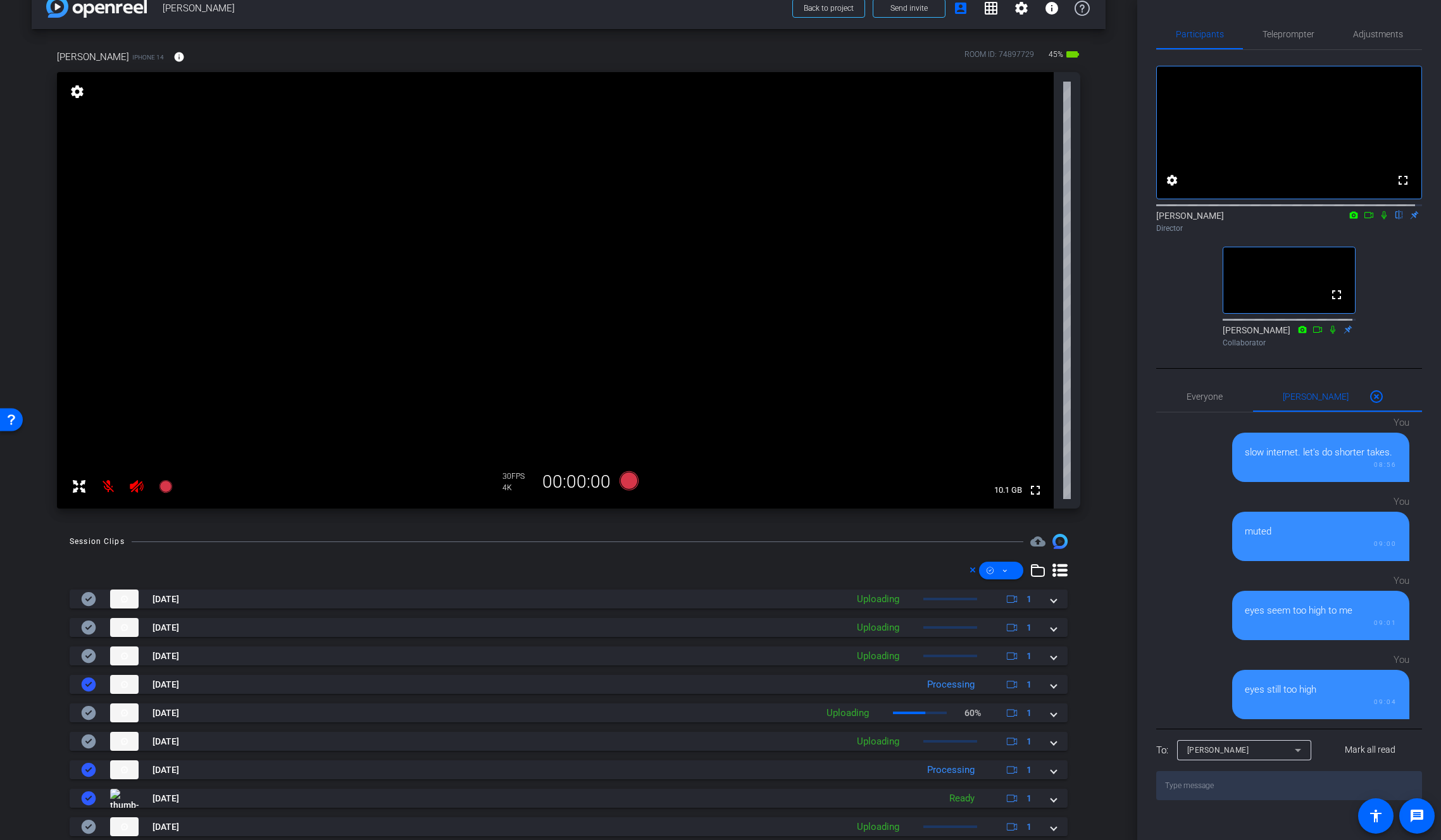
scroll to position [0, 0]
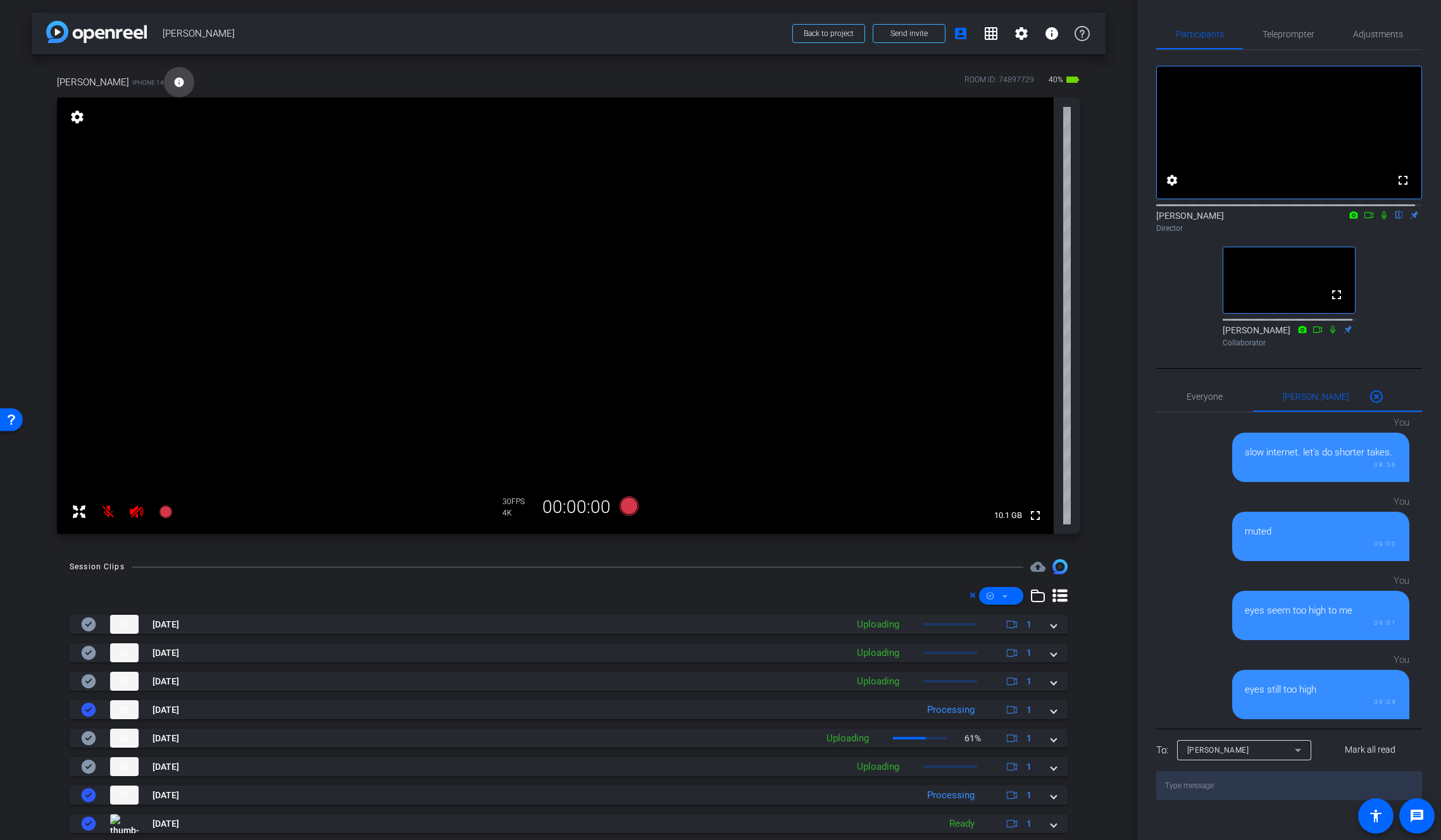
click at [173, 77] on mat-icon "info" at bounding box center [179, 83] width 12 height 12
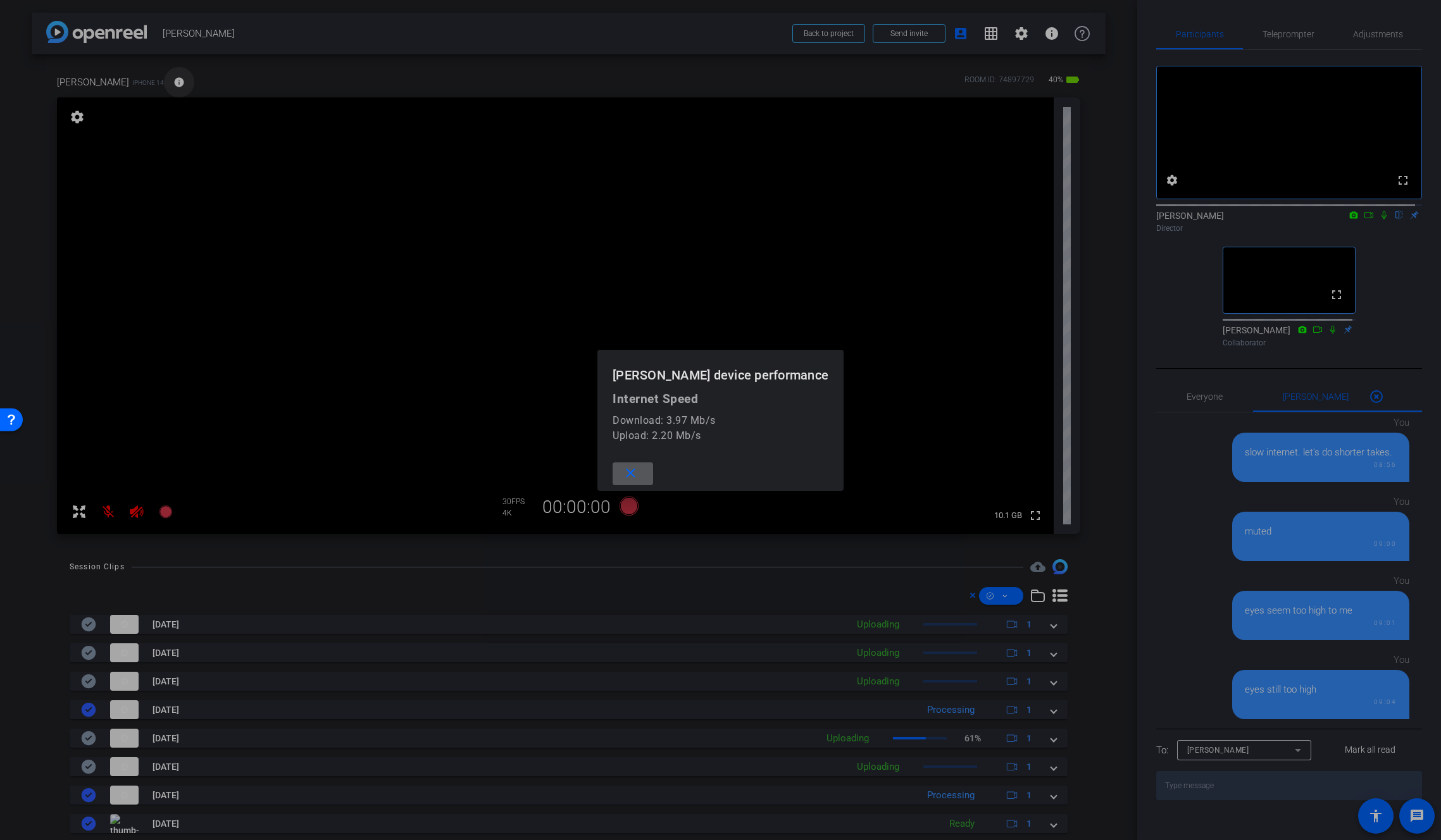
click at [164, 76] on div at bounding box center [720, 420] width 1441 height 840
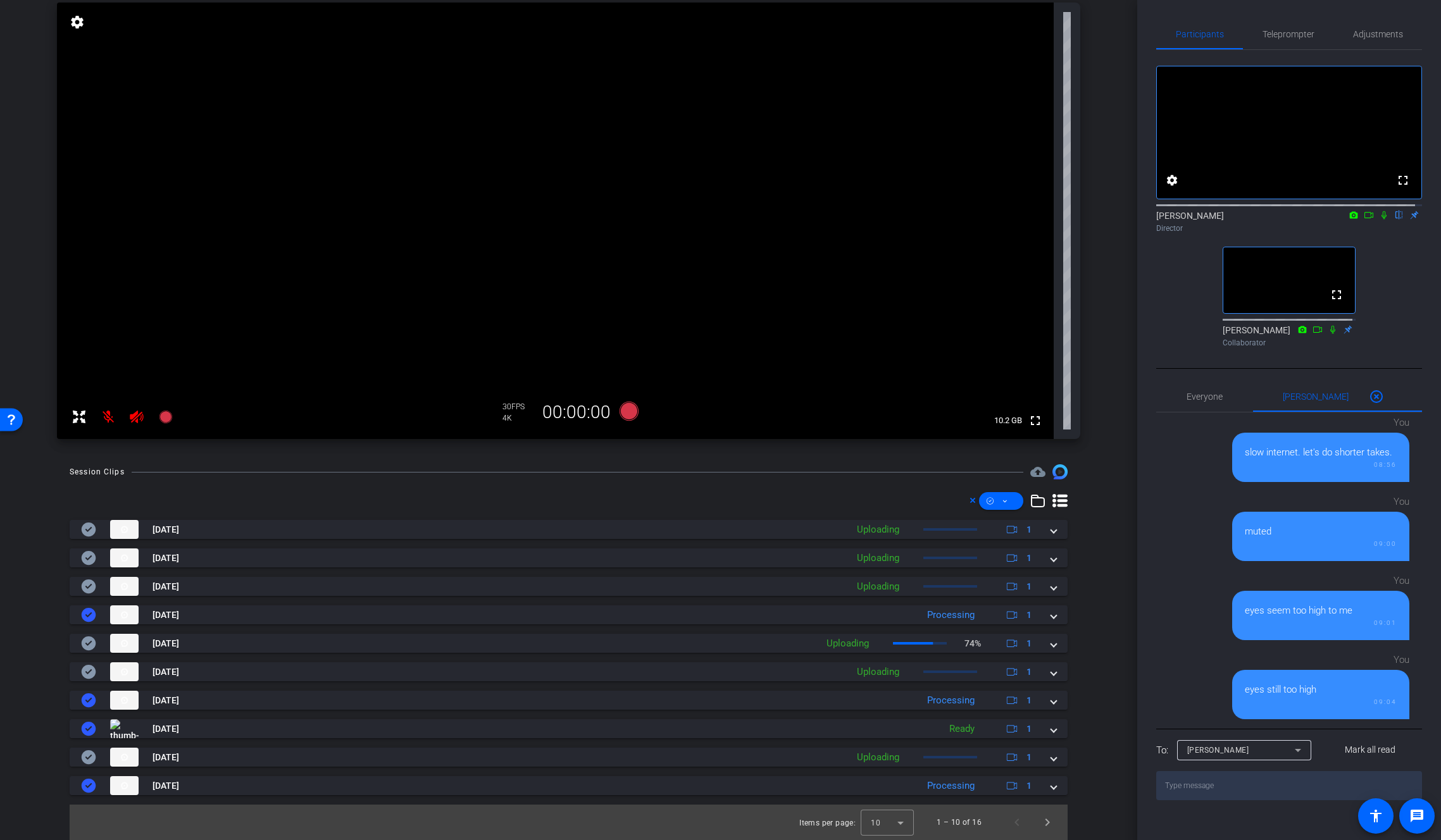
scroll to position [94, 0]
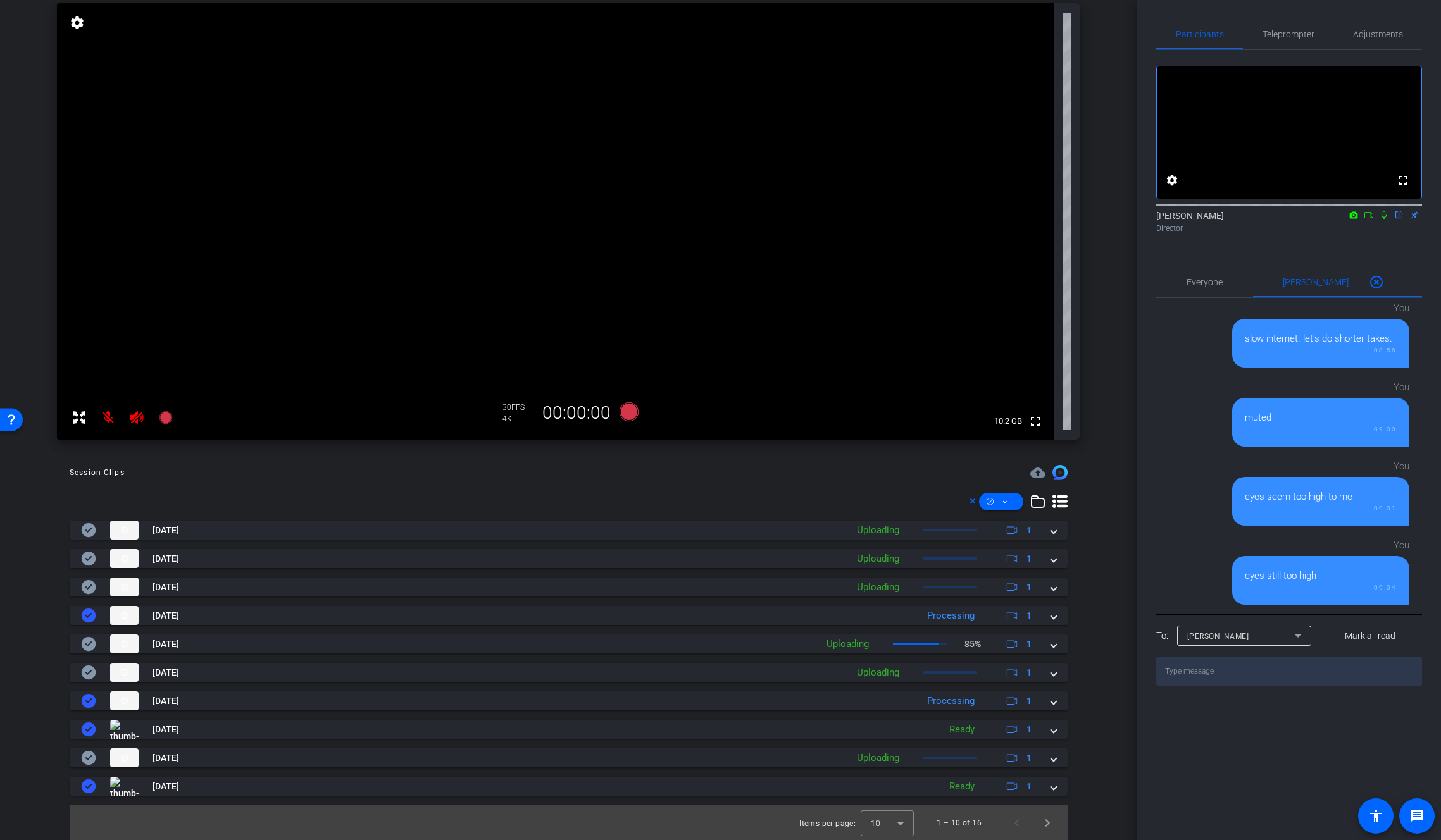
click at [1383, 219] on icon at bounding box center [1384, 215] width 10 height 9
click at [1372, 219] on icon at bounding box center [1369, 215] width 10 height 9
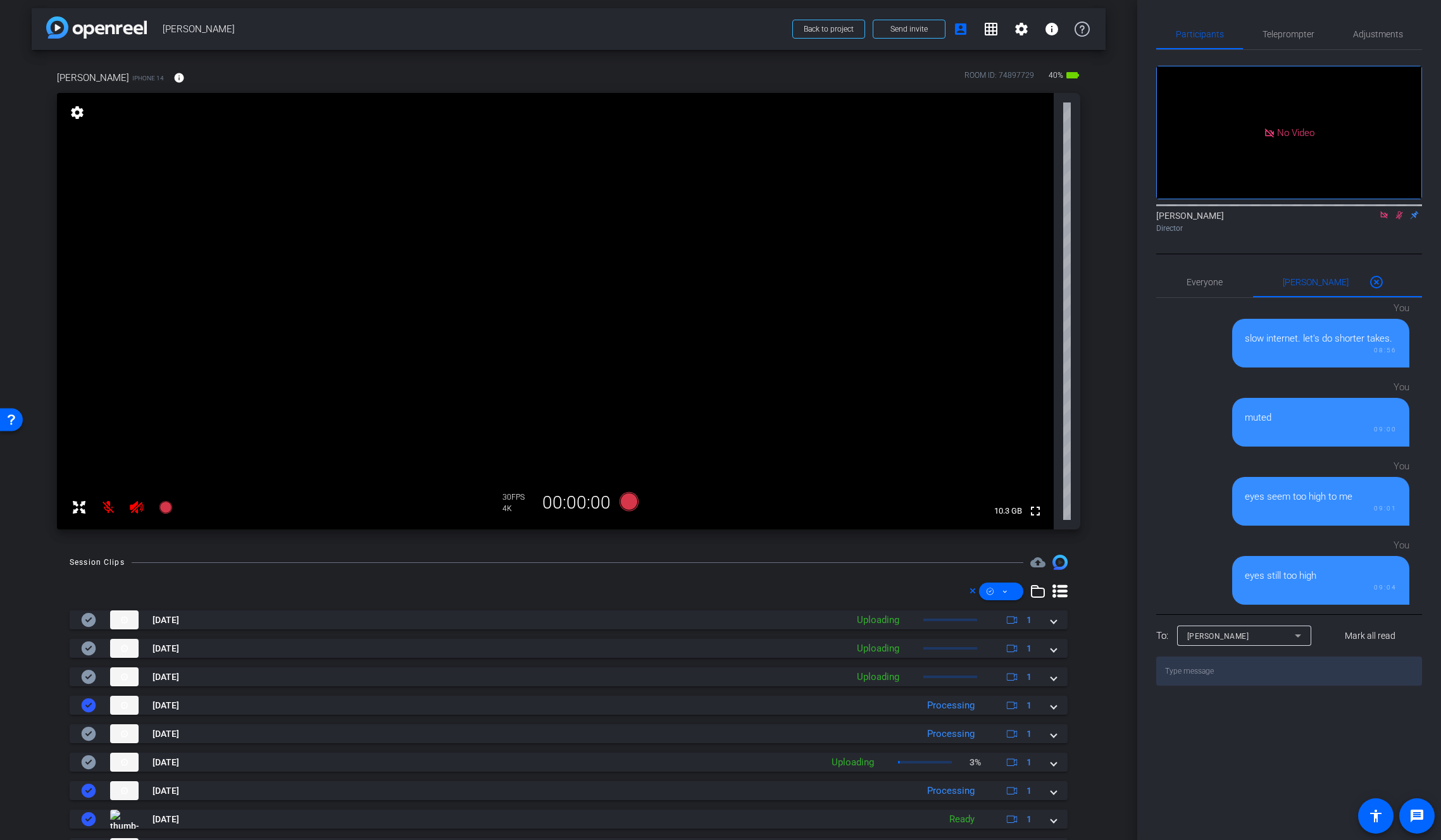
scroll to position [0, 0]
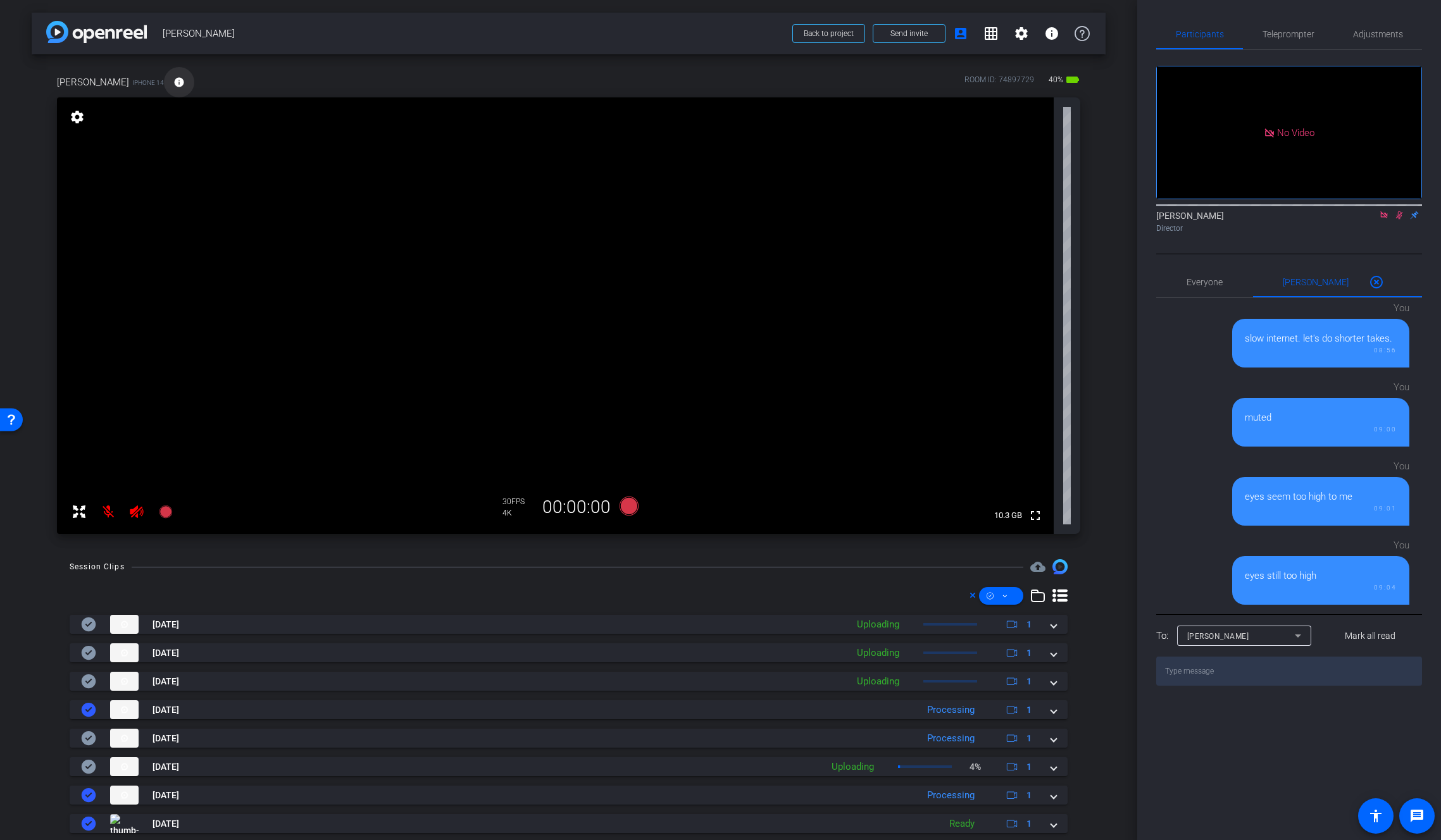
click at [173, 77] on mat-icon "info" at bounding box center [179, 83] width 12 height 12
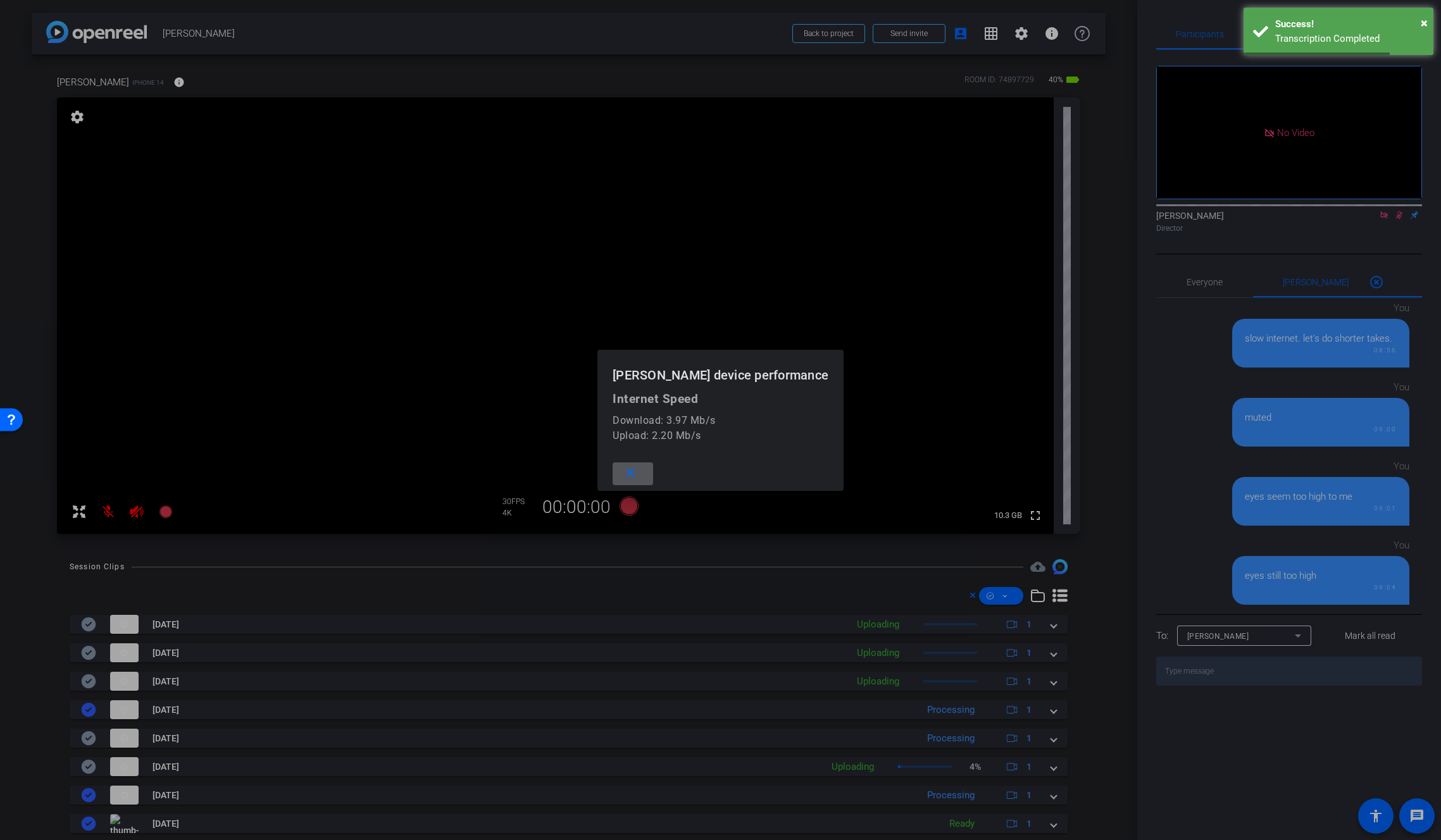
click at [639, 469] on mat-icon "close" at bounding box center [631, 474] width 16 height 16
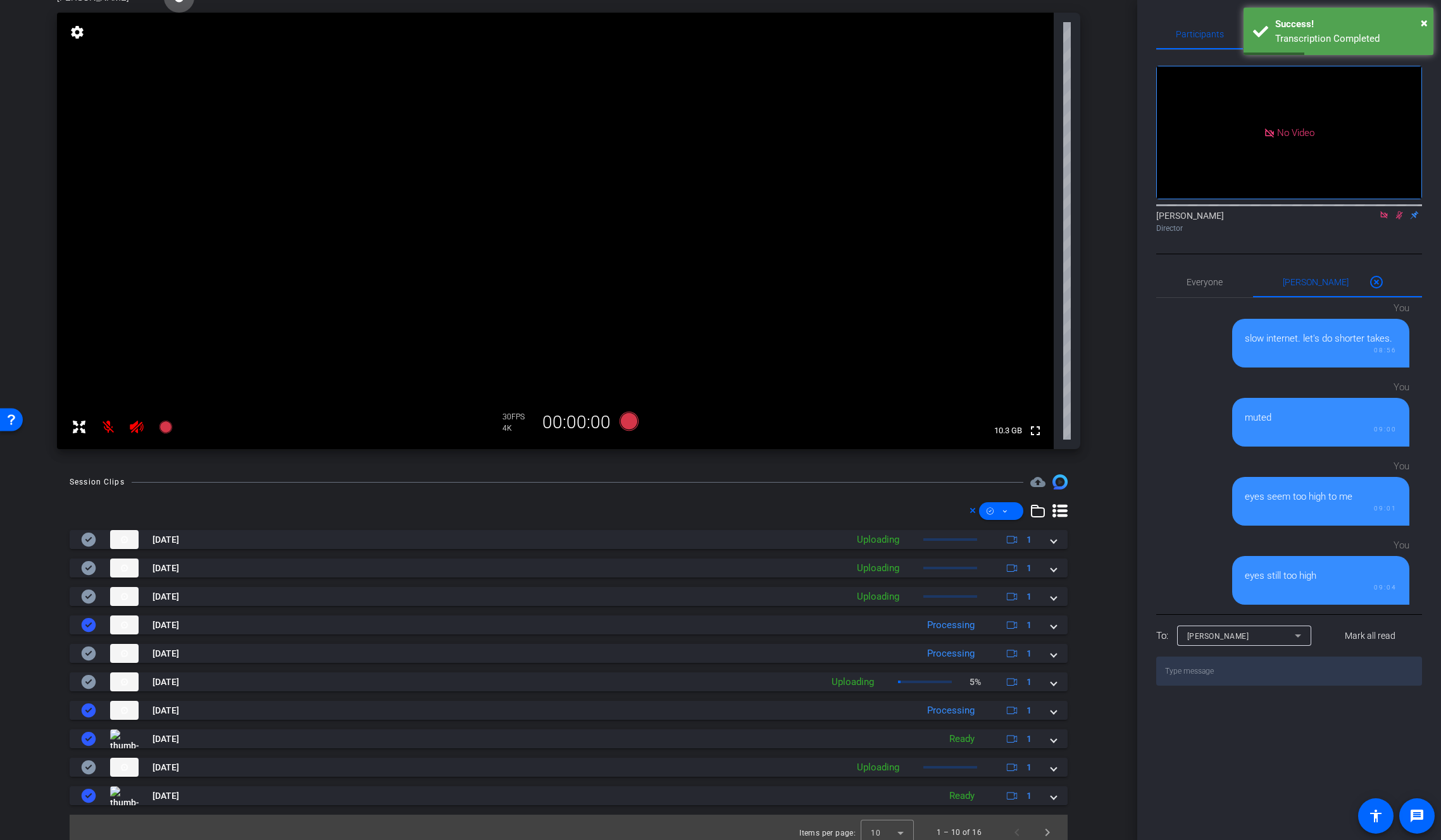
scroll to position [95, 0]
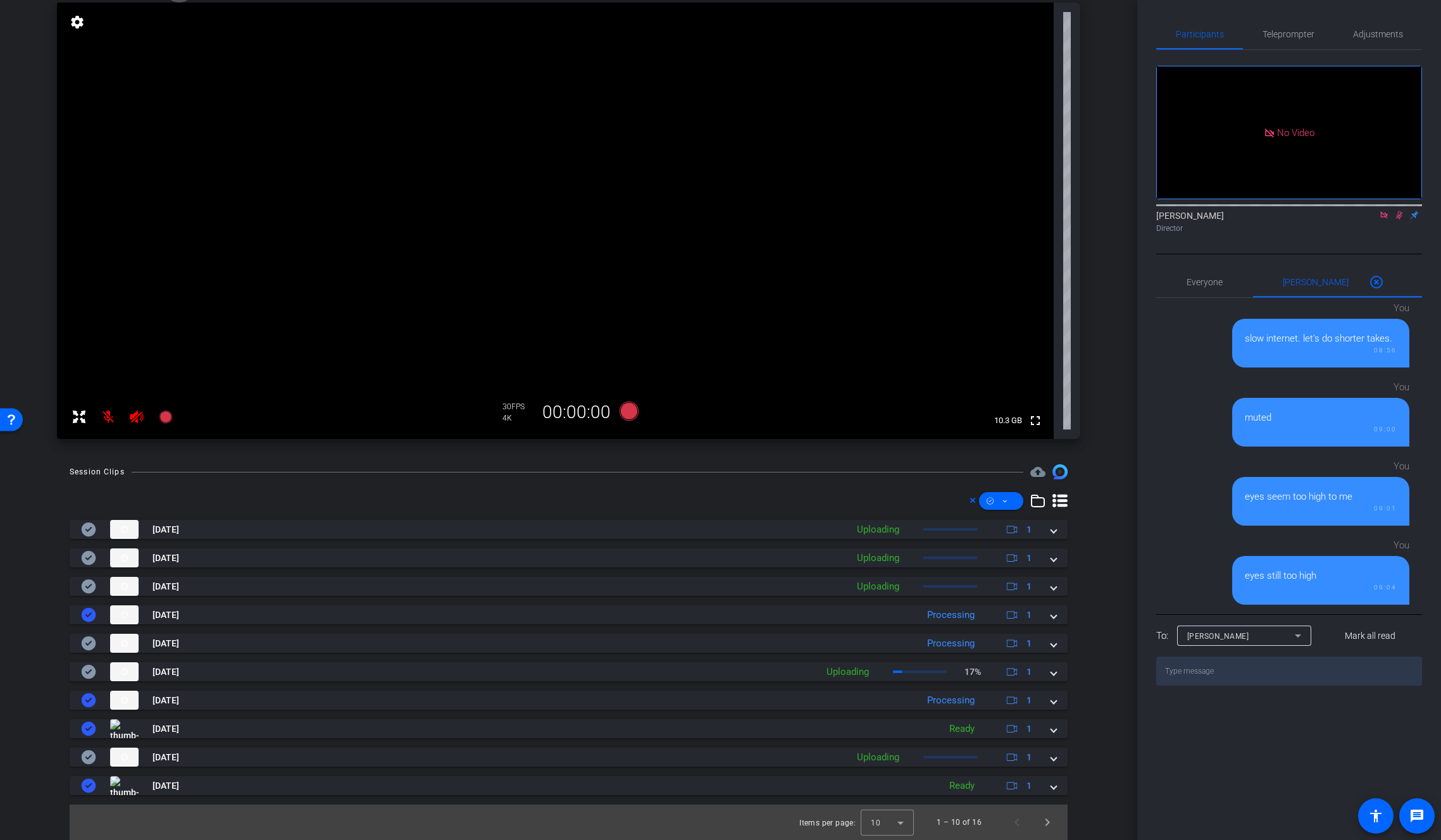
click at [128, 418] on mat-icon at bounding box center [136, 416] width 25 height 25
click at [1398, 221] on mat-icon at bounding box center [1399, 215] width 15 height 12
click at [104, 417] on mat-icon at bounding box center [108, 416] width 25 height 25
click at [138, 417] on icon at bounding box center [136, 416] width 15 height 15
click at [107, 418] on mat-icon at bounding box center [108, 416] width 25 height 25
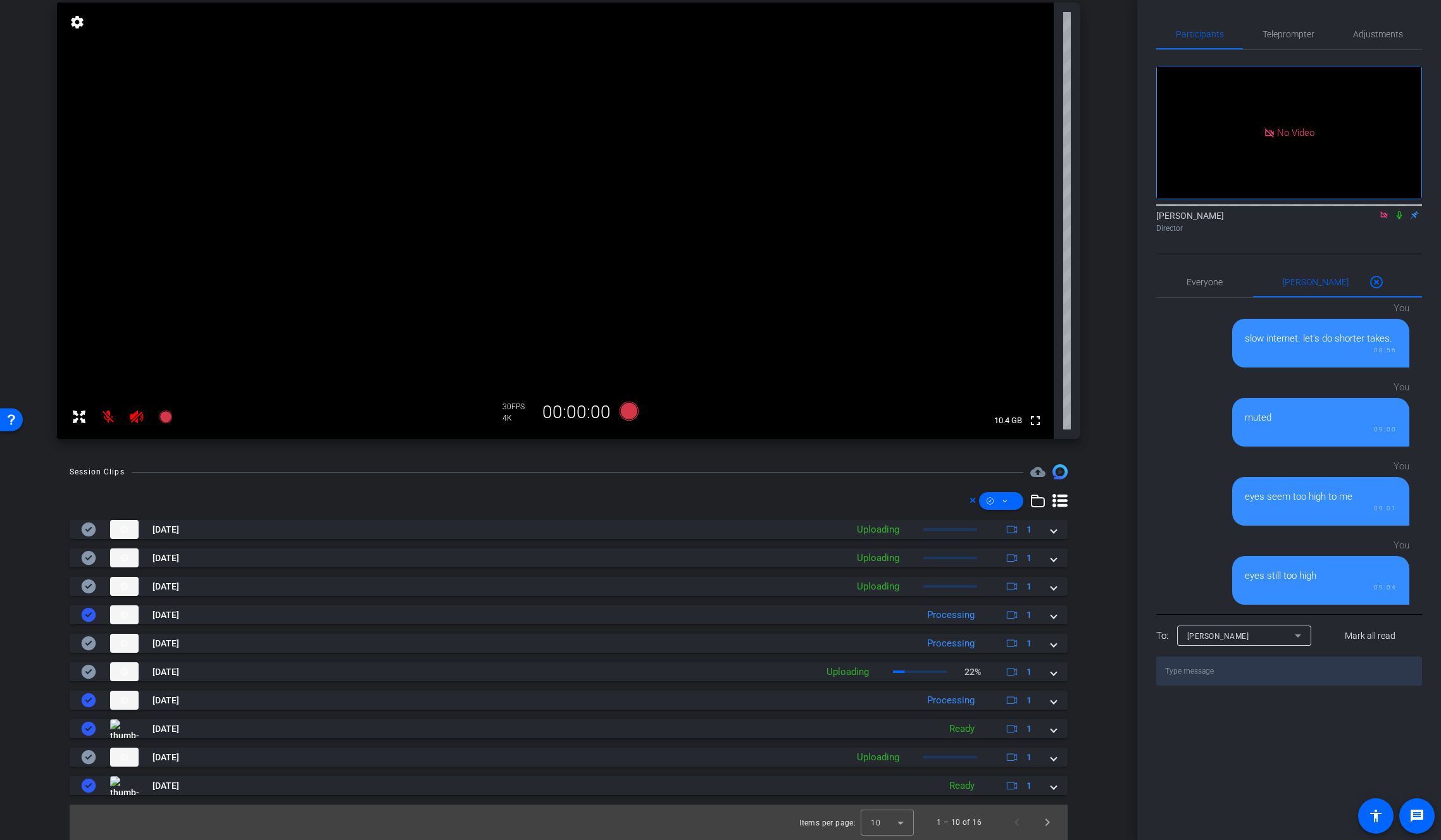
click at [1403, 219] on icon at bounding box center [1399, 215] width 10 height 9
click at [1369, 290] on mat-icon "highlight_off" at bounding box center [1376, 282] width 15 height 15
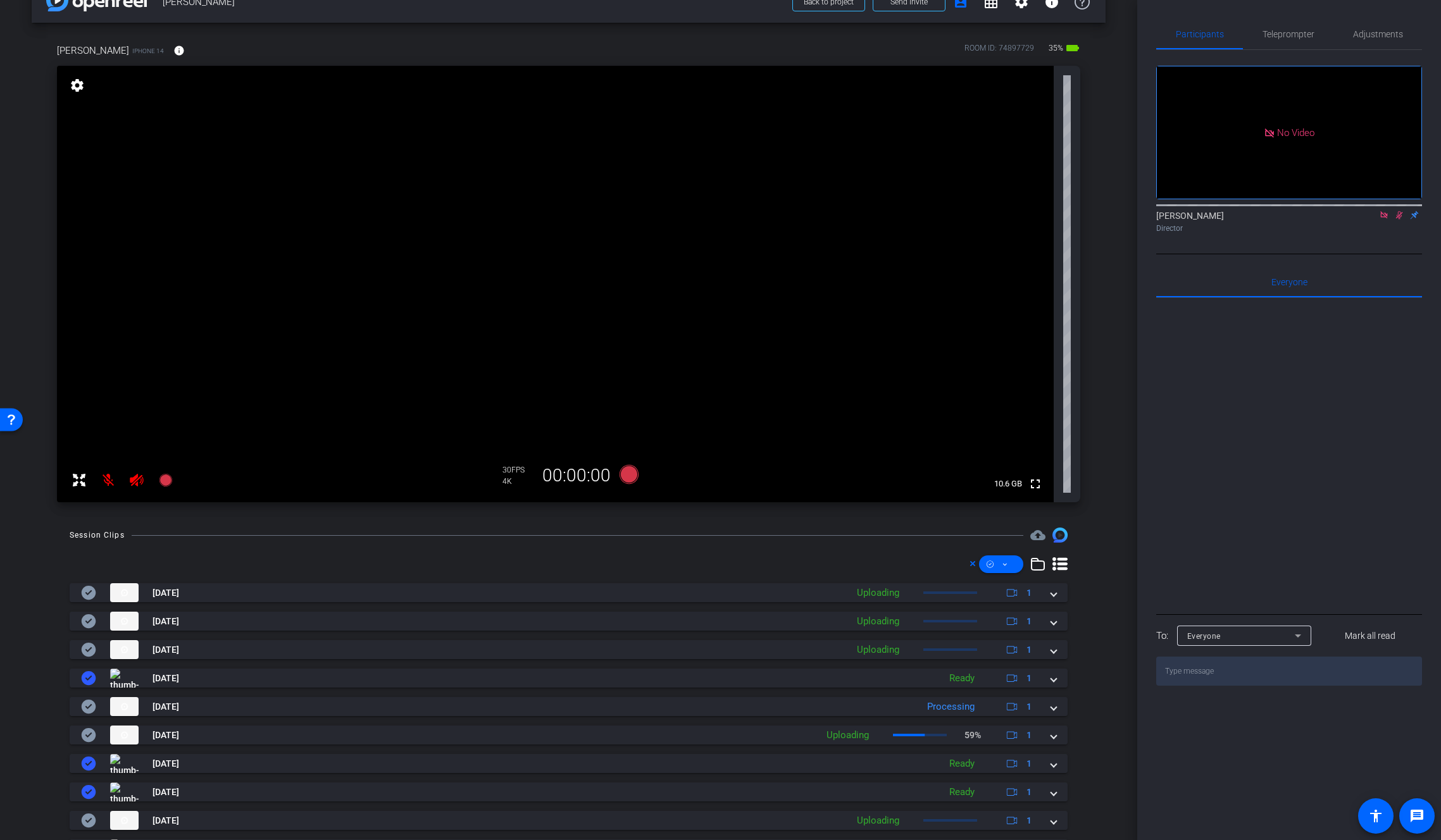
scroll to position [0, 0]
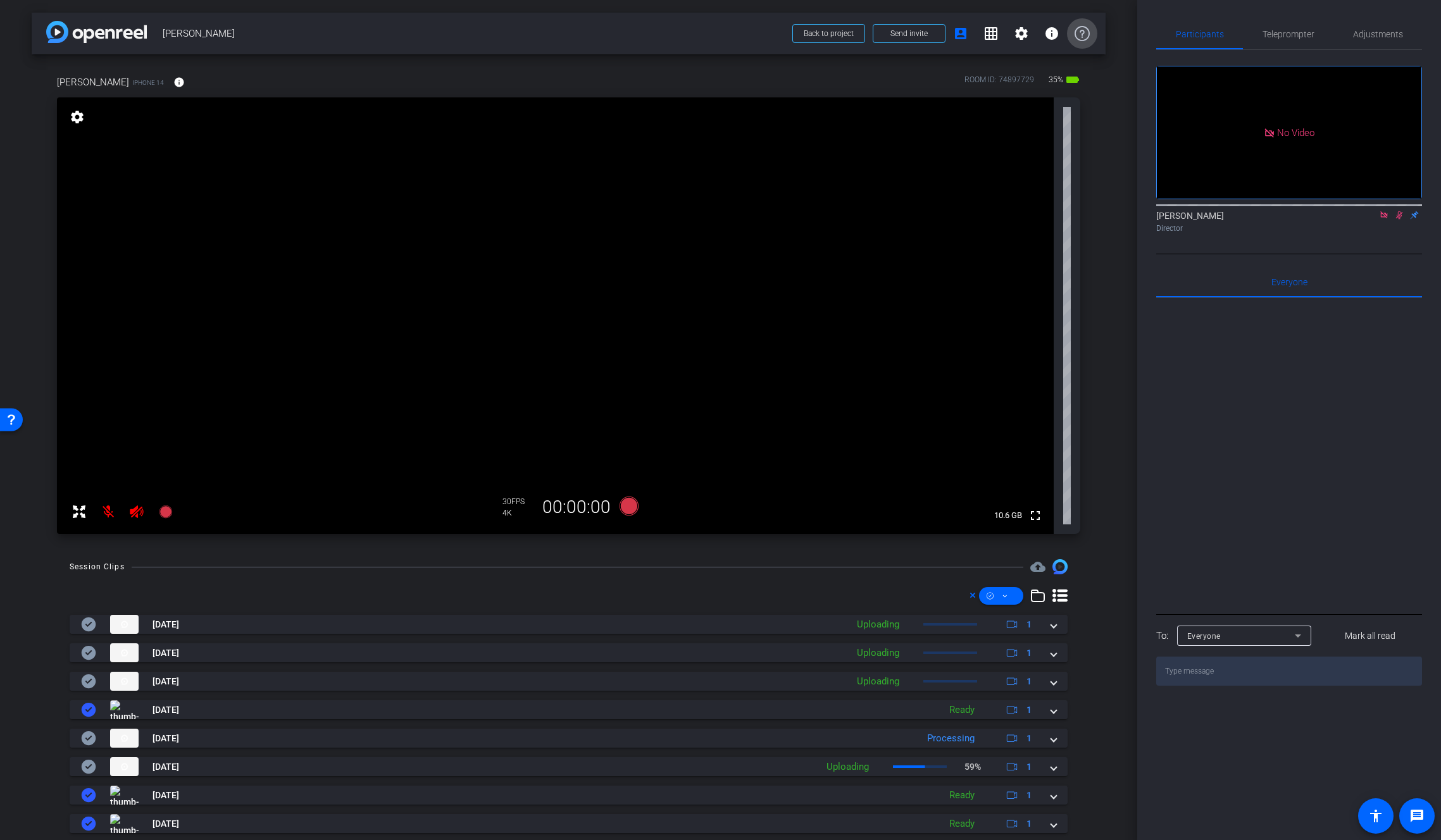
click at [1080, 35] on icon at bounding box center [1082, 33] width 15 height 15
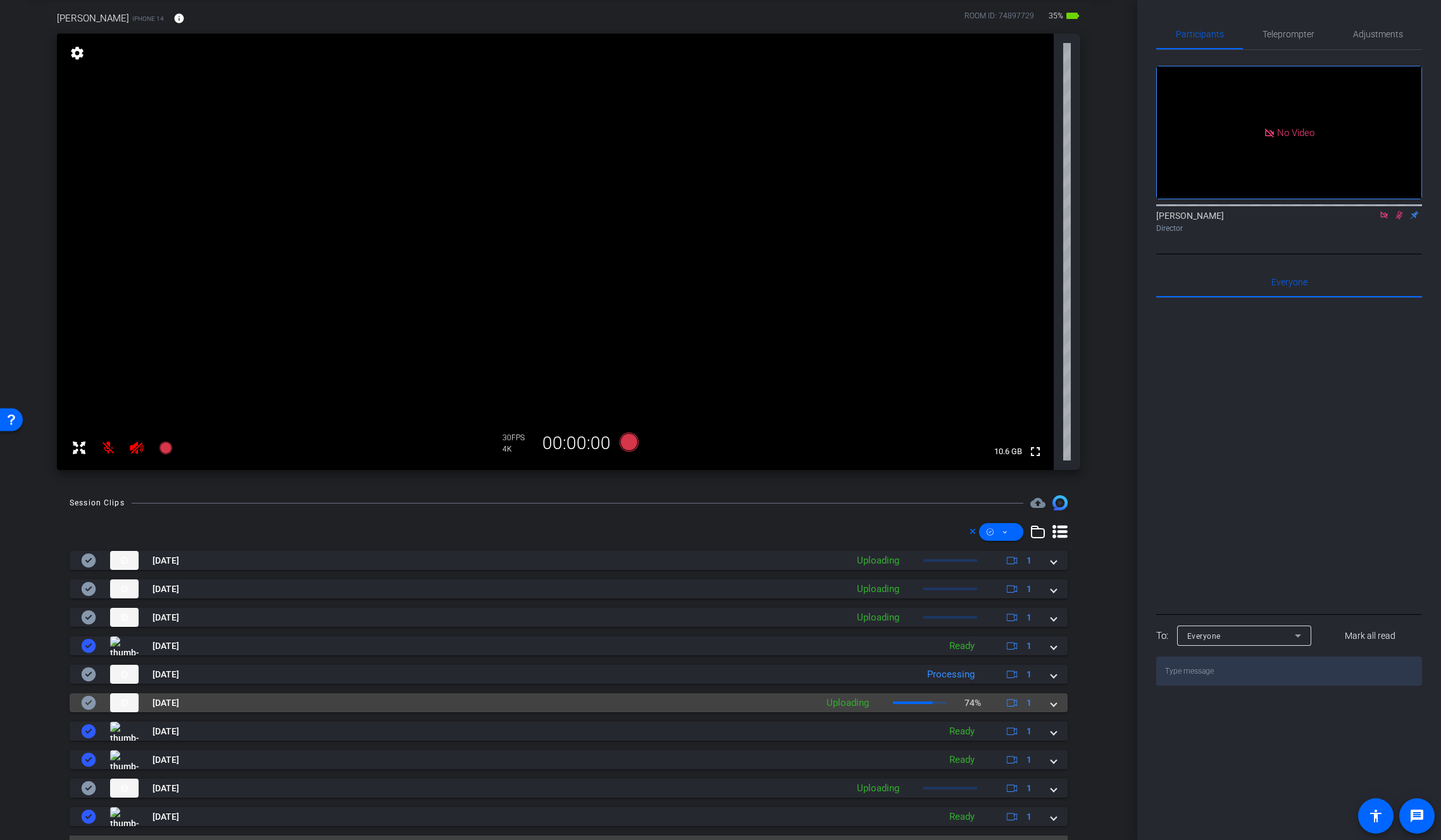
scroll to position [95, 0]
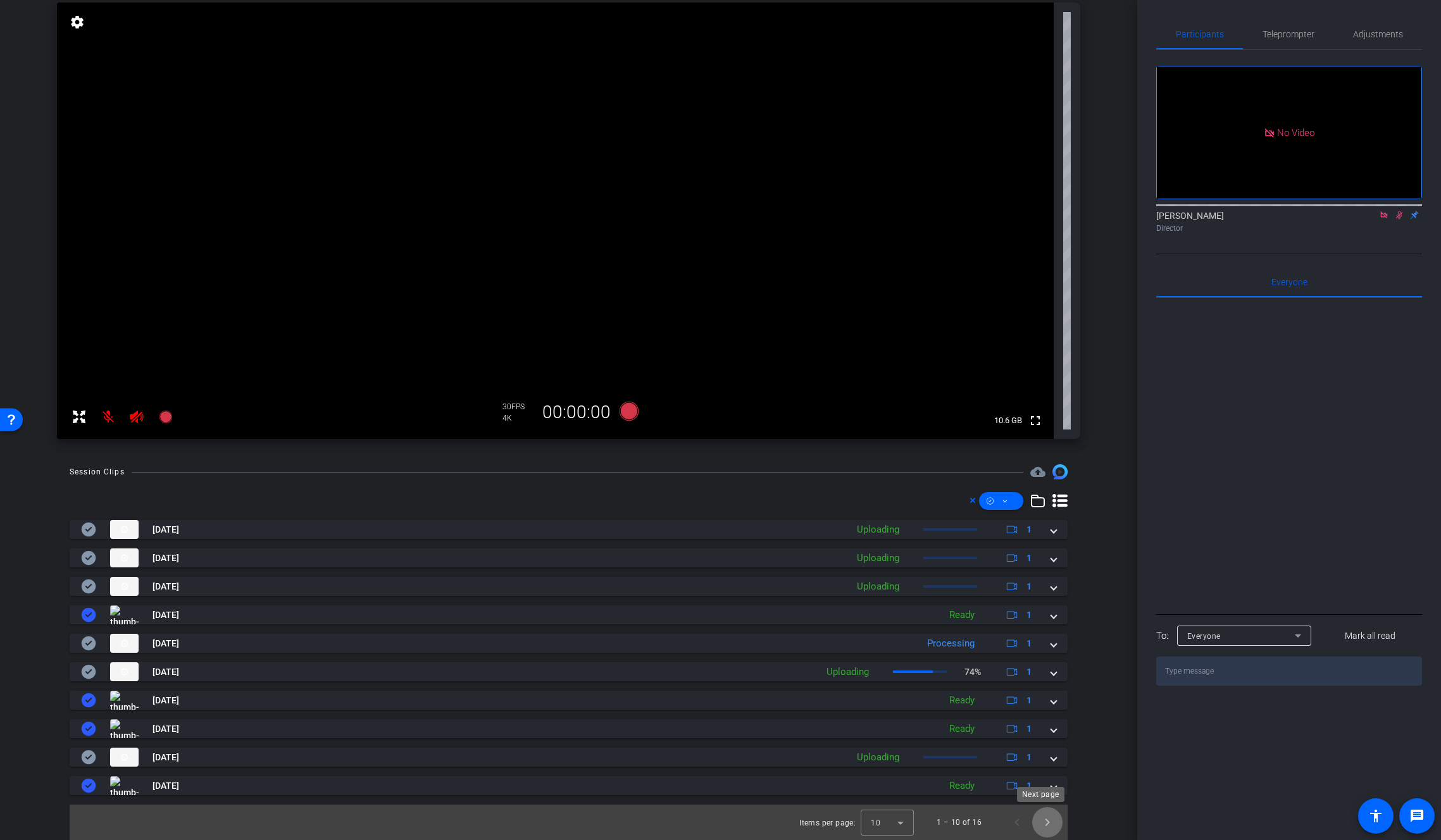
click at [1041, 822] on span "Next page" at bounding box center [1047, 823] width 30 height 30
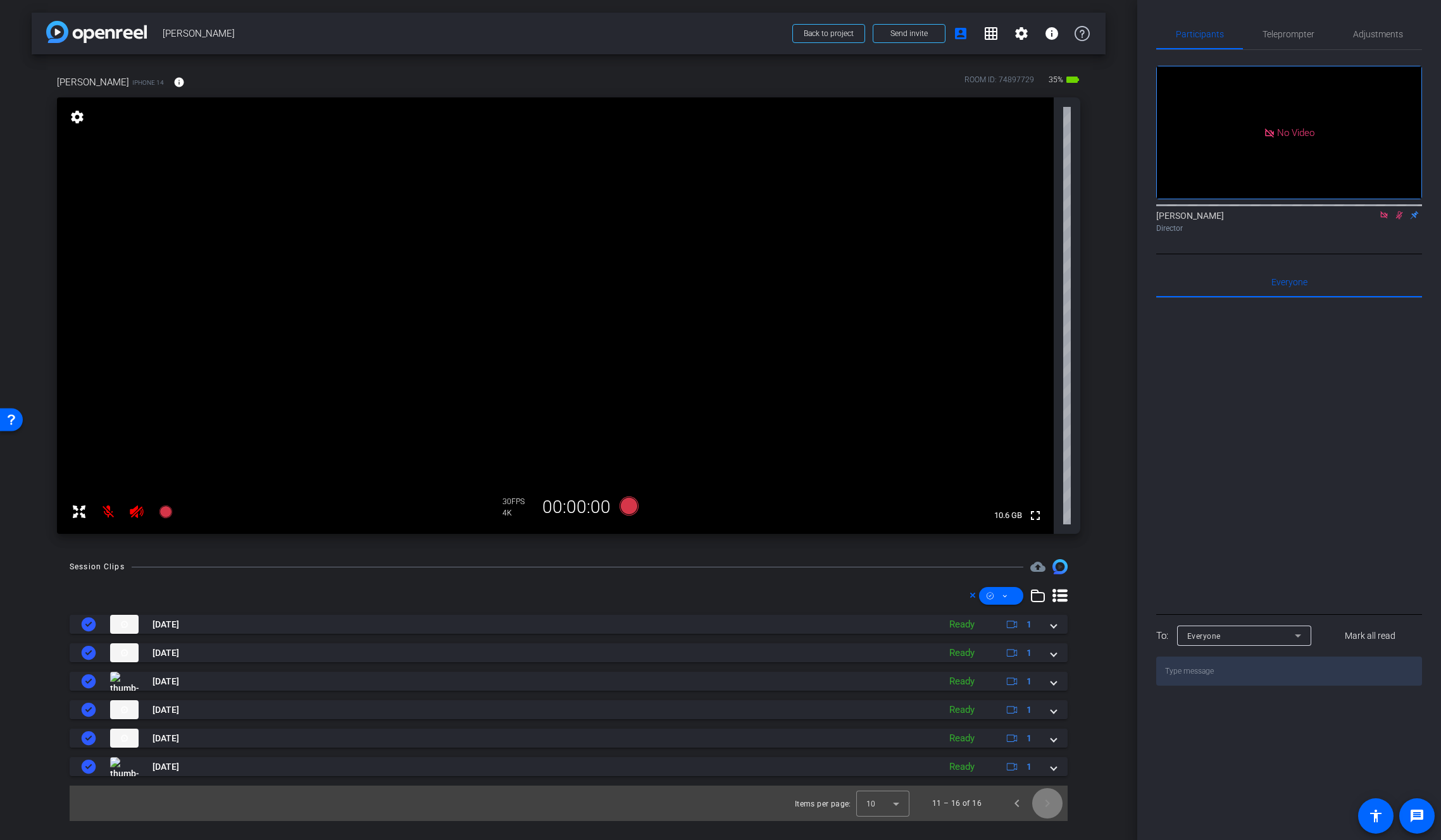
scroll to position [0, 0]
click at [1021, 810] on span "Previous page" at bounding box center [1017, 804] width 30 height 30
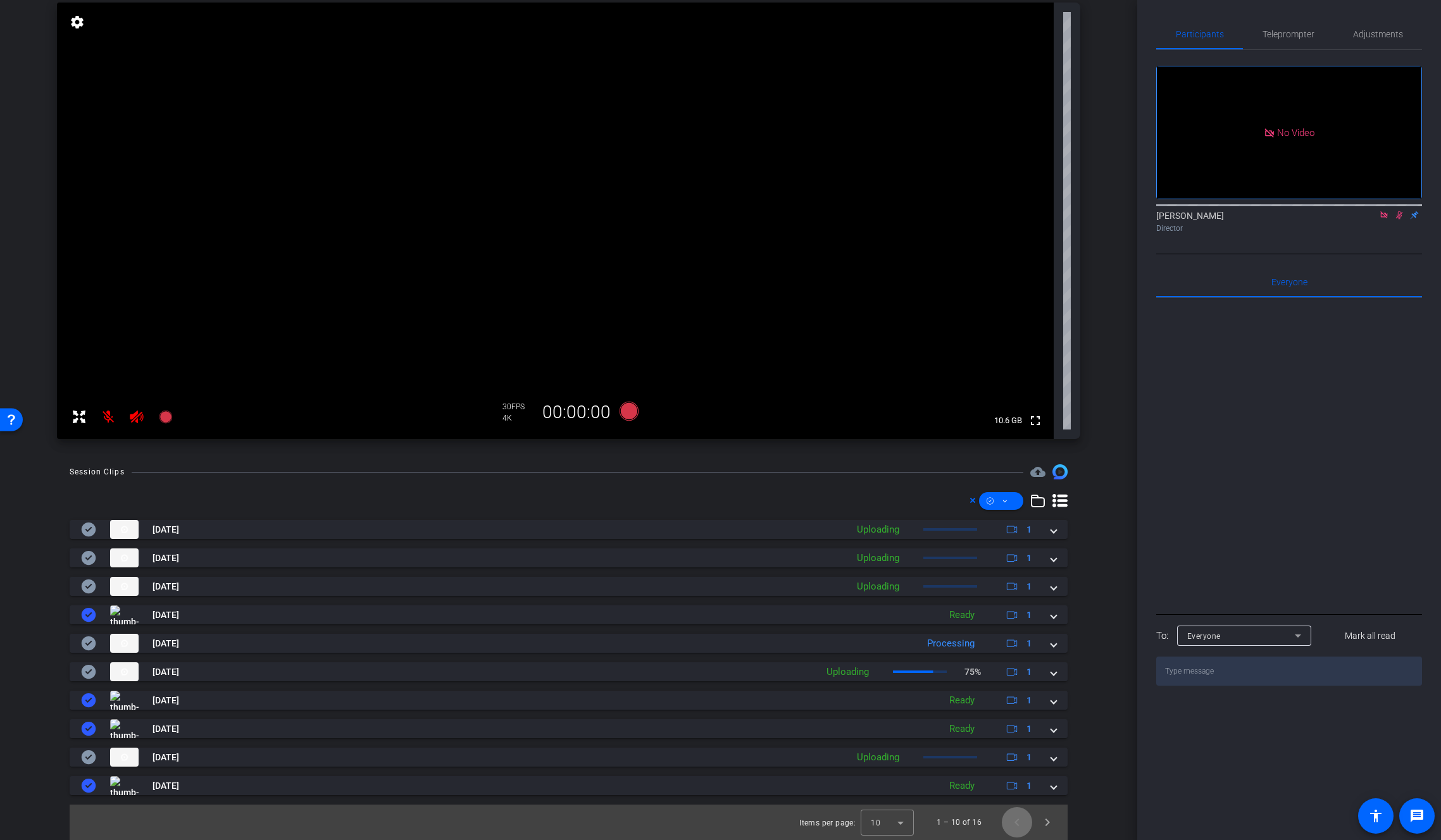
scroll to position [92, 0]
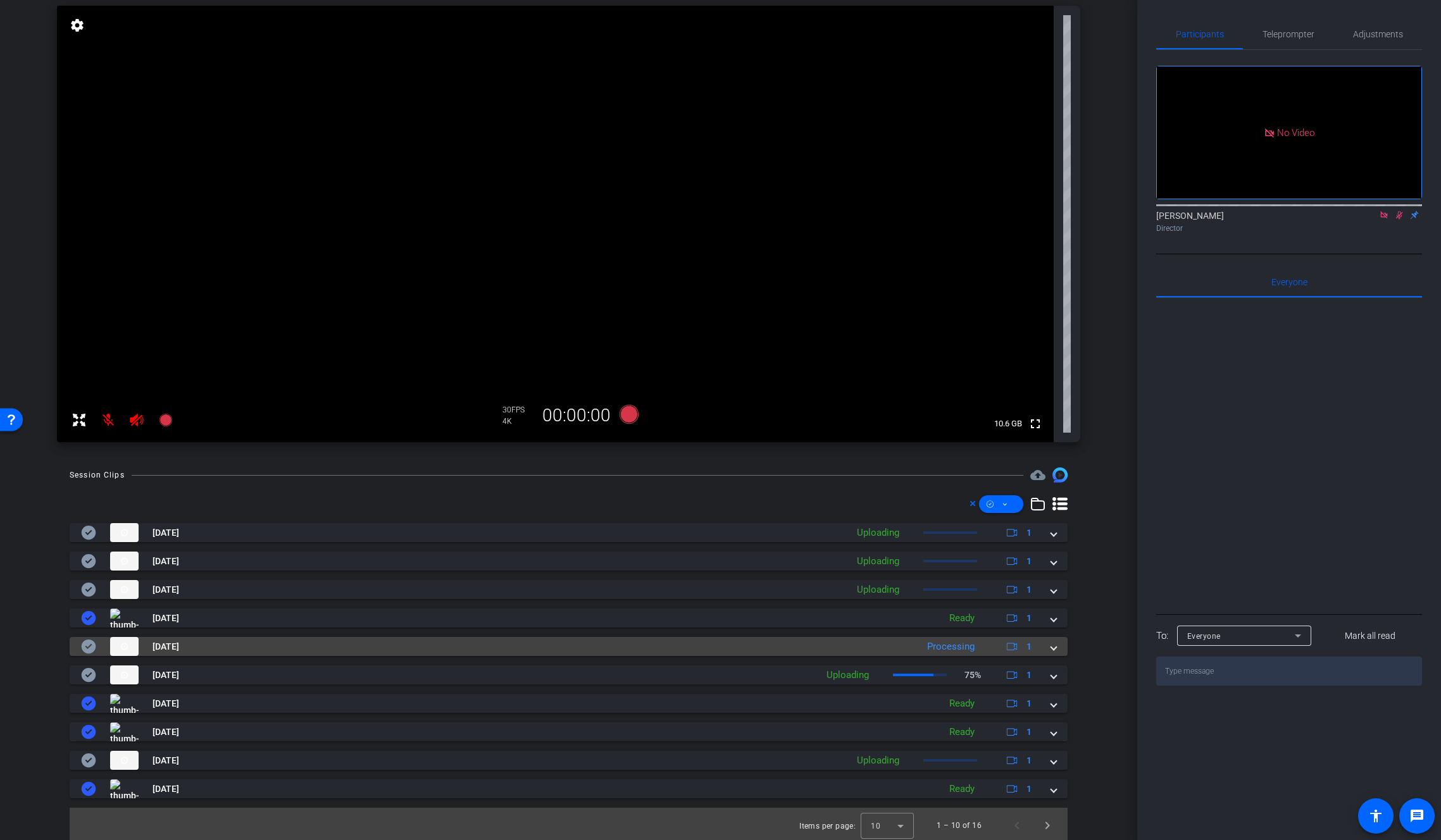
click at [1051, 650] on span at bounding box center [1053, 647] width 5 height 13
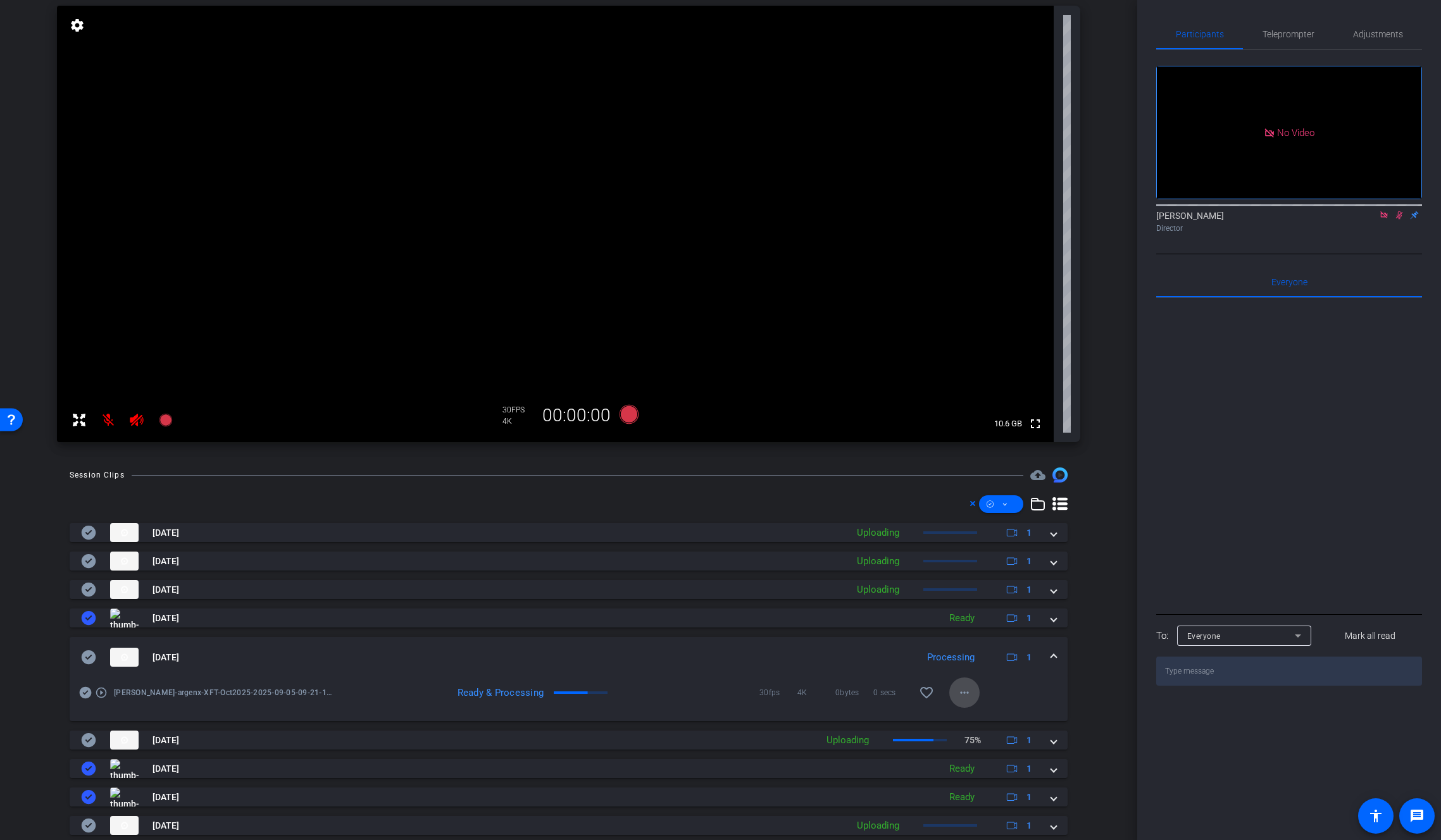
click at [957, 689] on mat-icon "more_horiz" at bounding box center [964, 692] width 15 height 15
click at [975, 719] on span "Download Original" at bounding box center [991, 719] width 76 height 15
click at [88, 659] on icon at bounding box center [88, 657] width 15 height 15
click at [1052, 658] on mat-expansion-panel-header "Sep 5, 2025 Processing 1" at bounding box center [568, 658] width 998 height 41
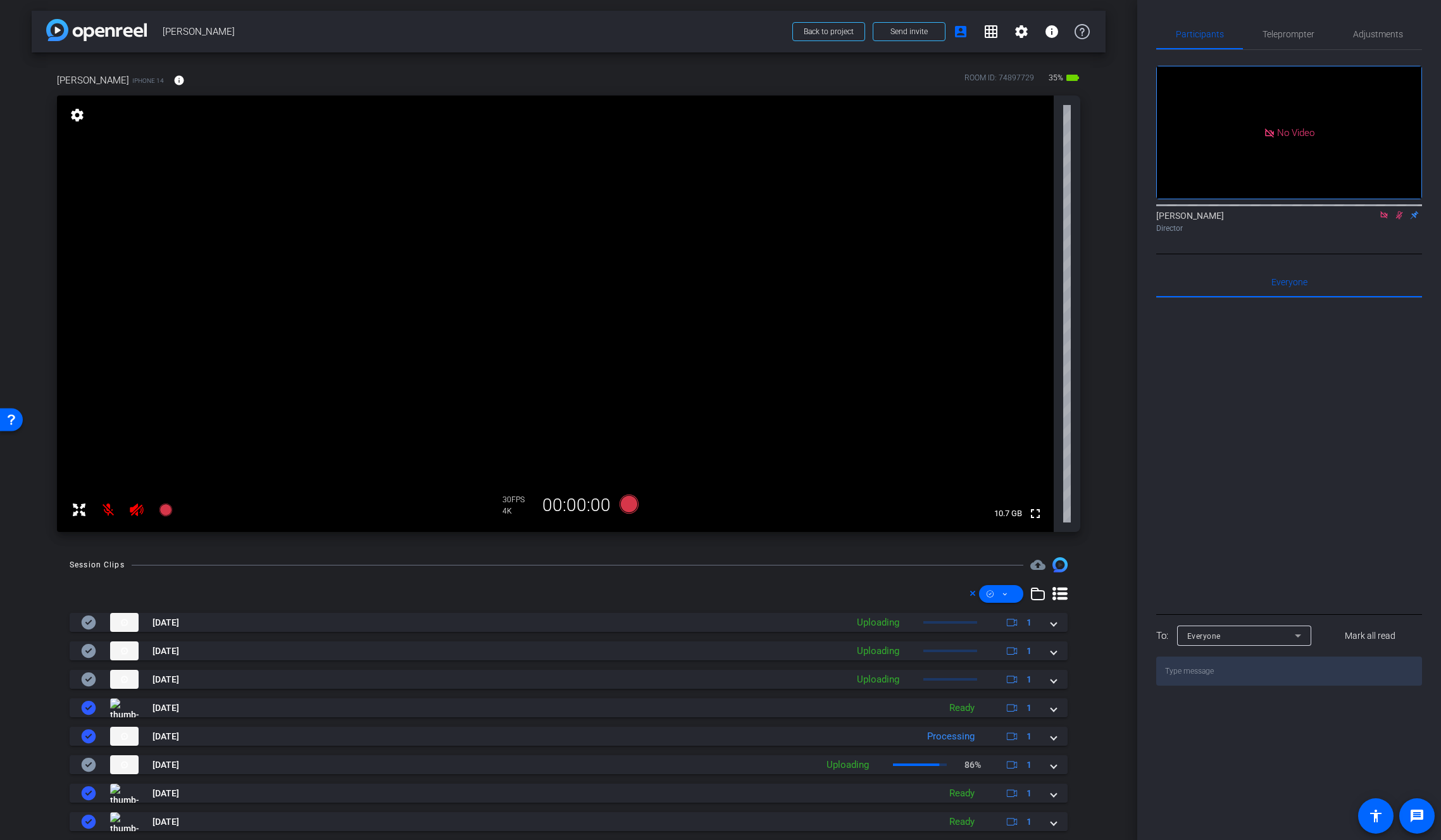
scroll to position [0, 0]
click at [1380, 30] on span "Adjustments" at bounding box center [1377, 34] width 50 height 9
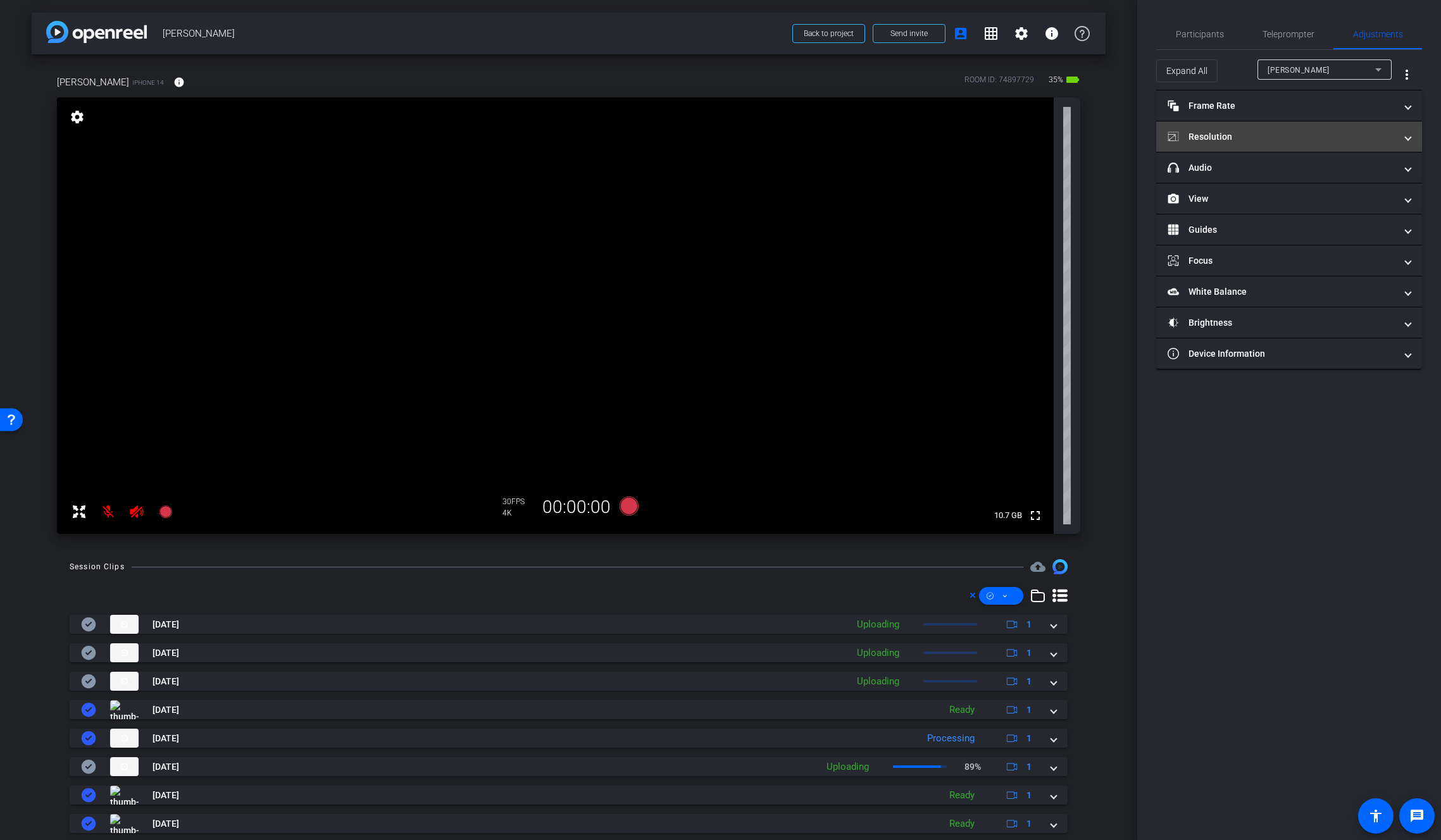
click at [1228, 138] on mat-panel-title "Resolution" at bounding box center [1281, 137] width 228 height 13
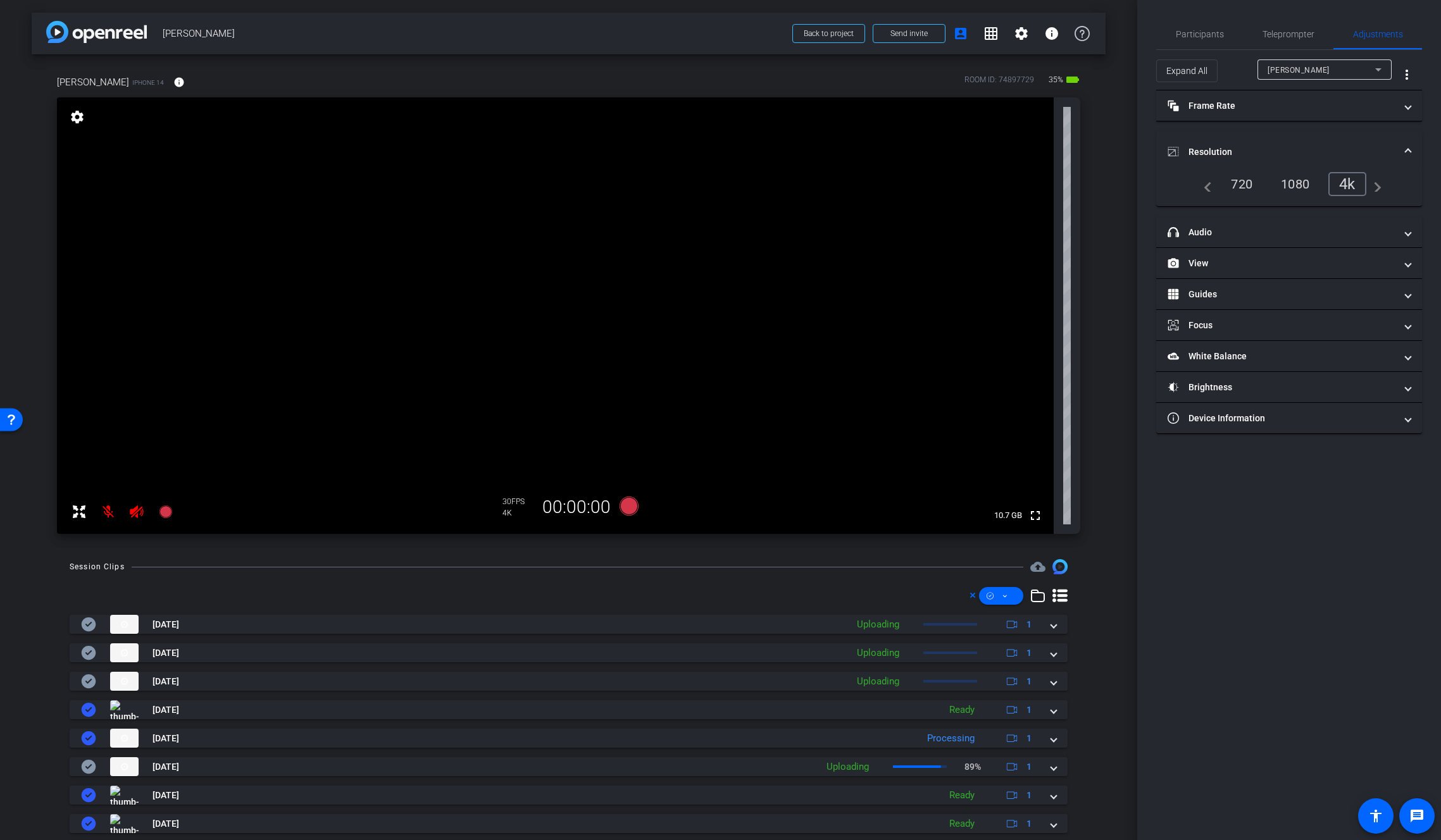
click at [1241, 187] on div "720" at bounding box center [1241, 184] width 41 height 22
click at [1218, 114] on mat-expansion-panel-header "Frame Rate Frame Rate" at bounding box center [1288, 106] width 266 height 30
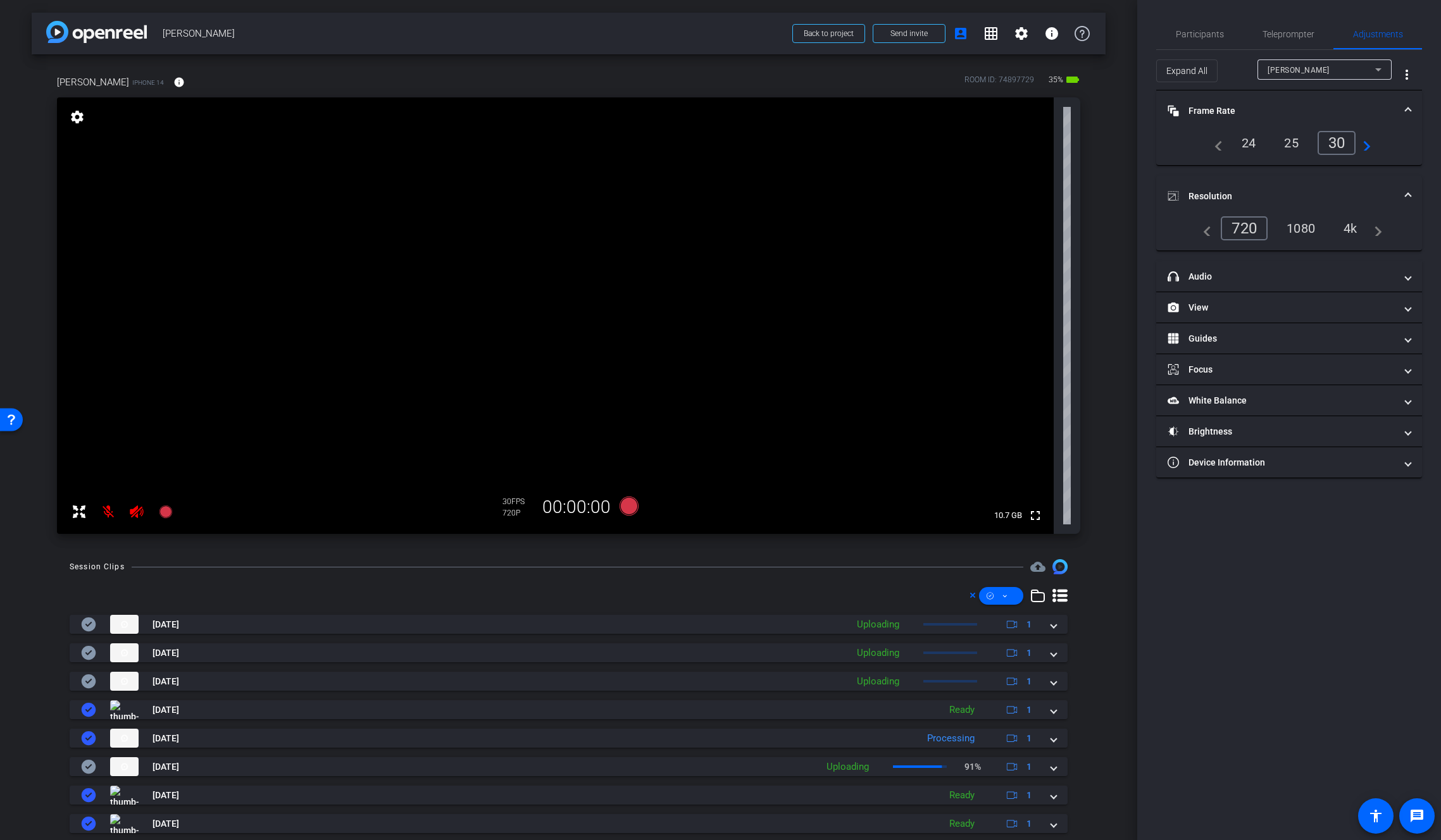
click at [1358, 224] on div "4k" at bounding box center [1350, 229] width 33 height 22
click at [1210, 34] on span "Participants" at bounding box center [1200, 34] width 48 height 9
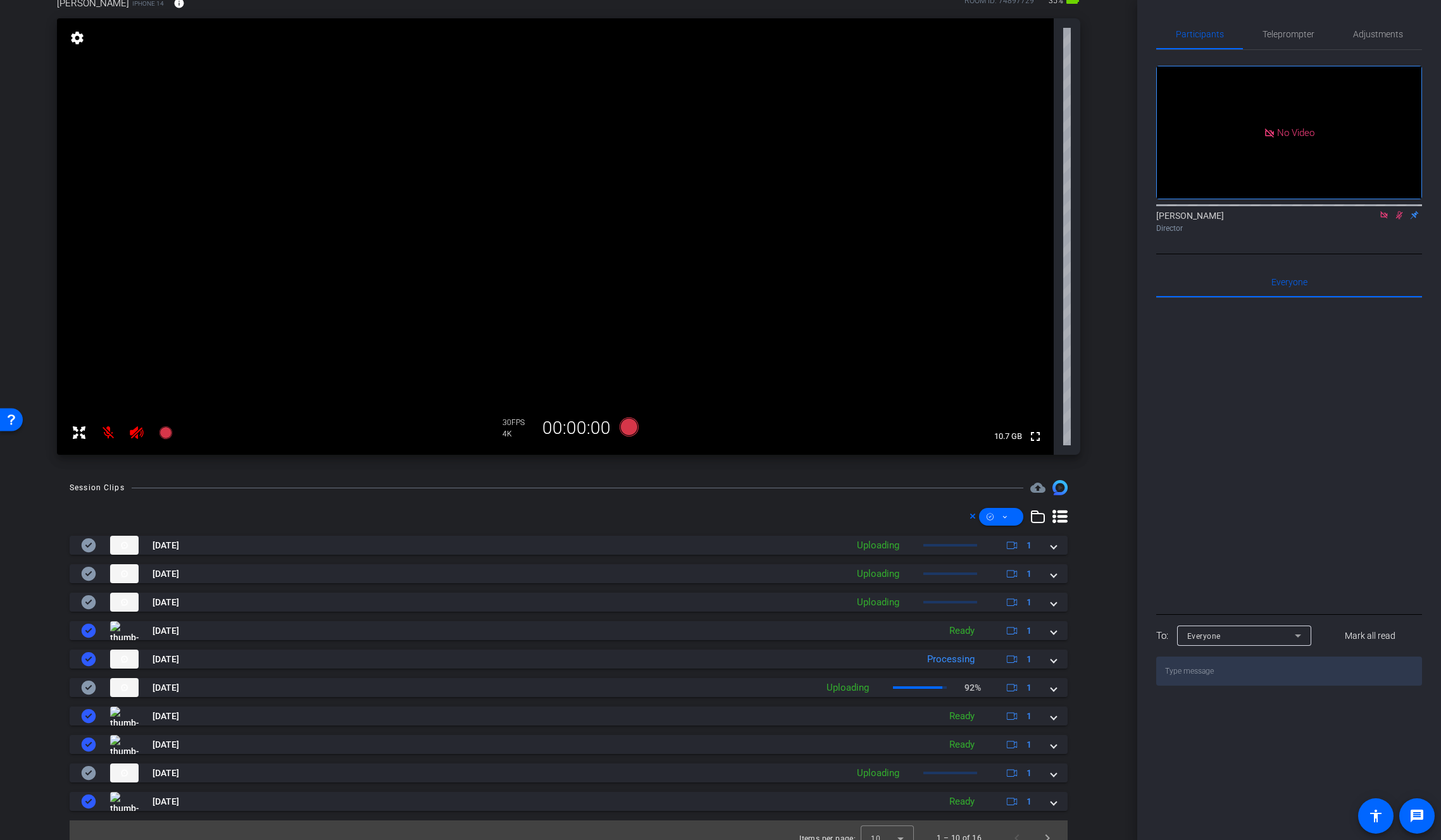
scroll to position [95, 0]
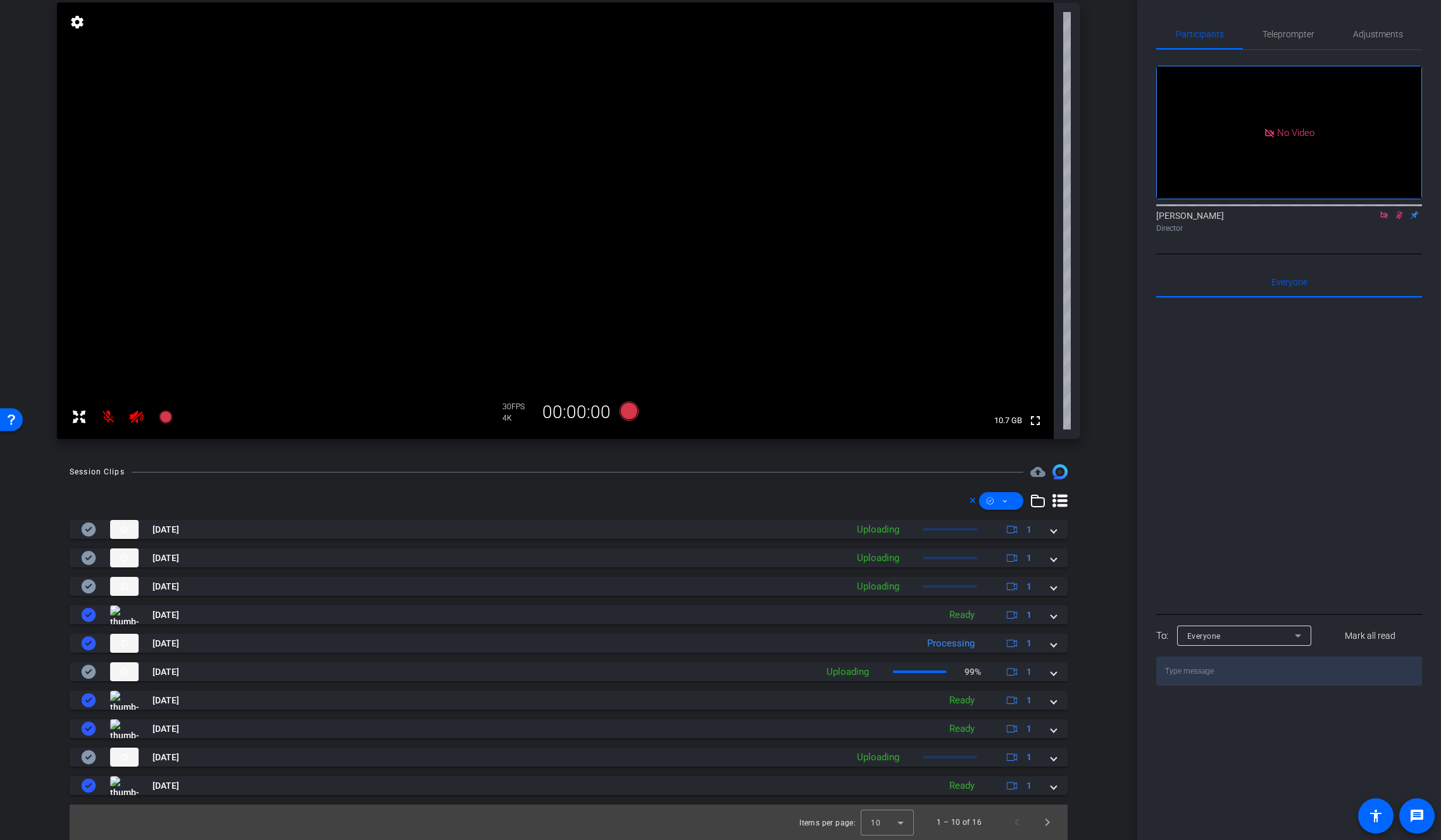
click at [1059, 505] on icon at bounding box center [1059, 500] width 15 height 13
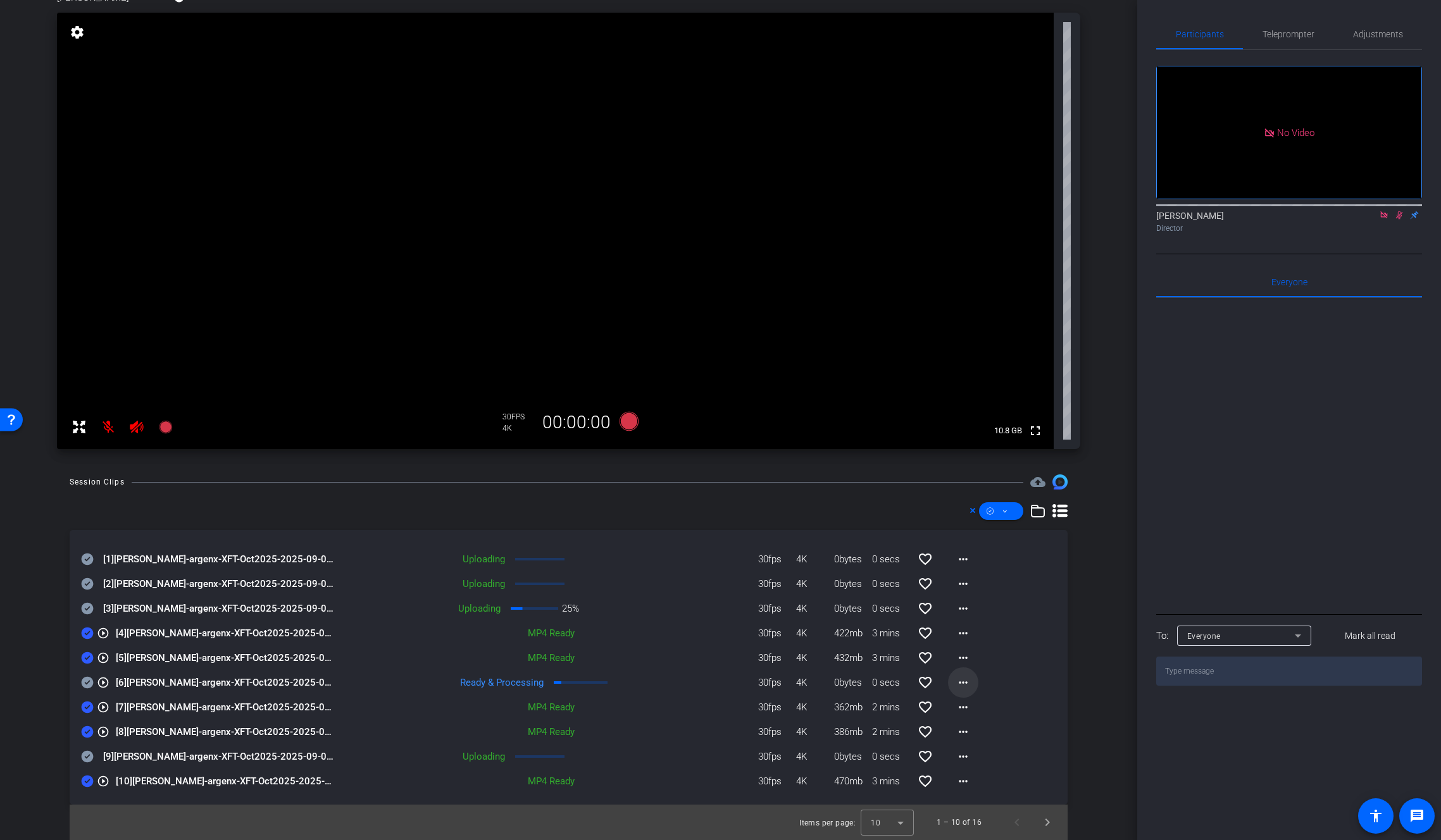
click at [962, 684] on mat-icon "more_horiz" at bounding box center [962, 682] width 15 height 15
click at [968, 707] on span "Download Original" at bounding box center [989, 709] width 76 height 15
click at [88, 686] on icon at bounding box center [88, 683] width 12 height 12
click at [1030, 514] on icon at bounding box center [1038, 511] width 15 height 15
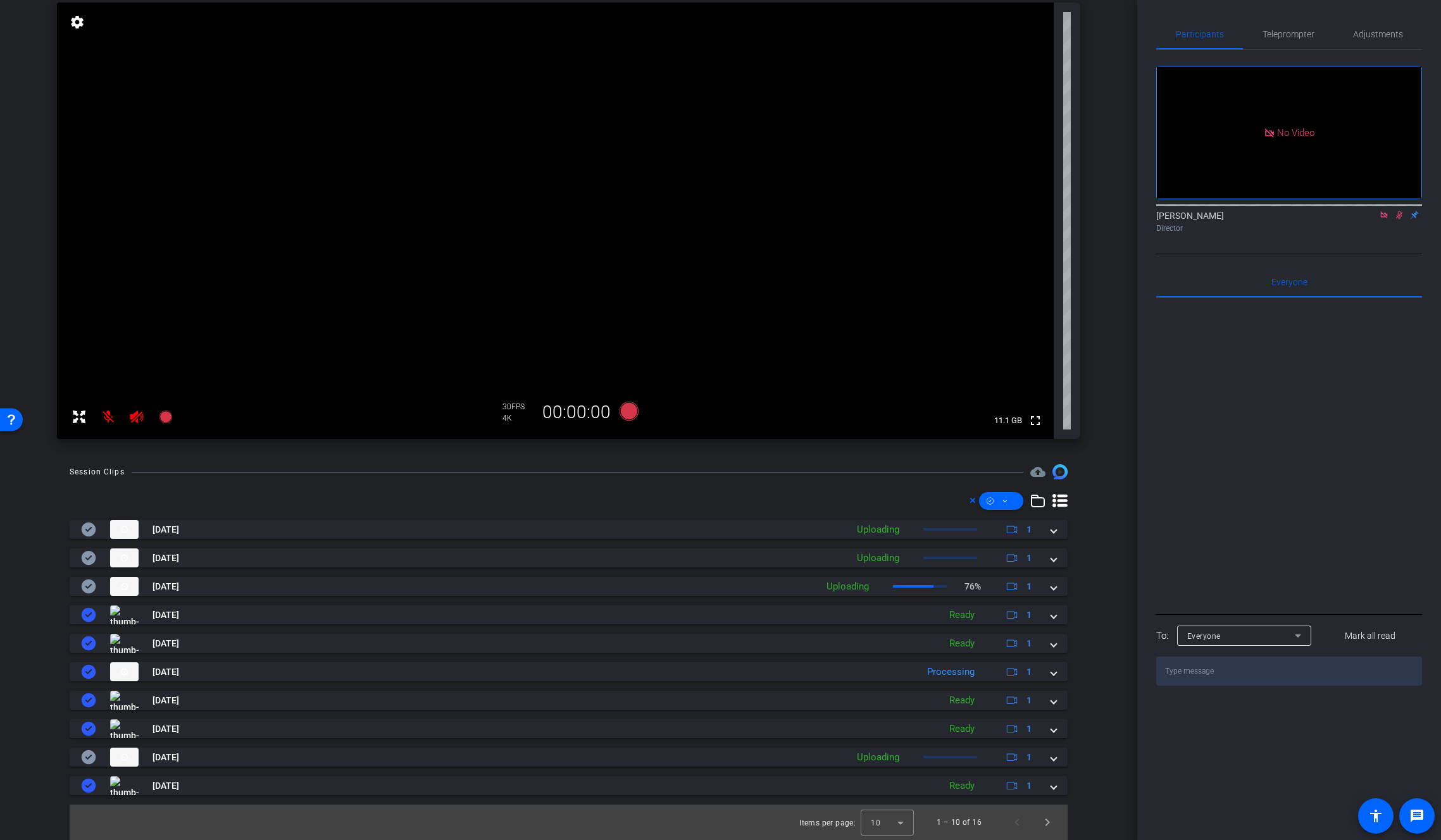
scroll to position [0, 0]
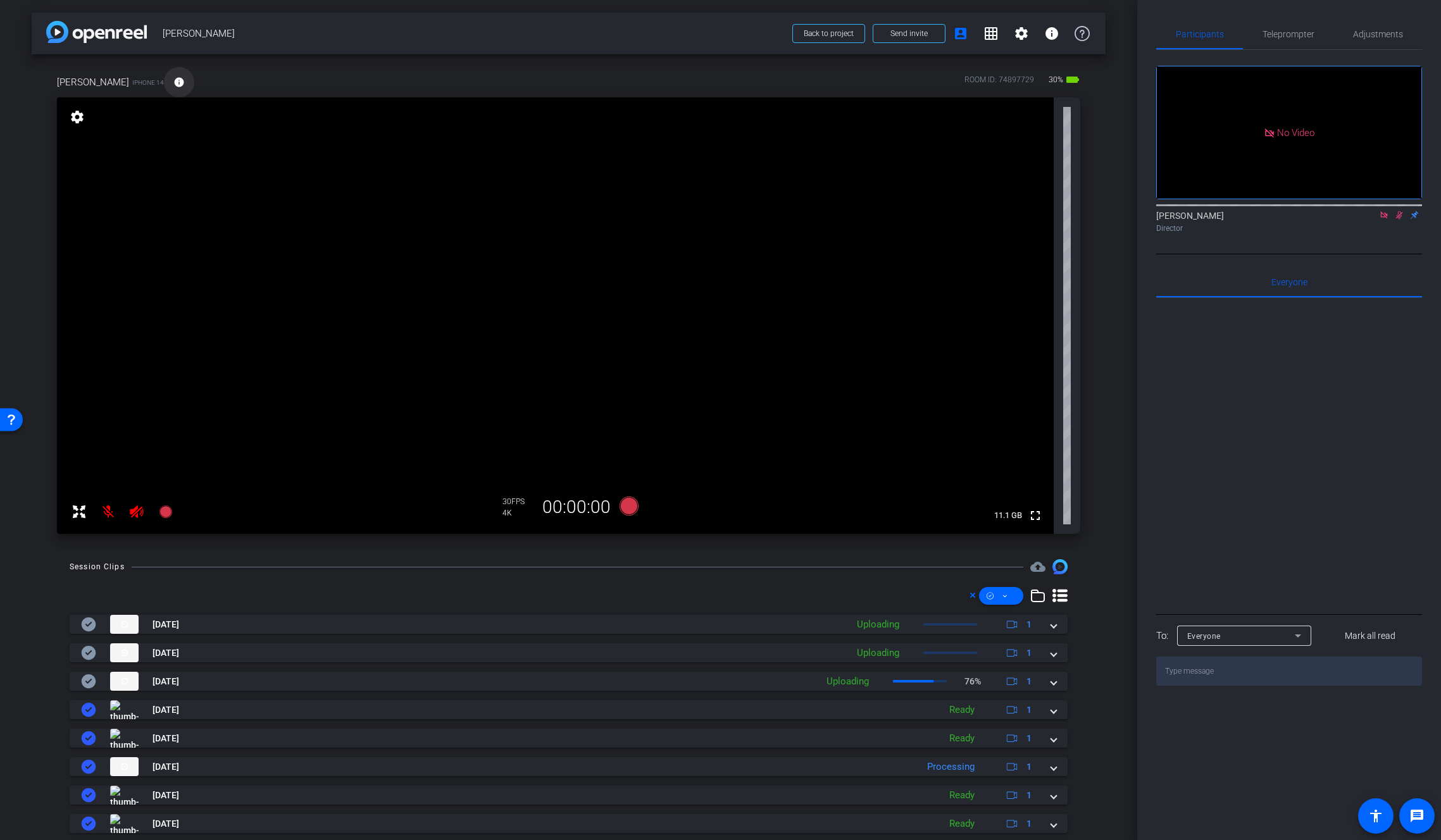
click at [173, 82] on mat-icon "info" at bounding box center [179, 83] width 12 height 12
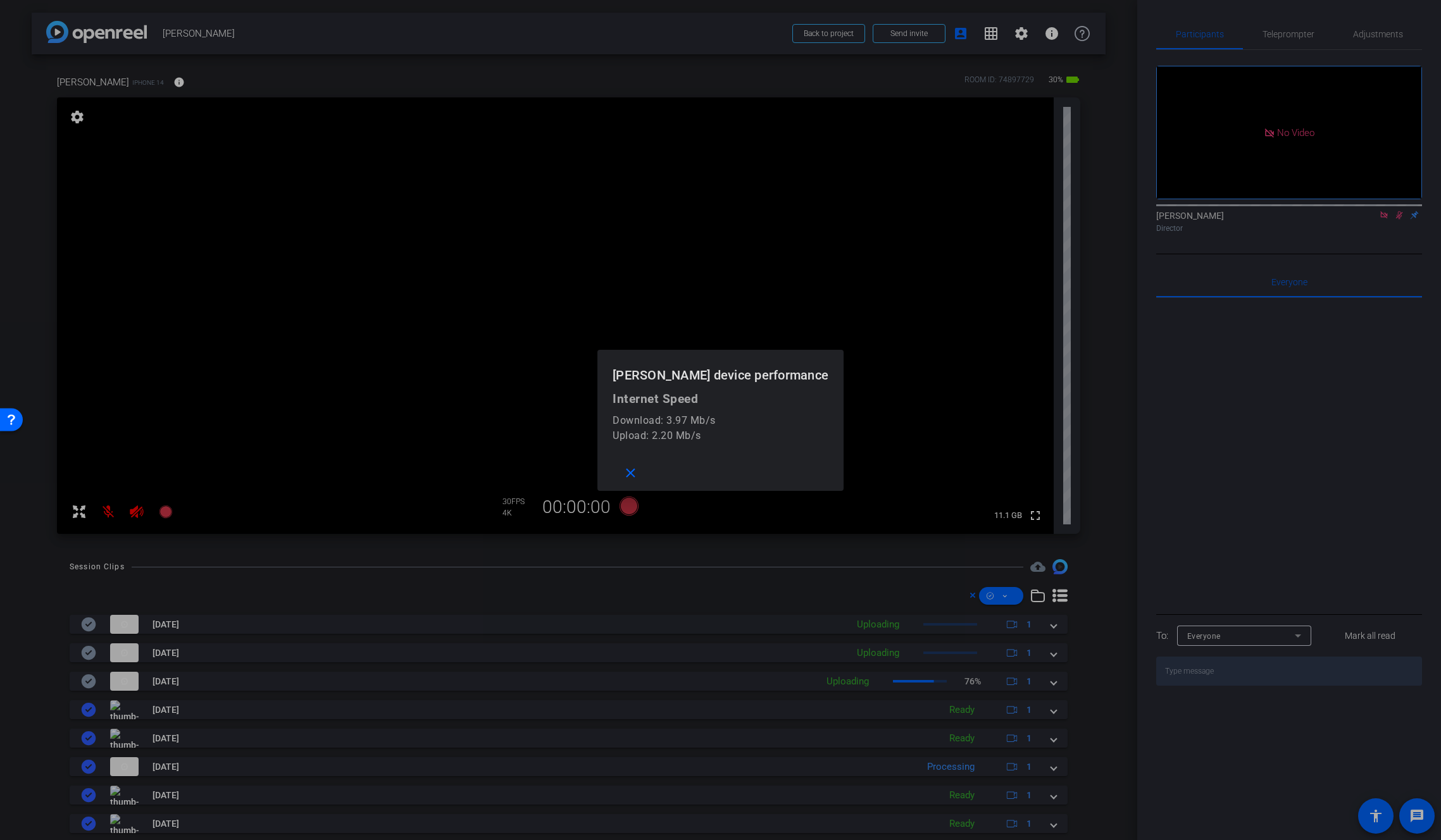
click at [167, 80] on div at bounding box center [720, 420] width 1441 height 840
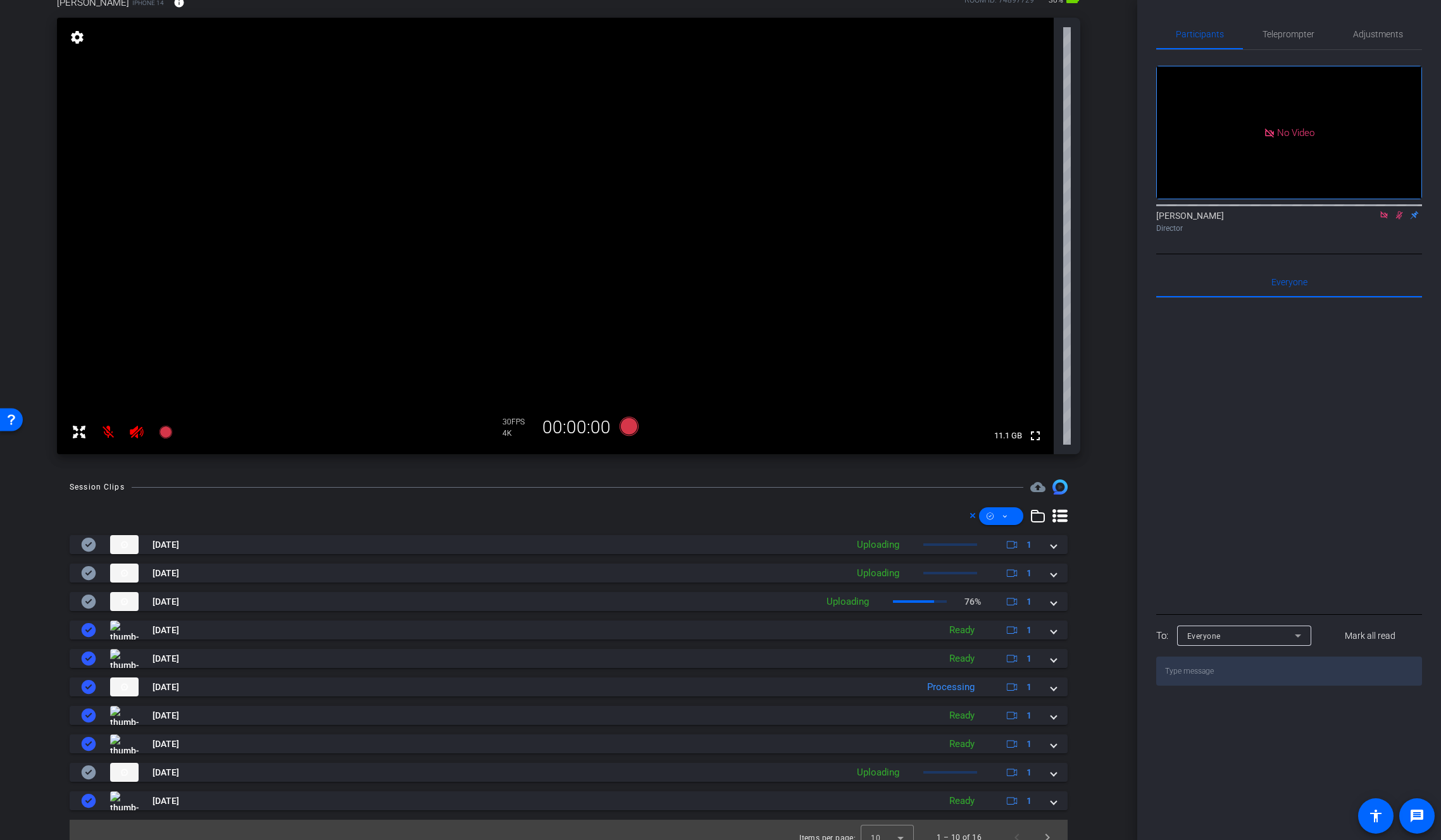
scroll to position [80, 0]
click at [1392, 221] on mat-icon at bounding box center [1399, 215] width 15 height 12
click at [112, 435] on mat-icon at bounding box center [108, 431] width 25 height 25
click at [133, 434] on icon at bounding box center [136, 431] width 13 height 12
click at [111, 434] on mat-icon at bounding box center [108, 431] width 25 height 25
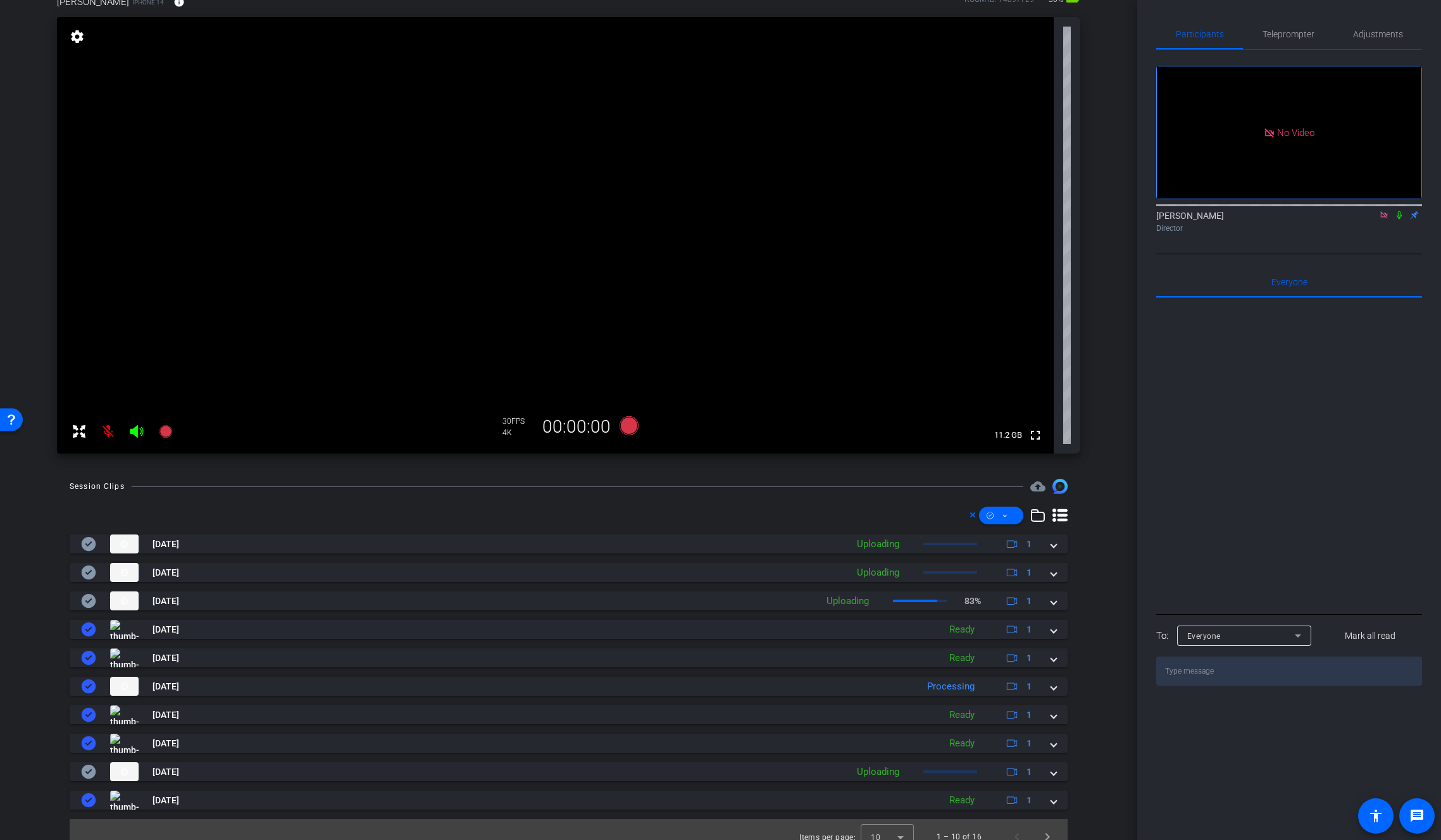
click at [138, 433] on icon at bounding box center [136, 431] width 13 height 12
click at [1401, 219] on icon at bounding box center [1399, 215] width 10 height 9
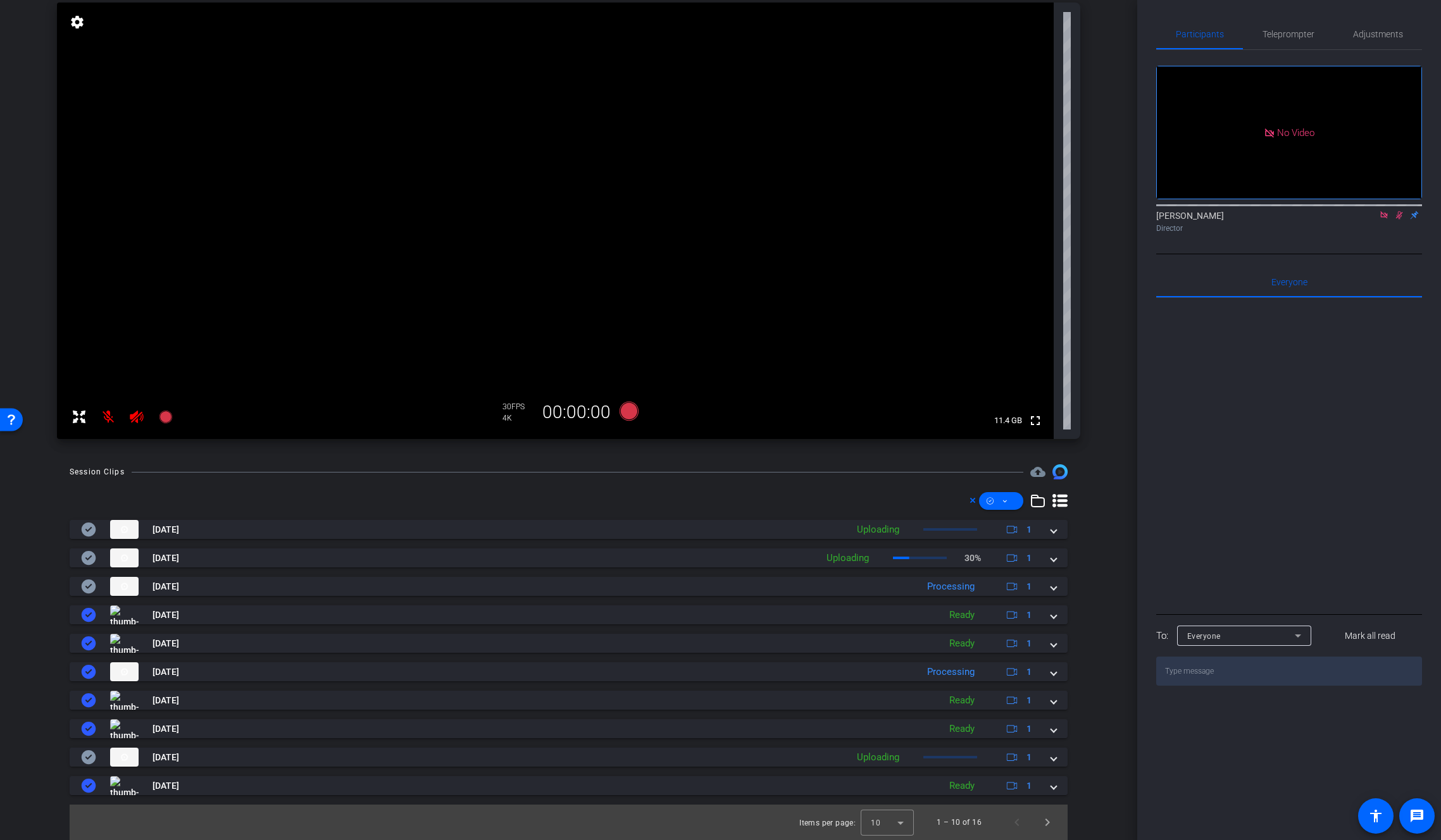
click at [1402, 221] on mat-icon at bounding box center [1399, 215] width 15 height 12
click at [128, 419] on mat-icon at bounding box center [136, 416] width 25 height 25
click at [106, 420] on mat-icon at bounding box center [108, 416] width 25 height 25
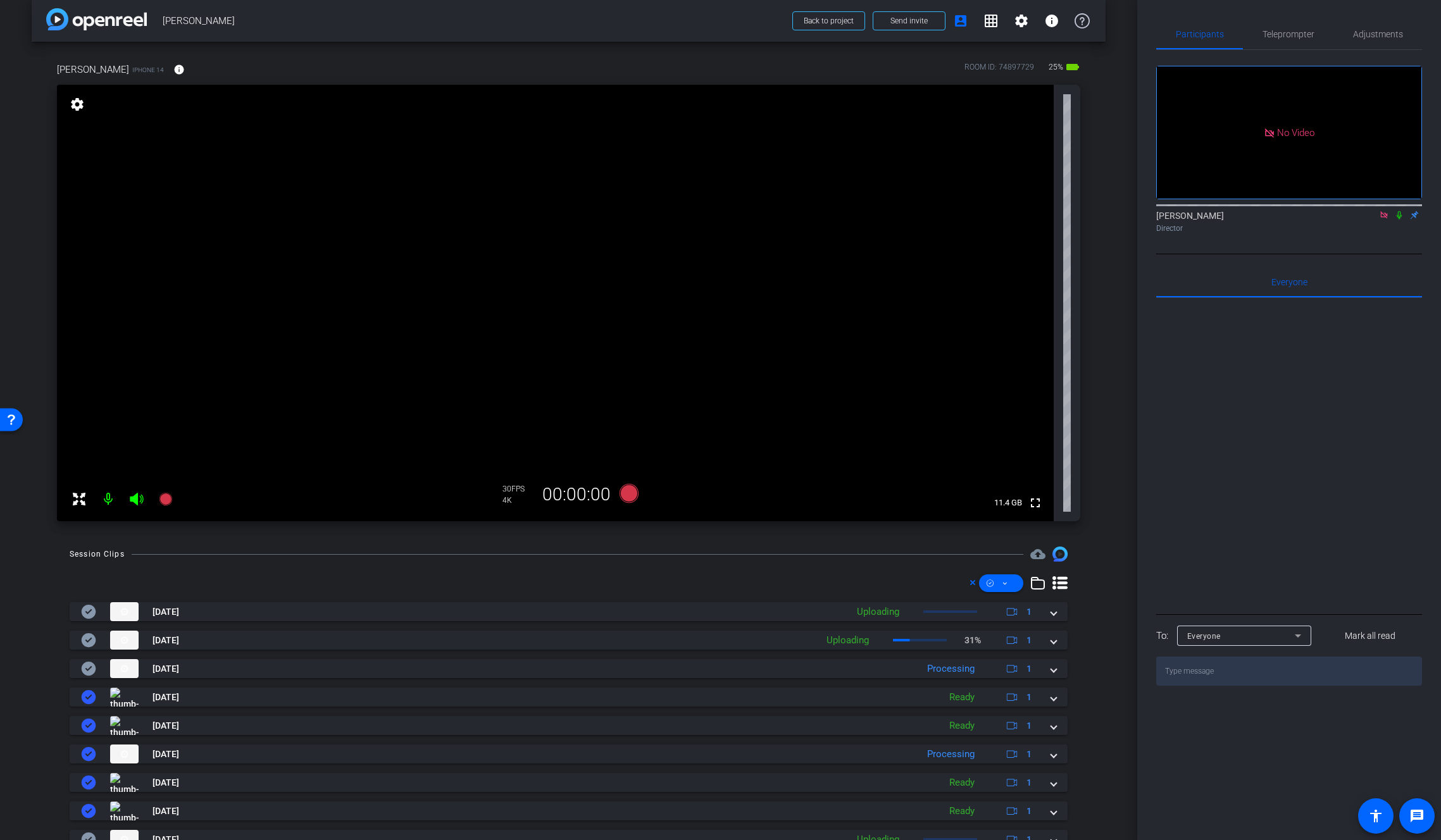
scroll to position [11, 0]
click at [1401, 219] on icon at bounding box center [1399, 215] width 5 height 8
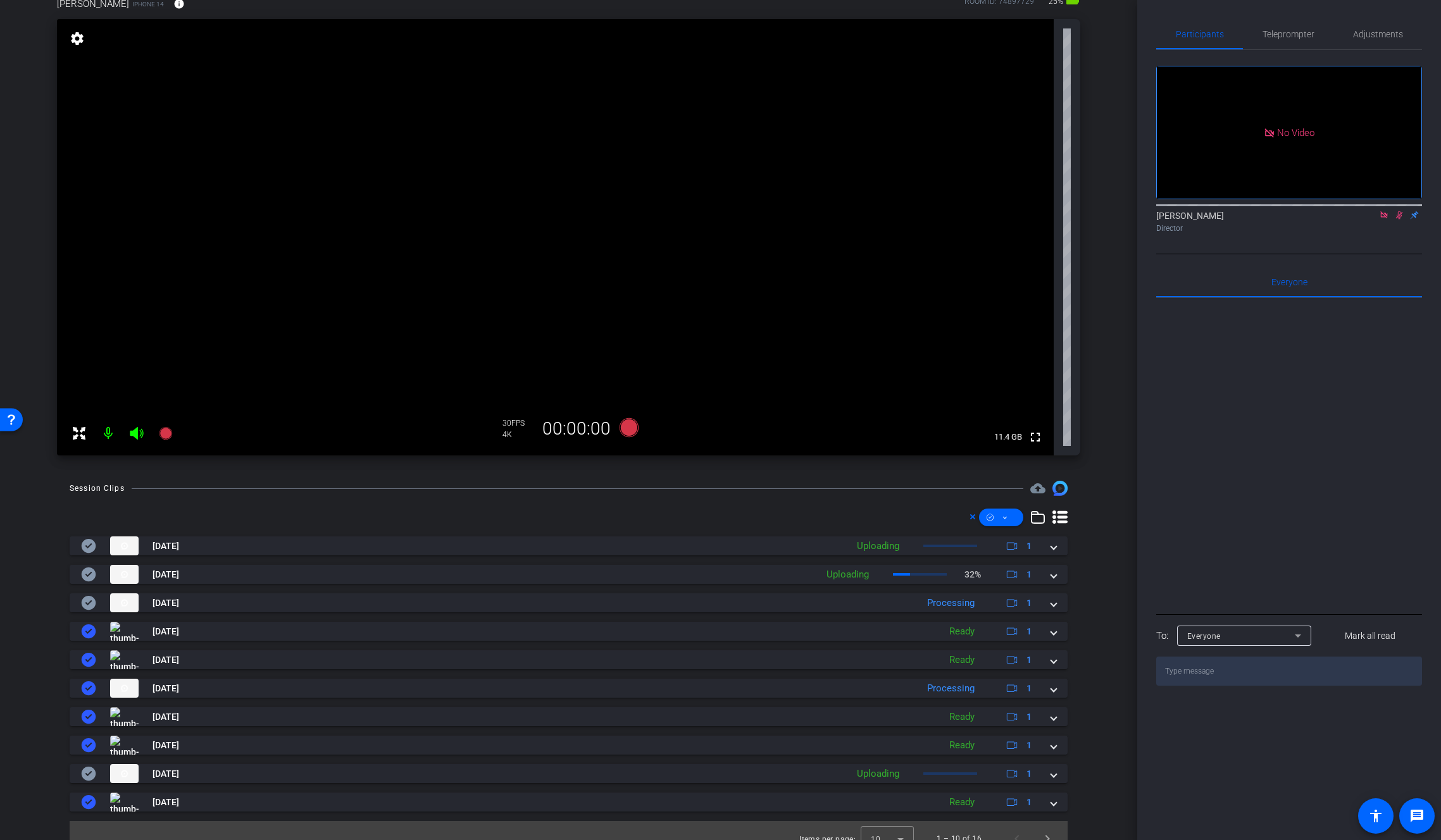
scroll to position [77, 0]
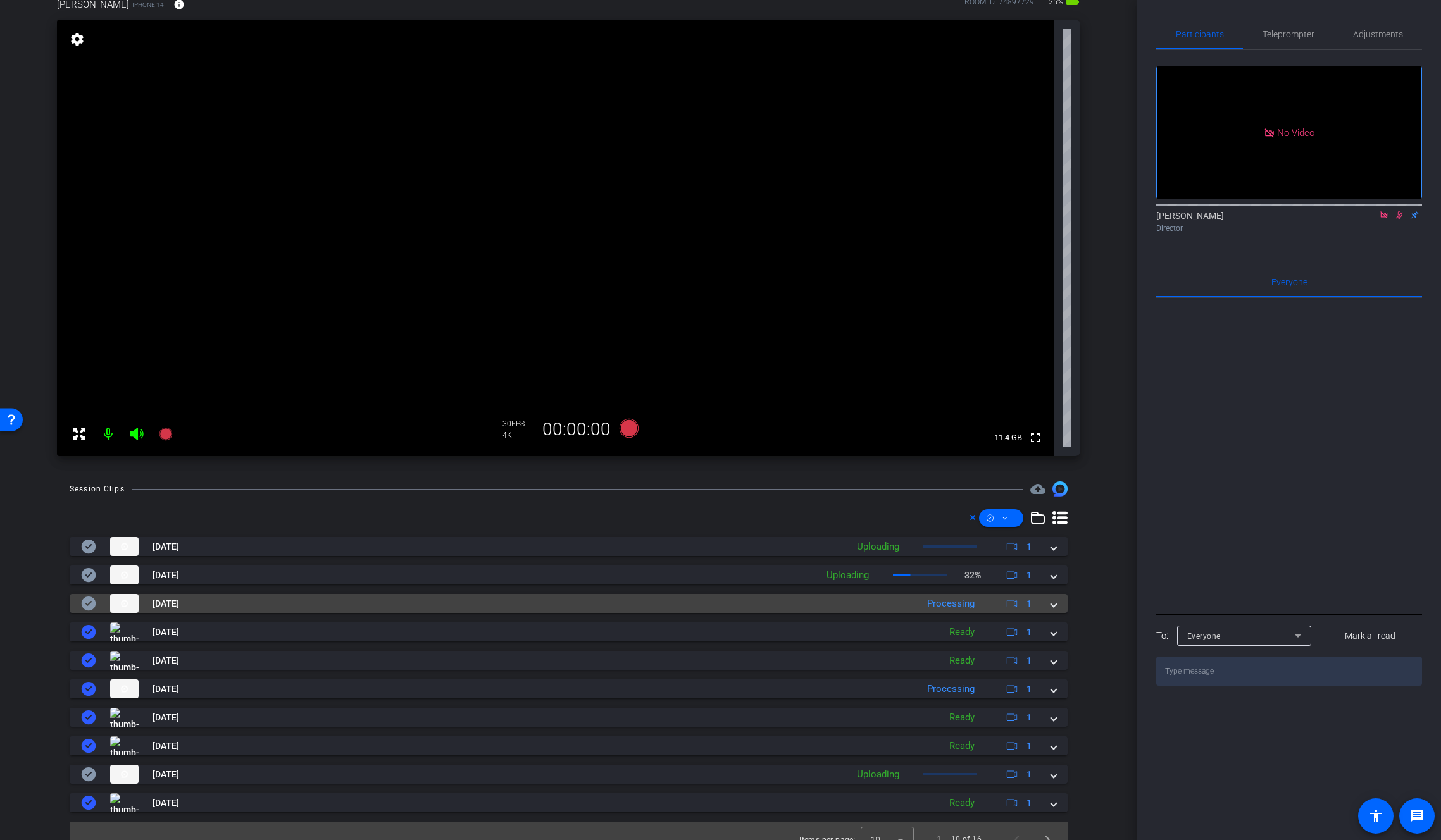
click at [1051, 602] on span at bounding box center [1053, 604] width 5 height 13
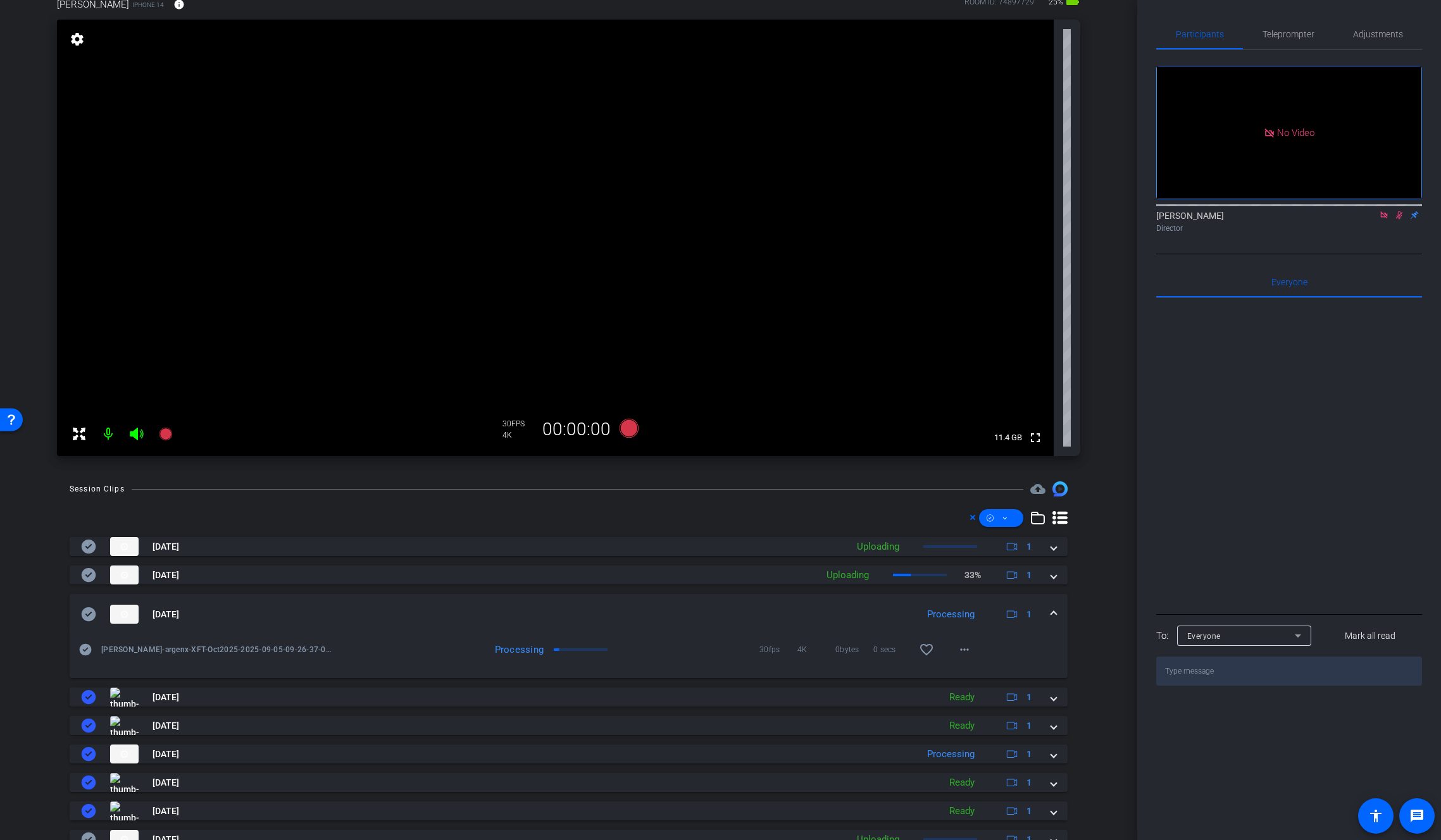
click at [139, 437] on icon at bounding box center [136, 434] width 13 height 12
click at [110, 437] on mat-icon at bounding box center [108, 434] width 25 height 25
click at [962, 645] on mat-icon "more_horiz" at bounding box center [964, 650] width 15 height 15
click at [989, 671] on span "Download Original" at bounding box center [991, 676] width 76 height 15
click at [93, 614] on icon at bounding box center [89, 614] width 14 height 14
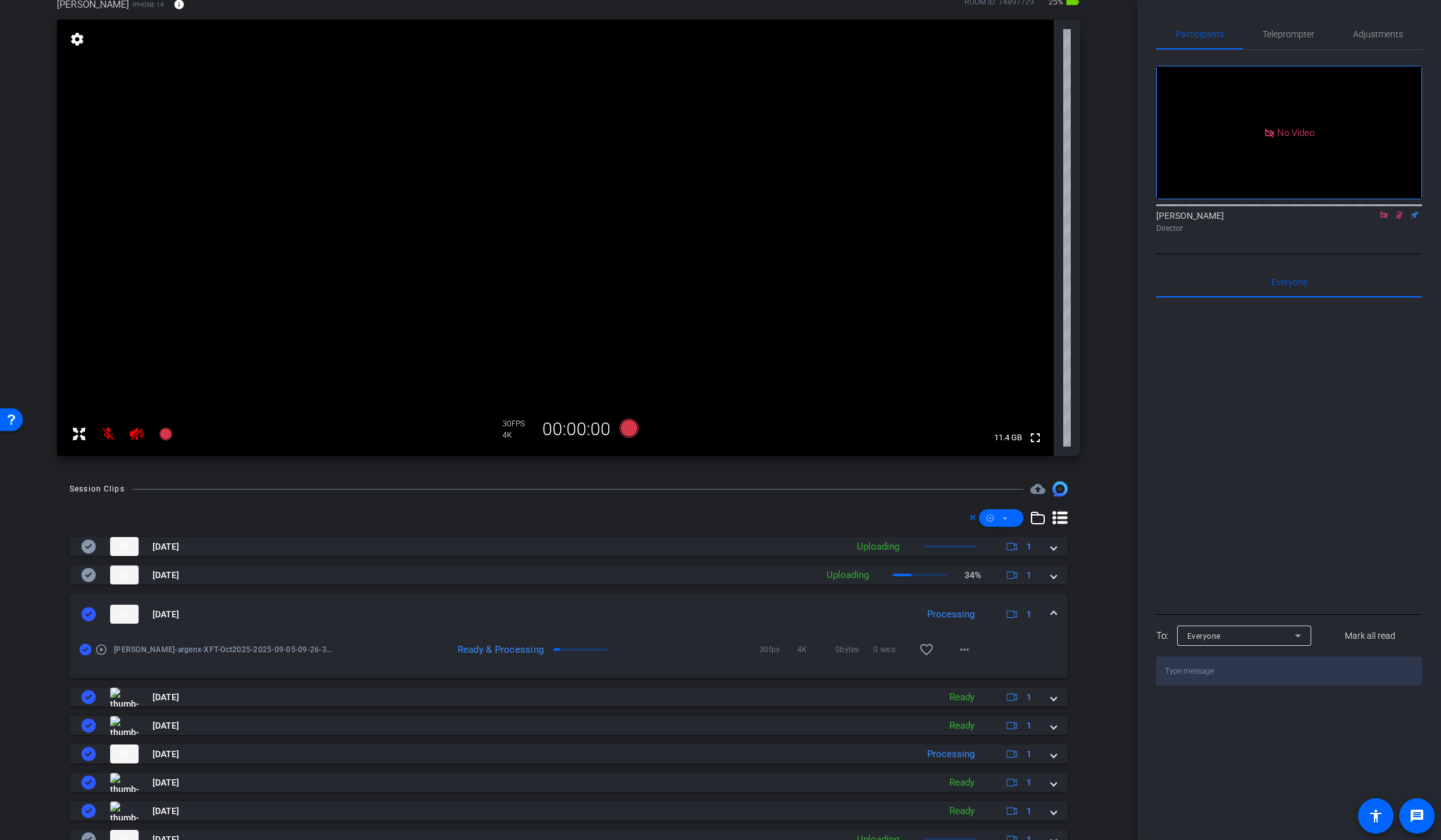
click at [1043, 610] on div "Sep 5, 2025 Processing 1" at bounding box center [566, 614] width 970 height 19
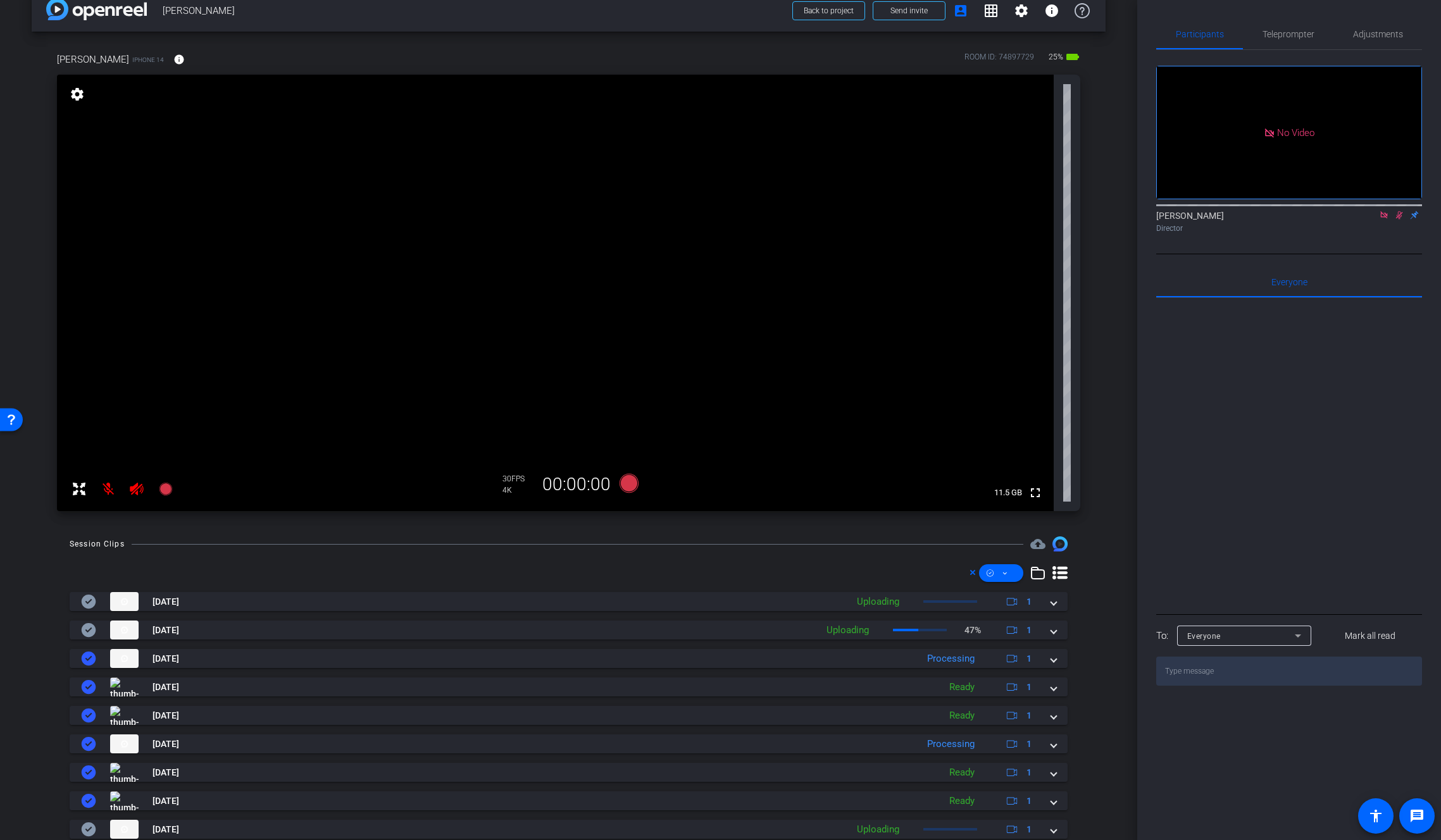
scroll to position [0, 0]
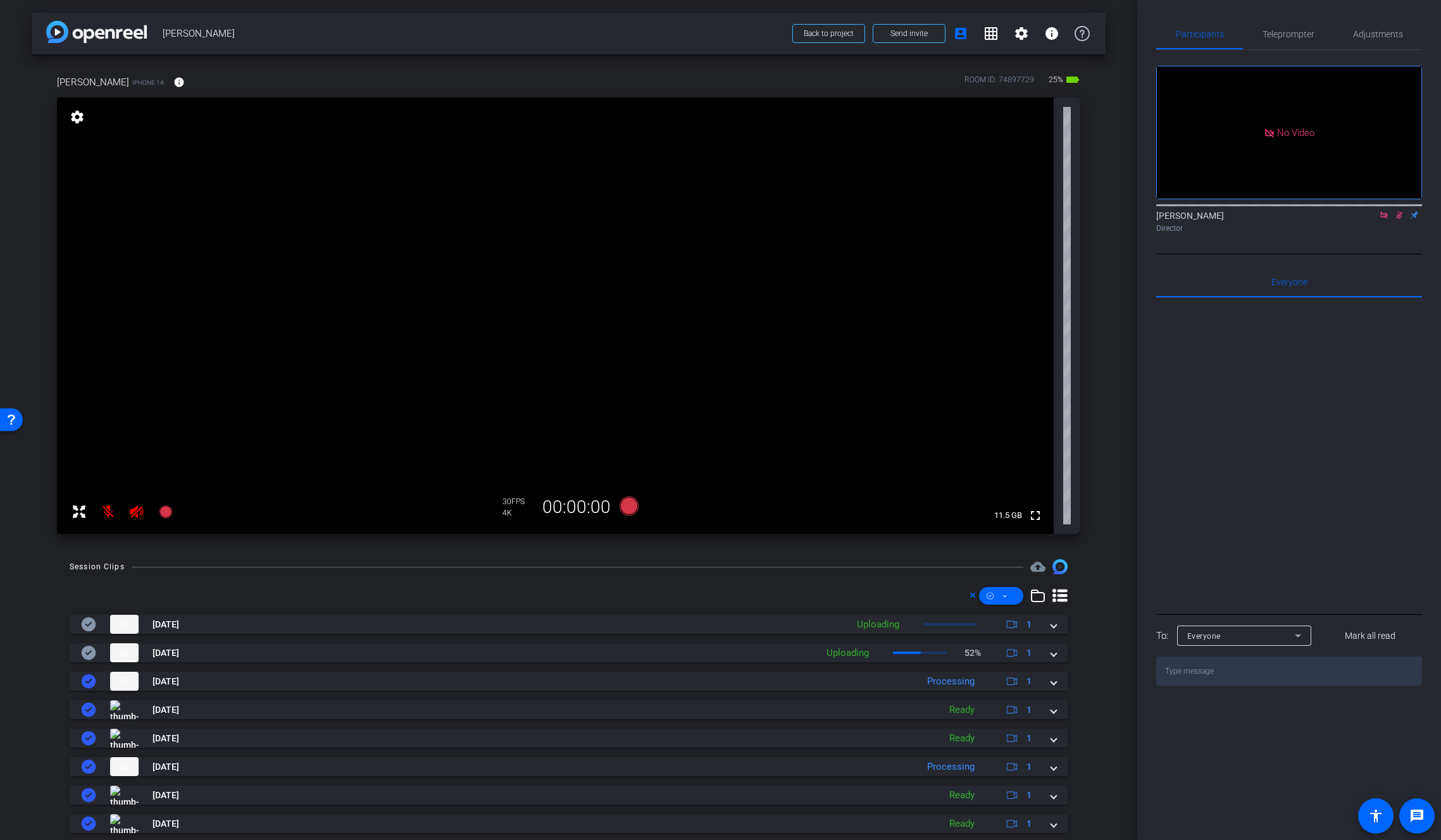
click at [81, 118] on mat-icon "settings" at bounding box center [77, 117] width 17 height 15
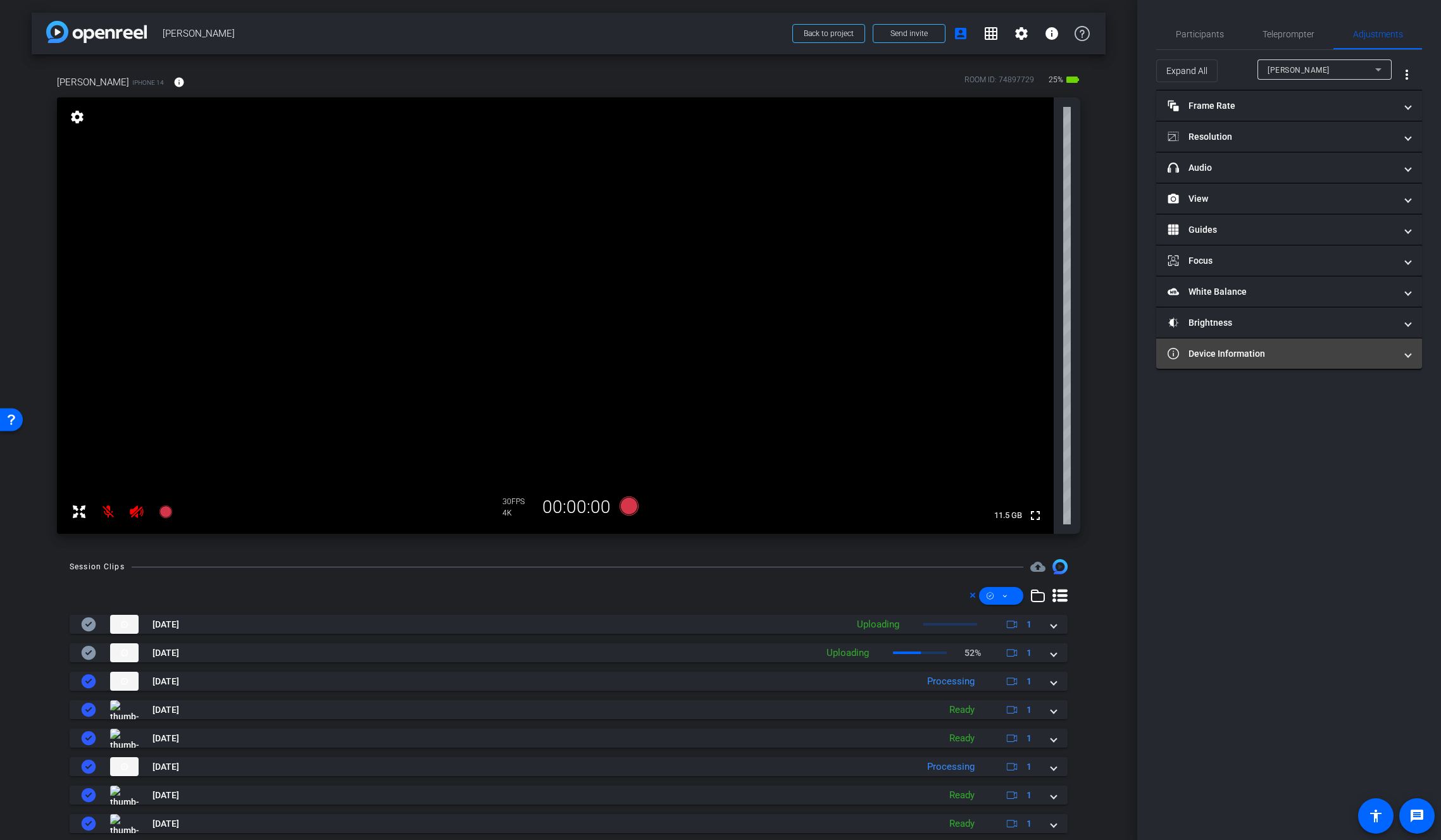
click at [1262, 350] on mat-panel-title "Device Information" at bounding box center [1281, 354] width 228 height 13
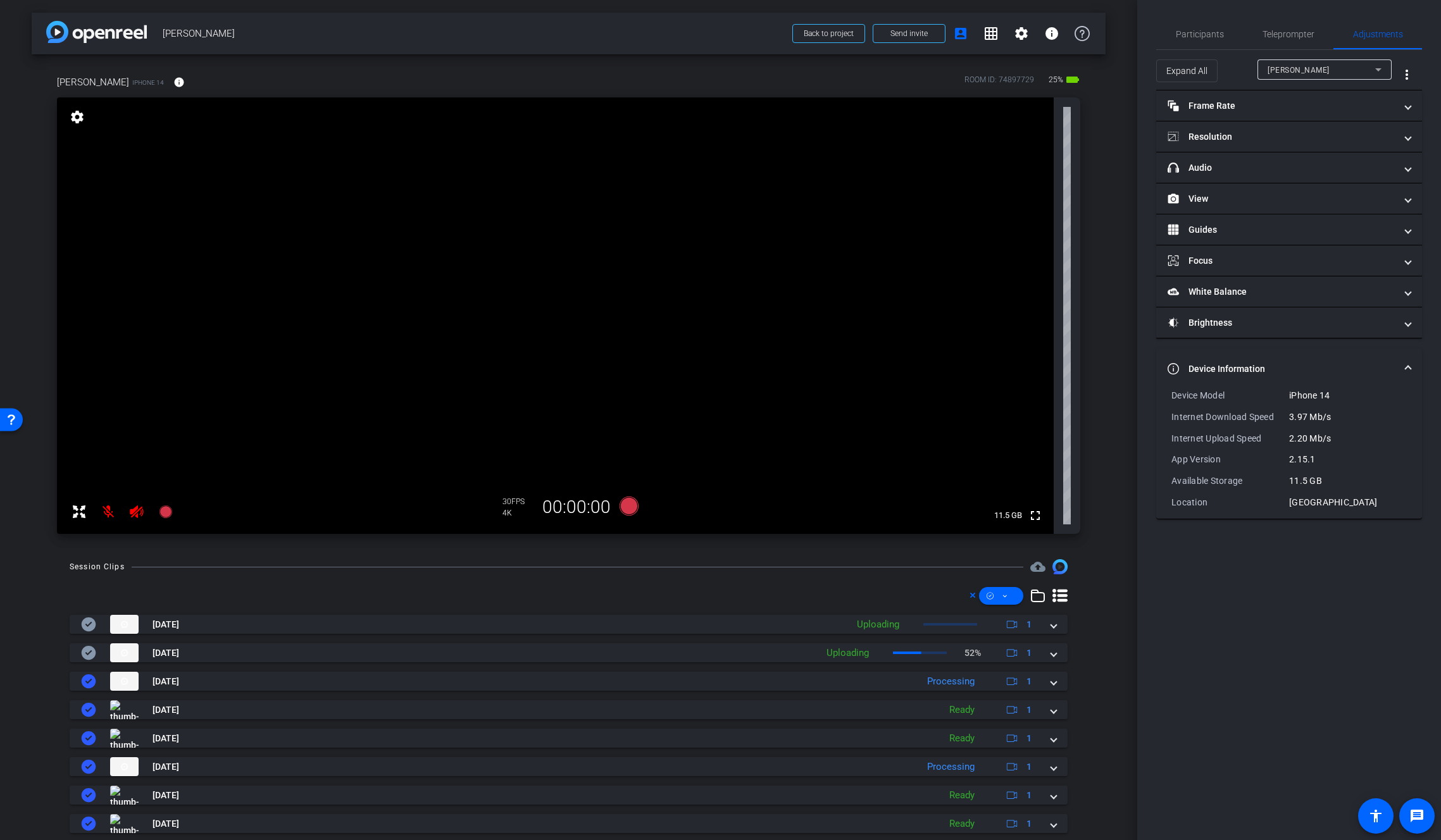
click at [1262, 350] on mat-expansion-panel-header "Device Information" at bounding box center [1288, 369] width 266 height 41
click at [1204, 33] on span "Participants" at bounding box center [1200, 34] width 48 height 9
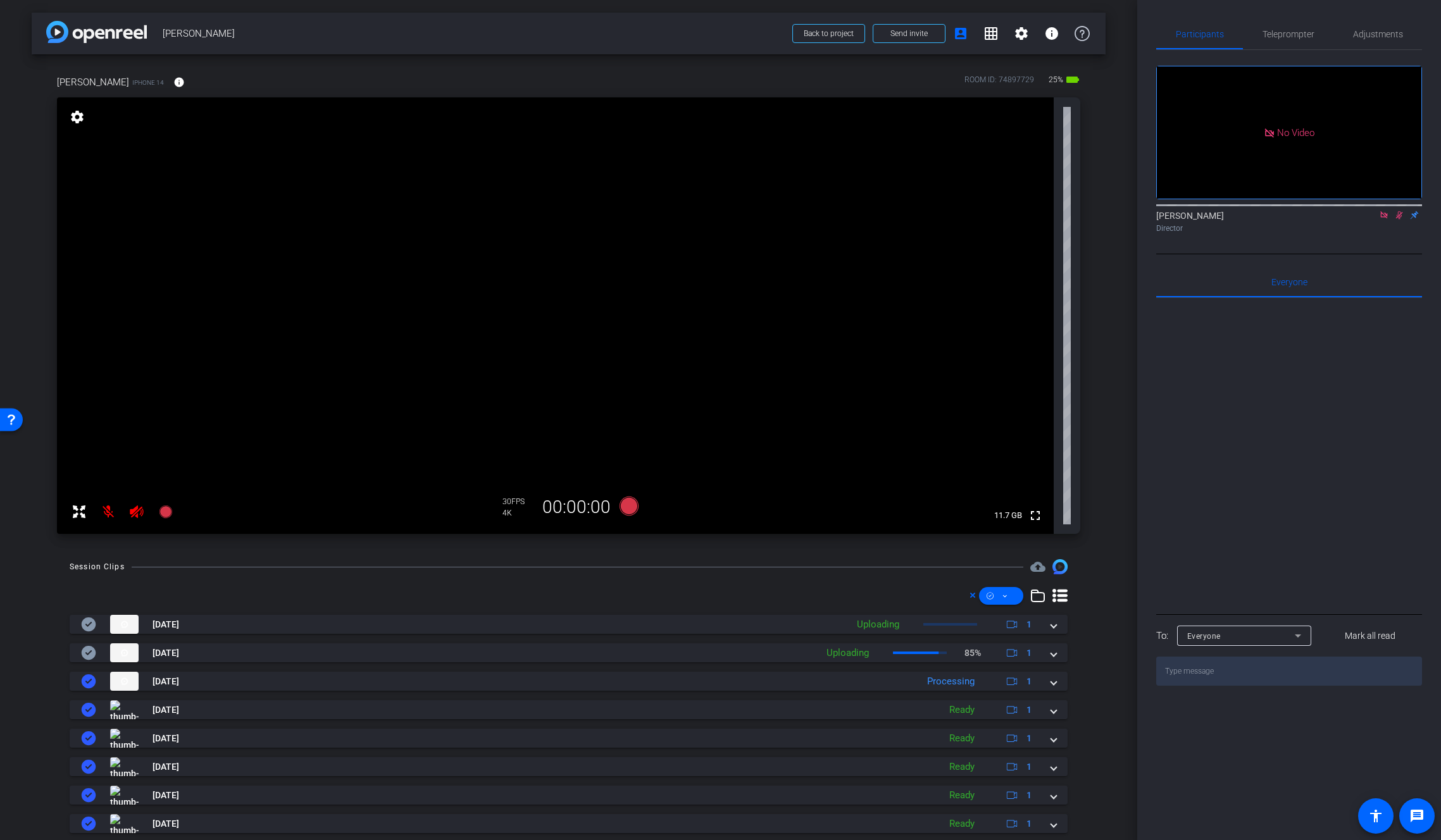
scroll to position [95, 0]
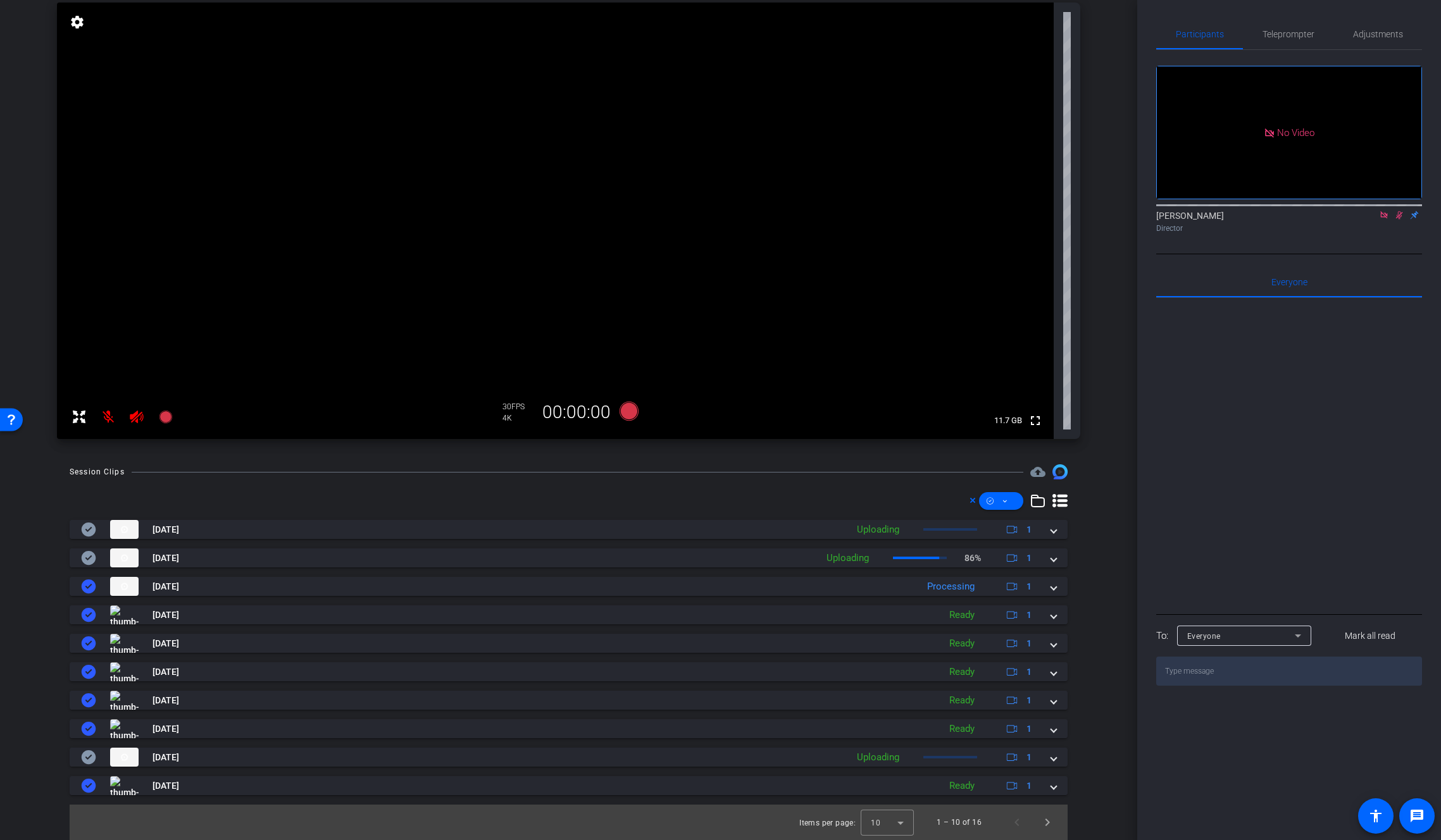
drag, startPoint x: 1281, startPoint y: 826, endPoint x: 1276, endPoint y: 790, distance: 36.3
click at [1278, 782] on div "Participants Teleprompter Adjustments No Video Brian Curp Director Everyone 0 M…" at bounding box center [1288, 420] width 303 height 840
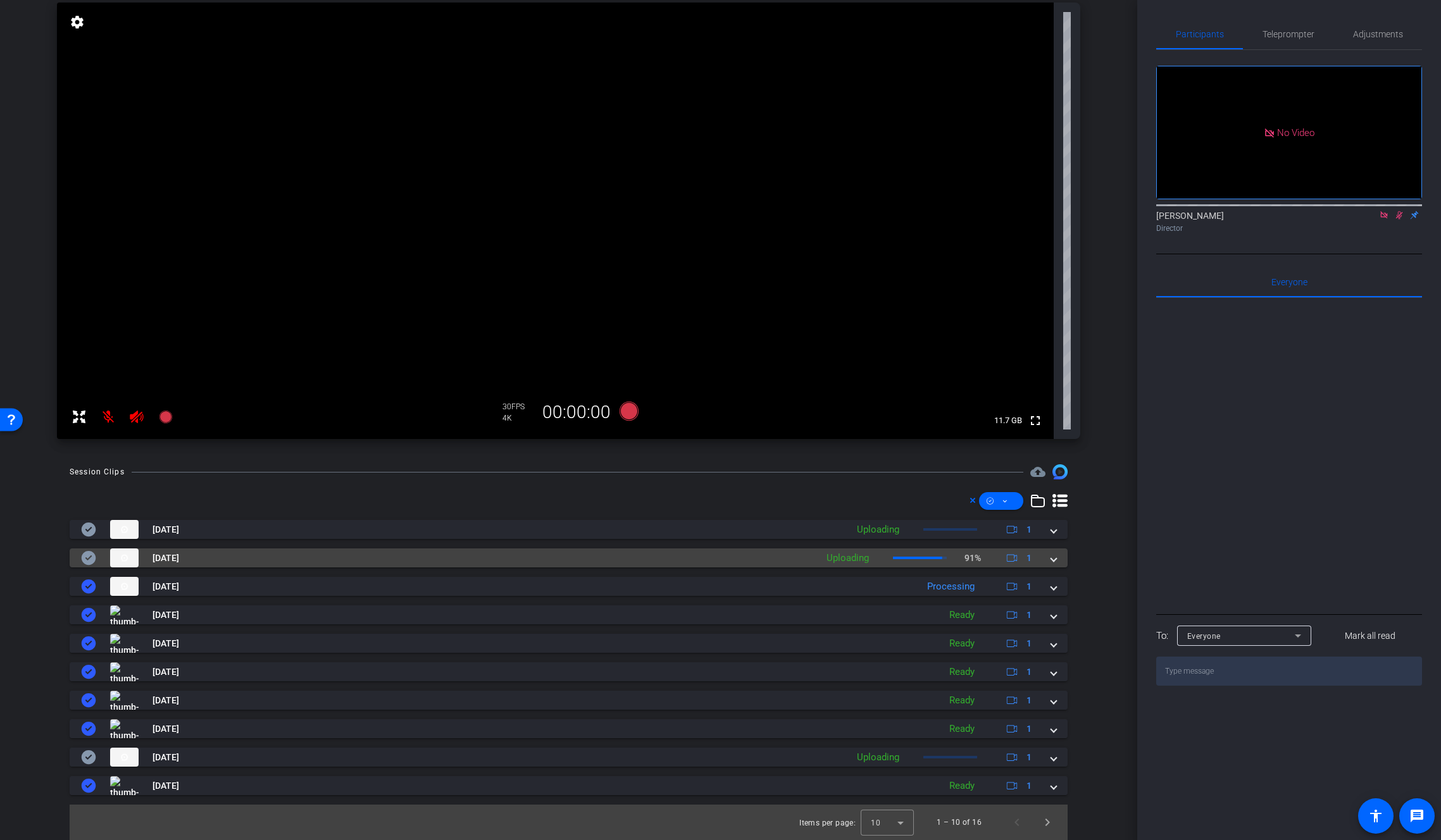
click at [1051, 557] on span at bounding box center [1053, 558] width 5 height 13
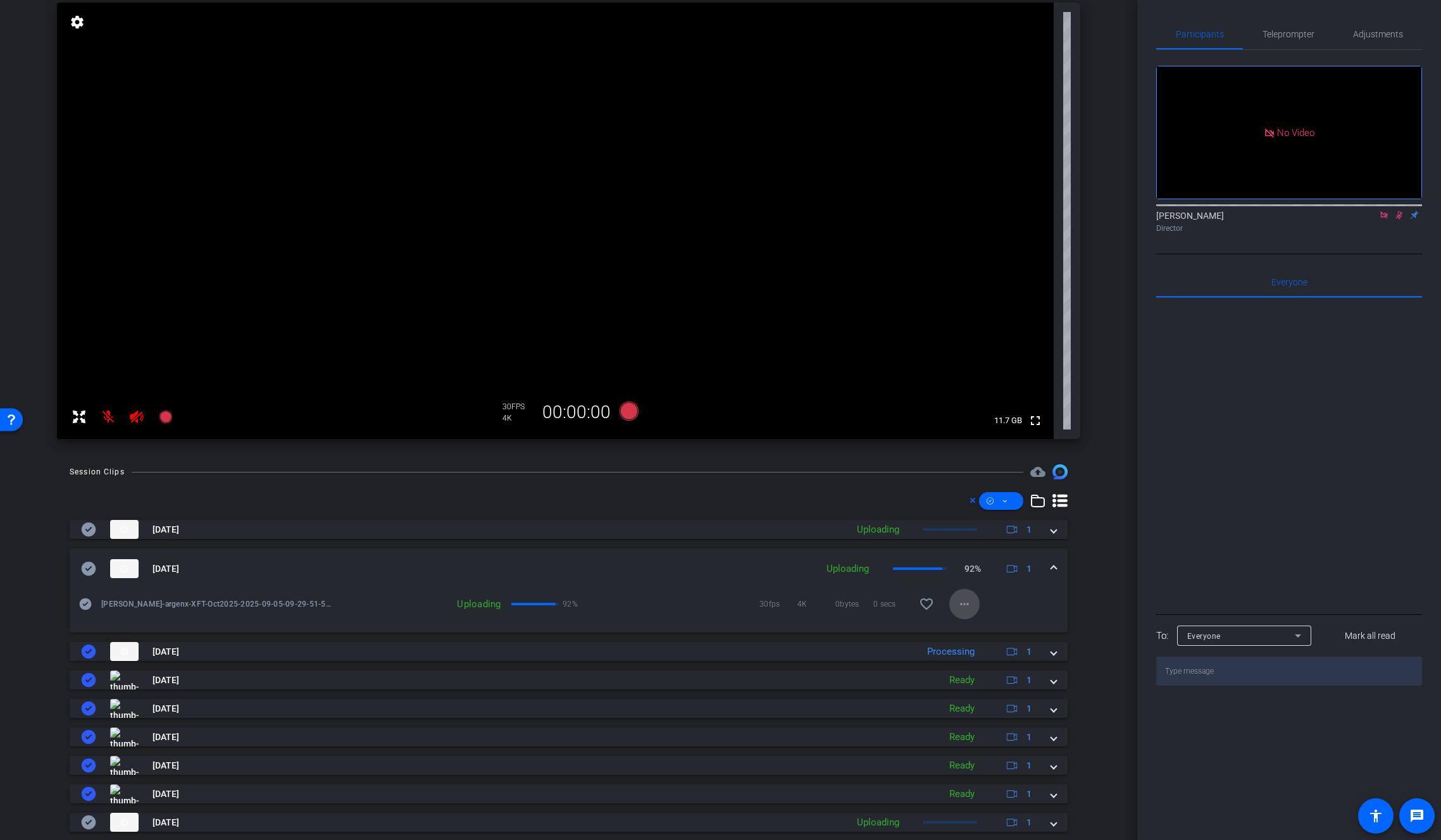
click at [949, 611] on span at bounding box center [965, 605] width 30 height 30
click at [1146, 570] on div at bounding box center [720, 420] width 1441 height 840
click at [1051, 568] on span at bounding box center [1053, 569] width 5 height 13
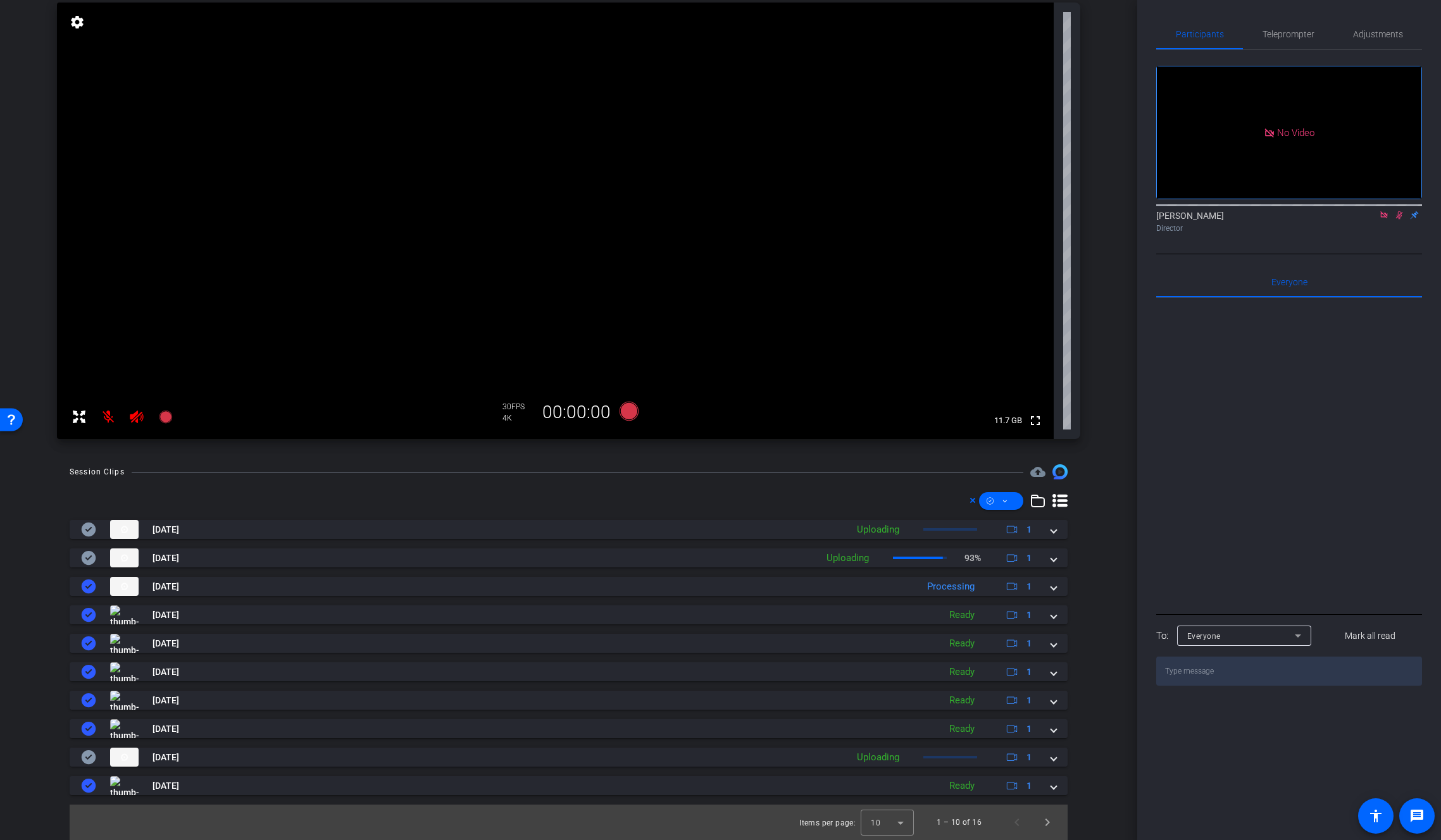
click at [1401, 211] on icon at bounding box center [1399, 215] width 10 height 9
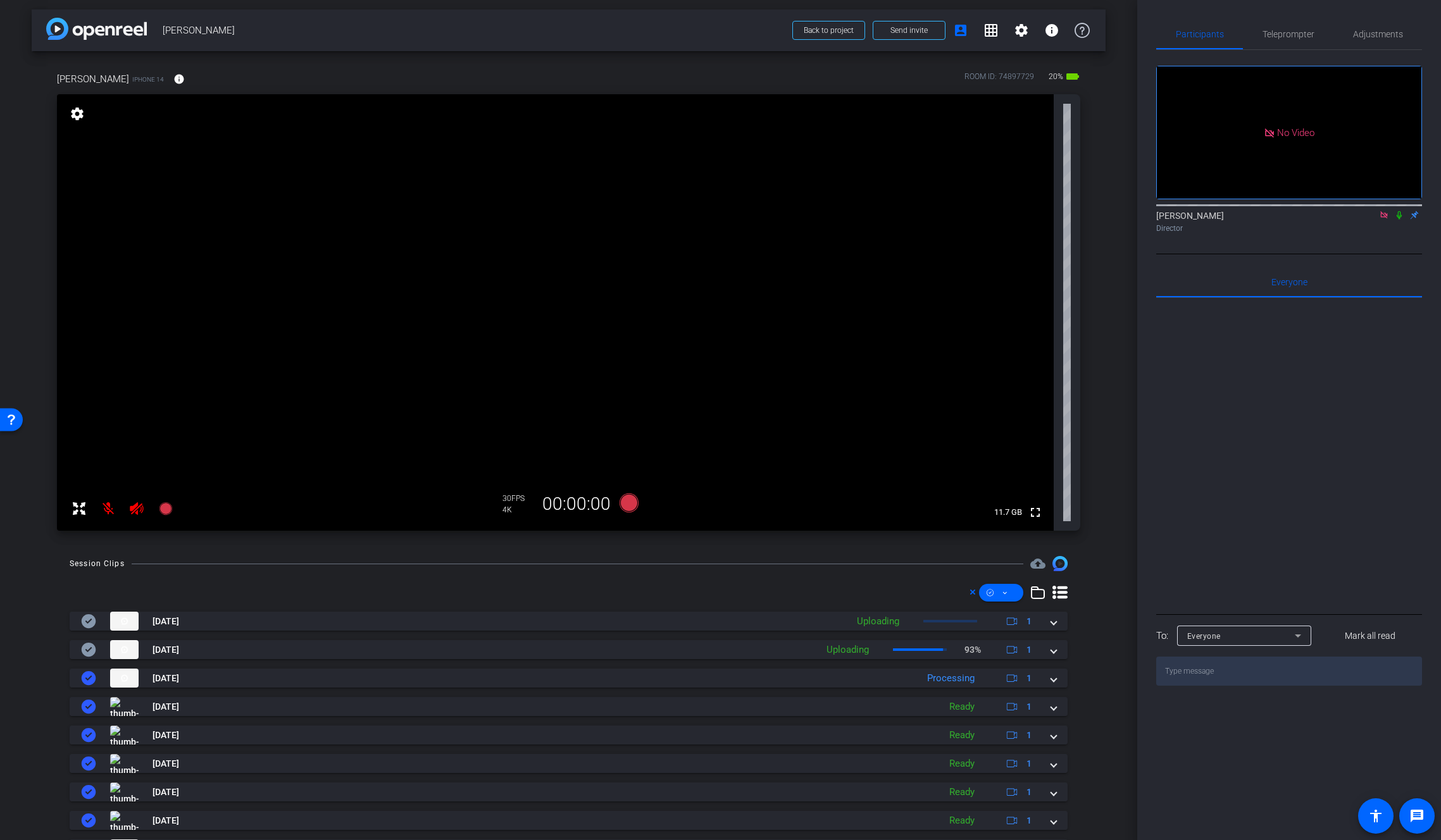
scroll to position [1, 0]
click at [142, 507] on icon at bounding box center [136, 511] width 15 height 15
click at [1399, 211] on icon at bounding box center [1399, 215] width 10 height 9
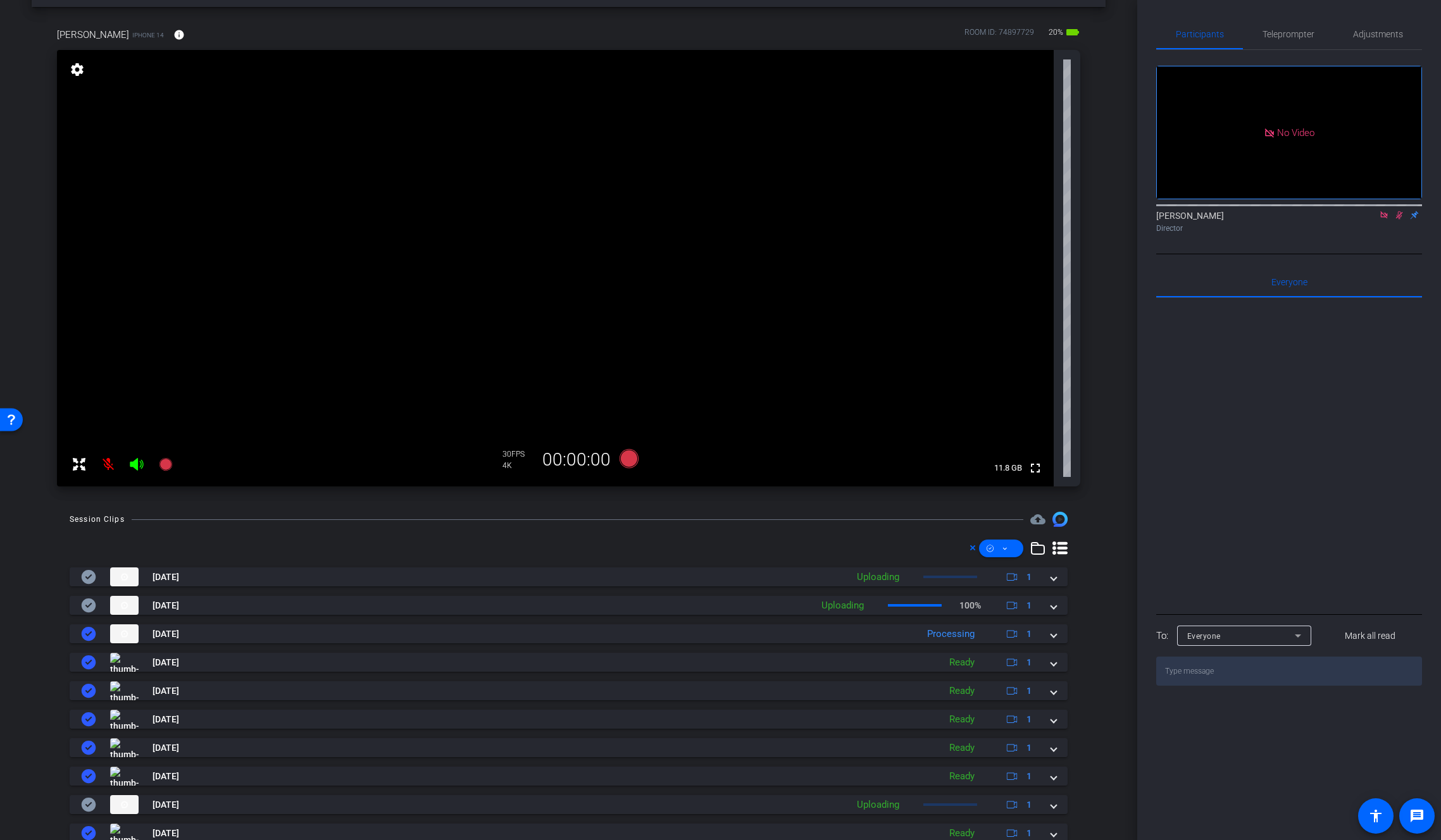
scroll to position [52, 0]
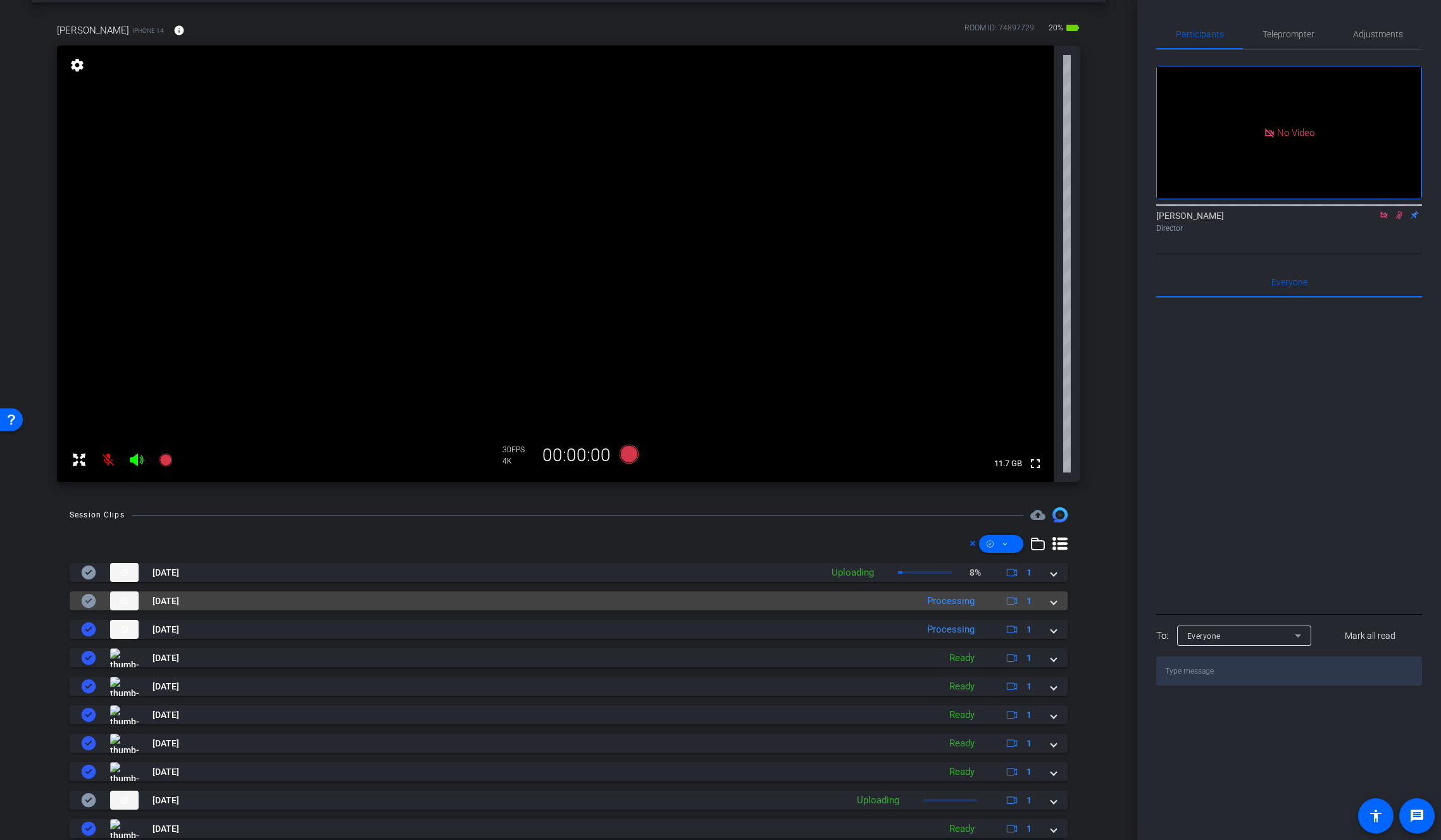
click at [1051, 600] on span at bounding box center [1053, 601] width 5 height 13
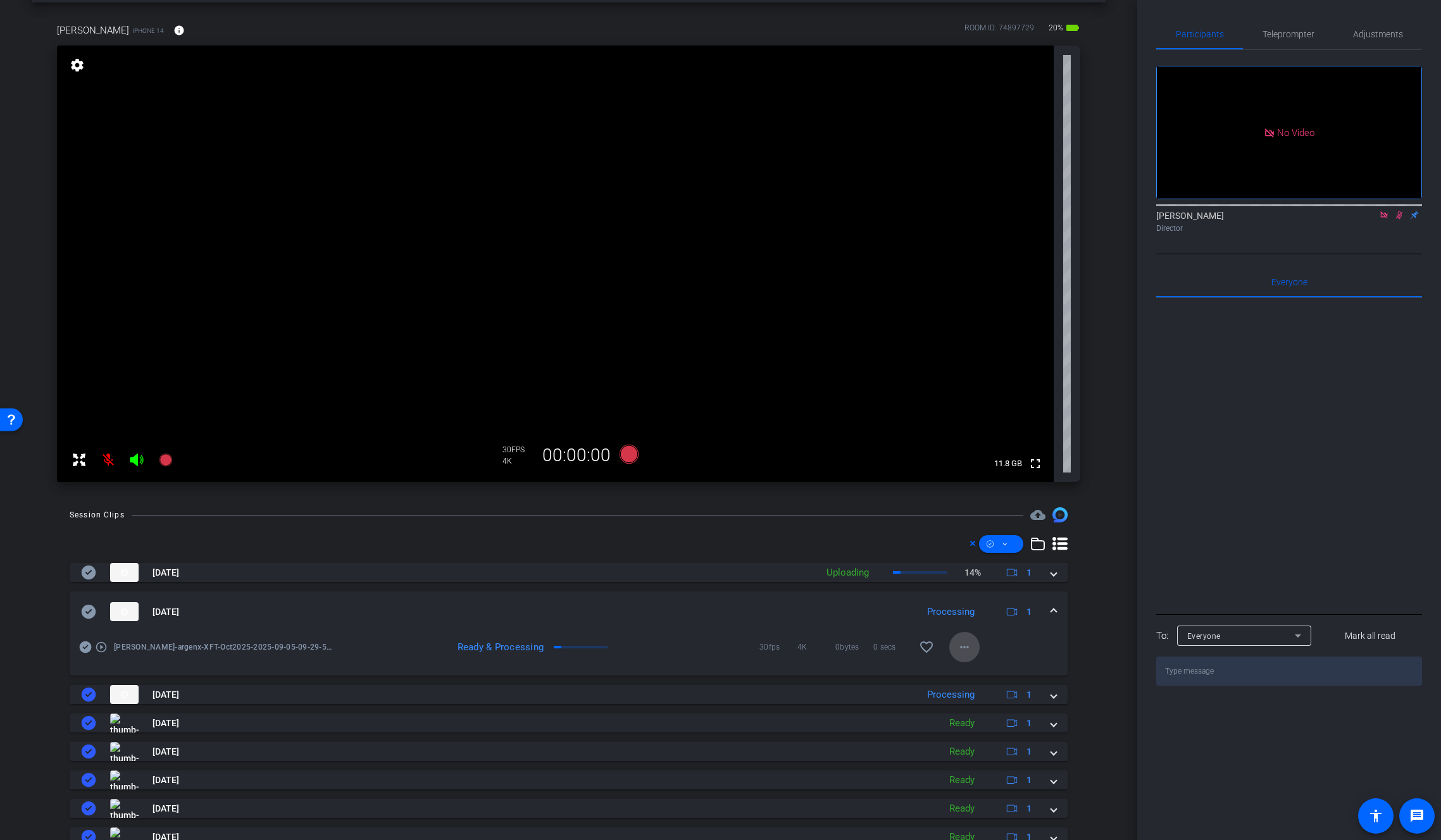
click at [966, 643] on span at bounding box center [965, 647] width 30 height 30
click at [967, 674] on span "Download Original" at bounding box center [991, 673] width 76 height 15
click at [83, 619] on mat-panel-title "Sep 5, 2025" at bounding box center [496, 612] width 830 height 19
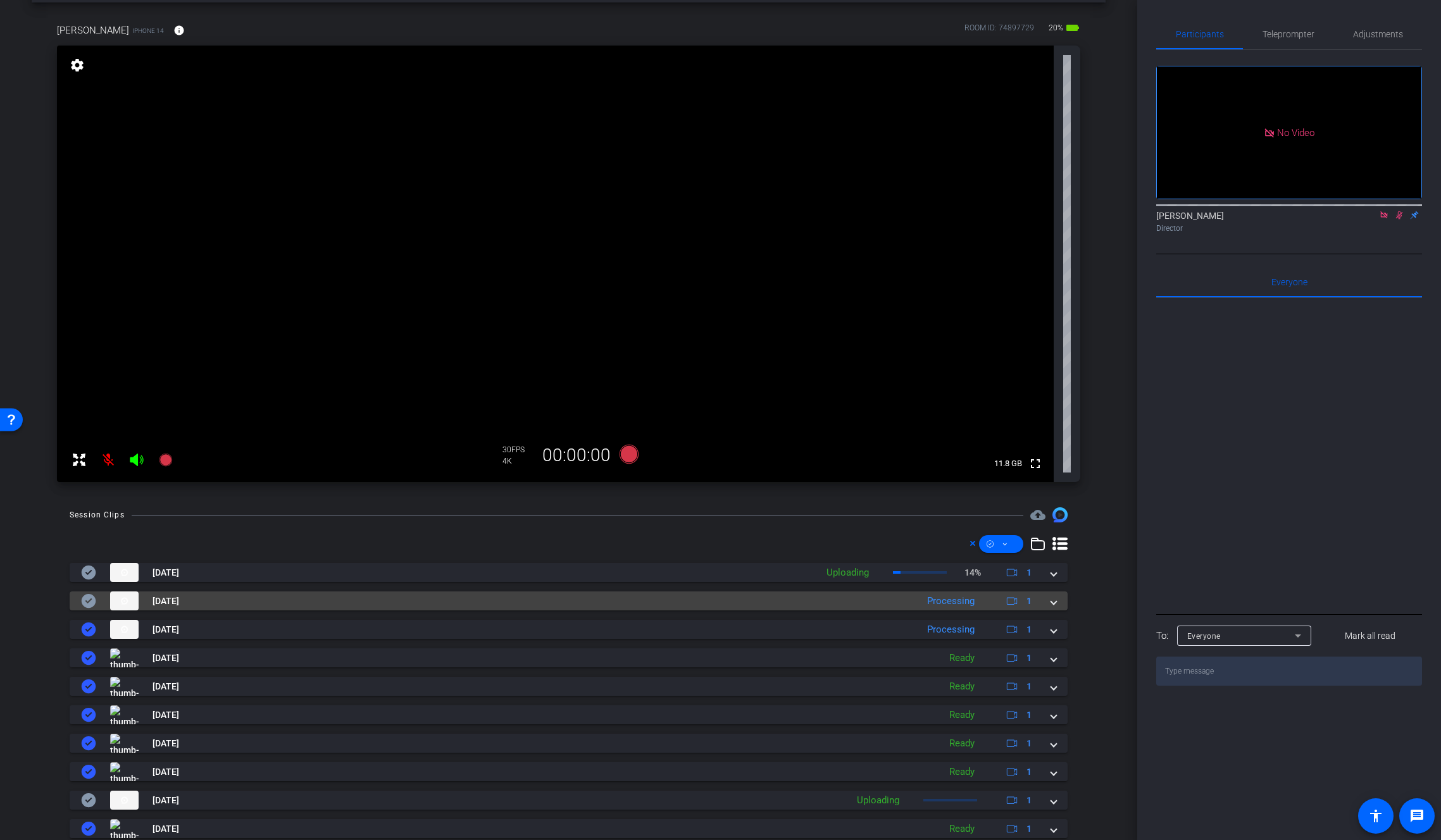
click at [93, 603] on icon at bounding box center [89, 601] width 14 height 14
click at [1051, 601] on span at bounding box center [1053, 601] width 5 height 13
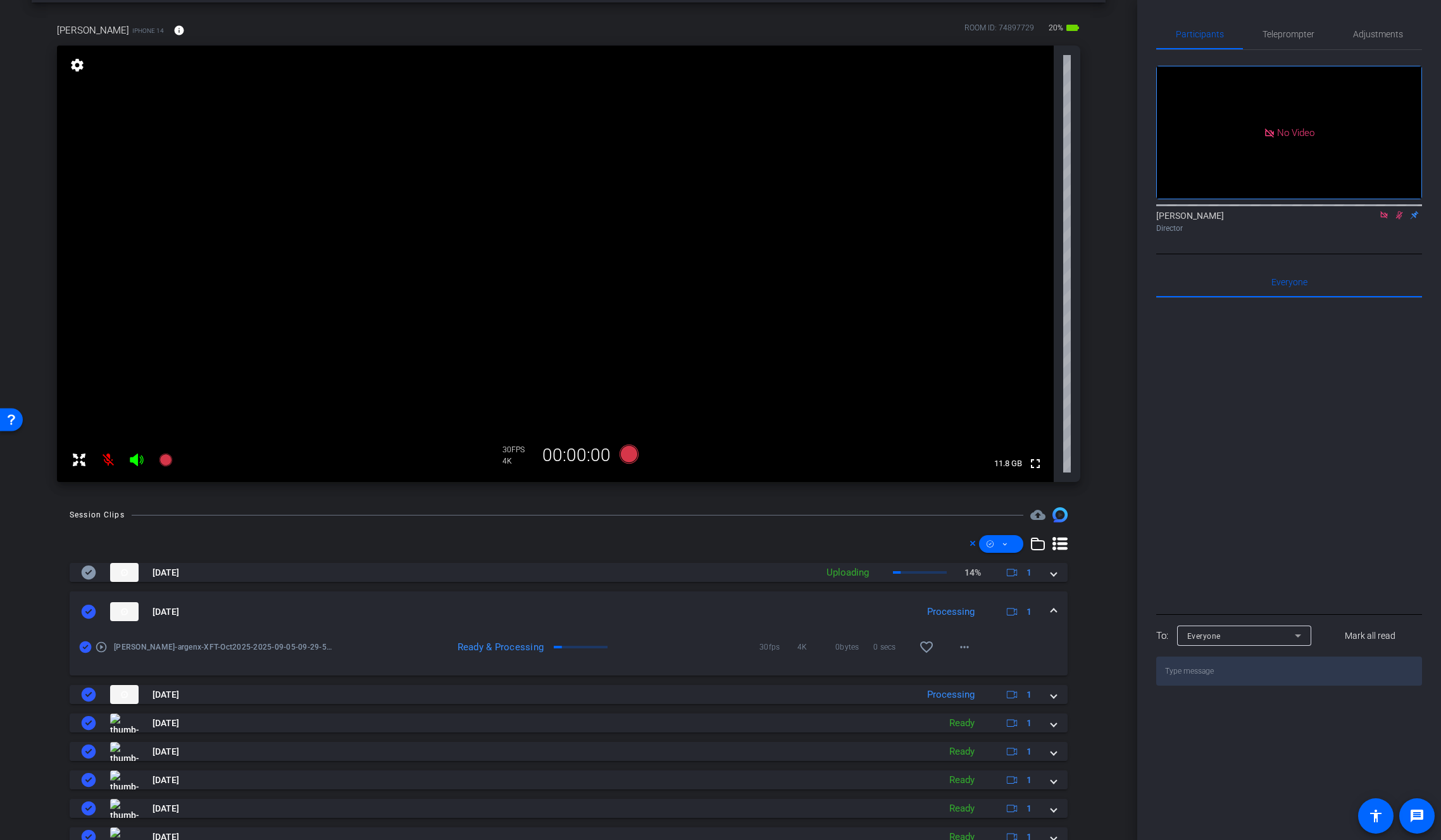
click at [1051, 605] on span at bounding box center [1053, 612] width 5 height 13
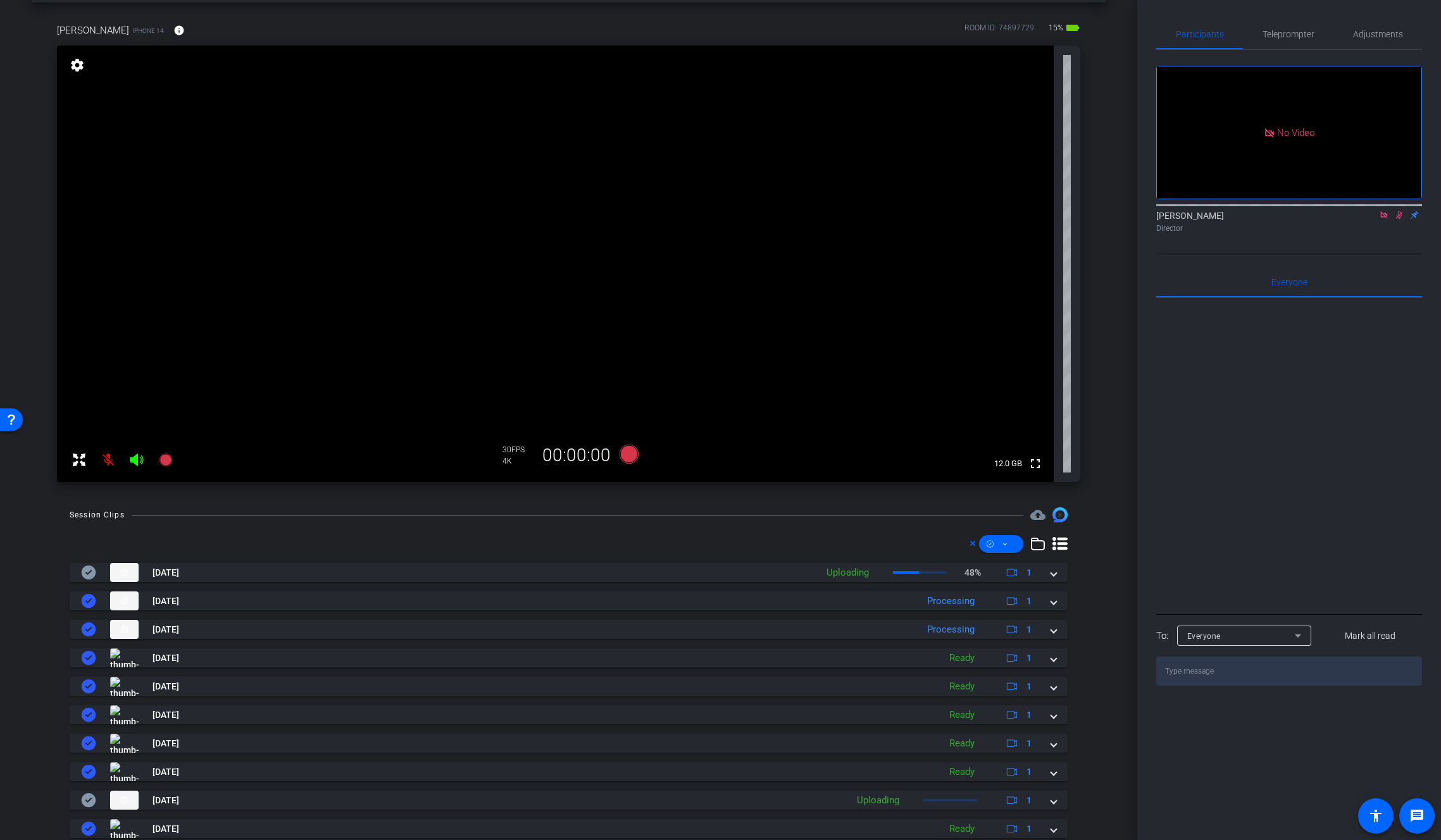
click at [1397, 209] on mat-icon at bounding box center [1399, 215] width 15 height 12
click at [108, 463] on mat-icon at bounding box center [108, 460] width 25 height 25
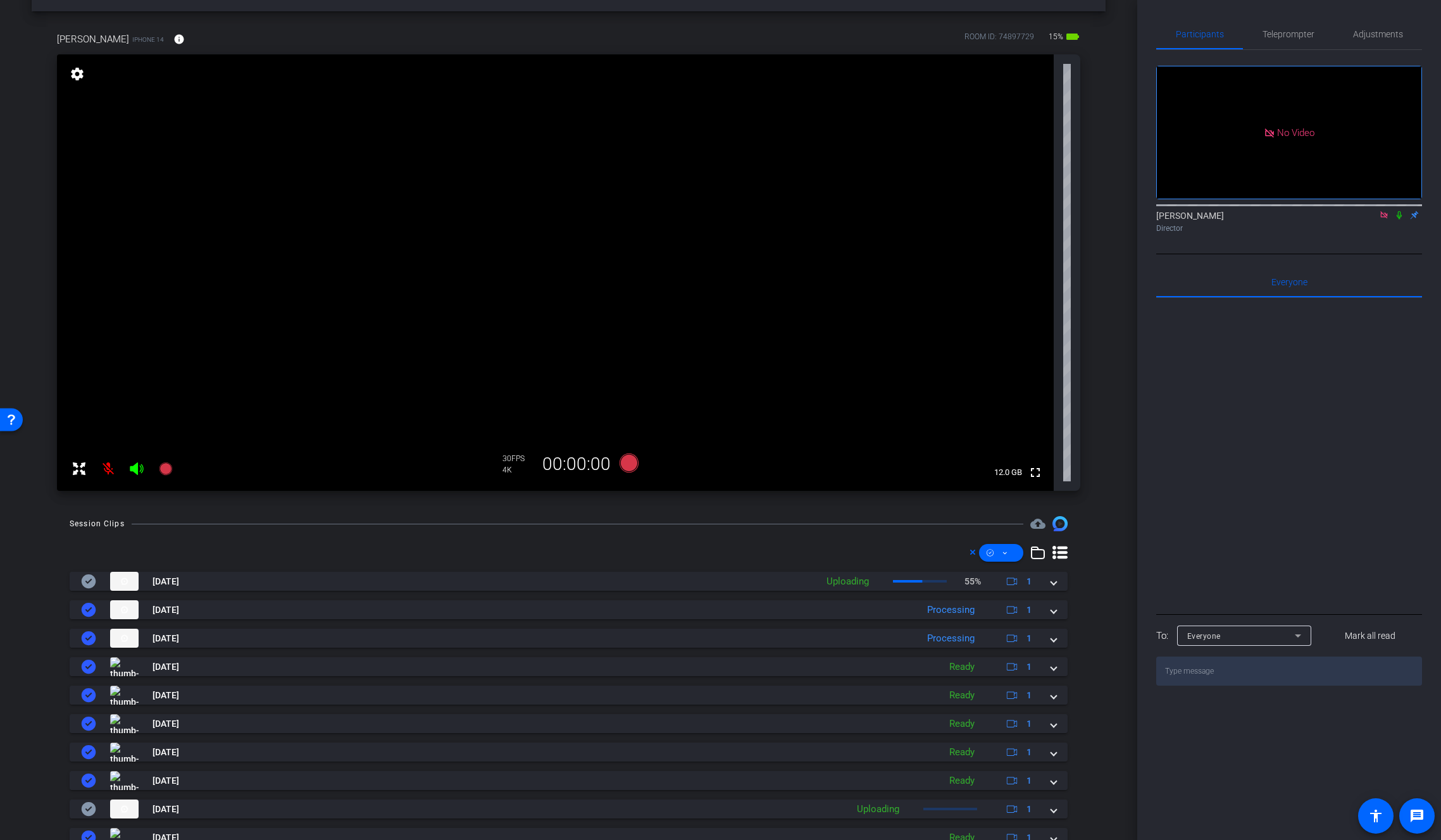
scroll to position [41, 0]
click at [1402, 211] on icon at bounding box center [1399, 215] width 10 height 9
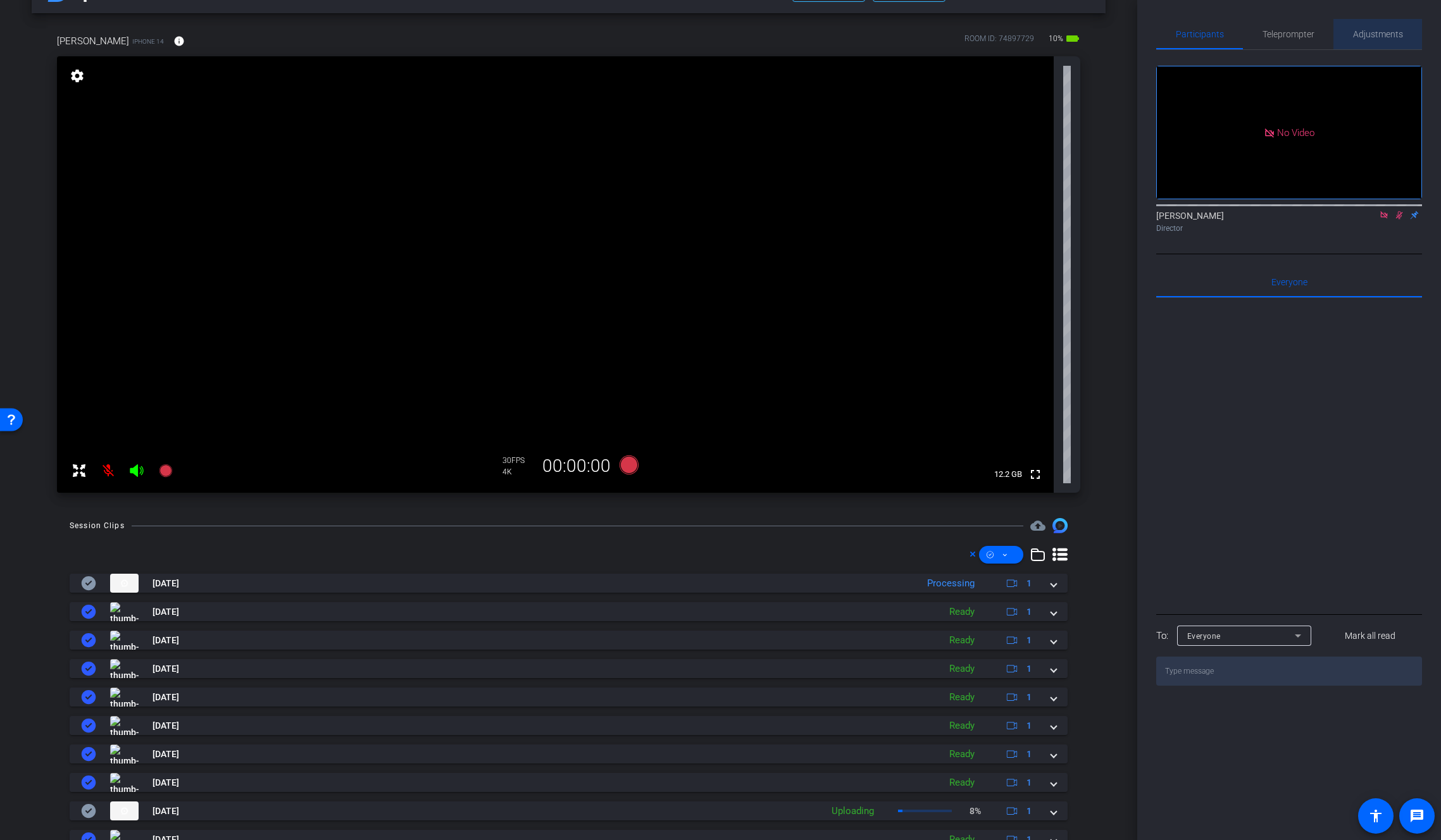
click at [1382, 30] on span "Adjustments" at bounding box center [1377, 34] width 50 height 9
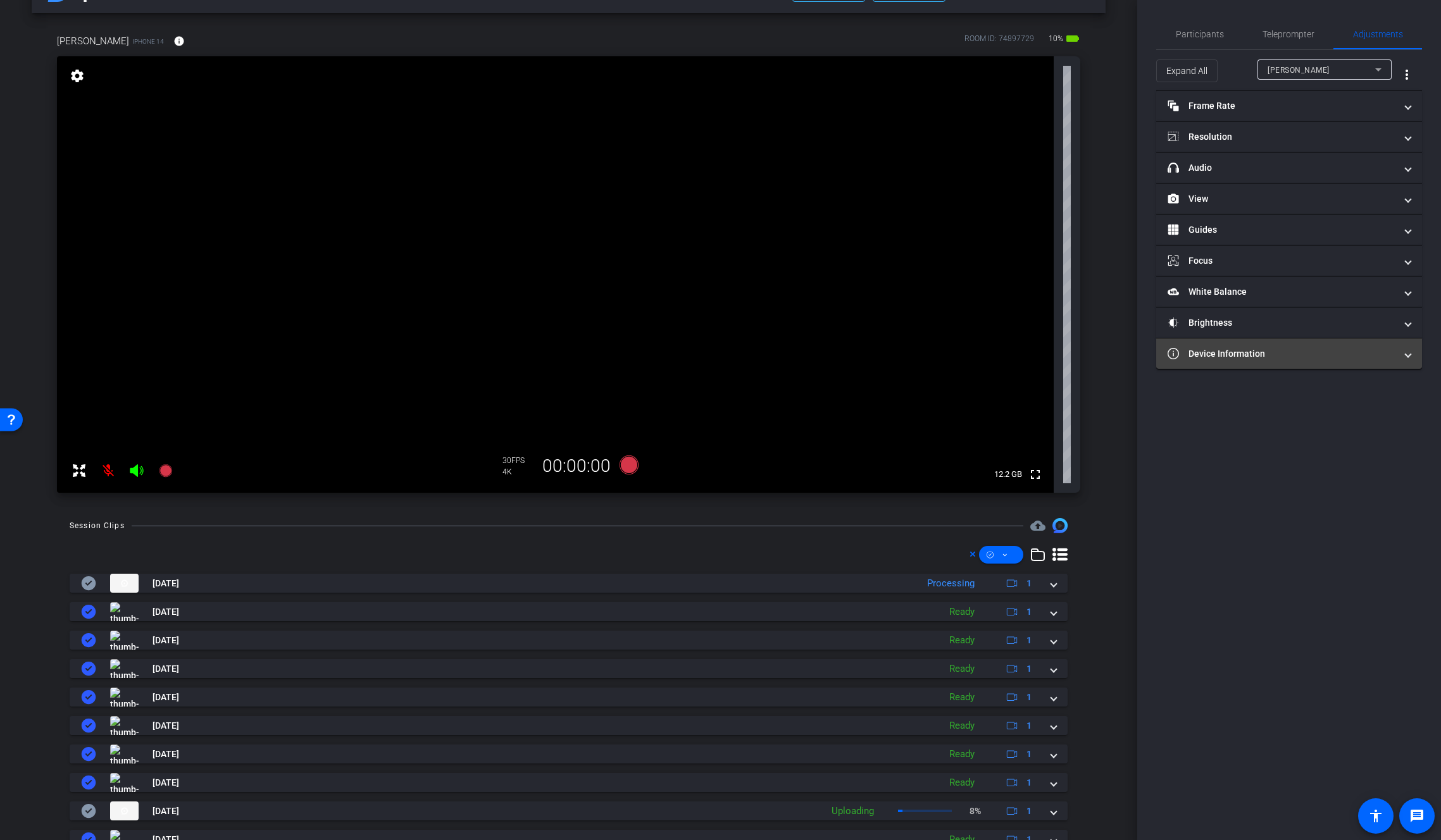
click at [1261, 358] on mat-panel-title "Device Information" at bounding box center [1281, 354] width 228 height 13
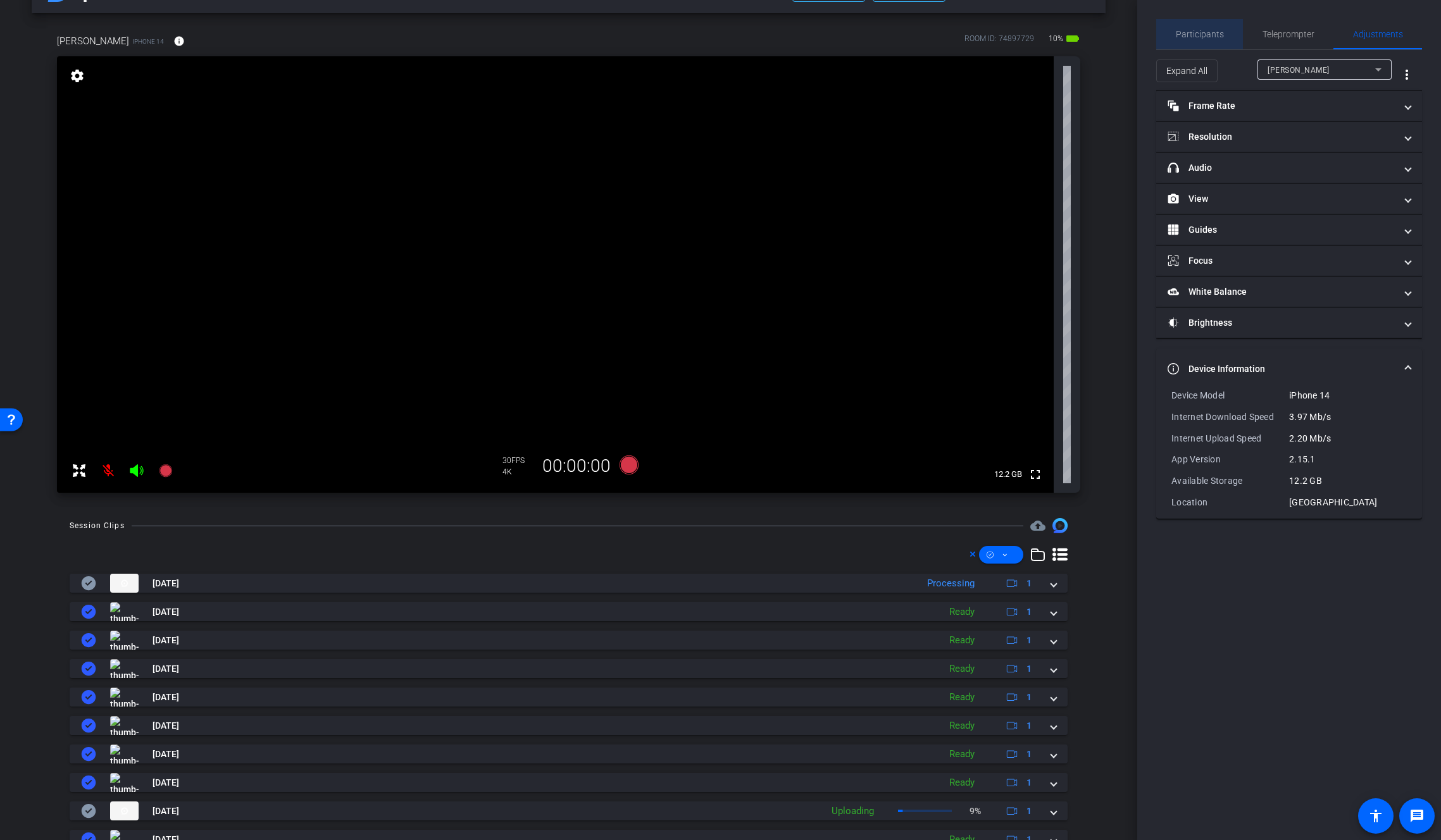
click at [1201, 35] on span "Participants" at bounding box center [1200, 34] width 48 height 9
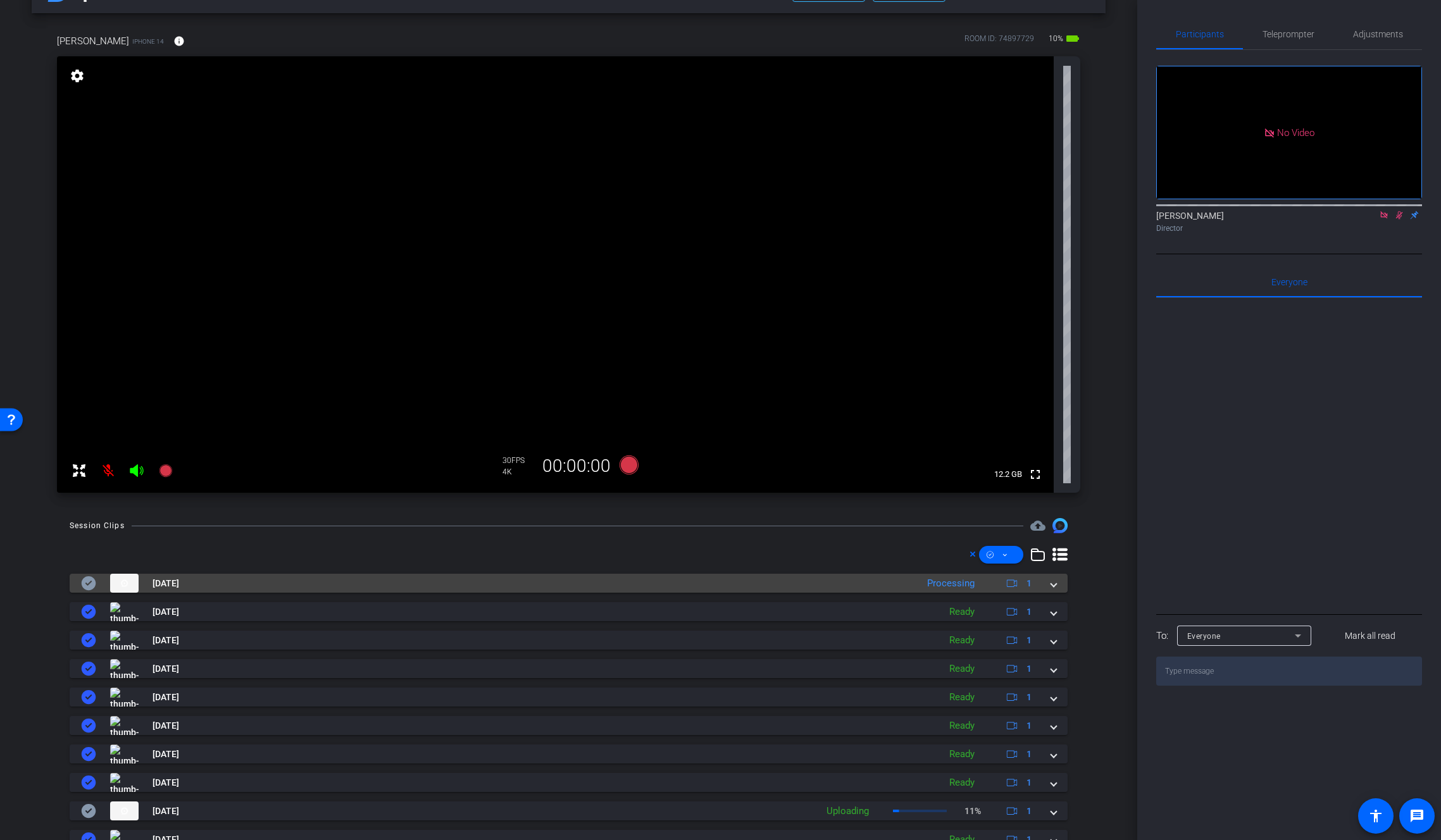
click at [1051, 584] on mat-expansion-panel-header "Sep 5, 2025 Processing 1" at bounding box center [568, 584] width 998 height 19
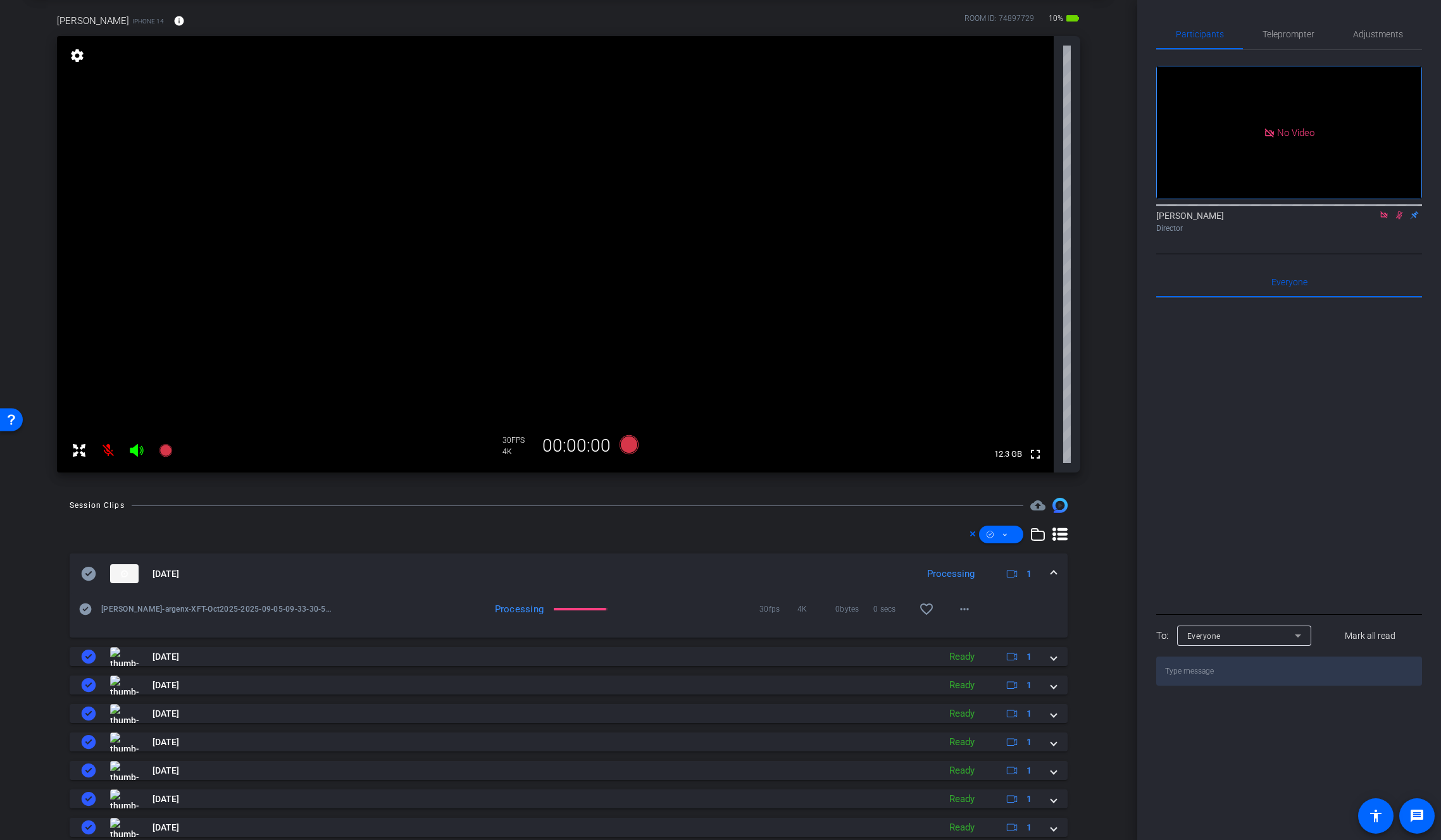
scroll to position [160, 0]
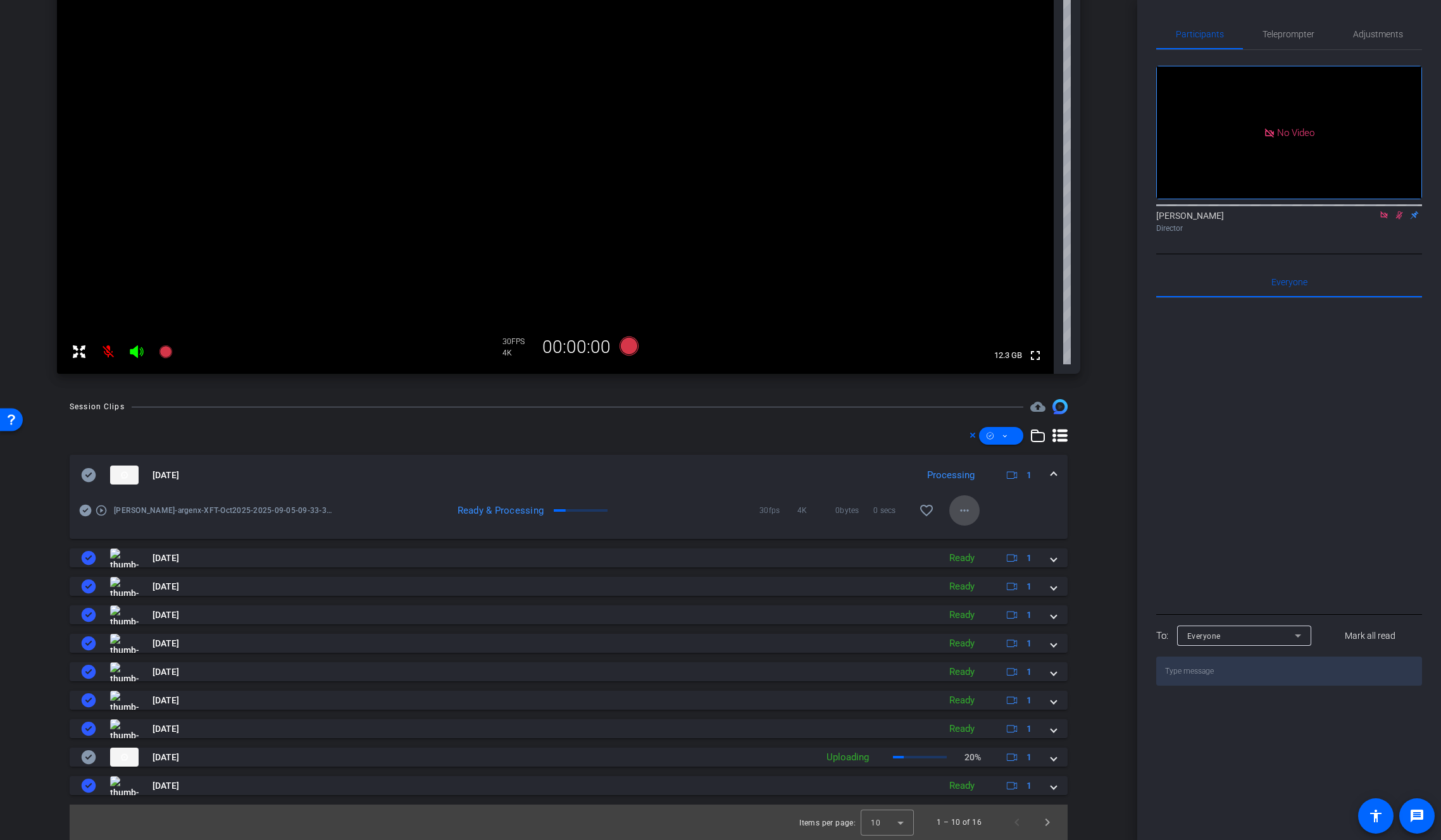
click at [957, 512] on mat-icon "more_horiz" at bounding box center [964, 511] width 15 height 15
click at [962, 534] on span "Download Original" at bounding box center [991, 537] width 76 height 15
click at [93, 477] on icon at bounding box center [89, 475] width 14 height 14
click at [1051, 477] on span at bounding box center [1053, 476] width 5 height 13
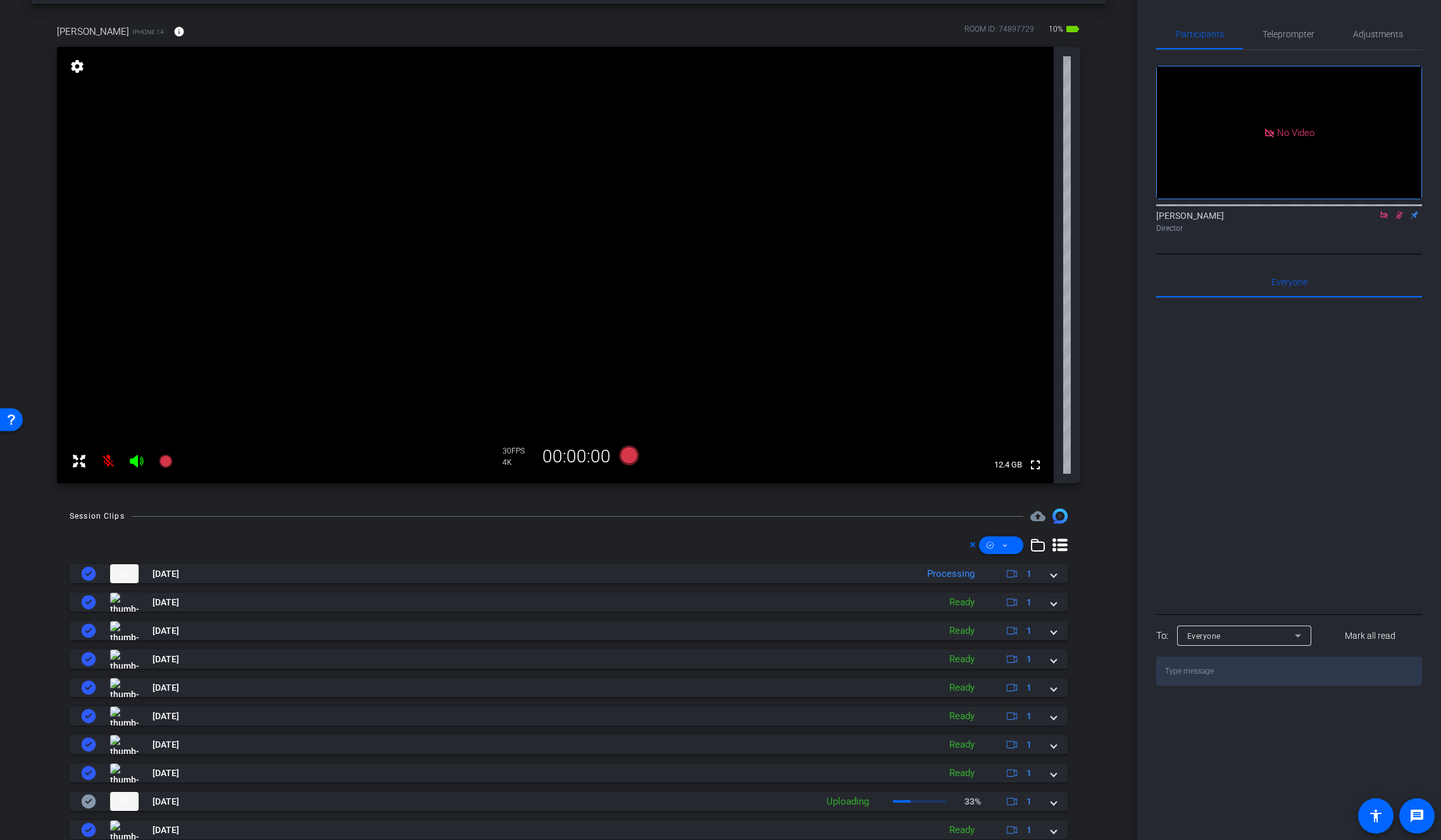
scroll to position [43, 0]
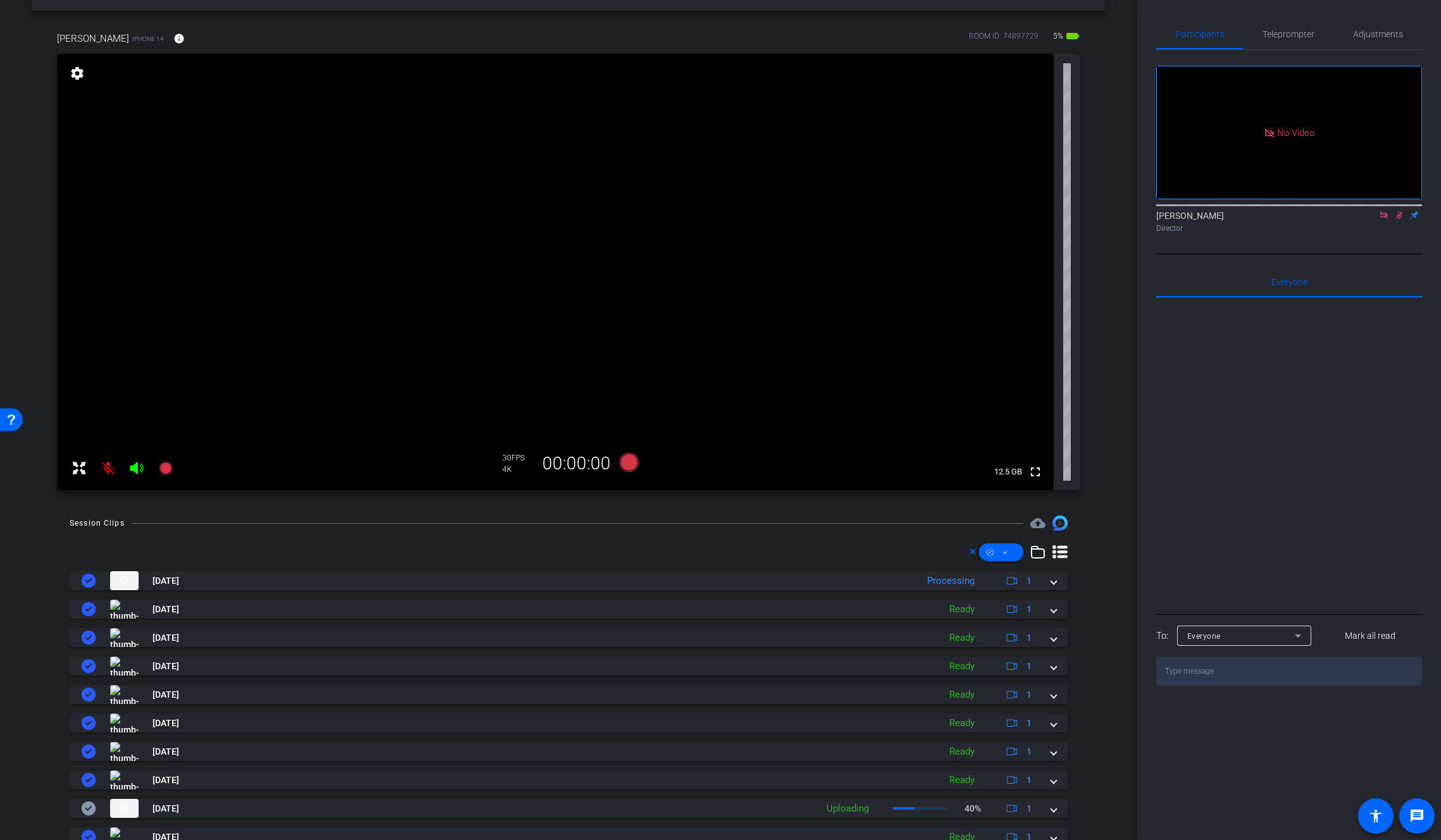
click at [1398, 211] on icon at bounding box center [1400, 215] width 7 height 8
click at [1398, 211] on icon at bounding box center [1399, 215] width 5 height 8
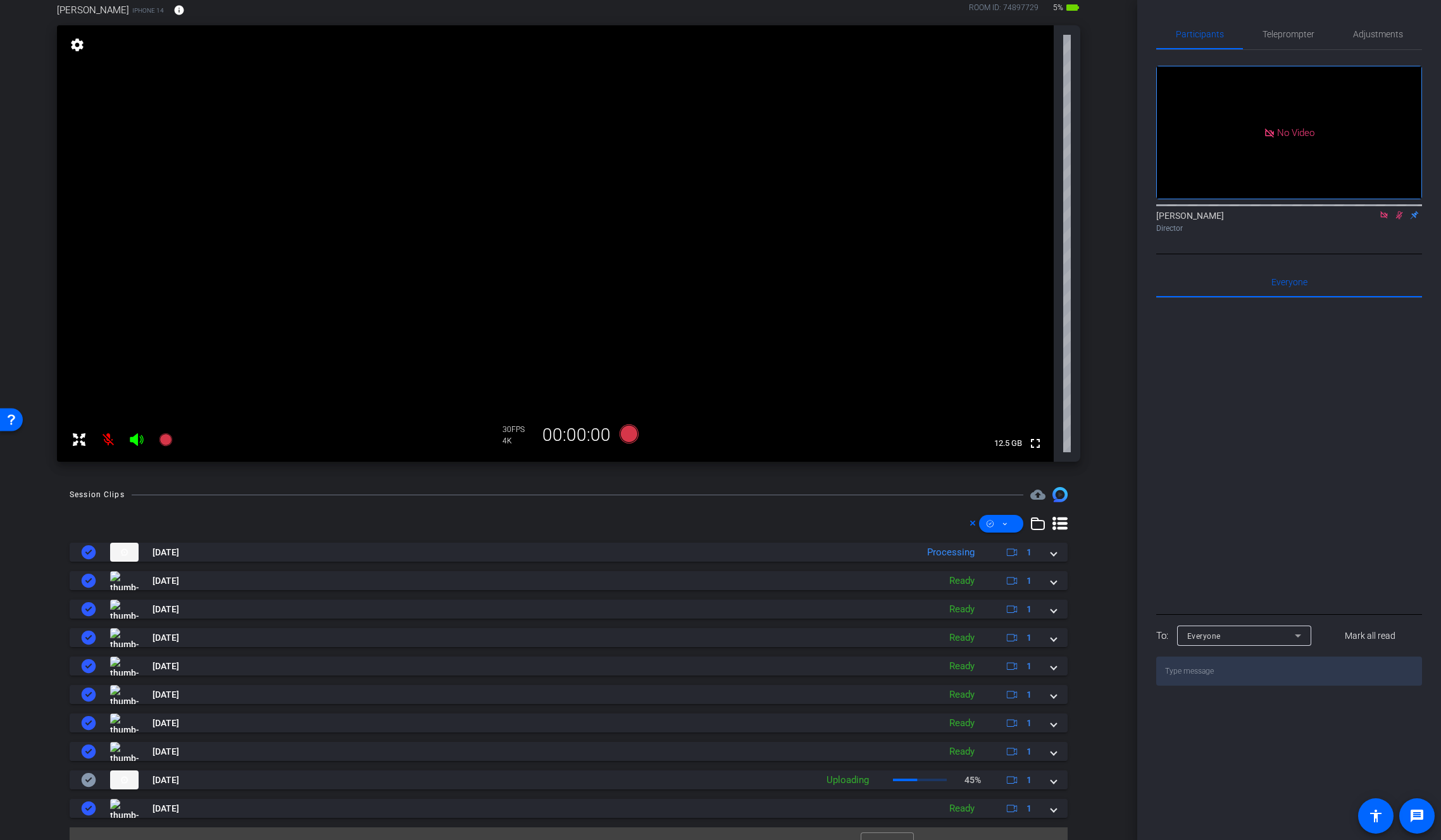
scroll to position [95, 0]
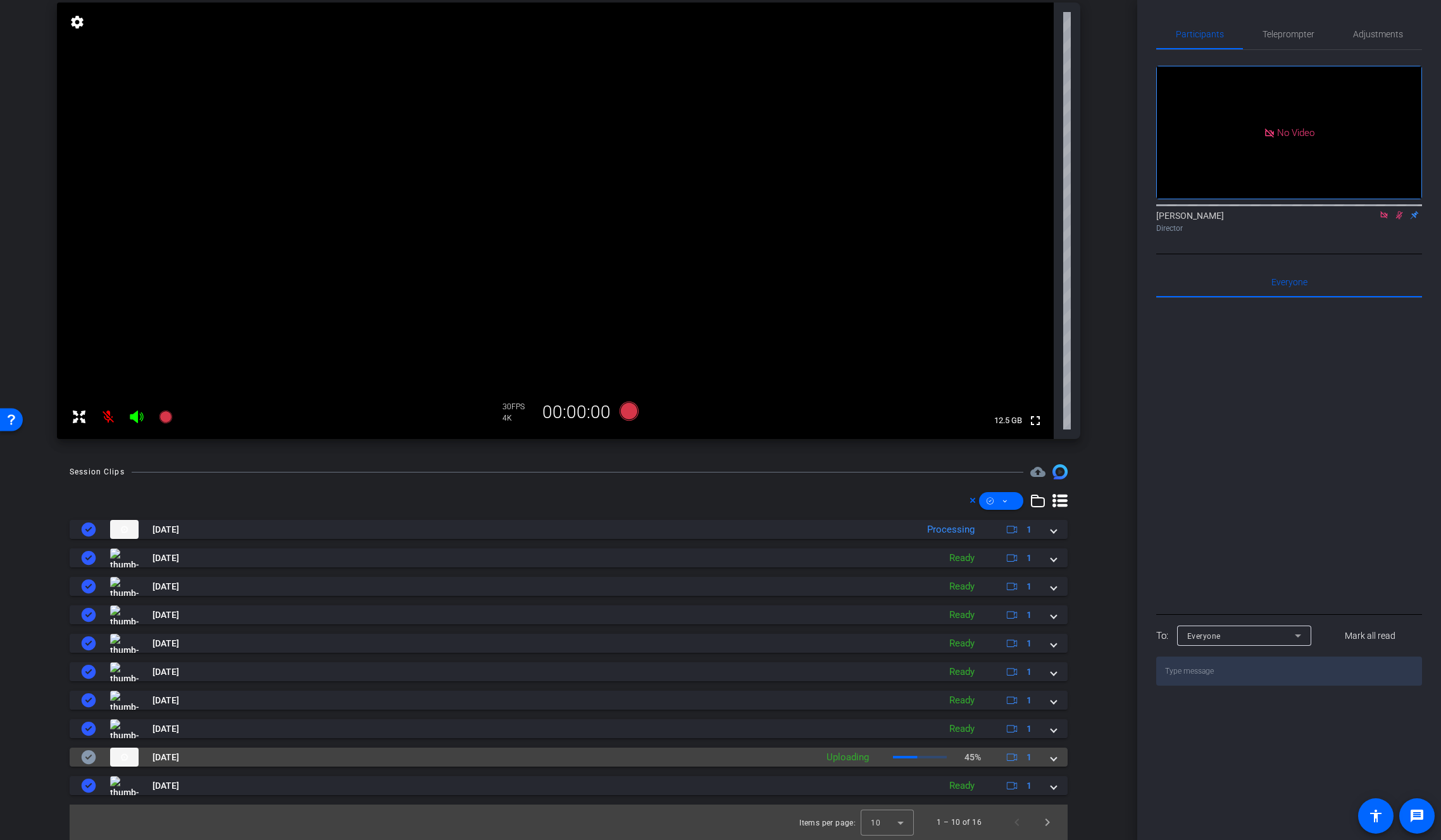
click at [1042, 758] on div "Sep 5, 2025 Uploading 45% 1" at bounding box center [566, 757] width 970 height 19
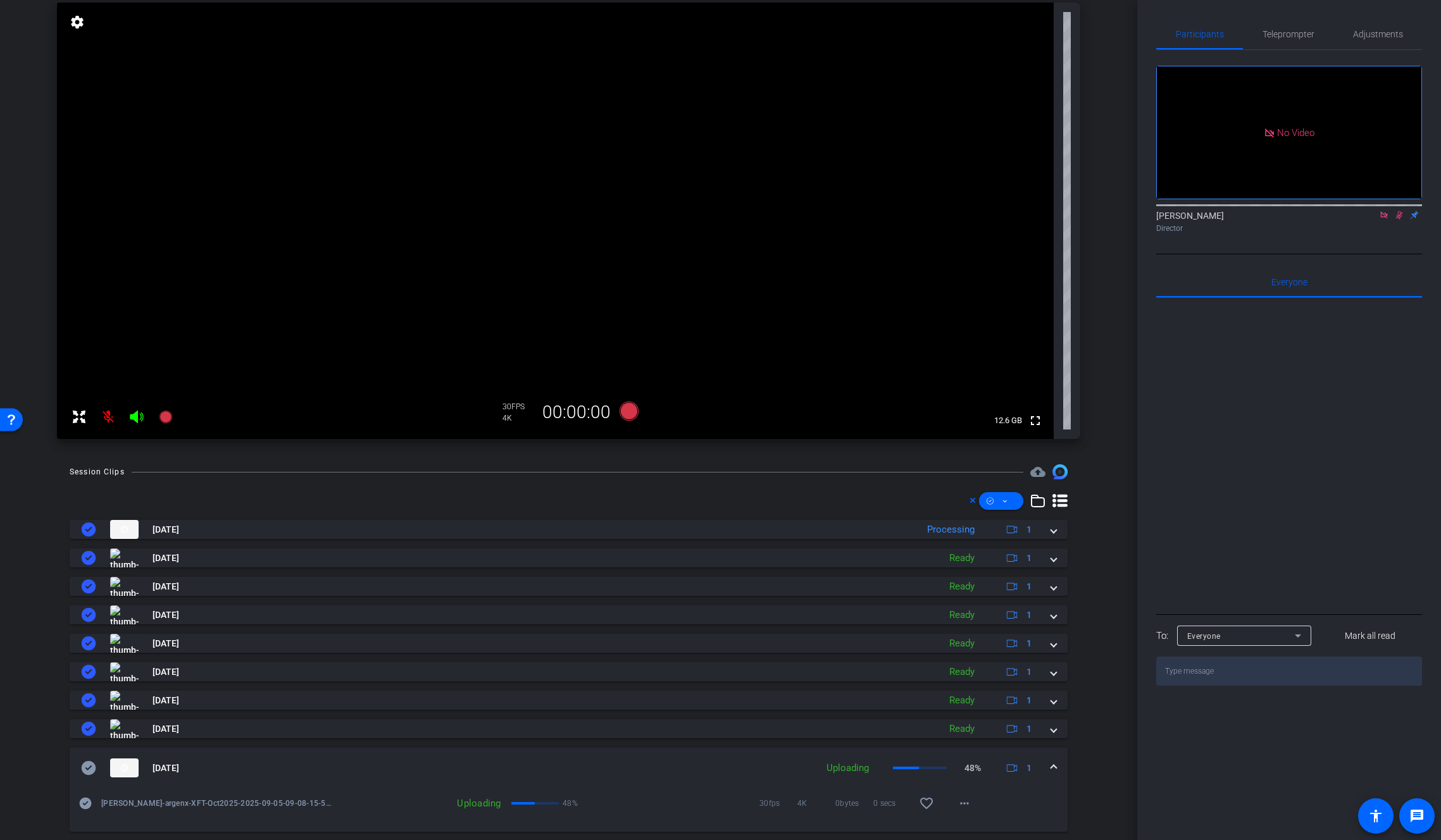
click at [1051, 765] on span at bounding box center [1053, 768] width 5 height 13
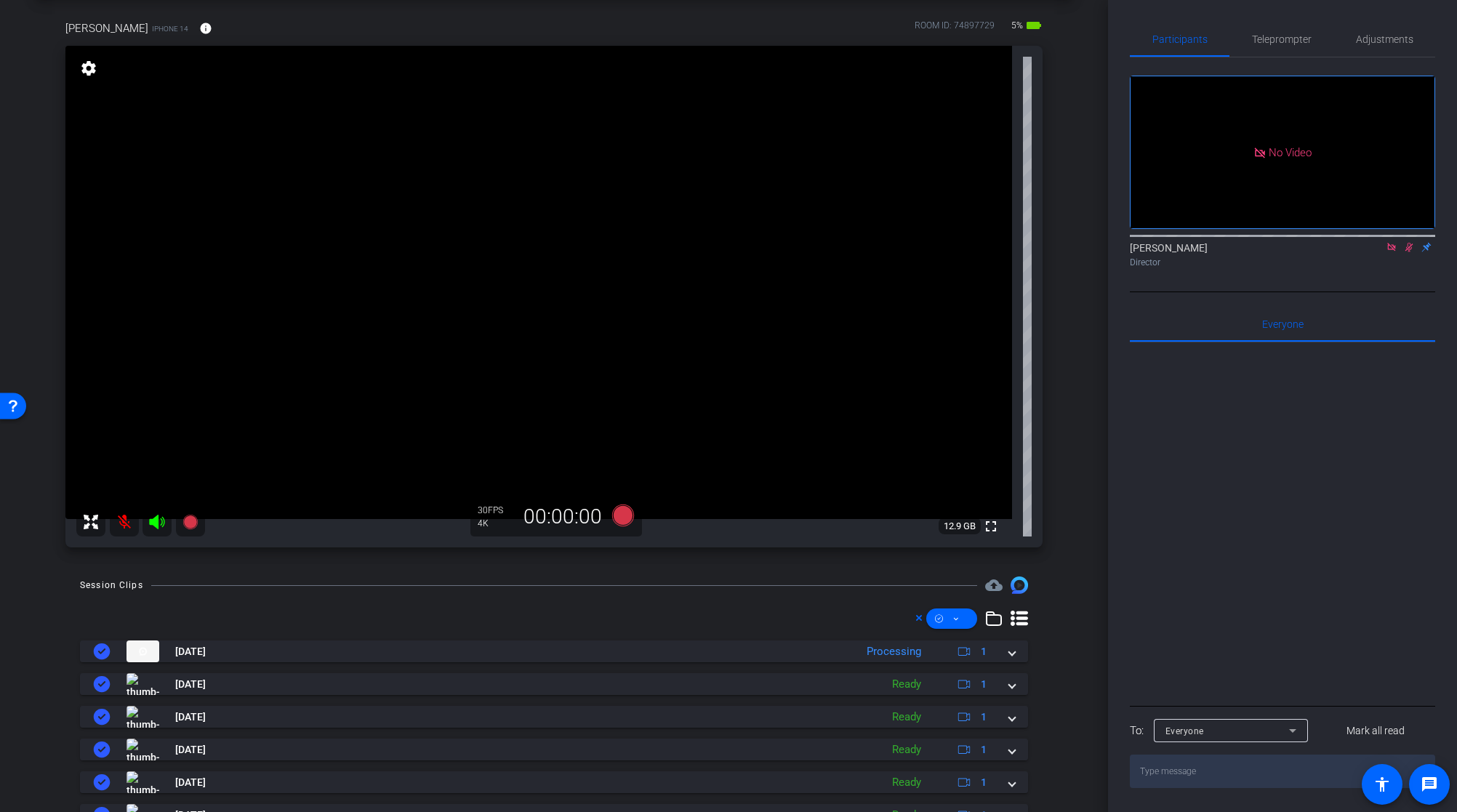
scroll to position [69, 0]
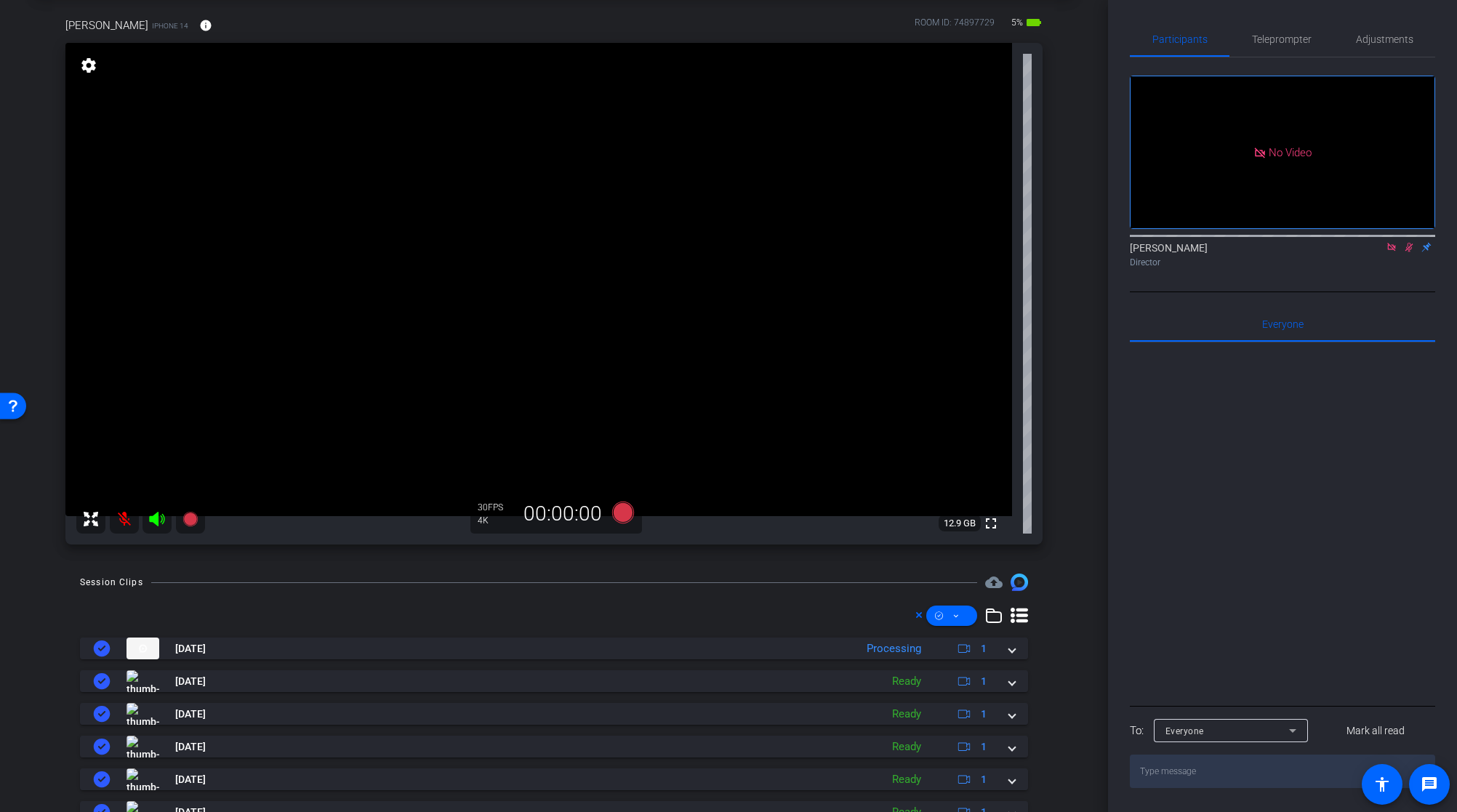
click at [1409, 242] on icon at bounding box center [1409, 247] width 12 height 10
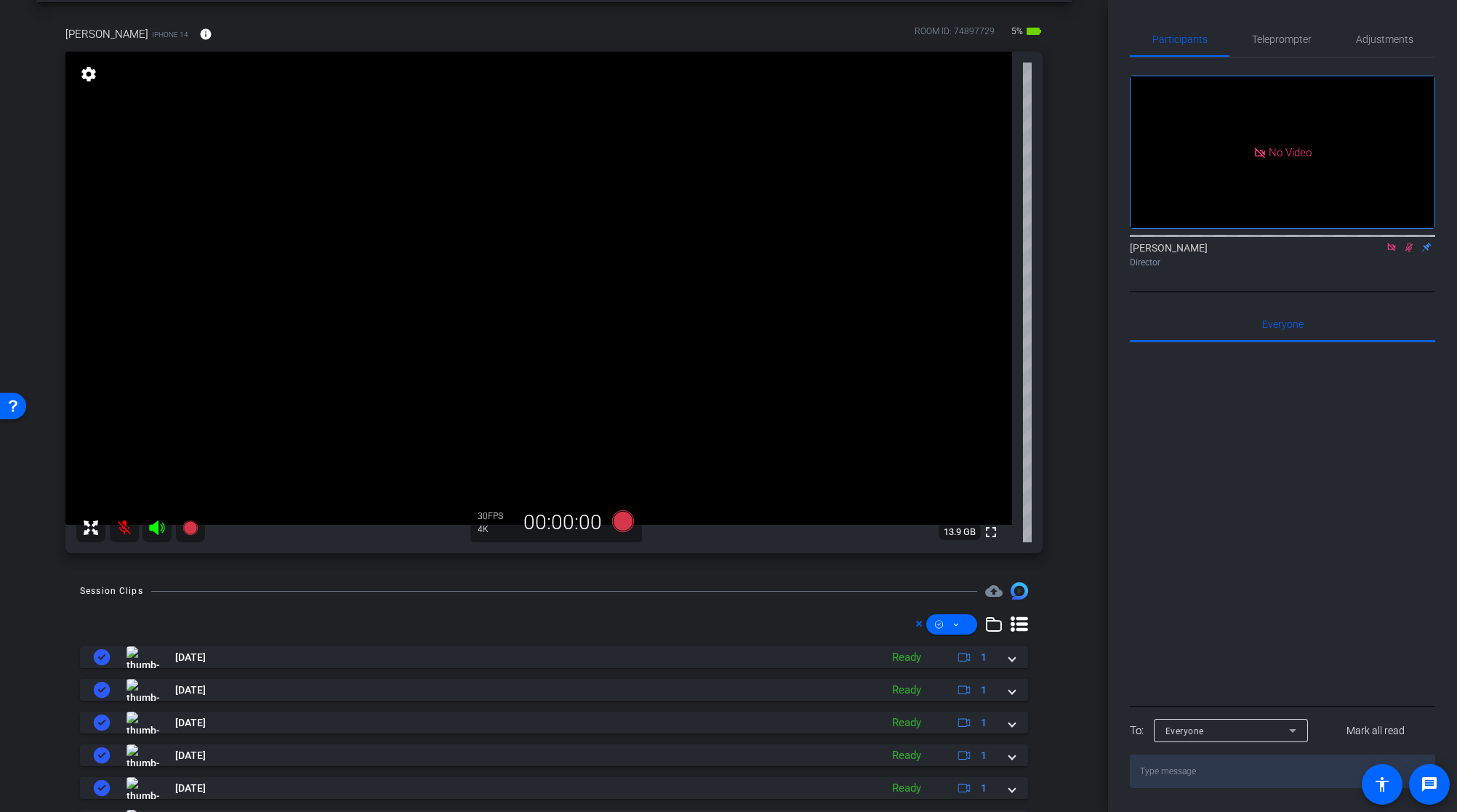
scroll to position [0, 0]
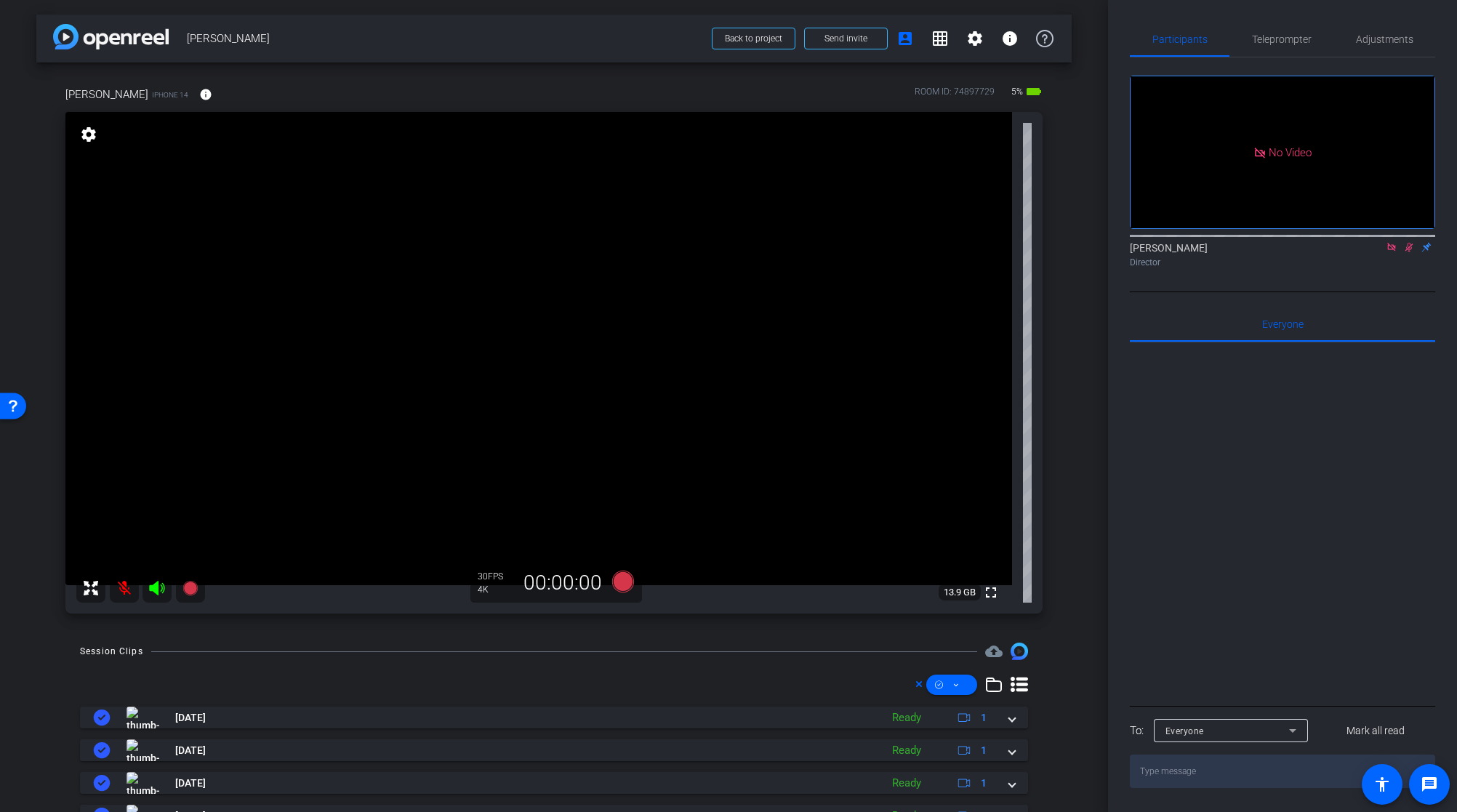
click at [1411, 243] on icon at bounding box center [1410, 247] width 8 height 9
click at [128, 584] on mat-icon at bounding box center [124, 587] width 29 height 29
click at [1392, 242] on icon at bounding box center [1392, 247] width 12 height 10
click at [1369, 252] on icon at bounding box center [1375, 247] width 12 height 10
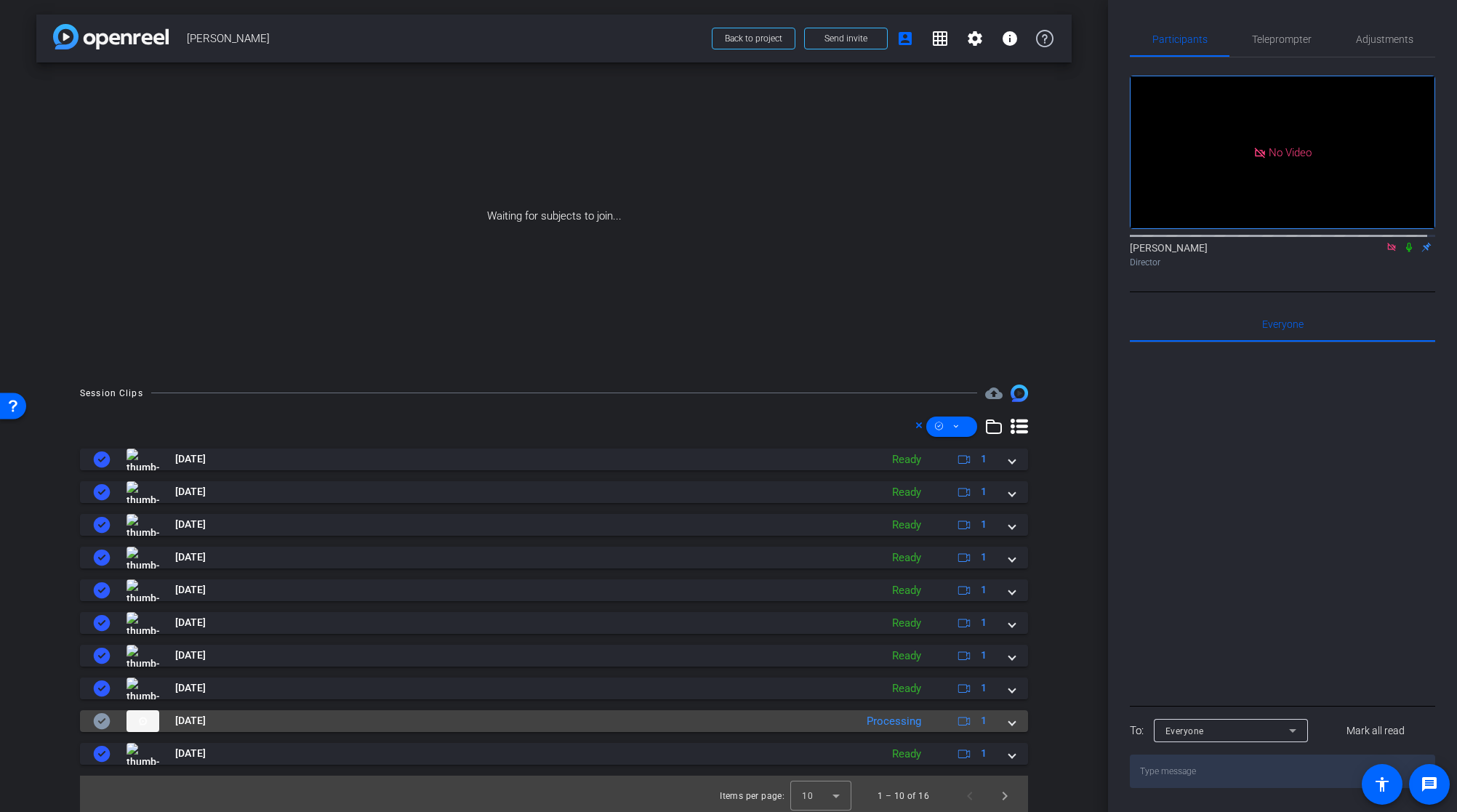
click at [1009, 721] on span at bounding box center [1012, 720] width 6 height 15
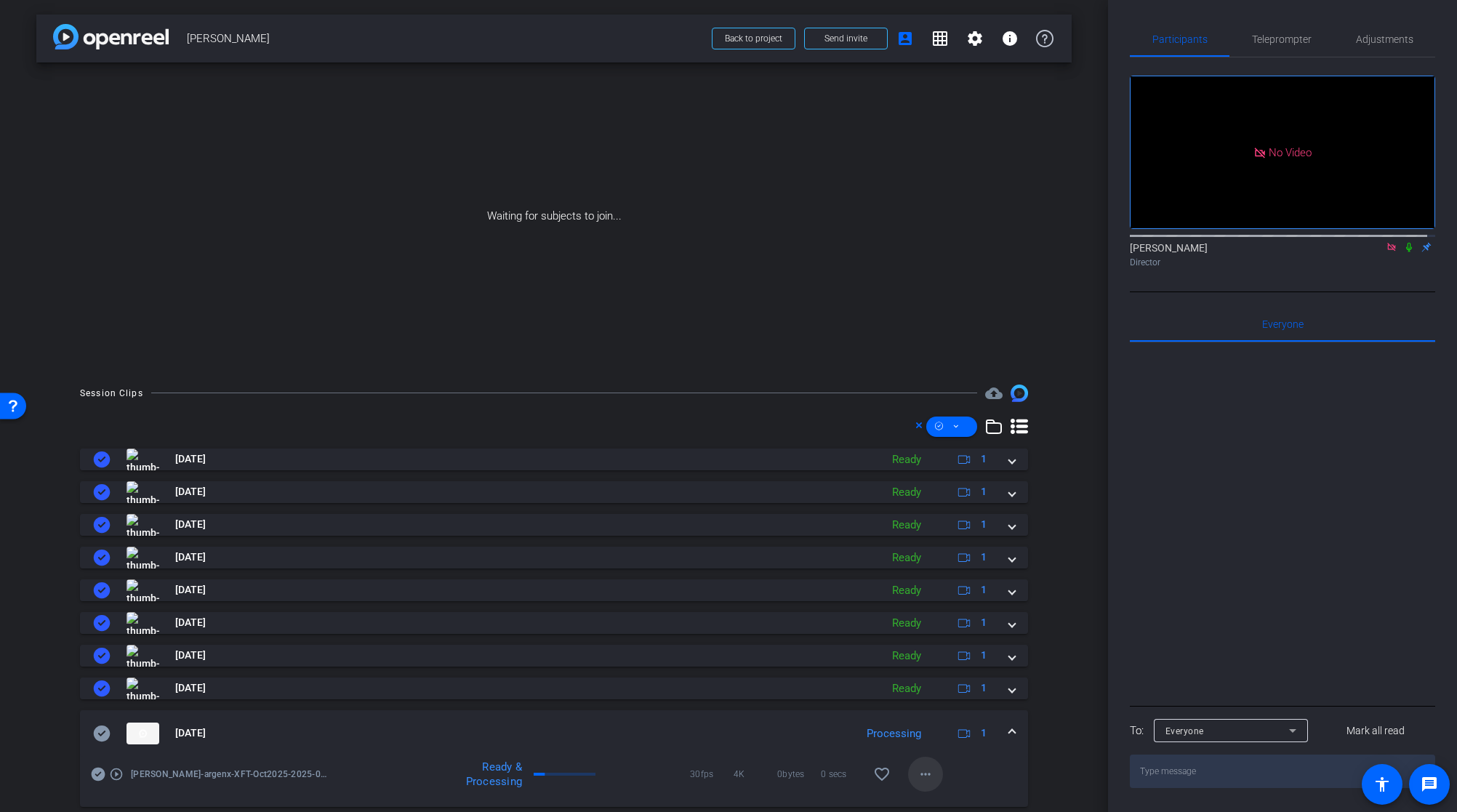
click at [908, 775] on span at bounding box center [925, 775] width 35 height 35
drag, startPoint x: 944, startPoint y: 625, endPoint x: 940, endPoint y: 632, distance: 8.1
click at [941, 631] on div "Download Original Share Original Extract Audio Show Transcript Download Transcr…" at bounding box center [956, 690] width 111 height 135
click at [908, 783] on span at bounding box center [925, 775] width 35 height 35
drag, startPoint x: 914, startPoint y: 651, endPoint x: 926, endPoint y: 631, distance: 23.3
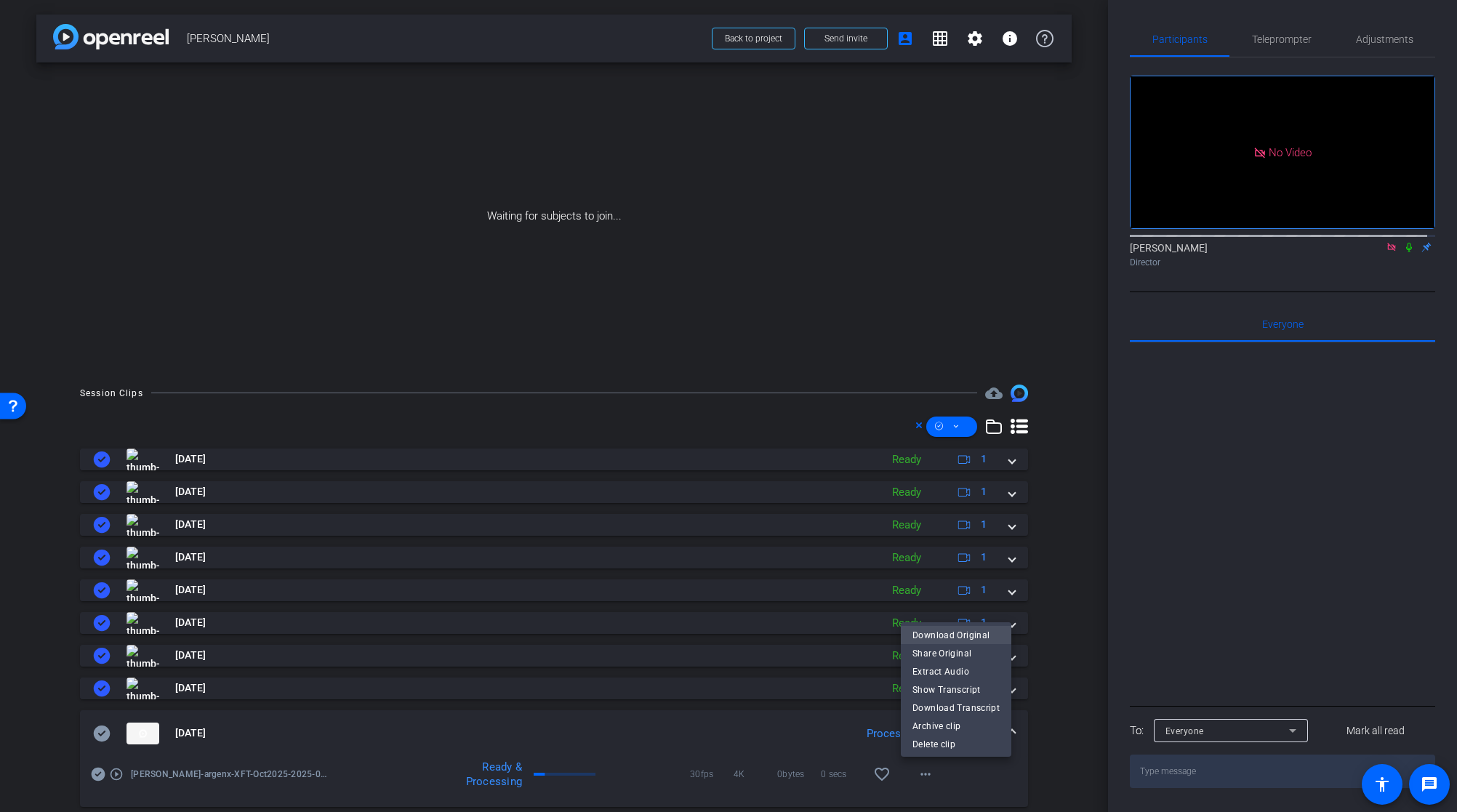
click at [926, 631] on div "Download Original Share Original Extract Audio Show Transcript Download Transcr…" at bounding box center [956, 671] width 111 height 91
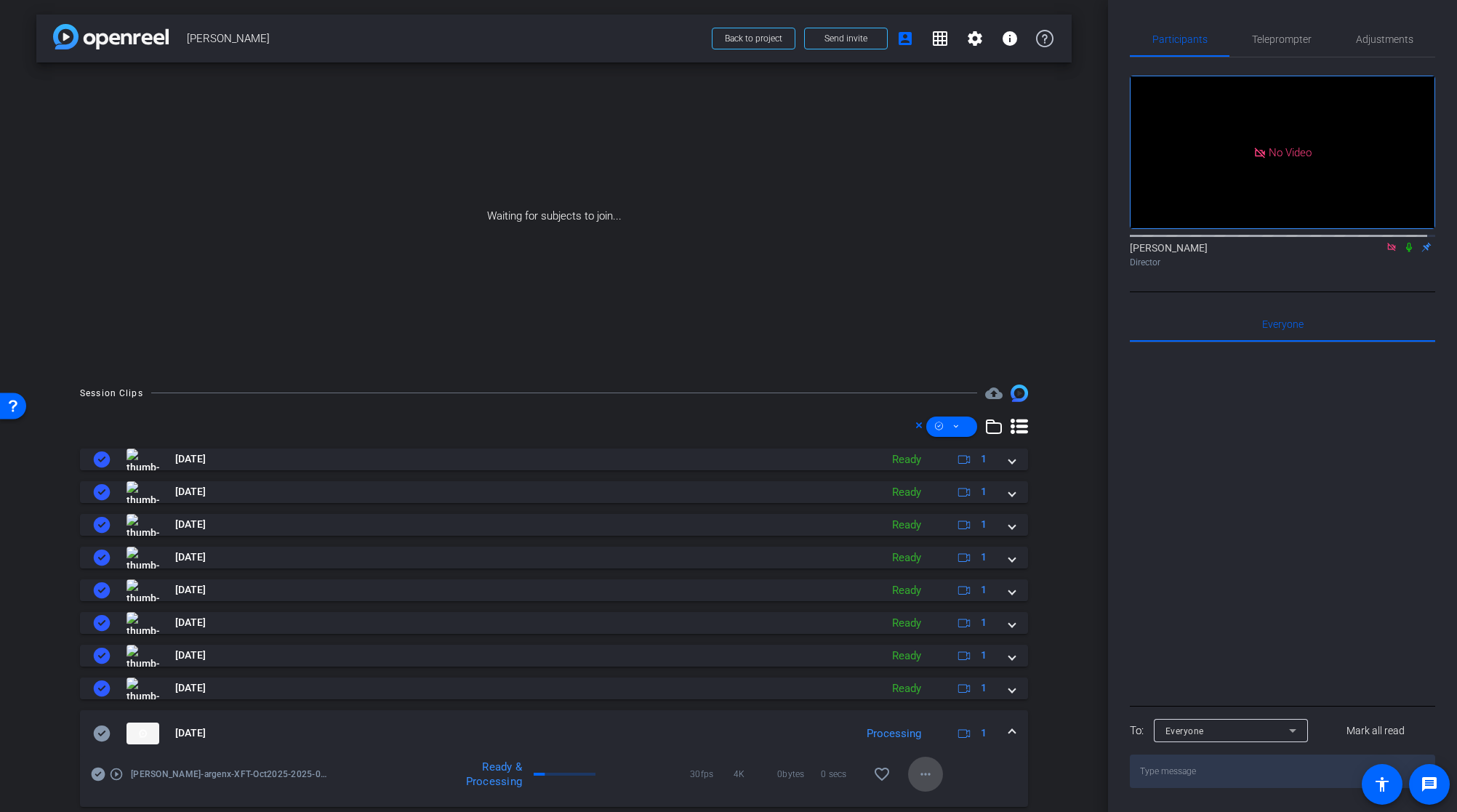
click at [917, 777] on mat-icon "more_horiz" at bounding box center [925, 774] width 17 height 17
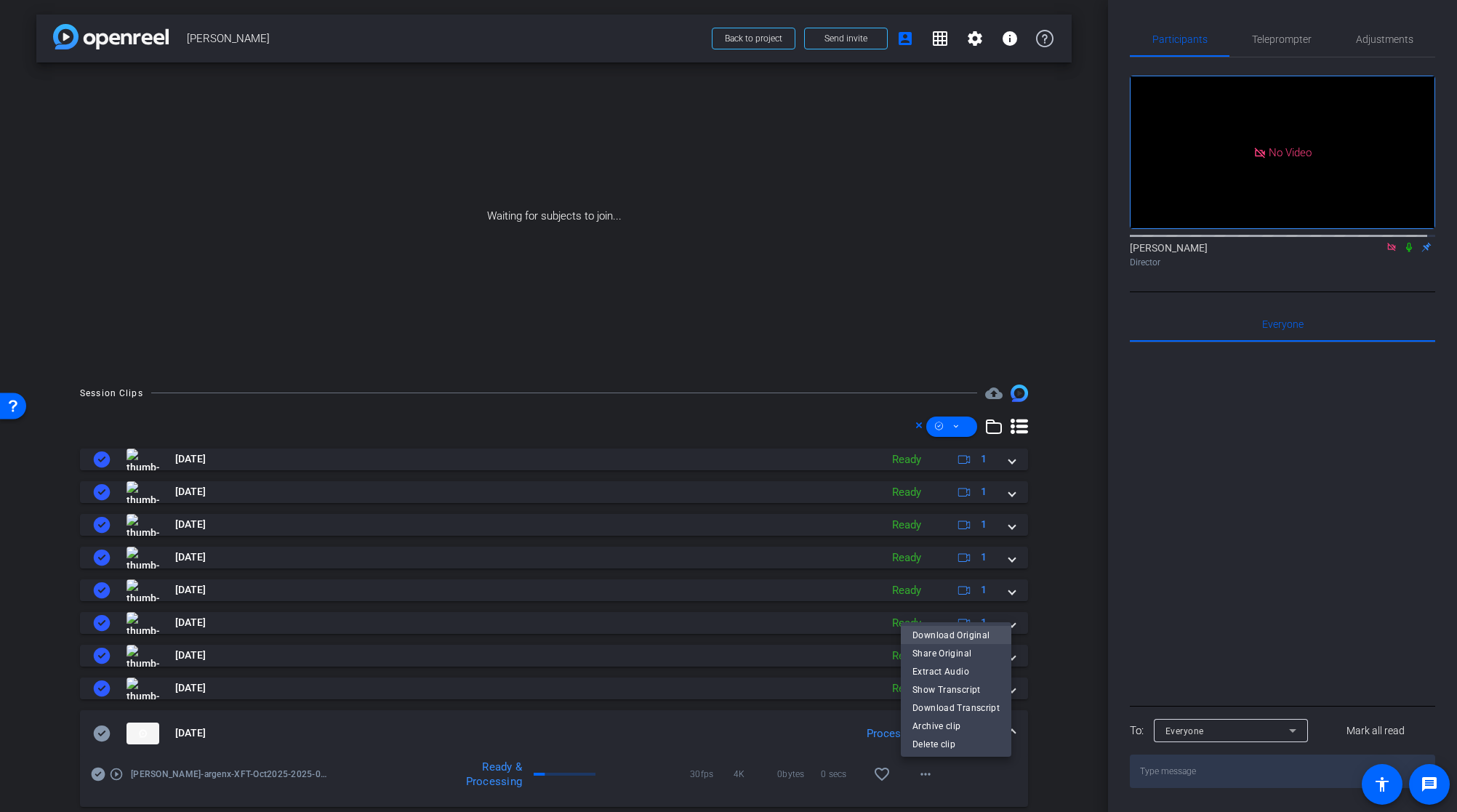
click at [939, 636] on span "Download Original" at bounding box center [956, 635] width 87 height 17
click at [104, 737] on icon at bounding box center [102, 733] width 17 height 16
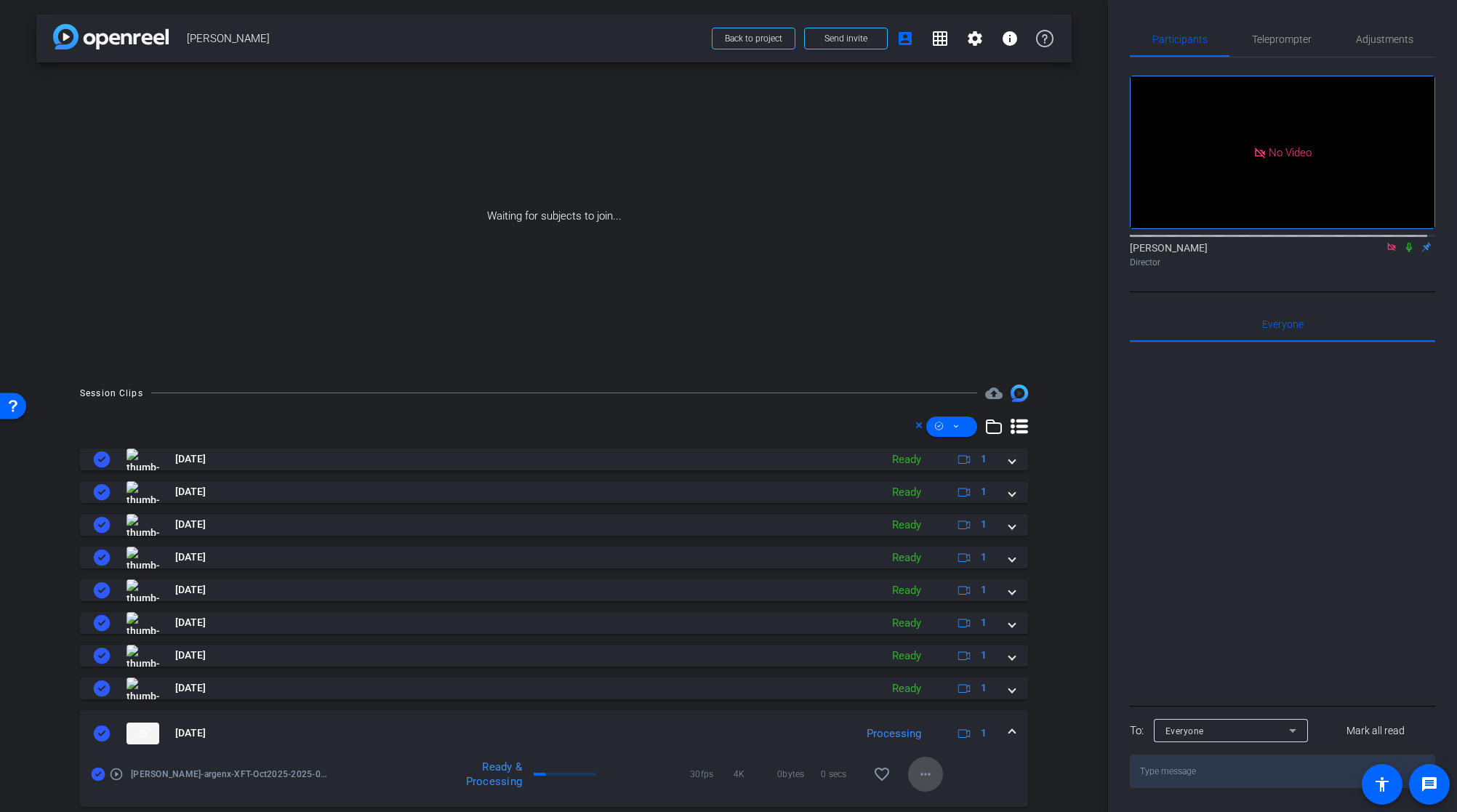
click at [920, 780] on mat-icon "more_horiz" at bounding box center [925, 774] width 17 height 17
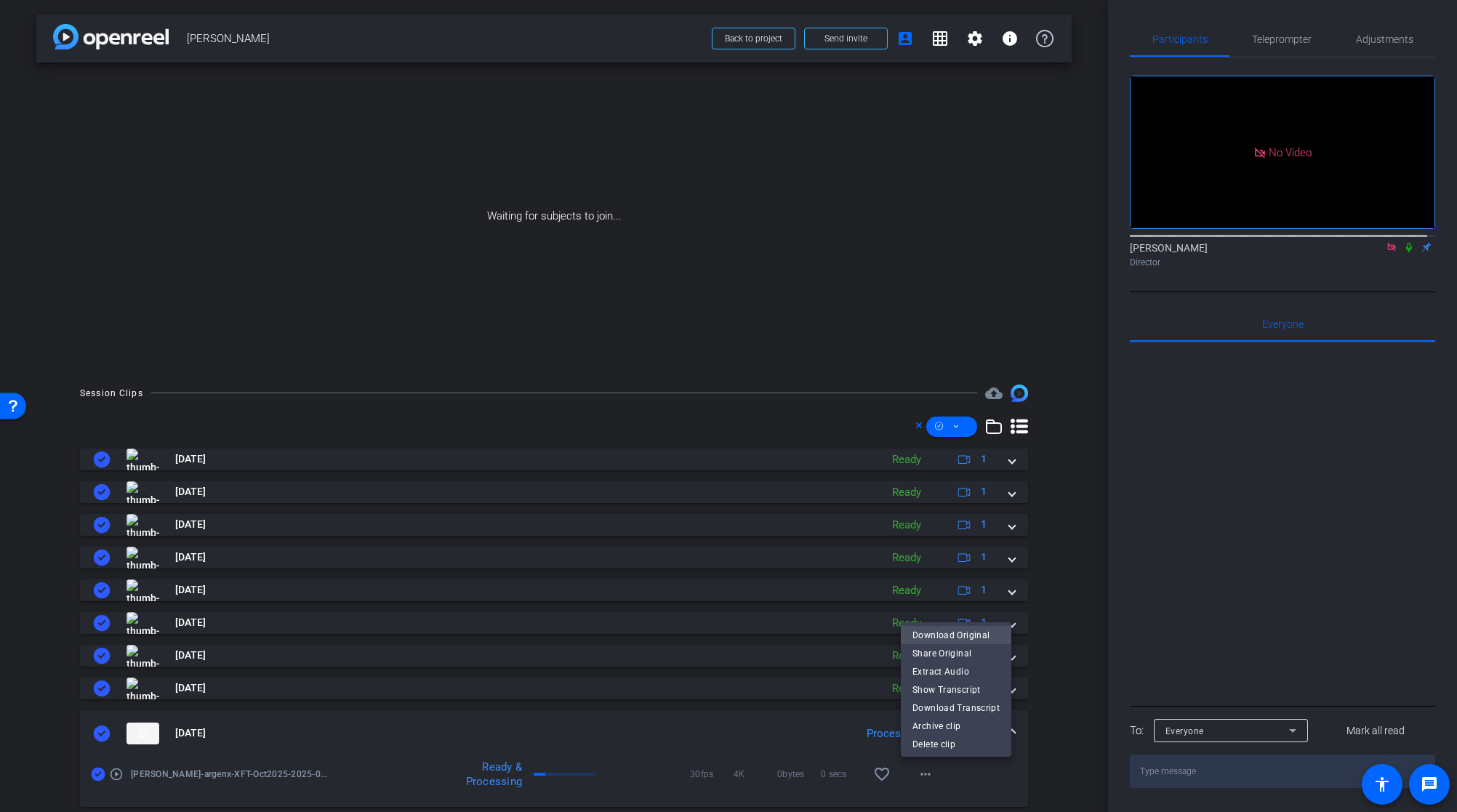
click at [960, 637] on span "Download Original" at bounding box center [956, 635] width 87 height 17
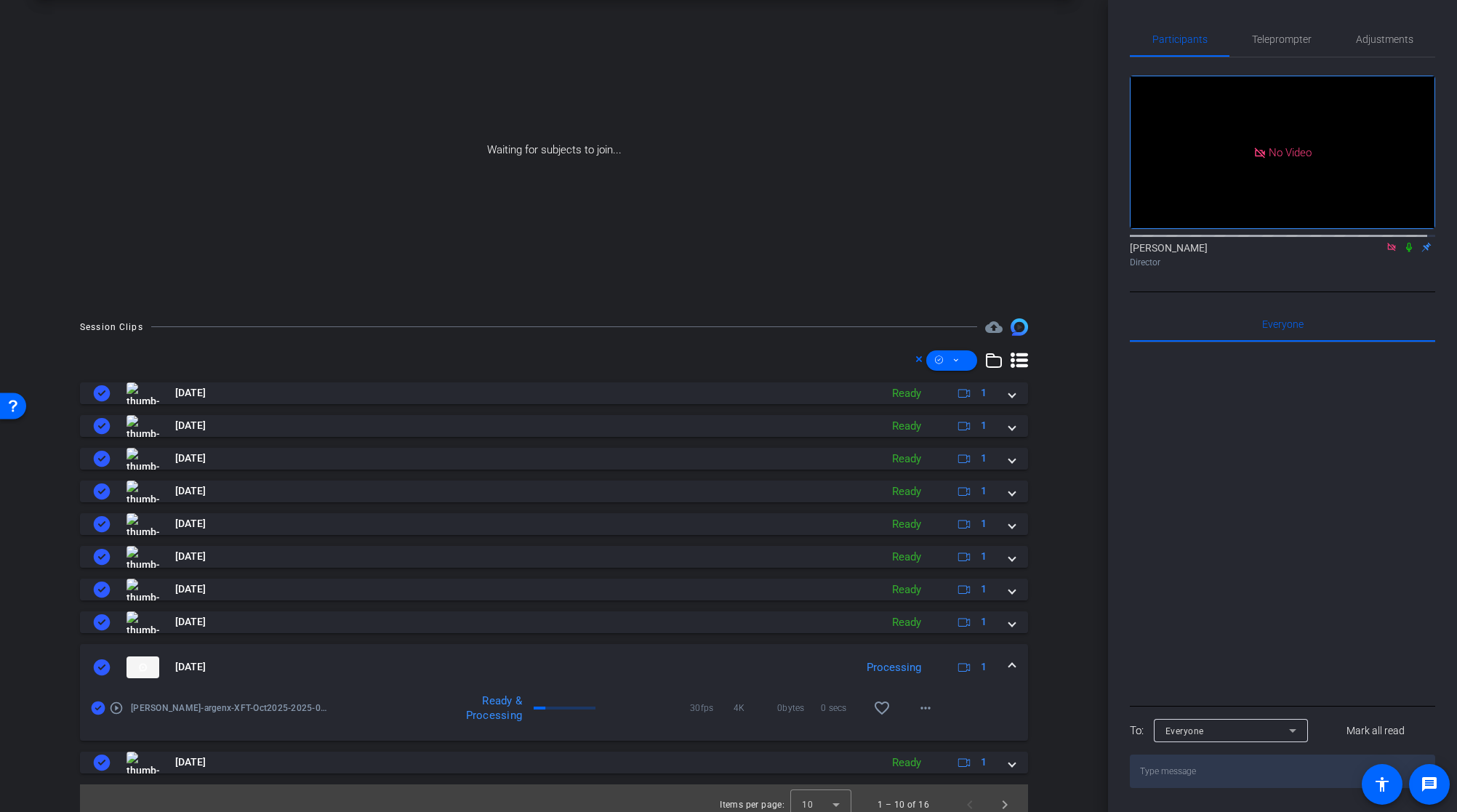
scroll to position [79, 0]
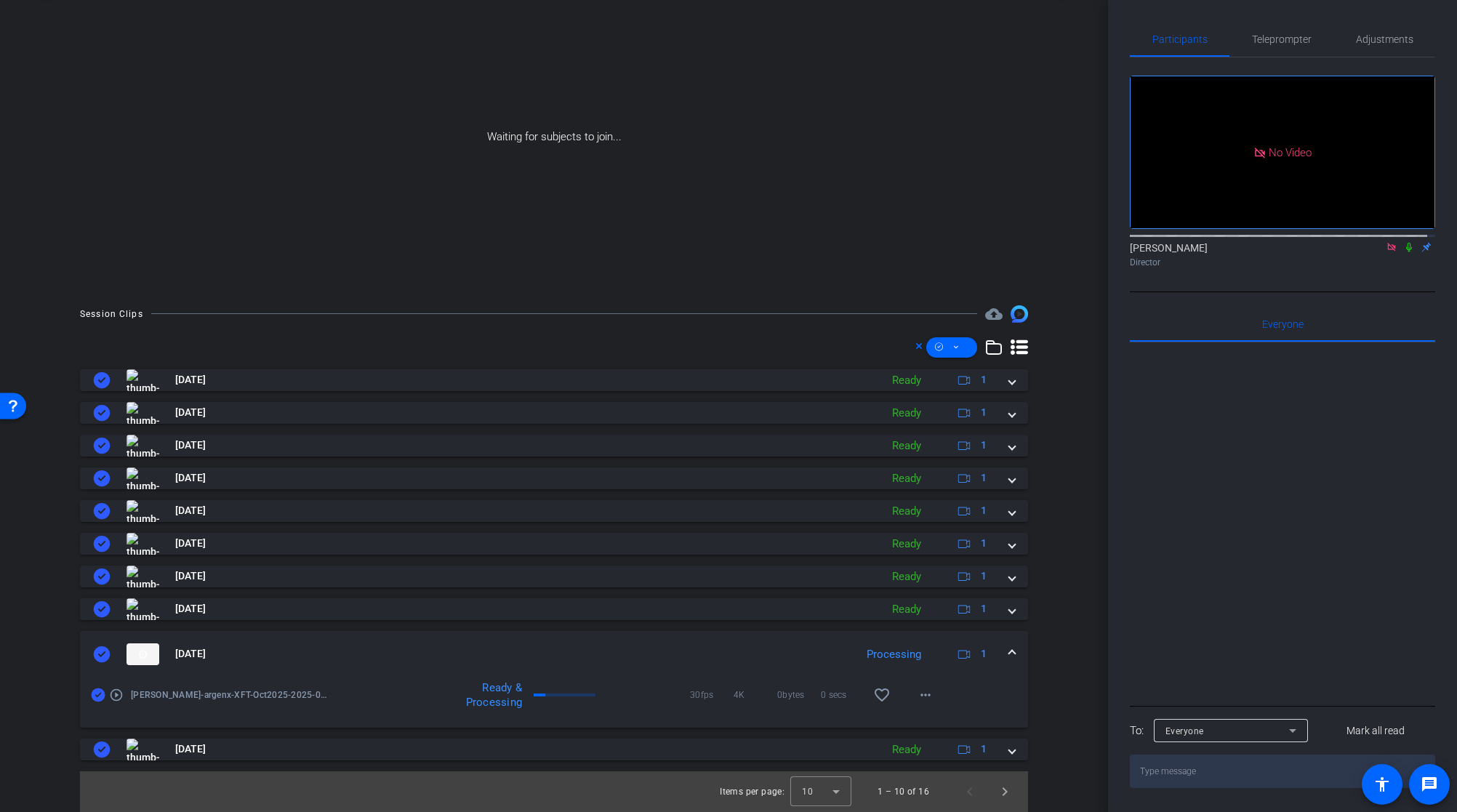
click at [1009, 653] on span at bounding box center [1012, 654] width 6 height 15
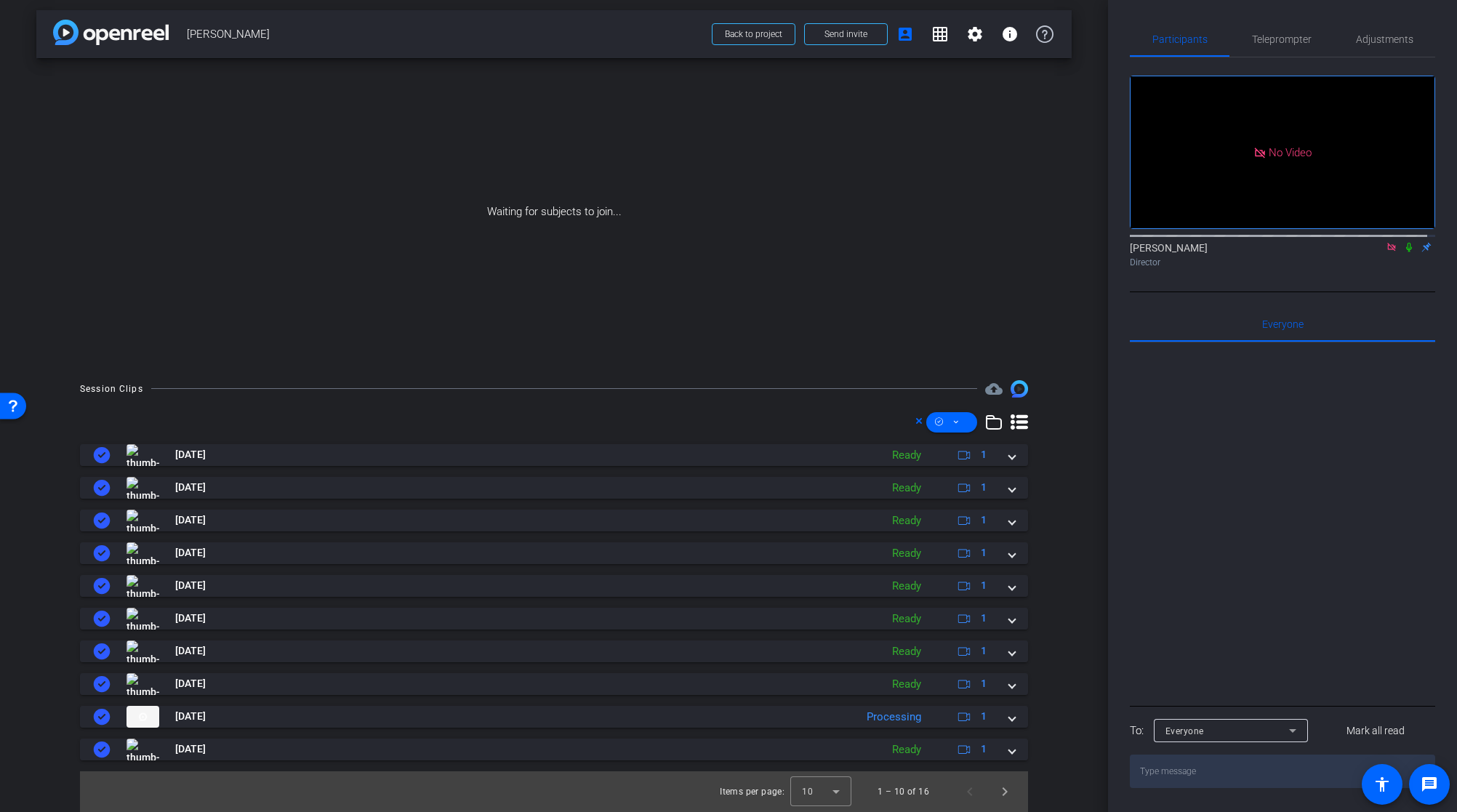
scroll to position [4, 0]
click at [775, 35] on span at bounding box center [753, 34] width 82 height 35
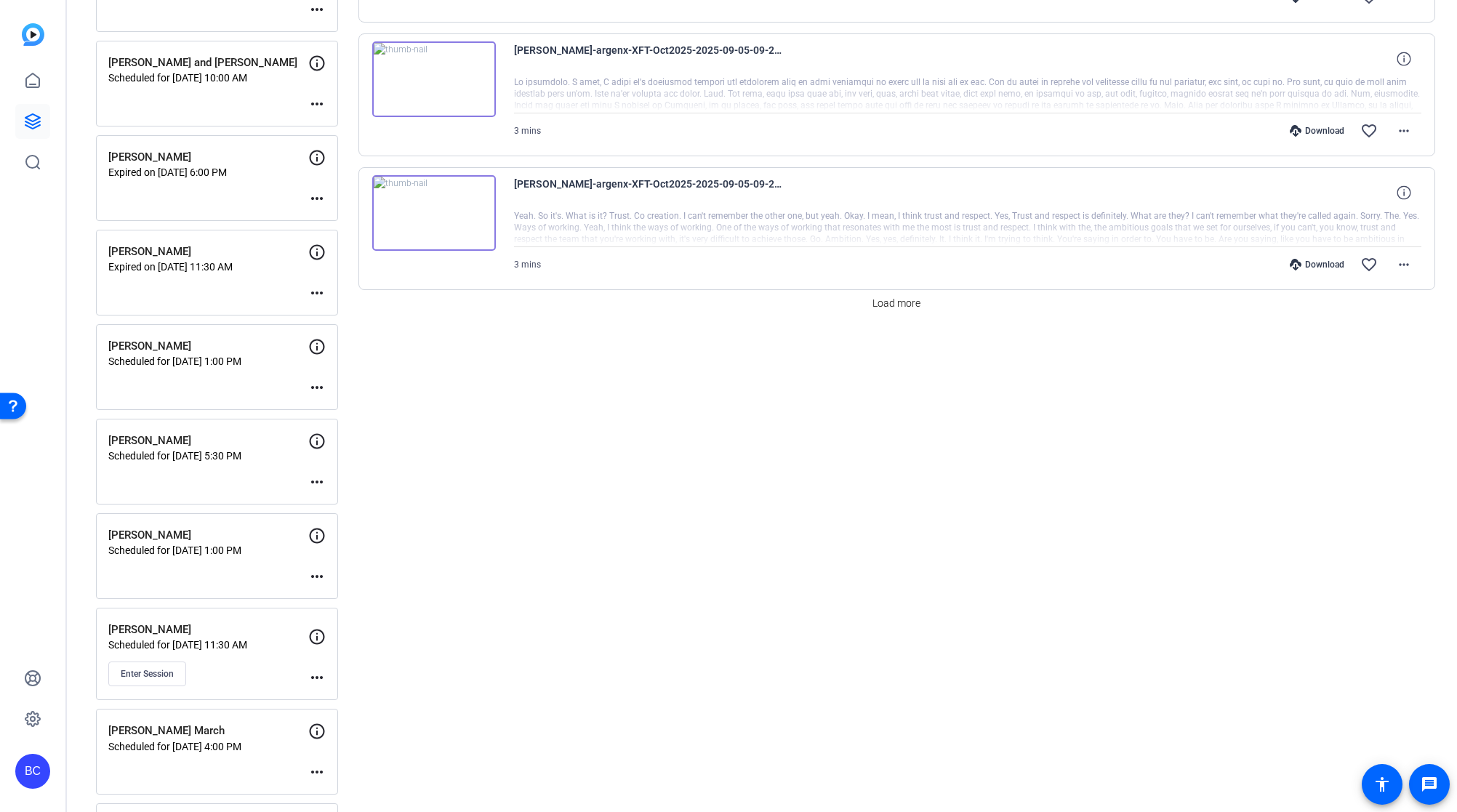
scroll to position [1316, 0]
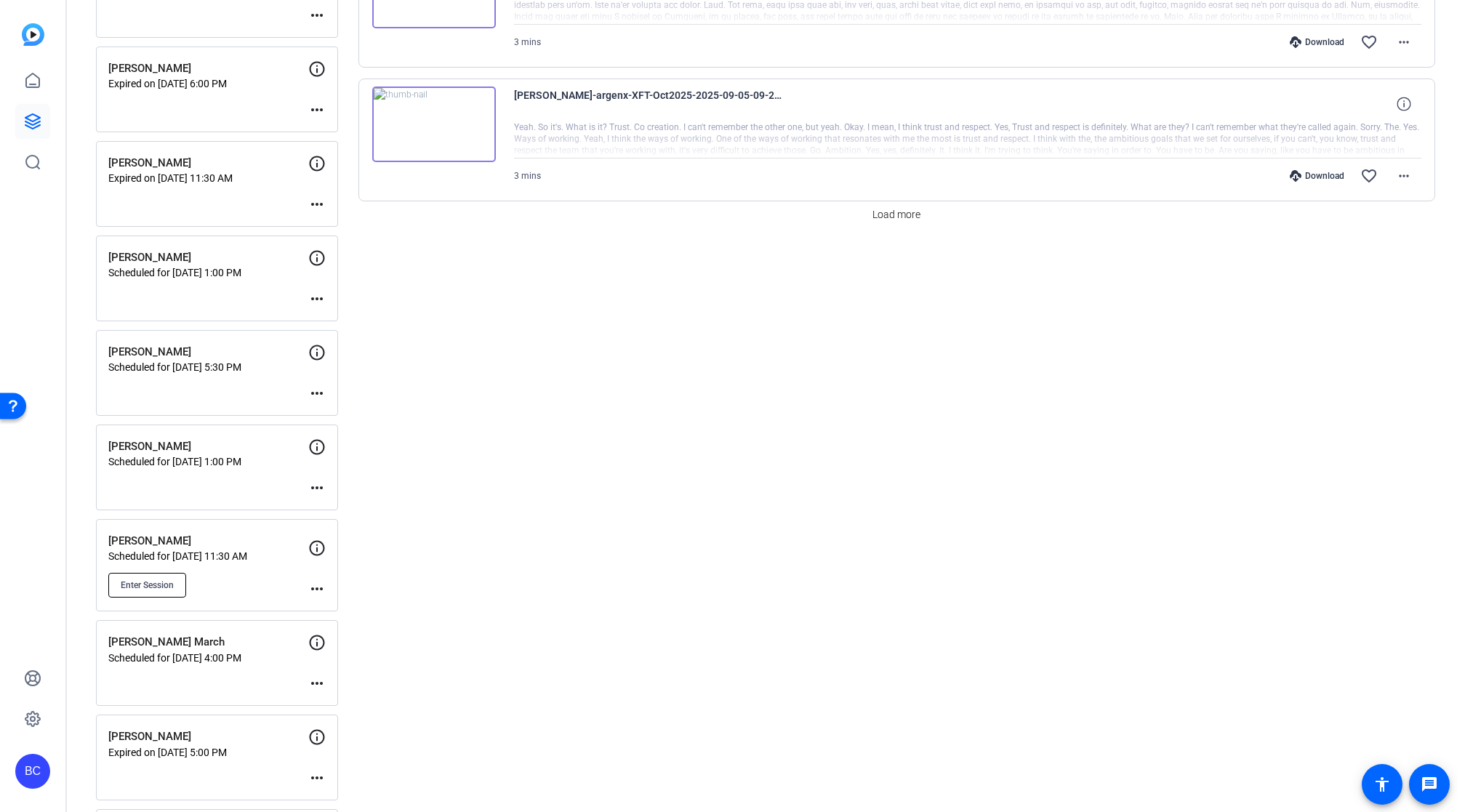
click at [161, 575] on button "Enter Session" at bounding box center [146, 586] width 77 height 25
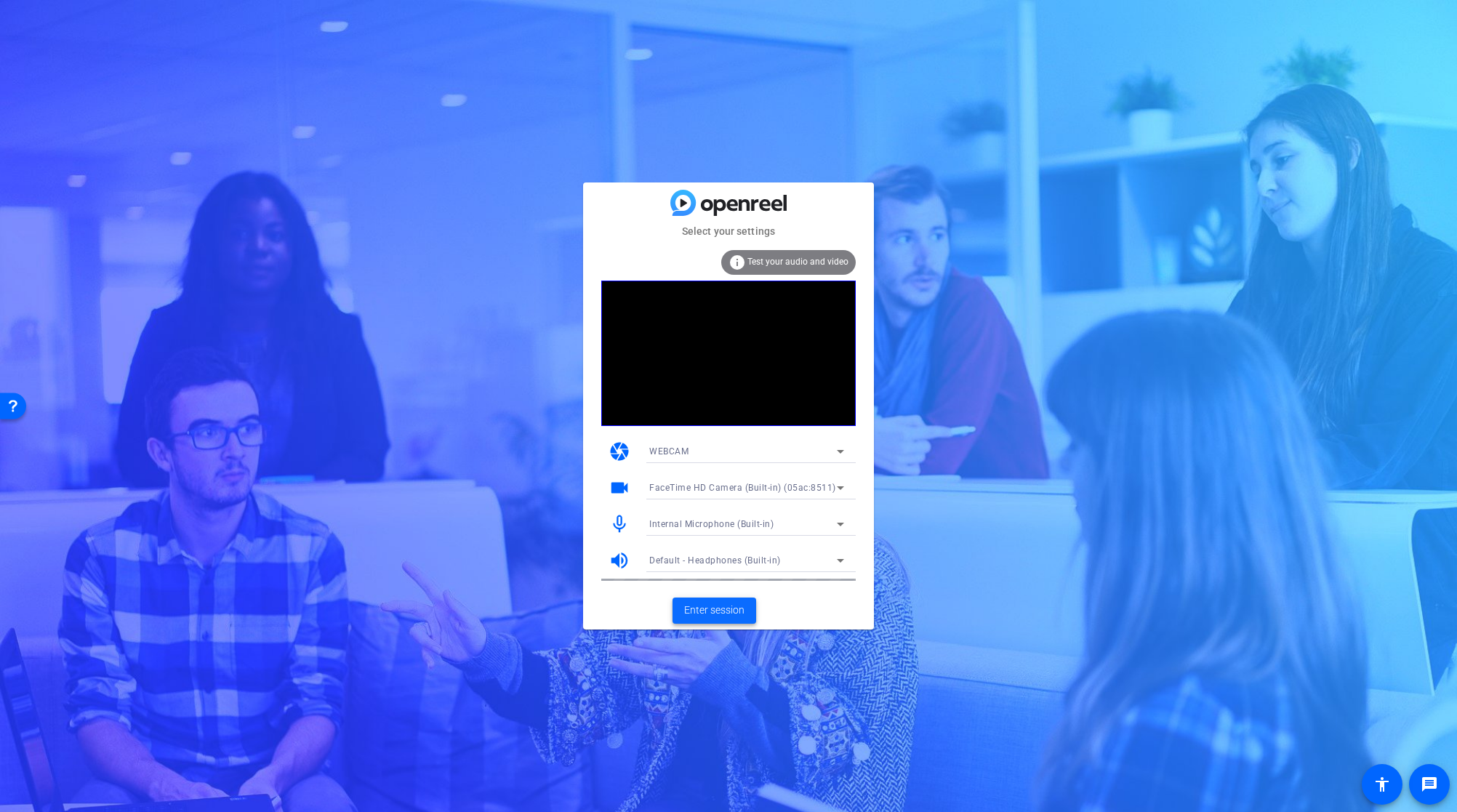
click at [726, 605] on span "Enter session" at bounding box center [714, 610] width 61 height 15
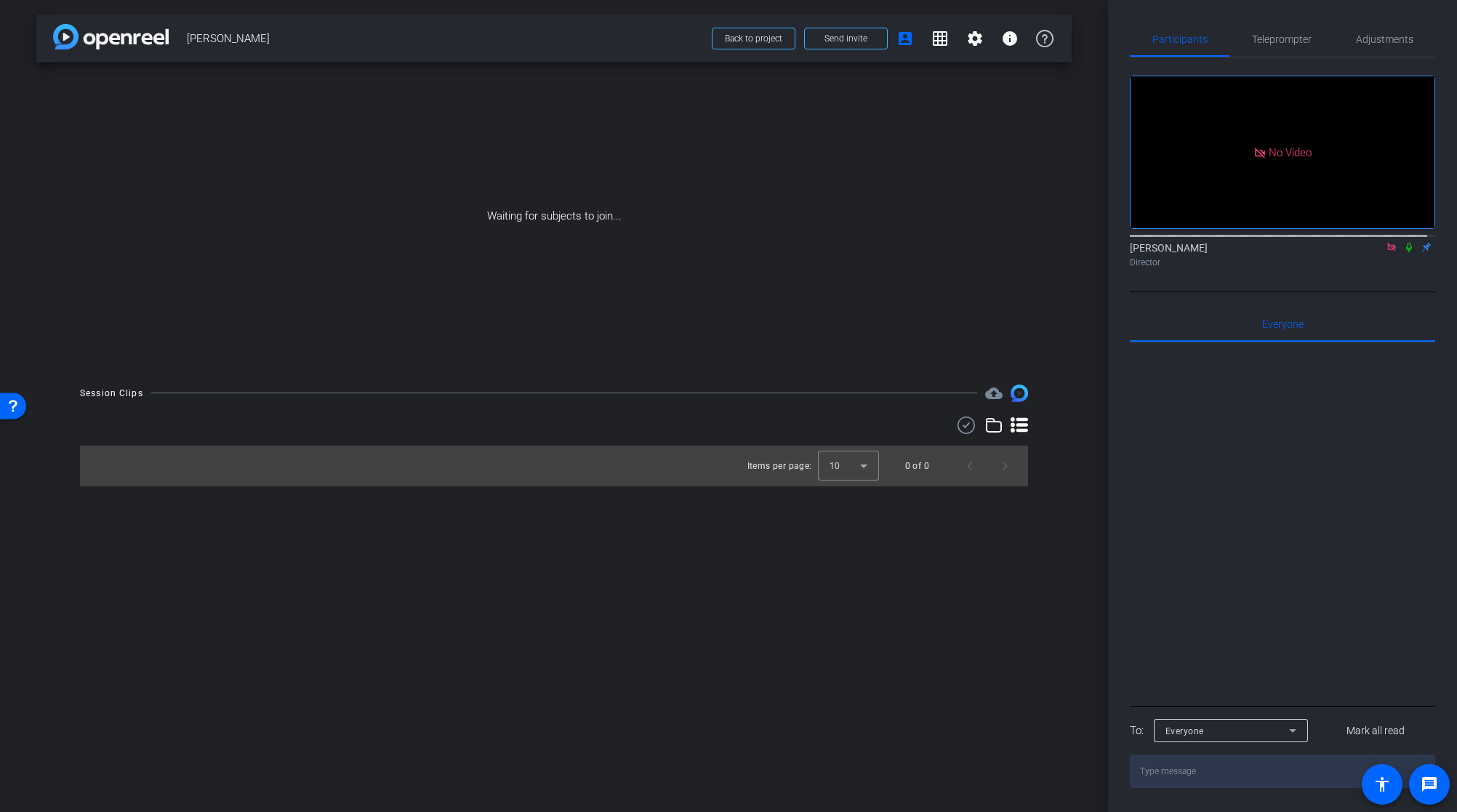
click at [1386, 252] on icon at bounding box center [1392, 247] width 12 height 10
click at [1369, 252] on icon at bounding box center [1375, 247] width 12 height 10
click at [885, 674] on div "arrow_back [PERSON_NAME] Back to project Send invite account_box grid_on settin…" at bounding box center [554, 406] width 1108 height 812
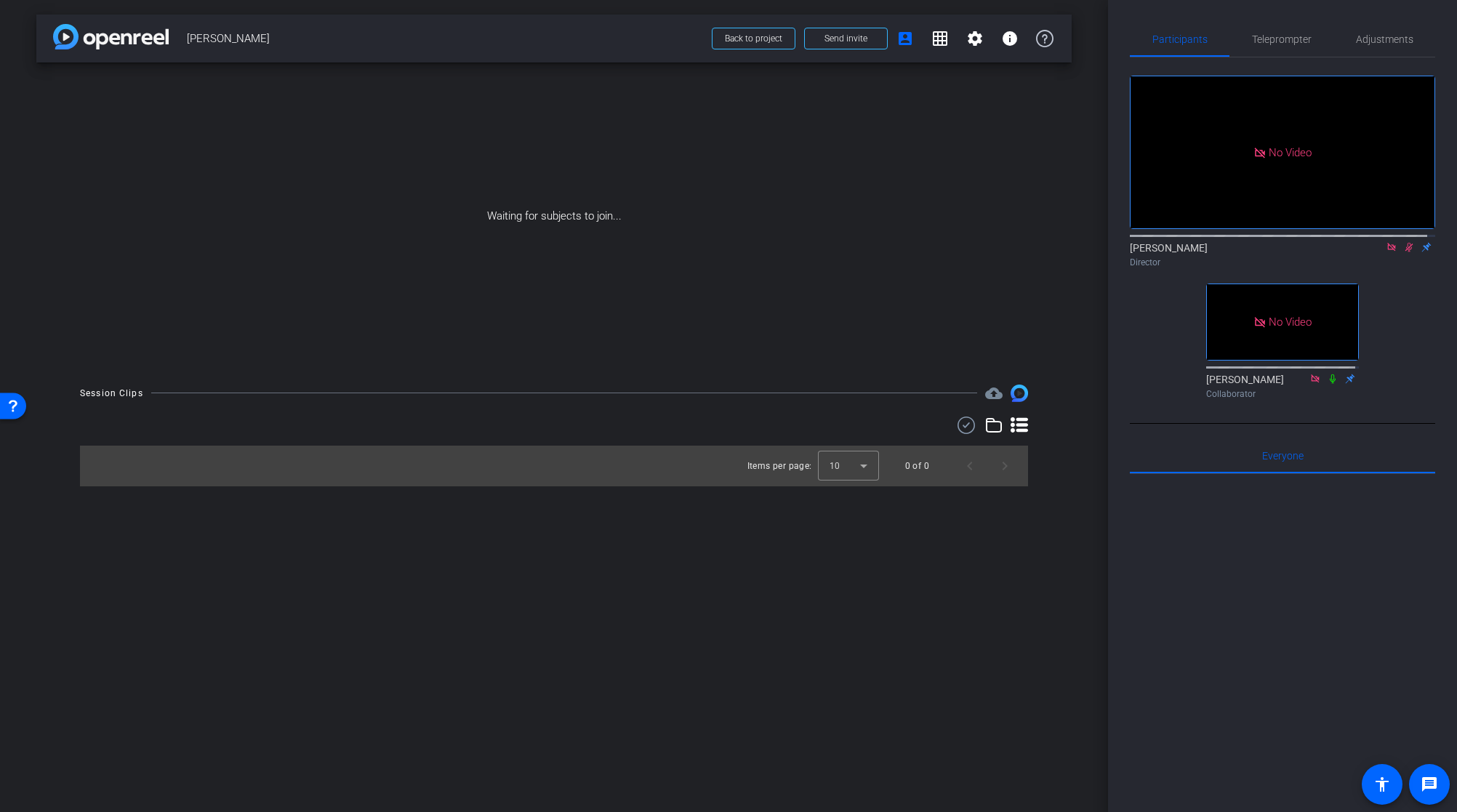
click at [1430, 301] on div "Participants Teleprompter Adjustments No Video [PERSON_NAME] Director No Video …" at bounding box center [1282, 406] width 349 height 812
click at [1406, 252] on icon at bounding box center [1409, 247] width 12 height 10
click at [1405, 252] on icon at bounding box center [1409, 247] width 12 height 10
click at [1279, 611] on div at bounding box center [1282, 654] width 305 height 360
drag, startPoint x: 1397, startPoint y: 295, endPoint x: 1395, endPoint y: 275, distance: 20.1
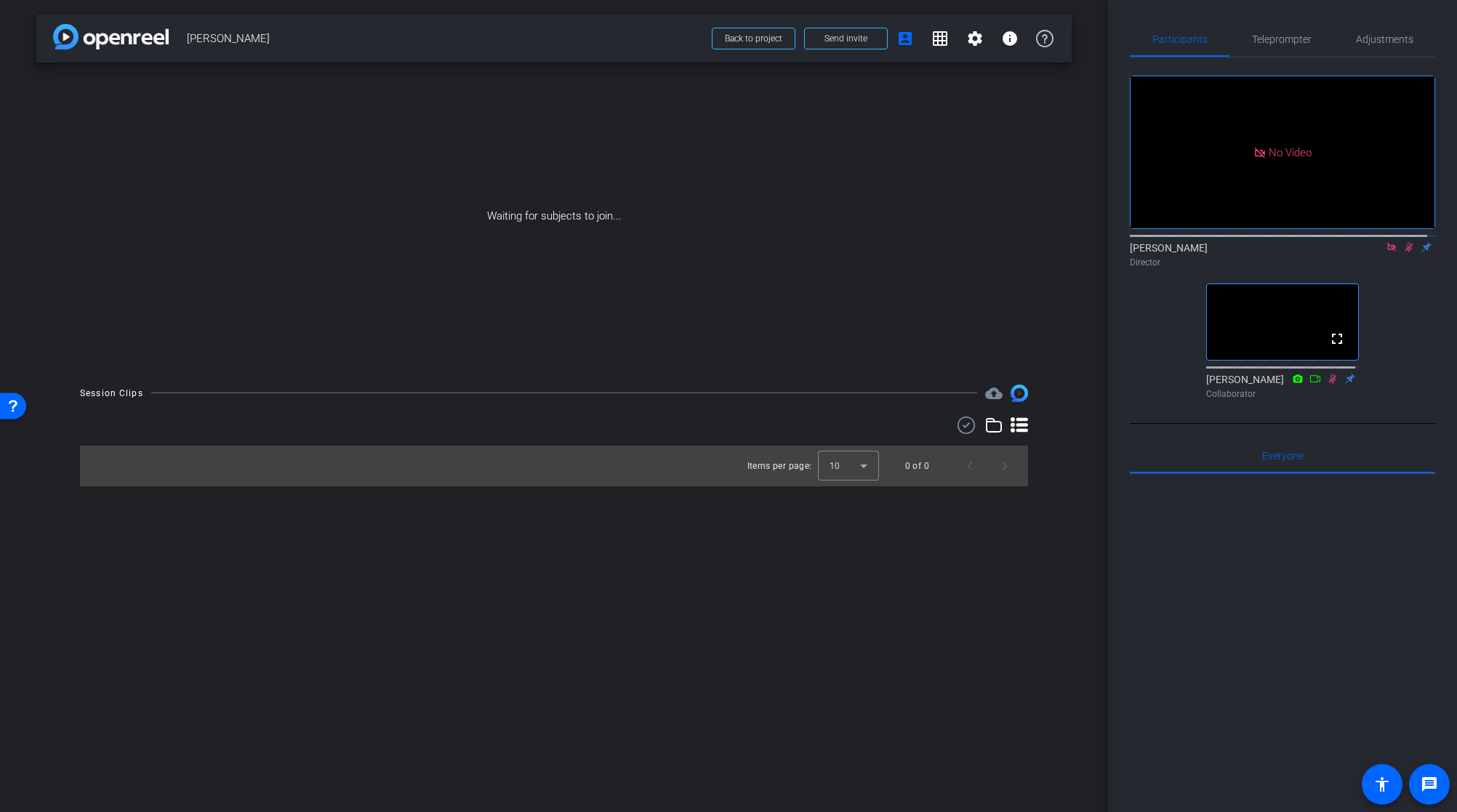
click at [1399, 291] on div "No Video Brian Curp Director fullscreen Souzan Alavi Collaborator" at bounding box center [1282, 231] width 305 height 348
click at [1387, 250] on icon at bounding box center [1391, 247] width 8 height 8
click at [1388, 252] on icon at bounding box center [1392, 247] width 8 height 9
click at [1386, 252] on icon at bounding box center [1392, 247] width 12 height 10
click at [1369, 252] on icon at bounding box center [1375, 247] width 12 height 10
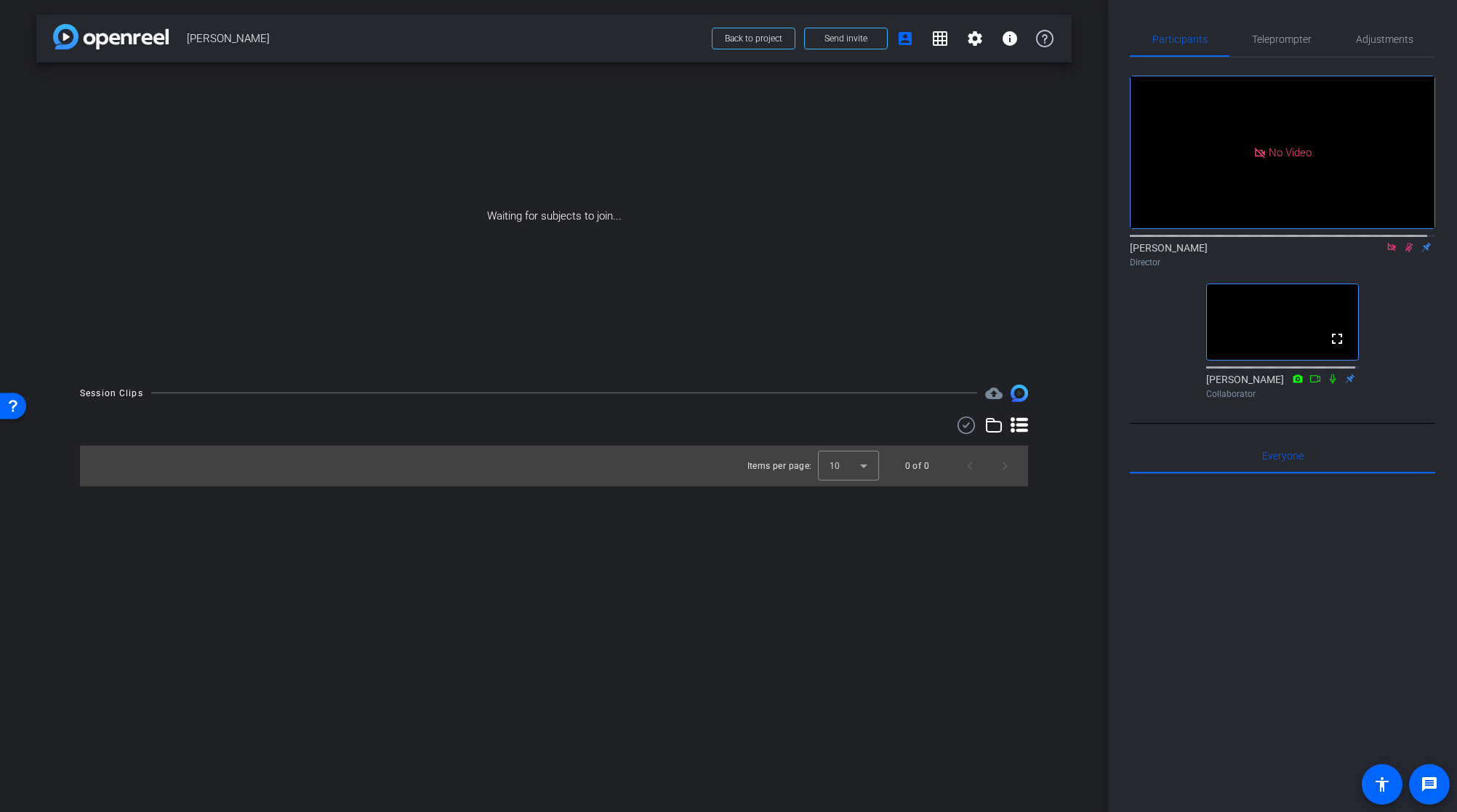
drag, startPoint x: 1286, startPoint y: 564, endPoint x: 1316, endPoint y: 518, distance: 54.9
click at [1286, 564] on div at bounding box center [1282, 654] width 305 height 360
click at [1334, 348] on mat-icon "fullscreen" at bounding box center [1336, 339] width 17 height 17
drag, startPoint x: 1403, startPoint y: 390, endPoint x: 1406, endPoint y: 337, distance: 53.1
click at [1403, 391] on div "No Video Brian Curp Director fullscreen Souzan Alavi Collaborator" at bounding box center [1282, 231] width 305 height 348
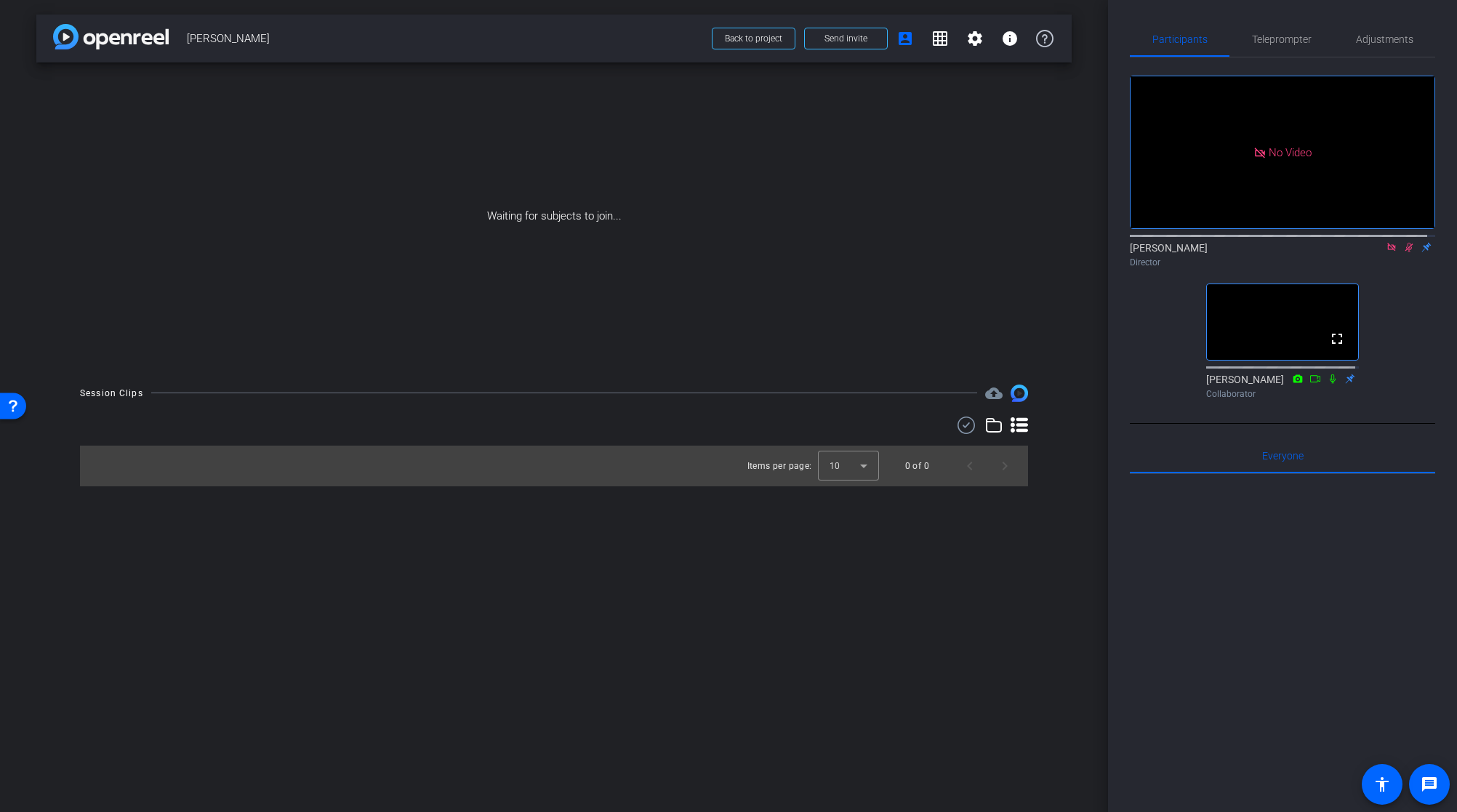
click at [1405, 252] on icon at bounding box center [1410, 247] width 8 height 9
click at [1386, 252] on icon at bounding box center [1392, 247] width 12 height 10
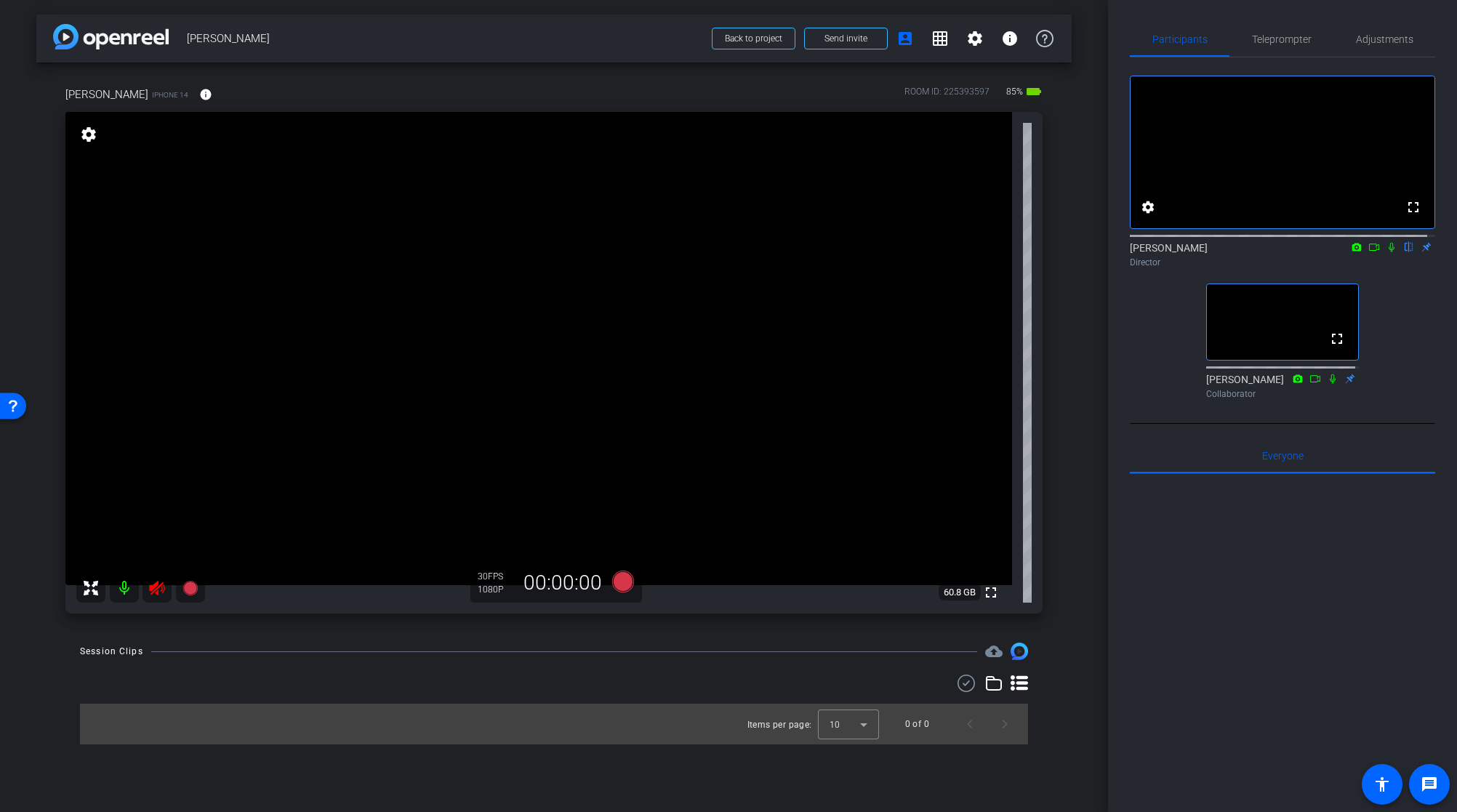
click at [158, 588] on icon at bounding box center [156, 587] width 15 height 14
click at [212, 91] on span at bounding box center [206, 95] width 35 height 35
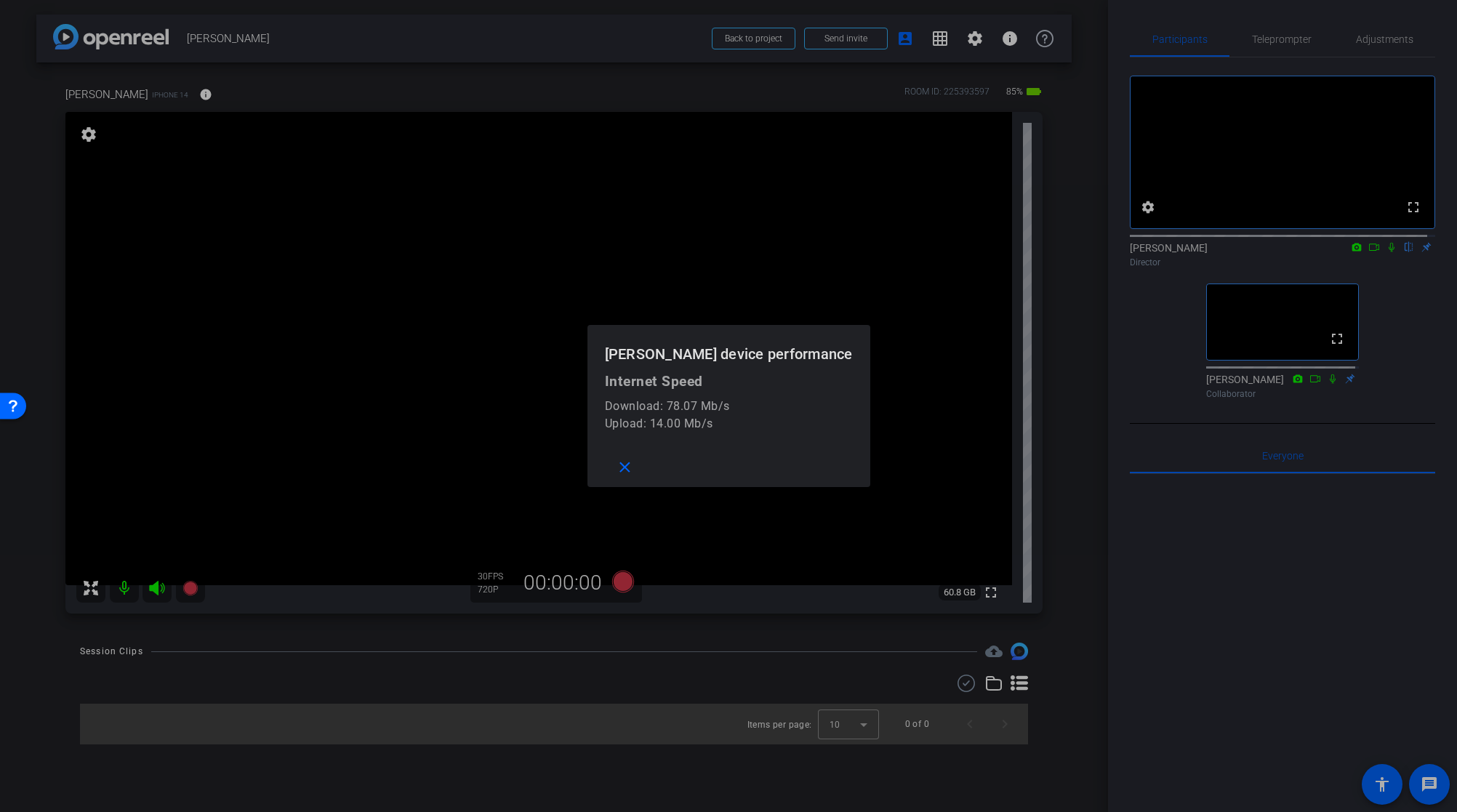
click at [211, 92] on div at bounding box center [728, 406] width 1457 height 812
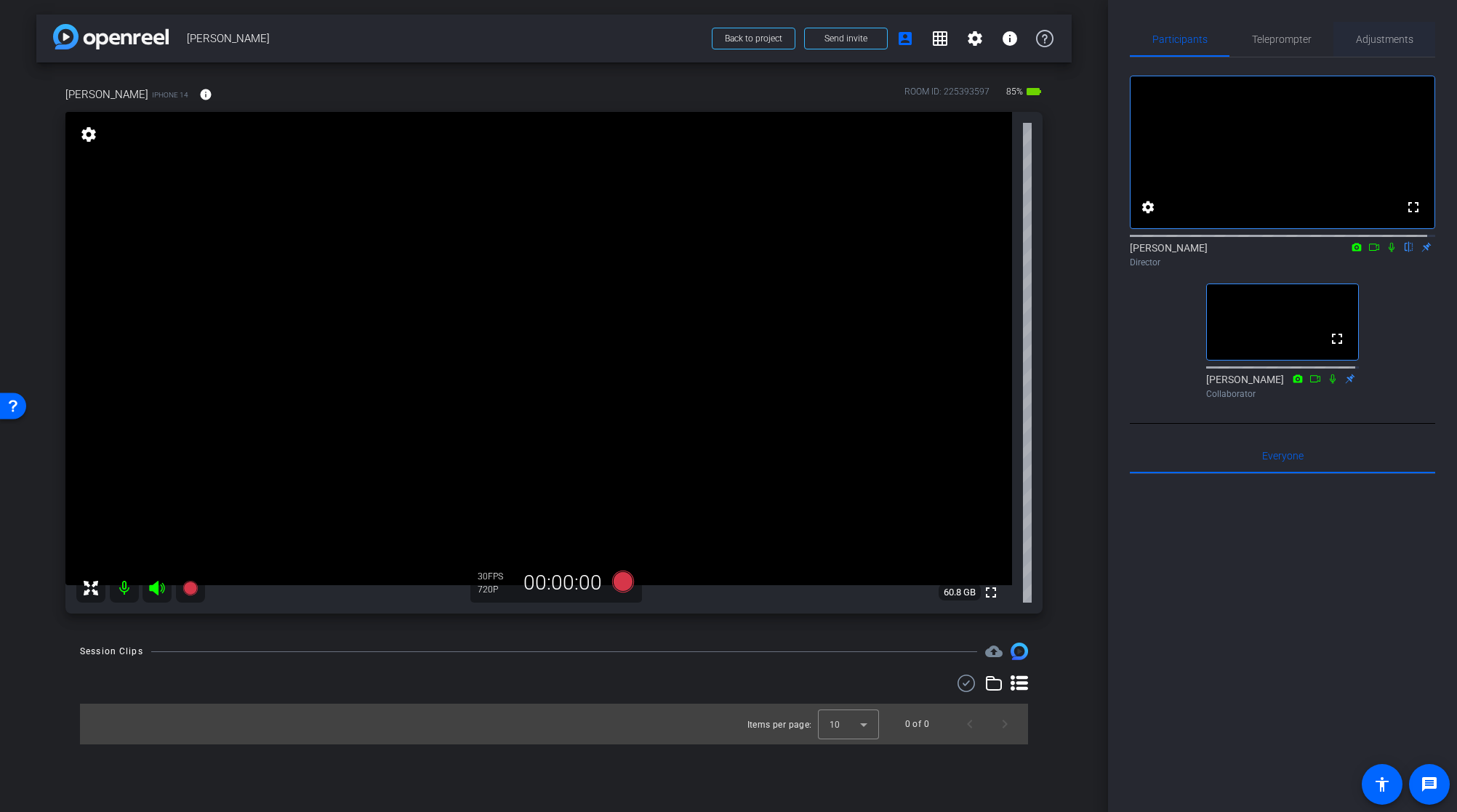
click at [1363, 39] on span "Adjustments" at bounding box center [1385, 39] width 57 height 10
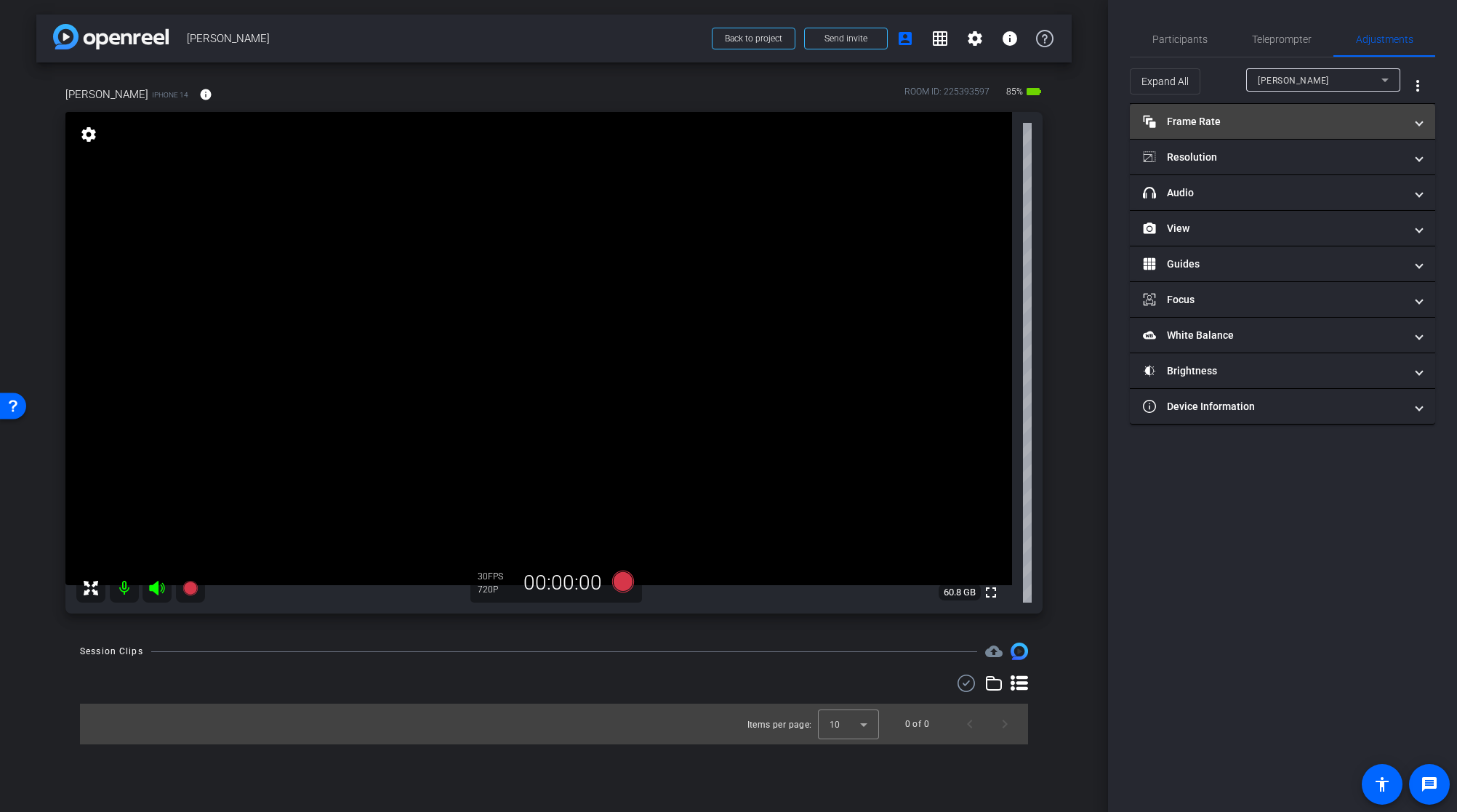
click at [1248, 126] on mat-panel-title "Frame Rate Frame Rate" at bounding box center [1274, 121] width 262 height 15
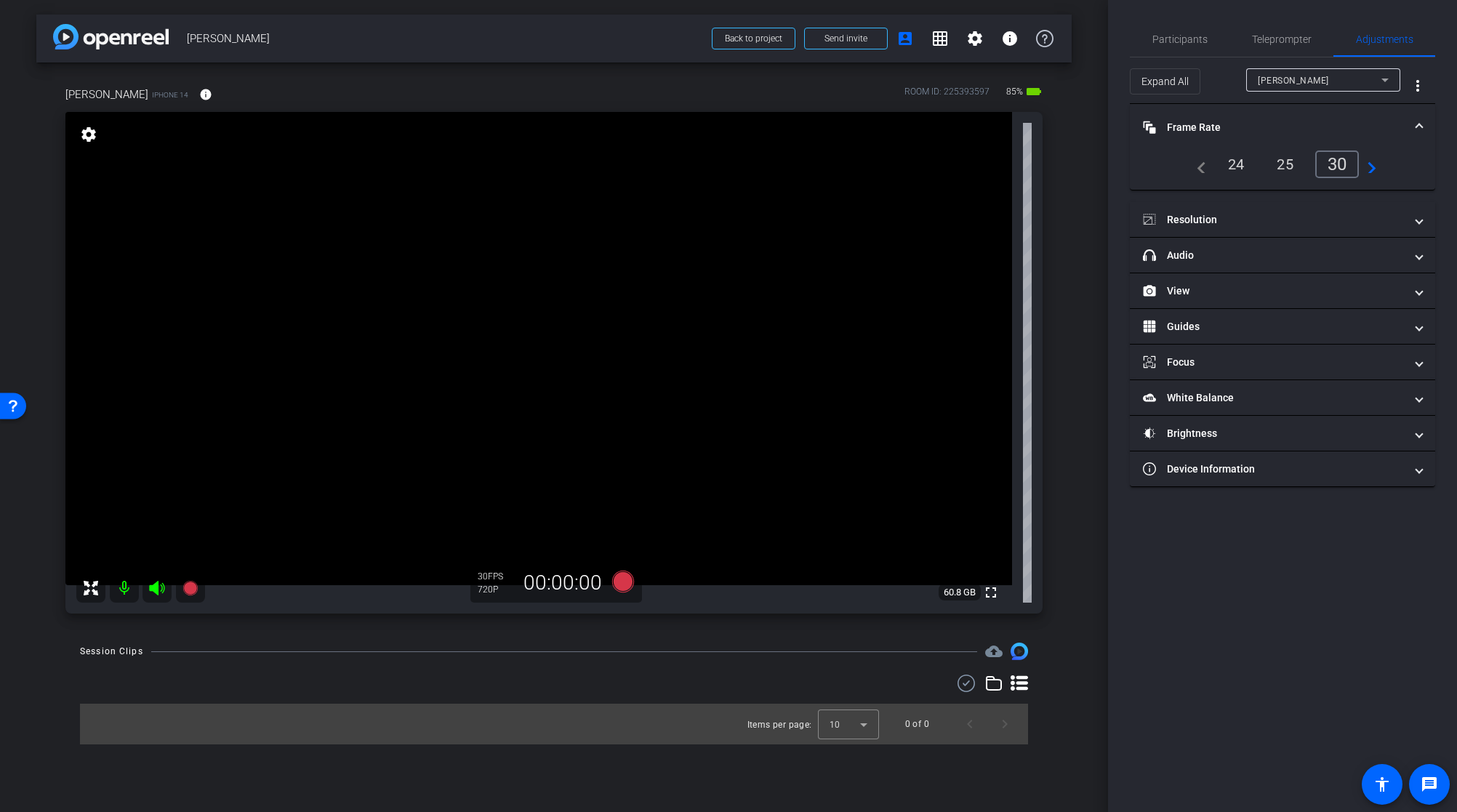
click at [1246, 127] on mat-panel-title "Frame Rate Frame Rate" at bounding box center [1274, 127] width 262 height 15
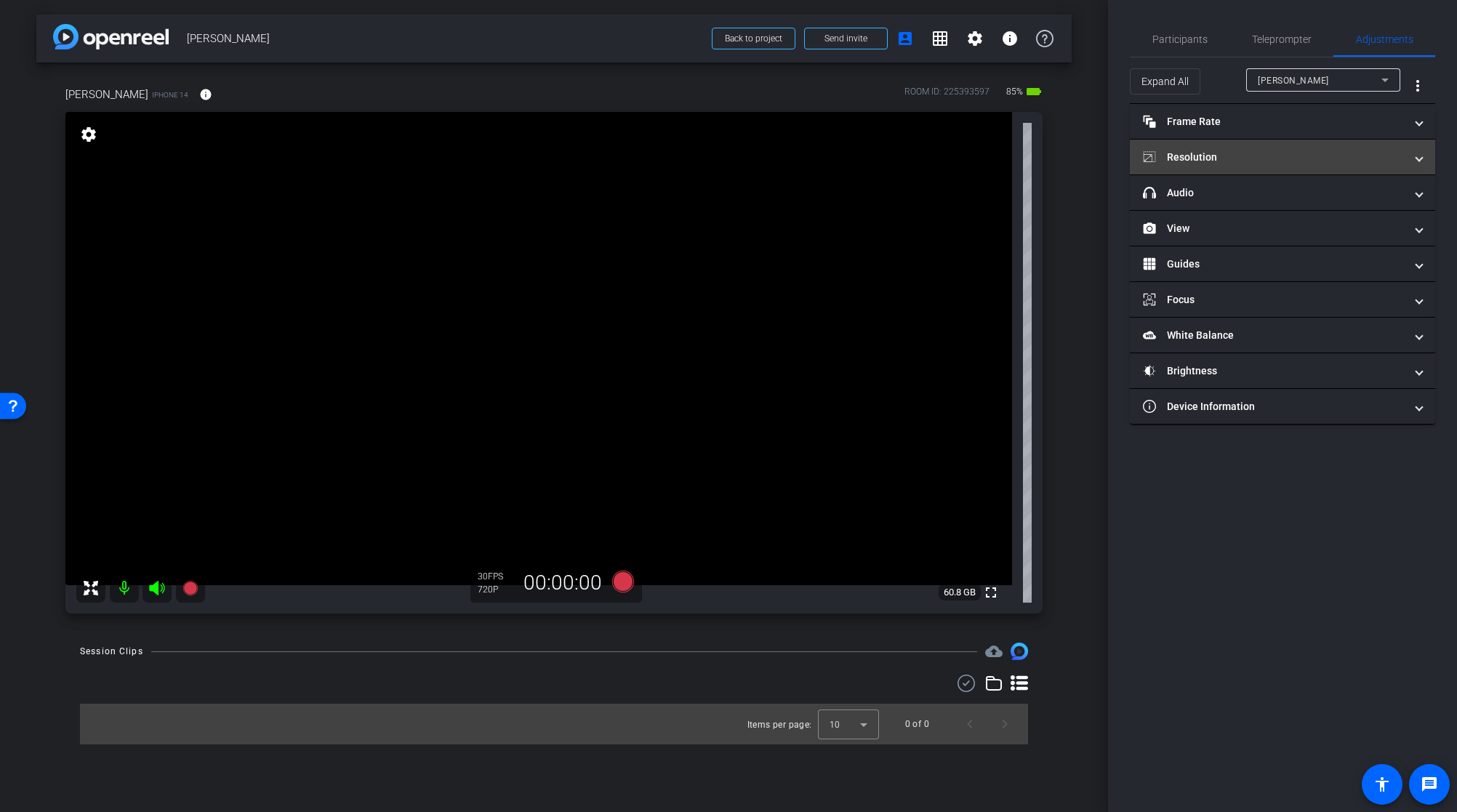
click at [1208, 164] on mat-panel-title "Resolution" at bounding box center [1274, 157] width 262 height 15
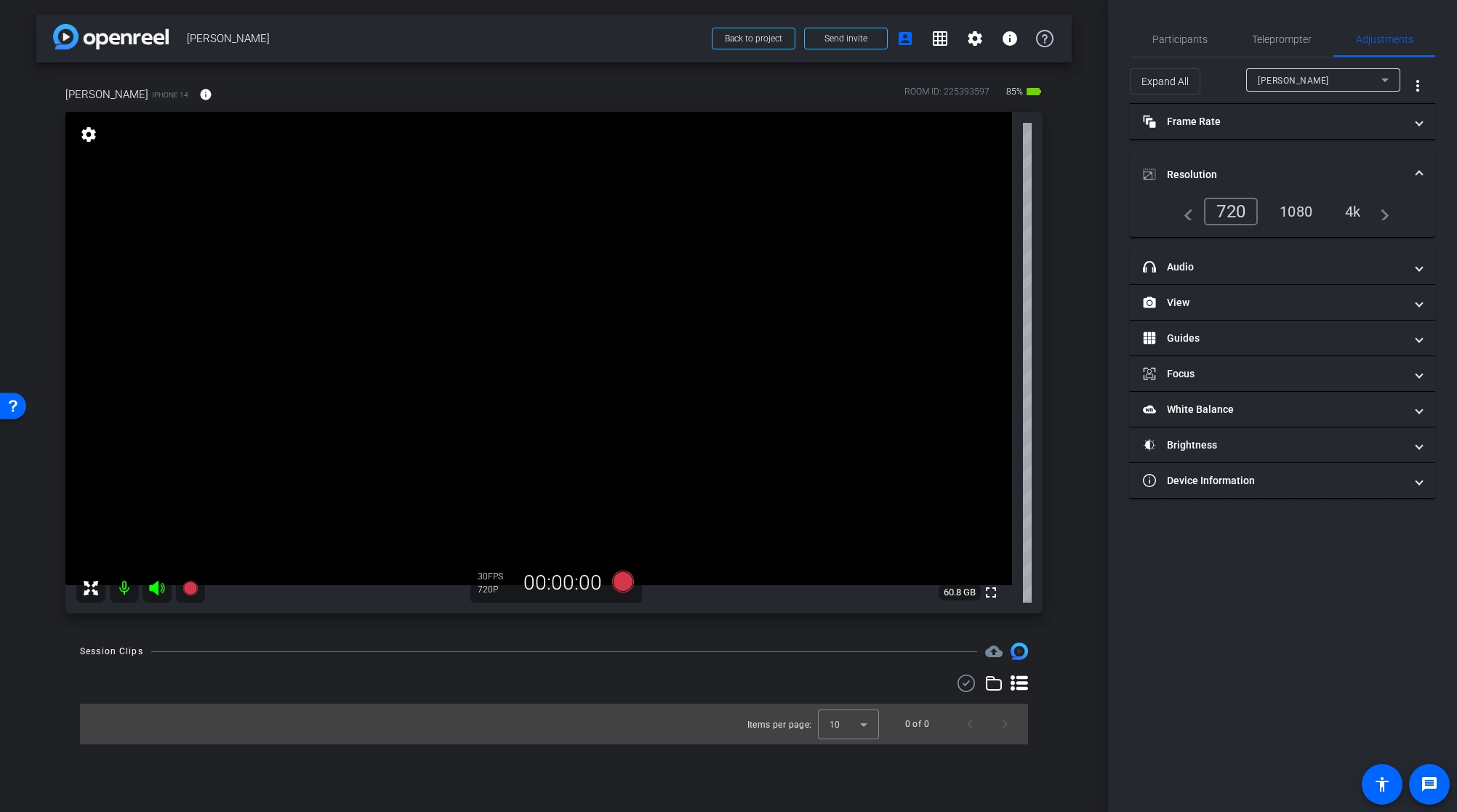
click at [1360, 208] on div "4k" at bounding box center [1352, 211] width 37 height 25
click at [1202, 168] on mat-panel-title "Resolution" at bounding box center [1274, 175] width 262 height 15
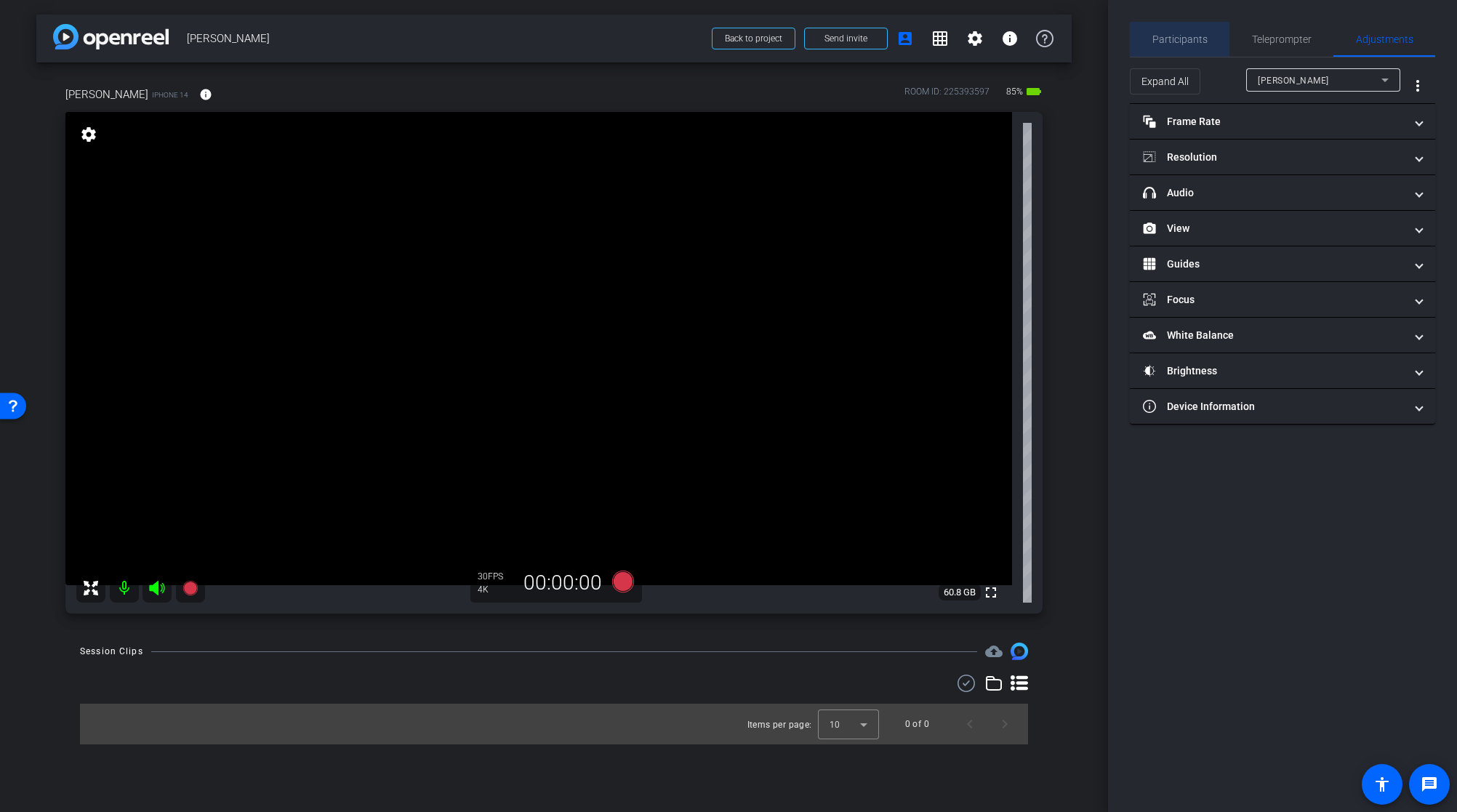
click at [1190, 43] on span "Participants" at bounding box center [1180, 39] width 55 height 10
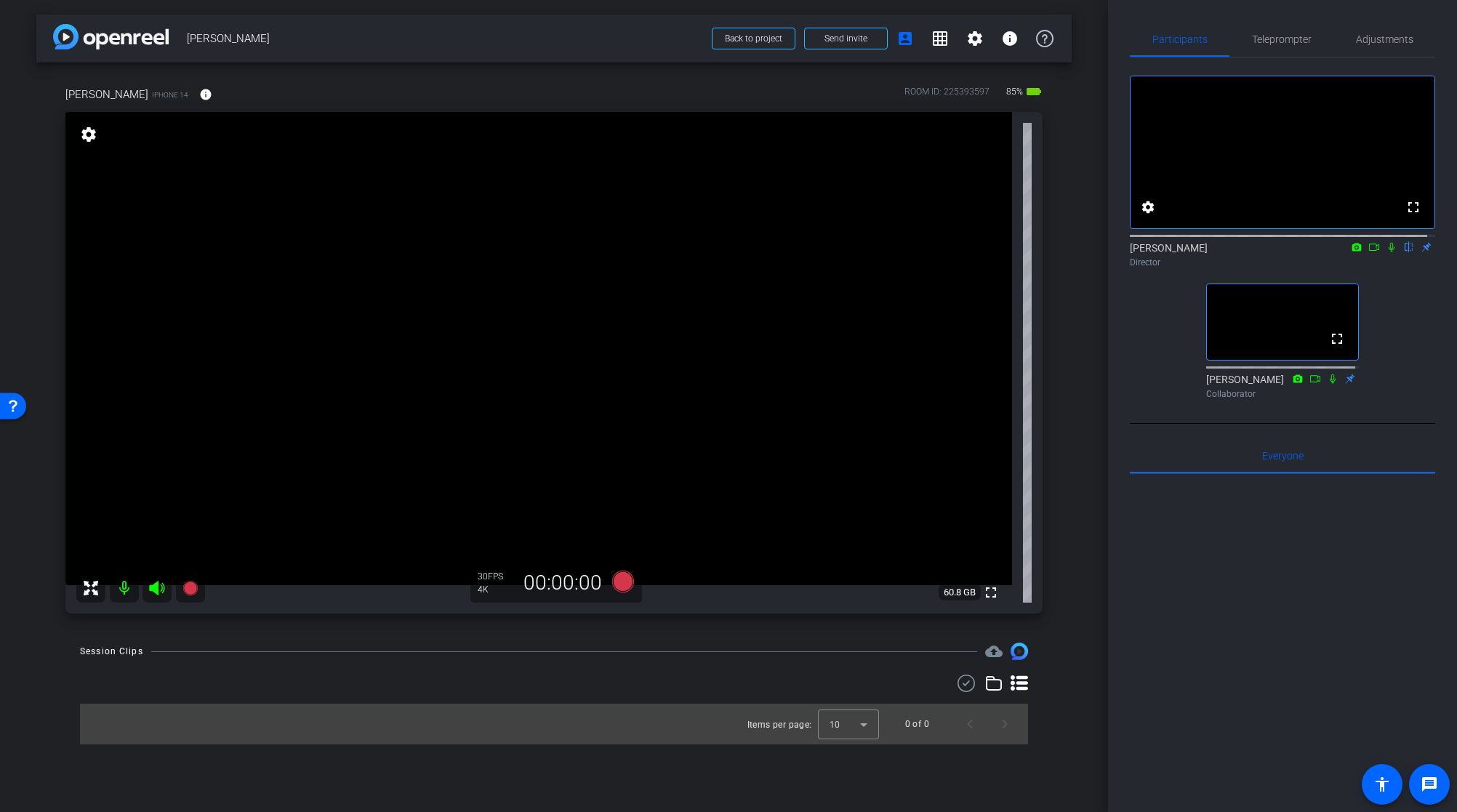
click at [1386, 252] on icon at bounding box center [1392, 247] width 12 height 10
click at [533, 369] on video at bounding box center [539, 349] width 947 height 473
click at [1380, 39] on span "Adjustments" at bounding box center [1385, 39] width 57 height 10
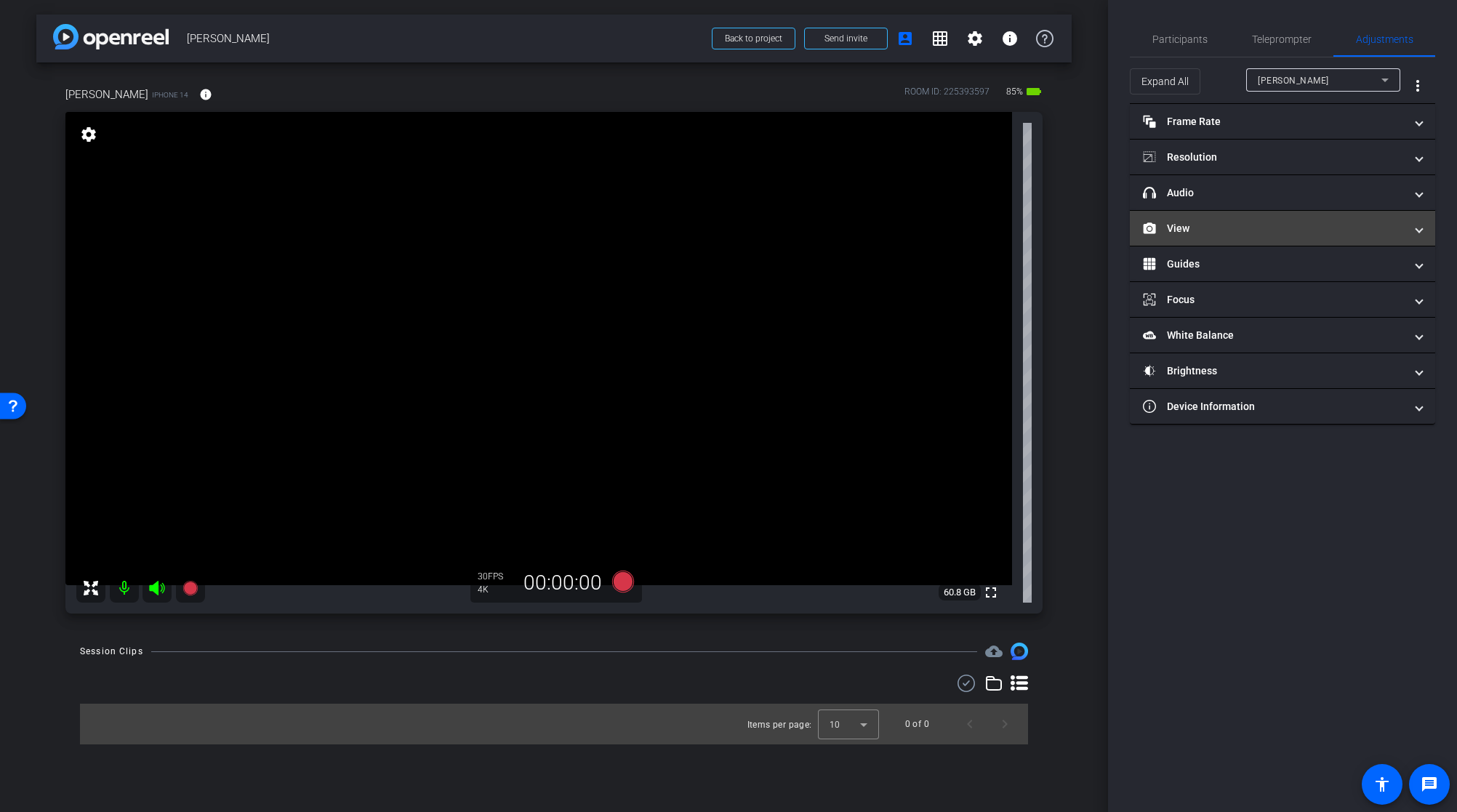
click at [1197, 227] on mat-panel-title "View" at bounding box center [1274, 229] width 262 height 15
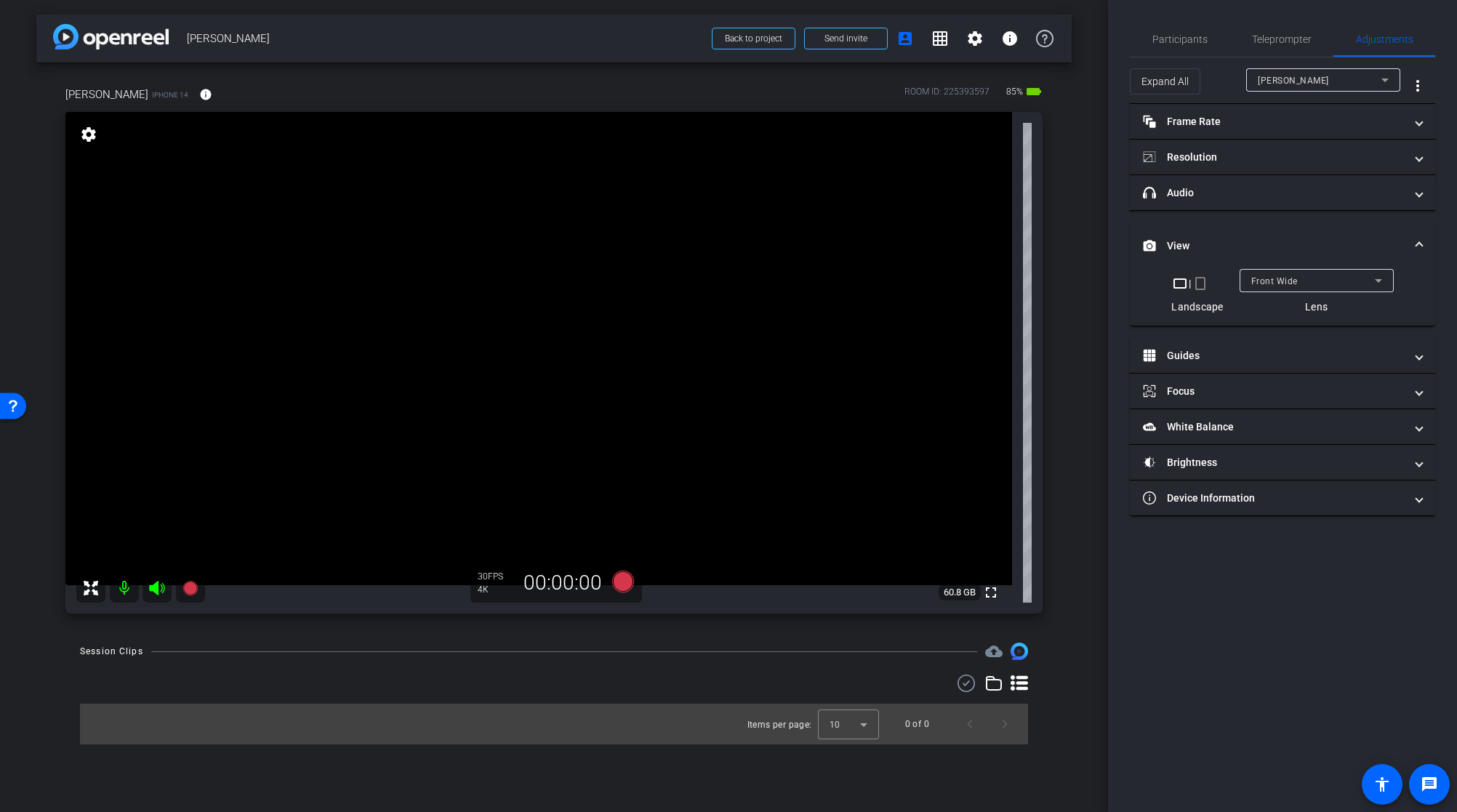
click at [1291, 281] on span "Front Wide" at bounding box center [1275, 281] width 47 height 10
click at [1285, 307] on span "Back Wide" at bounding box center [1274, 309] width 47 height 17
click at [1421, 239] on span at bounding box center [1419, 246] width 6 height 15
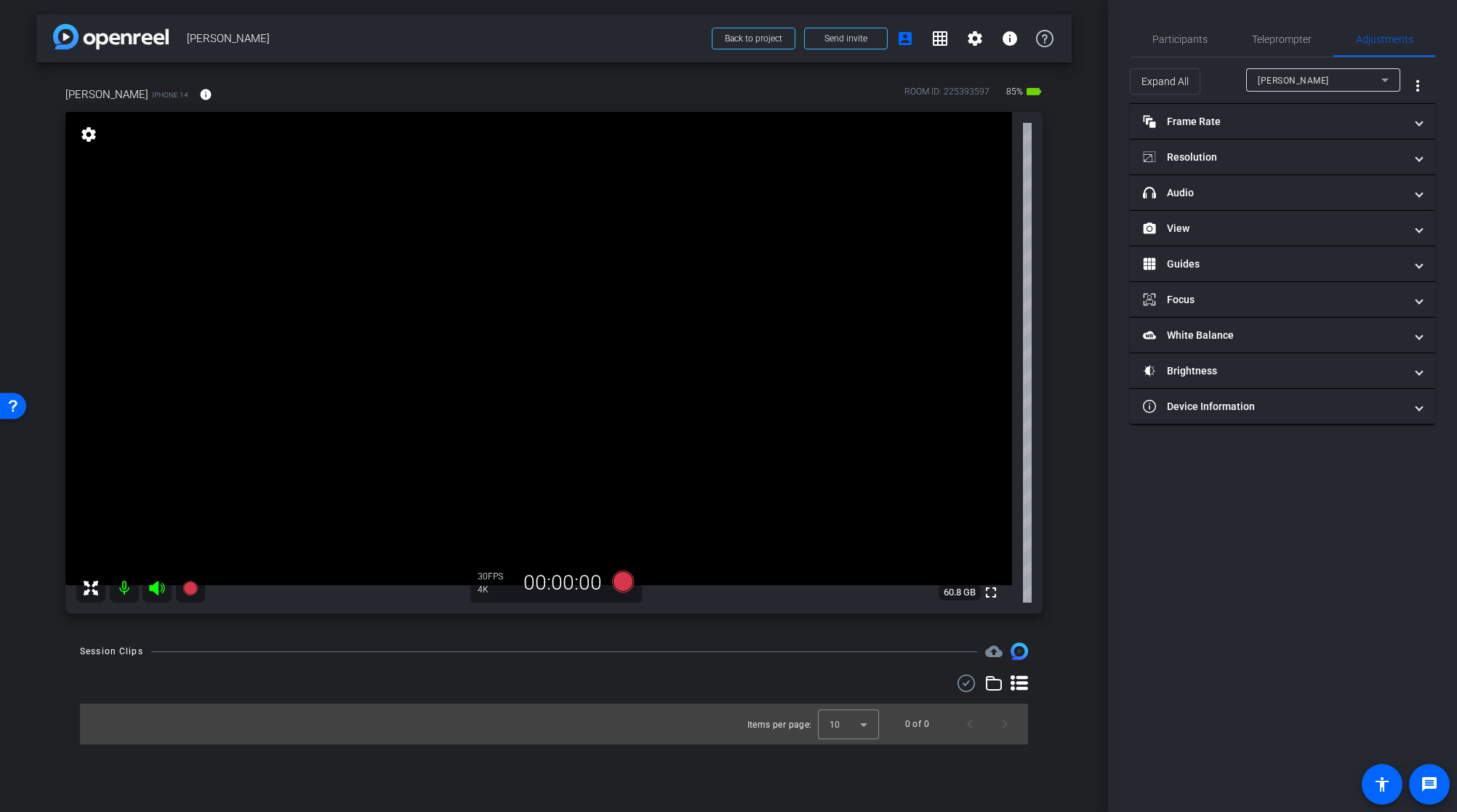
click at [592, 344] on video at bounding box center [539, 349] width 947 height 473
click at [1204, 161] on mat-panel-title "Resolution" at bounding box center [1274, 157] width 262 height 15
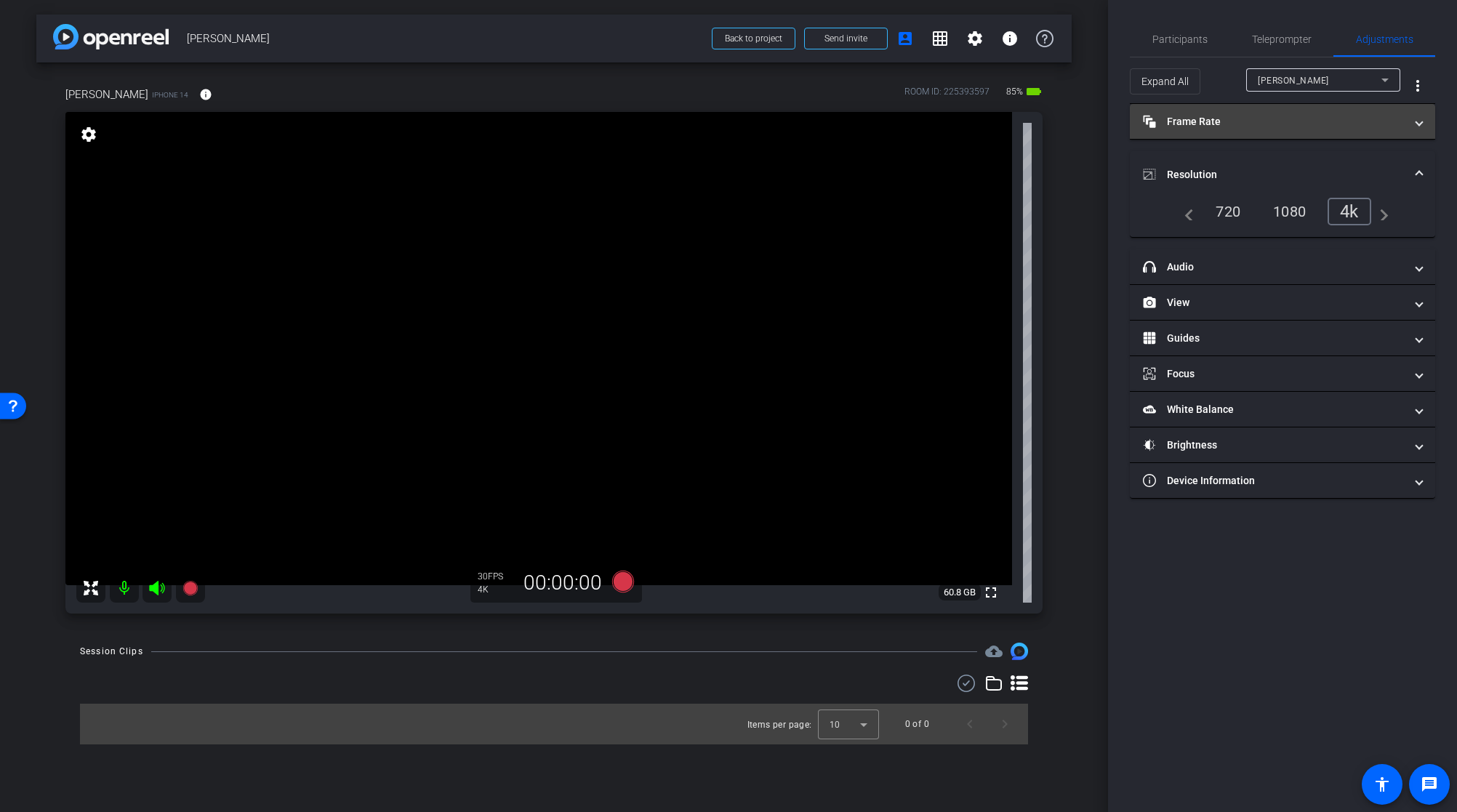
click at [1202, 129] on mat-panel-title "Frame Rate Frame Rate" at bounding box center [1274, 121] width 262 height 15
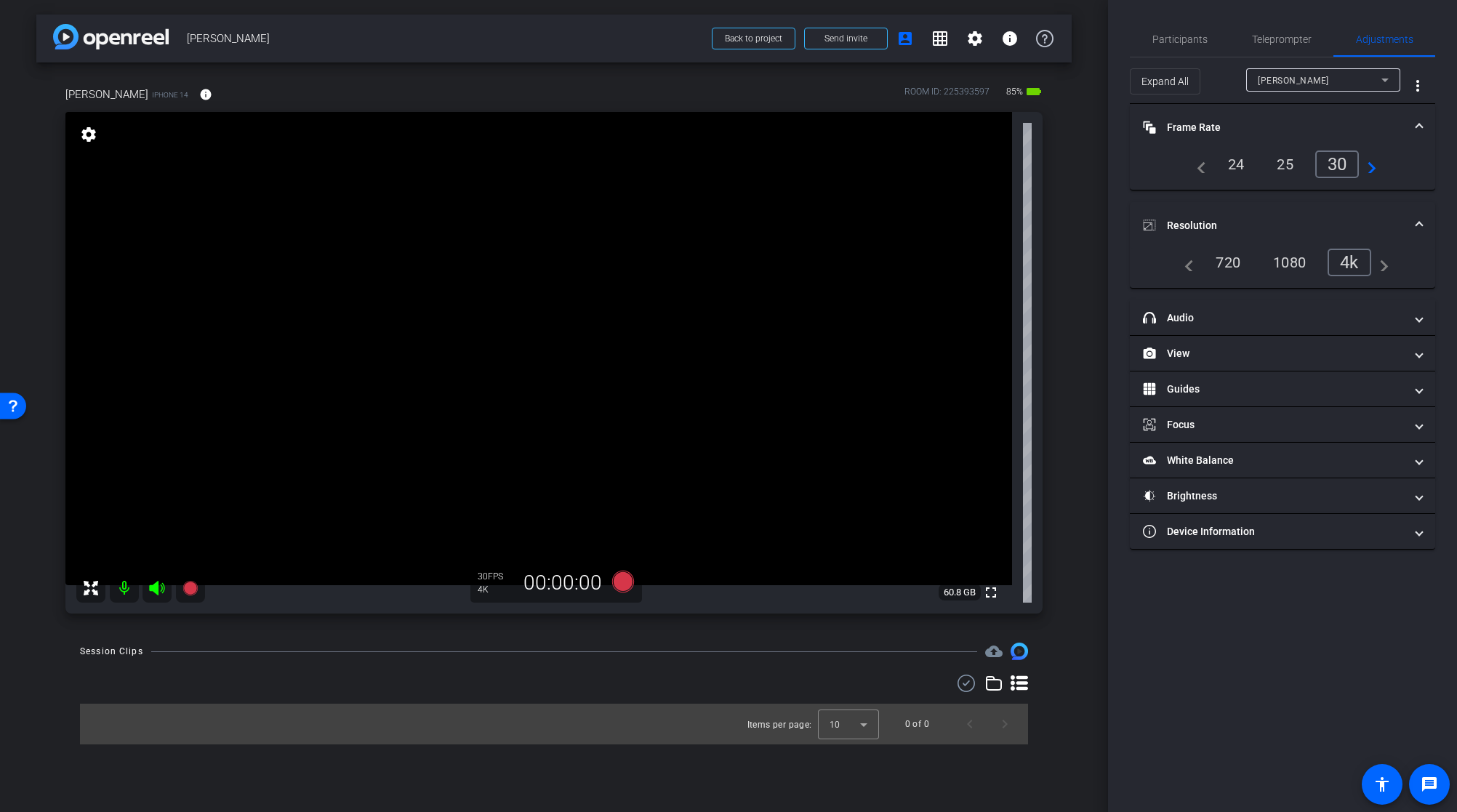
click at [1425, 124] on mat-expansion-panel-header "Frame Rate Frame Rate" at bounding box center [1282, 127] width 305 height 47
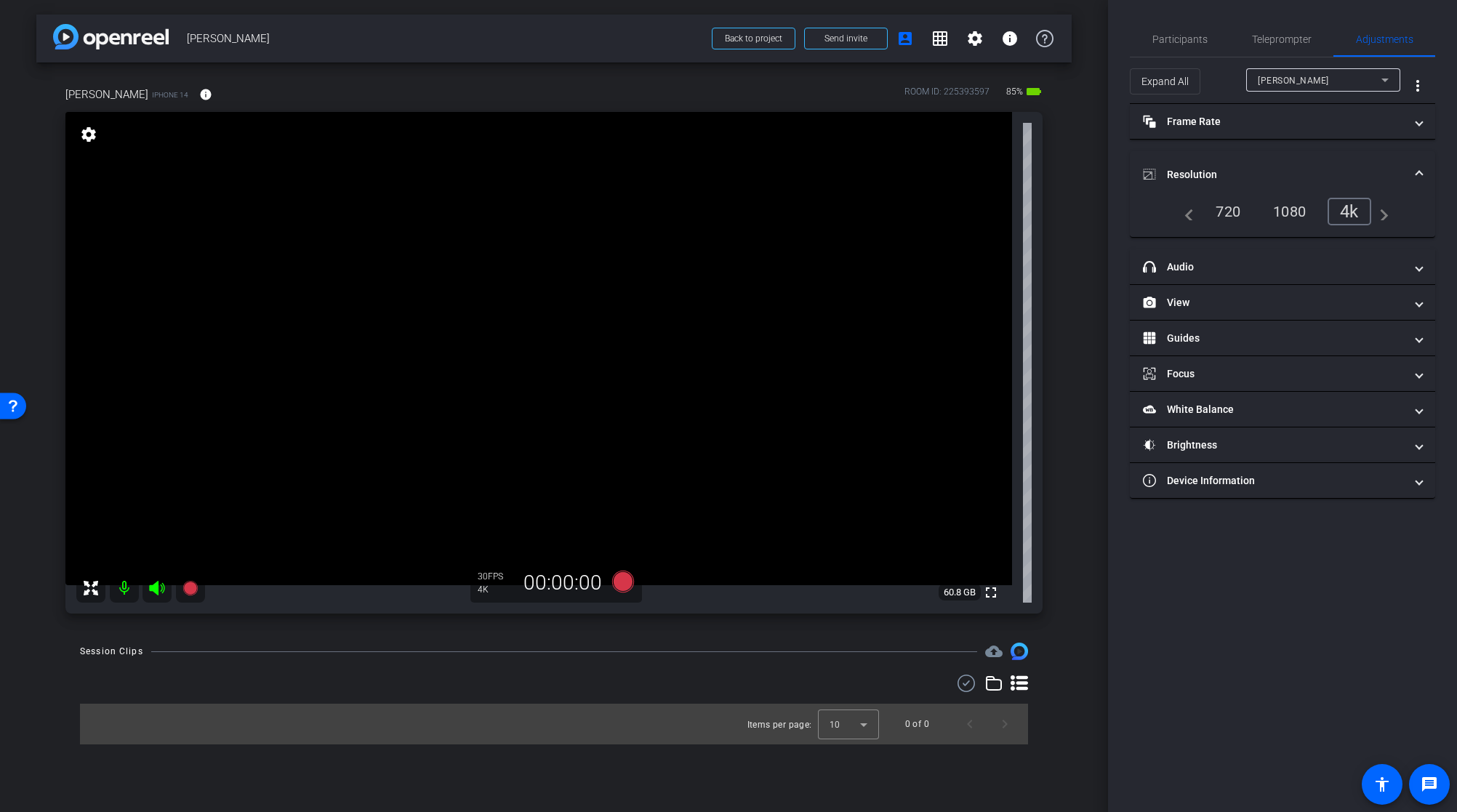
click at [1416, 162] on mat-expansion-panel-header "Resolution" at bounding box center [1282, 175] width 305 height 47
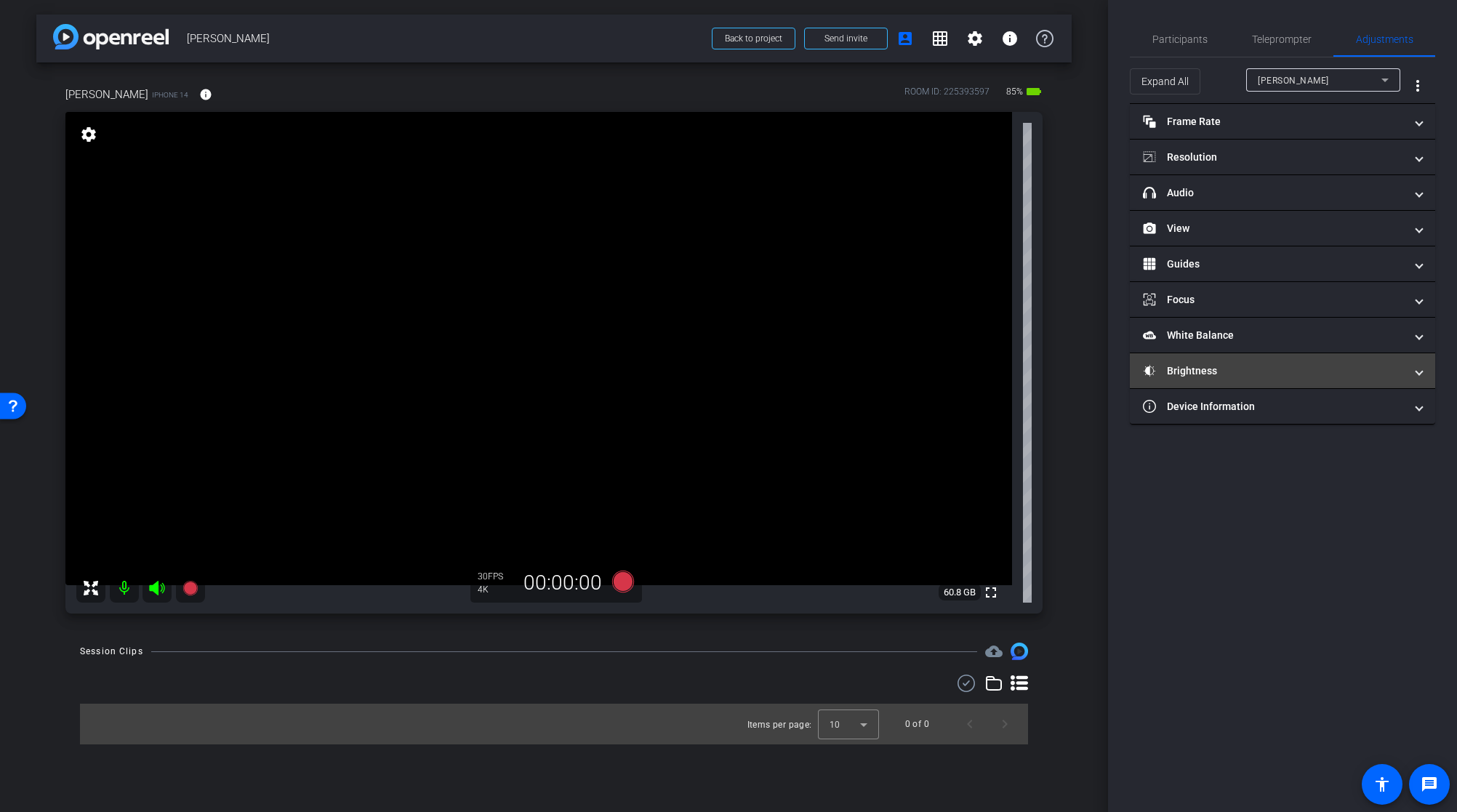
click at [1229, 372] on mat-panel-title "Brightness" at bounding box center [1274, 371] width 262 height 15
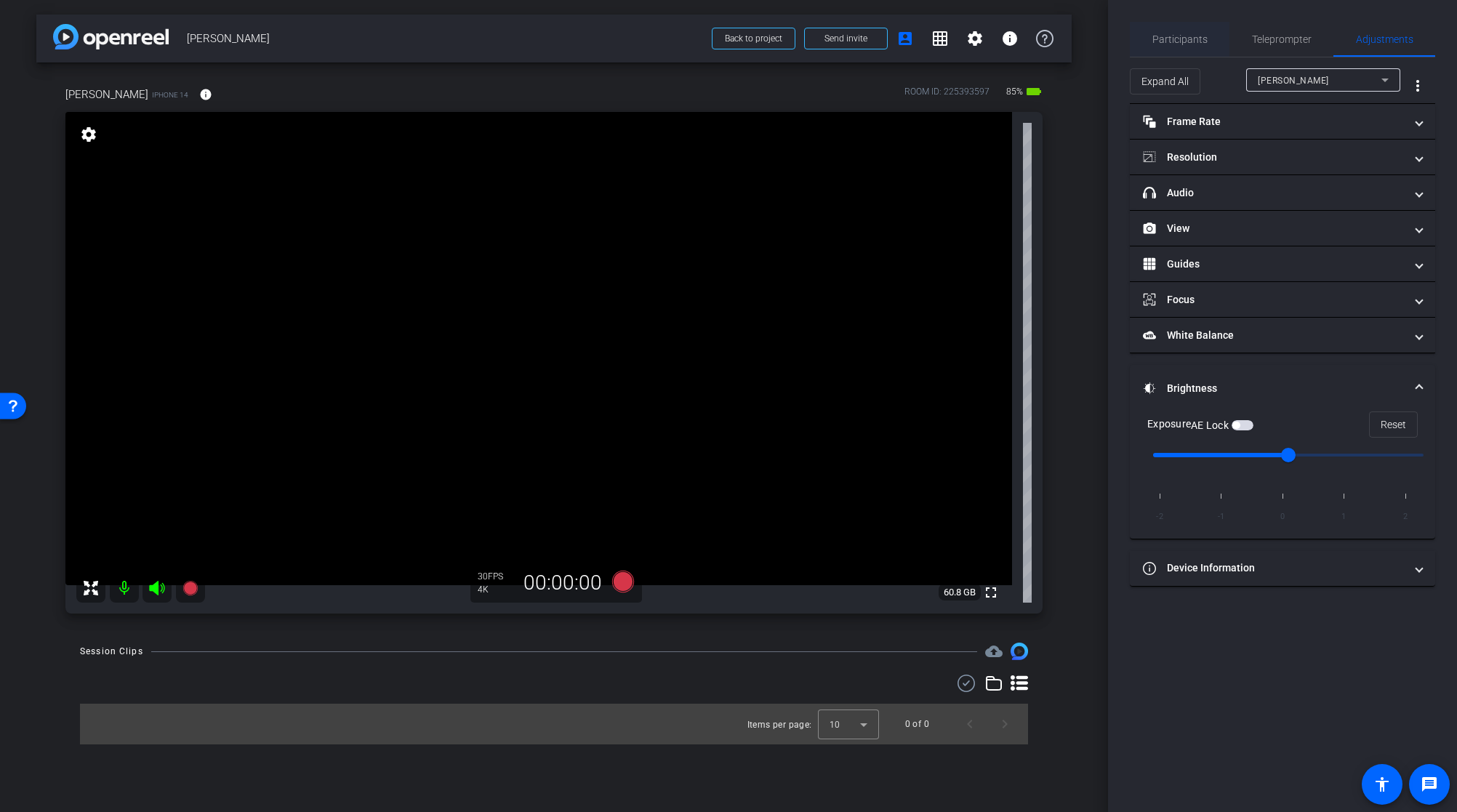
click at [1182, 42] on span "Participants" at bounding box center [1180, 39] width 55 height 10
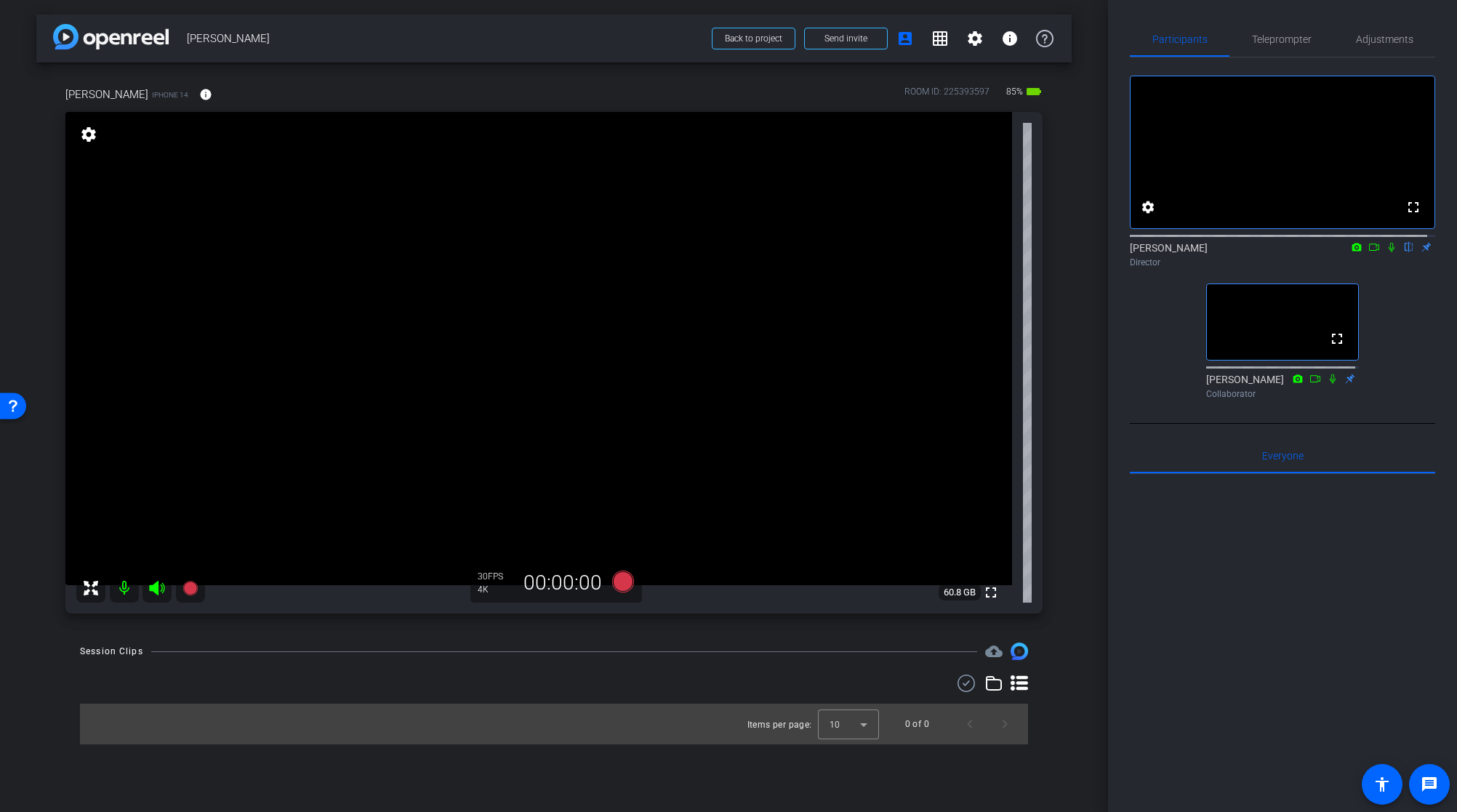
click at [708, 388] on video at bounding box center [539, 349] width 947 height 473
click at [448, 371] on video at bounding box center [539, 349] width 947 height 473
click at [1386, 252] on icon at bounding box center [1392, 247] width 12 height 10
click at [1388, 252] on icon at bounding box center [1392, 247] width 8 height 9
click at [1386, 252] on icon at bounding box center [1392, 247] width 12 height 10
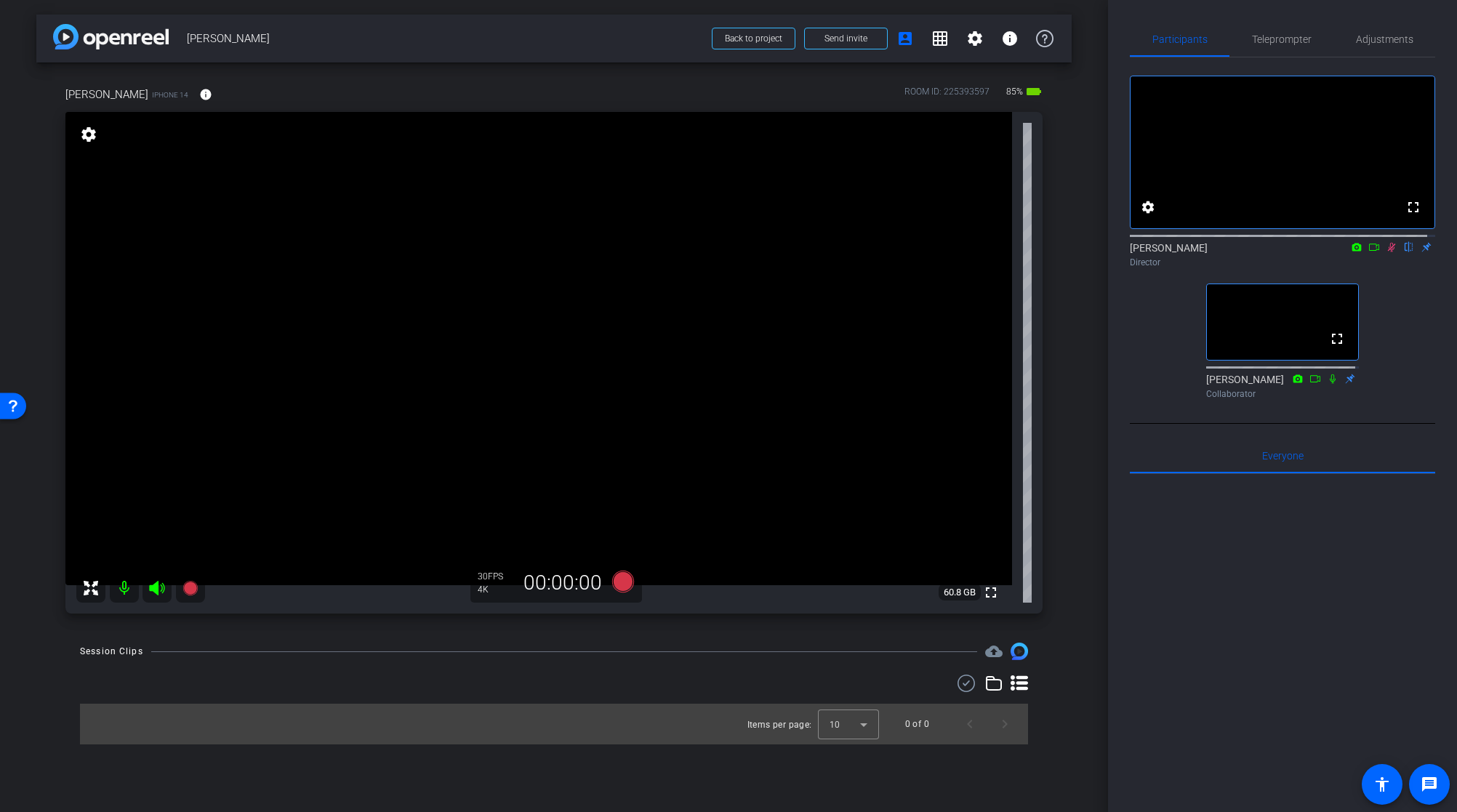
click at [1386, 252] on icon at bounding box center [1392, 247] width 12 height 10
click at [406, 392] on video at bounding box center [539, 349] width 947 height 473
click at [546, 369] on video at bounding box center [539, 349] width 947 height 473
click at [467, 376] on video at bounding box center [539, 349] width 947 height 473
click at [451, 383] on video at bounding box center [539, 349] width 947 height 473
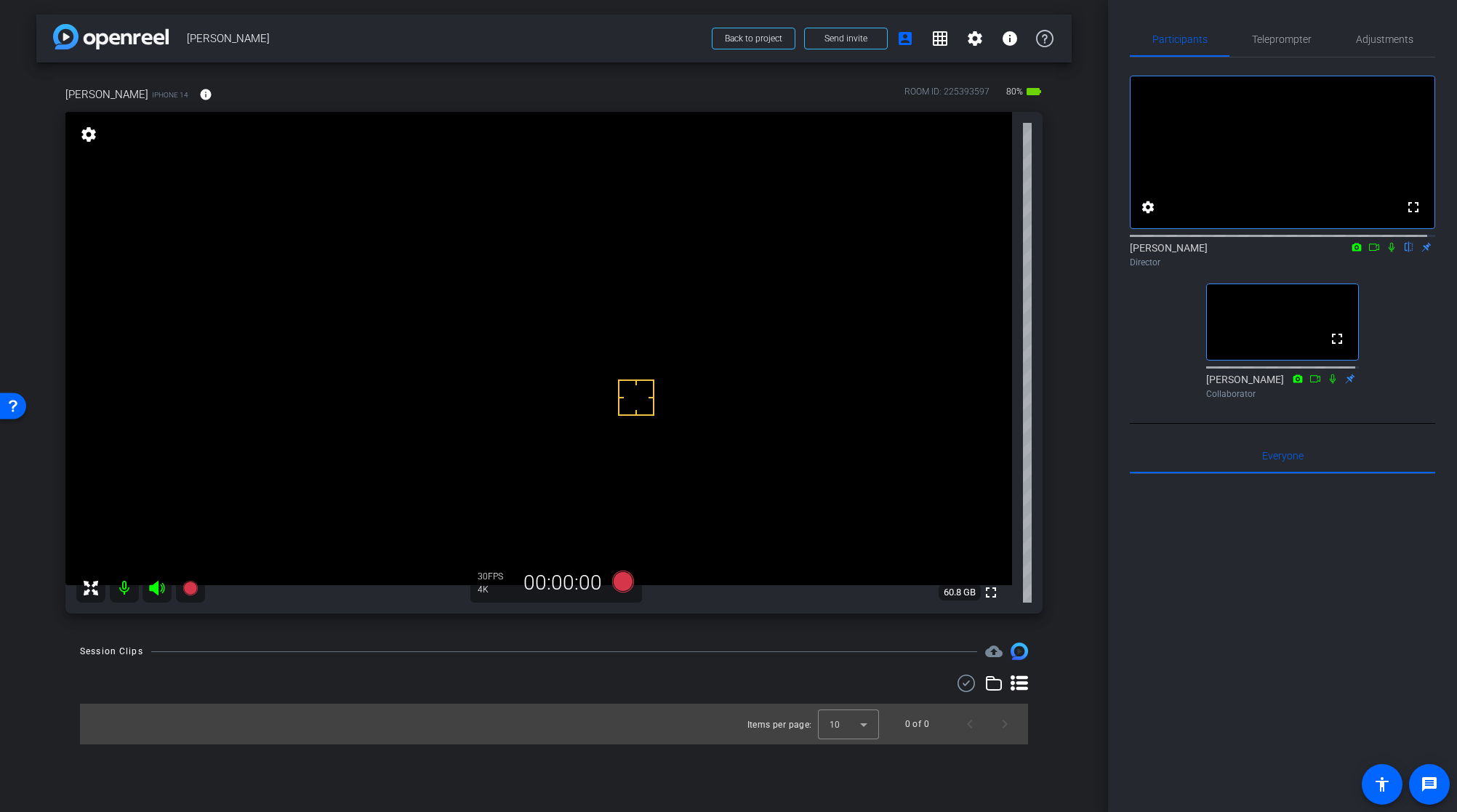
click at [441, 400] on video at bounding box center [539, 349] width 947 height 473
click at [206, 92] on mat-icon "info" at bounding box center [206, 95] width 13 height 13
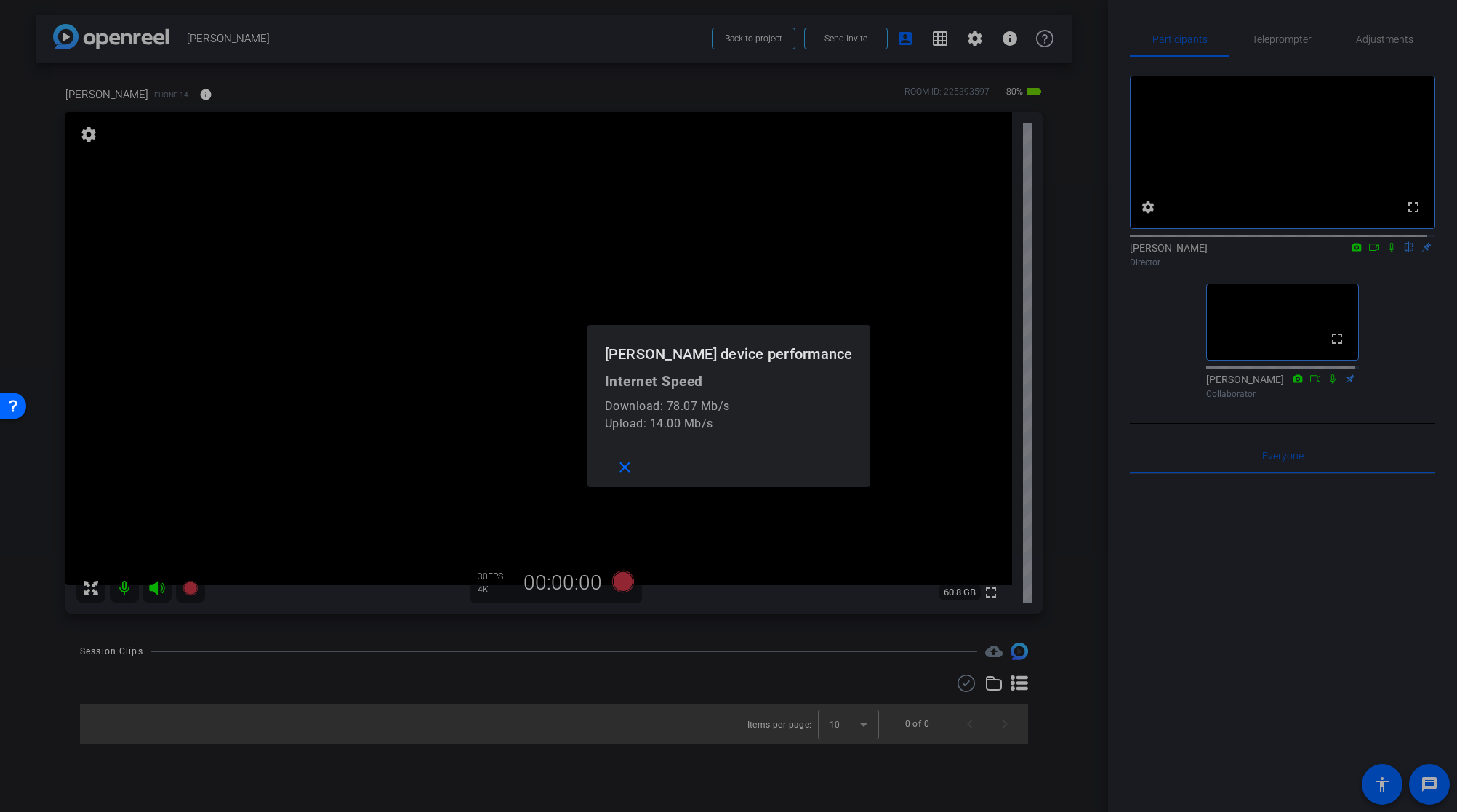
click at [206, 92] on div at bounding box center [728, 406] width 1457 height 812
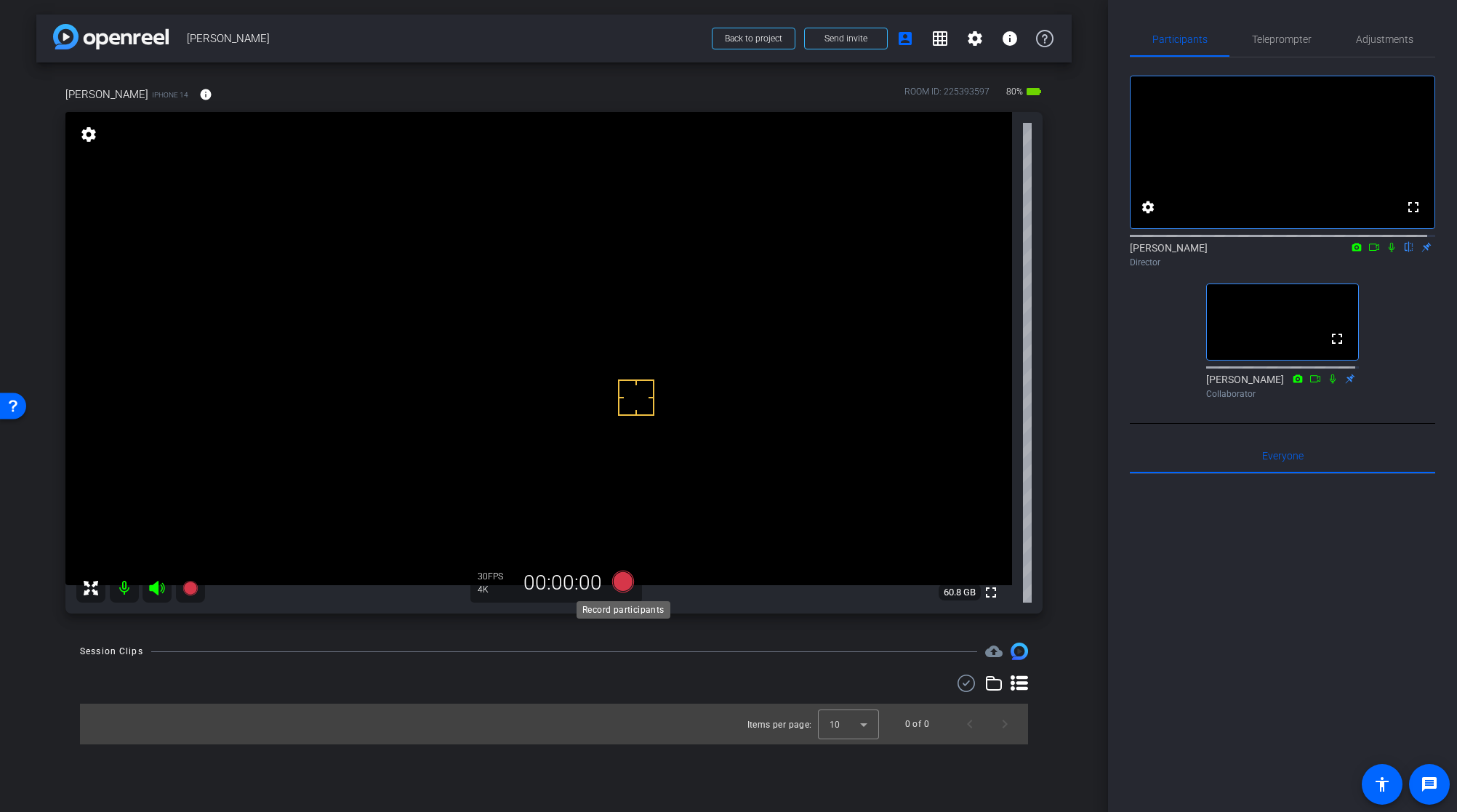
click at [627, 585] on icon at bounding box center [623, 582] width 22 height 22
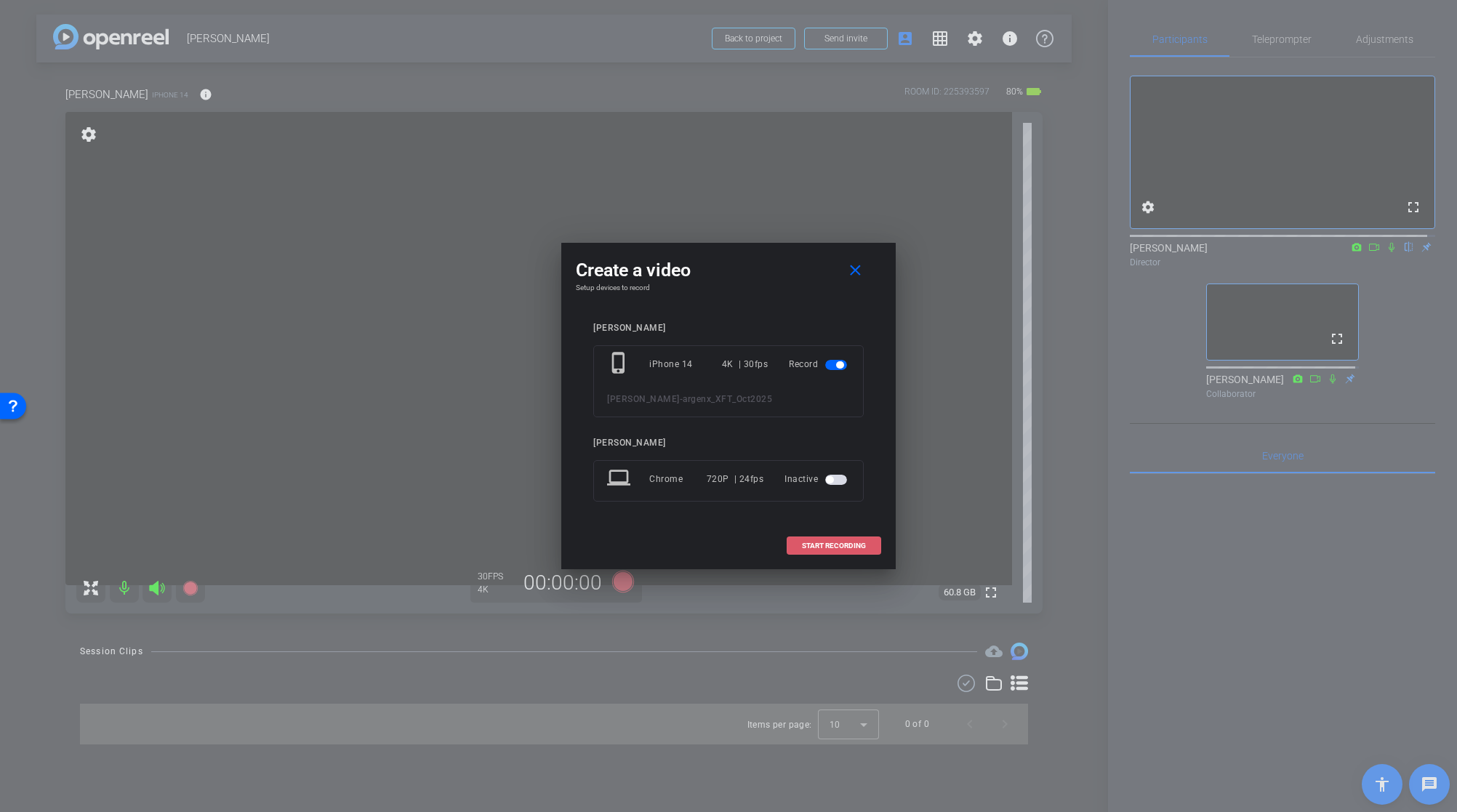
click at [828, 544] on span "START RECORDING" at bounding box center [834, 546] width 64 height 7
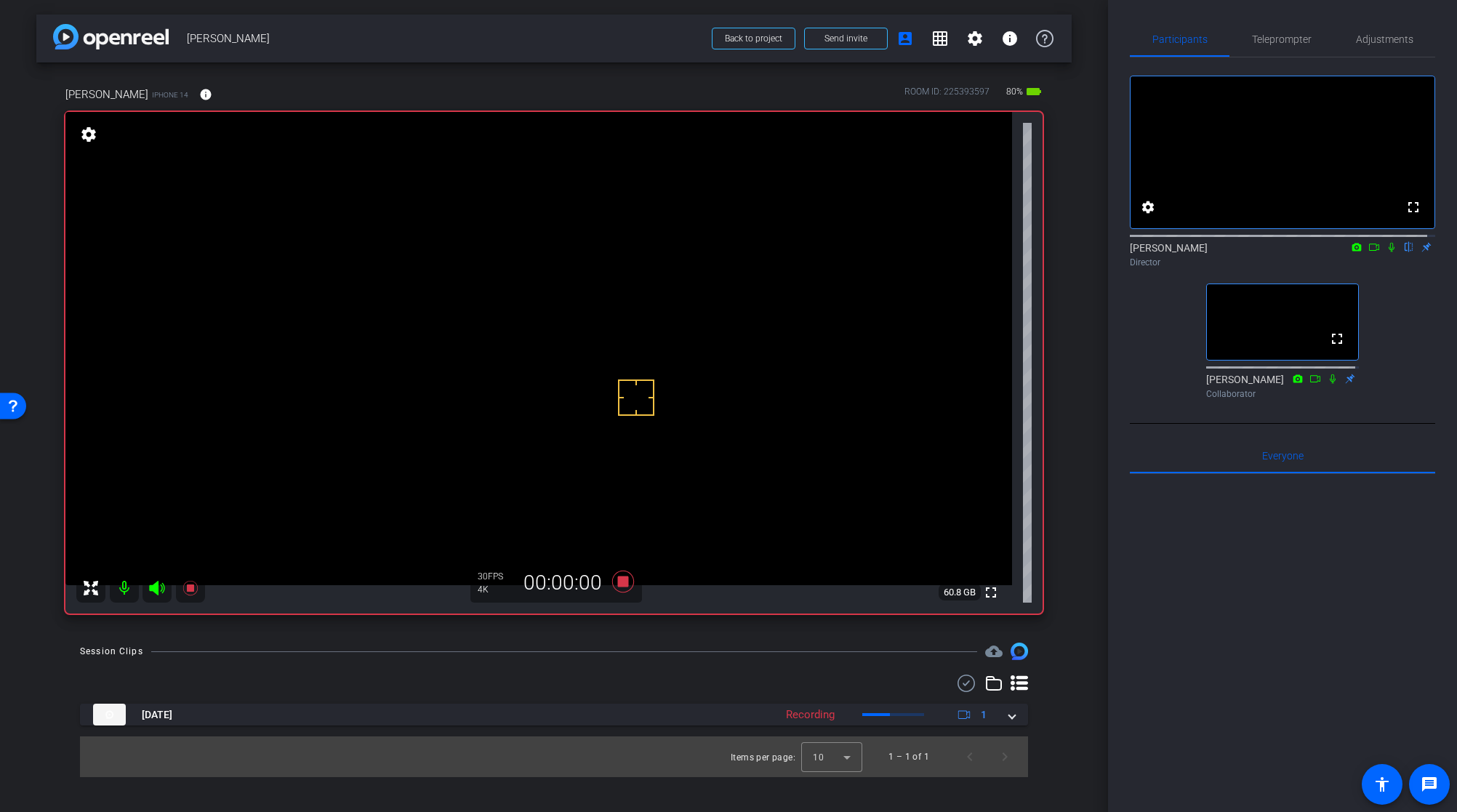
click at [1386, 252] on icon at bounding box center [1392, 247] width 12 height 10
click at [624, 579] on icon at bounding box center [623, 582] width 22 height 22
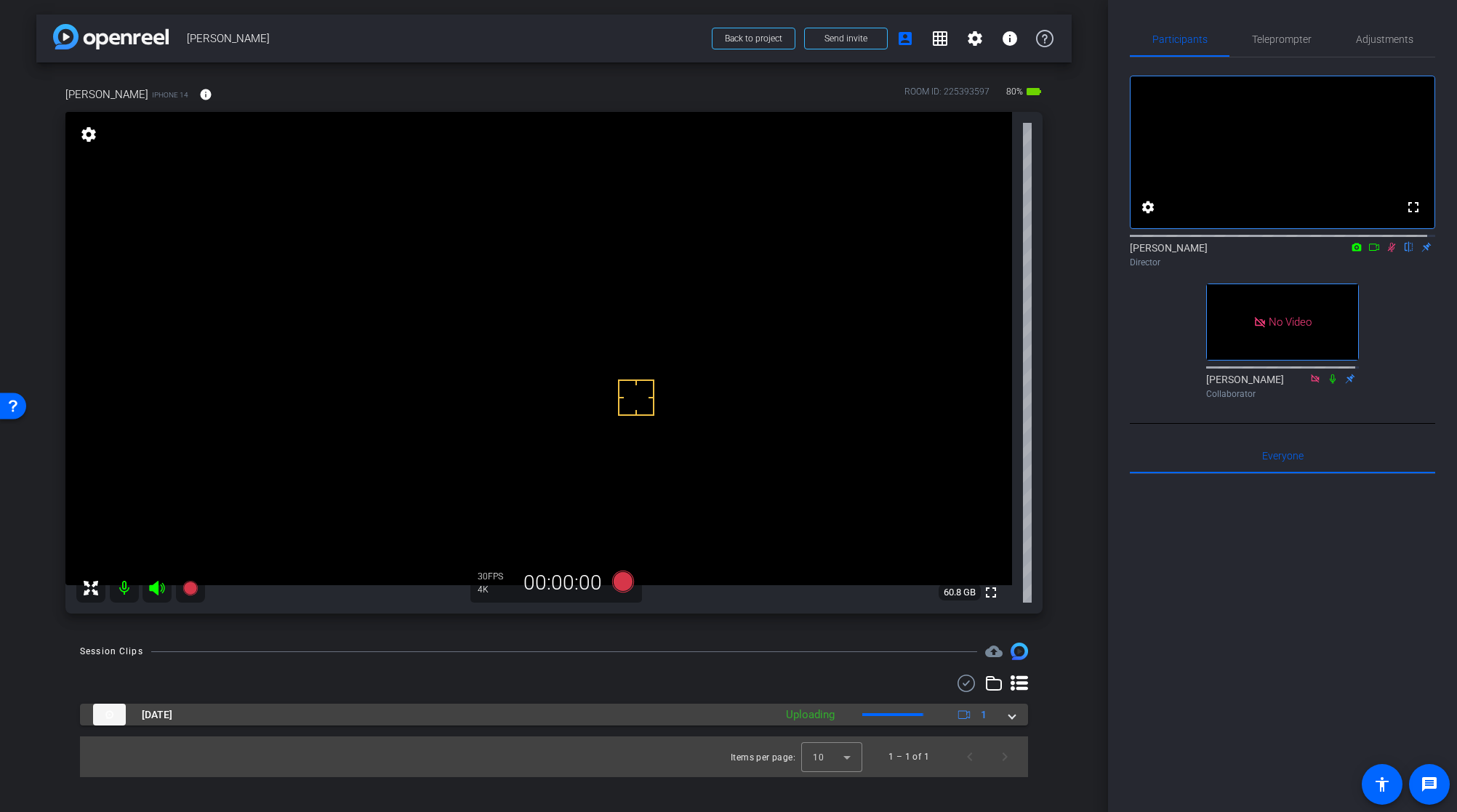
click at [1013, 713] on span at bounding box center [1012, 715] width 6 height 15
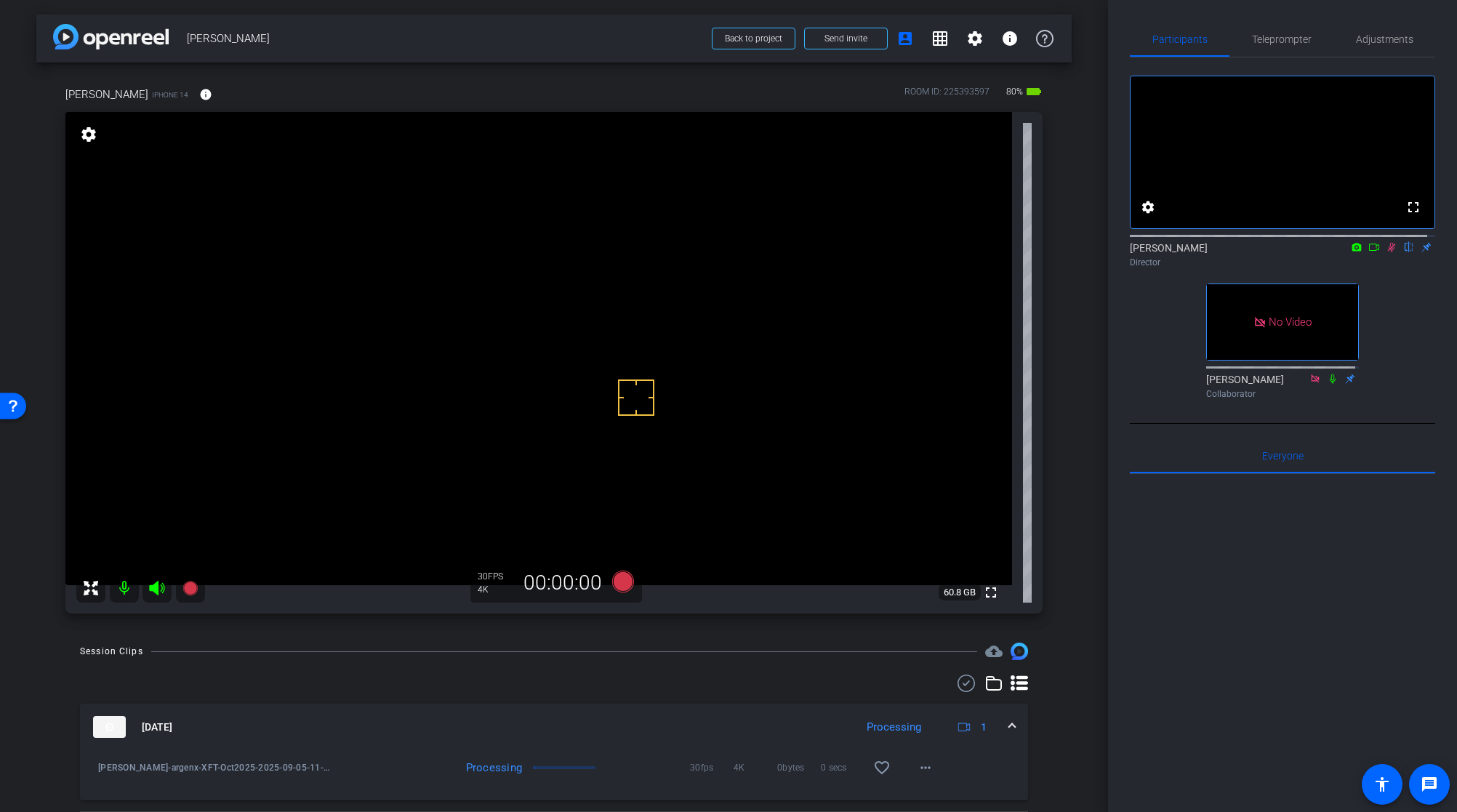
click at [1369, 252] on icon at bounding box center [1375, 247] width 12 height 10
click at [919, 770] on mat-icon "more_horiz" at bounding box center [925, 767] width 17 height 17
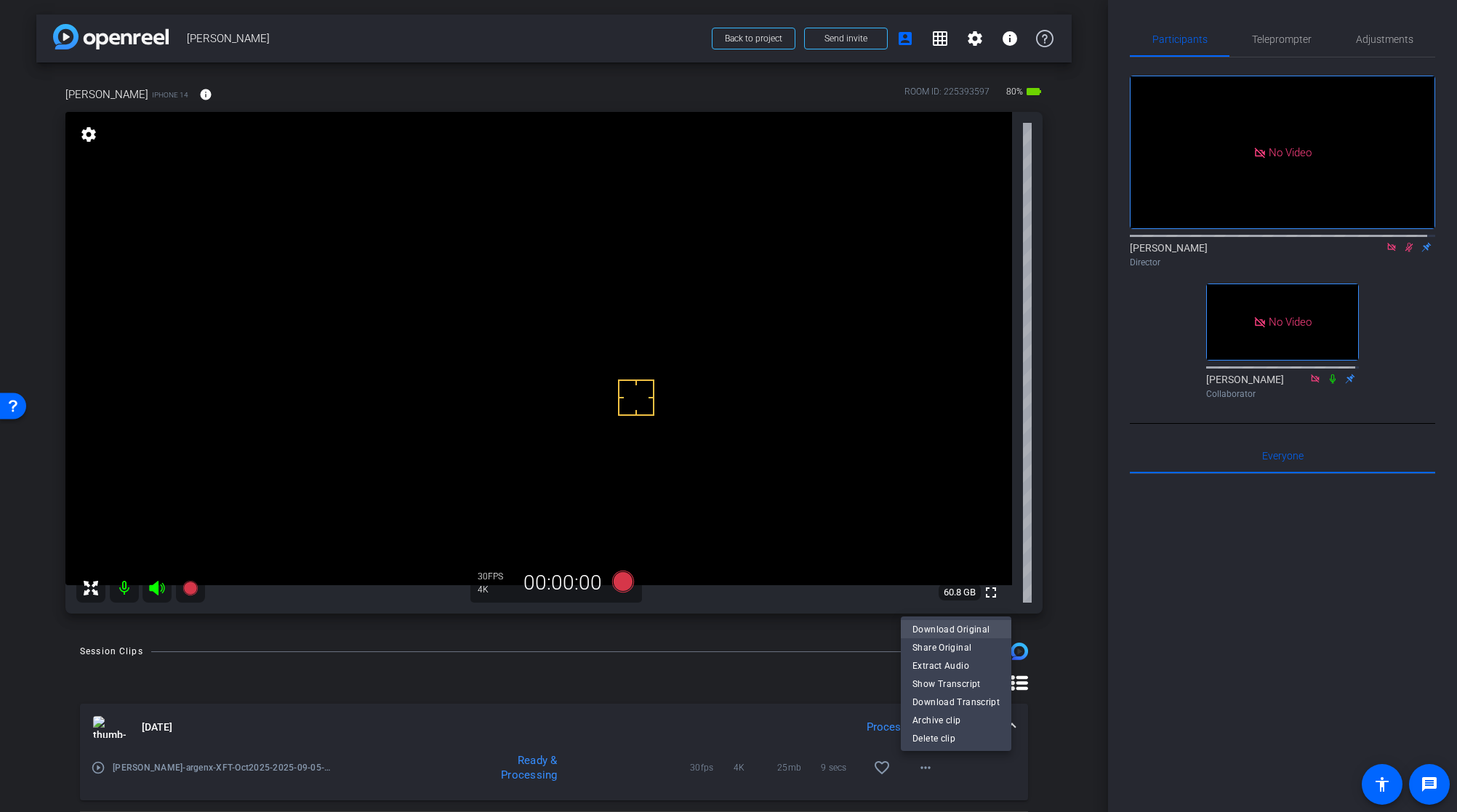
click at [958, 629] on span "Download Original" at bounding box center [956, 628] width 87 height 17
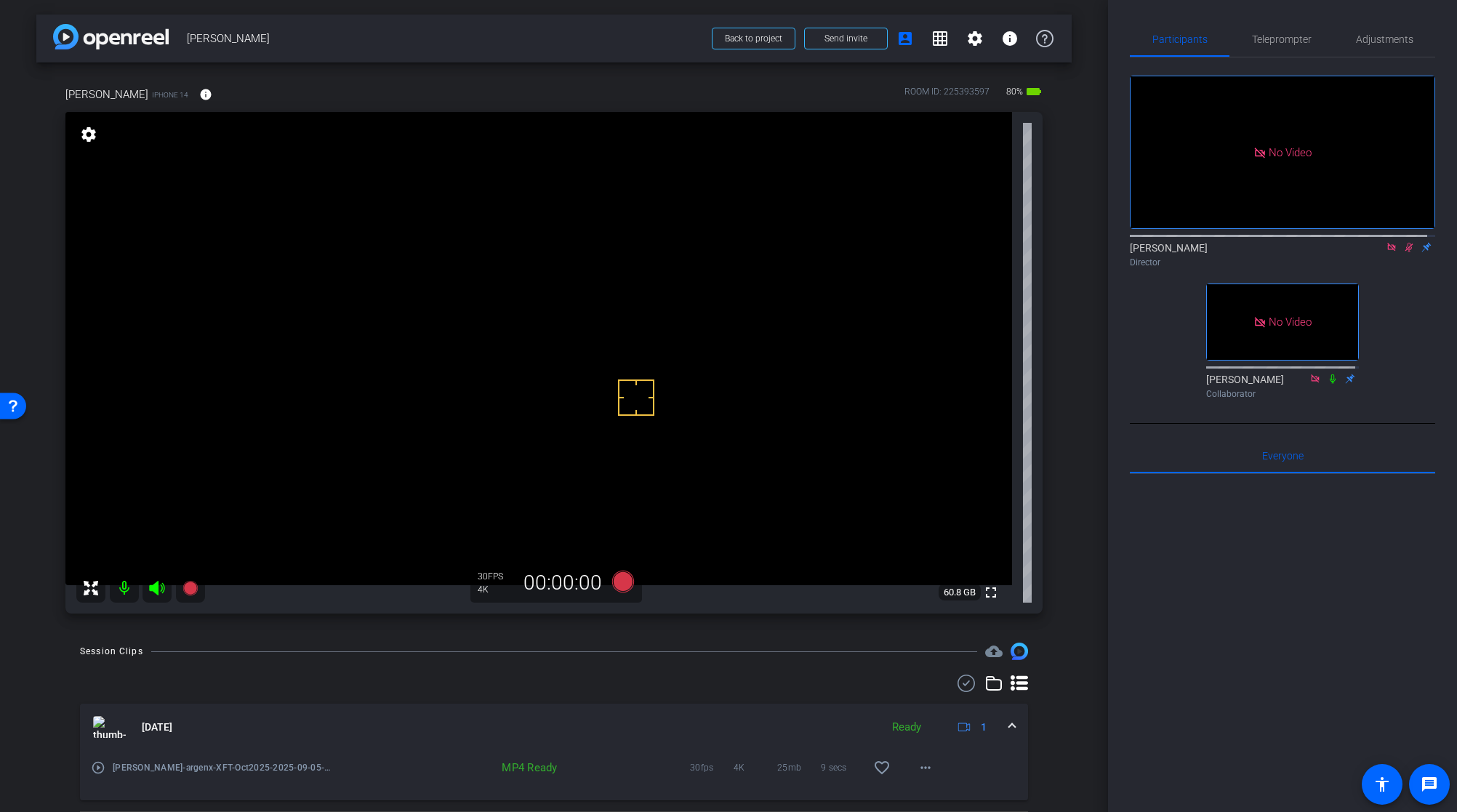
click at [1406, 252] on icon at bounding box center [1409, 247] width 12 height 10
click at [965, 701] on div "Sep 5, 2025 Ready 1 play_circle_outline Ashley Ellsworth-argenx-XFT-Oct2025-202…" at bounding box center [553, 763] width 948 height 177
click at [965, 687] on use at bounding box center [966, 683] width 17 height 17
click at [106, 732] on icon at bounding box center [102, 730] width 17 height 16
click at [607, 602] on div "Record participants" at bounding box center [620, 610] width 94 height 17
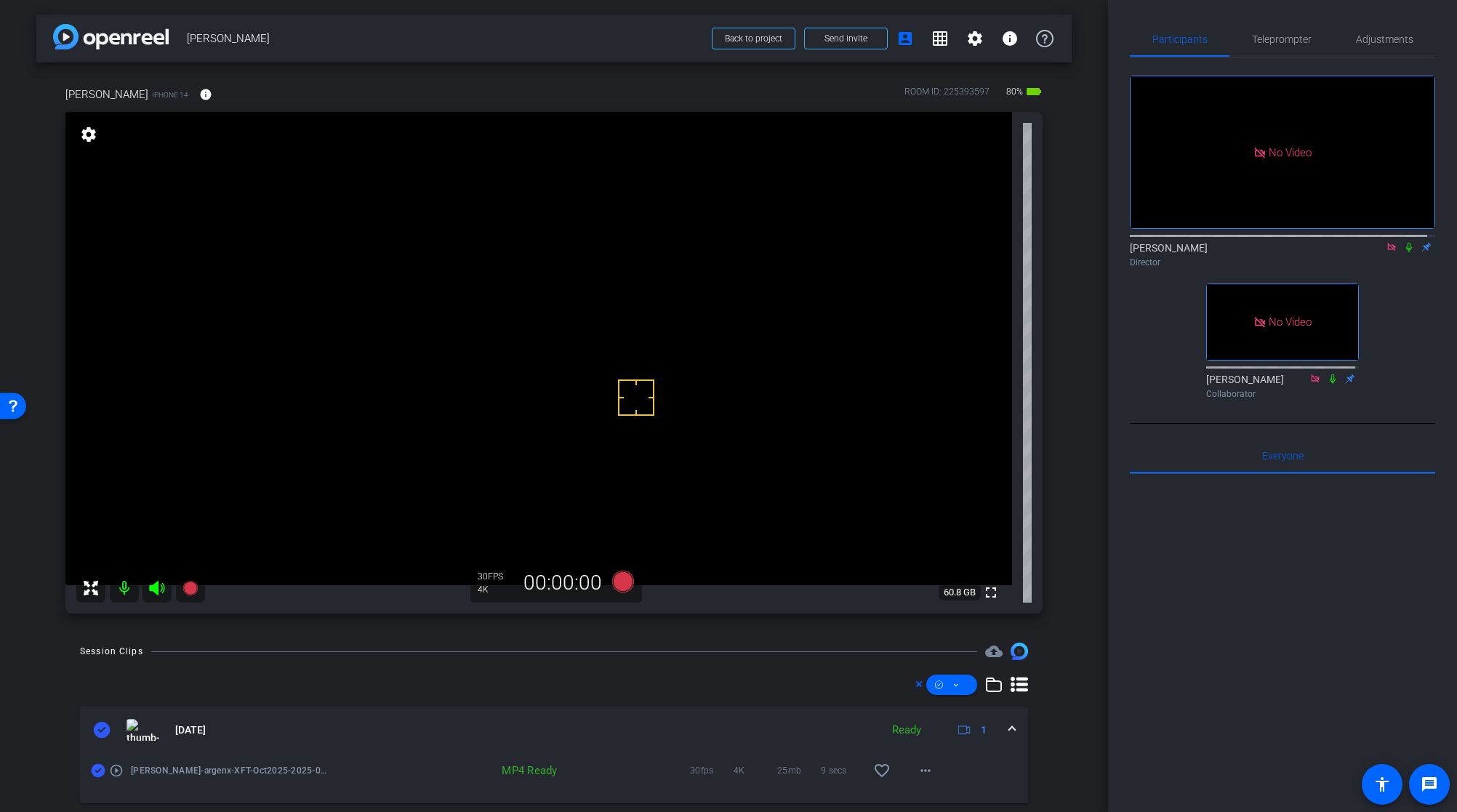
click at [1403, 252] on icon at bounding box center [1409, 247] width 12 height 10
click at [1405, 252] on icon at bounding box center [1410, 247] width 8 height 9
click at [1403, 252] on icon at bounding box center [1409, 247] width 12 height 10
click at [612, 582] on icon at bounding box center [623, 582] width 22 height 22
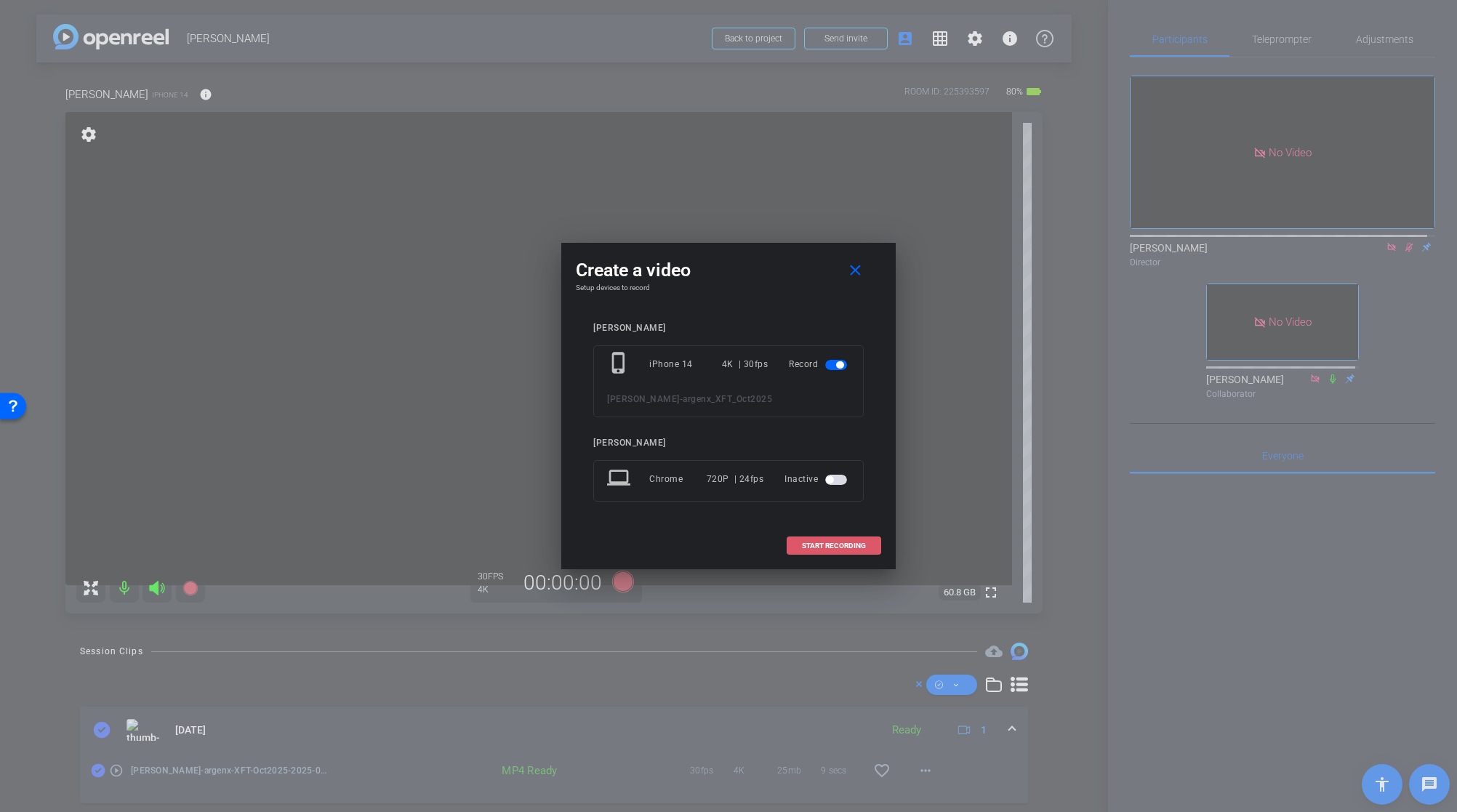
click at [815, 533] on span at bounding box center [834, 546] width 93 height 35
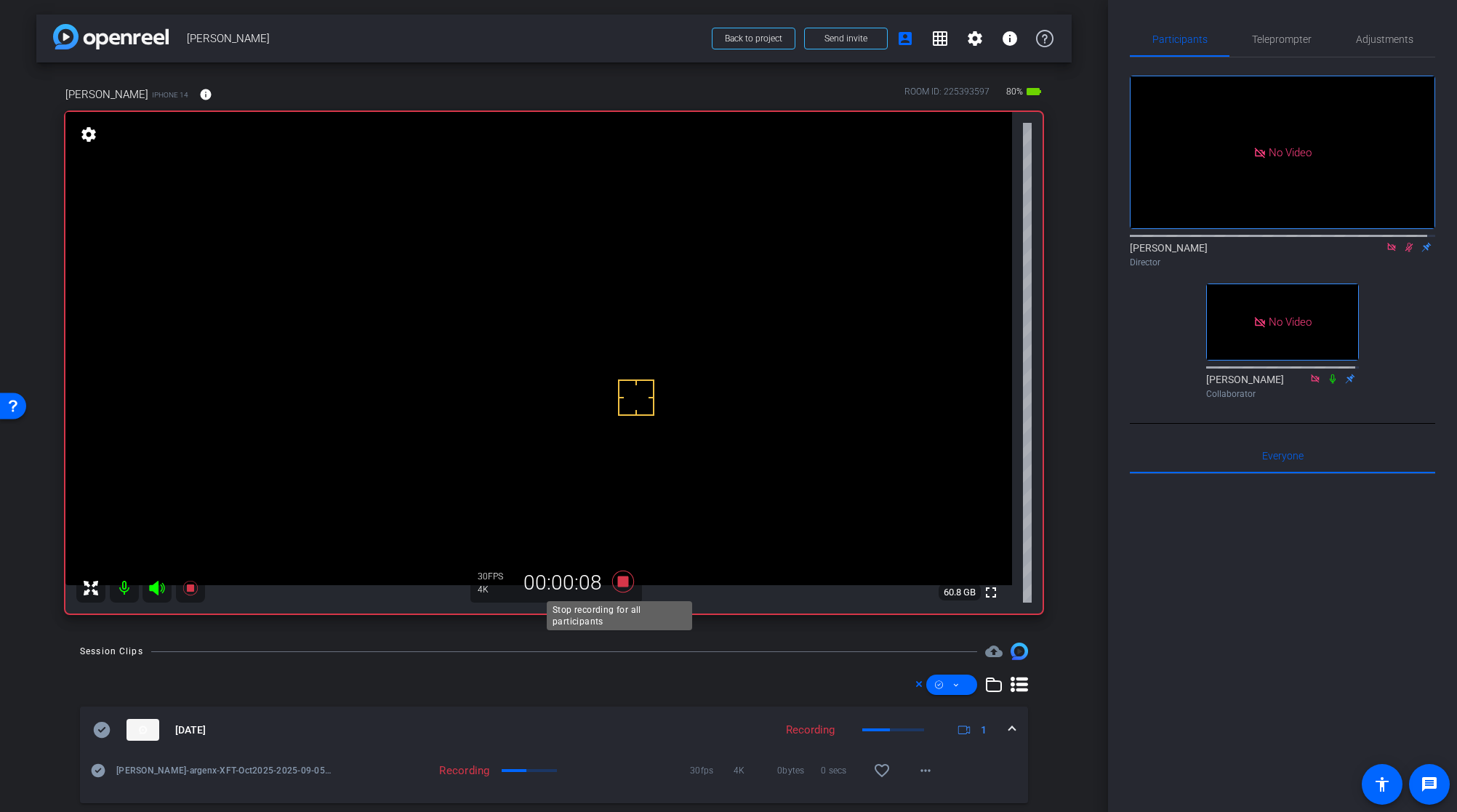
click at [617, 579] on icon at bounding box center [623, 582] width 22 height 22
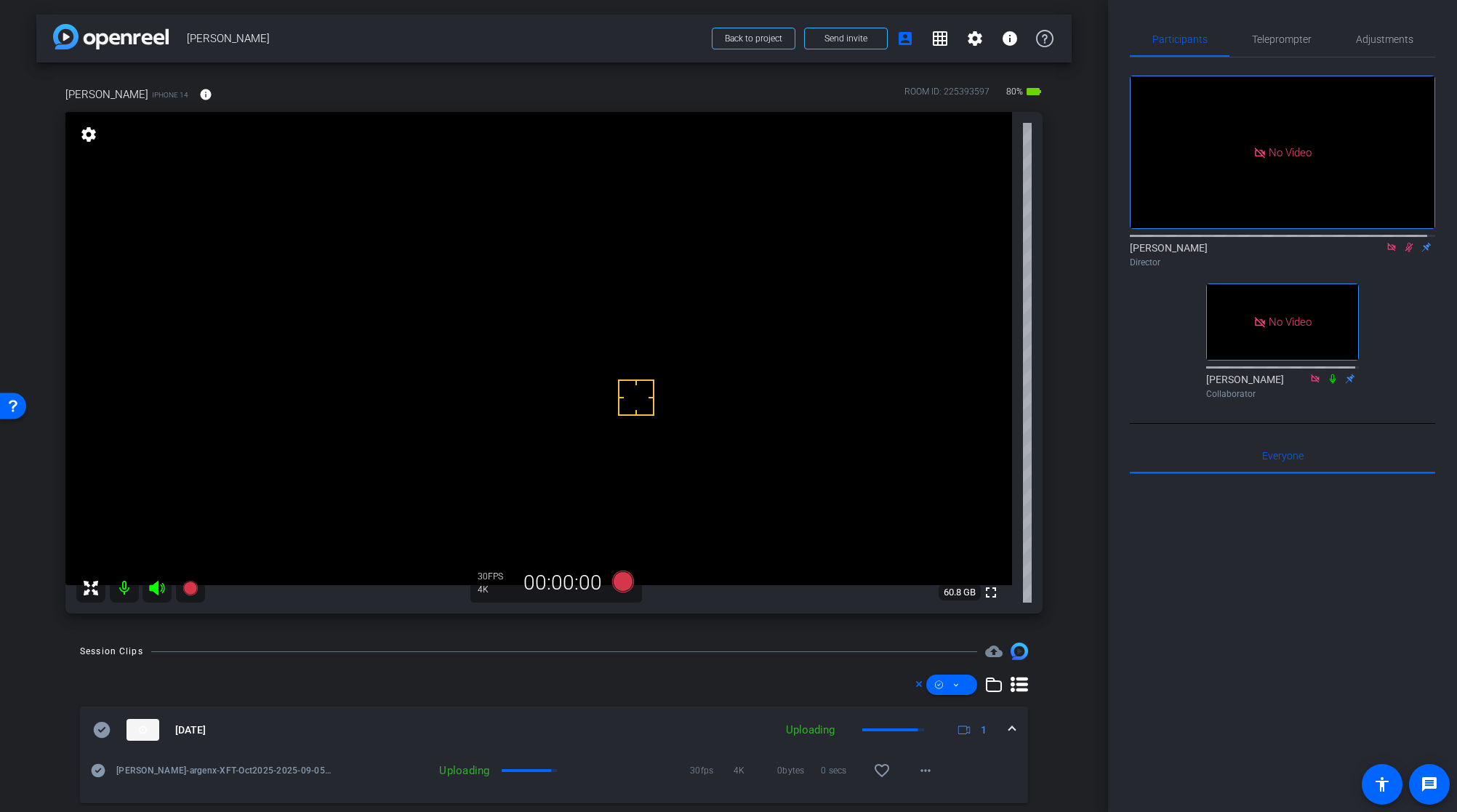
click at [1403, 252] on icon at bounding box center [1409, 247] width 12 height 10
click at [917, 775] on mat-icon "more_horiz" at bounding box center [925, 770] width 17 height 17
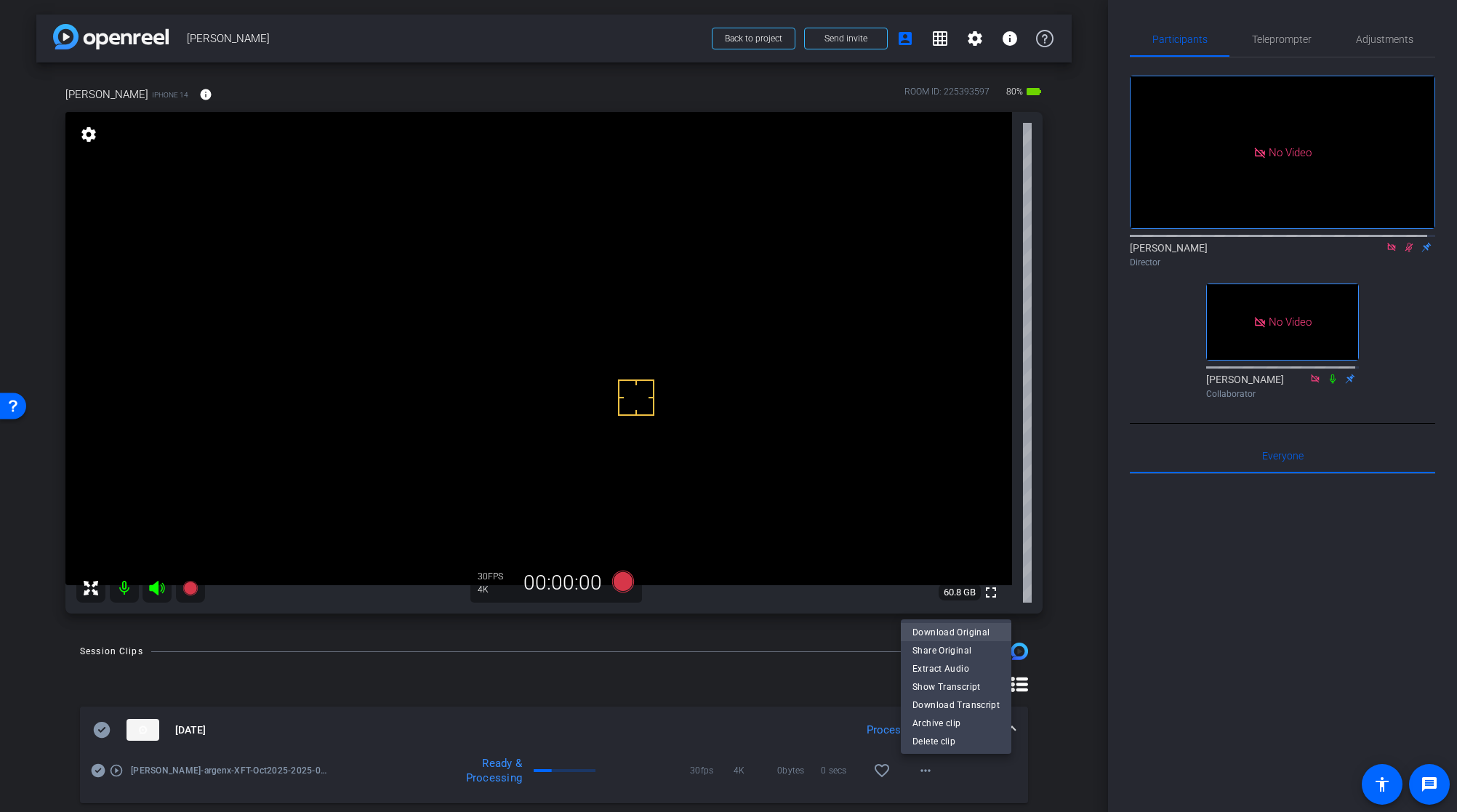
click at [943, 630] on span "Download Original" at bounding box center [956, 631] width 87 height 17
click at [102, 775] on icon at bounding box center [98, 770] width 14 height 14
click at [1007, 725] on mat-expansion-panel-header "Sep 5, 2025 Processing 1" at bounding box center [553, 730] width 948 height 47
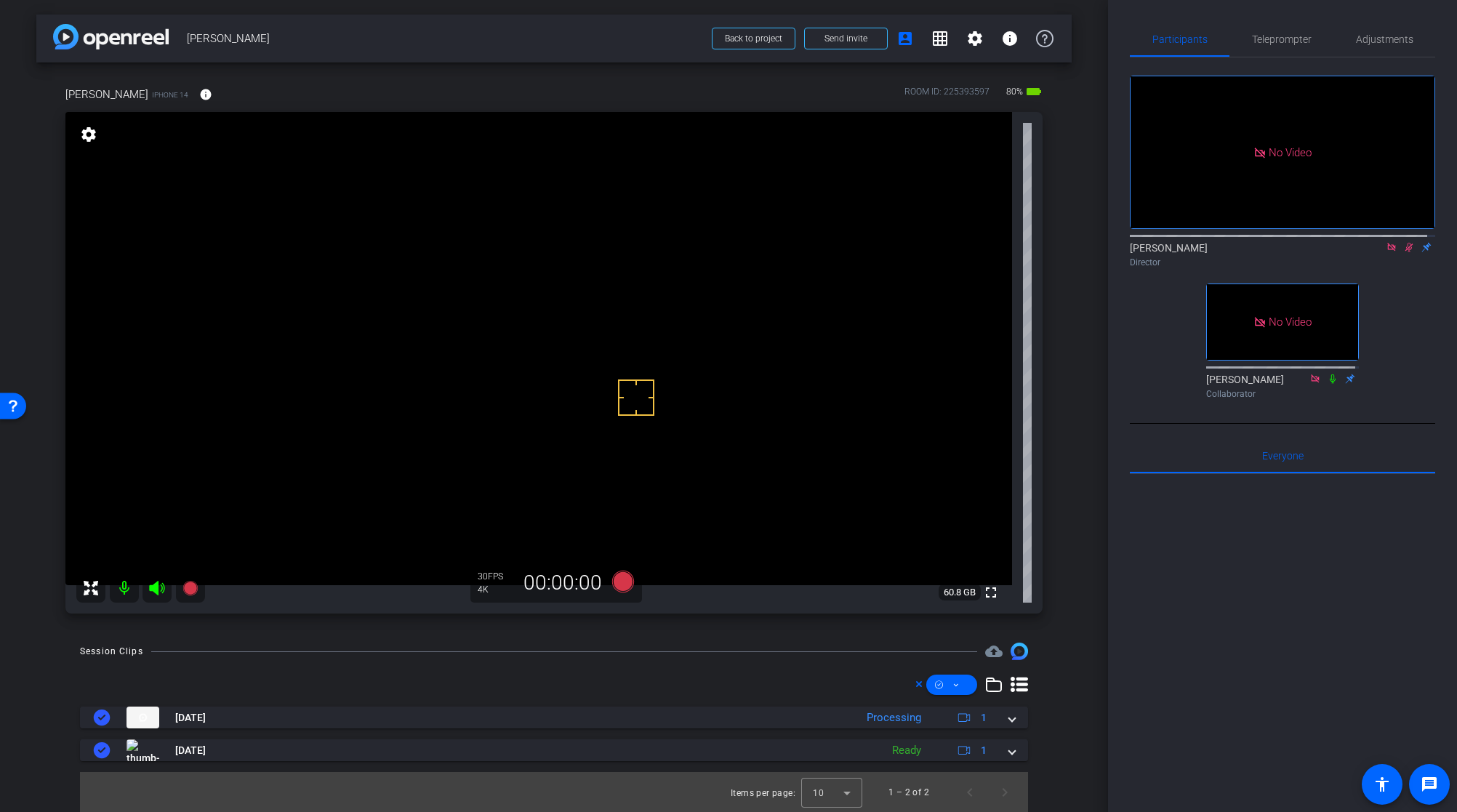
click at [1403, 252] on icon at bounding box center [1409, 247] width 12 height 10
click at [1406, 252] on icon at bounding box center [1409, 247] width 6 height 9
click at [504, 358] on video at bounding box center [539, 349] width 947 height 473
click at [983, 589] on mat-icon "fullscreen" at bounding box center [991, 592] width 17 height 17
click at [1404, 252] on icon at bounding box center [1409, 247] width 12 height 10
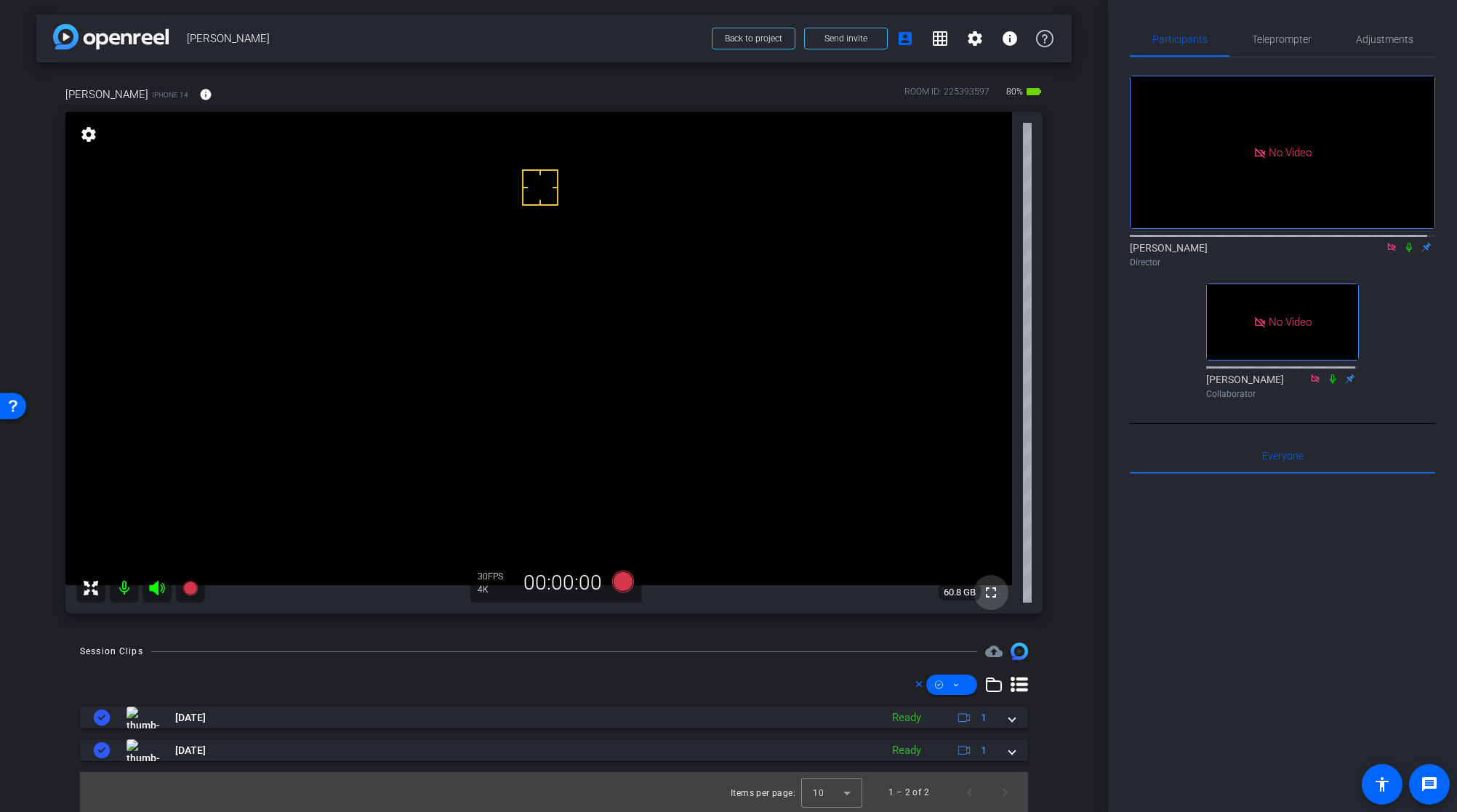
click at [984, 596] on mat-icon "fullscreen" at bounding box center [991, 592] width 17 height 17
click at [983, 593] on mat-icon "fullscreen" at bounding box center [991, 592] width 17 height 17
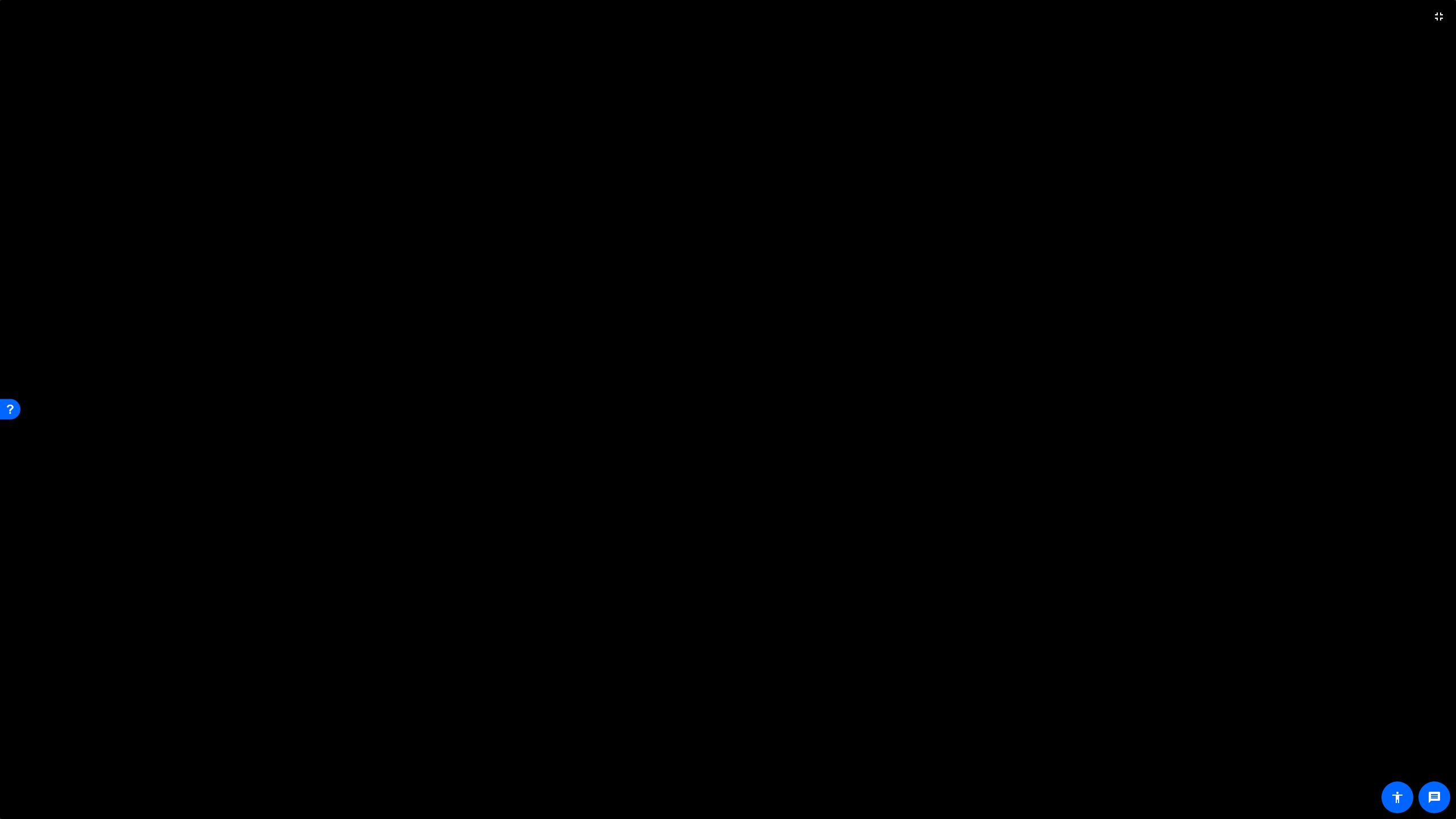
click at [676, 417] on video at bounding box center [728, 410] width 1456 height 819
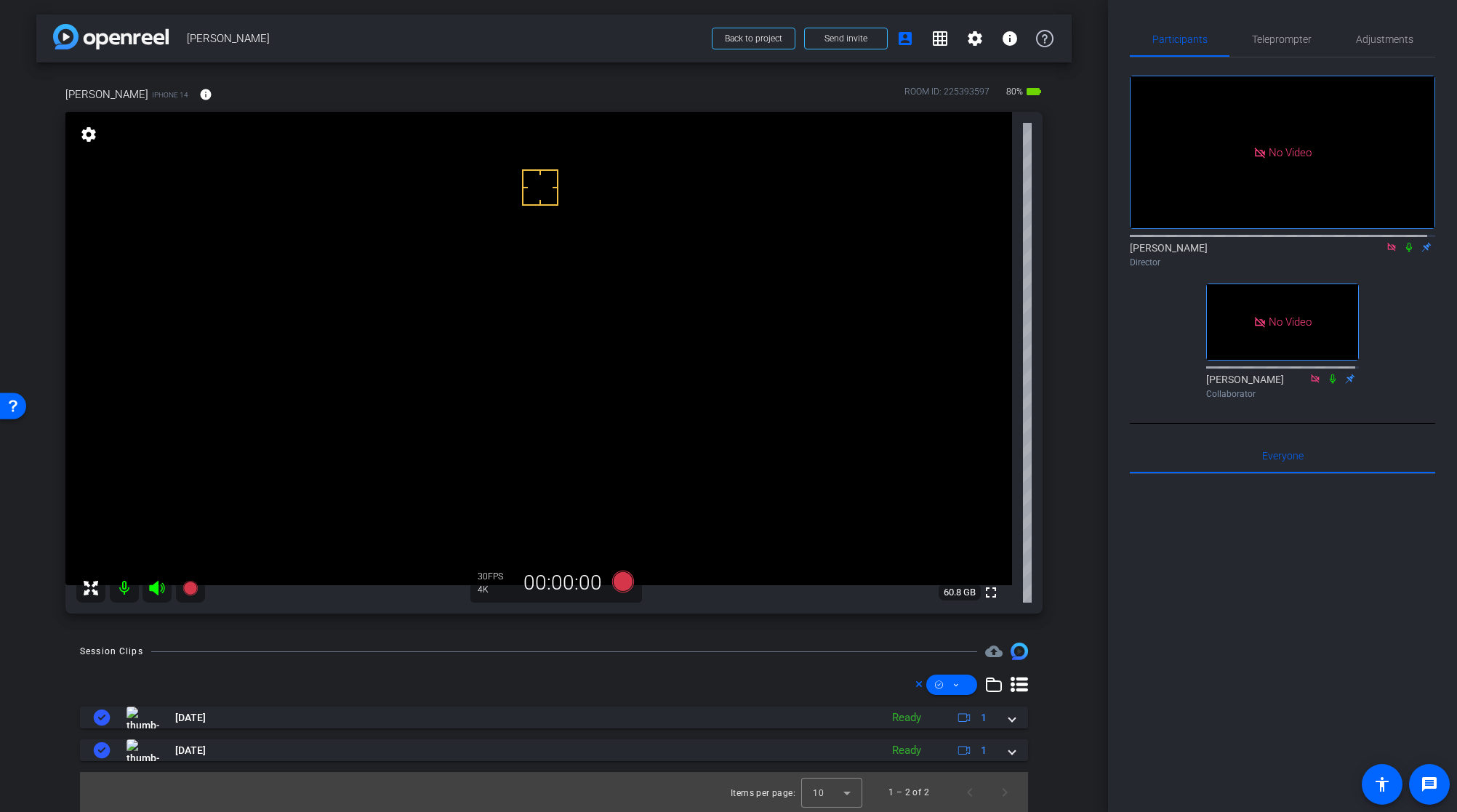
click at [508, 359] on video at bounding box center [539, 349] width 947 height 473
click at [1406, 252] on icon at bounding box center [1409, 247] width 6 height 9
click at [619, 583] on icon at bounding box center [623, 582] width 22 height 22
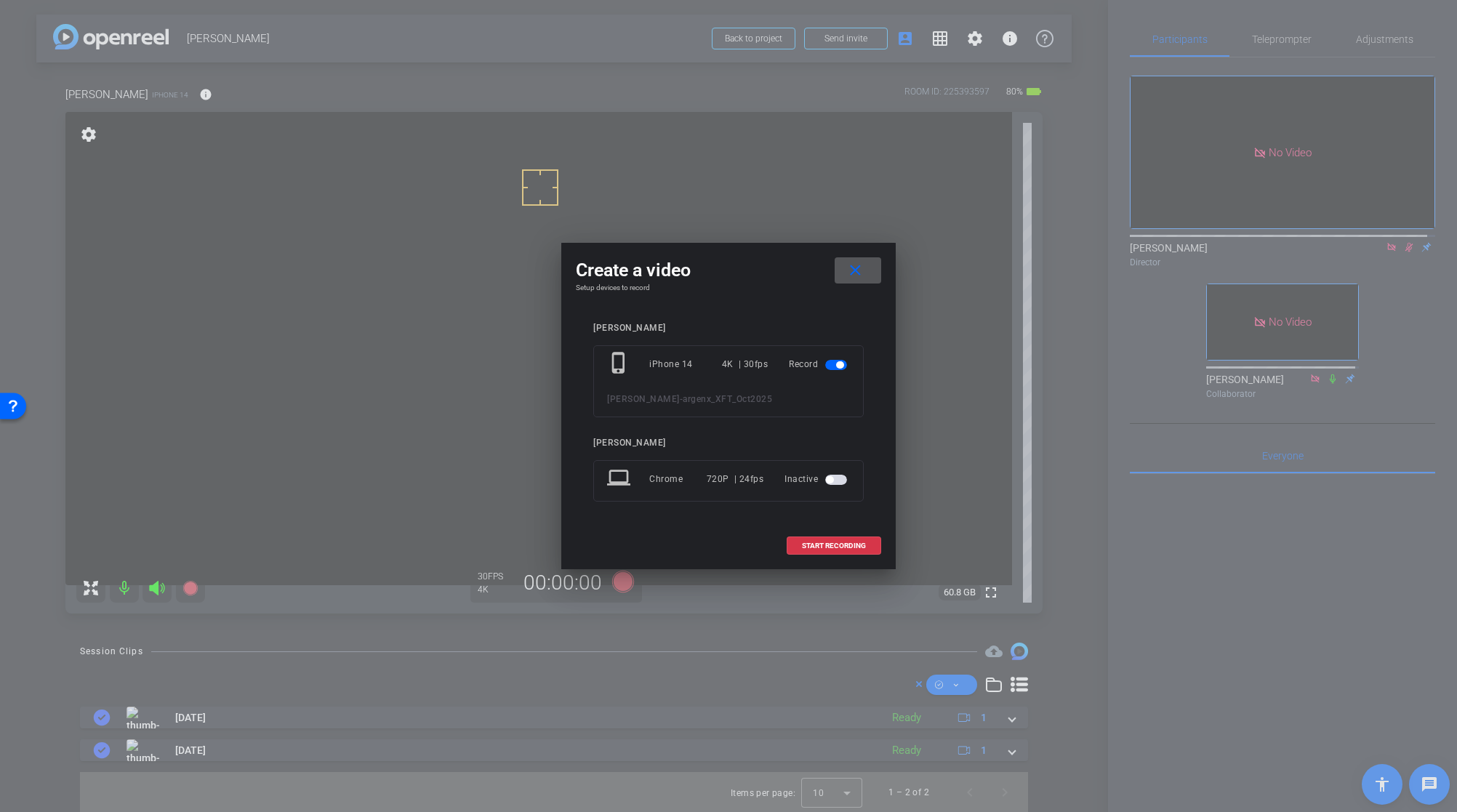
click at [842, 319] on div "Ashley Ellsworth phone_iphone iPhone 14 4K | 30fps Record Ashley Ellsworth - ar…" at bounding box center [728, 422] width 305 height 228
click at [842, 543] on span "START RECORDING" at bounding box center [834, 546] width 64 height 7
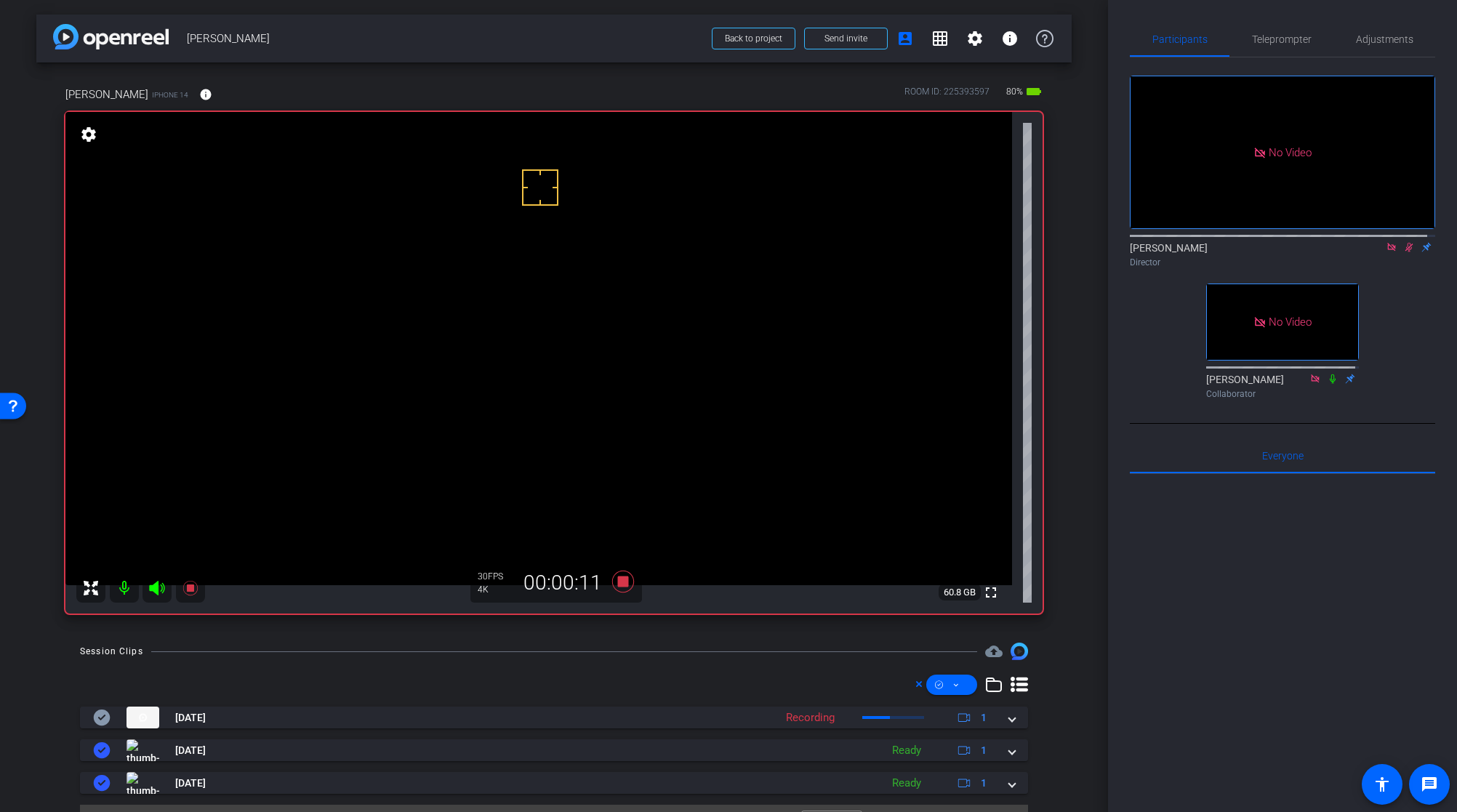
click at [514, 348] on video at bounding box center [539, 349] width 947 height 473
click at [1405, 252] on icon at bounding box center [1410, 247] width 8 height 9
click at [1404, 252] on icon at bounding box center [1409, 247] width 12 height 10
click at [495, 340] on video at bounding box center [539, 349] width 947 height 473
click at [513, 357] on video at bounding box center [539, 349] width 947 height 473
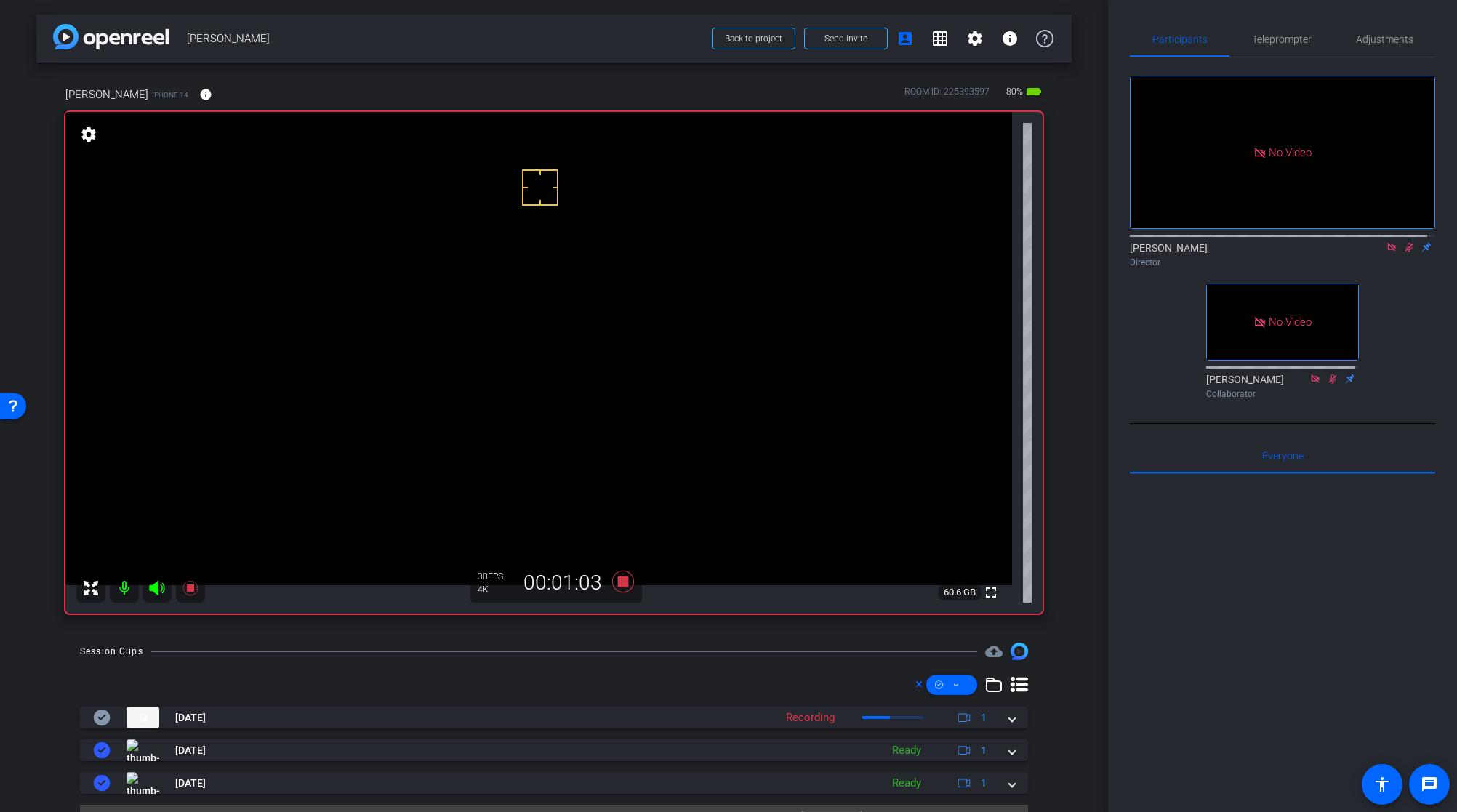
click at [497, 354] on video at bounding box center [539, 349] width 947 height 473
click at [500, 366] on video at bounding box center [539, 349] width 947 height 473
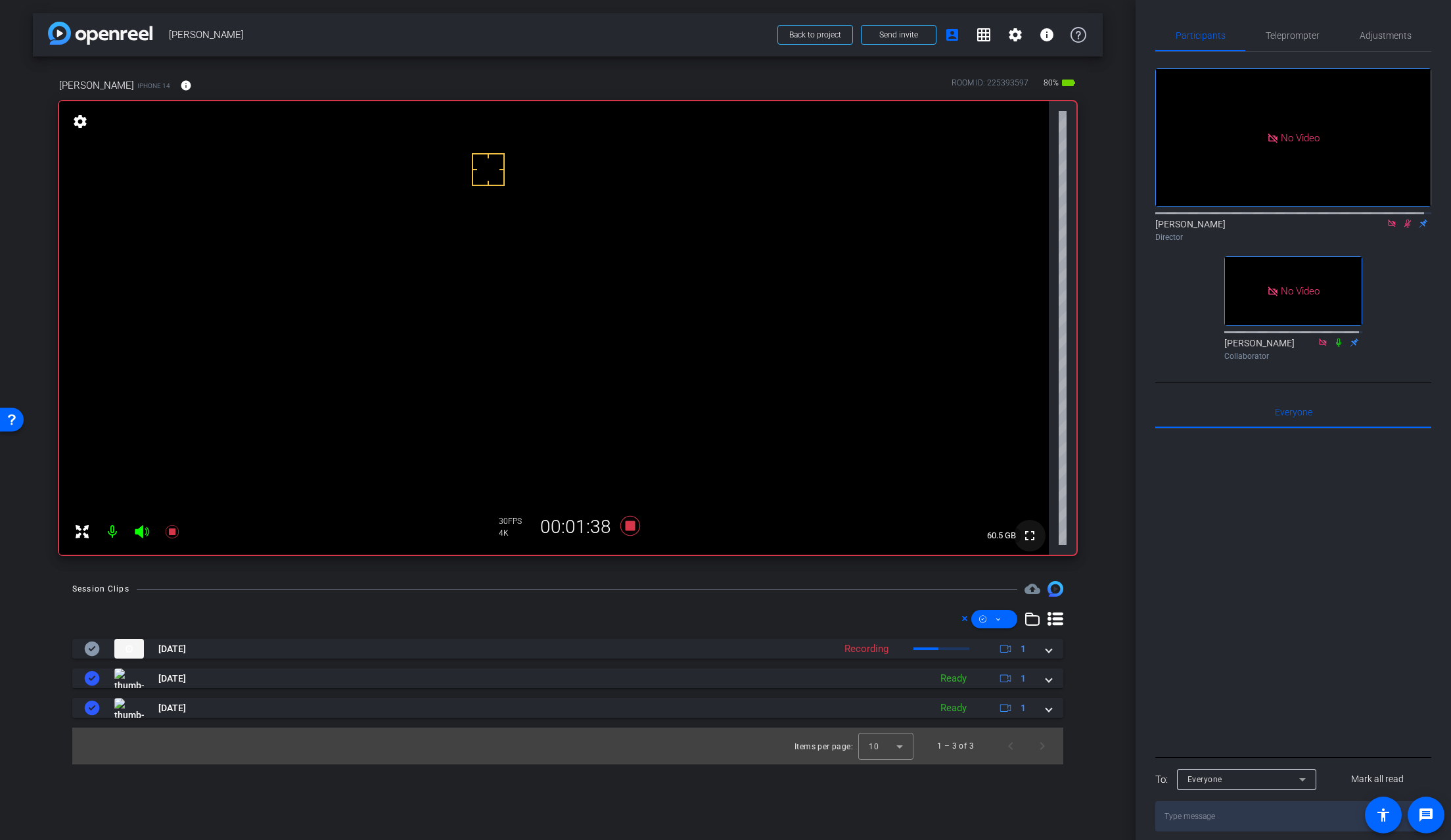
click at [1029, 538] on mat-icon "fullscreen" at bounding box center [1030, 535] width 16 height 16
click at [522, 314] on video at bounding box center [554, 328] width 990 height 453
click at [524, 328] on video at bounding box center [554, 328] width 990 height 453
click at [631, 527] on icon at bounding box center [630, 526] width 20 height 20
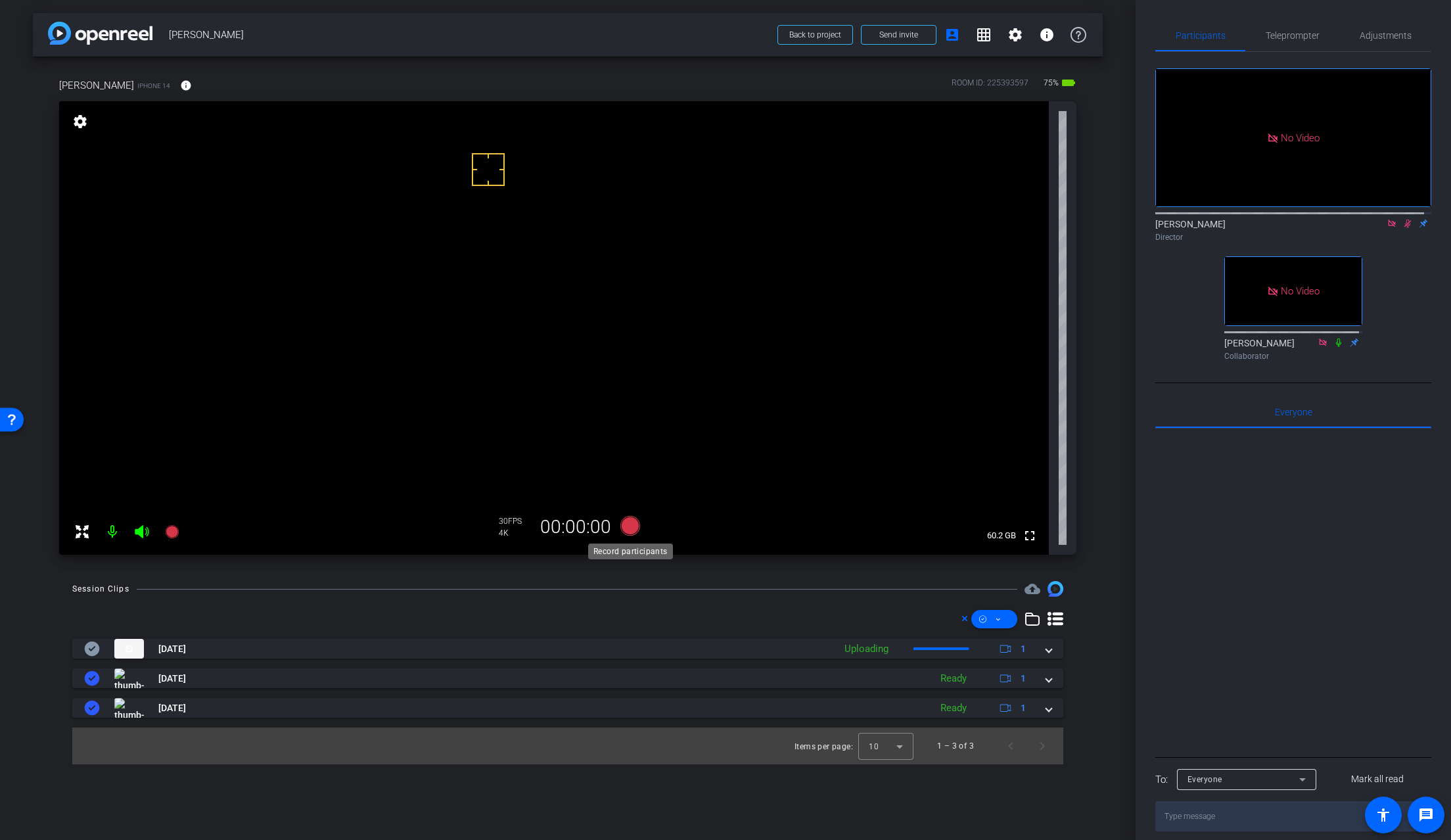
click at [631, 527] on icon at bounding box center [630, 526] width 20 height 20
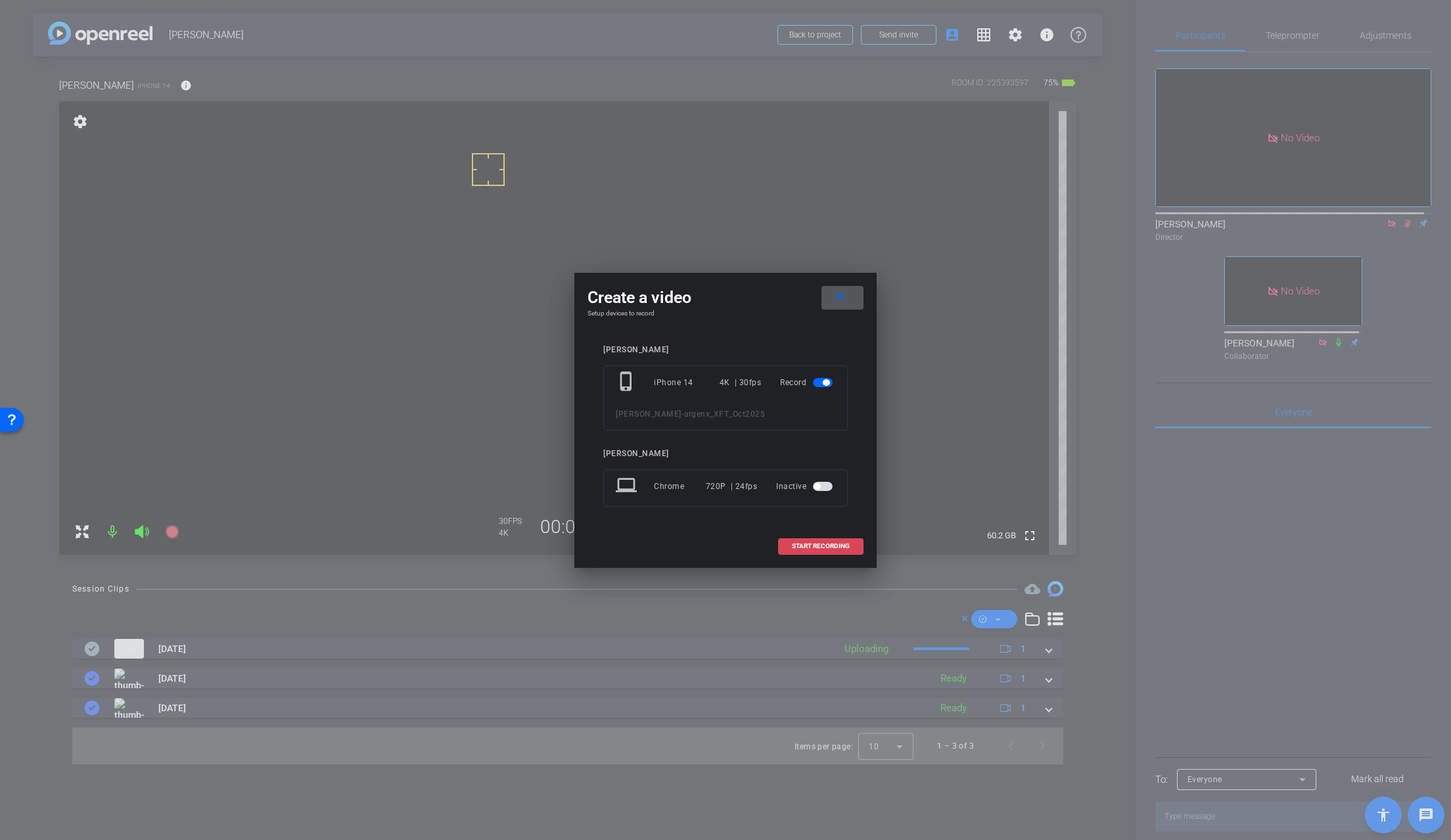
click at [810, 547] on span "START RECORDING" at bounding box center [821, 546] width 58 height 7
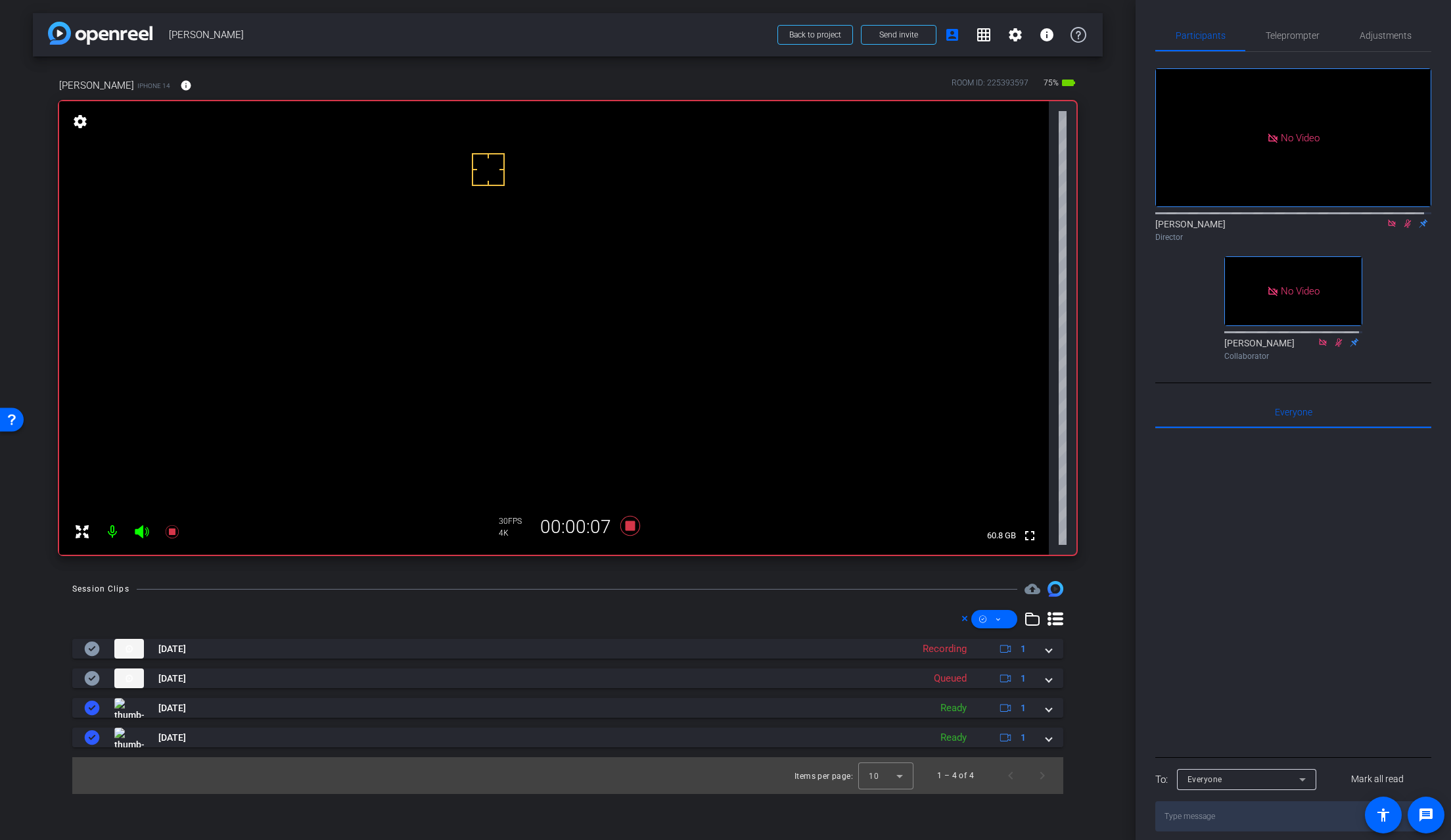
click at [527, 320] on video at bounding box center [554, 328] width 990 height 453
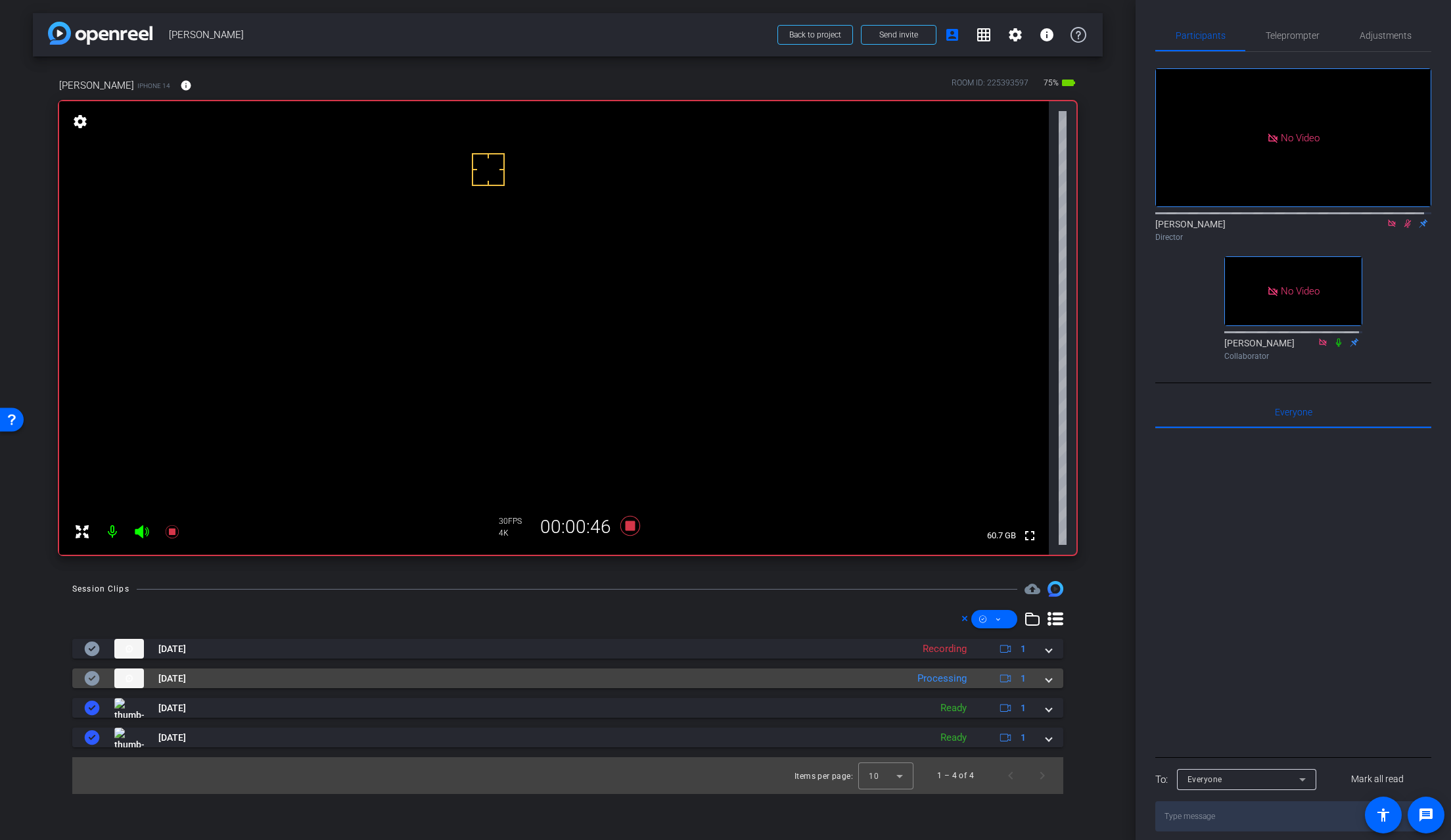
click at [1054, 679] on mat-expansion-panel-header "Sep 5, 2025 Processing 1" at bounding box center [568, 678] width 991 height 20
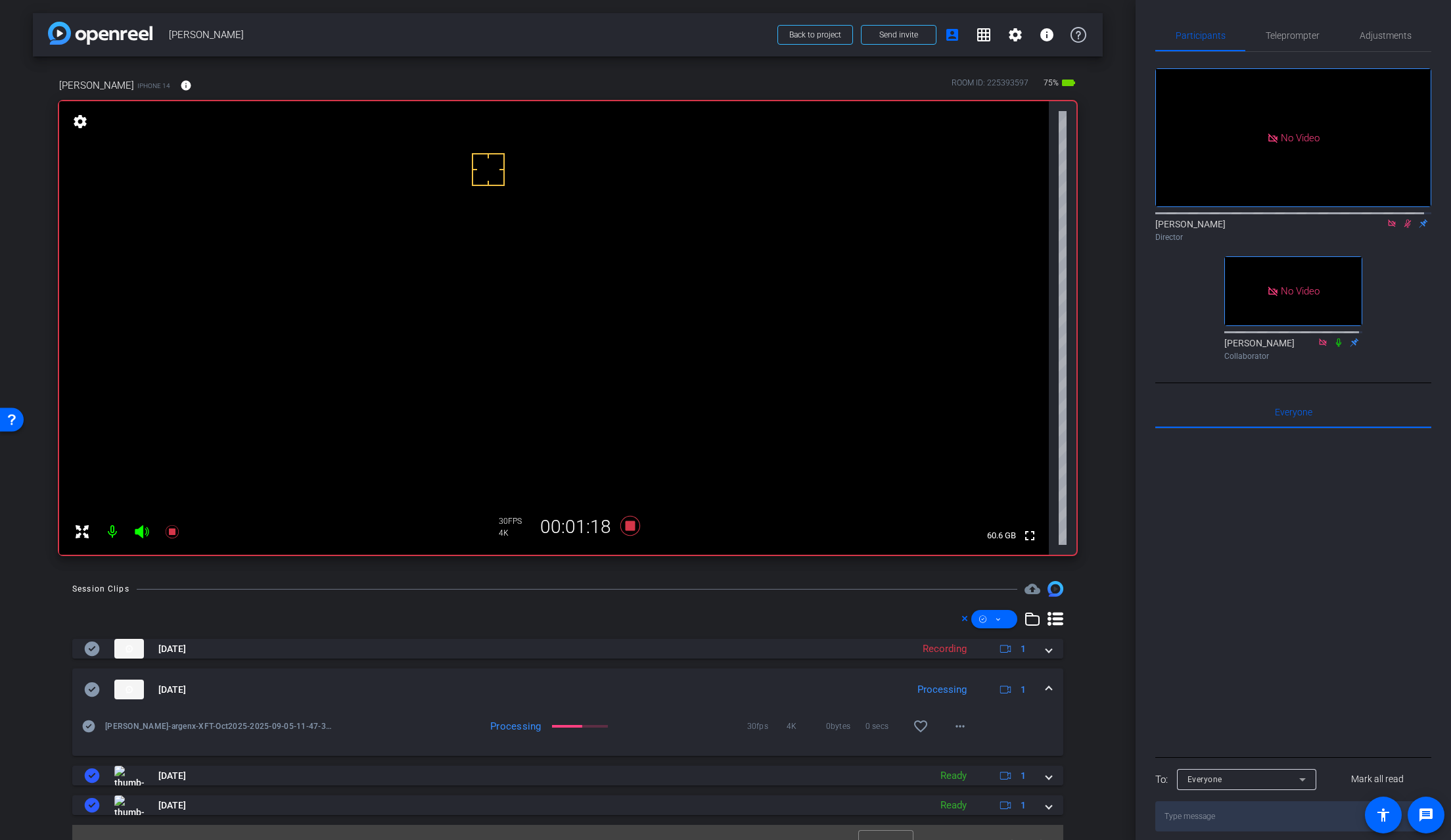
click at [518, 329] on video at bounding box center [554, 328] width 990 height 453
click at [538, 316] on video at bounding box center [554, 328] width 990 height 453
click at [519, 320] on video at bounding box center [554, 328] width 990 height 453
click at [967, 726] on span at bounding box center [961, 726] width 32 height 32
click at [981, 601] on span "Download Original" at bounding box center [988, 600] width 79 height 16
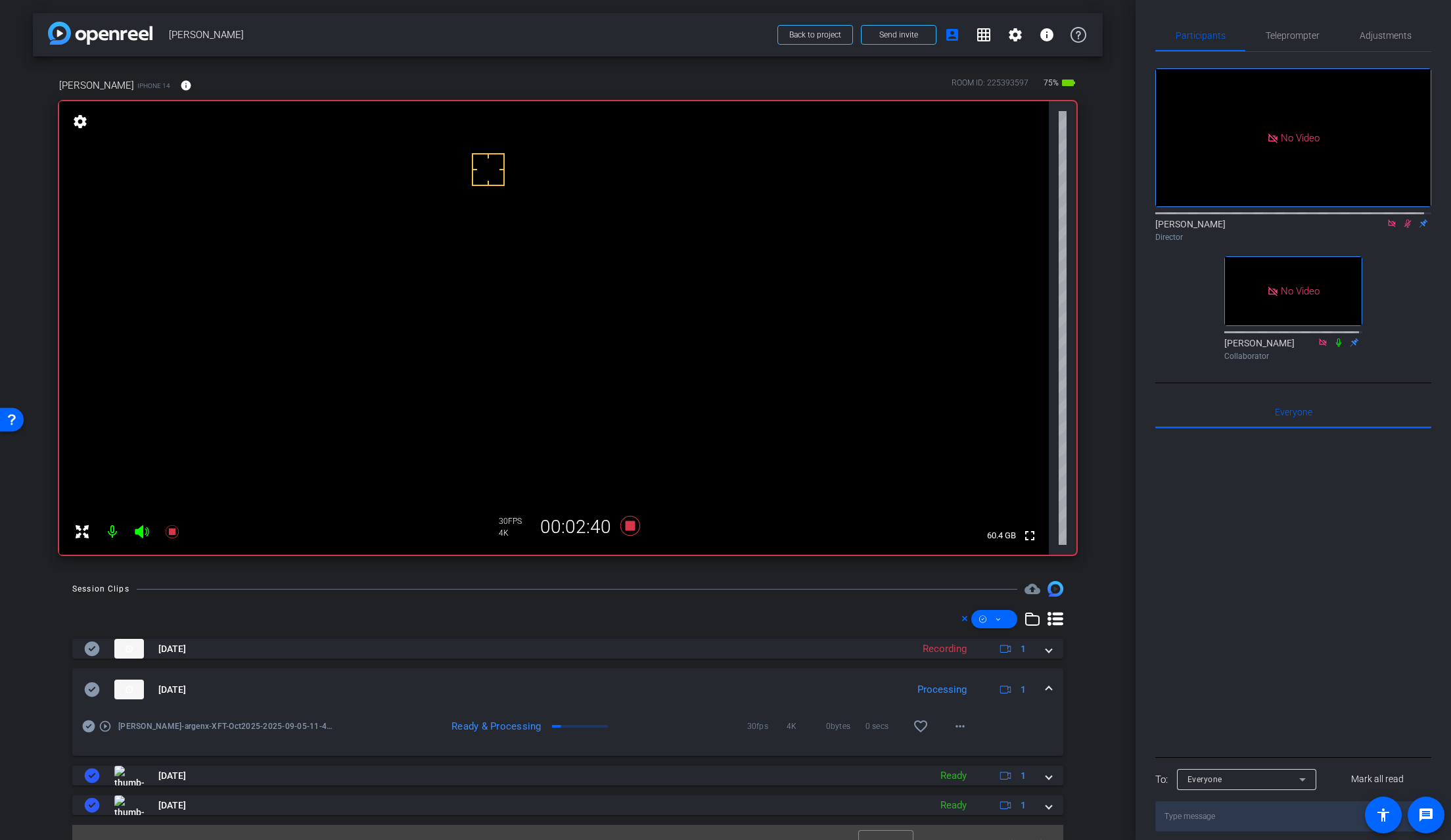
click at [93, 690] on icon at bounding box center [93, 689] width 15 height 14
click at [1046, 692] on span at bounding box center [1049, 690] width 5 height 14
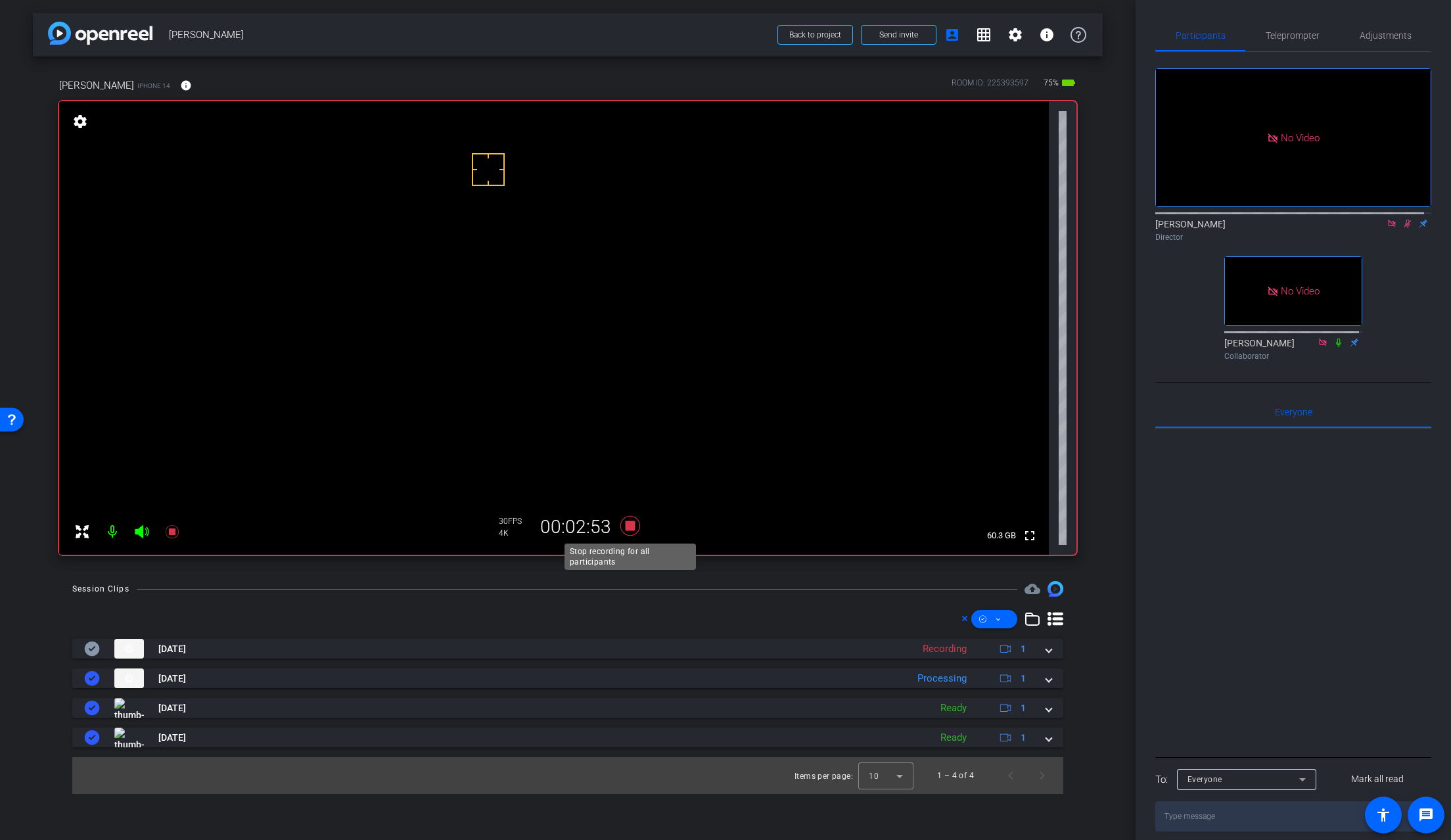
click at [631, 525] on icon at bounding box center [630, 526] width 20 height 20
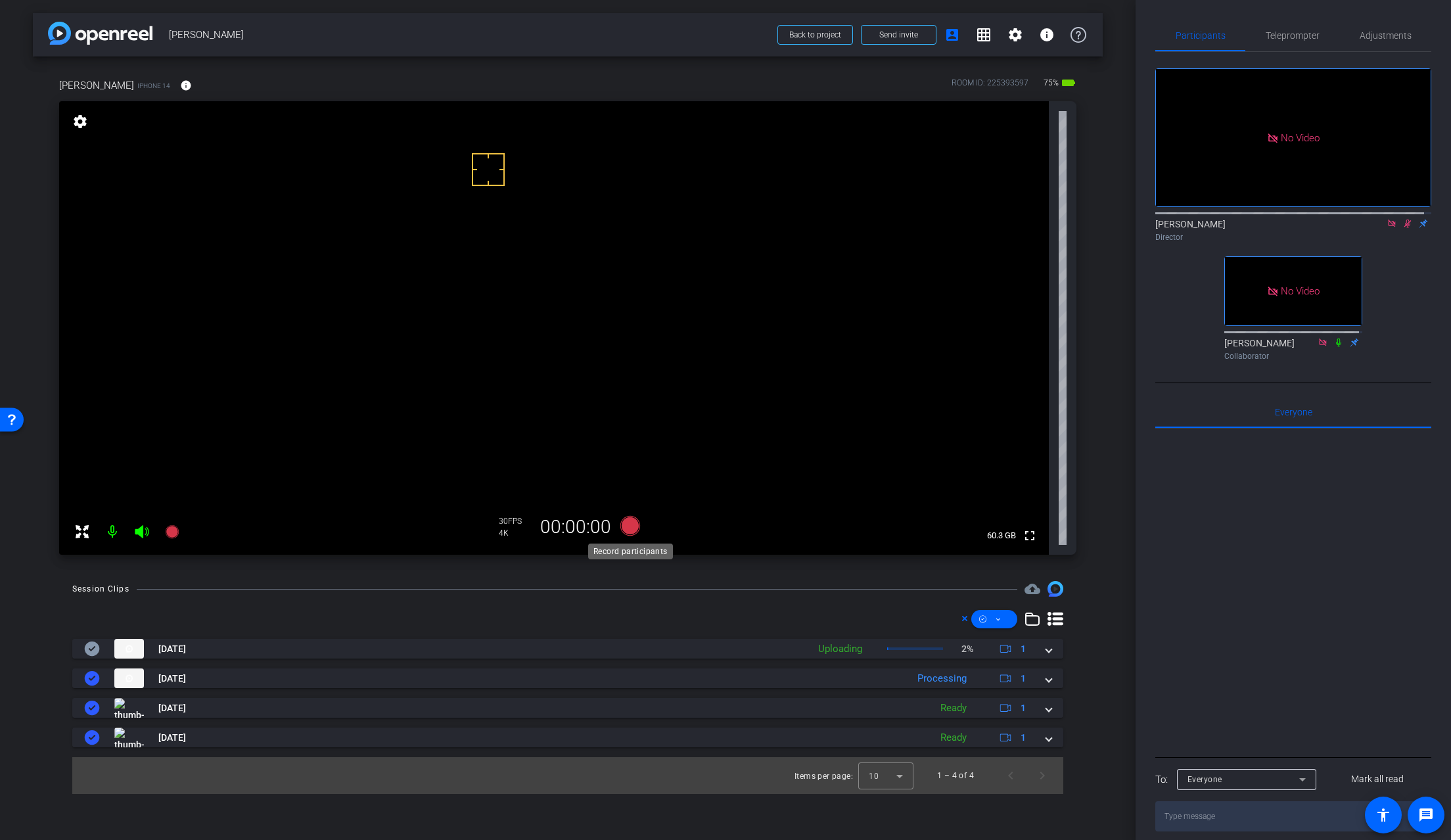
click at [629, 526] on icon at bounding box center [630, 526] width 20 height 20
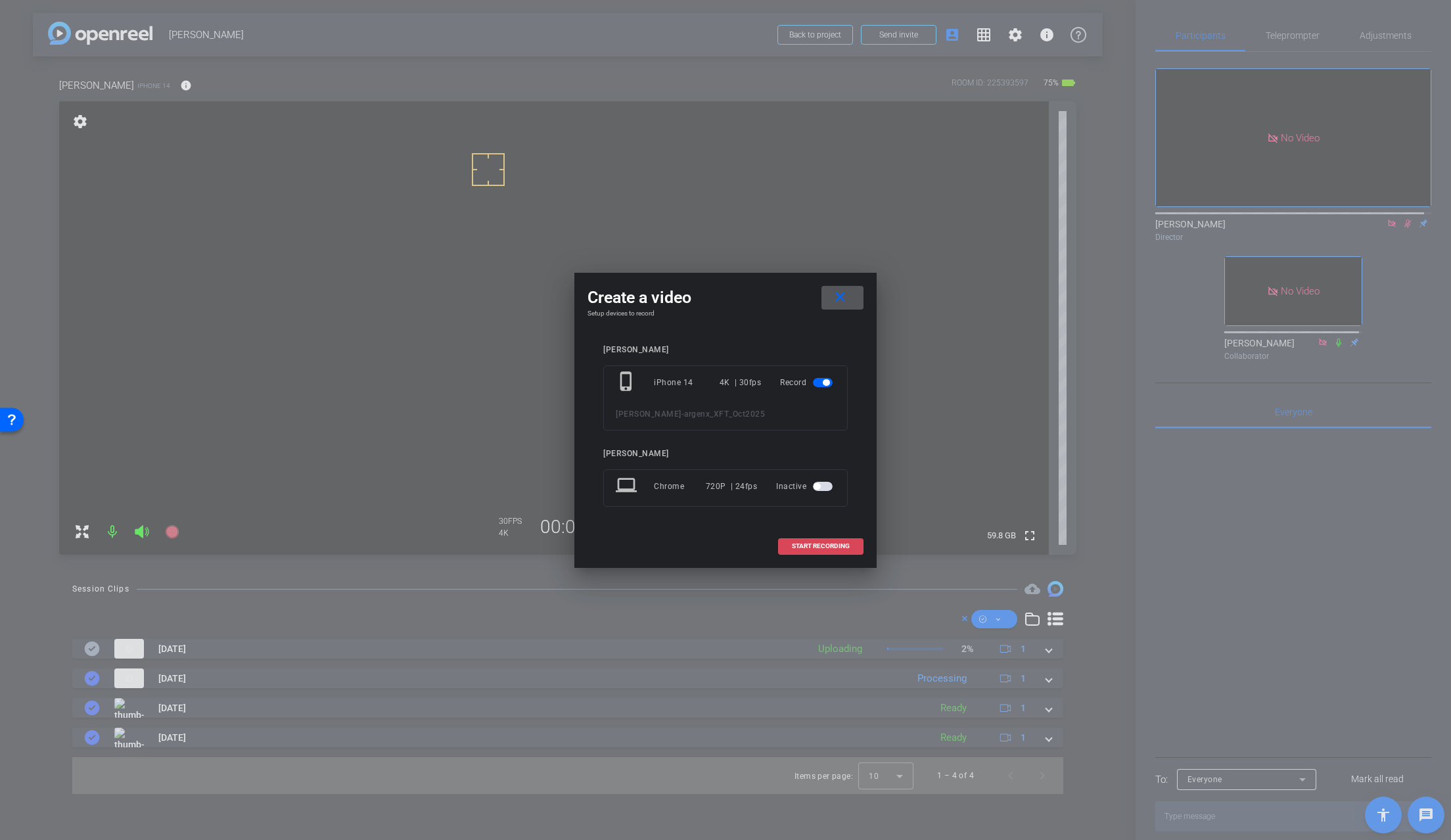
click at [798, 547] on span "START RECORDING" at bounding box center [821, 546] width 58 height 7
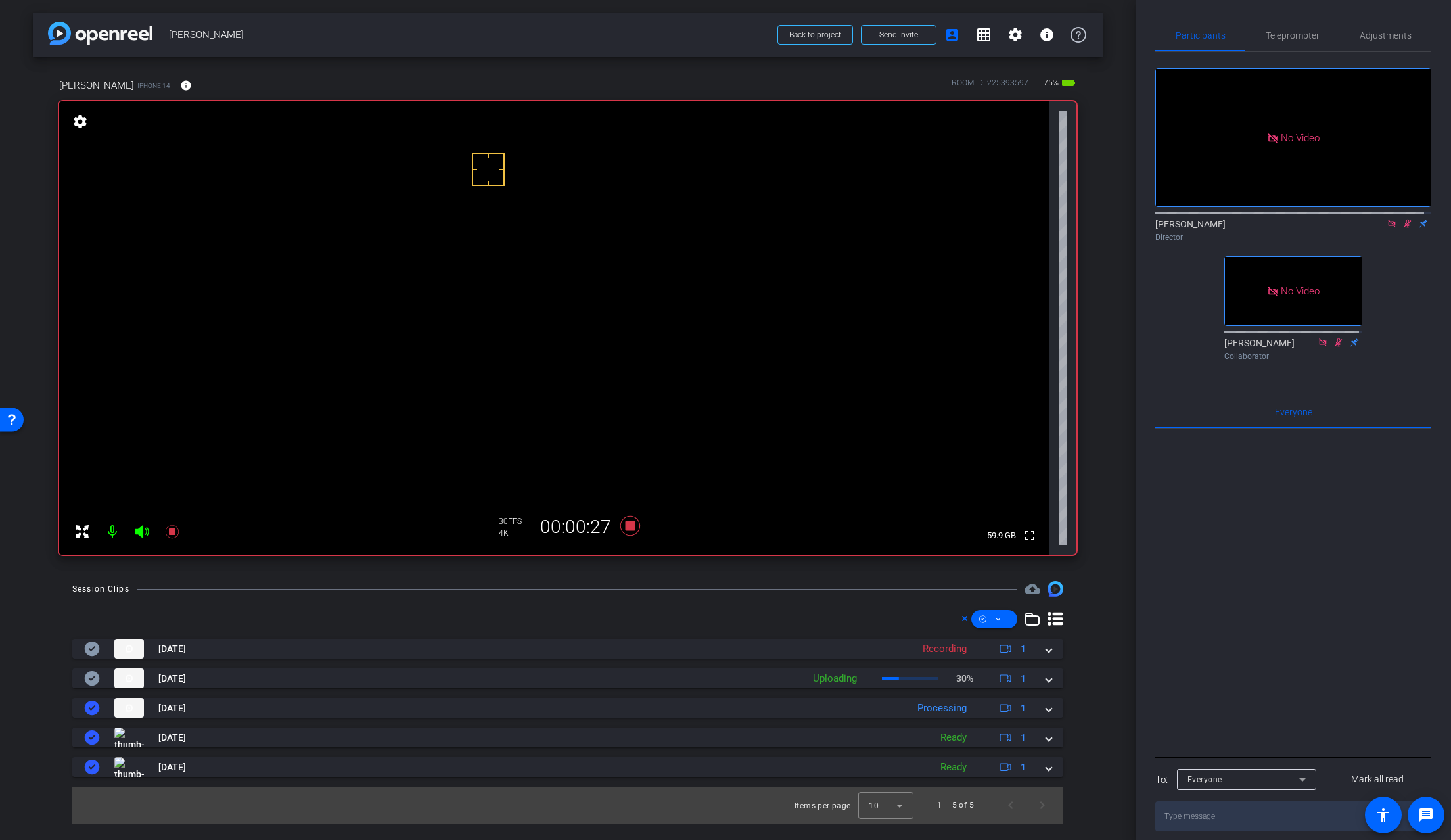
click at [539, 332] on video at bounding box center [554, 328] width 990 height 453
click at [533, 312] on video at bounding box center [554, 328] width 990 height 453
click at [545, 327] on video at bounding box center [554, 328] width 990 height 453
click at [638, 529] on icon at bounding box center [630, 525] width 32 height 23
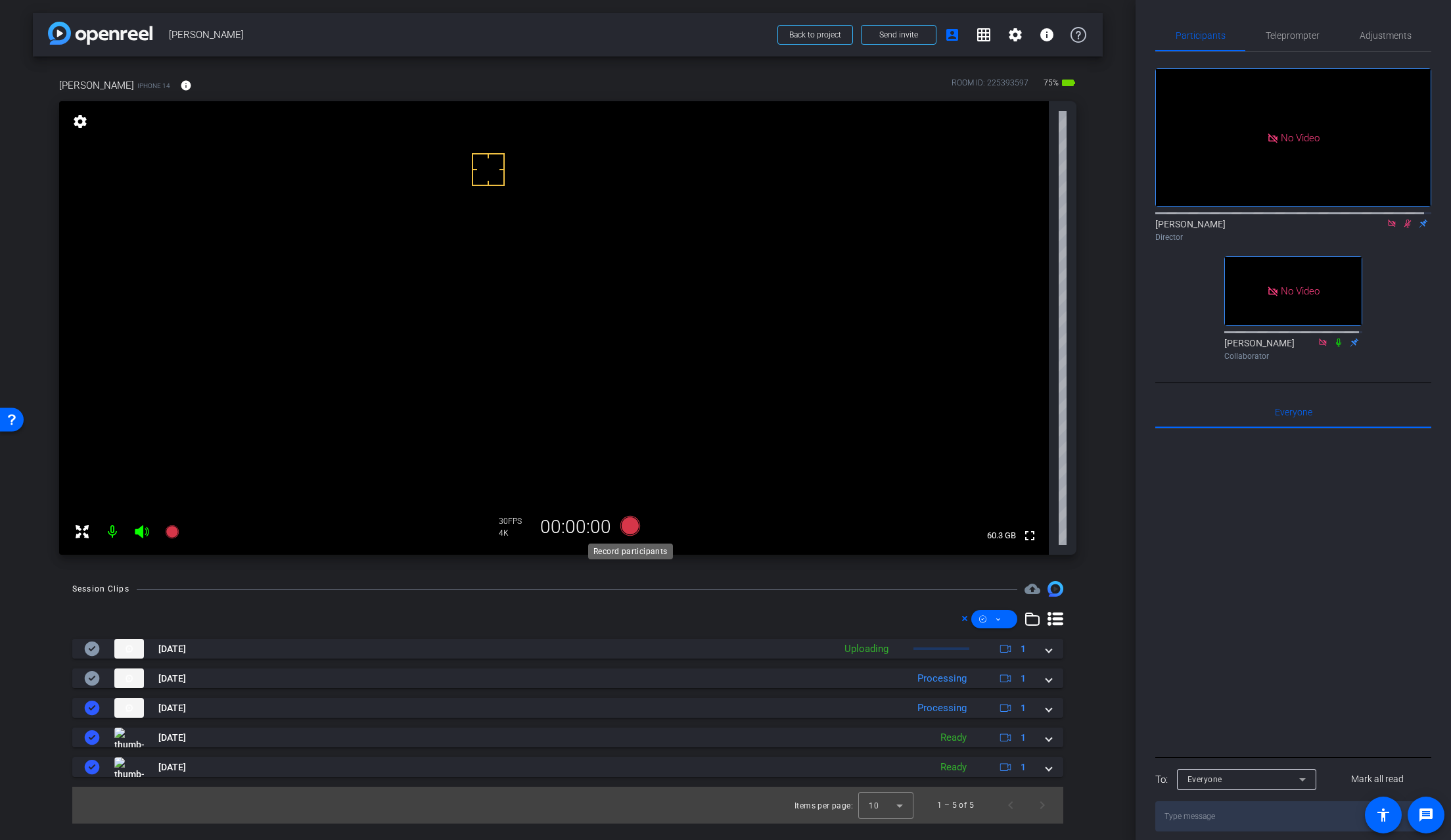
click at [638, 529] on icon at bounding box center [630, 525] width 32 height 23
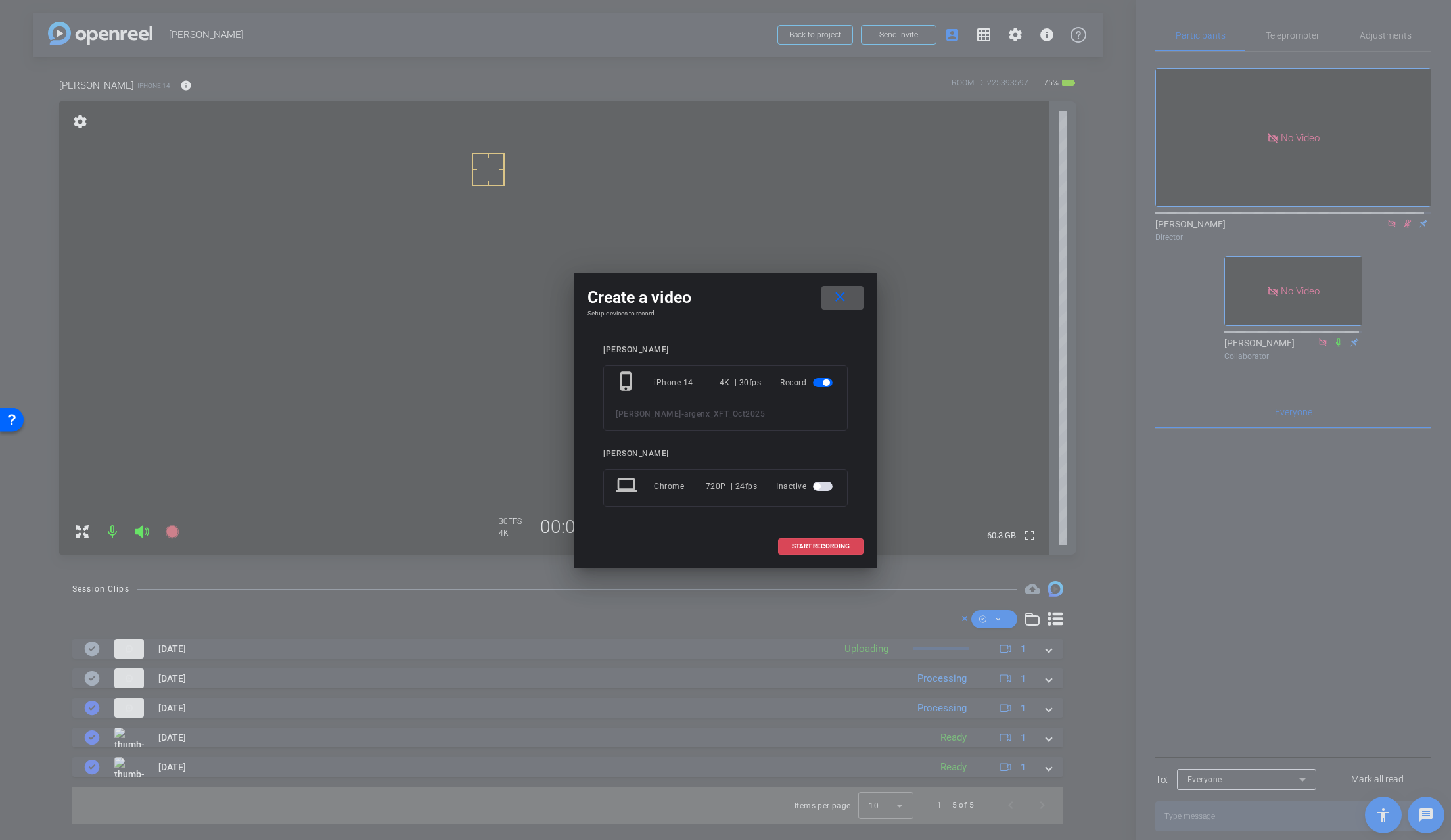
click at [854, 550] on span at bounding box center [821, 546] width 84 height 32
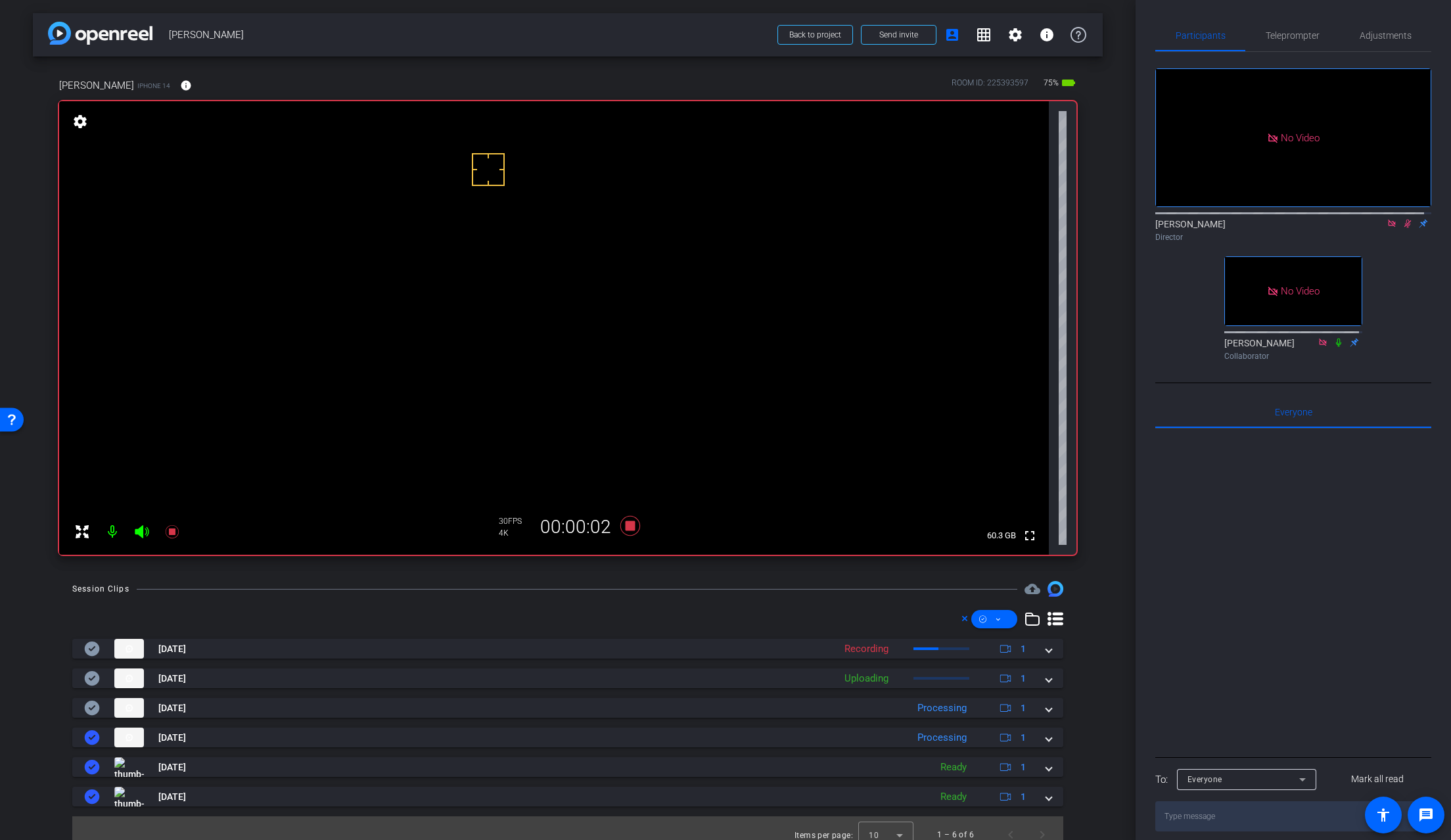
click at [518, 316] on video at bounding box center [554, 328] width 990 height 453
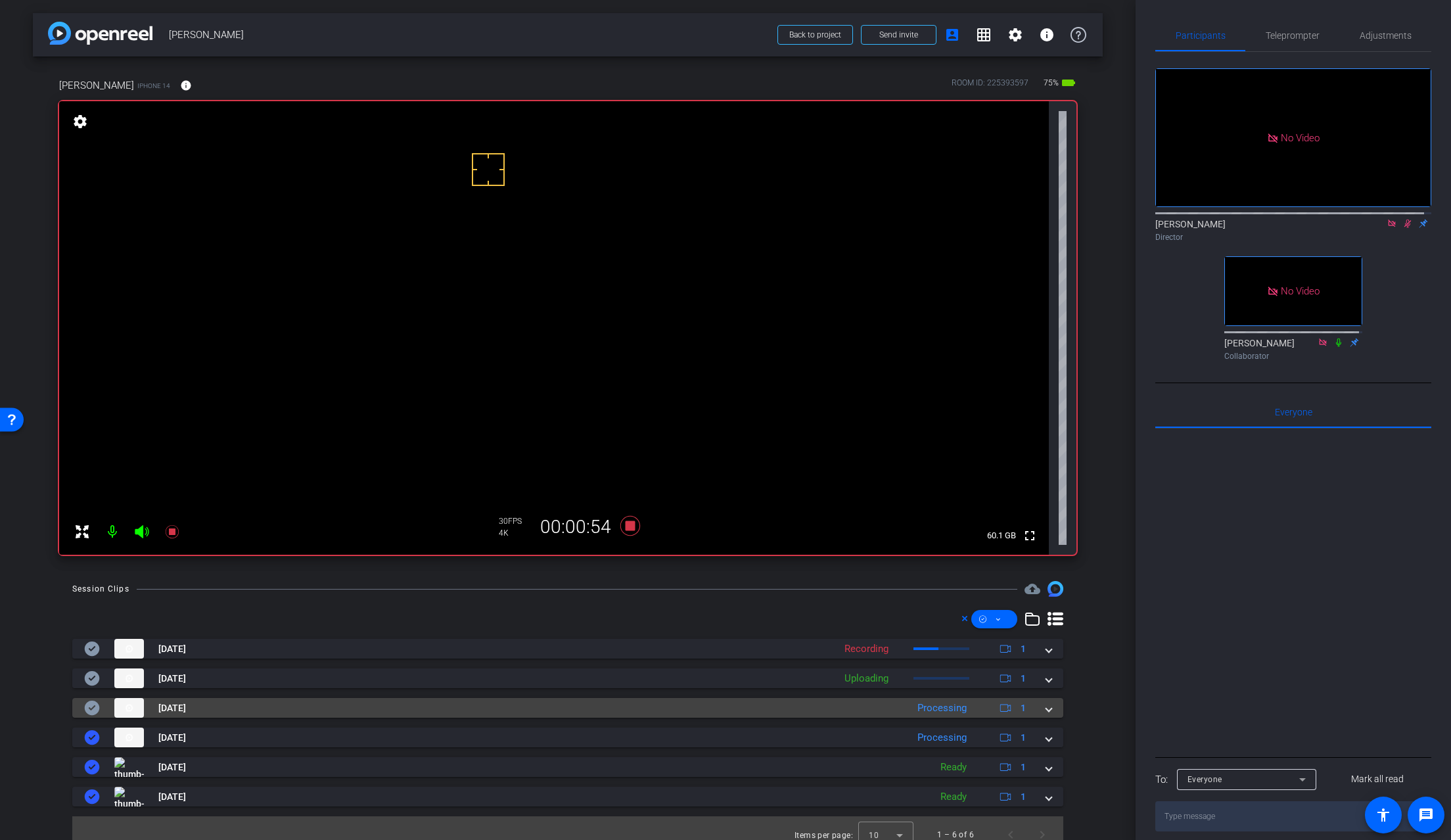
click at [1046, 708] on span at bounding box center [1049, 708] width 5 height 14
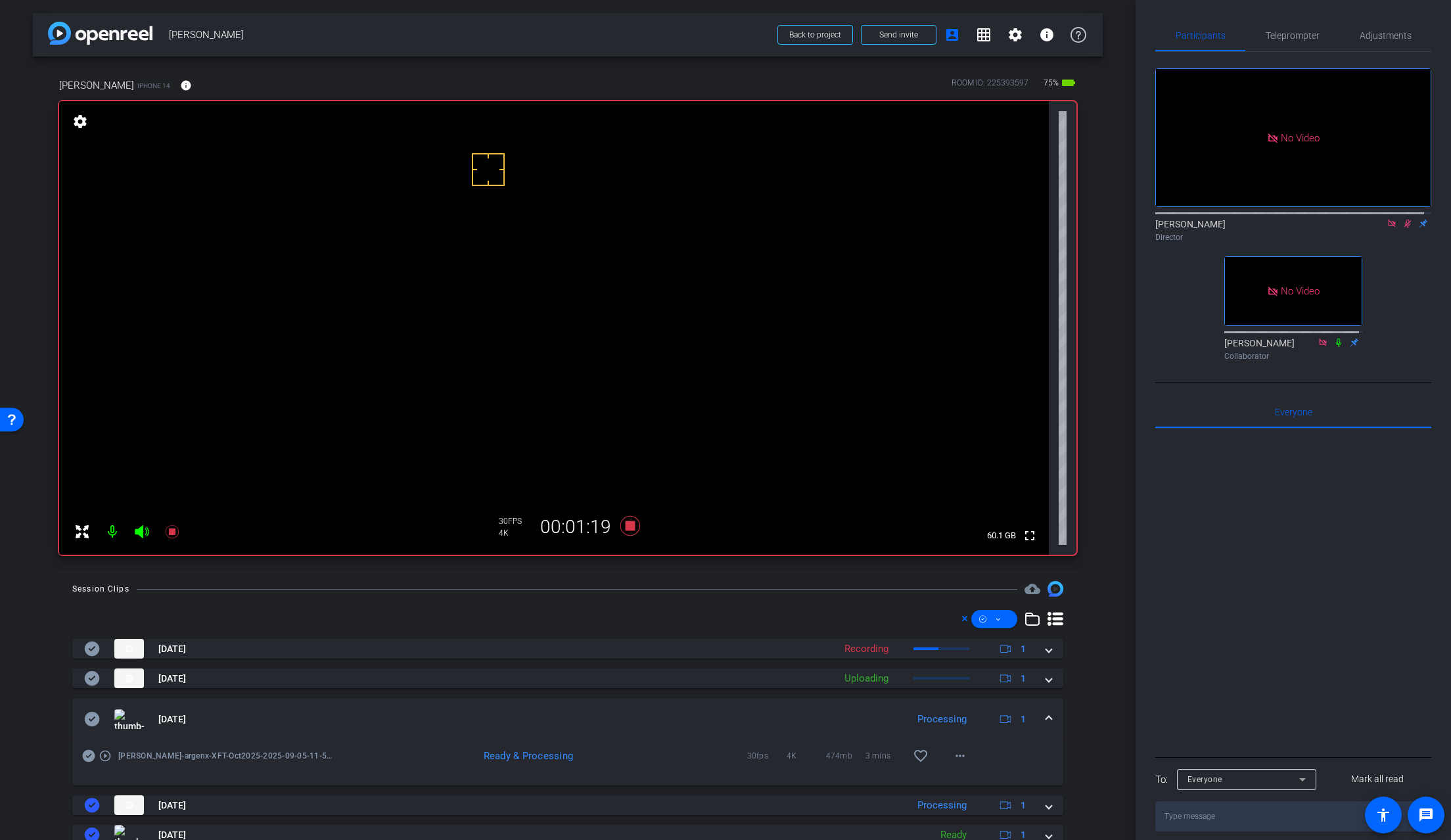
click at [511, 321] on video at bounding box center [554, 328] width 990 height 453
click at [952, 733] on mat-icon "more_horiz" at bounding box center [960, 755] width 16 height 16
click at [972, 627] on span "Download Original" at bounding box center [988, 630] width 79 height 16
click at [91, 716] on icon at bounding box center [93, 718] width 15 height 14
click at [1046, 716] on span at bounding box center [1049, 719] width 5 height 14
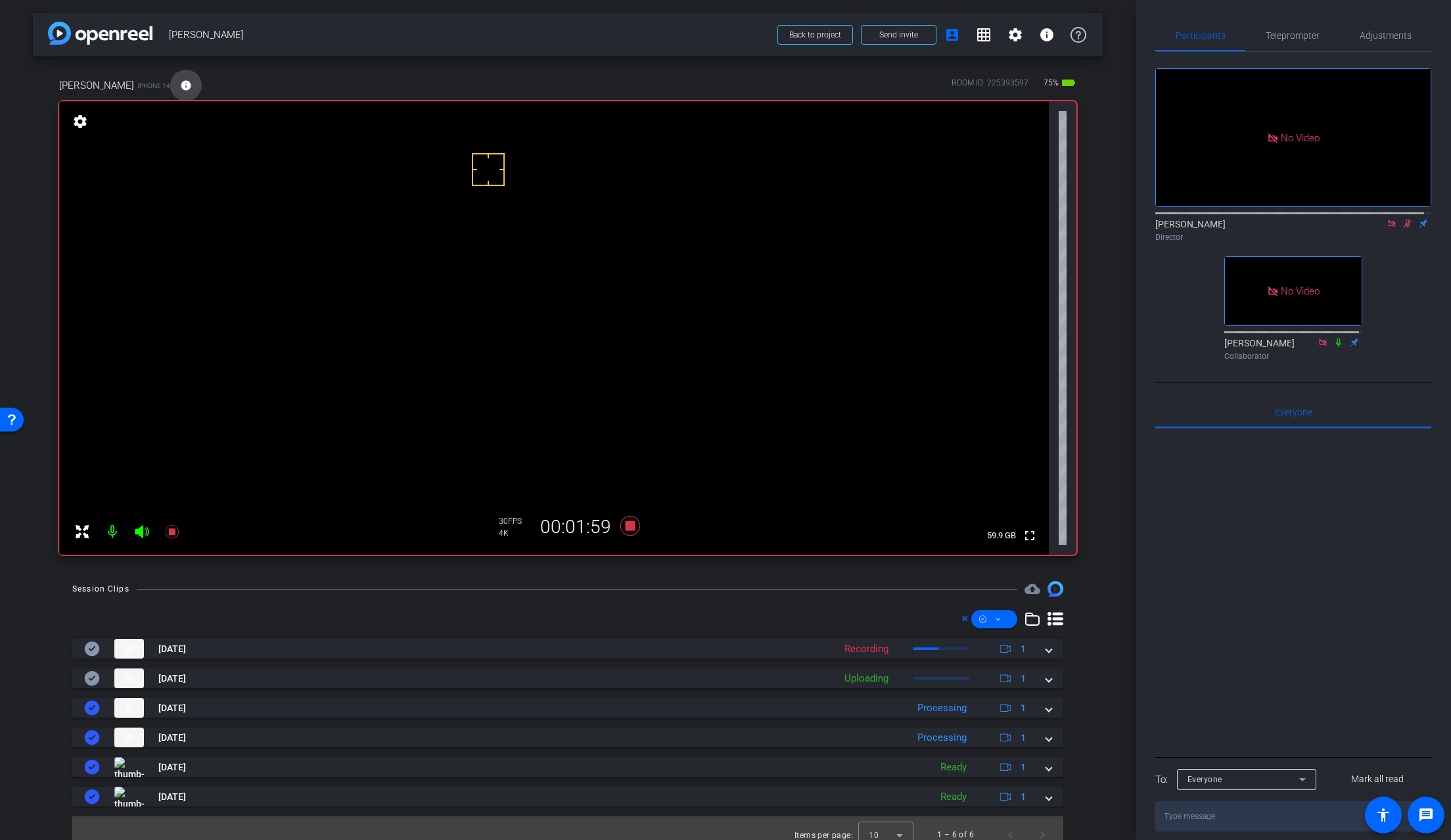
click at [187, 80] on mat-icon "info" at bounding box center [186, 86] width 12 height 12
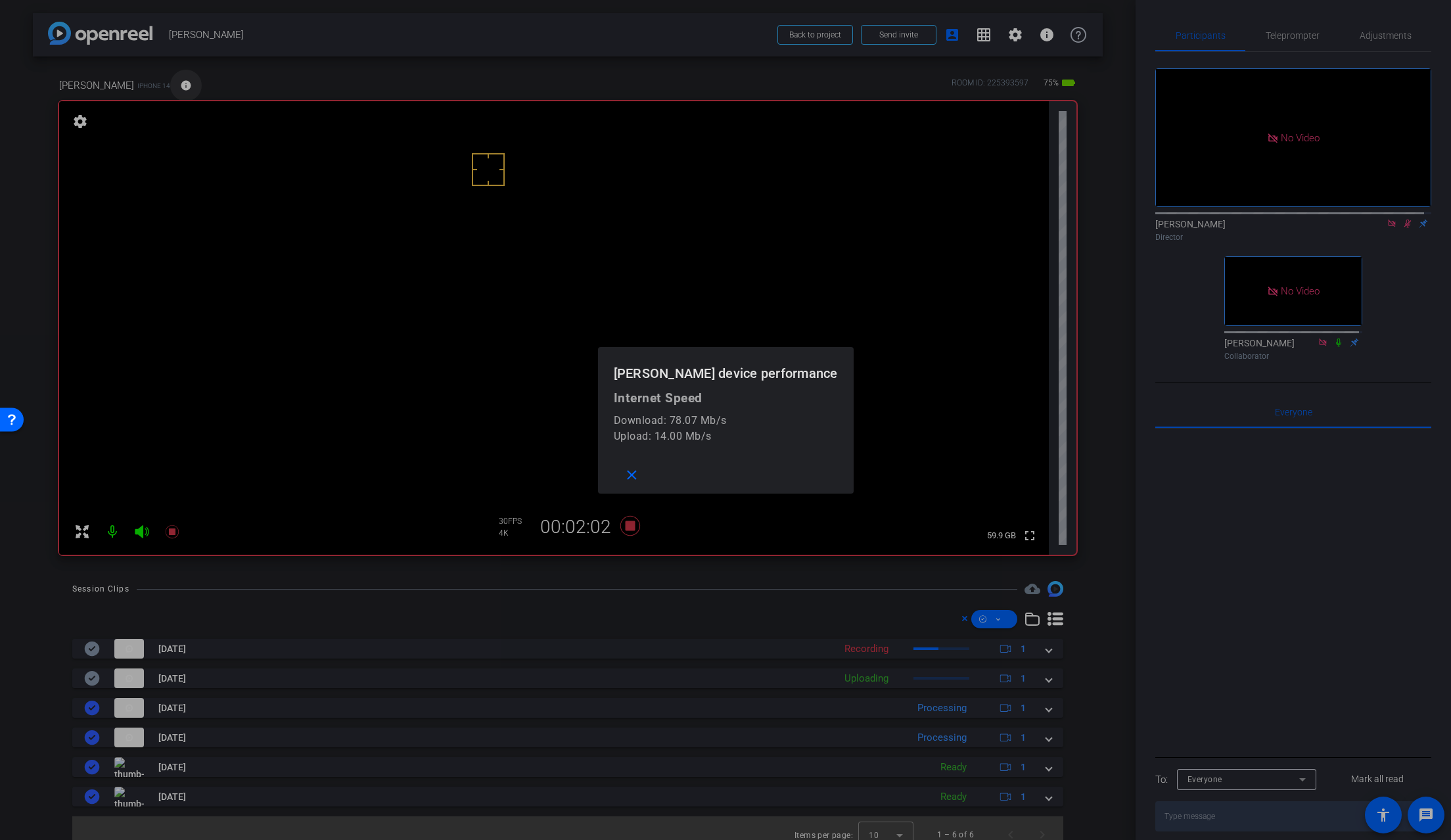
click at [187, 80] on div at bounding box center [725, 420] width 1451 height 840
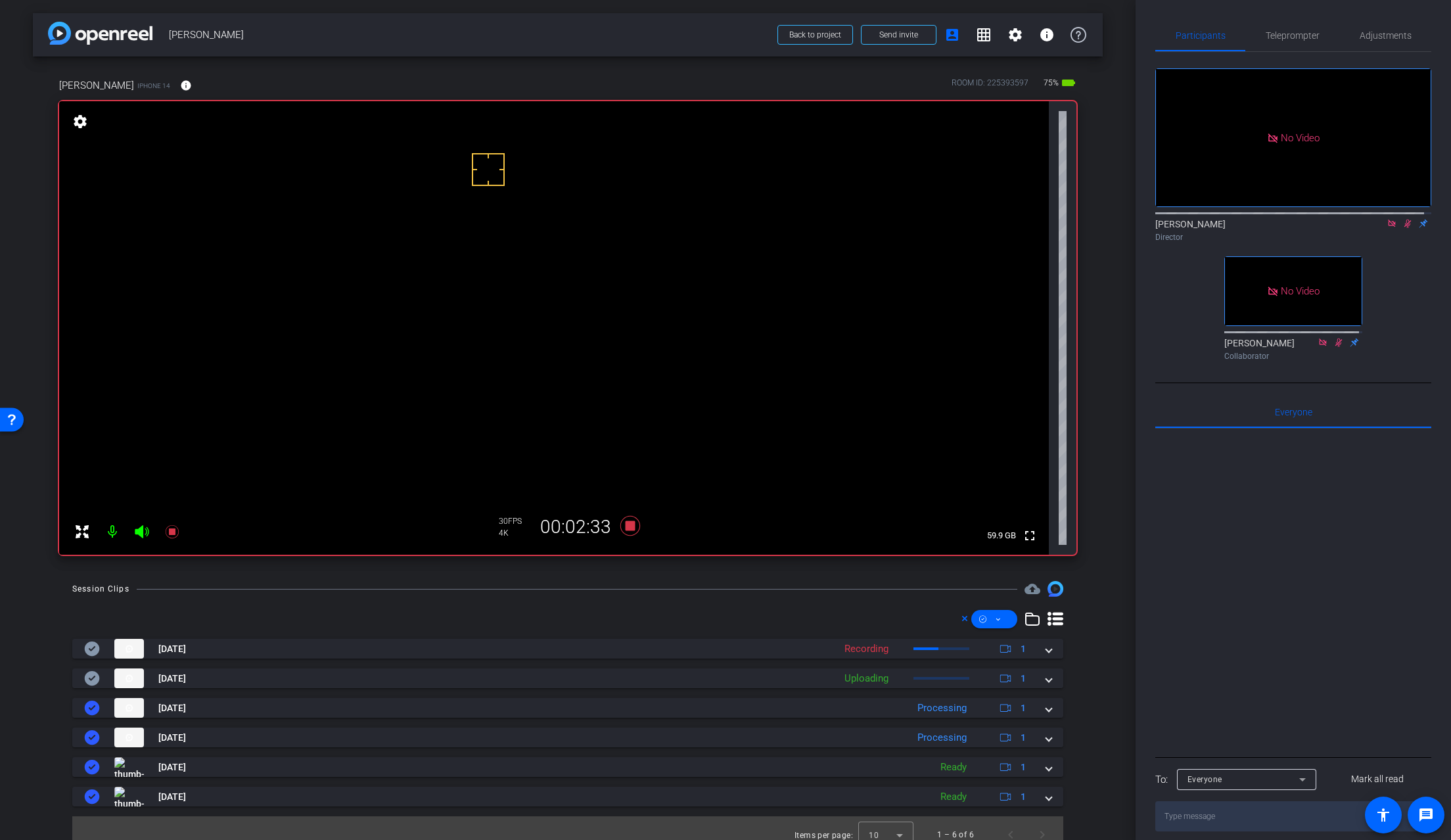
click at [524, 329] on video at bounding box center [554, 328] width 990 height 453
click at [627, 527] on icon at bounding box center [630, 526] width 20 height 20
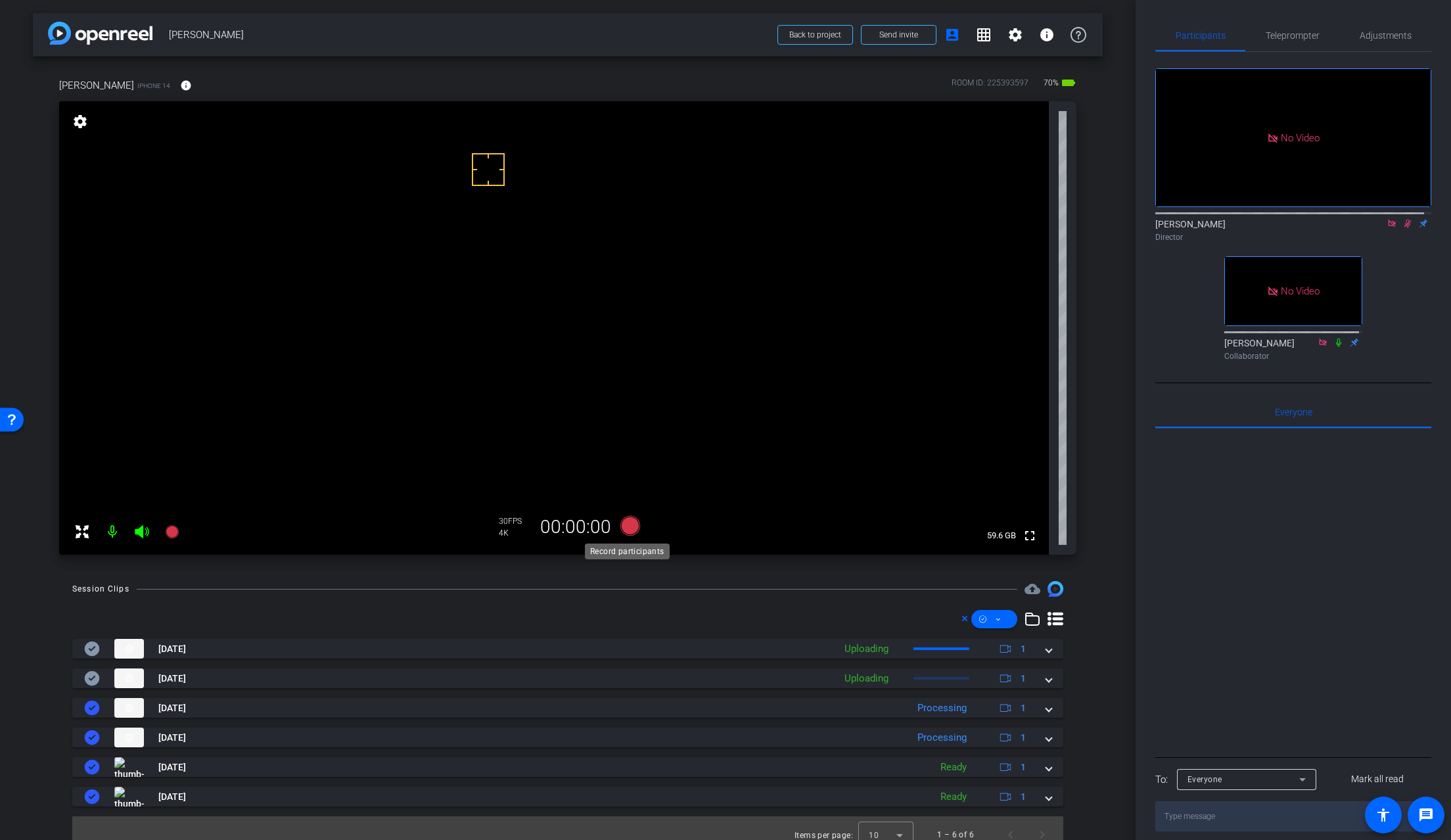
click at [627, 527] on icon at bounding box center [630, 526] width 20 height 20
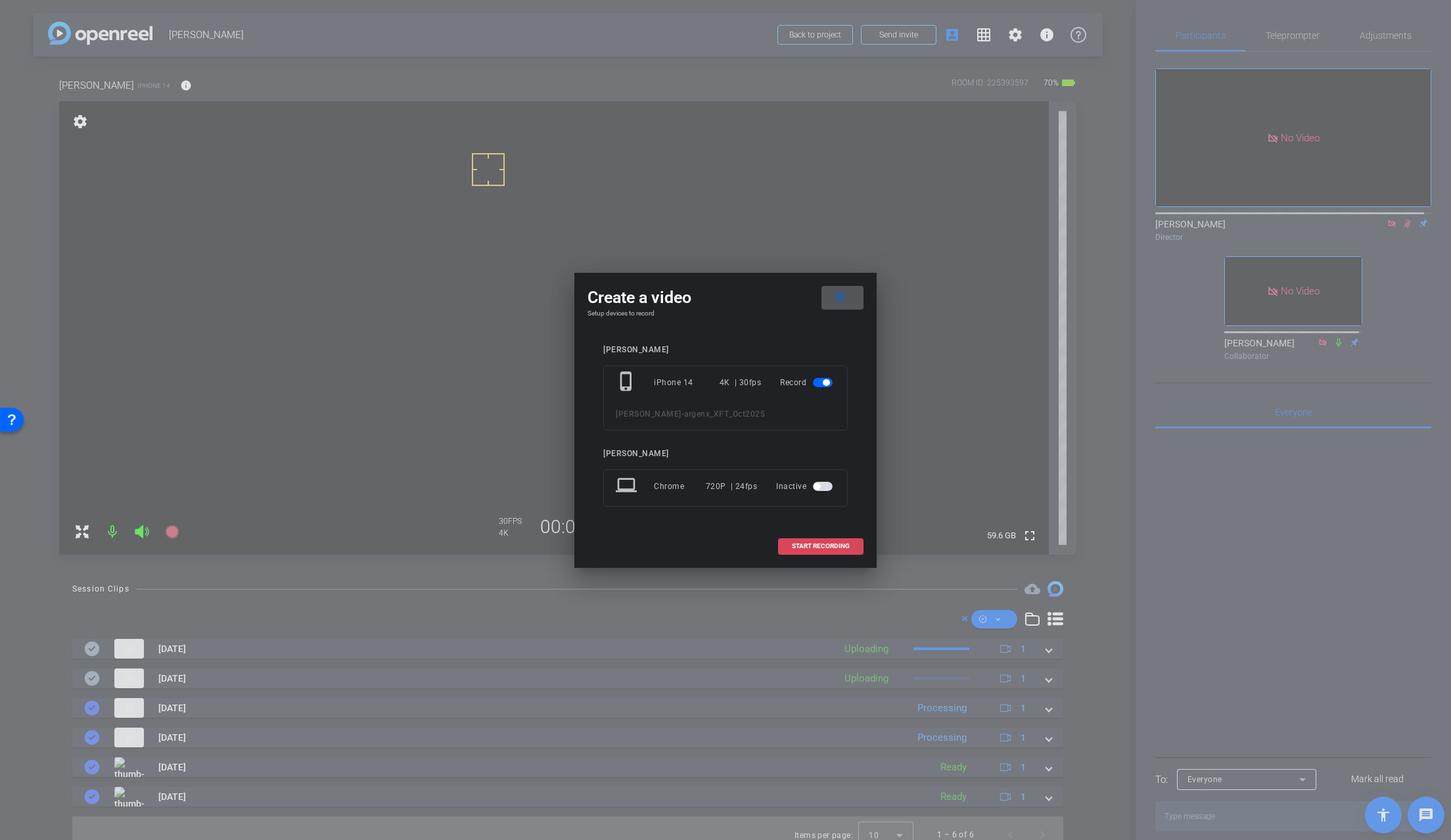
click at [810, 544] on span "START RECORDING" at bounding box center [821, 546] width 58 height 7
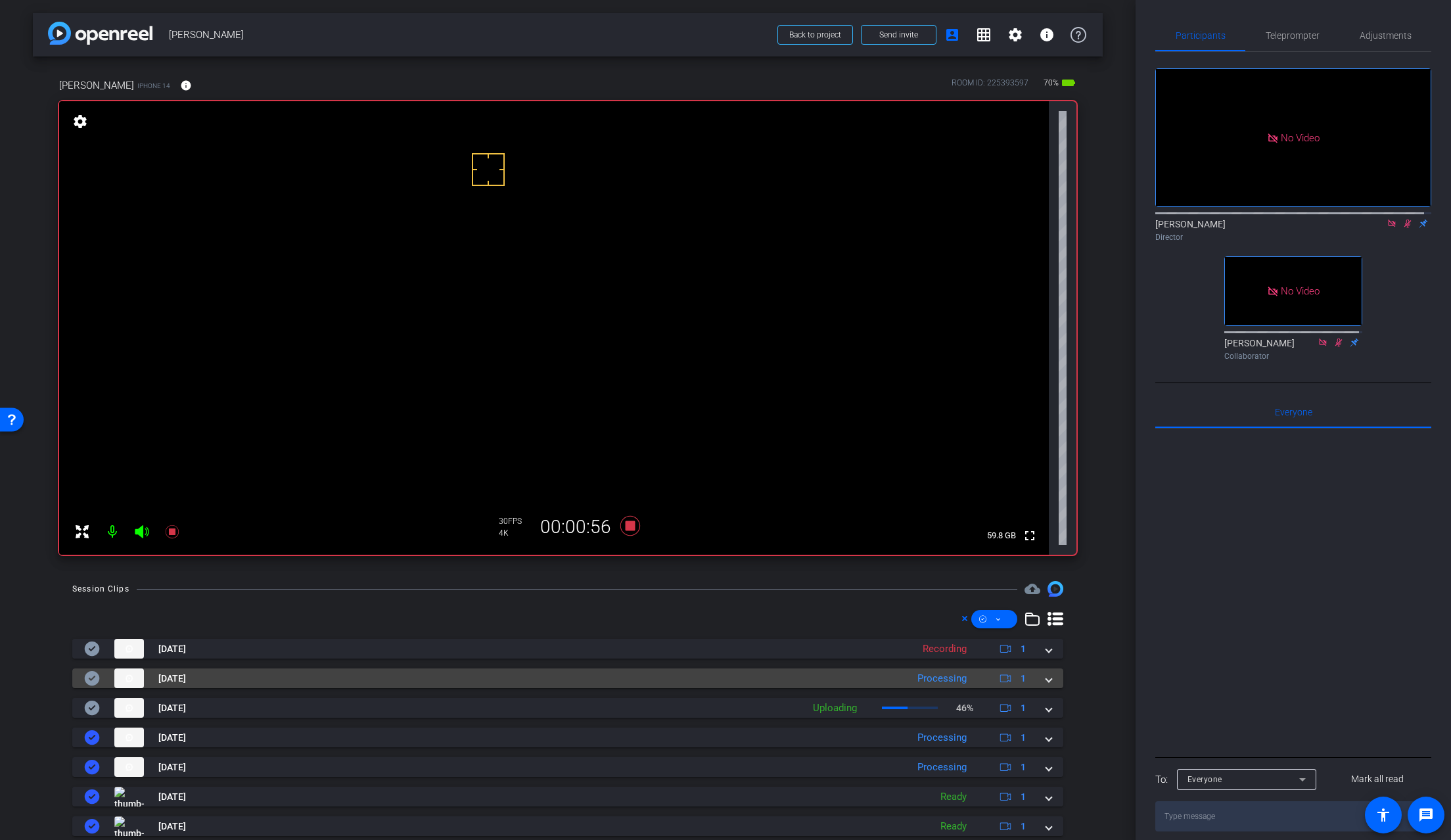
click at [1046, 680] on span at bounding box center [1049, 678] width 5 height 14
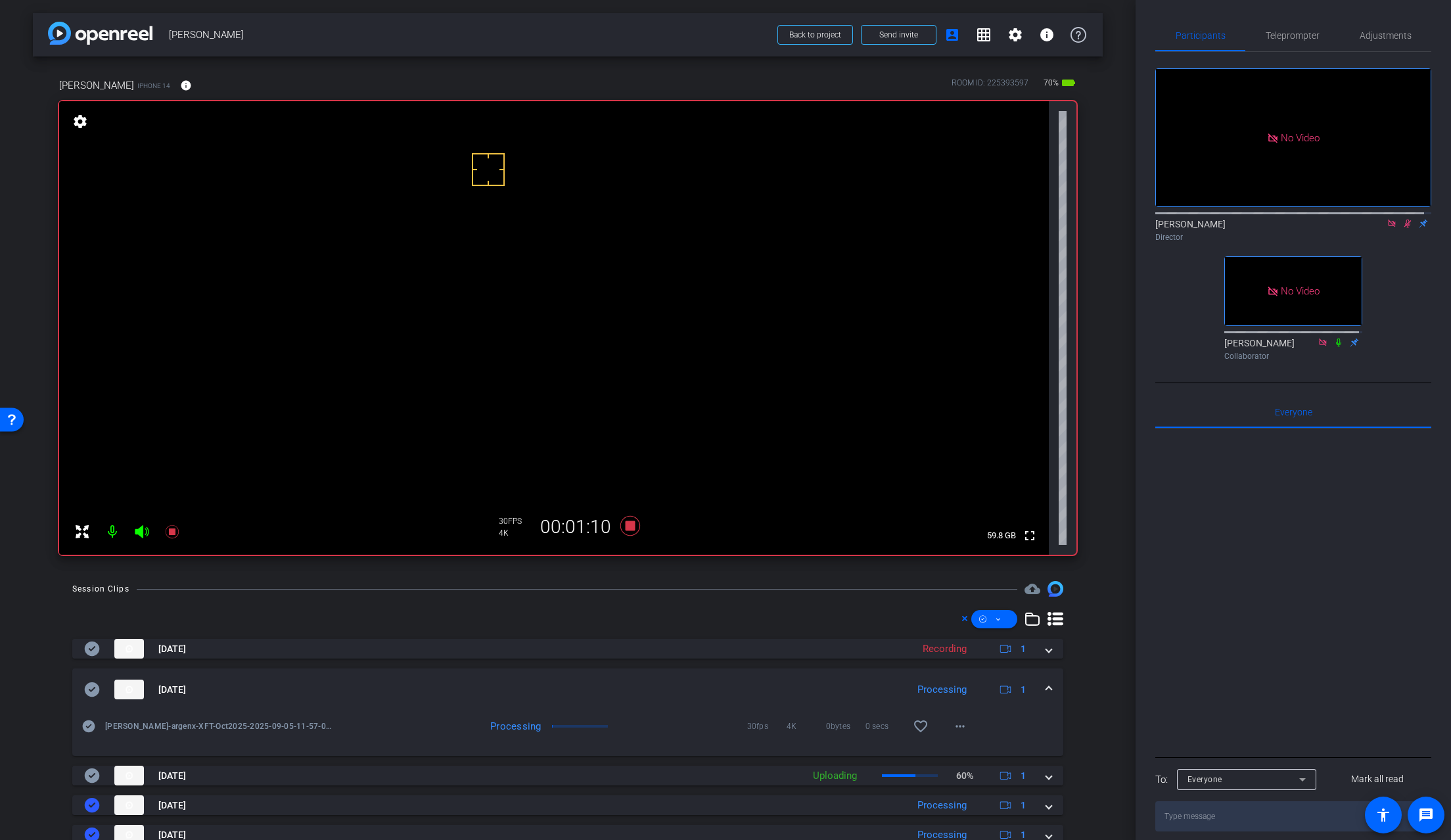
click at [515, 336] on video at bounding box center [554, 328] width 990 height 453
click at [515, 320] on div at bounding box center [515, 337] width 33 height 33
click at [514, 313] on video at bounding box center [554, 328] width 990 height 453
click at [499, 330] on video at bounding box center [554, 328] width 990 height 453
click at [979, 733] on div "play_circle_outline Ashley Ellsworth-argenx-XFT-Oct2025-2025-09-05-11-57-09-759…" at bounding box center [568, 733] width 991 height 45
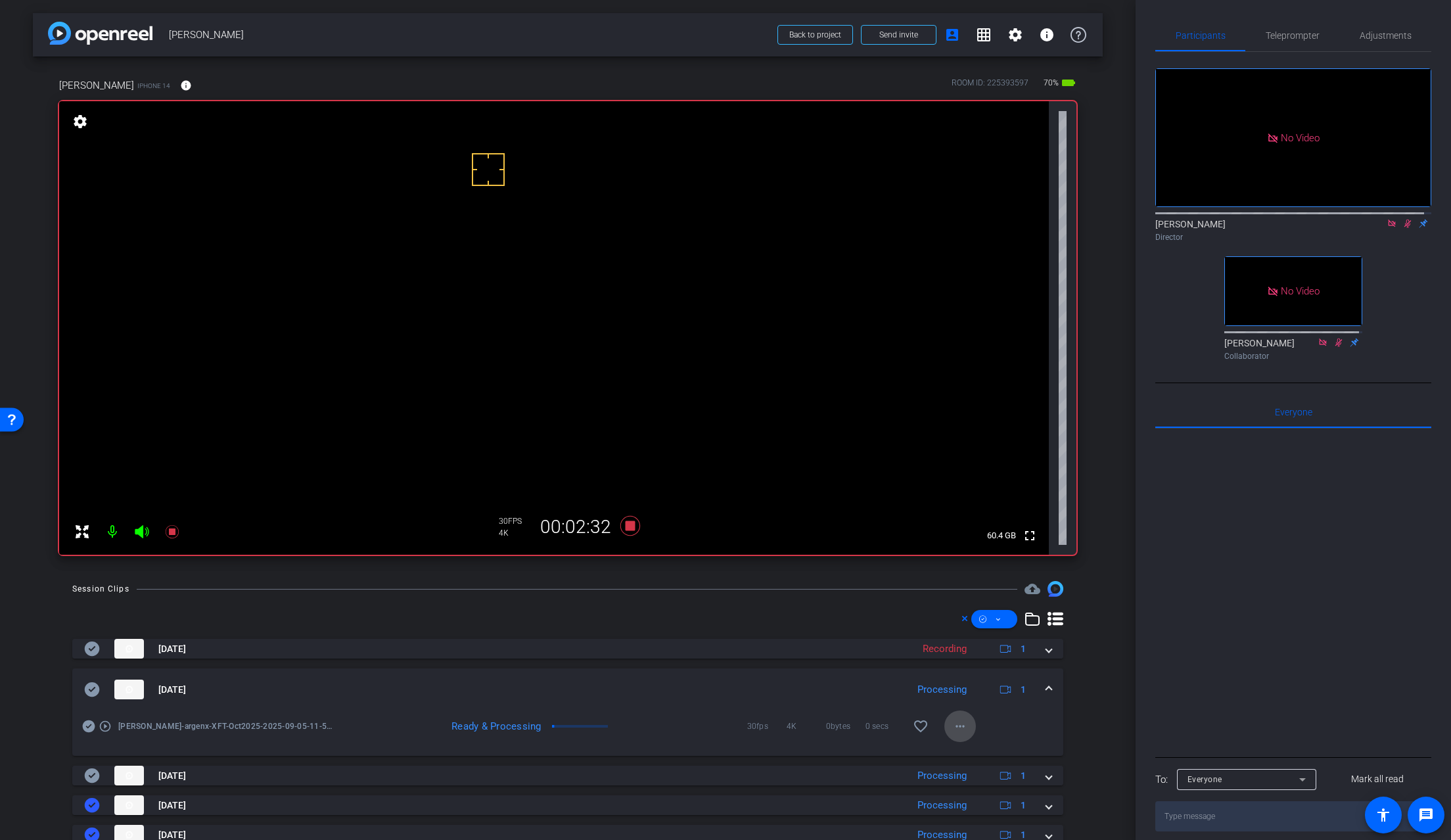
click at [961, 726] on span at bounding box center [961, 726] width 32 height 32
click at [991, 602] on span "Download Original" at bounding box center [988, 600] width 79 height 16
click at [96, 686] on icon at bounding box center [93, 689] width 15 height 14
click at [1037, 684] on div "Sep 5, 2025 Processing 1" at bounding box center [565, 690] width 962 height 20
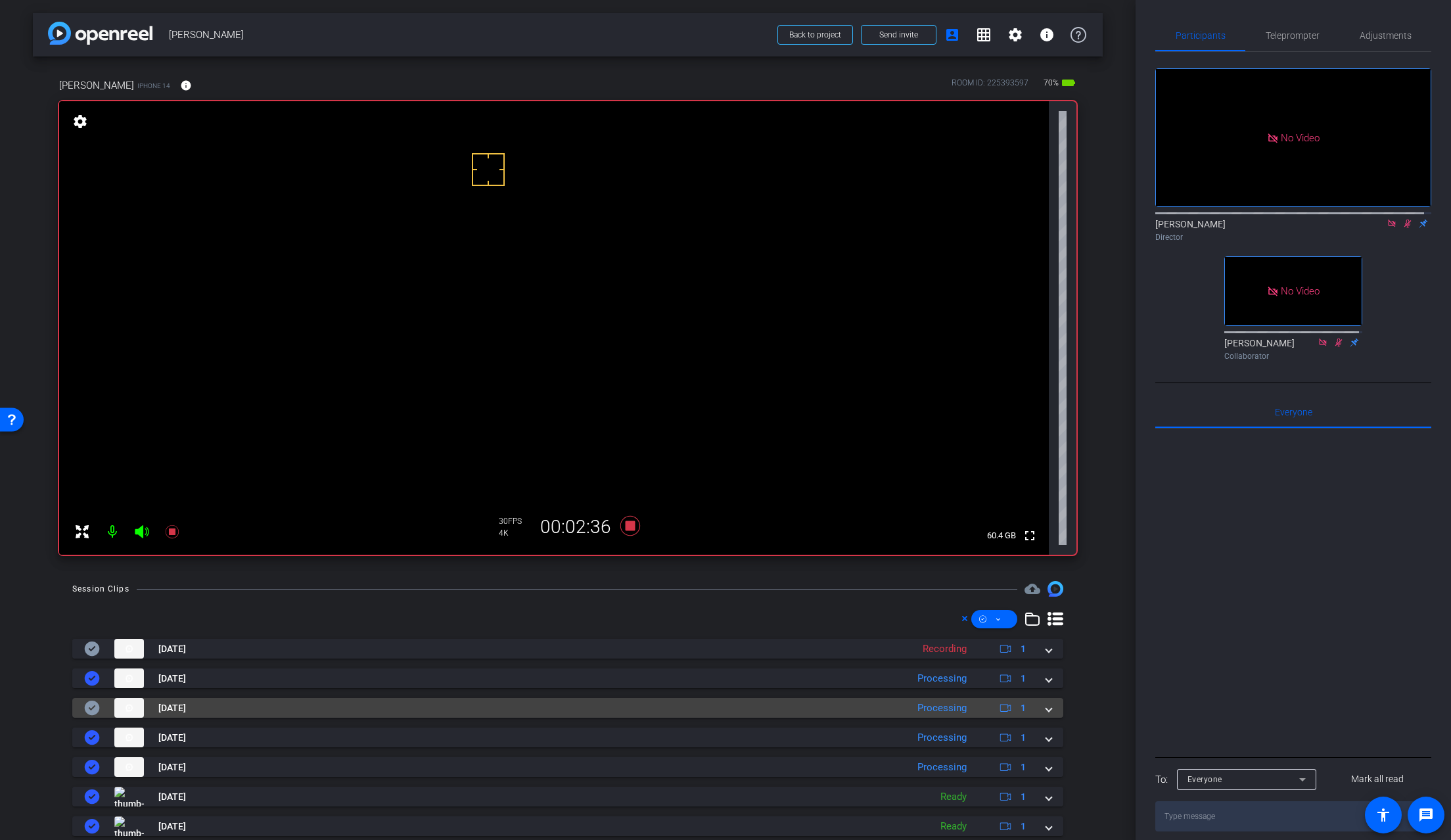
click at [1046, 710] on span at bounding box center [1049, 708] width 5 height 14
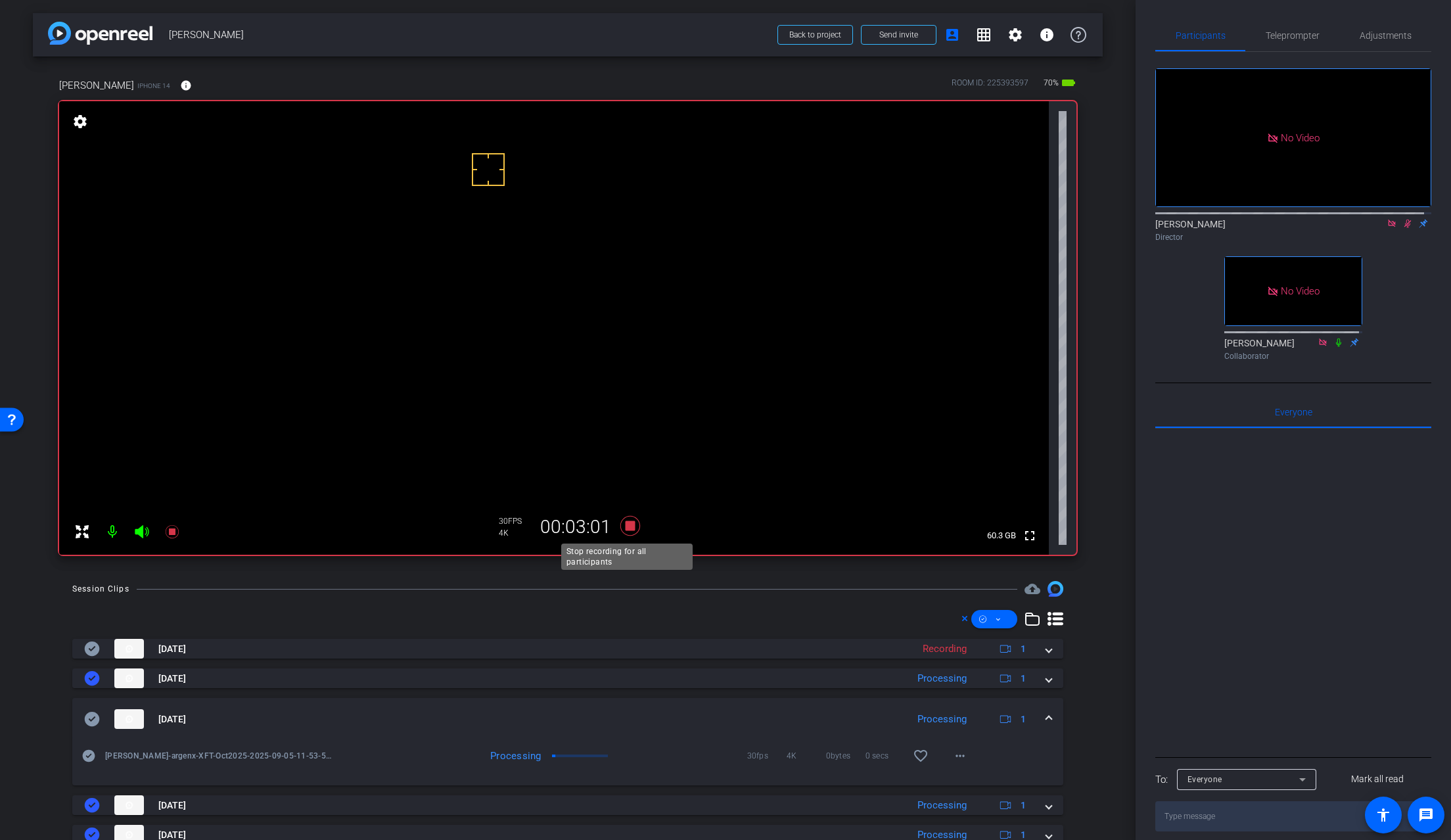
click at [629, 525] on icon at bounding box center [630, 526] width 20 height 20
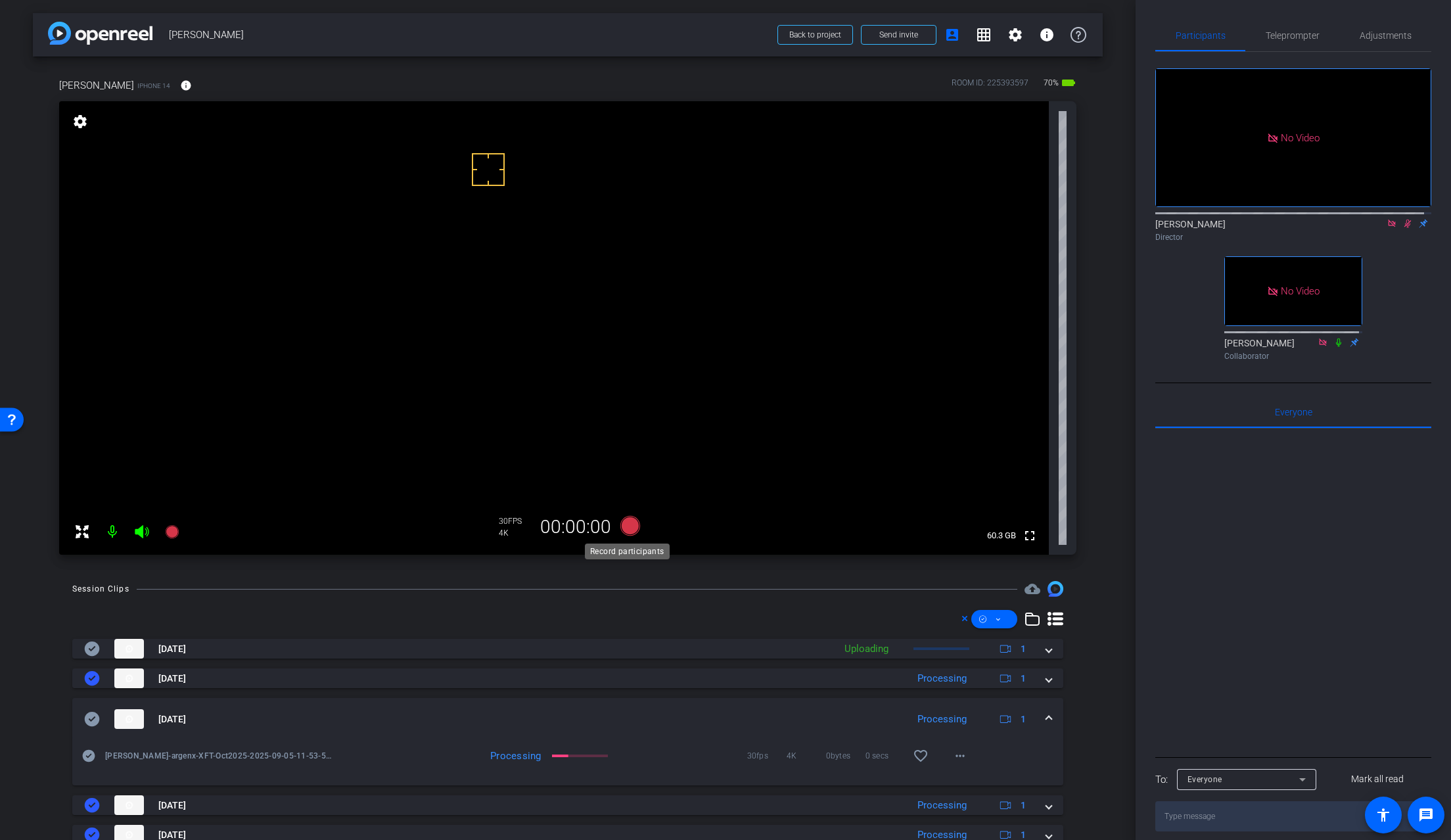
click at [629, 525] on icon at bounding box center [630, 526] width 20 height 20
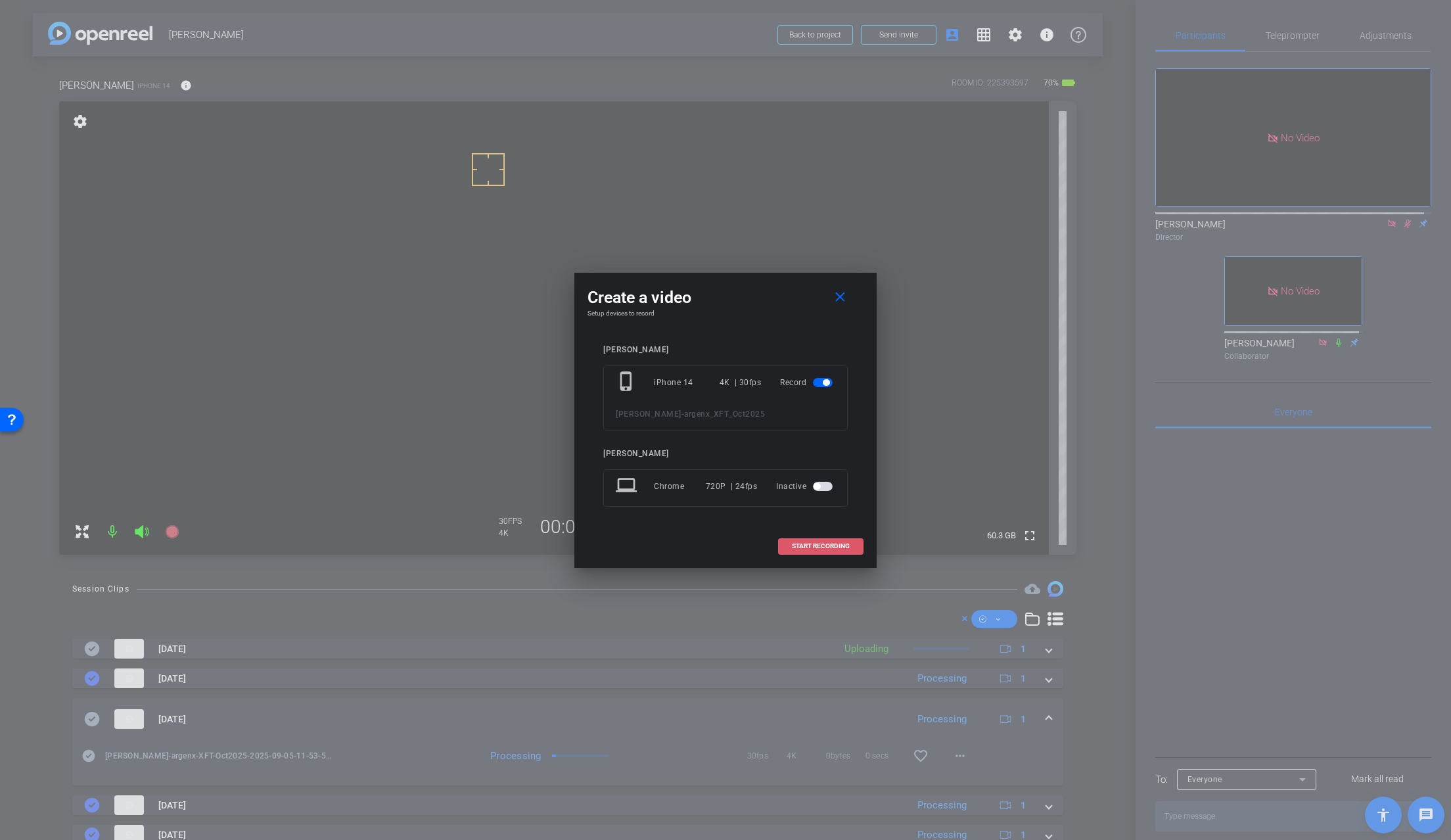
click at [806, 539] on span at bounding box center [821, 546] width 84 height 32
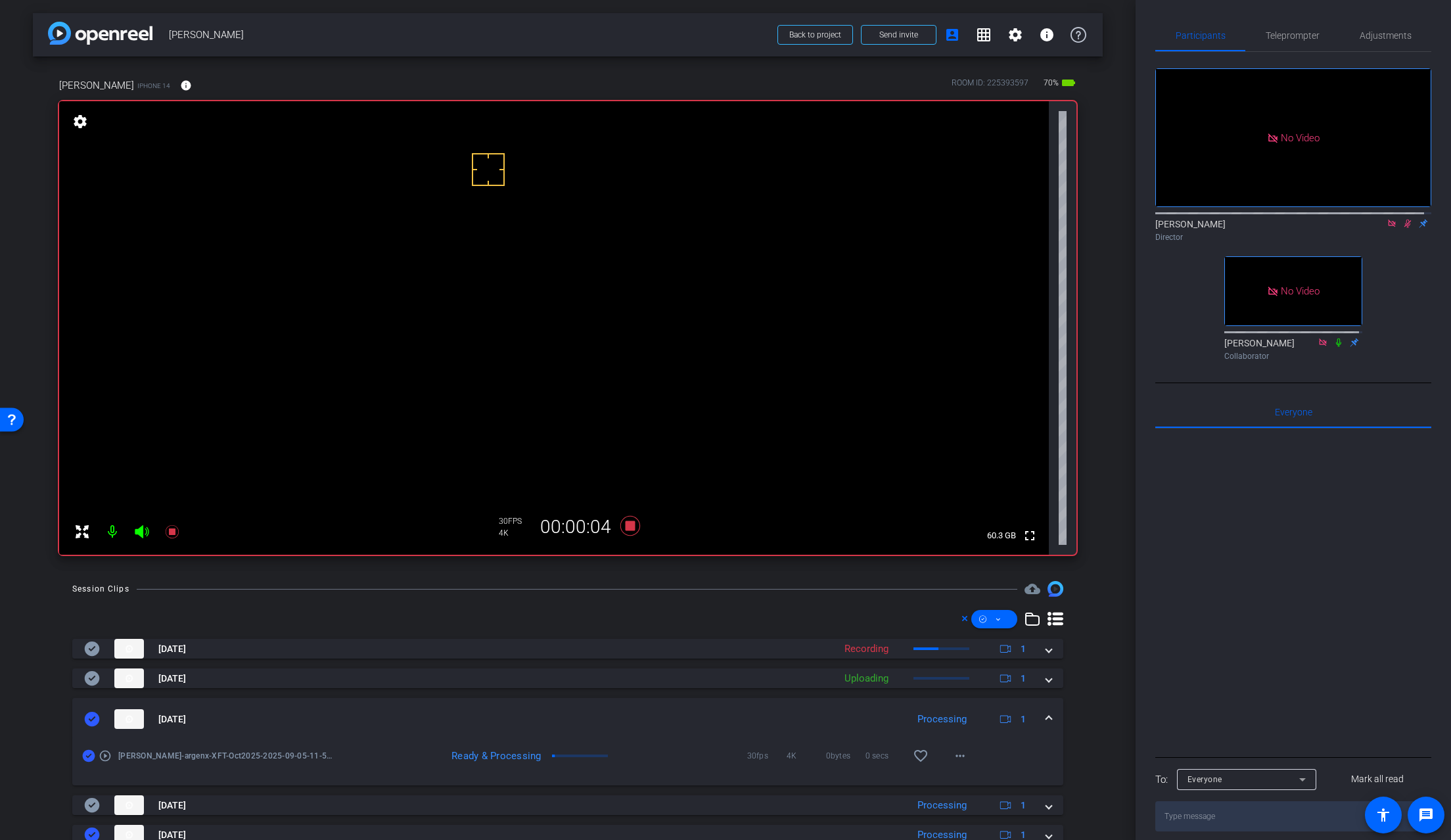
click at [1046, 715] on span at bounding box center [1049, 719] width 5 height 14
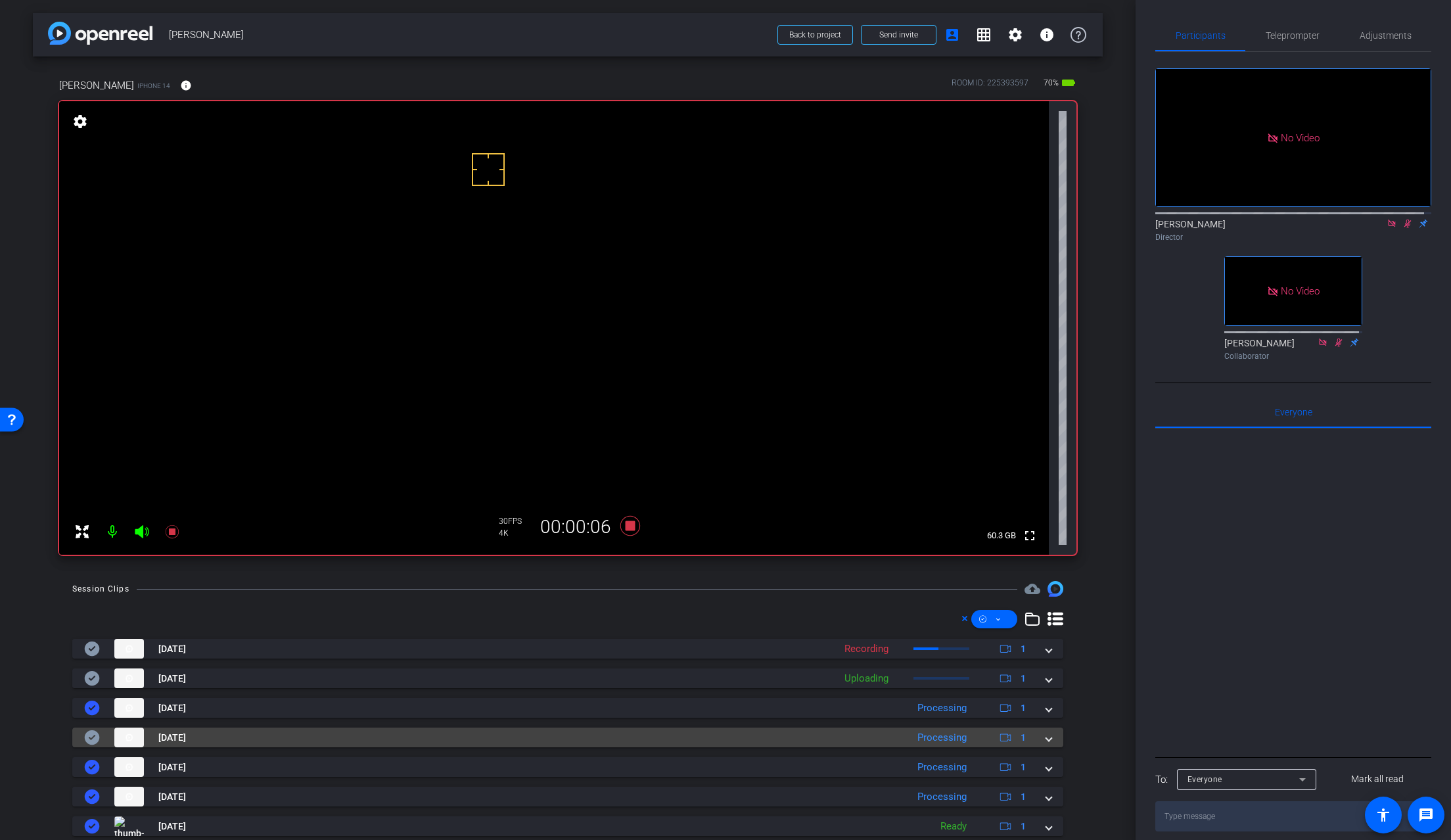
click at [1038, 733] on div "Sep 5, 2025 Processing 1" at bounding box center [565, 737] width 962 height 20
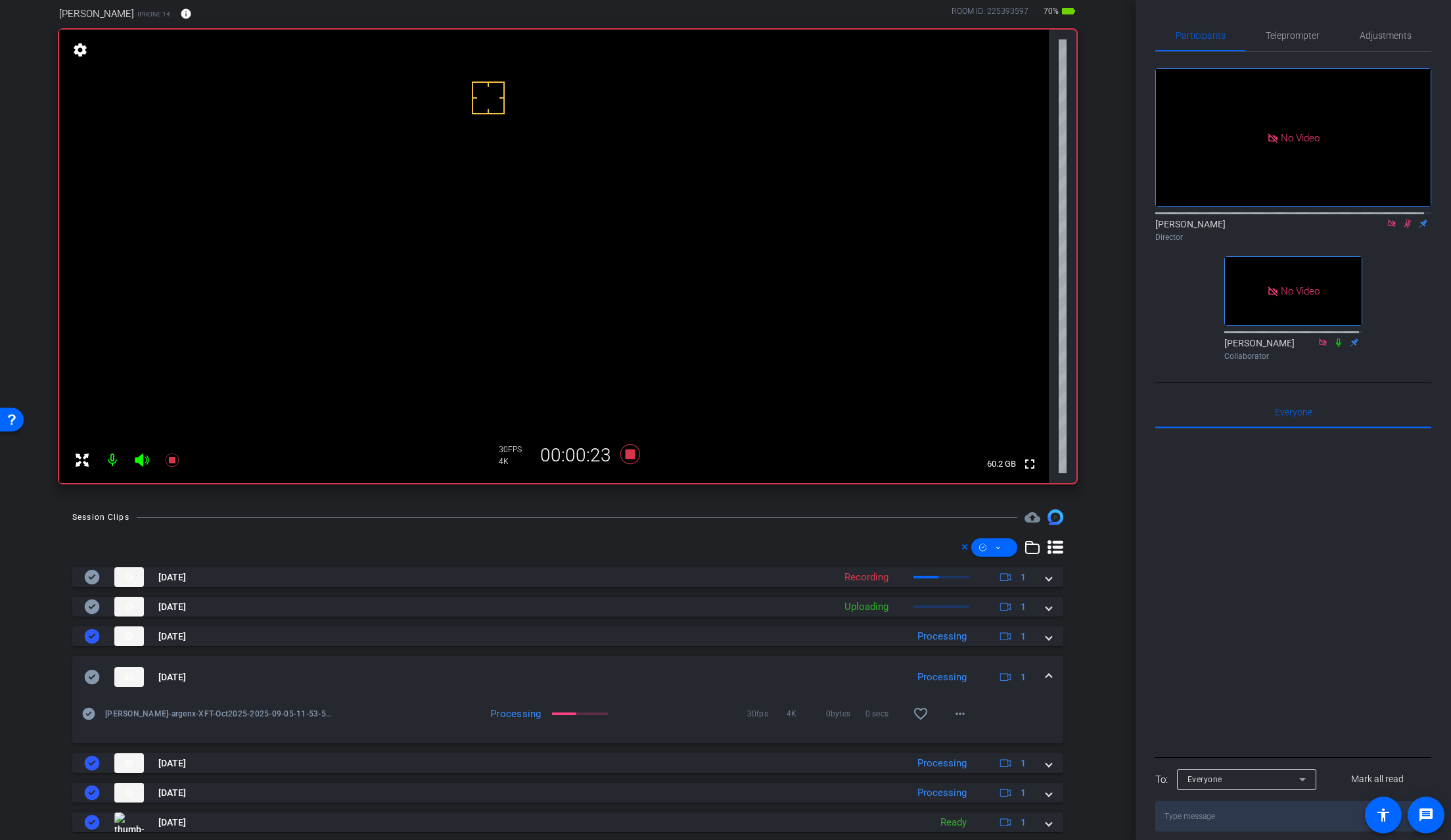
scroll to position [77, 0]
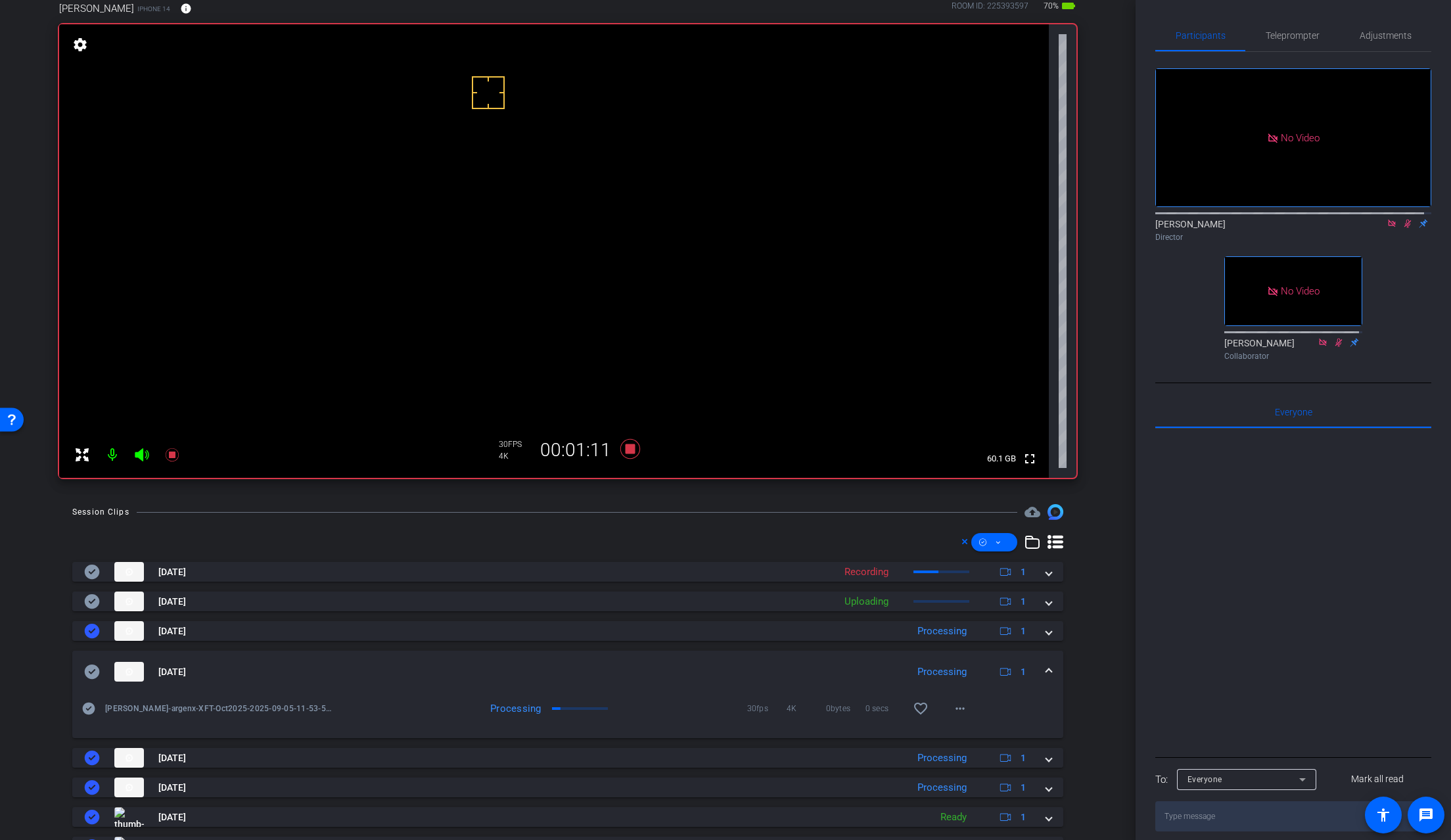
click at [1237, 733] on div "Everyone" at bounding box center [1243, 779] width 112 height 17
click at [1236, 733] on span "Souzan Alavi" at bounding box center [1222, 772] width 66 height 16
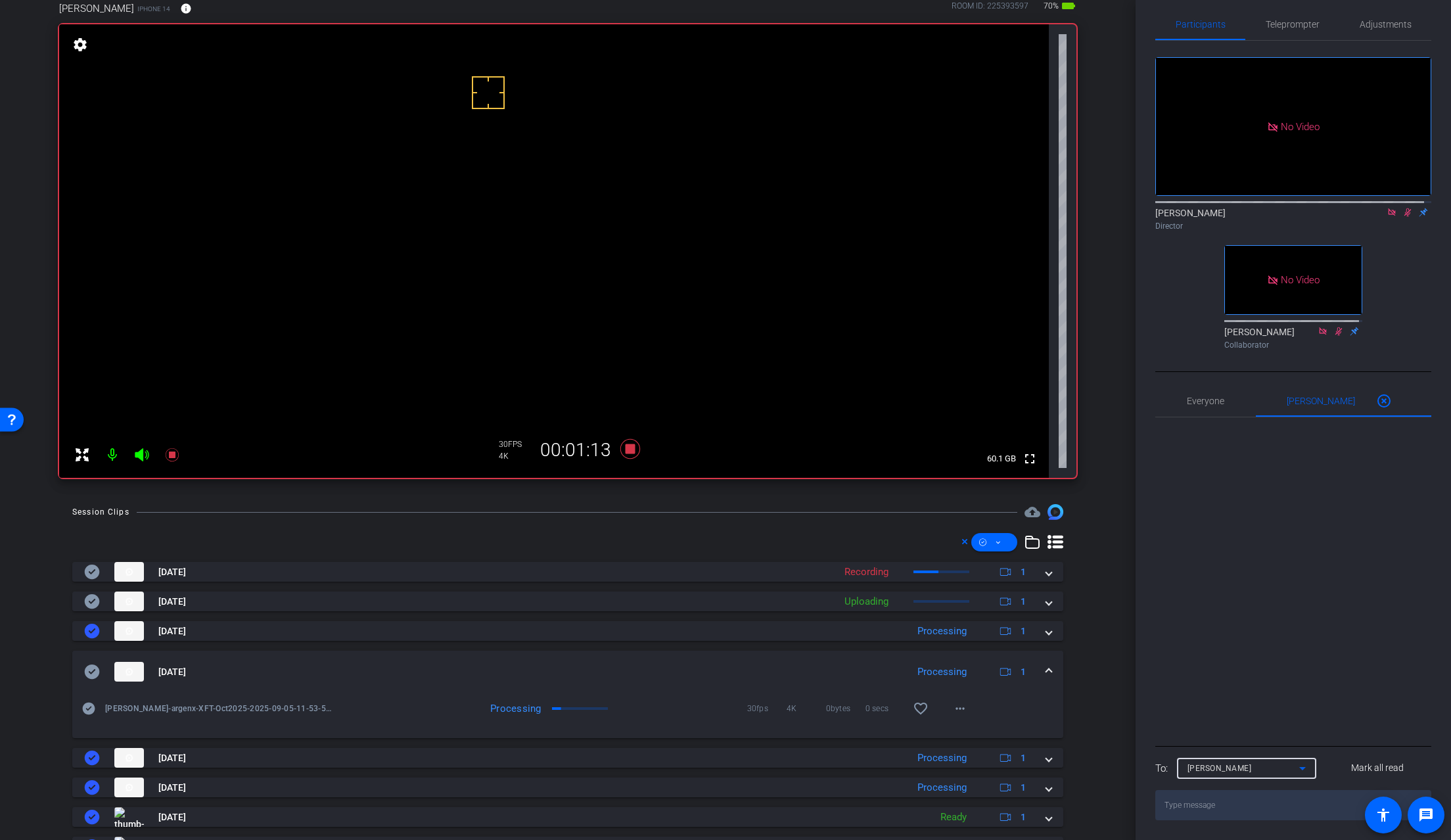
click at [1199, 733] on textarea at bounding box center [1293, 805] width 276 height 30
type textarea "life changing?"
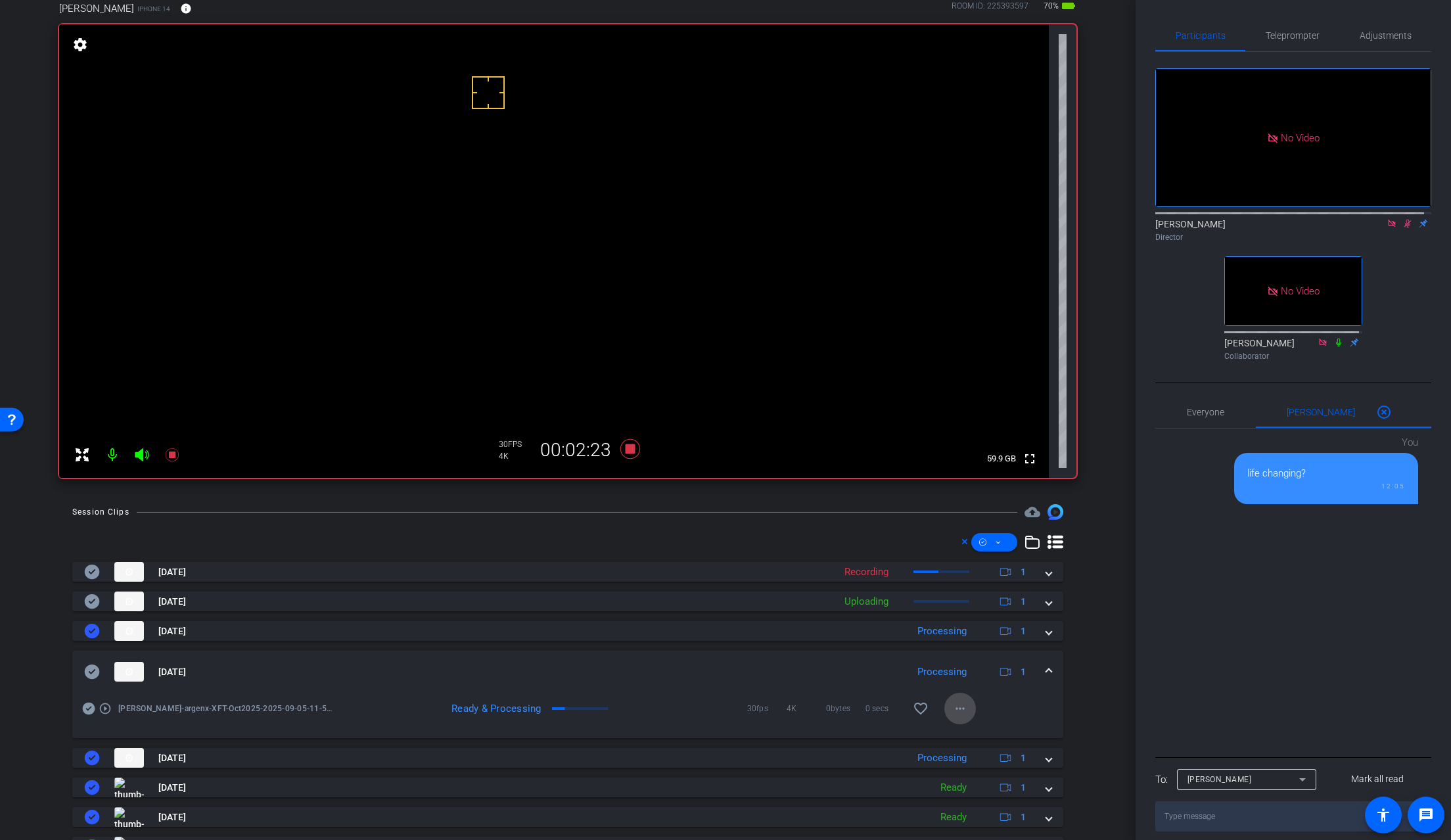
click at [957, 705] on mat-icon "more_horiz" at bounding box center [960, 708] width 16 height 16
click at [981, 581] on span "Download Original" at bounding box center [988, 583] width 79 height 16
click at [95, 672] on icon at bounding box center [93, 671] width 15 height 14
click at [1046, 670] on span at bounding box center [1049, 672] width 5 height 14
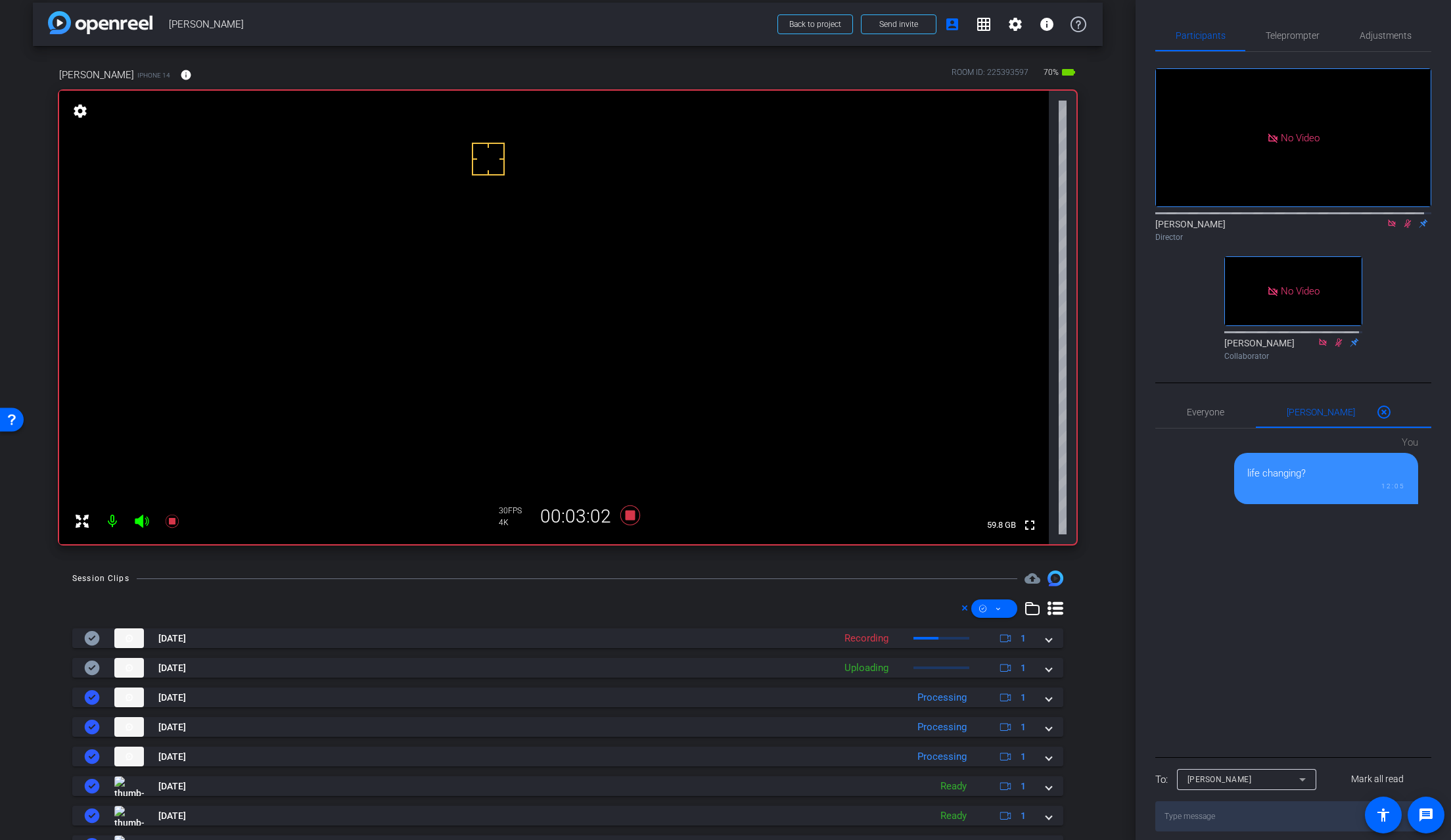
scroll to position [8, 0]
drag, startPoint x: 1413, startPoint y: 287, endPoint x: 1396, endPoint y: 248, distance: 42.5
click at [1316, 284] on div "No Video Brian Curp Director No Video Souzan Alavi Collaborator" at bounding box center [1293, 209] width 276 height 314
click at [1316, 228] on icon at bounding box center [1408, 223] width 8 height 8
click at [1316, 228] on icon at bounding box center [1408, 223] width 11 height 9
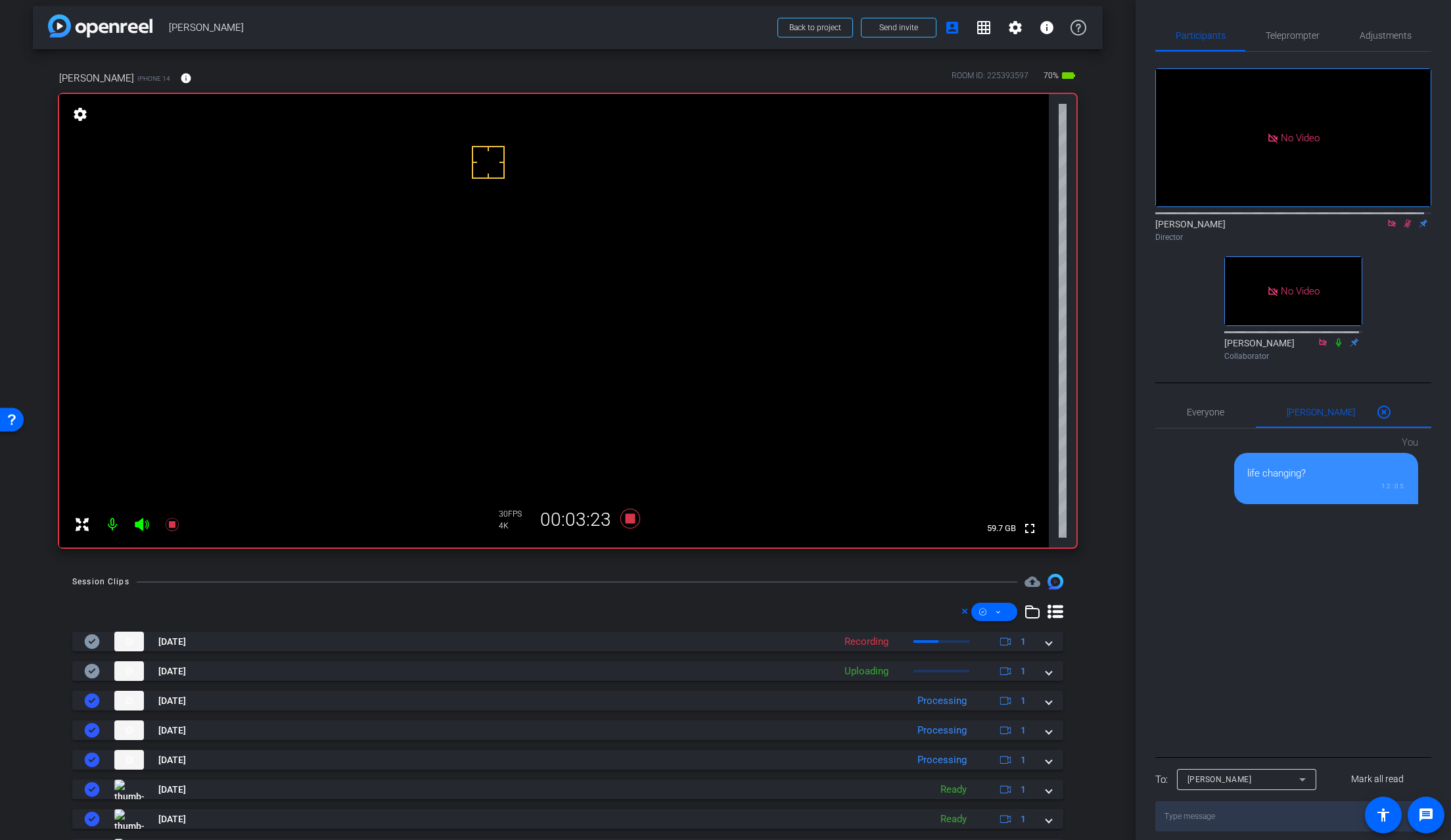
click at [1316, 228] on icon at bounding box center [1408, 223] width 11 height 9
click at [1316, 228] on icon at bounding box center [1408, 223] width 8 height 8
click at [1316, 228] on icon at bounding box center [1407, 223] width 5 height 8
click at [502, 332] on video at bounding box center [554, 320] width 990 height 453
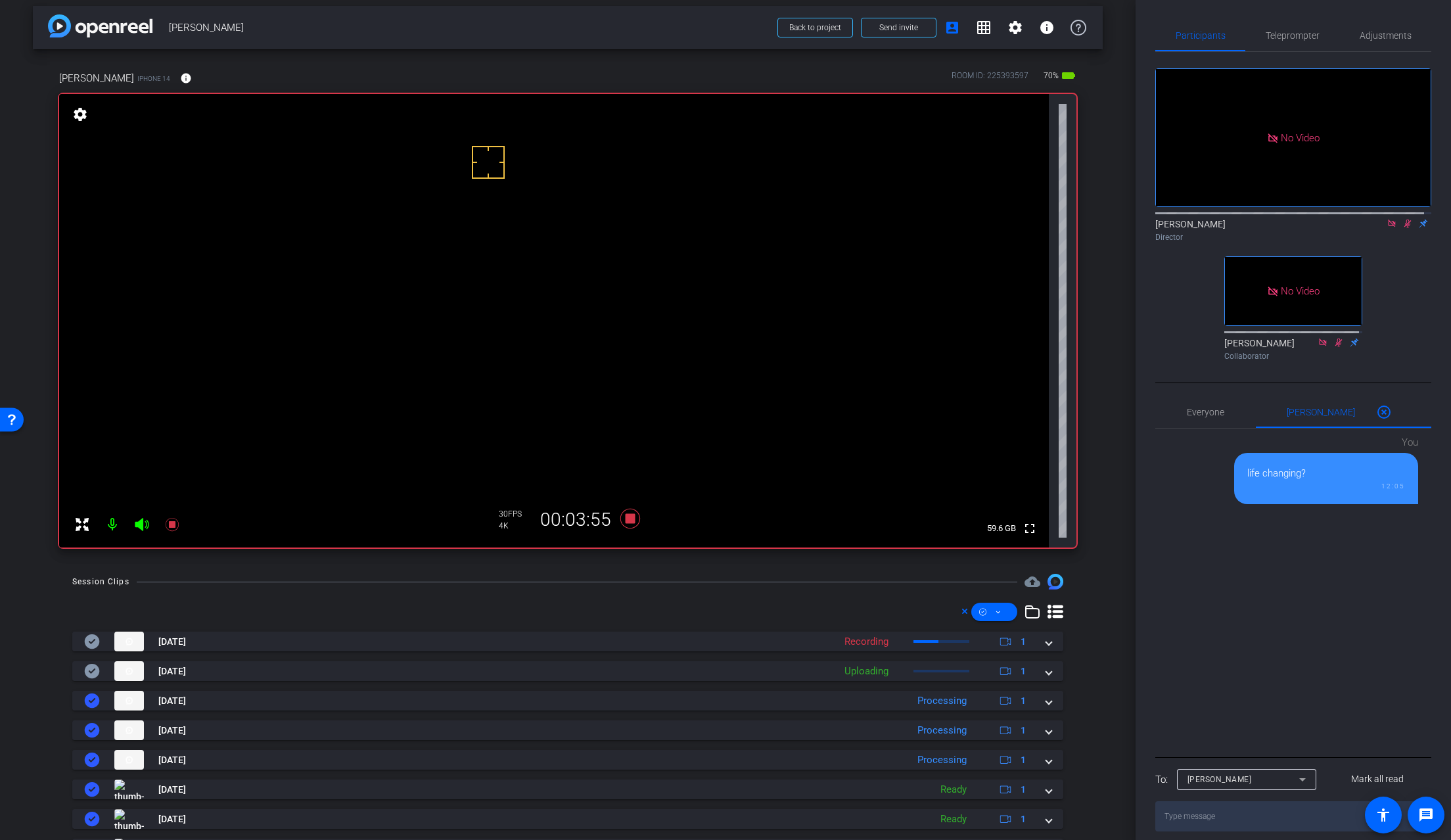
scroll to position [4, 0]
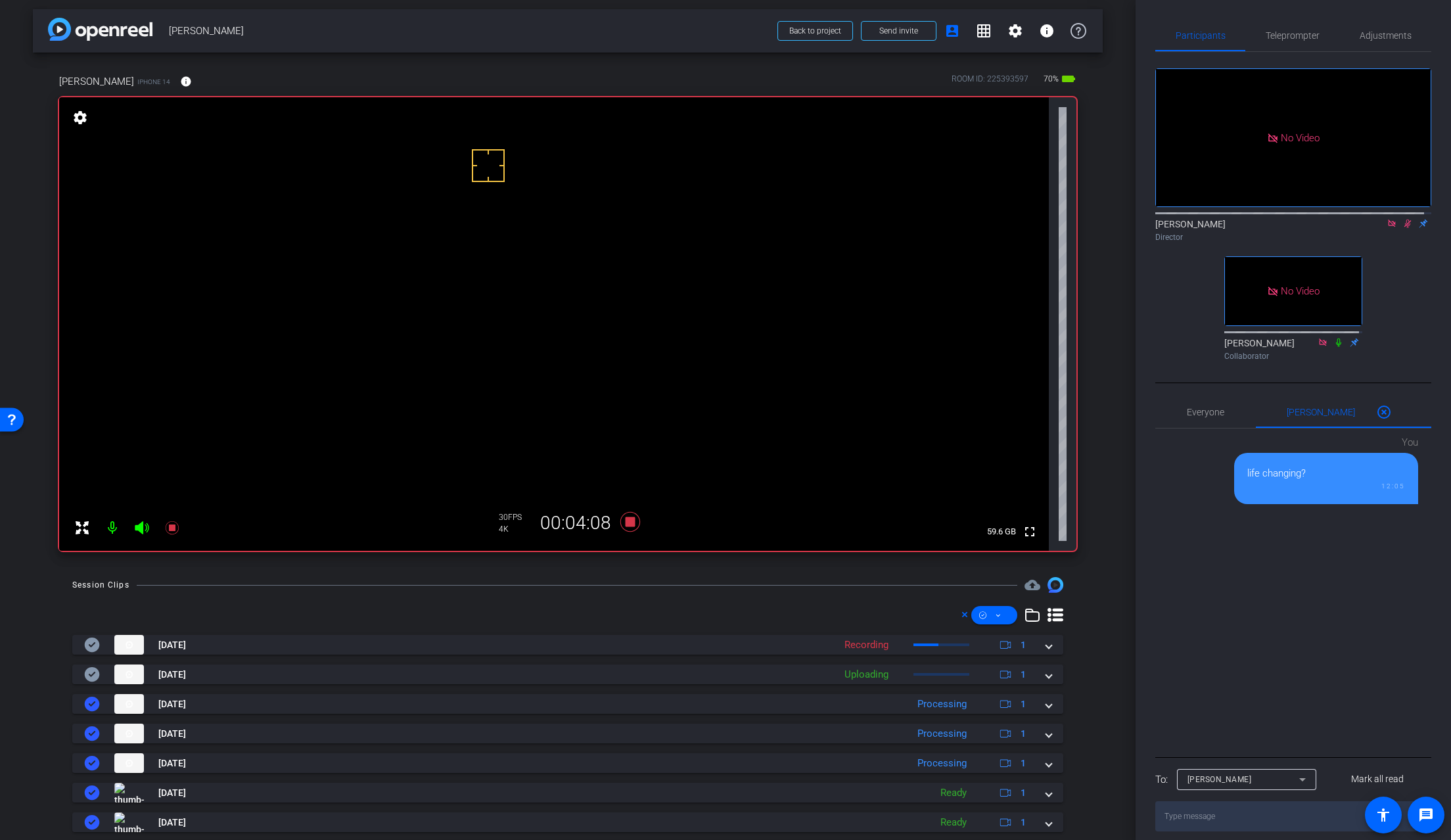
click at [496, 340] on video at bounding box center [554, 323] width 990 height 453
click at [627, 525] on icon at bounding box center [630, 522] width 20 height 20
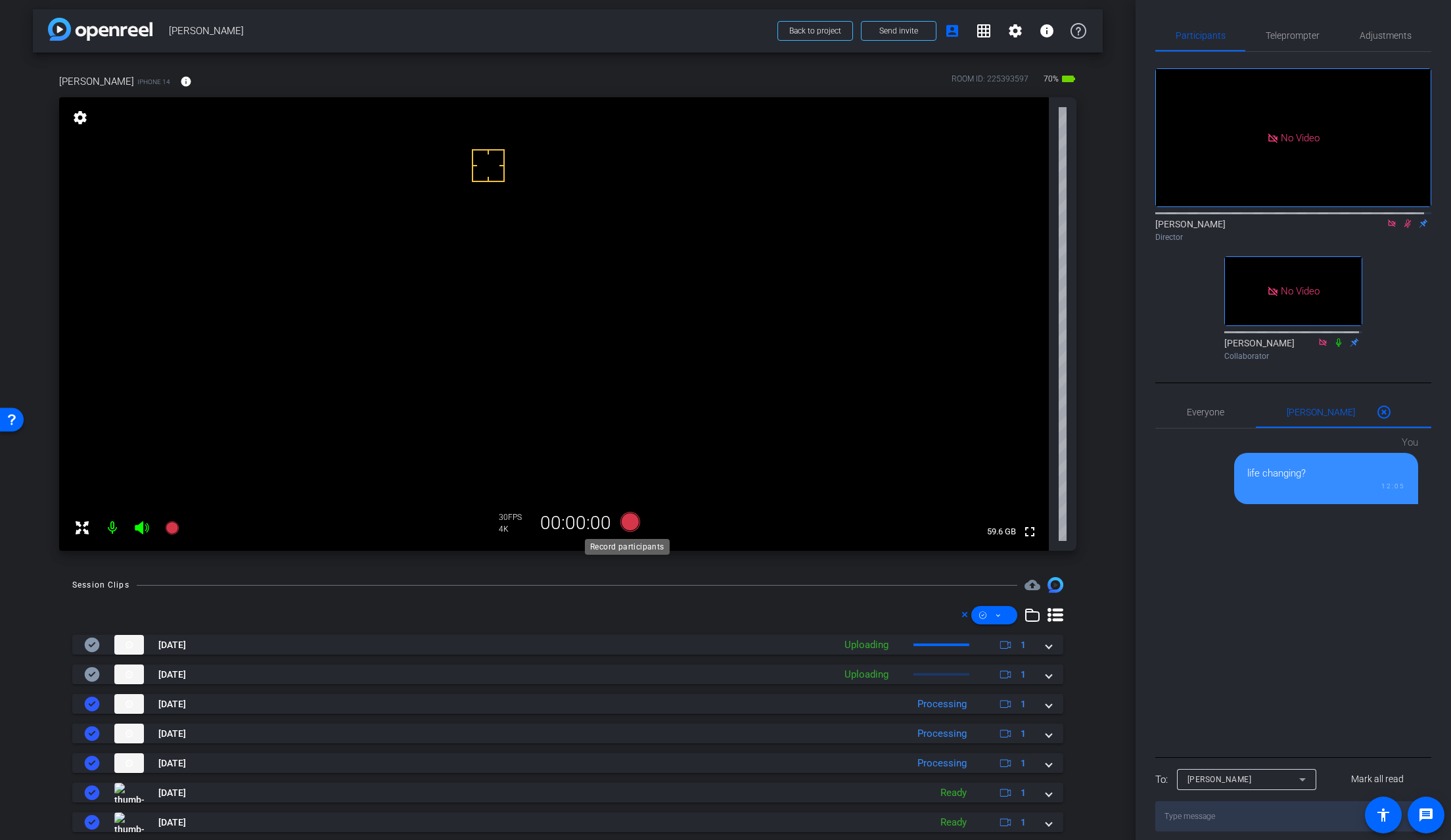
click at [627, 525] on icon at bounding box center [630, 522] width 20 height 20
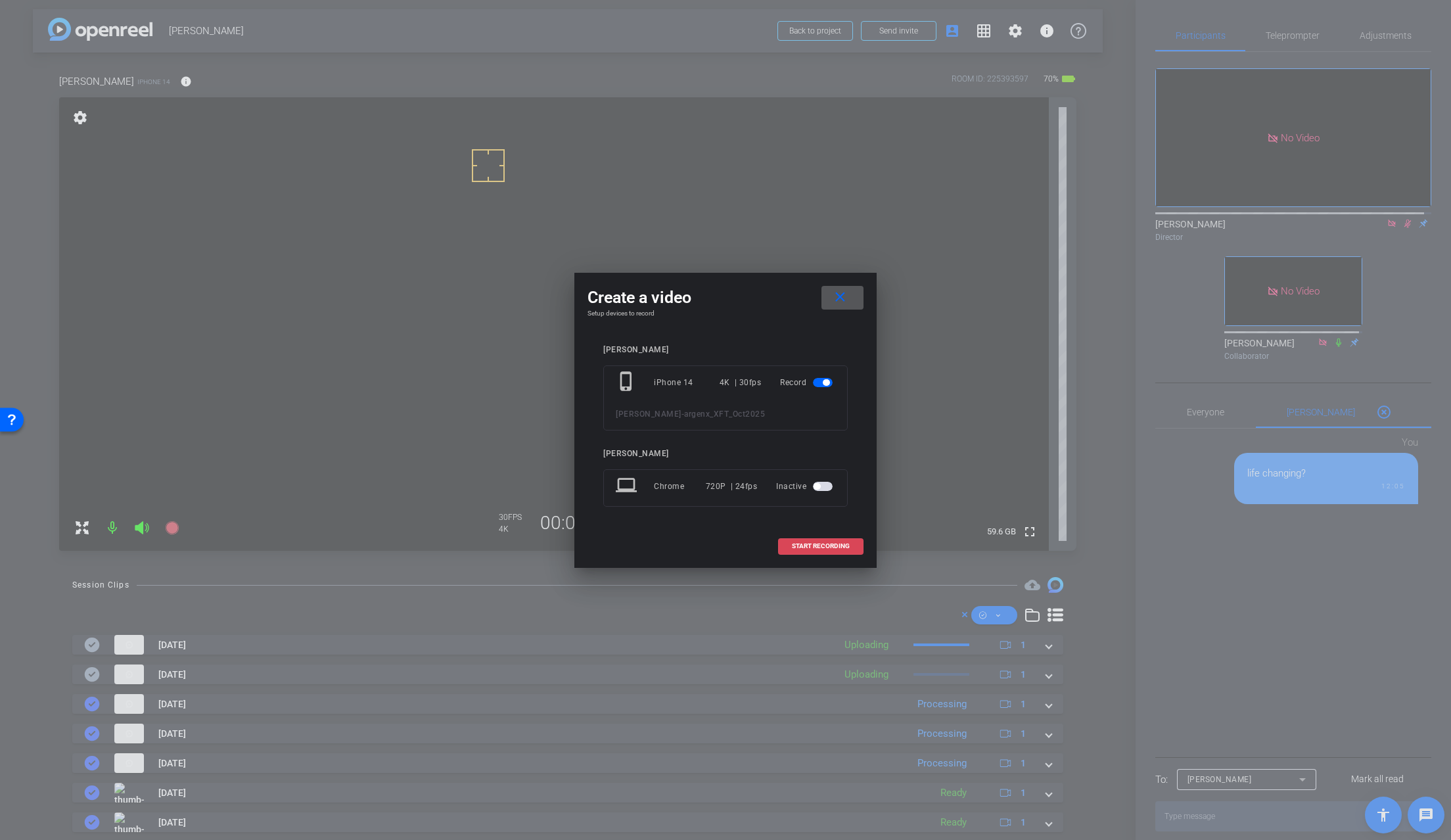
click at [831, 543] on span "START RECORDING" at bounding box center [821, 546] width 58 height 7
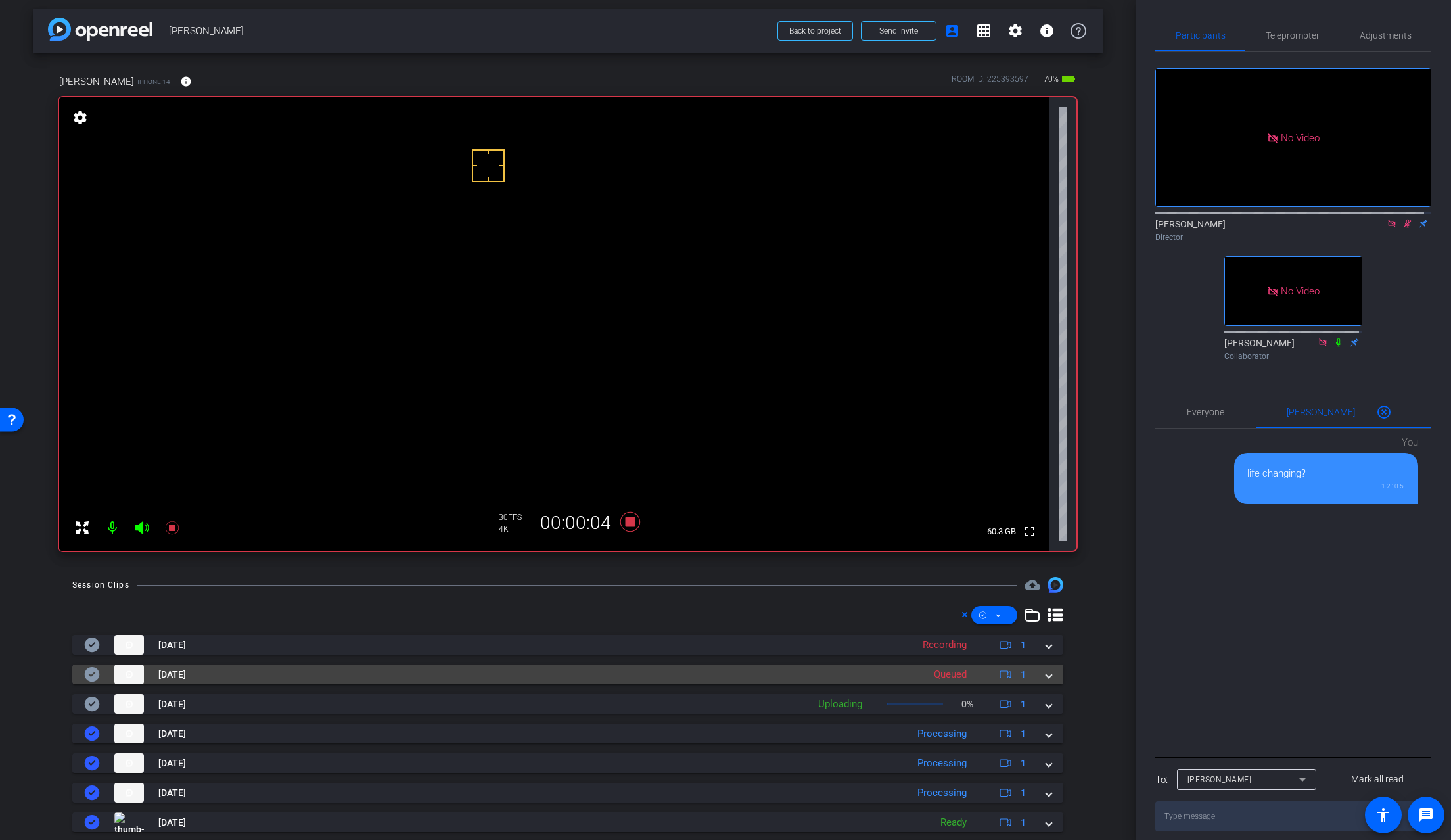
click at [1048, 677] on mat-expansion-panel-header "Sep 5, 2025 Queued 1" at bounding box center [568, 674] width 991 height 20
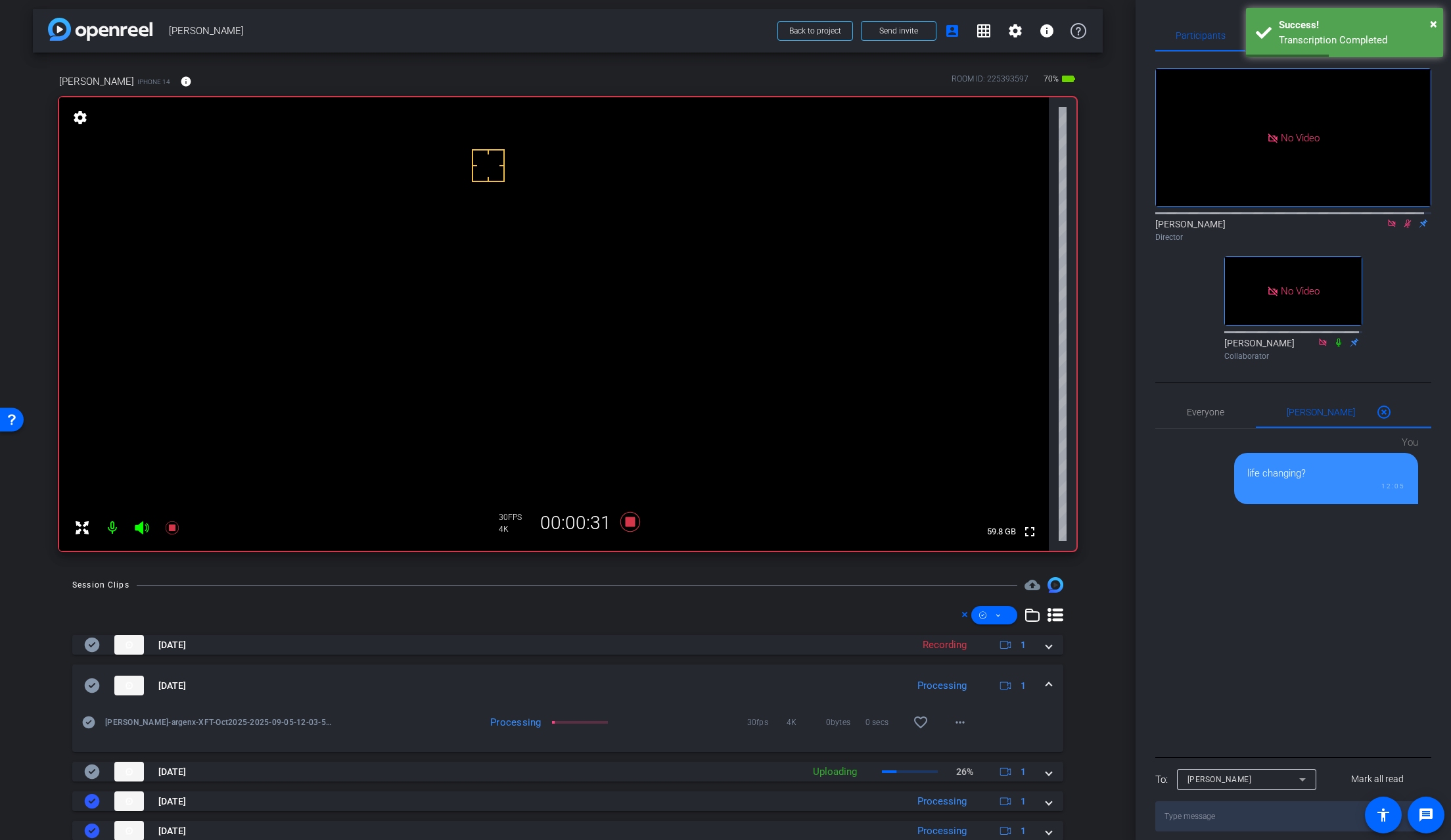
click at [490, 349] on video at bounding box center [554, 323] width 990 height 453
click at [490, 354] on video at bounding box center [554, 323] width 990 height 453
click at [467, 351] on video at bounding box center [554, 323] width 990 height 453
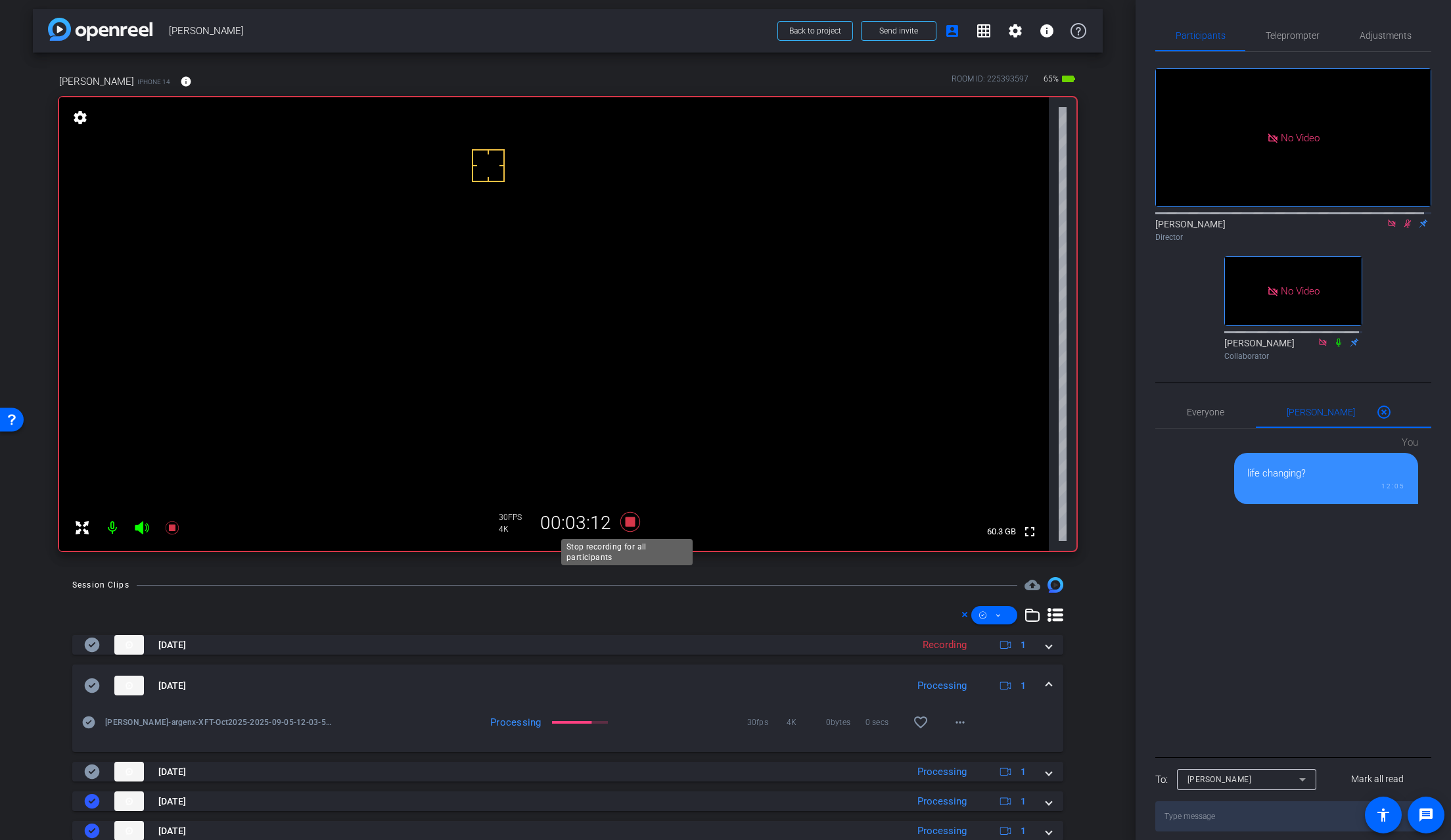
click at [627, 523] on icon at bounding box center [630, 522] width 20 height 20
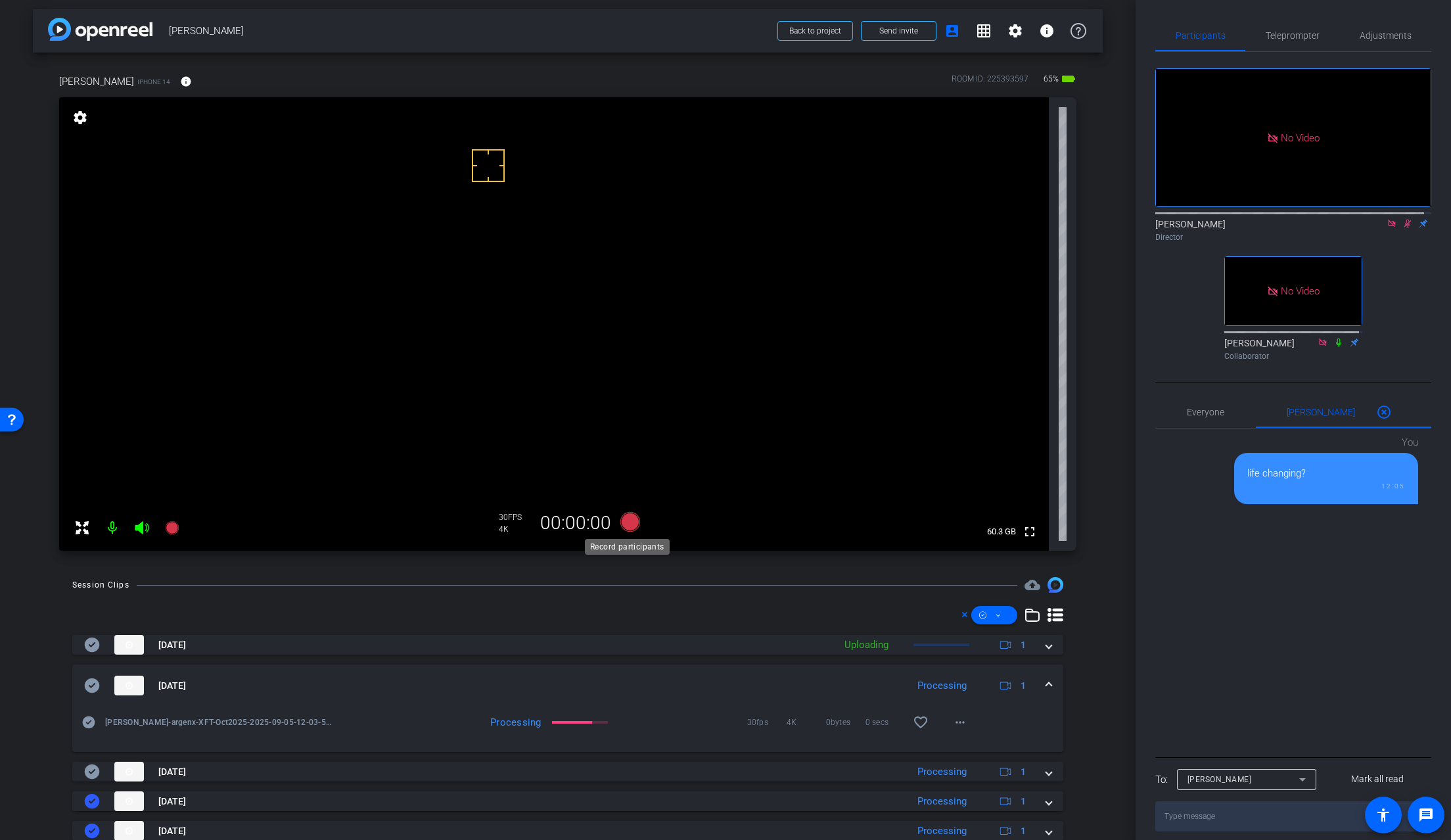
click at [627, 523] on icon at bounding box center [630, 522] width 20 height 20
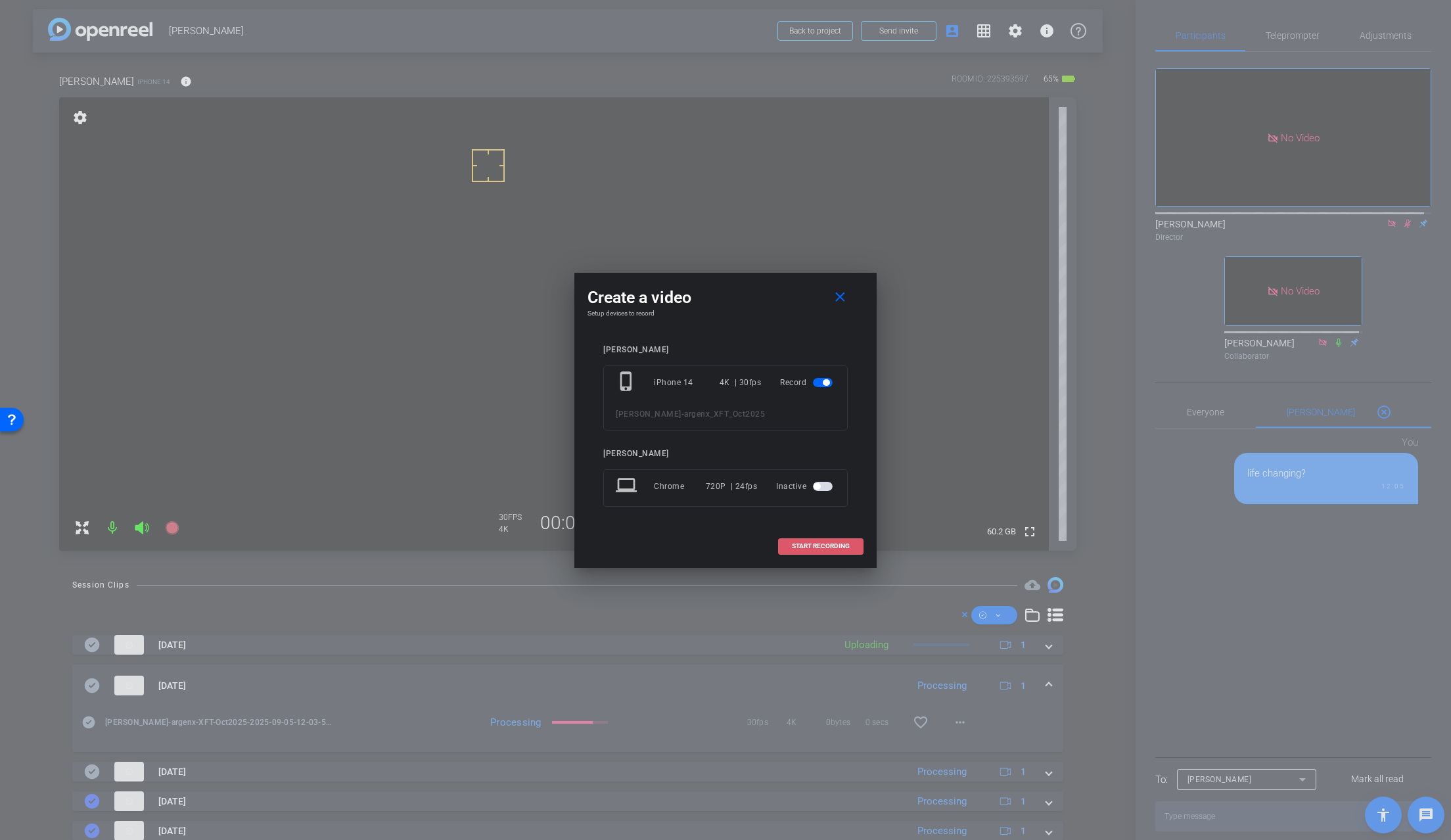
click at [840, 544] on span "START RECORDING" at bounding box center [821, 546] width 58 height 7
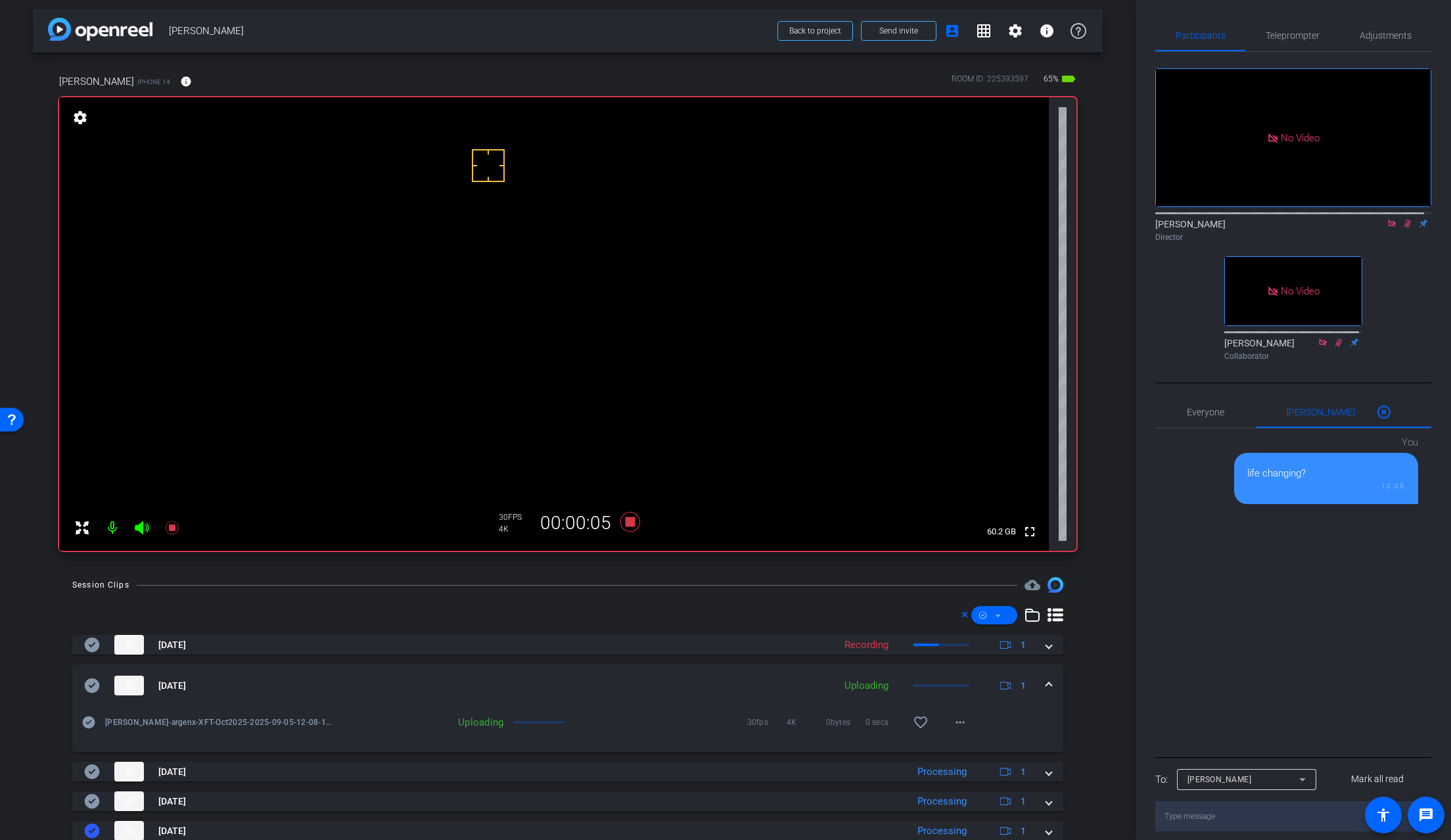
click at [1044, 681] on mat-expansion-panel-header "Sep 5, 2025 Uploading 1" at bounding box center [568, 685] width 991 height 42
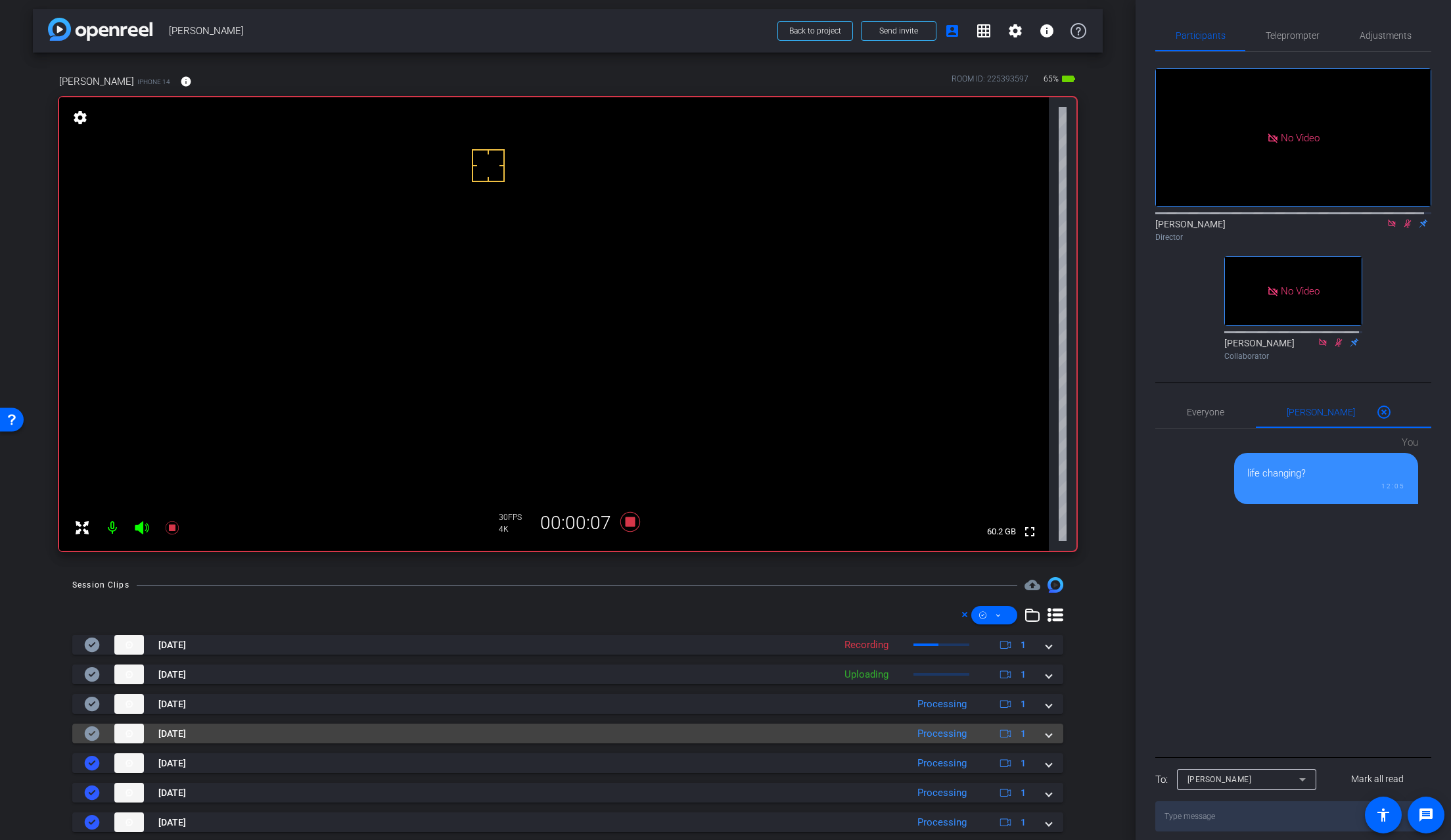
click at [1046, 729] on span at bounding box center [1049, 733] width 5 height 14
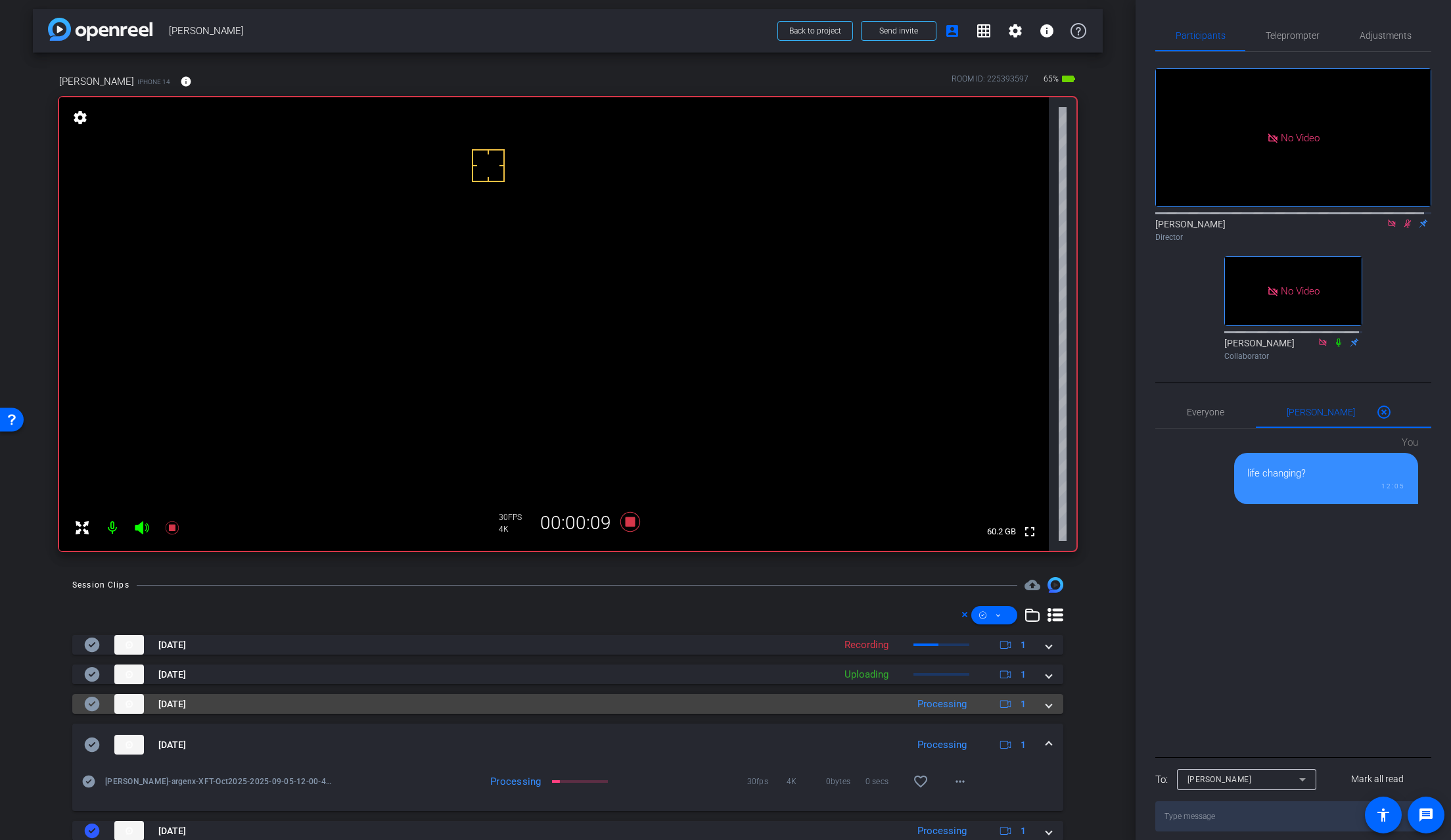
click at [1046, 705] on span at bounding box center [1049, 704] width 5 height 14
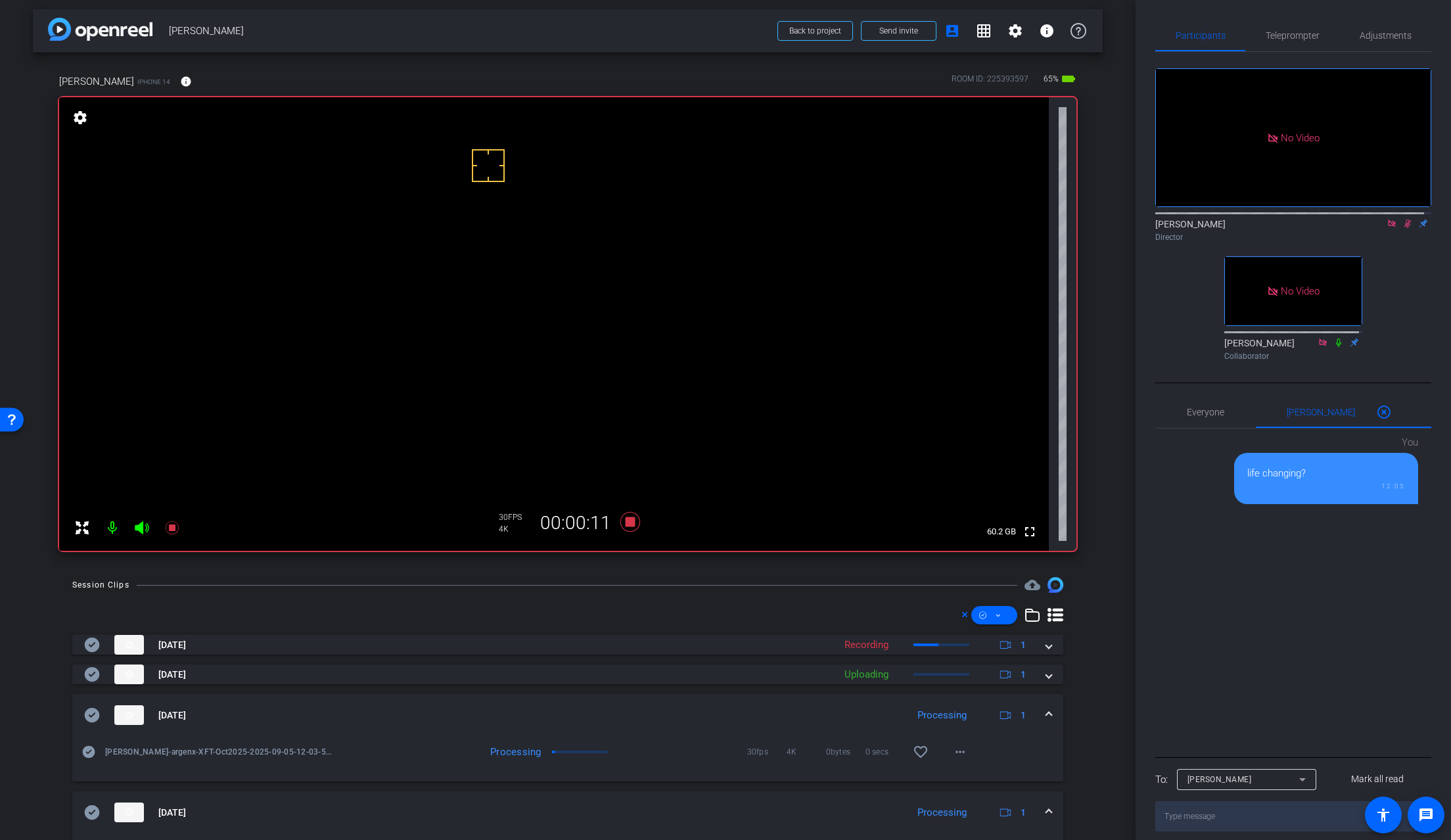
click at [470, 356] on video at bounding box center [554, 323] width 990 height 453
click at [481, 356] on video at bounding box center [554, 323] width 990 height 453
click at [952, 733] on mat-icon "more_horiz" at bounding box center [960, 751] width 16 height 16
click at [1007, 631] on span "Download Original" at bounding box center [988, 626] width 79 height 16
click at [90, 714] on icon at bounding box center [93, 714] width 15 height 14
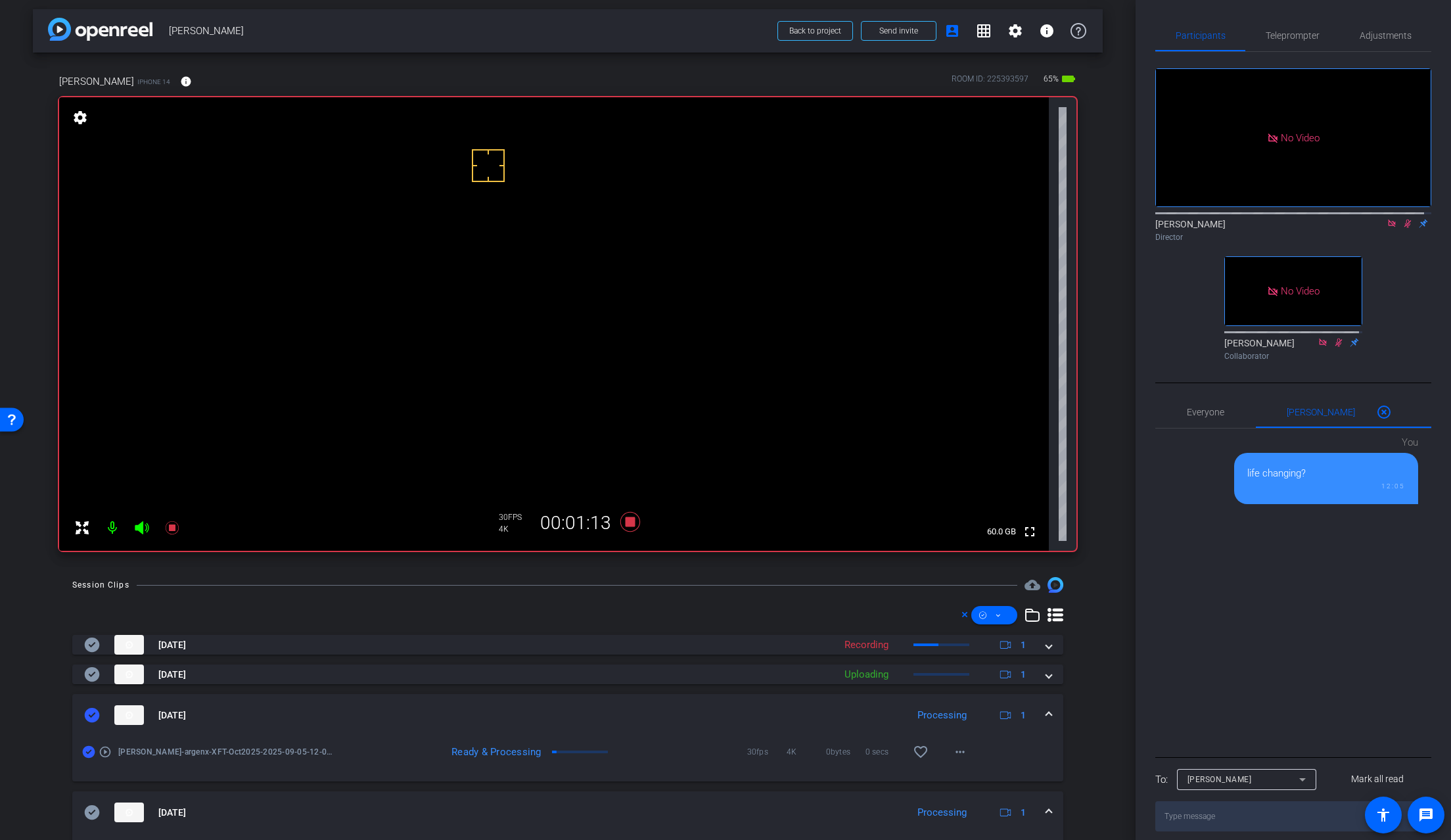
click at [1046, 709] on span at bounding box center [1049, 715] width 5 height 14
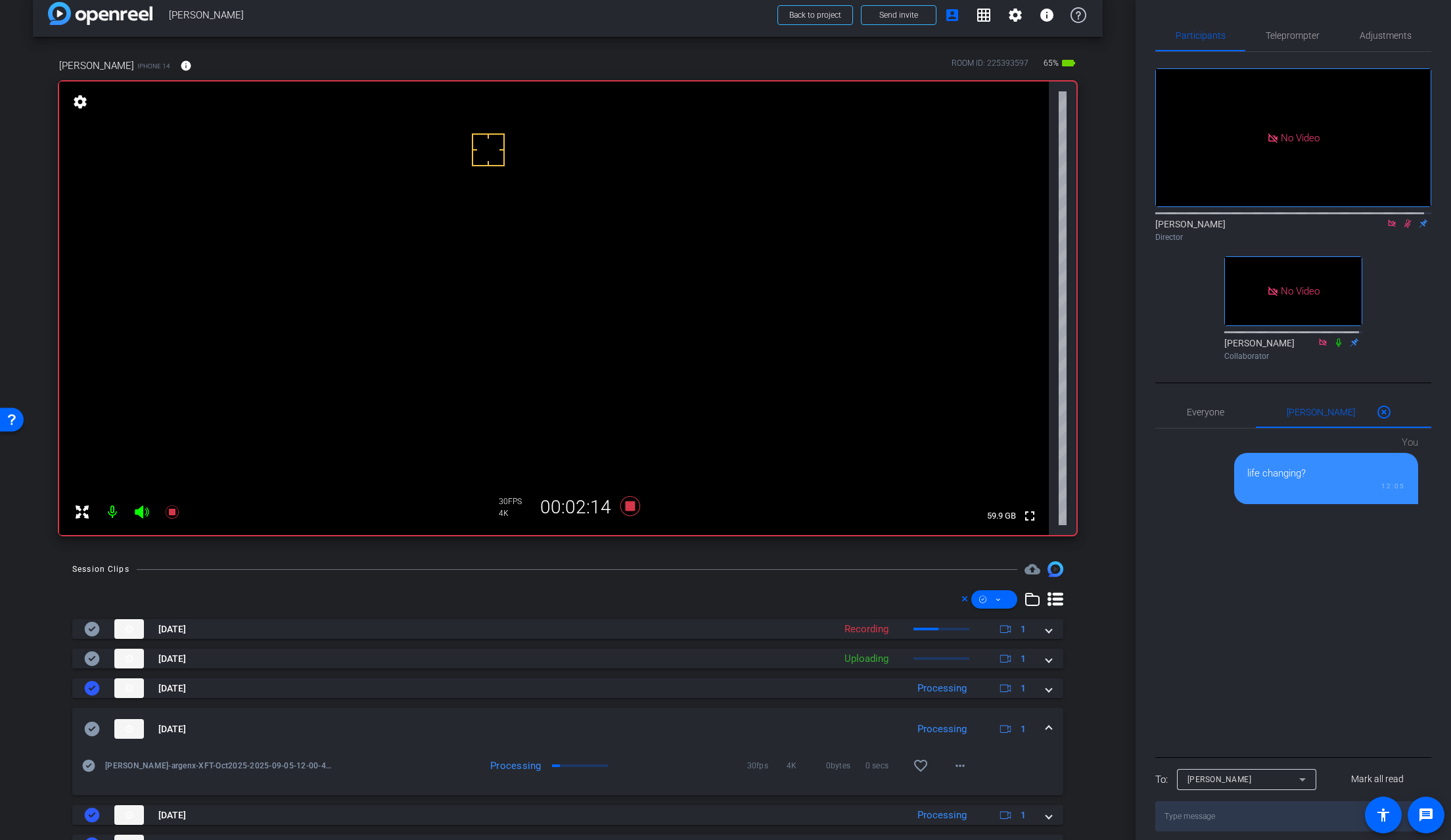
scroll to position [18, 0]
click at [467, 344] on video at bounding box center [554, 309] width 990 height 453
click at [955, 733] on mat-icon "more_horiz" at bounding box center [960, 766] width 16 height 16
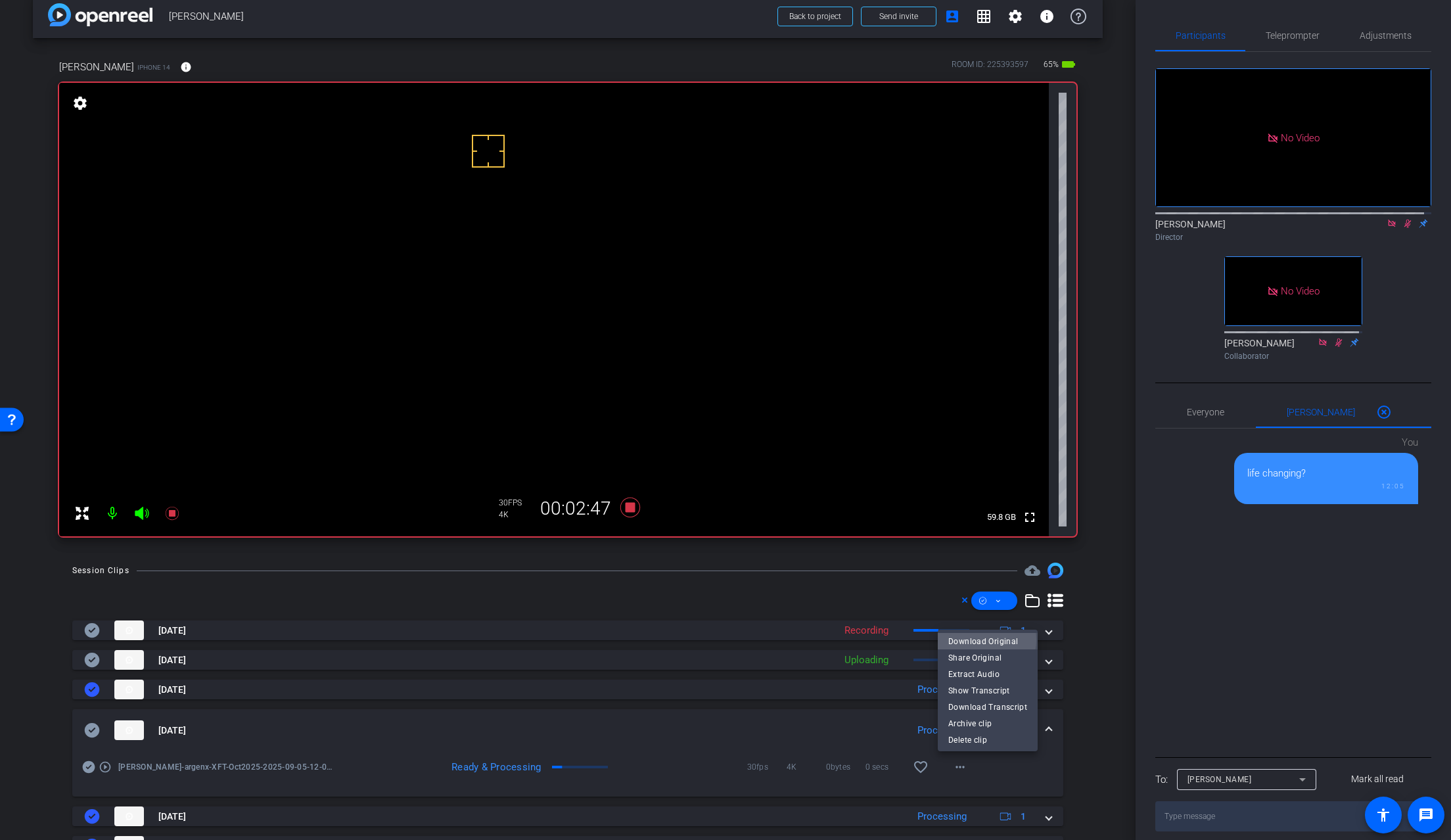
click at [979, 639] on span "Download Original" at bounding box center [988, 641] width 79 height 16
click at [92, 730] on icon at bounding box center [92, 729] width 16 height 16
click at [1045, 732] on mat-expansion-panel-header "Sep 5, 2025 Processing 1" at bounding box center [568, 730] width 991 height 42
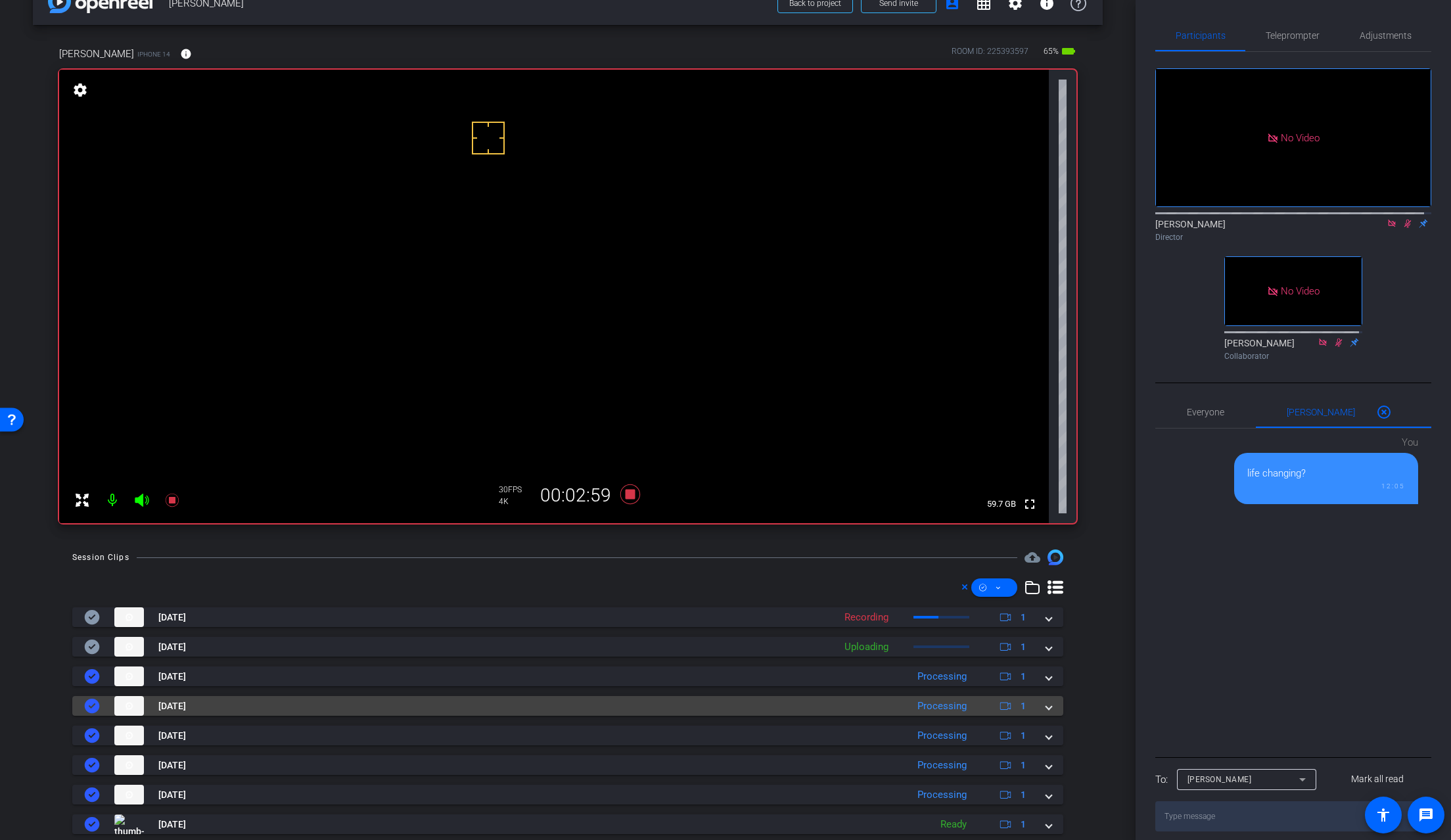
scroll to position [0, 0]
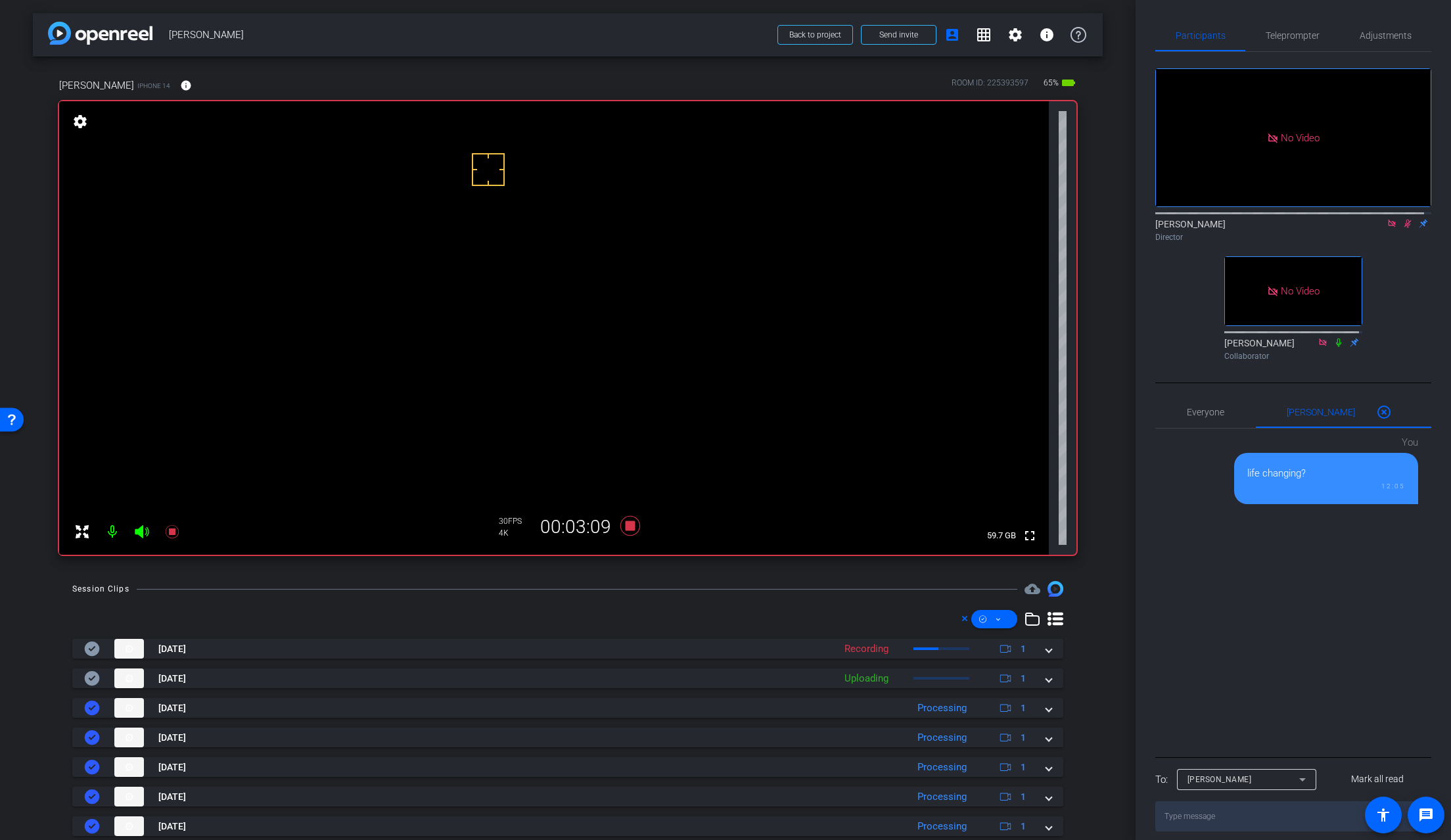
click at [459, 378] on video at bounding box center [554, 328] width 990 height 453
click at [475, 360] on video at bounding box center [554, 328] width 990 height 453
click at [1316, 228] on icon at bounding box center [1408, 223] width 11 height 9
click at [463, 354] on video at bounding box center [554, 328] width 990 height 453
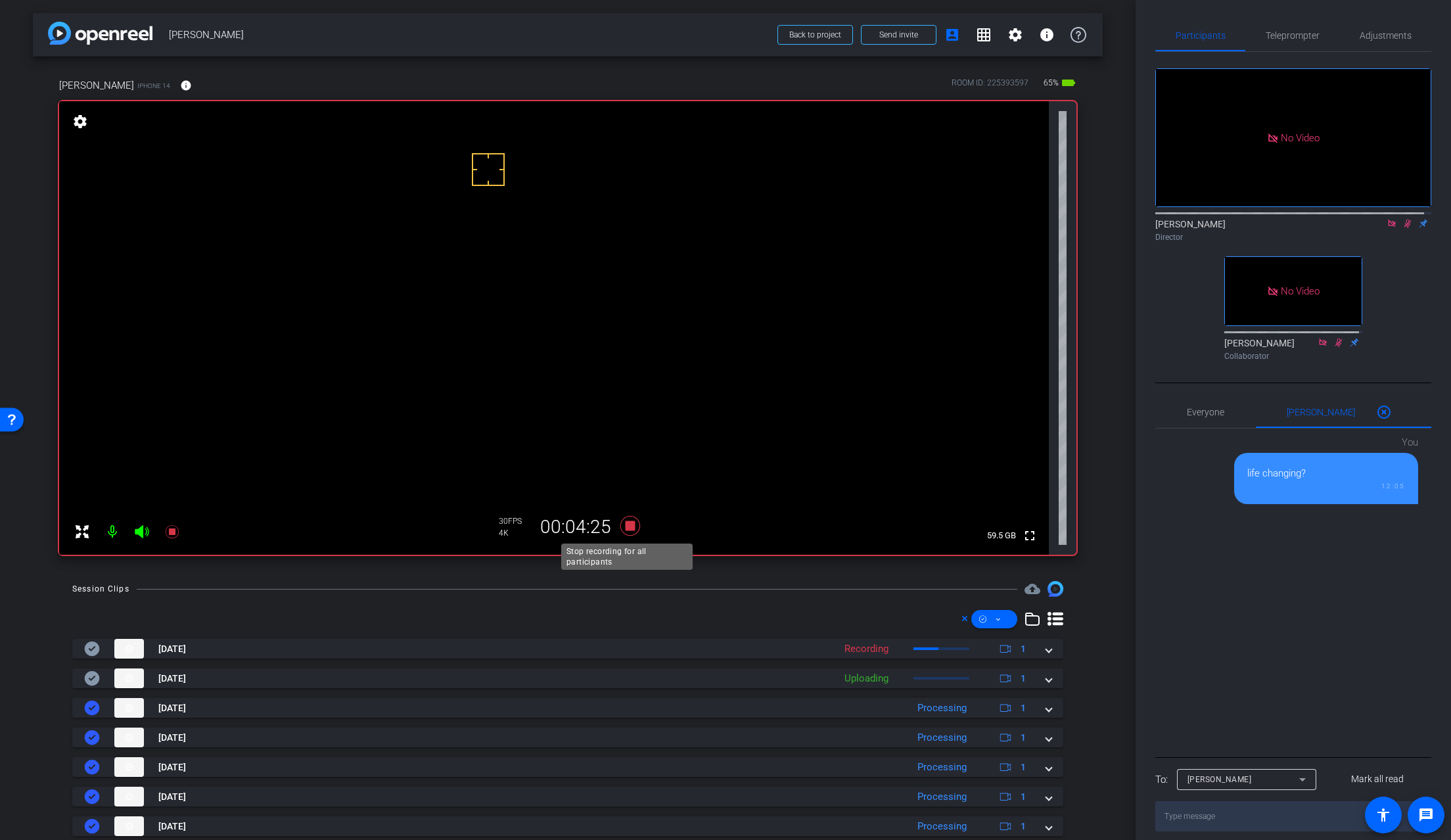
click at [629, 524] on icon at bounding box center [630, 526] width 20 height 20
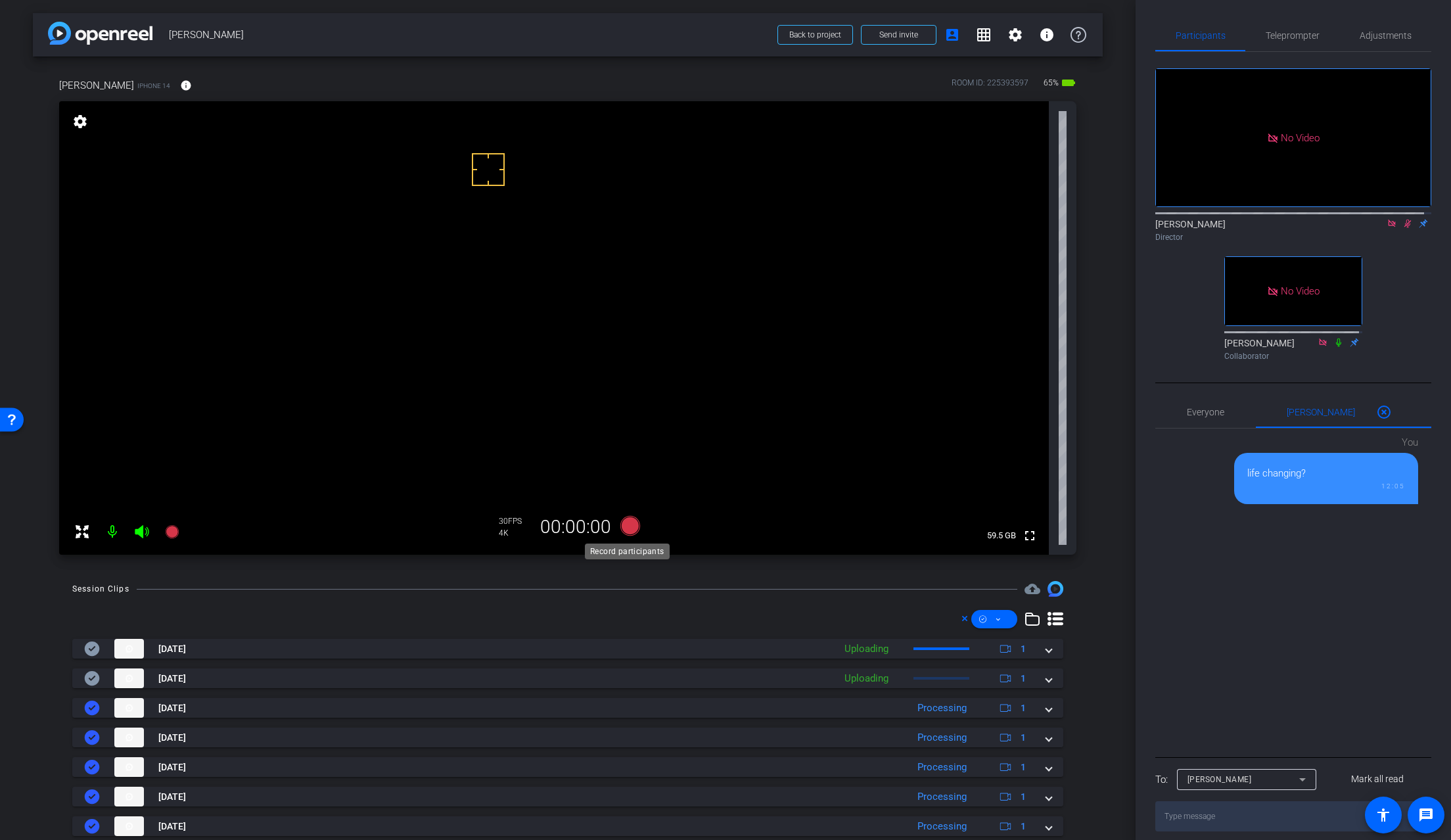
click at [629, 524] on icon at bounding box center [630, 526] width 20 height 20
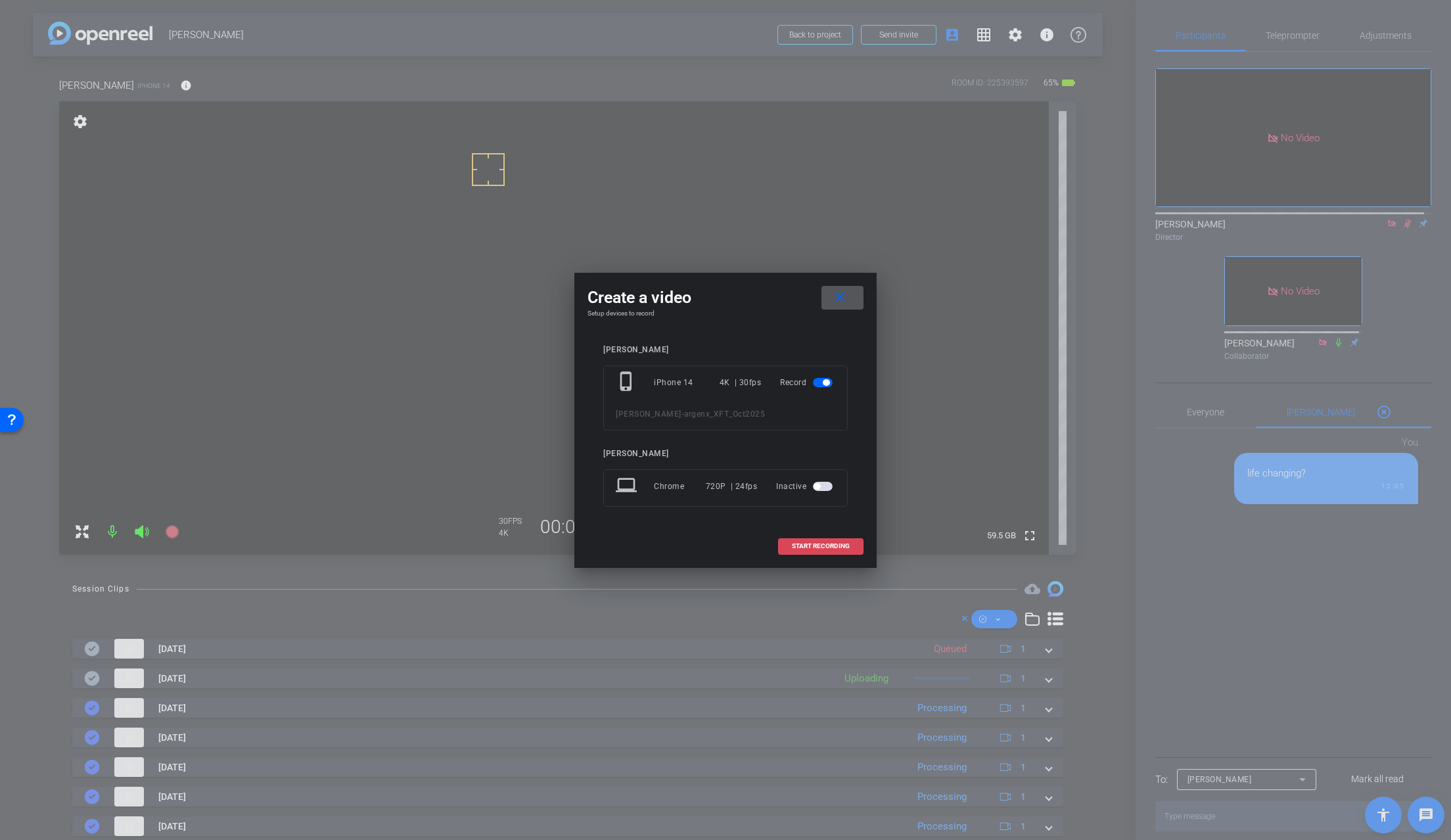
click at [813, 547] on span "START RECORDING" at bounding box center [821, 546] width 58 height 7
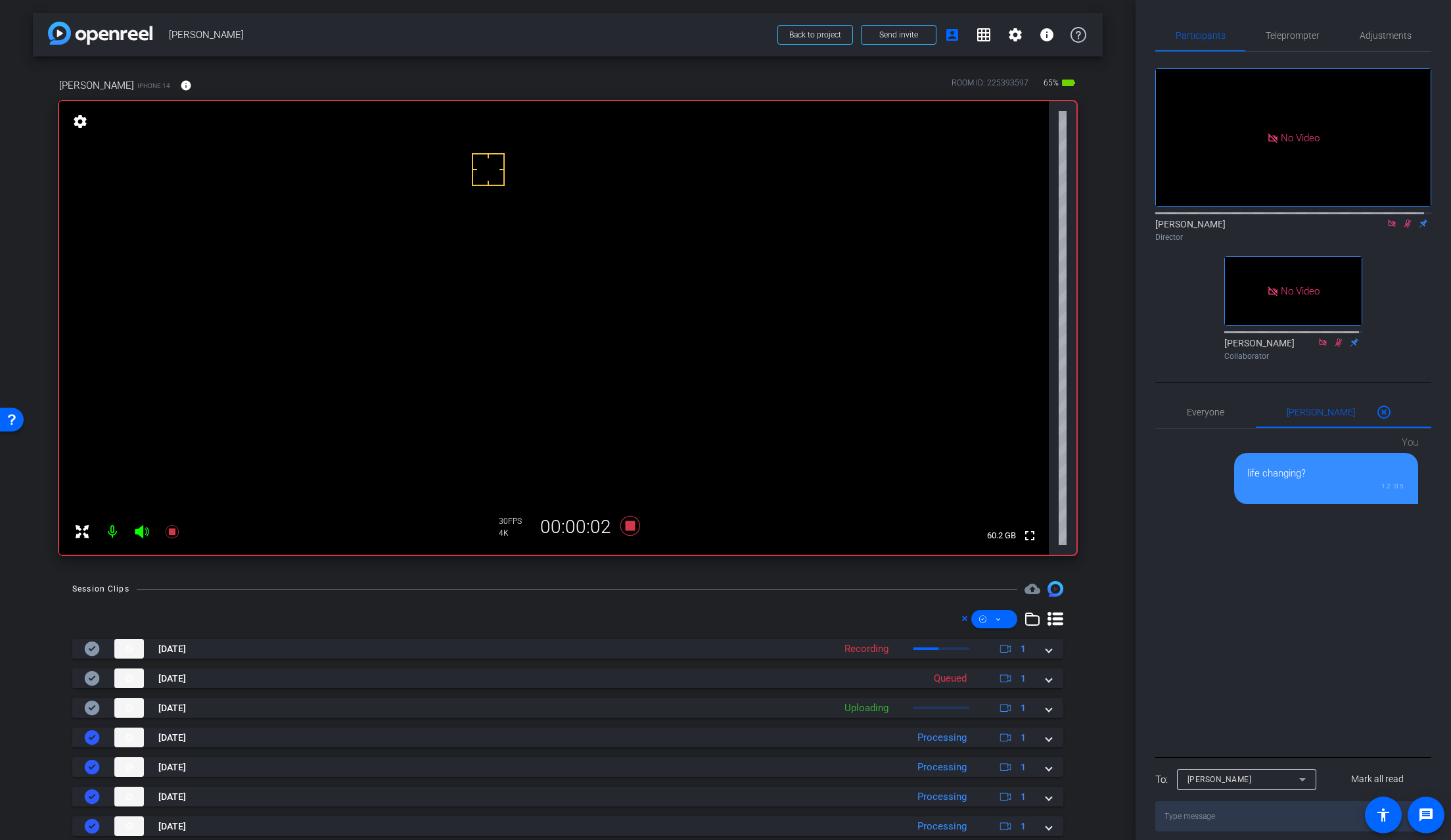
click at [472, 353] on video at bounding box center [554, 328] width 990 height 453
click at [455, 382] on video at bounding box center [554, 328] width 990 height 453
click at [461, 353] on video at bounding box center [554, 328] width 990 height 453
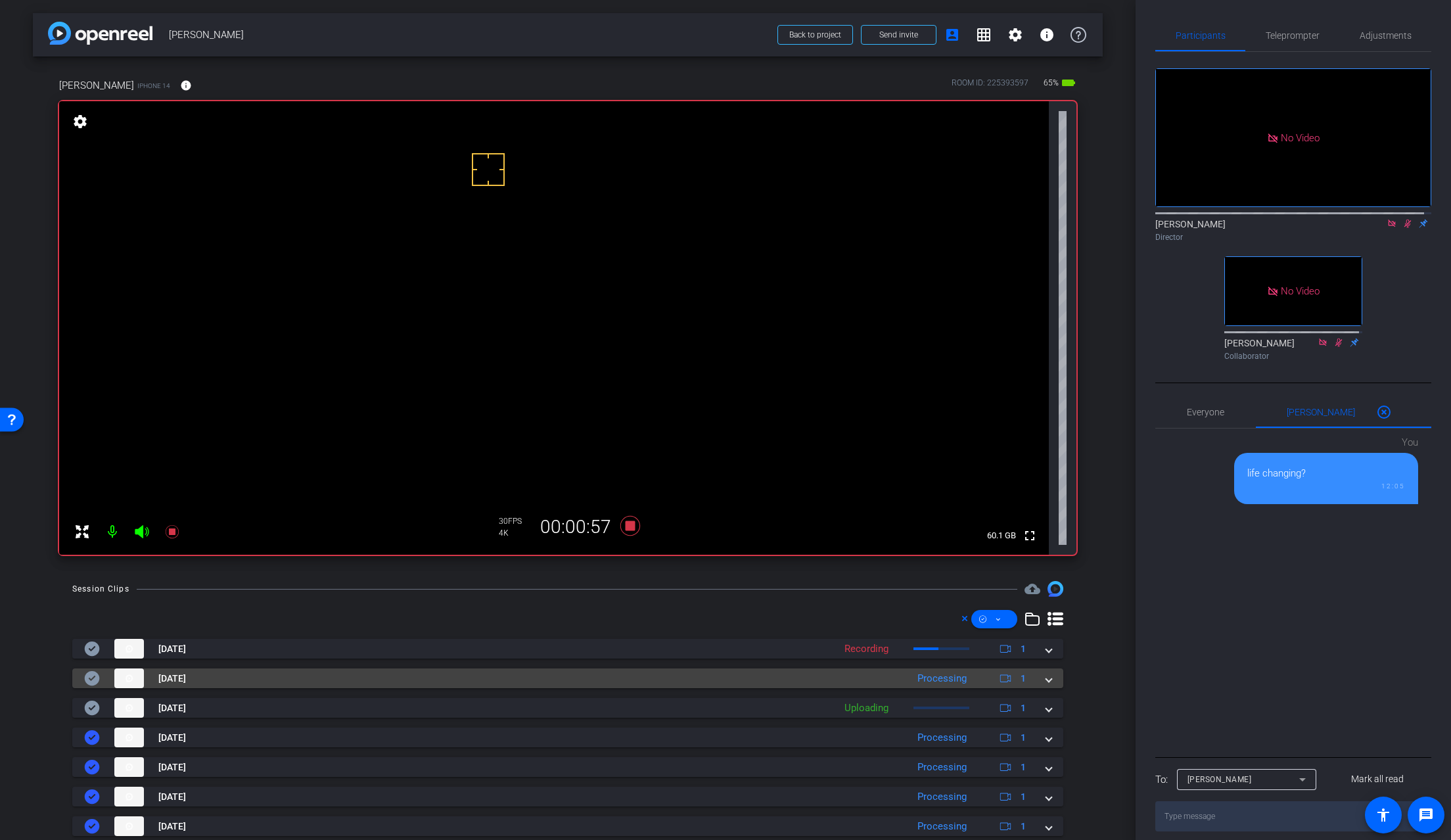
click at [1044, 681] on mat-expansion-panel-header "Sep 5, 2025 Processing 1" at bounding box center [568, 678] width 991 height 20
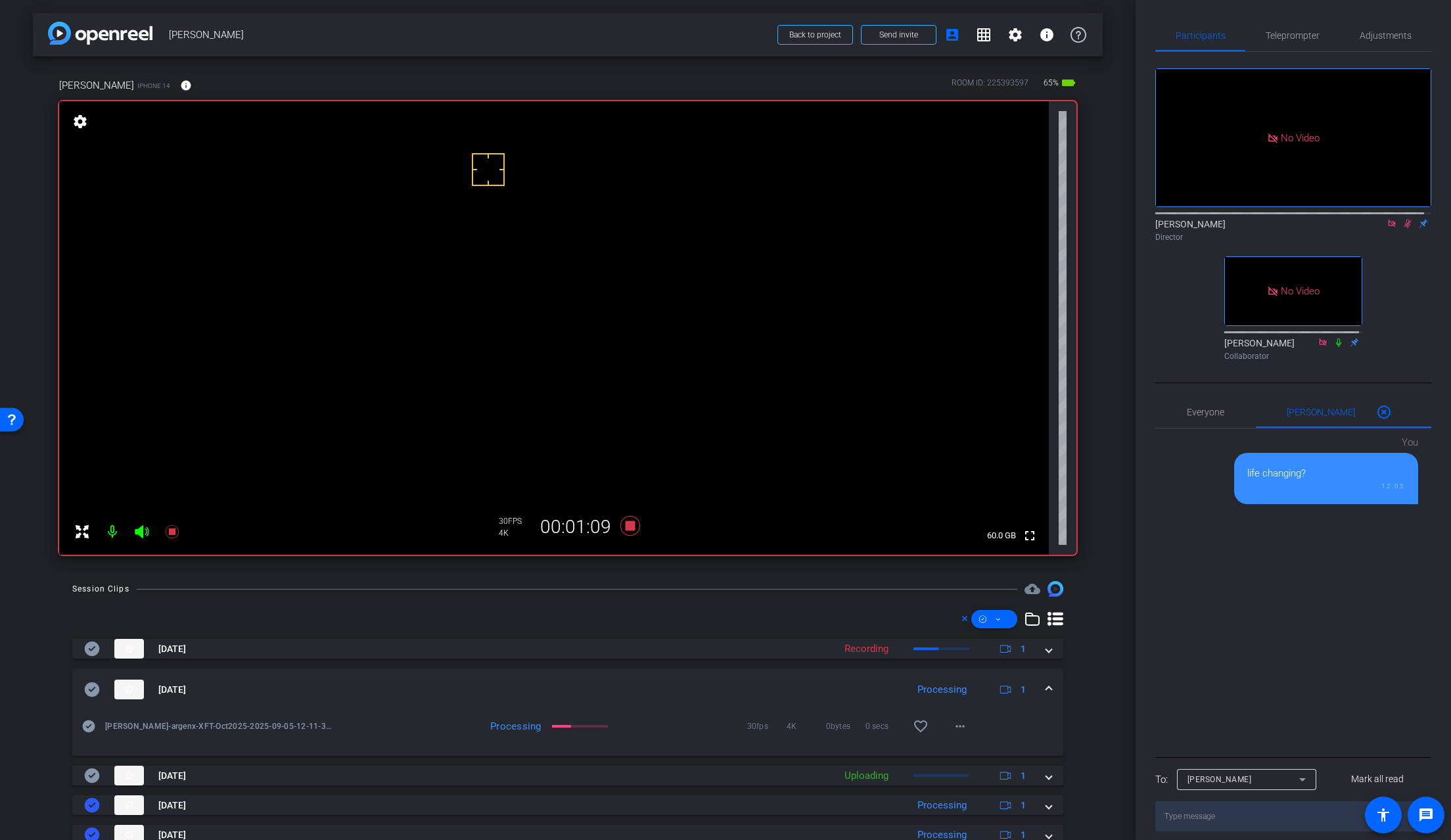
click at [1316, 229] on mat-icon at bounding box center [1407, 223] width 16 height 12
click at [1316, 228] on icon at bounding box center [1408, 223] width 11 height 9
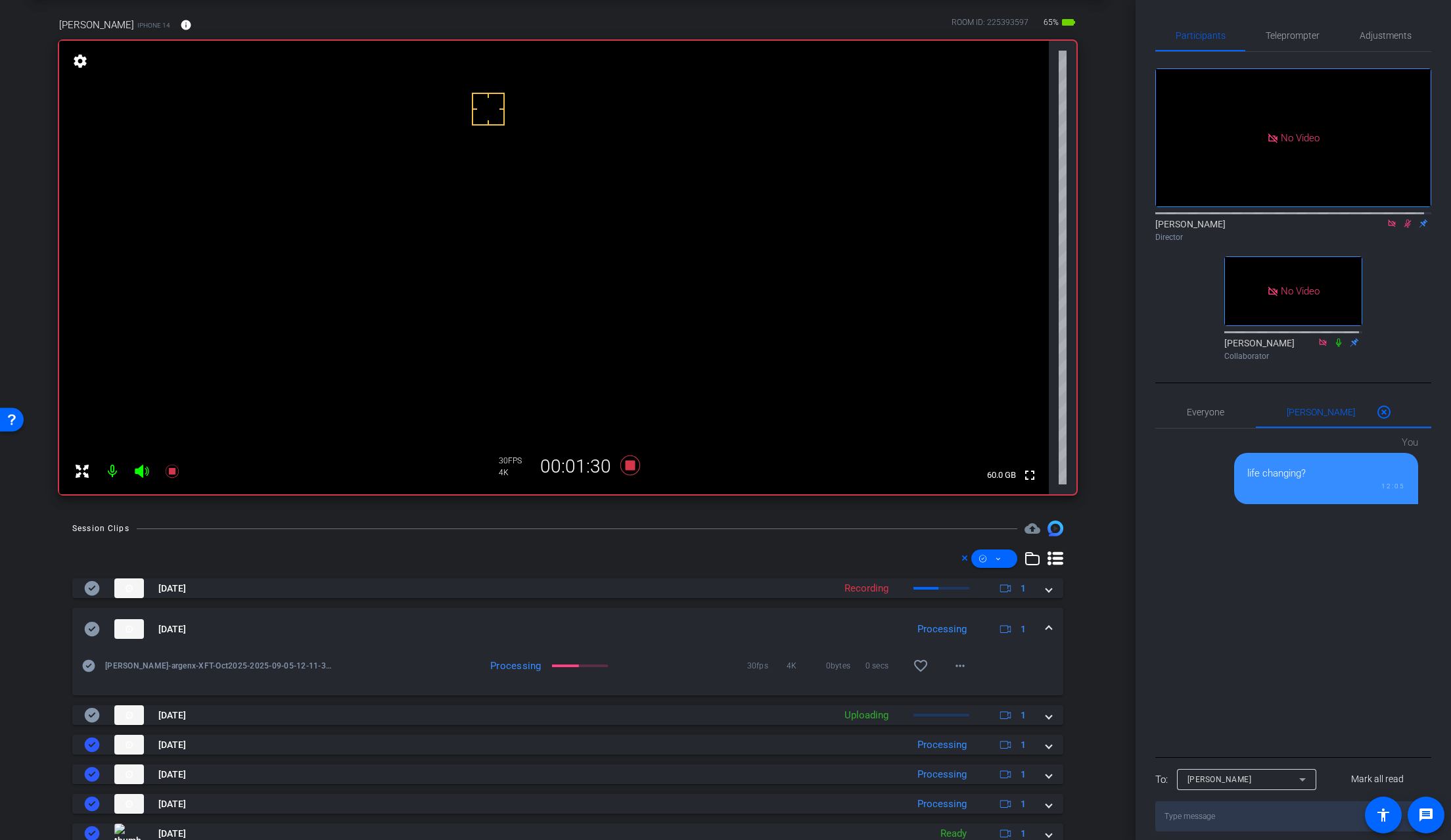
scroll to position [65, 0]
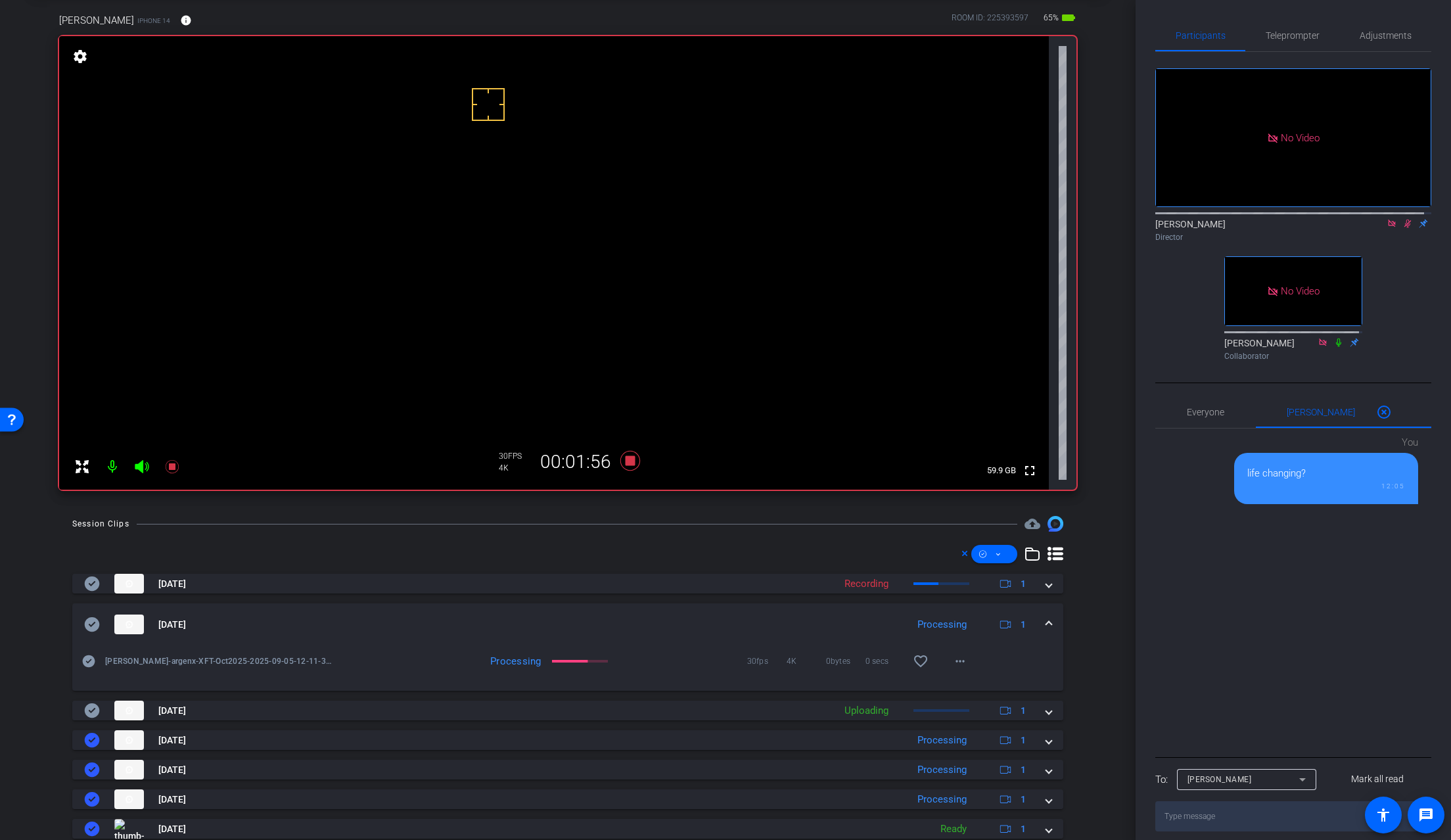
click at [1316, 228] on icon at bounding box center [1408, 223] width 11 height 9
click at [1316, 228] on icon at bounding box center [1407, 223] width 5 height 8
click at [627, 461] on icon at bounding box center [630, 460] width 20 height 20
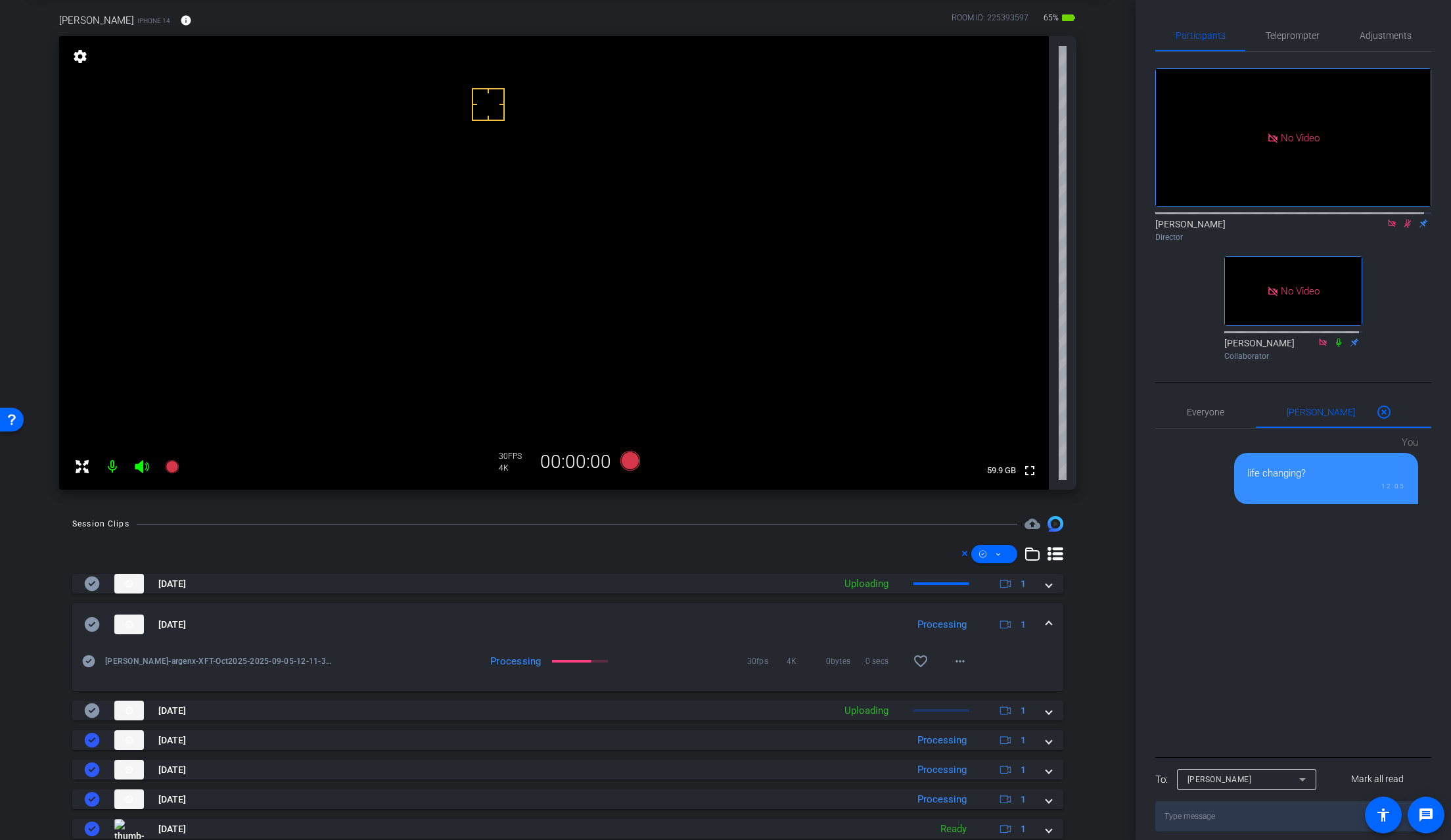
click at [1316, 228] on icon at bounding box center [1408, 223] width 8 height 8
click at [1316, 226] on icon at bounding box center [1392, 223] width 8 height 8
click at [1046, 620] on span at bounding box center [1049, 624] width 5 height 14
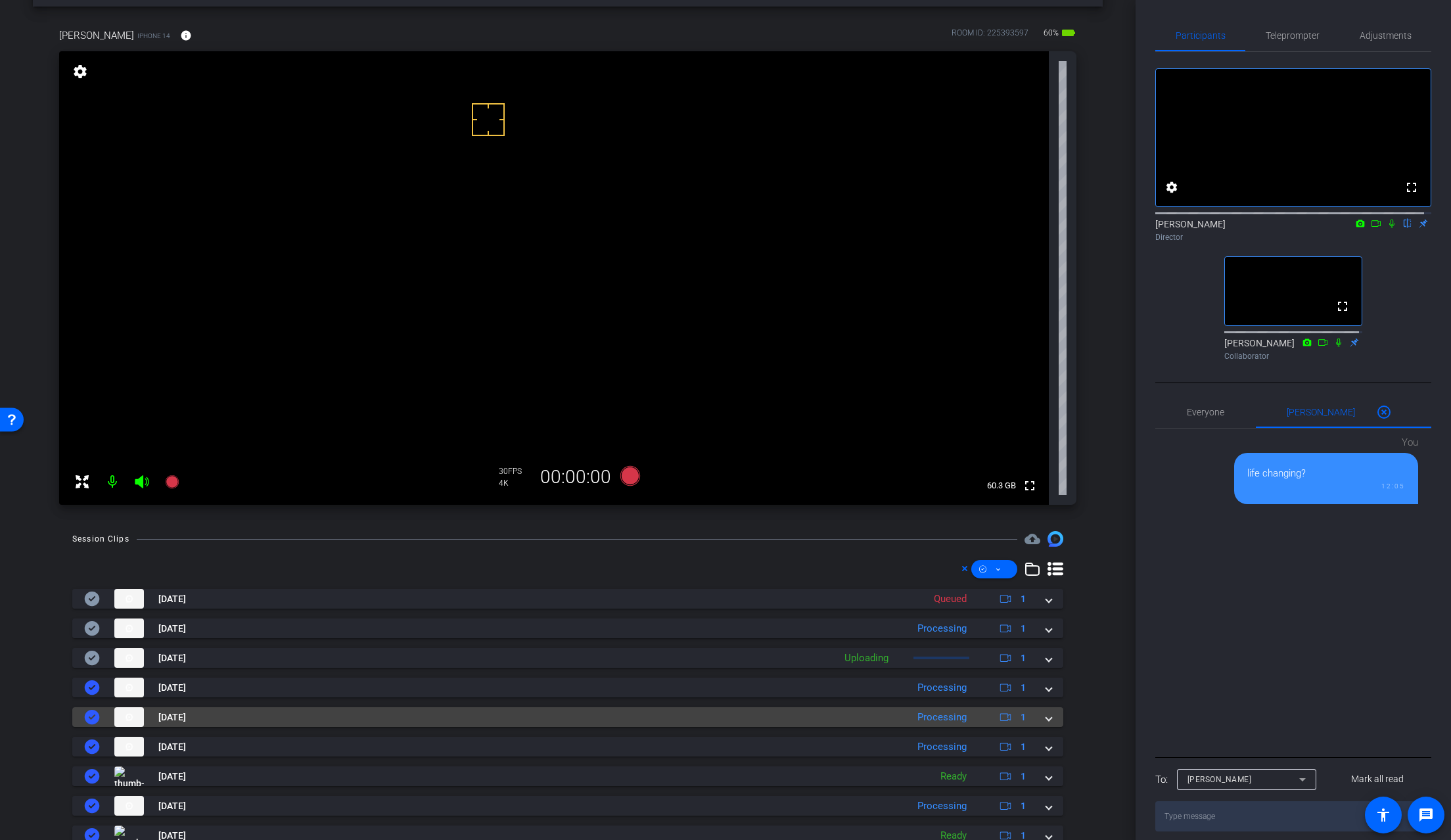
scroll to position [41, 0]
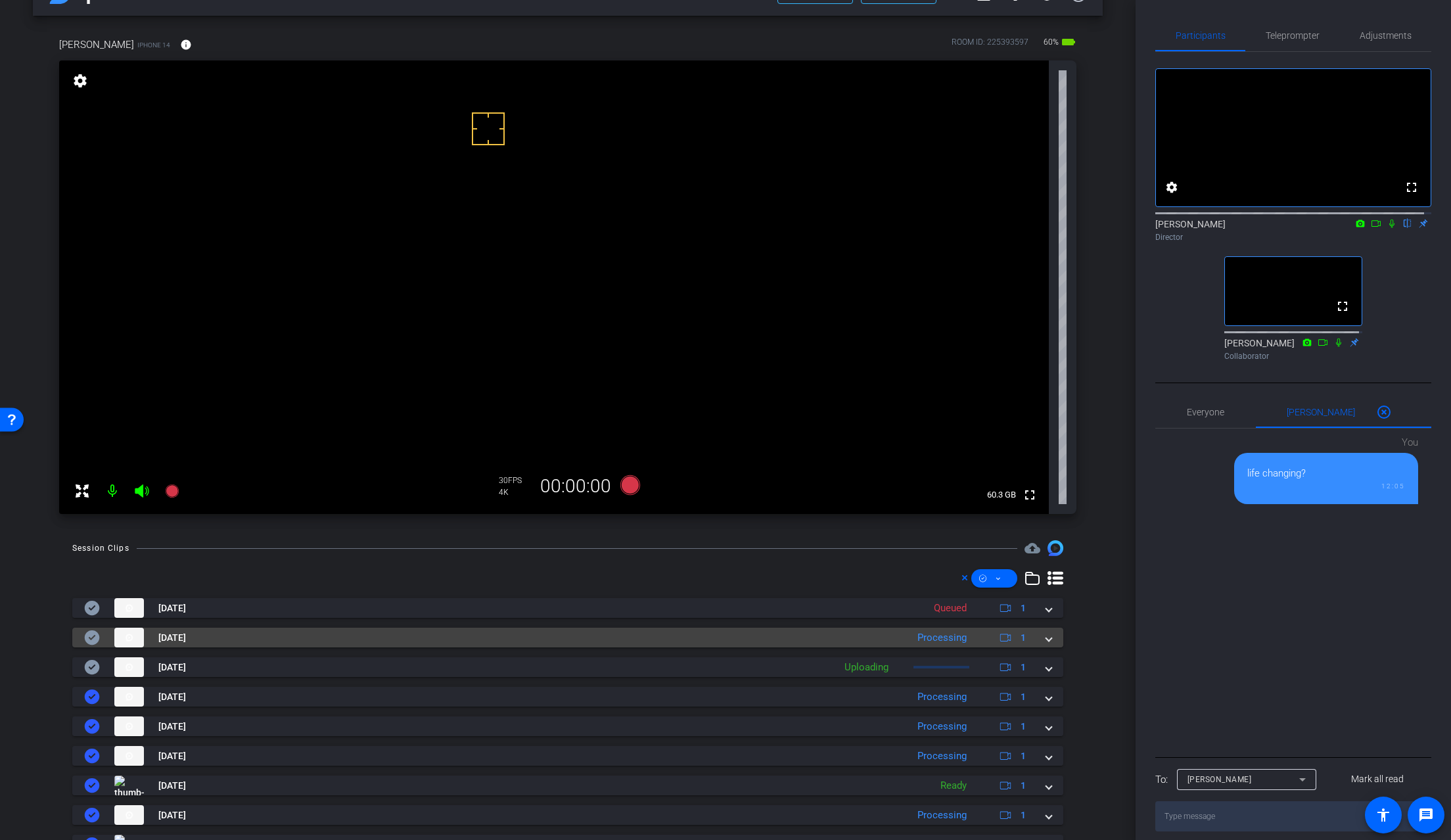
click at [1048, 641] on mat-expansion-panel-header "Sep 5, 2025 Processing 1" at bounding box center [568, 637] width 991 height 20
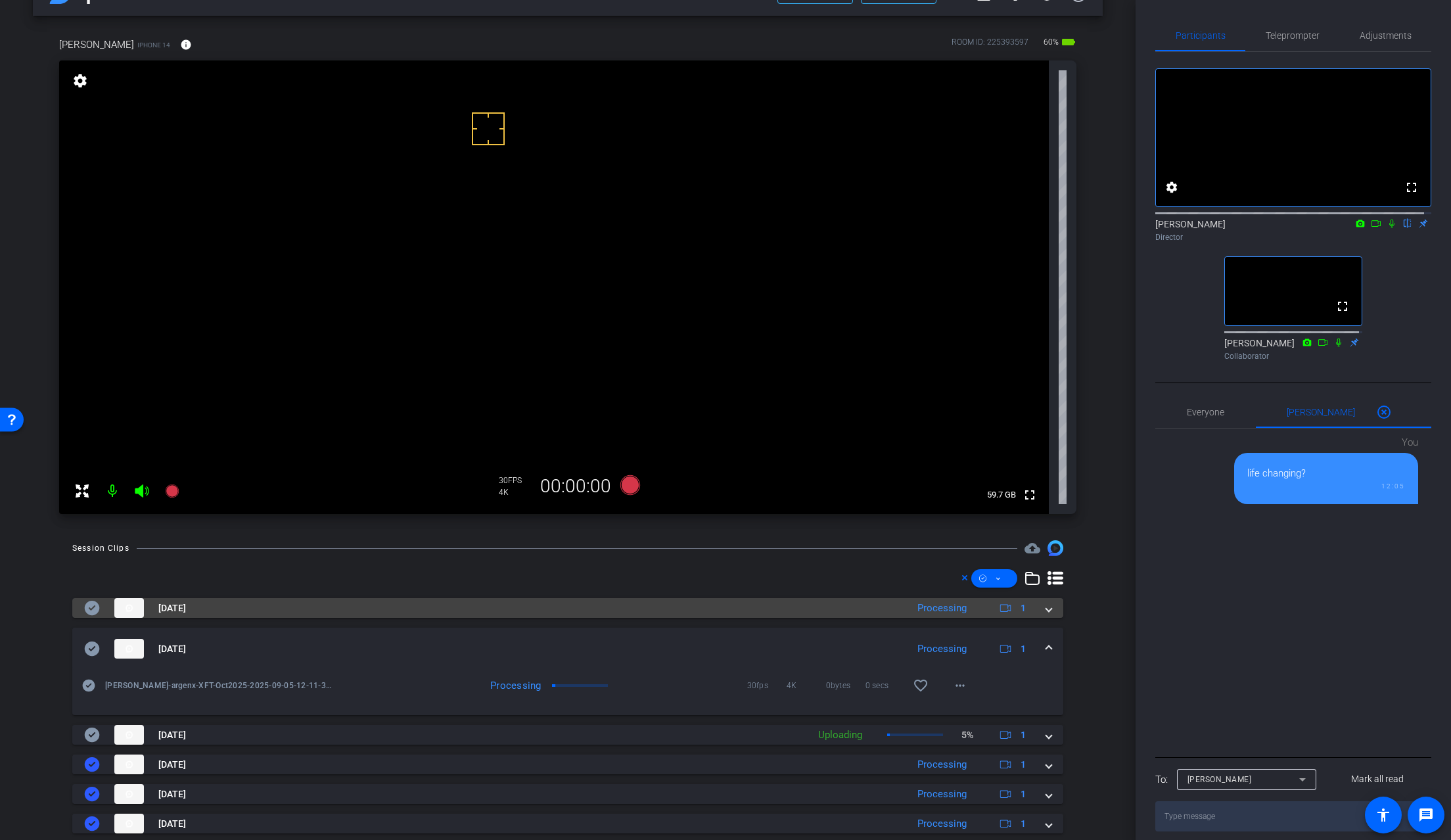
click at [1038, 608] on div "Sep 5, 2025 Processing 1" at bounding box center [565, 608] width 962 height 20
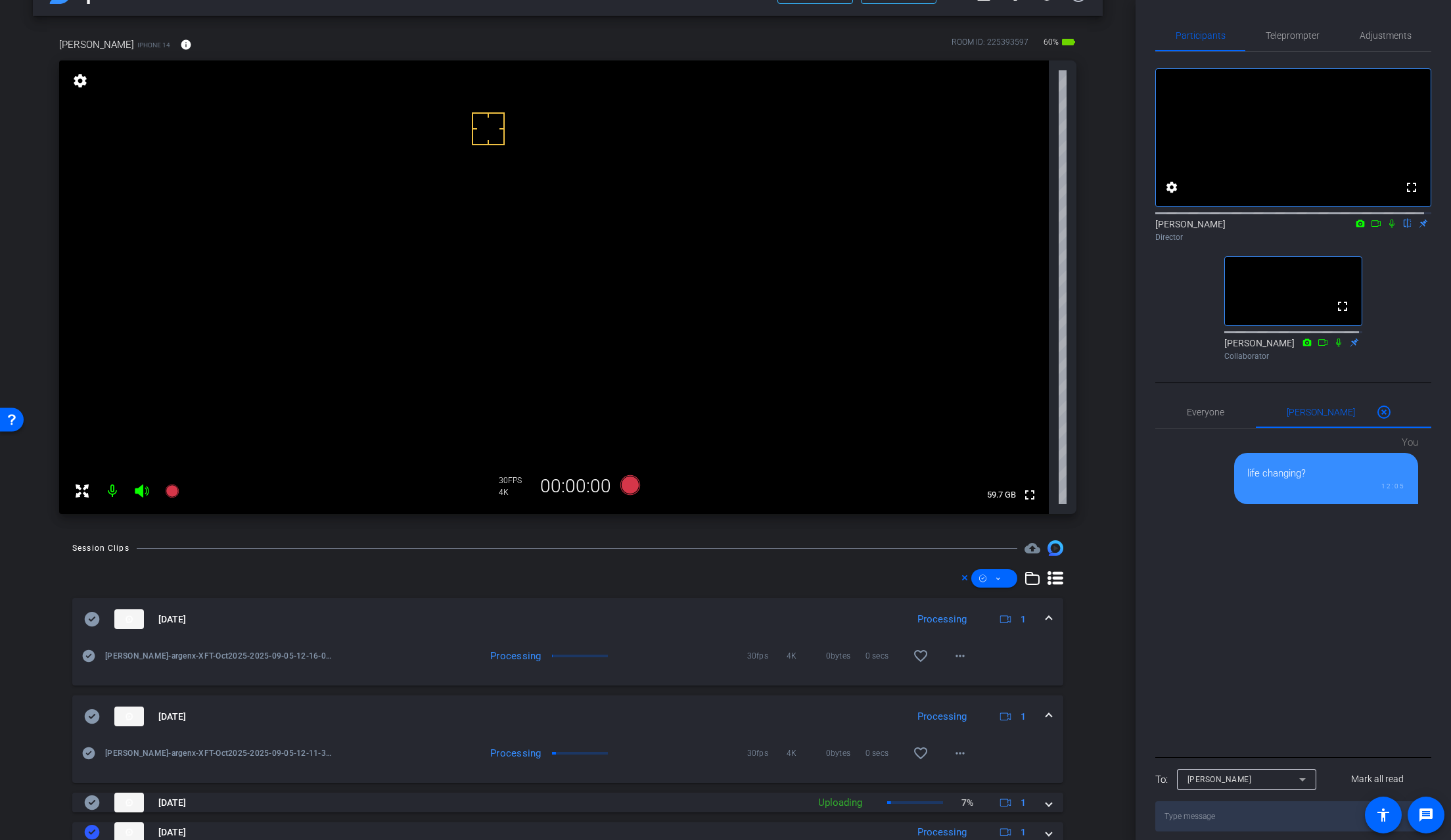
click at [1046, 616] on span at bounding box center [1049, 619] width 5 height 14
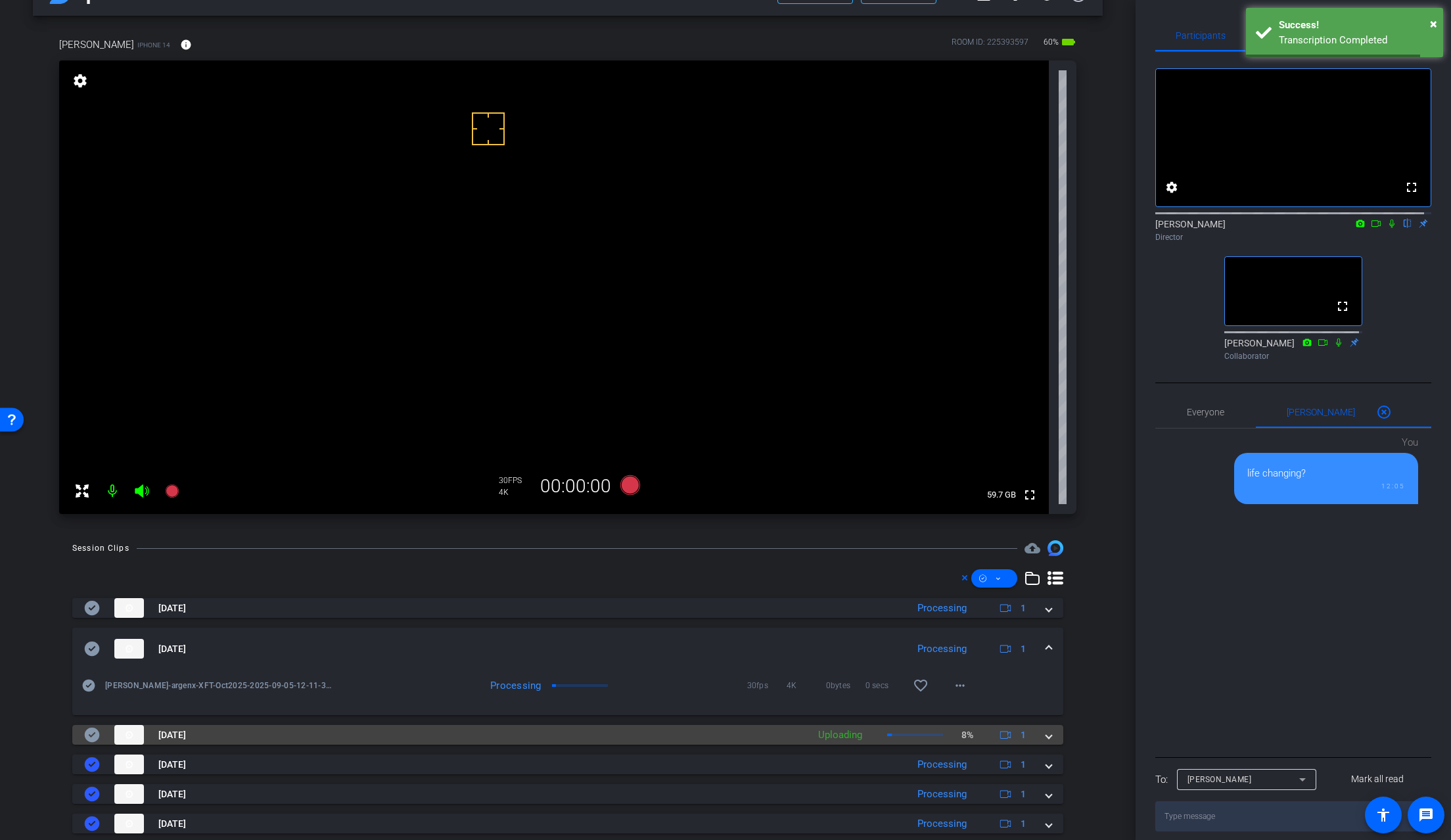
click at [1046, 733] on mat-expansion-panel-header "Sep 5, 2025 Uploading 8% 1" at bounding box center [568, 735] width 991 height 20
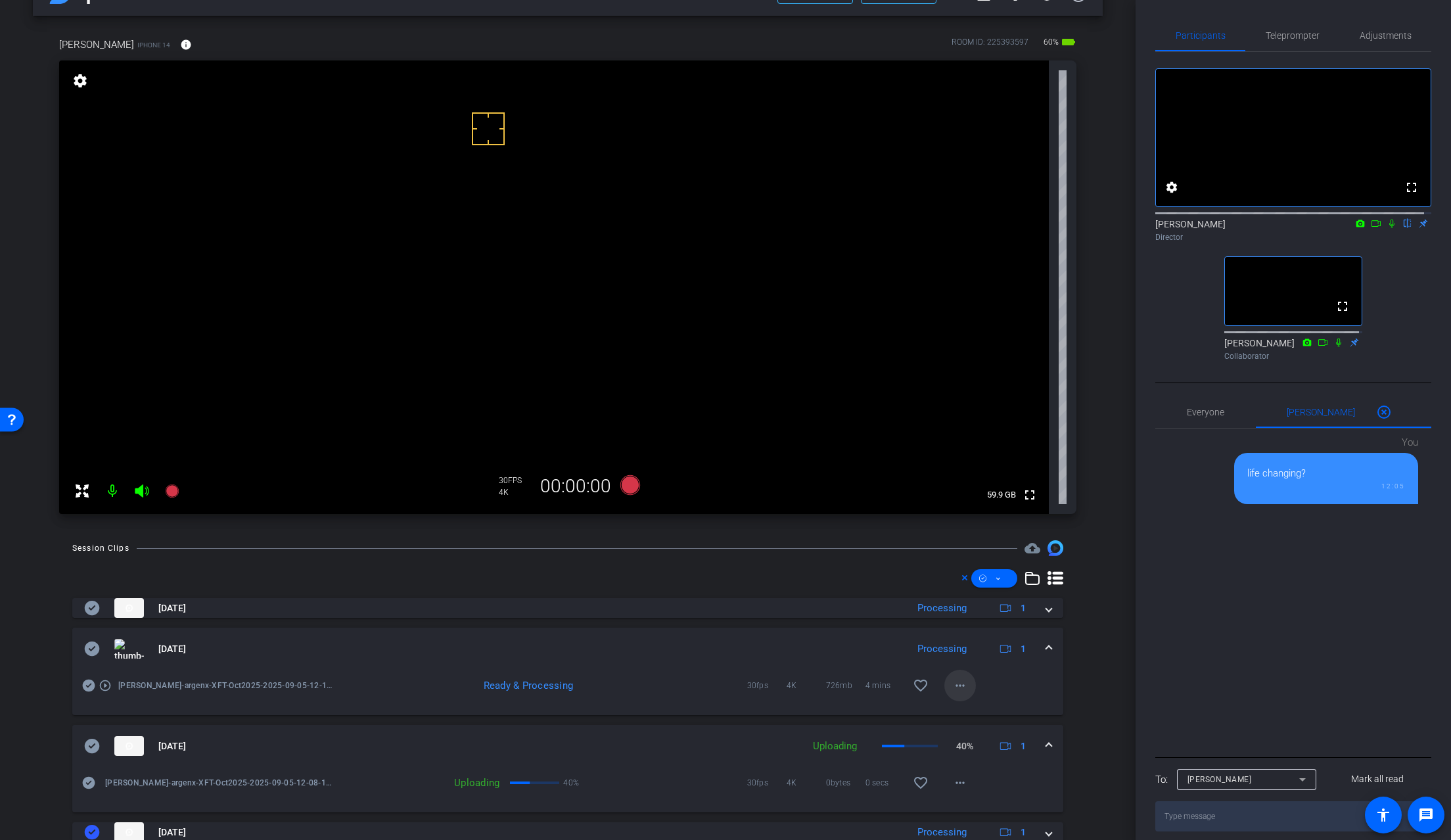
click at [961, 685] on mat-icon "more_horiz" at bounding box center [960, 685] width 16 height 16
click at [980, 707] on span "Download Original" at bounding box center [988, 713] width 79 height 16
click at [90, 652] on icon at bounding box center [93, 648] width 15 height 14
click at [1046, 644] on span at bounding box center [1049, 649] width 5 height 14
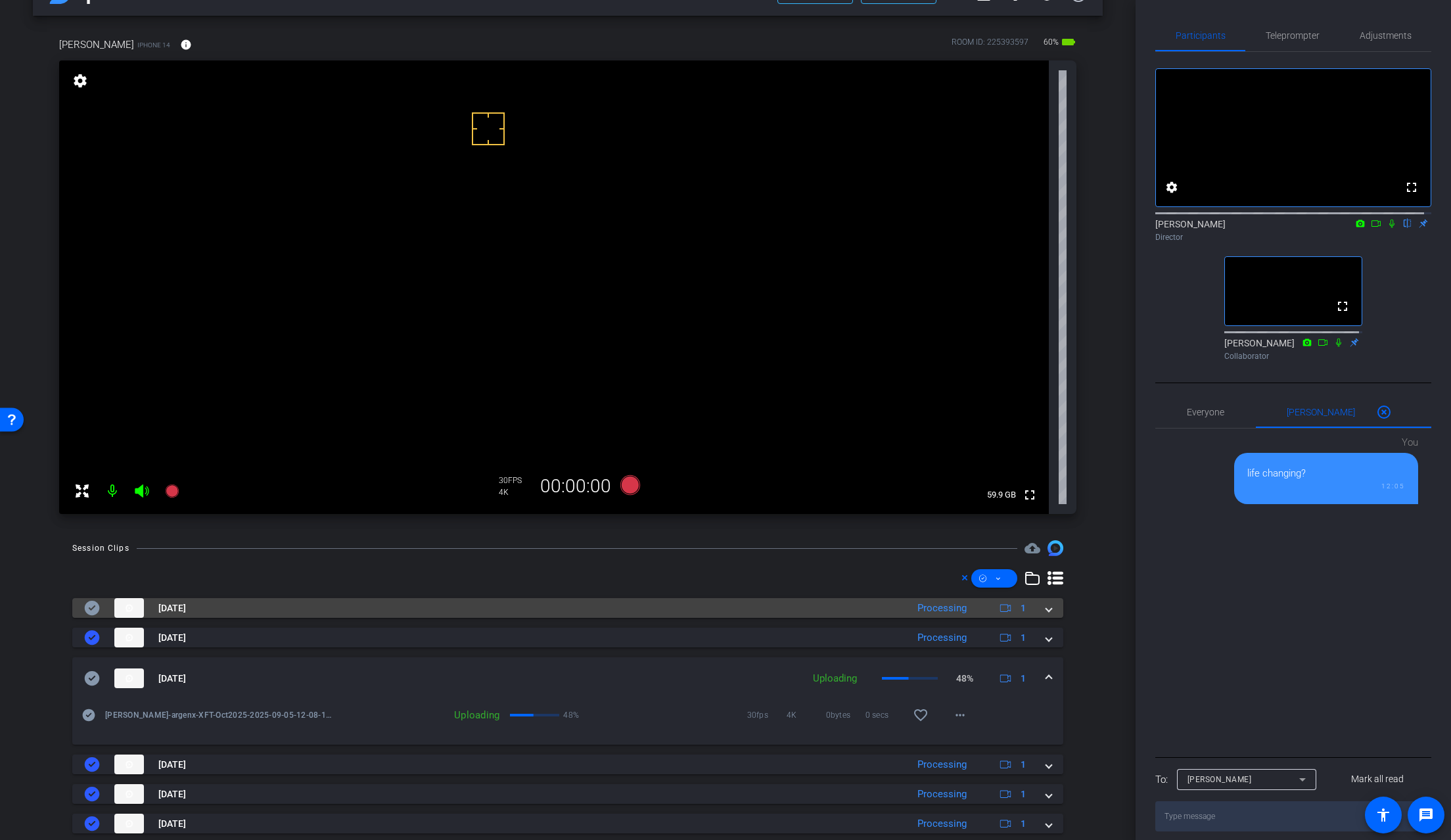
click at [1046, 611] on span at bounding box center [1049, 608] width 5 height 14
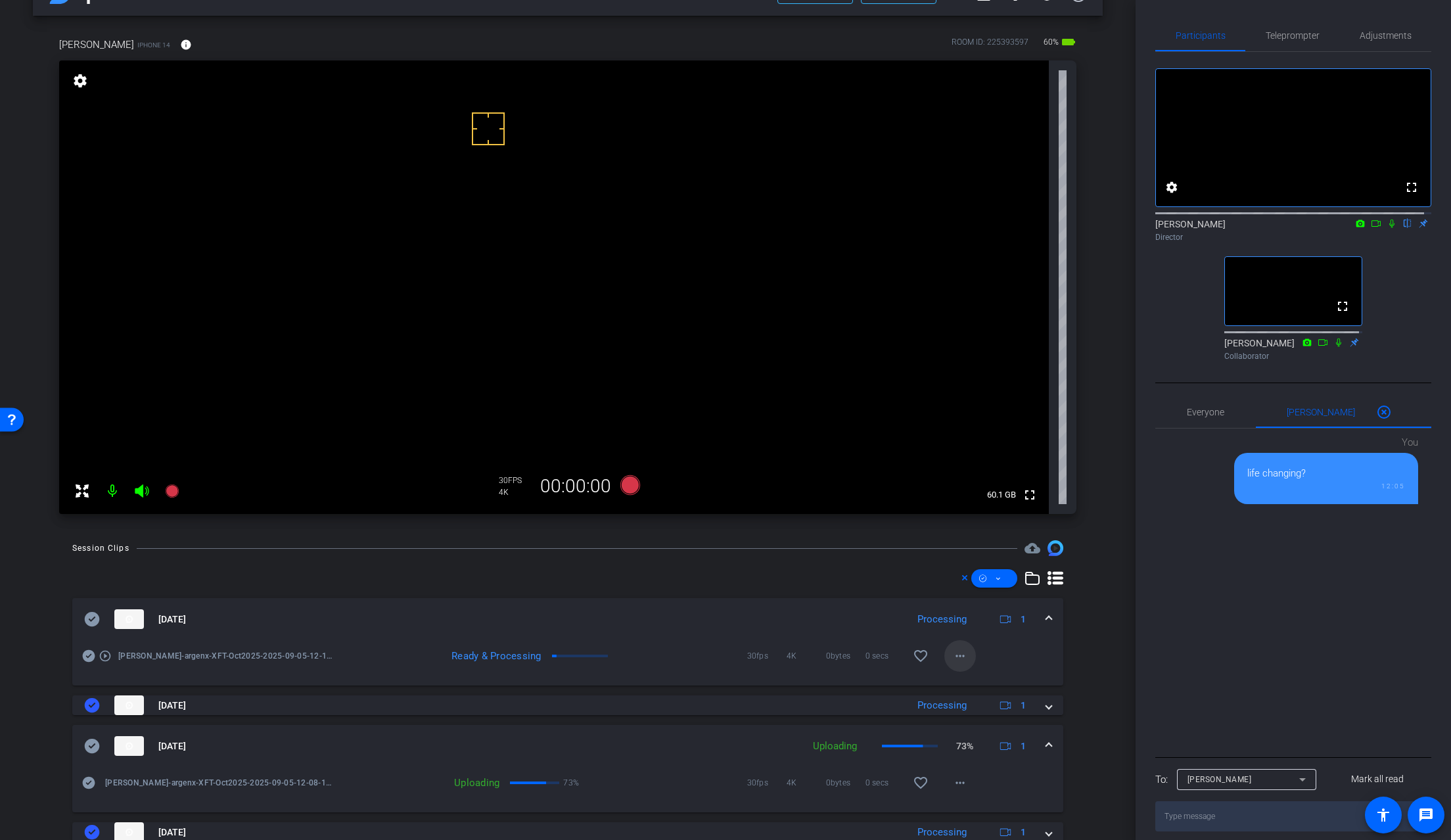
click at [955, 660] on mat-icon "more_horiz" at bounding box center [960, 656] width 16 height 16
click at [958, 682] on span "Download Original" at bounding box center [988, 683] width 79 height 16
click at [96, 618] on icon at bounding box center [93, 619] width 15 height 14
click at [1046, 622] on span at bounding box center [1049, 619] width 5 height 14
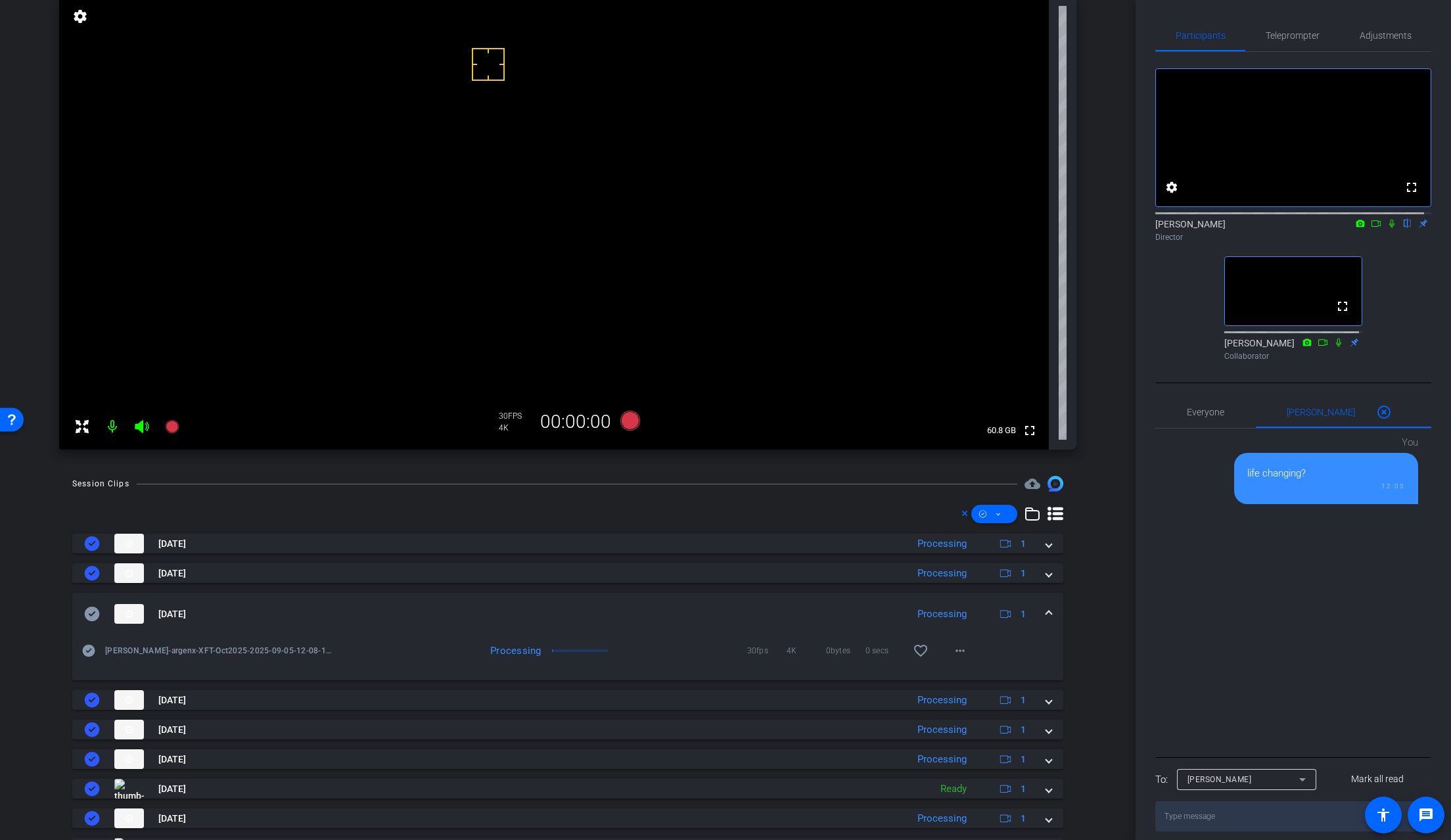
scroll to position [199, 0]
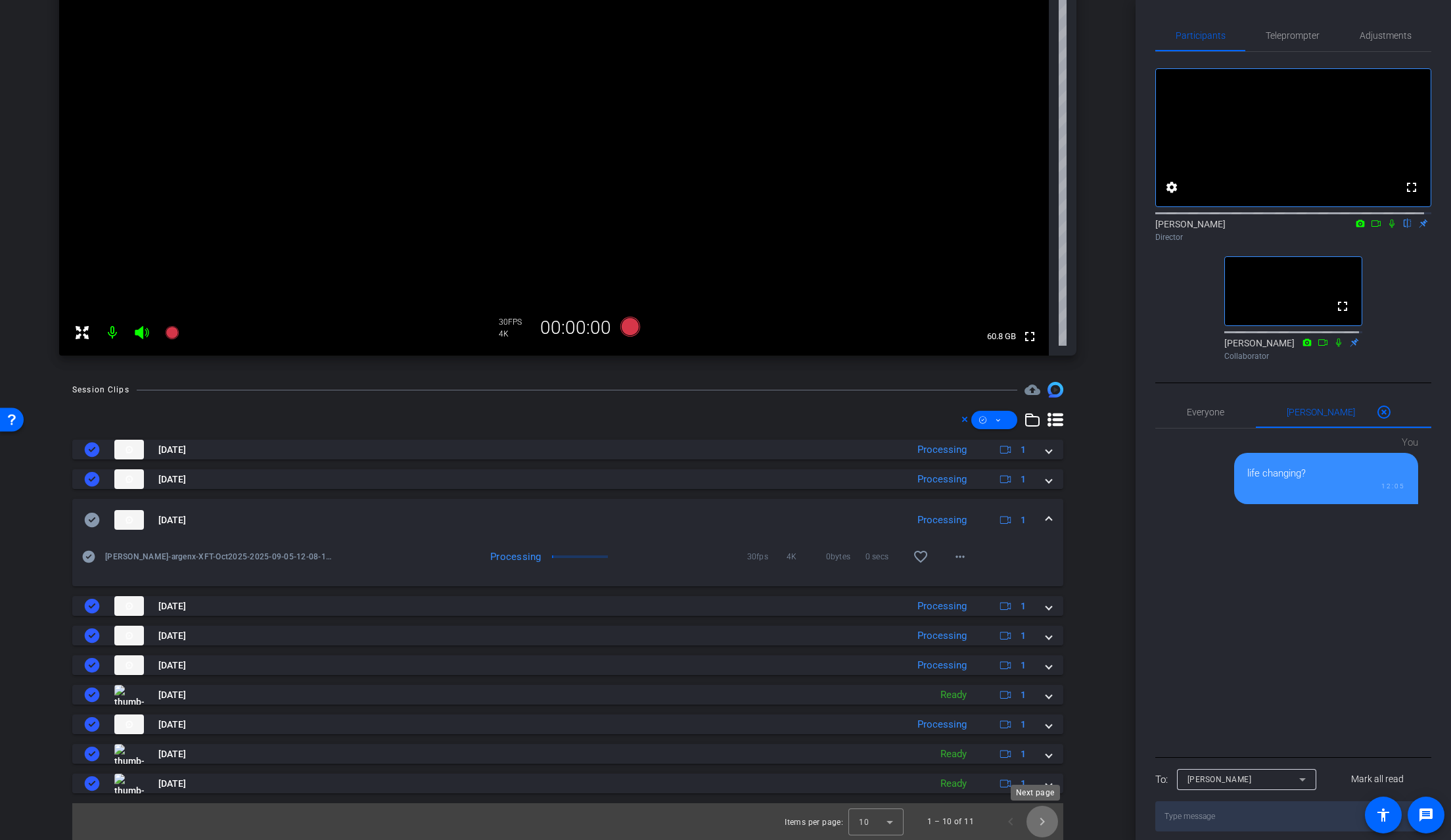
click at [1033, 733] on span "Next page" at bounding box center [1043, 821] width 32 height 32
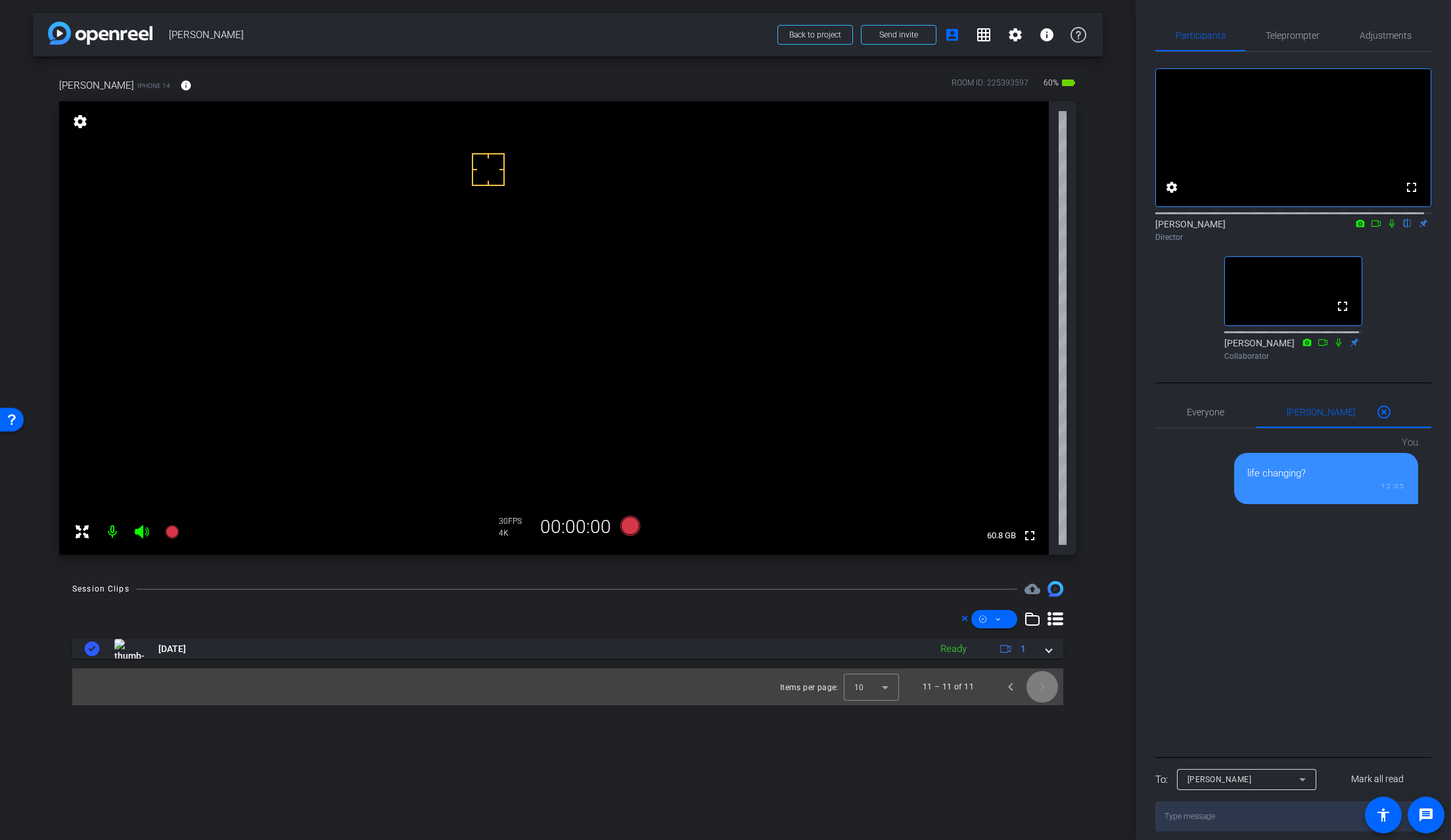
scroll to position [0, 0]
click at [1009, 690] on span "Previous page" at bounding box center [1011, 687] width 32 height 32
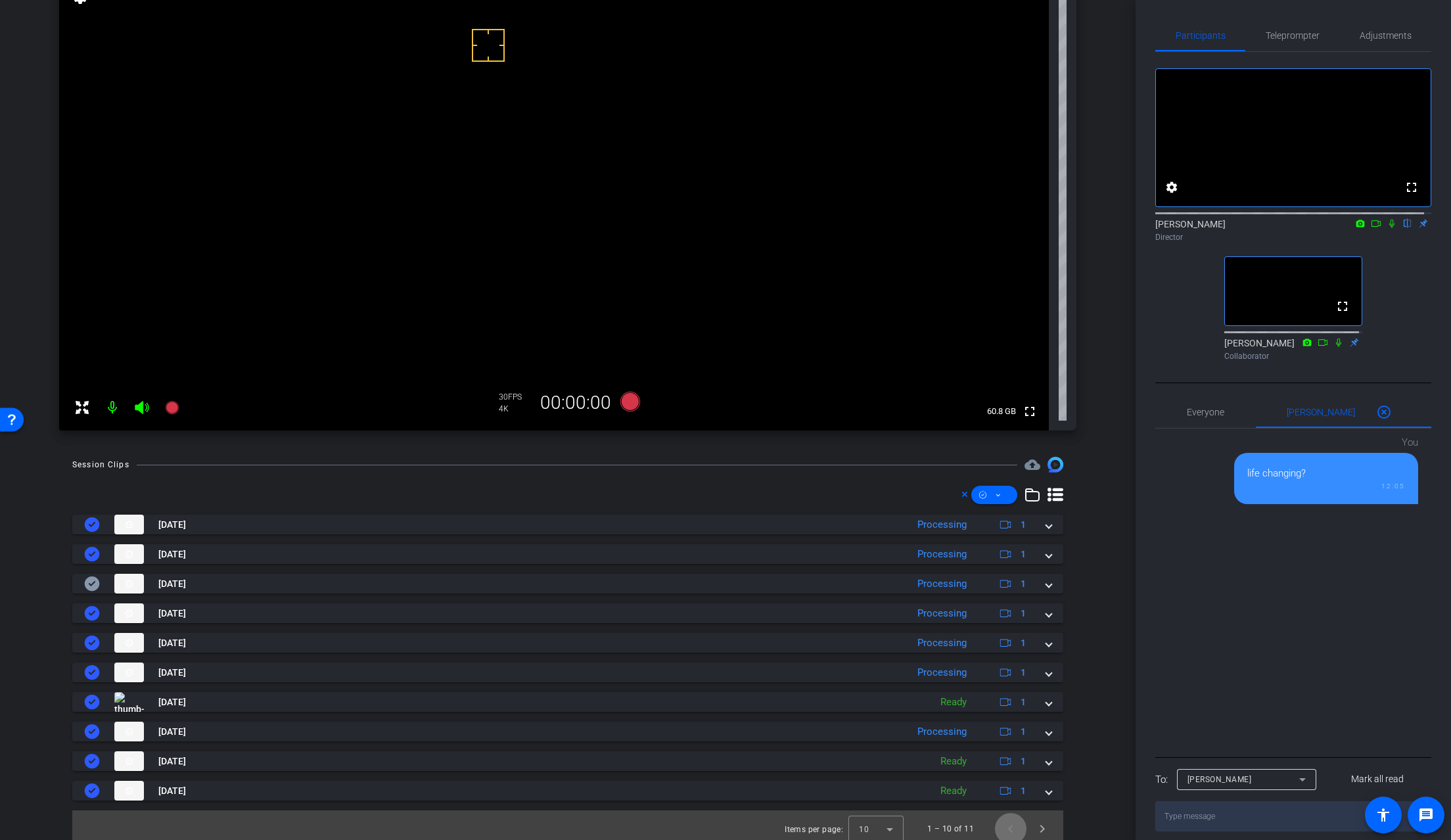
scroll to position [132, 0]
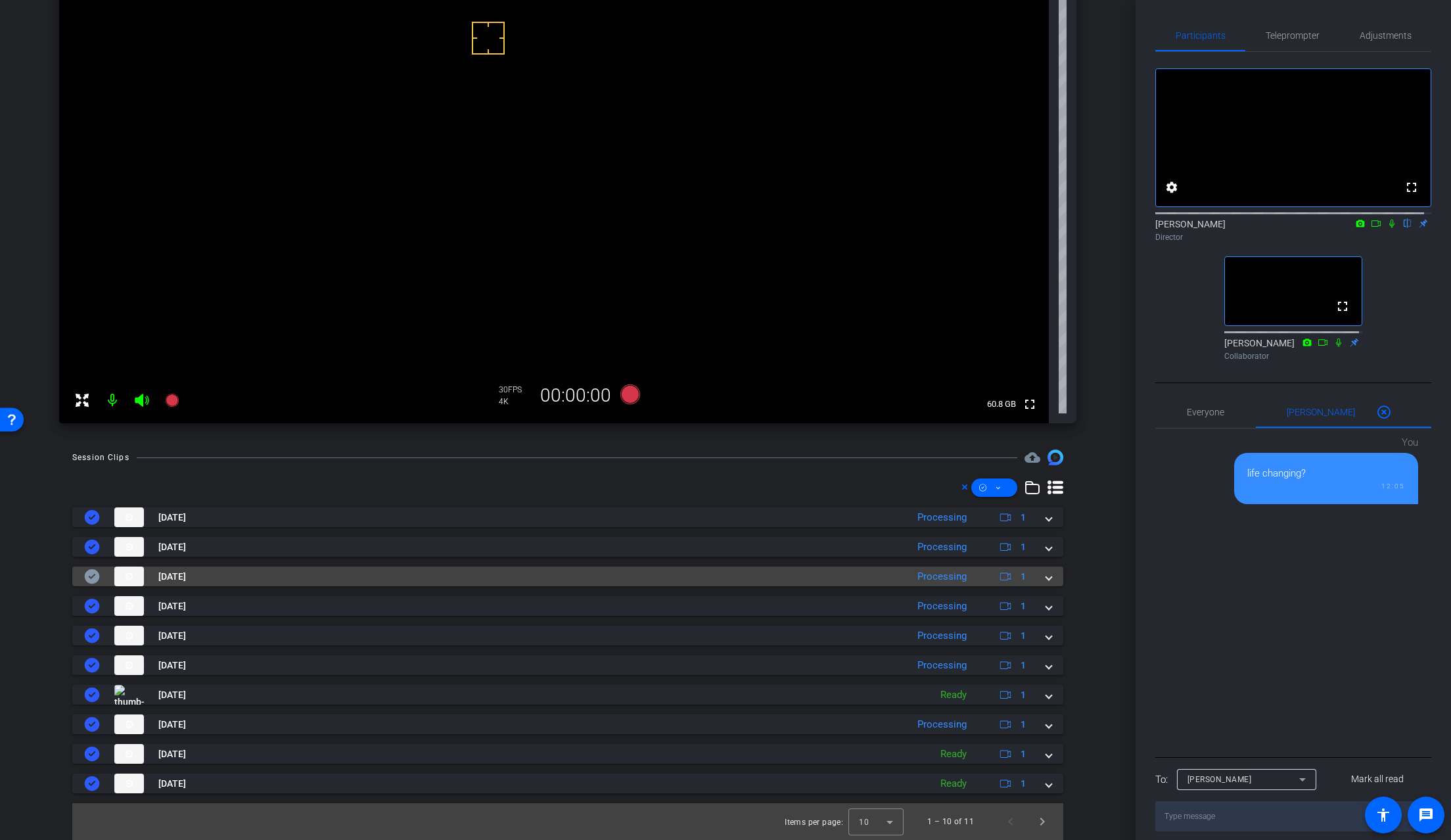
click at [1046, 579] on mat-expansion-panel-header "Sep 5, 2025 Processing 1" at bounding box center [568, 576] width 991 height 20
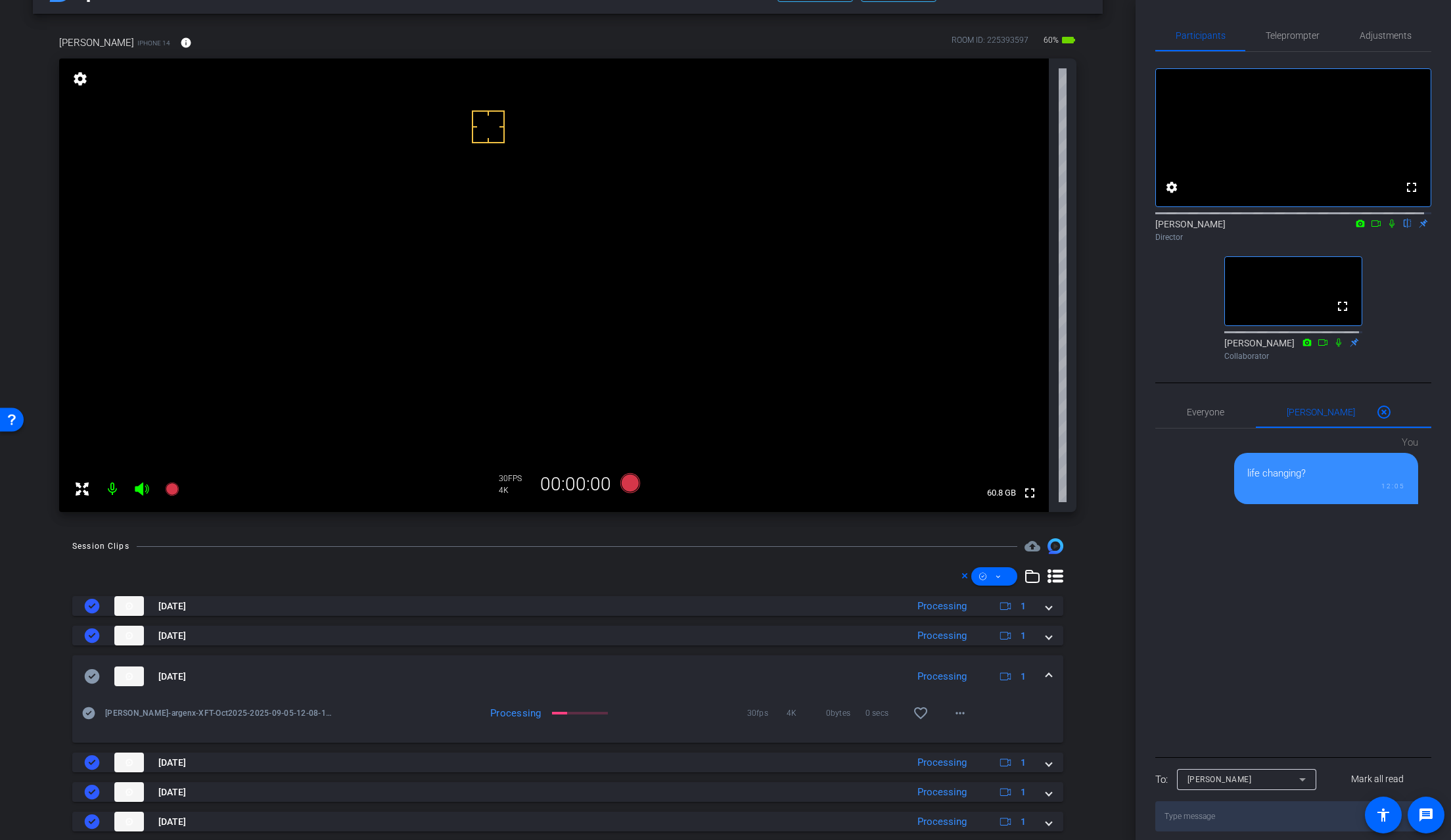
scroll to position [0, 0]
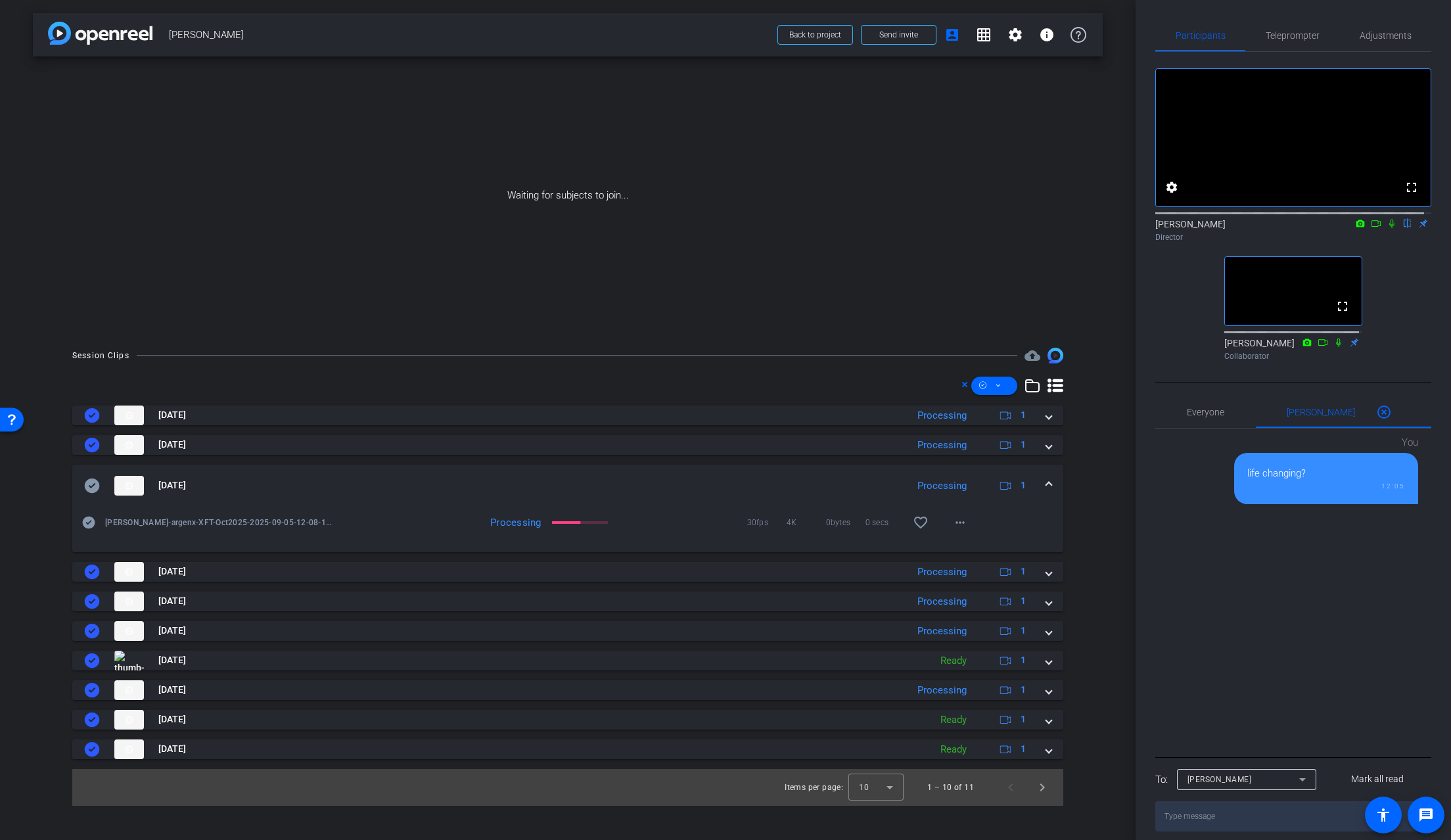
click at [1316, 228] on icon at bounding box center [1392, 223] width 11 height 9
click at [1316, 228] on icon at bounding box center [1377, 223] width 11 height 9
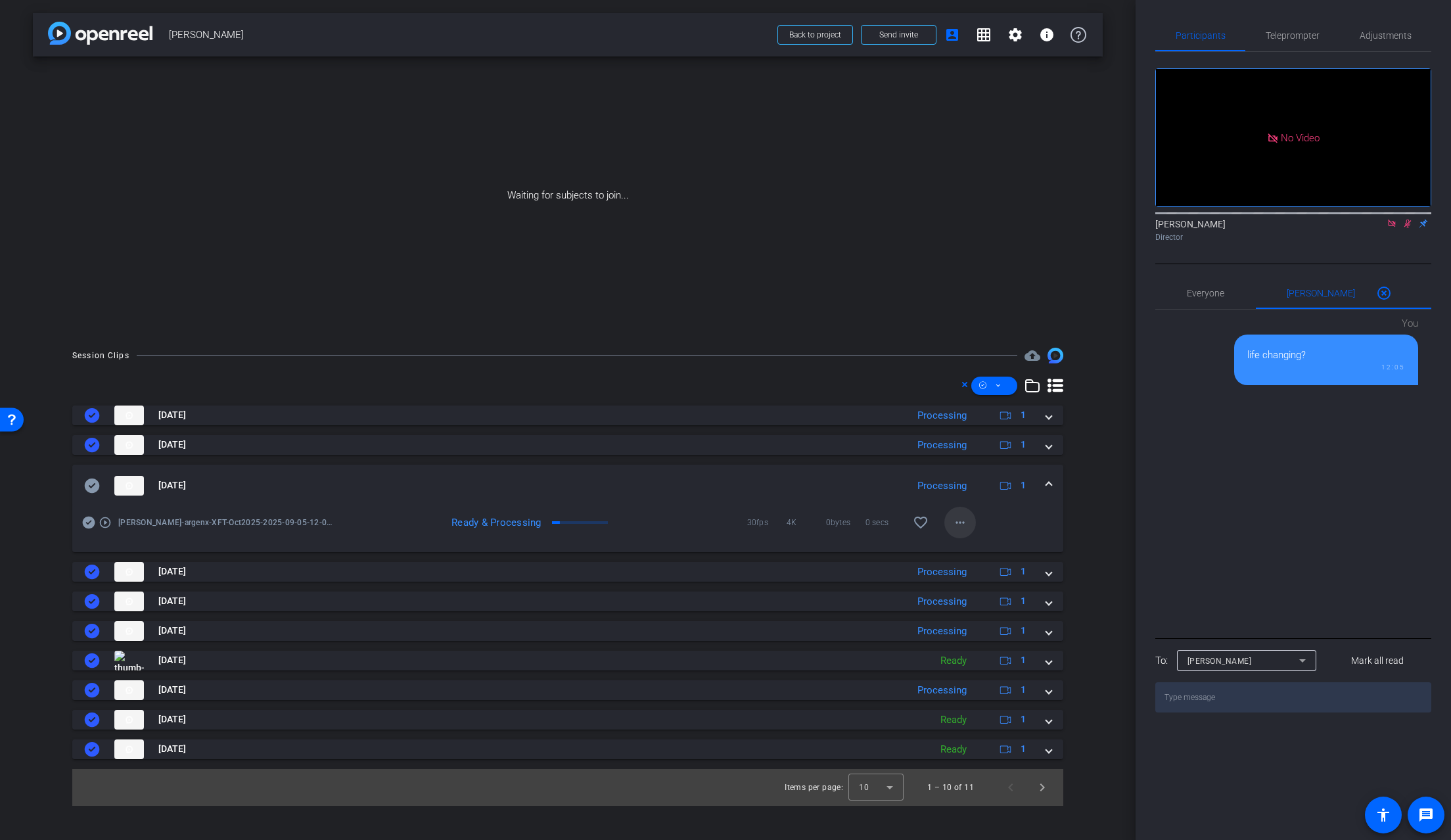
click at [964, 529] on mat-icon "more_horiz" at bounding box center [960, 522] width 16 height 16
click at [972, 544] on span "Download Original" at bounding box center [994, 550] width 79 height 16
click at [94, 487] on icon at bounding box center [93, 485] width 15 height 14
click at [1044, 484] on div "Sep 5, 2025 Processing 1" at bounding box center [565, 486] width 962 height 20
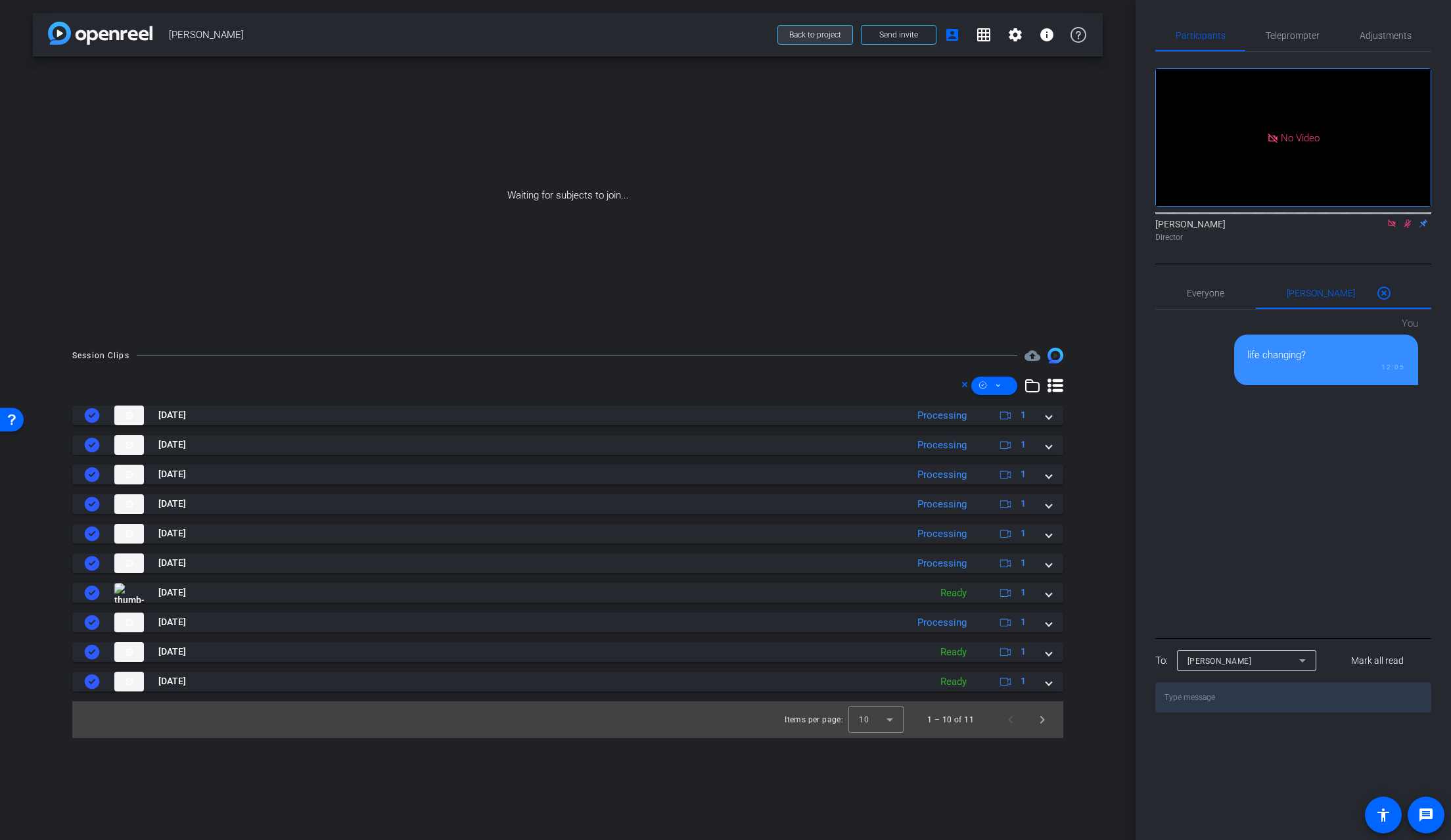
click at [836, 38] on span "Back to project" at bounding box center [815, 35] width 52 height 9
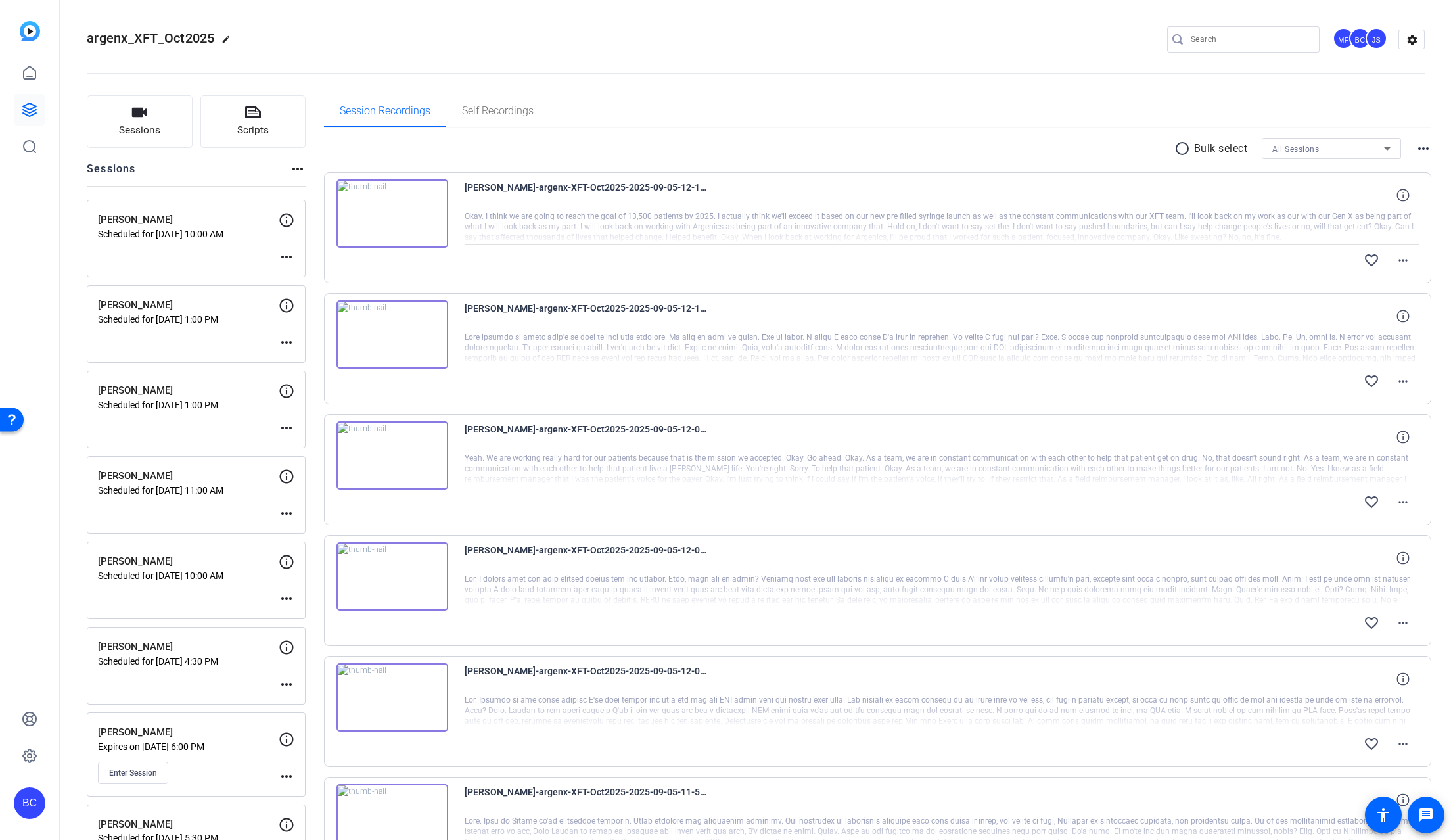
click at [23, 807] on div "BC" at bounding box center [29, 803] width 32 height 32
click at [178, 783] on mat-icon "logout" at bounding box center [174, 784] width 16 height 16
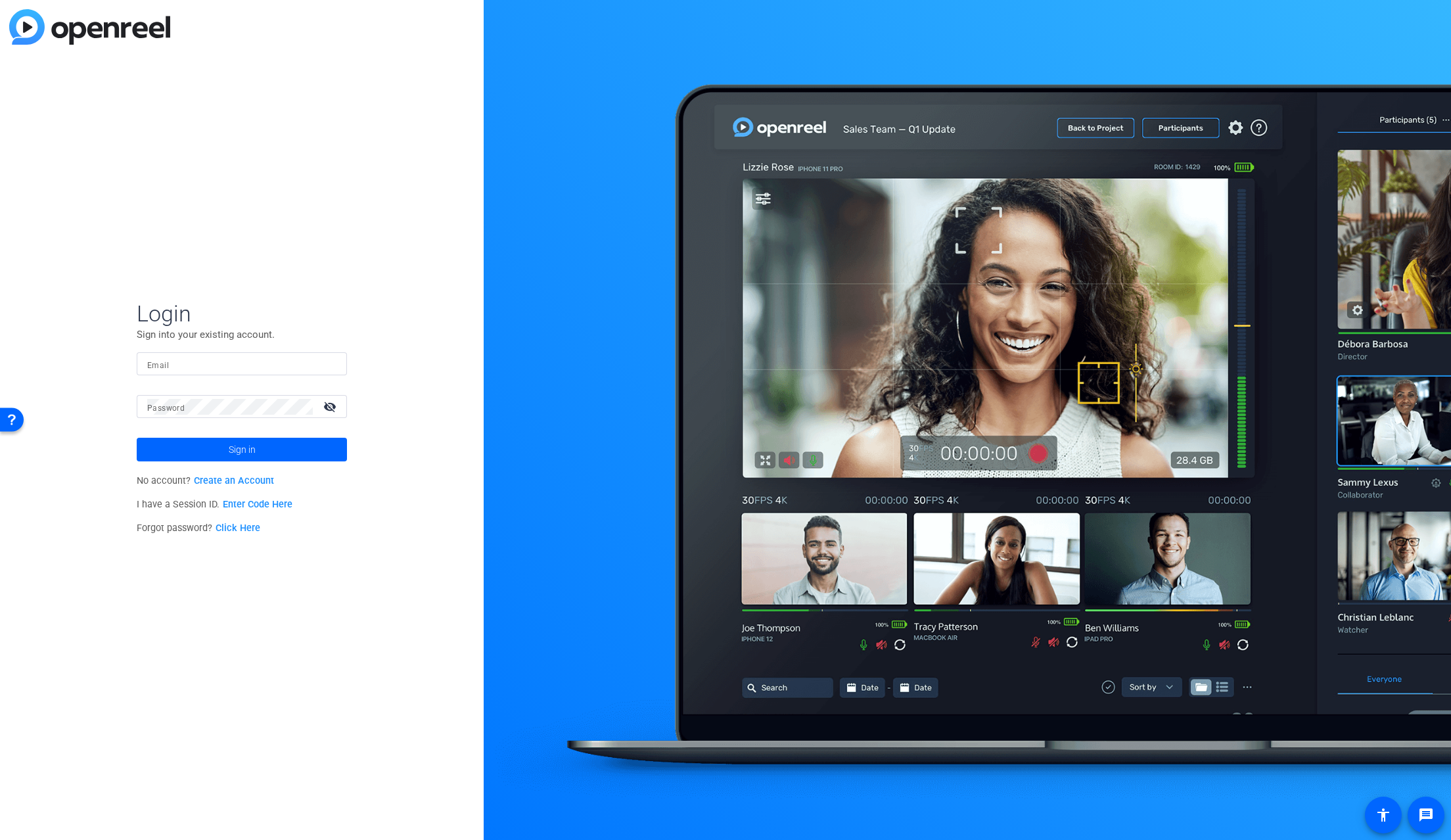
type input "[EMAIL_ADDRESS][PERSON_NAME][DOMAIN_NAME]"
